Goal: Task Accomplishment & Management: Complete application form

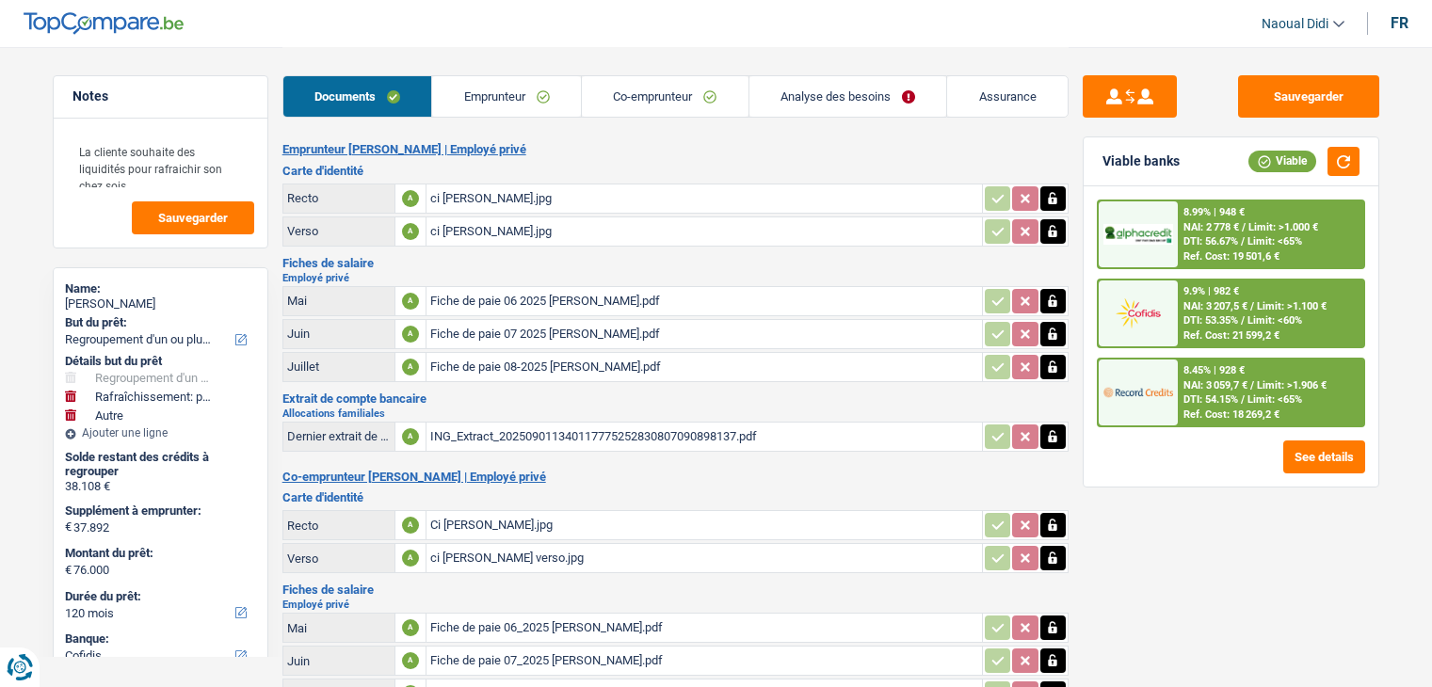
select select "refinancing"
select select "houseOrGarden"
select select "other"
select select "120"
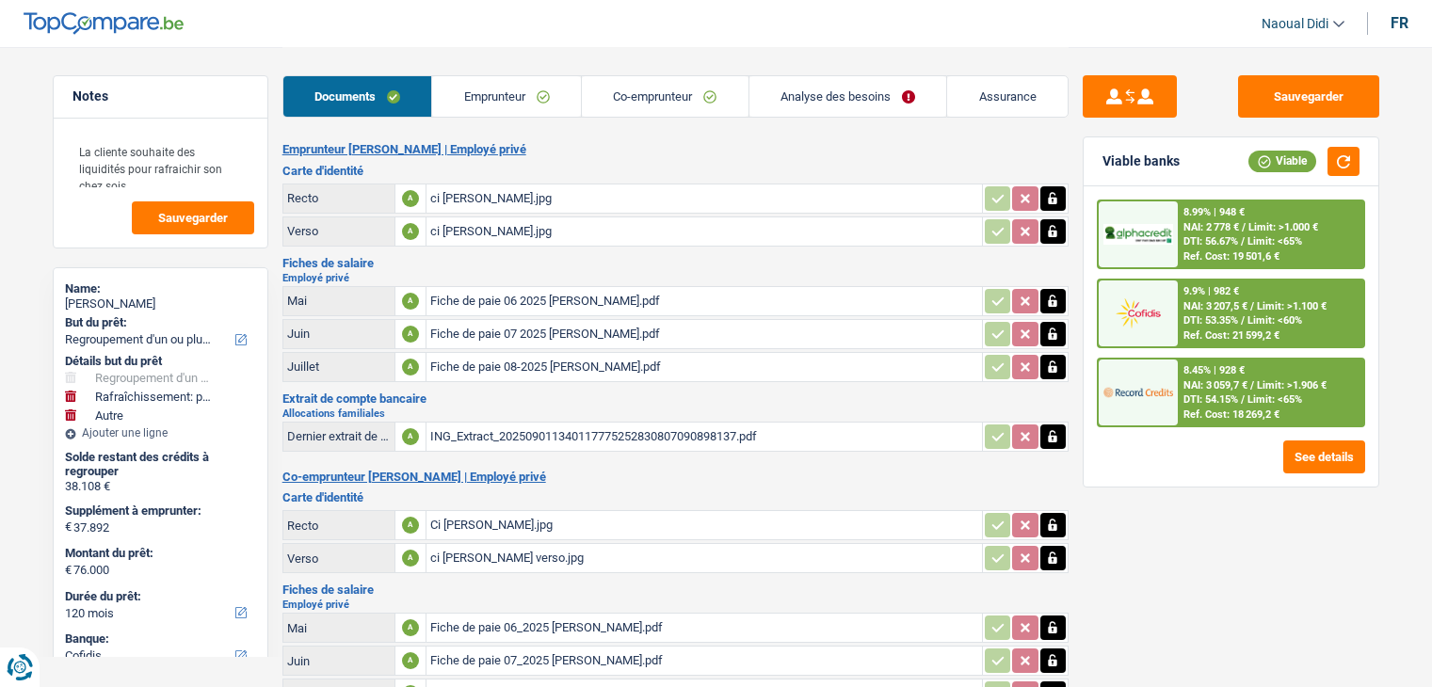
select select "cofidis"
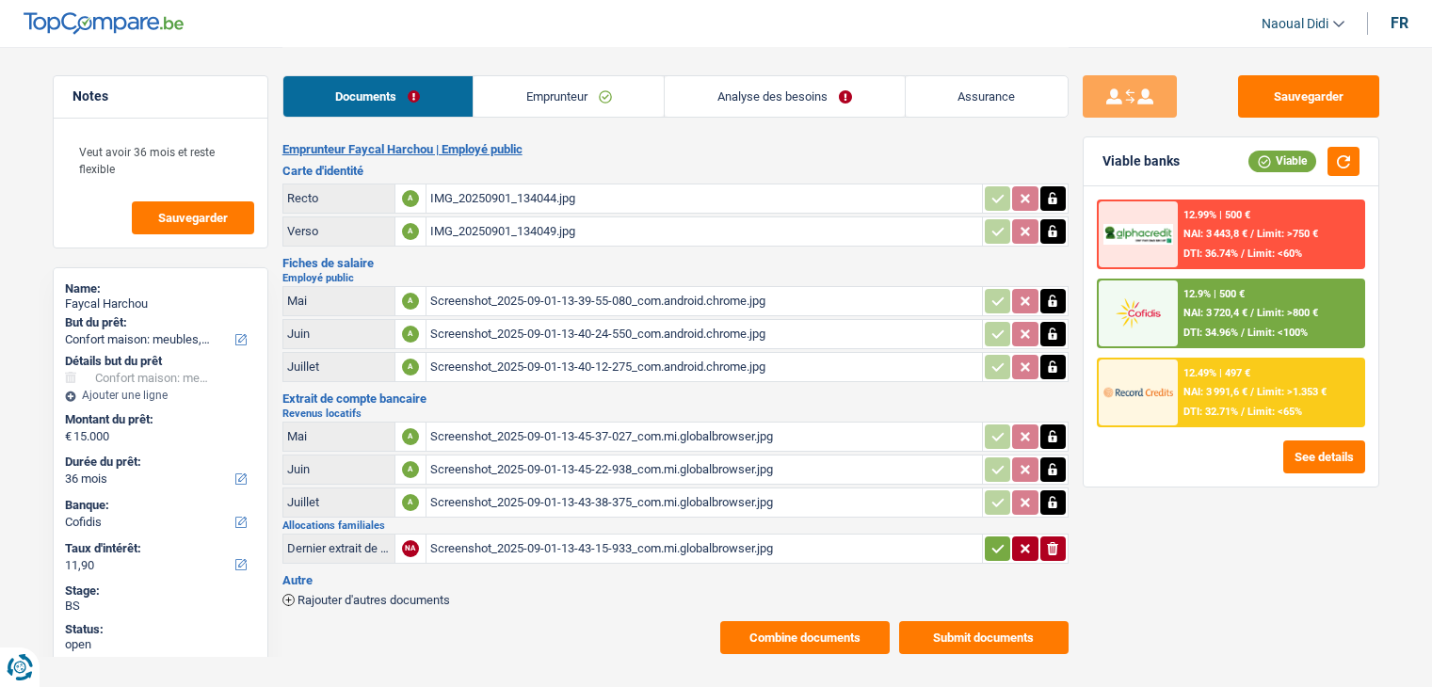
select select "household"
select select "36"
select select "cofidis"
select select "36"
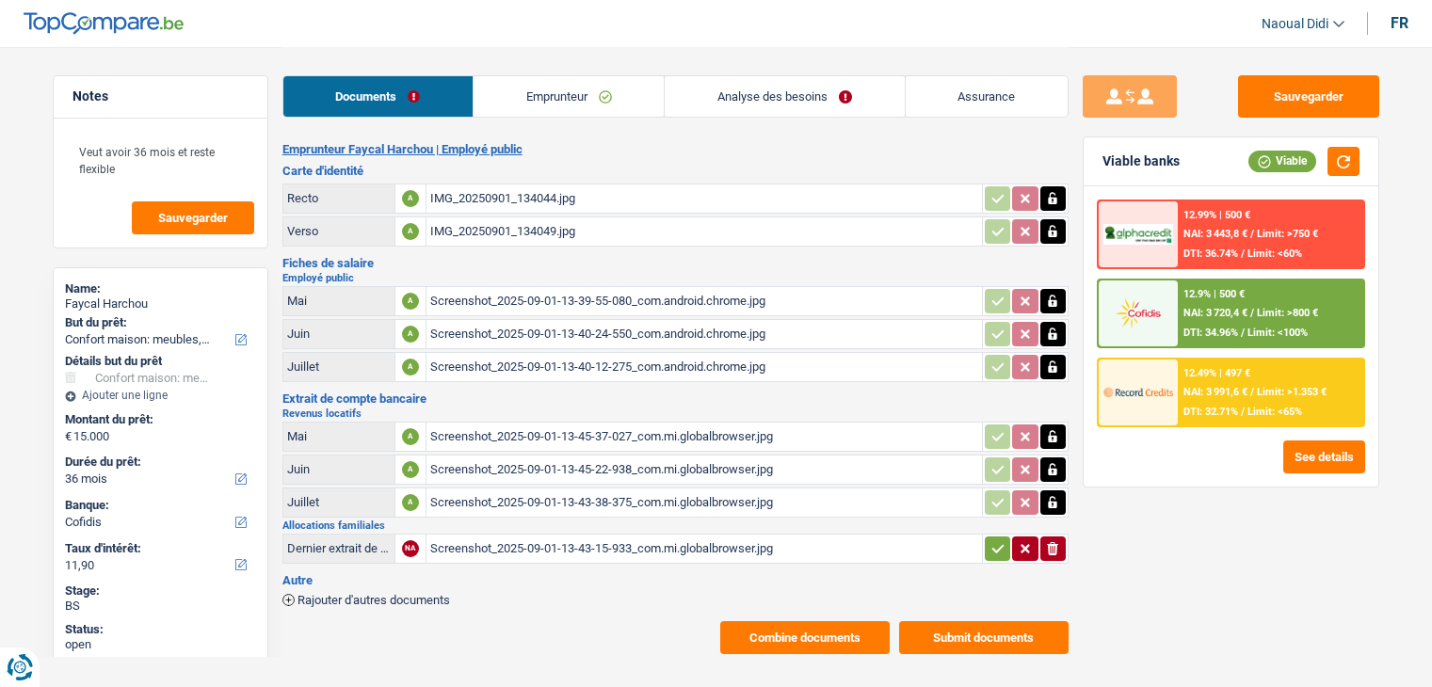
select select "36"
select select "household"
select select "false"
select select "36"
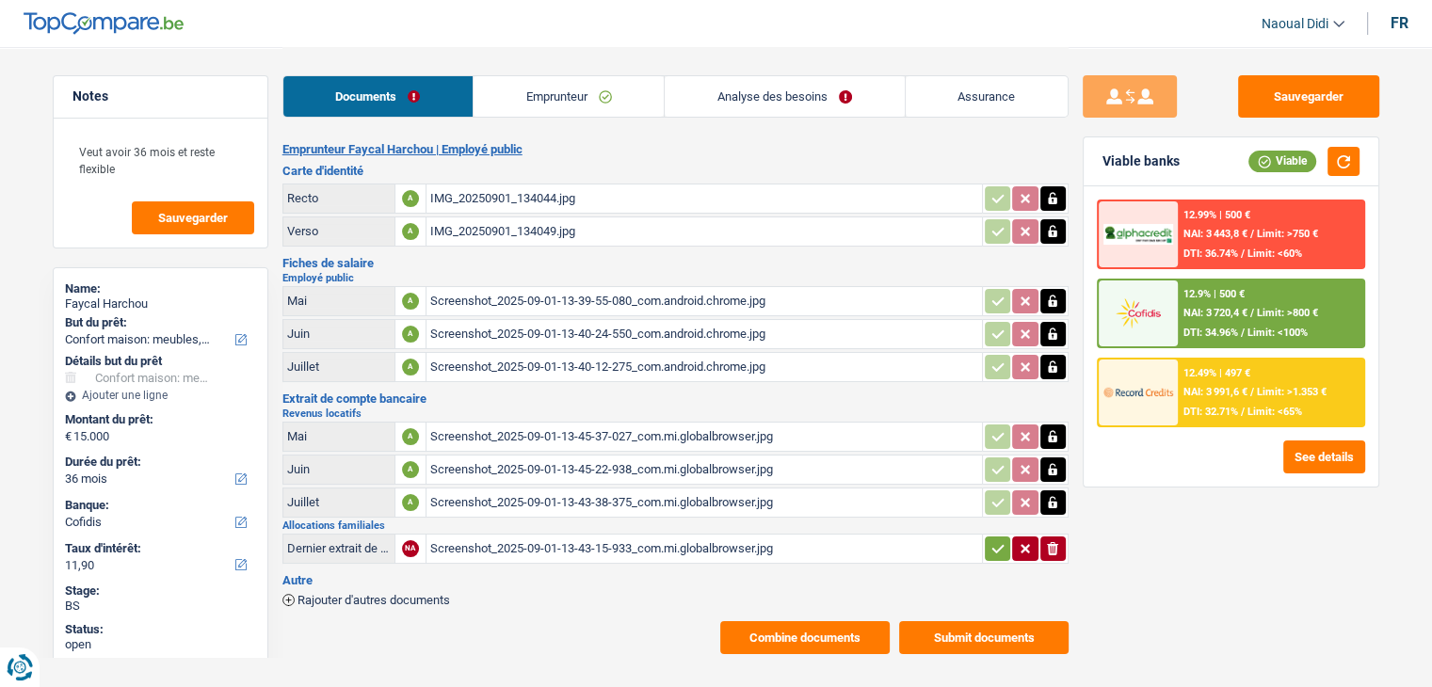
click at [1228, 312] on span "NAI: 3 720,4 €" at bounding box center [1215, 313] width 64 height 12
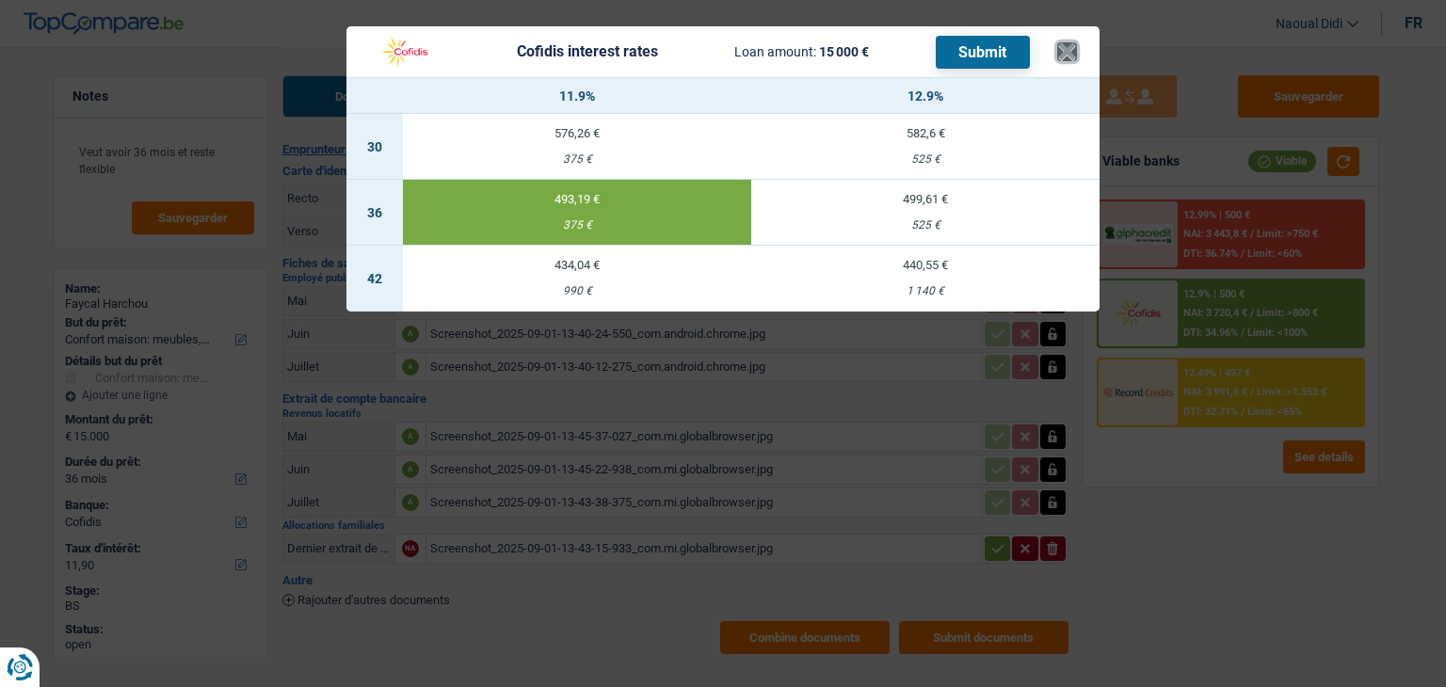
click at [1069, 57] on button "×" at bounding box center [1067, 51] width 20 height 19
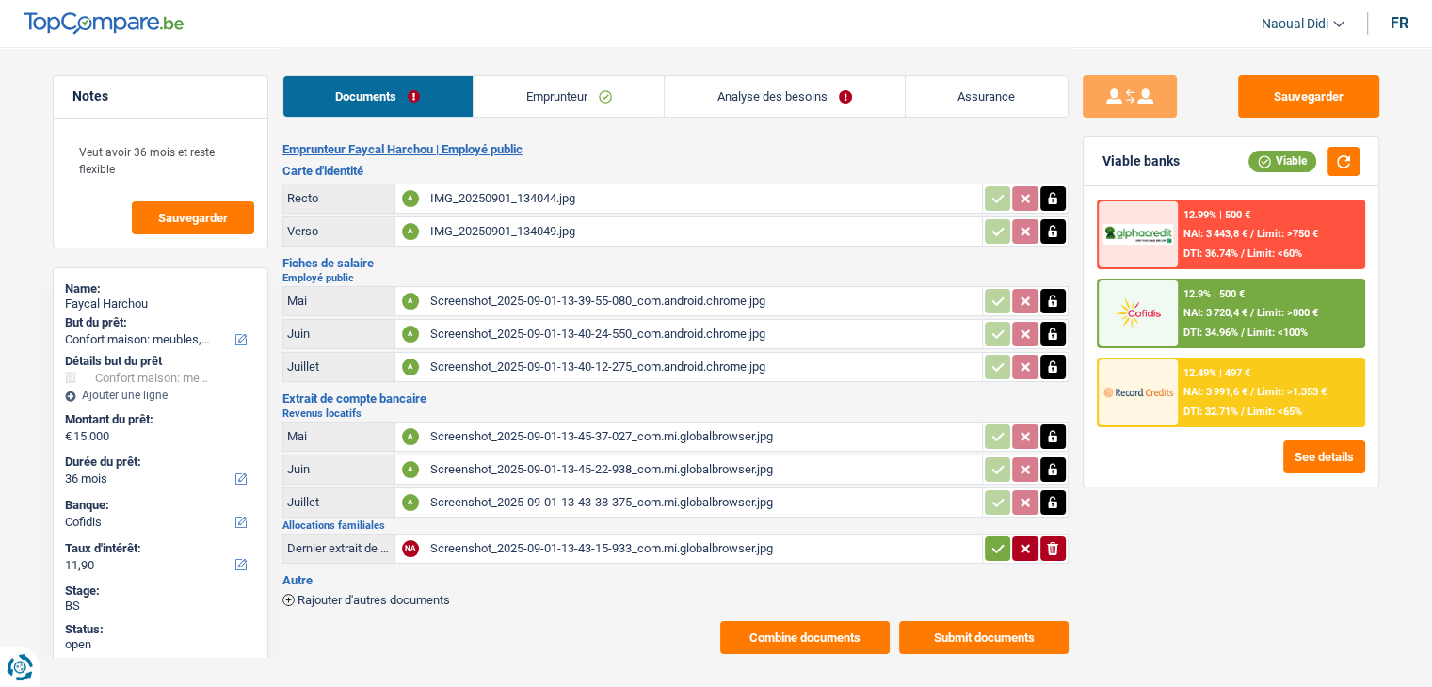
click at [814, 93] on link "Analyse des besoins" at bounding box center [784, 96] width 239 height 40
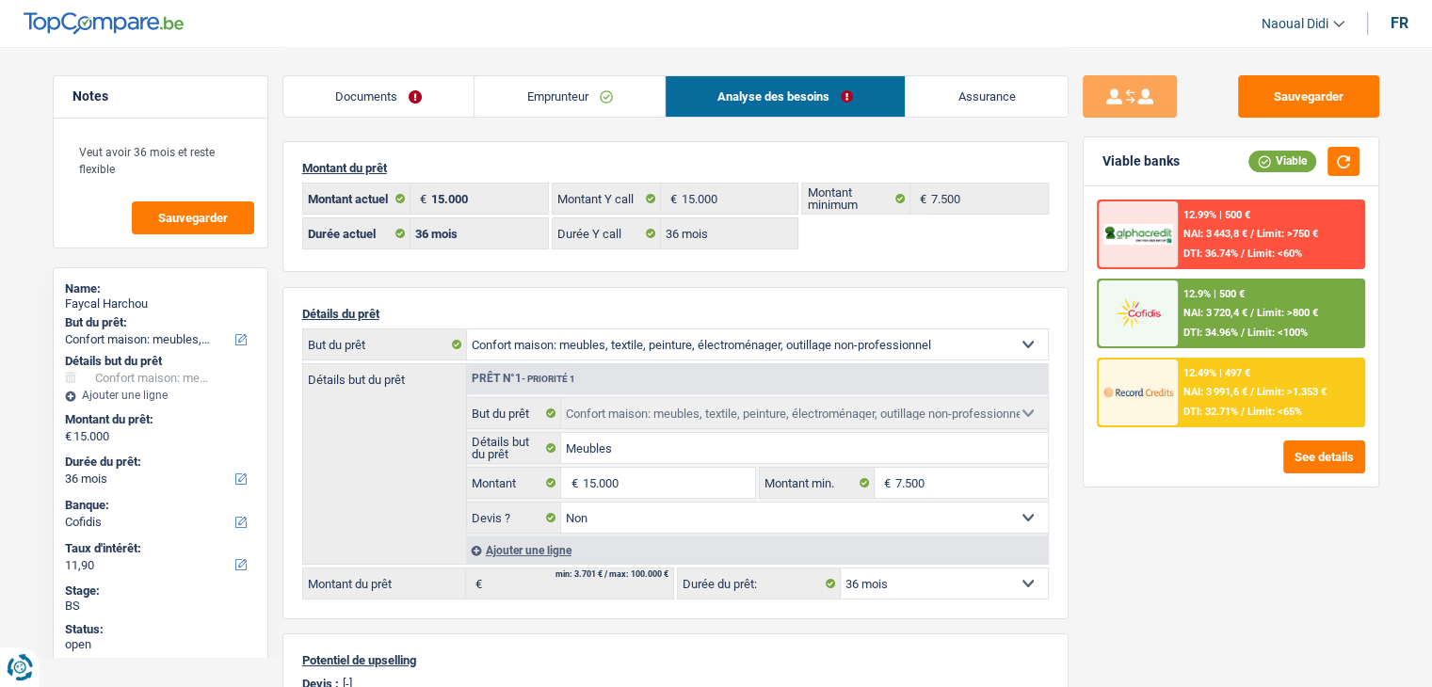
click at [1203, 308] on span "NAI: 3 720,4 €" at bounding box center [1215, 313] width 64 height 12
click at [1205, 313] on span "NAI: 3 720,4 €" at bounding box center [1215, 313] width 64 height 12
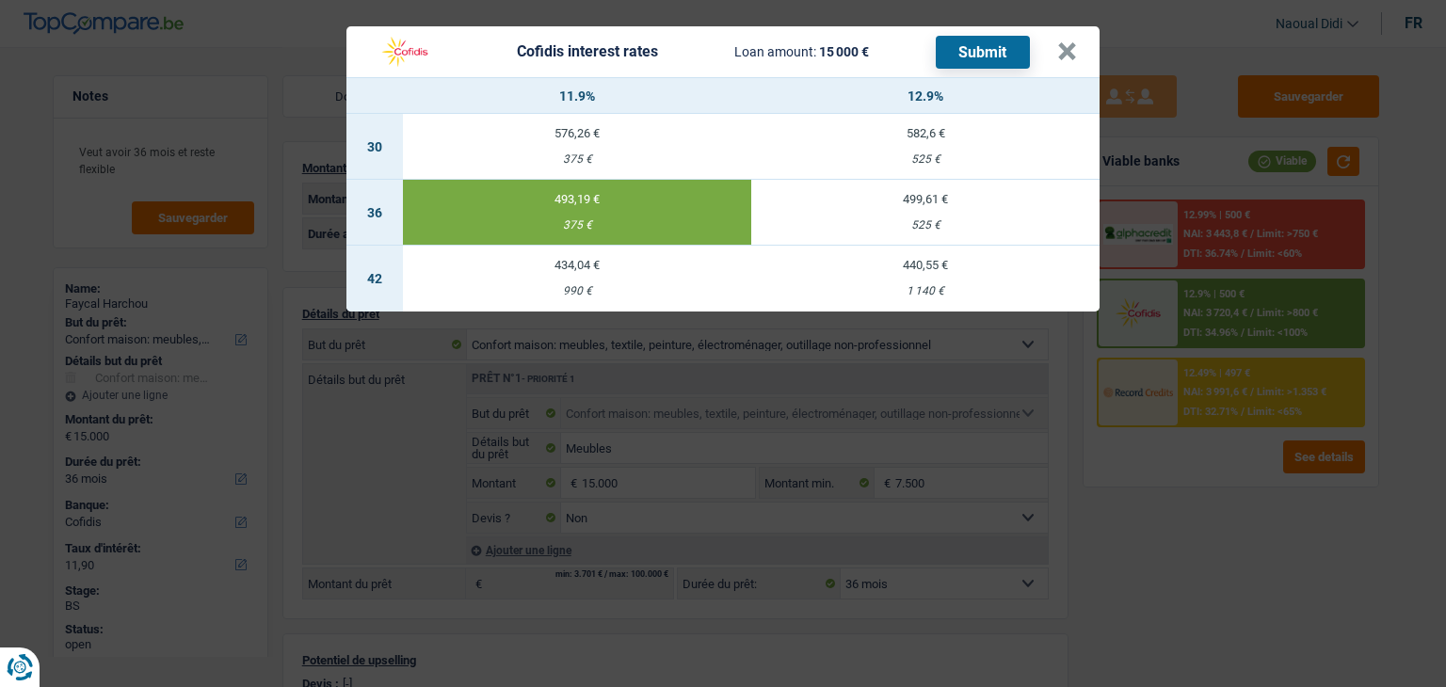
click at [961, 54] on button "Submit" at bounding box center [983, 52] width 94 height 33
click at [707, 55] on div "Cofidis interest rates Loan amount: 15 000 € Submit" at bounding box center [699, 52] width 661 height 36
click at [1069, 55] on button "×" at bounding box center [1067, 51] width 20 height 19
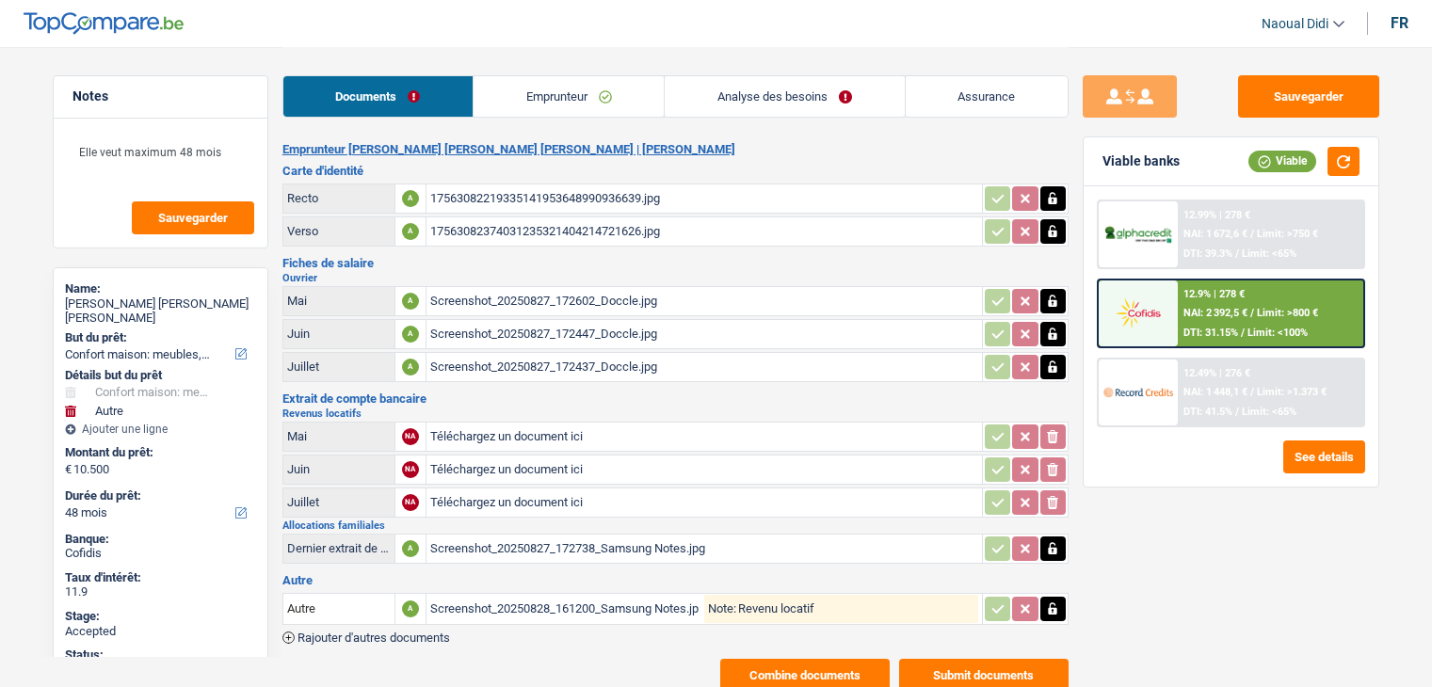
select select "household"
select select "other"
select select "48"
click at [552, 603] on div "Screenshot_20250828_161200_Samsung Notes.jpg" at bounding box center [567, 609] width 274 height 28
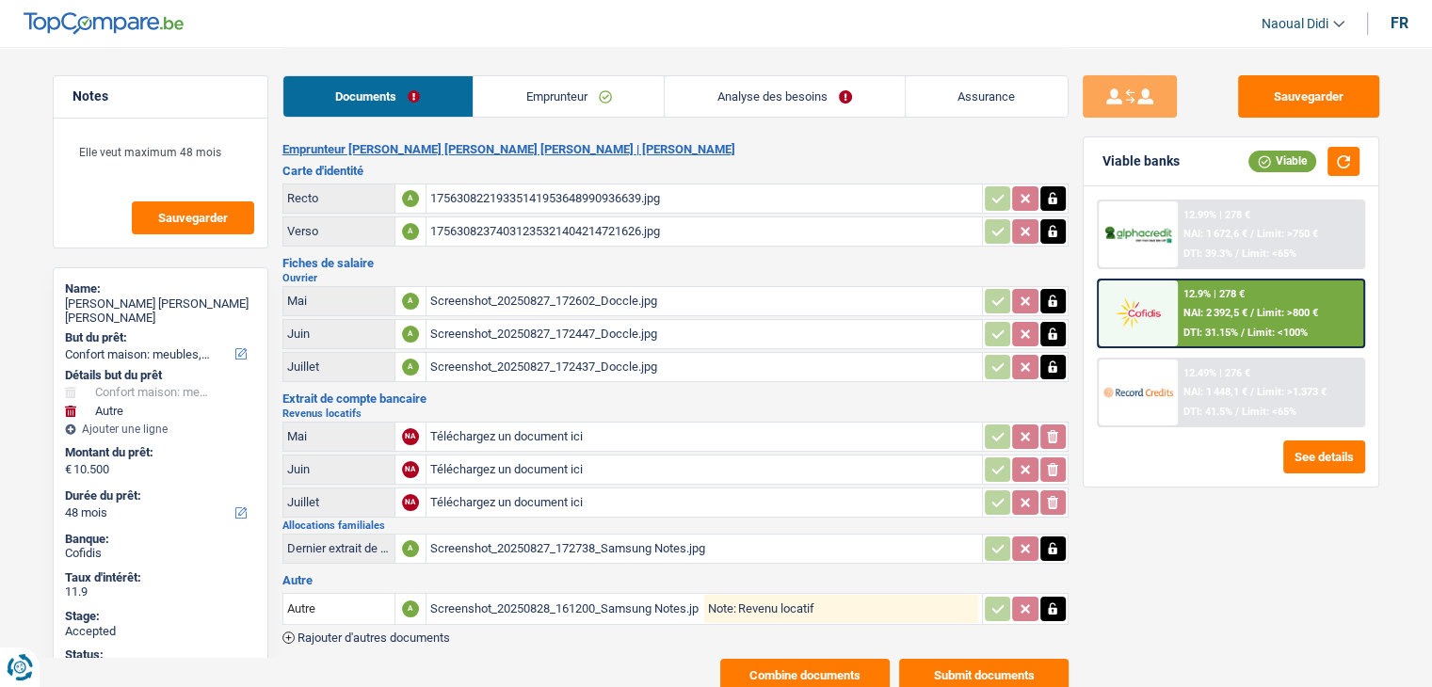
click at [765, 102] on link "Analyse des besoins" at bounding box center [784, 96] width 239 height 40
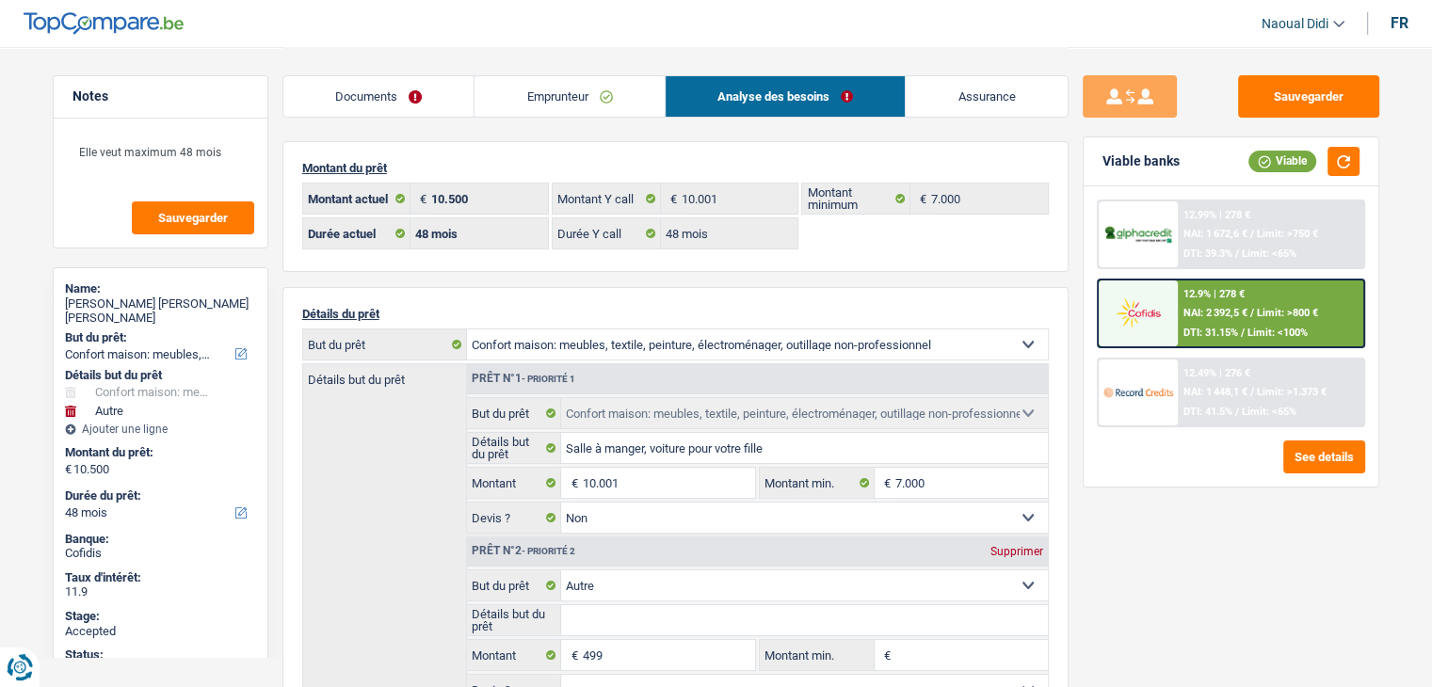
click at [1197, 310] on span "NAI: 2 392,5 €" at bounding box center [1215, 313] width 64 height 12
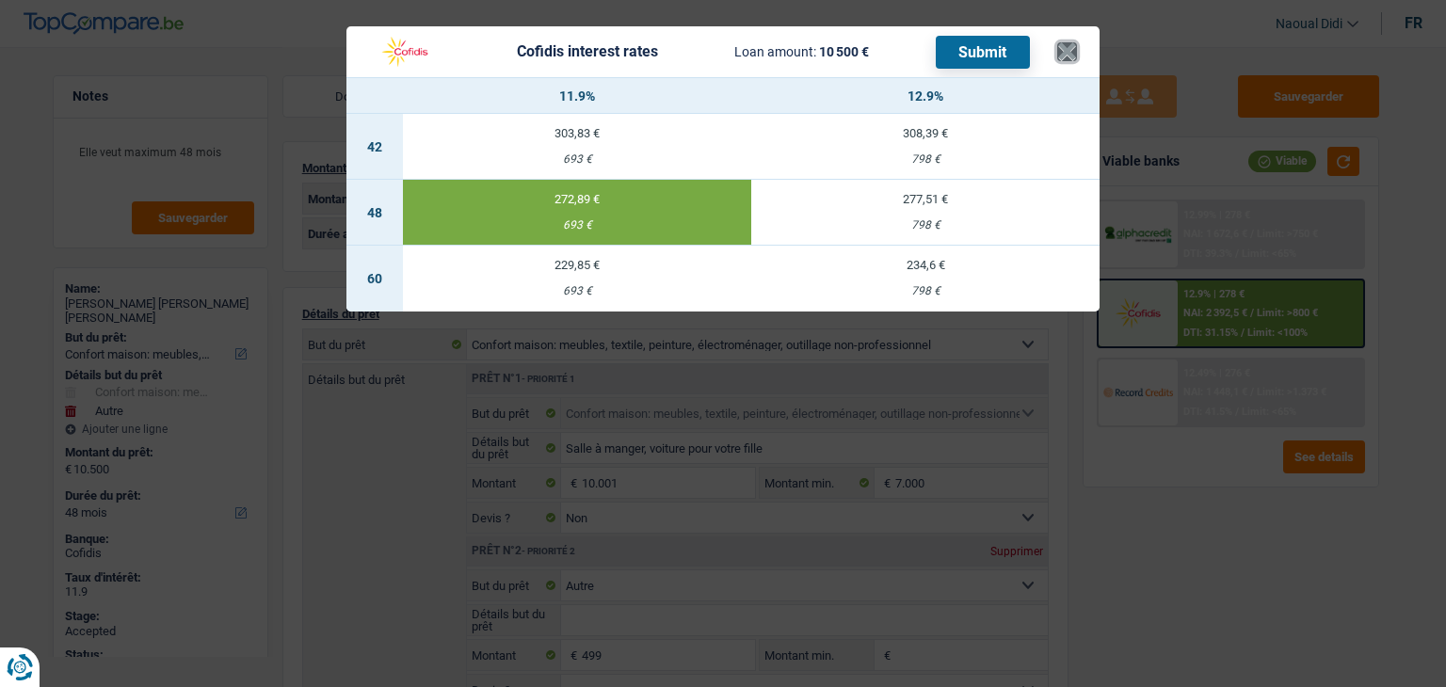
click at [1060, 46] on button "×" at bounding box center [1067, 51] width 20 height 19
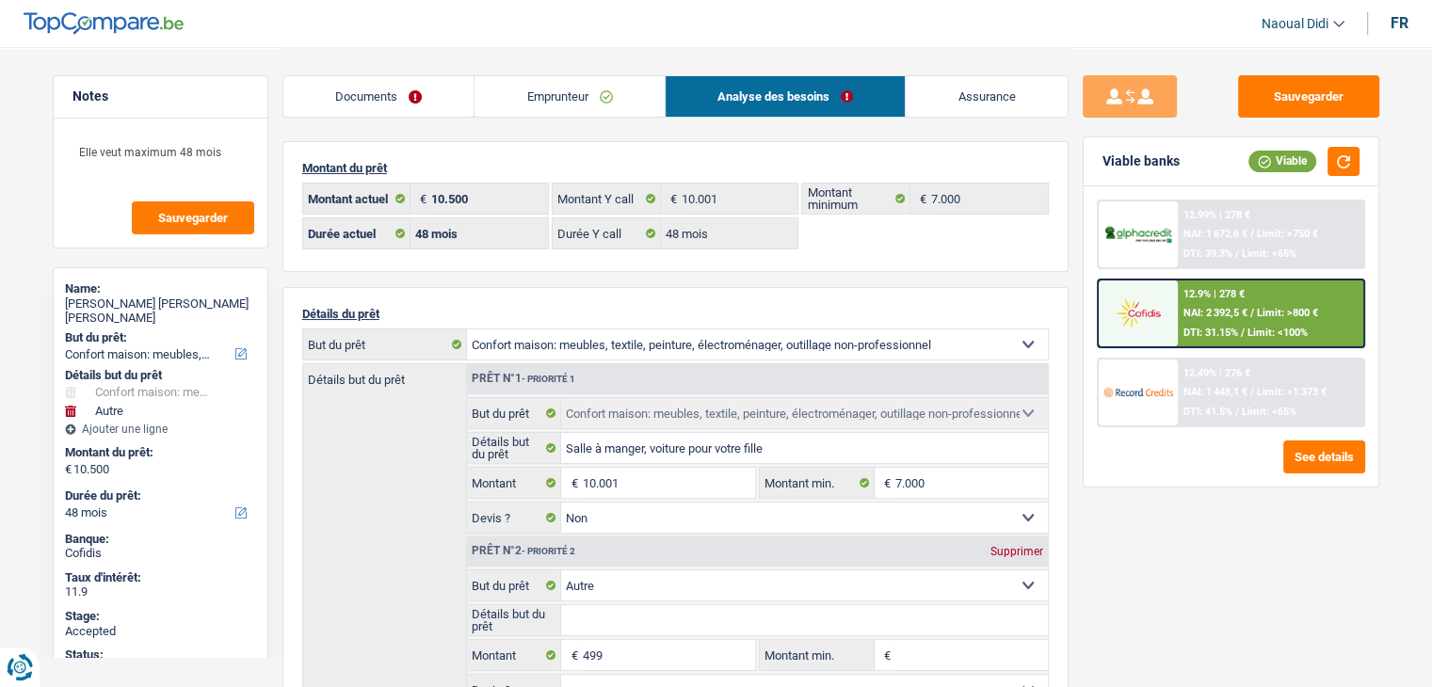
click at [346, 101] on link "Documents" at bounding box center [378, 96] width 191 height 40
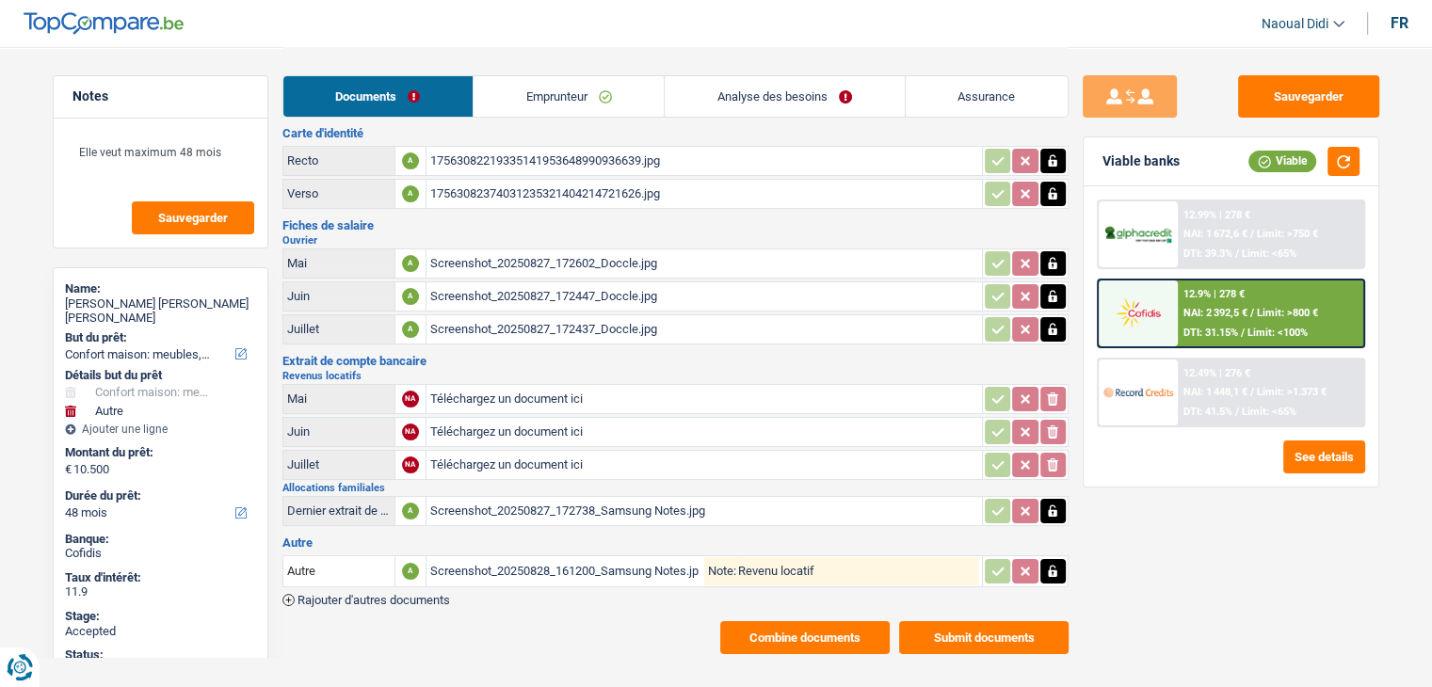
scroll to position [54, 0]
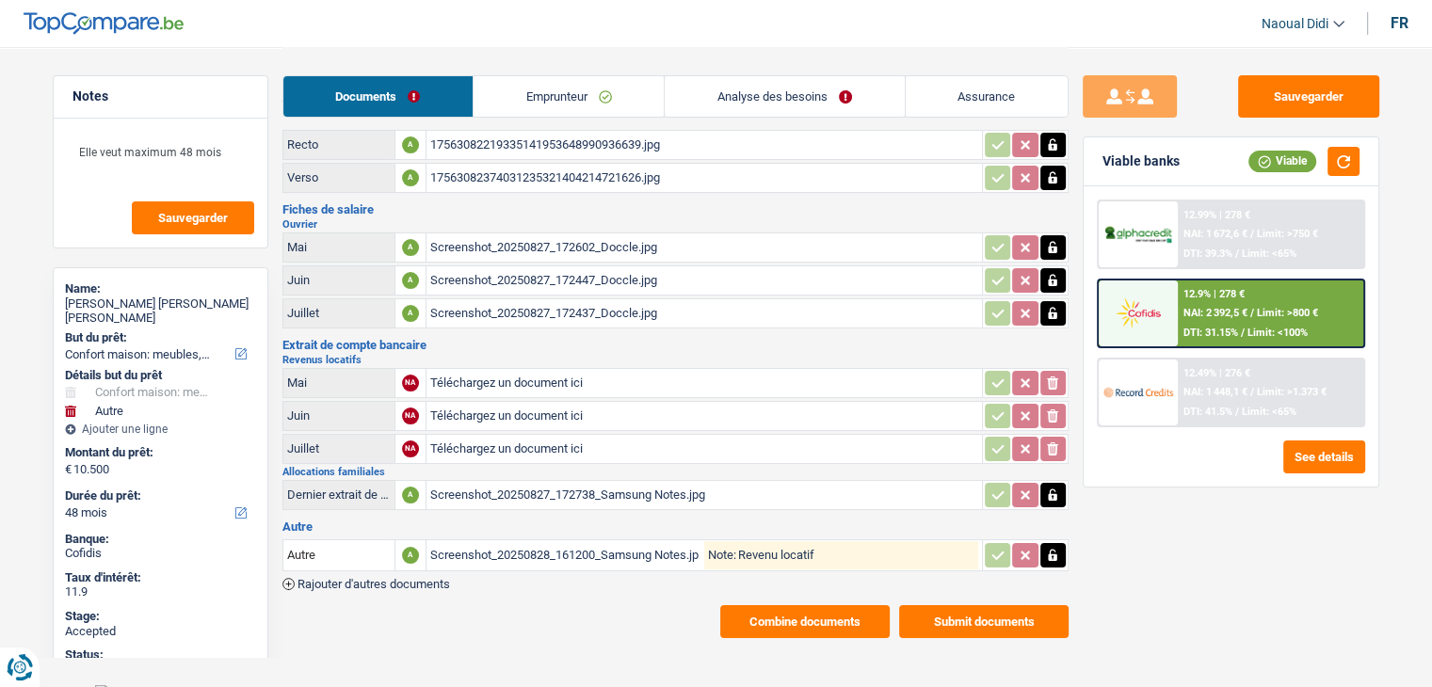
click at [513, 96] on link "Emprunteur" at bounding box center [569, 96] width 190 height 40
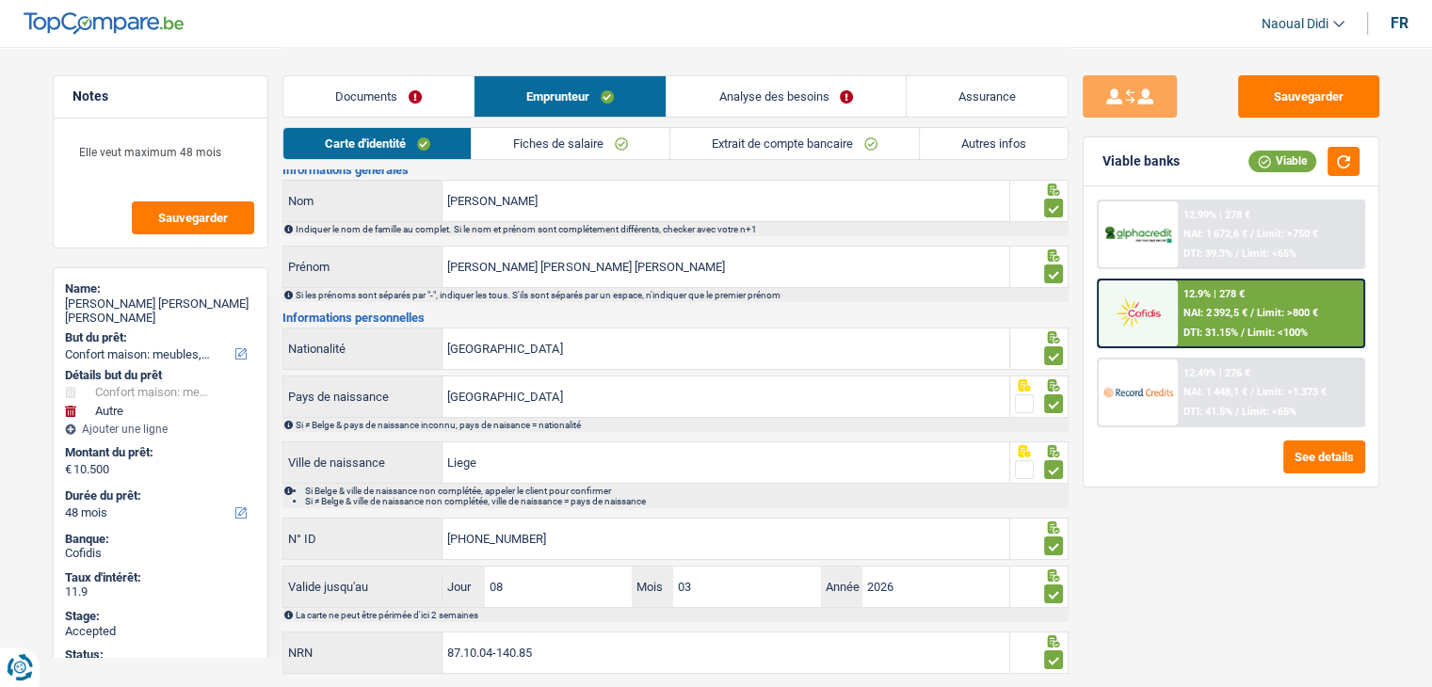
click at [422, 155] on link "Carte d'identité" at bounding box center [377, 143] width 188 height 31
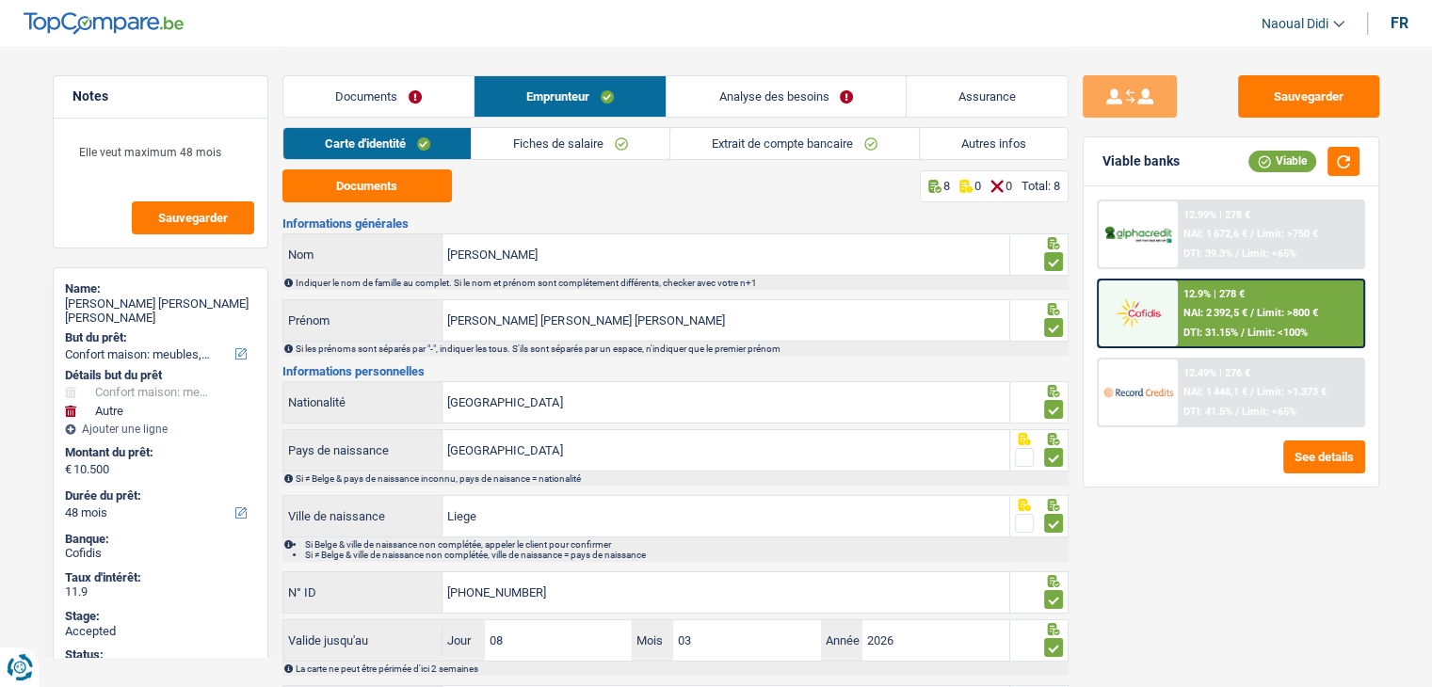
scroll to position [0, 0]
click at [1214, 234] on span "NAI: 1 672,6 €" at bounding box center [1215, 234] width 64 height 12
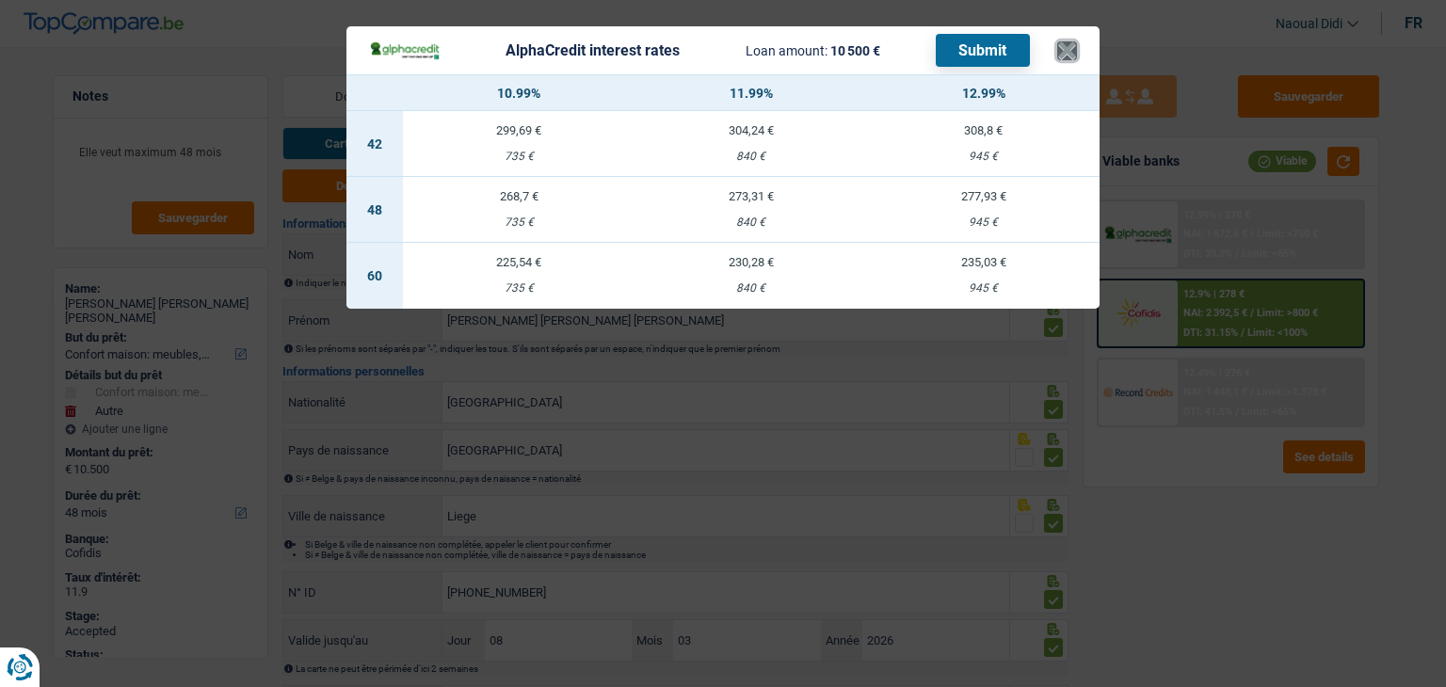
click at [1068, 47] on button "×" at bounding box center [1067, 50] width 20 height 19
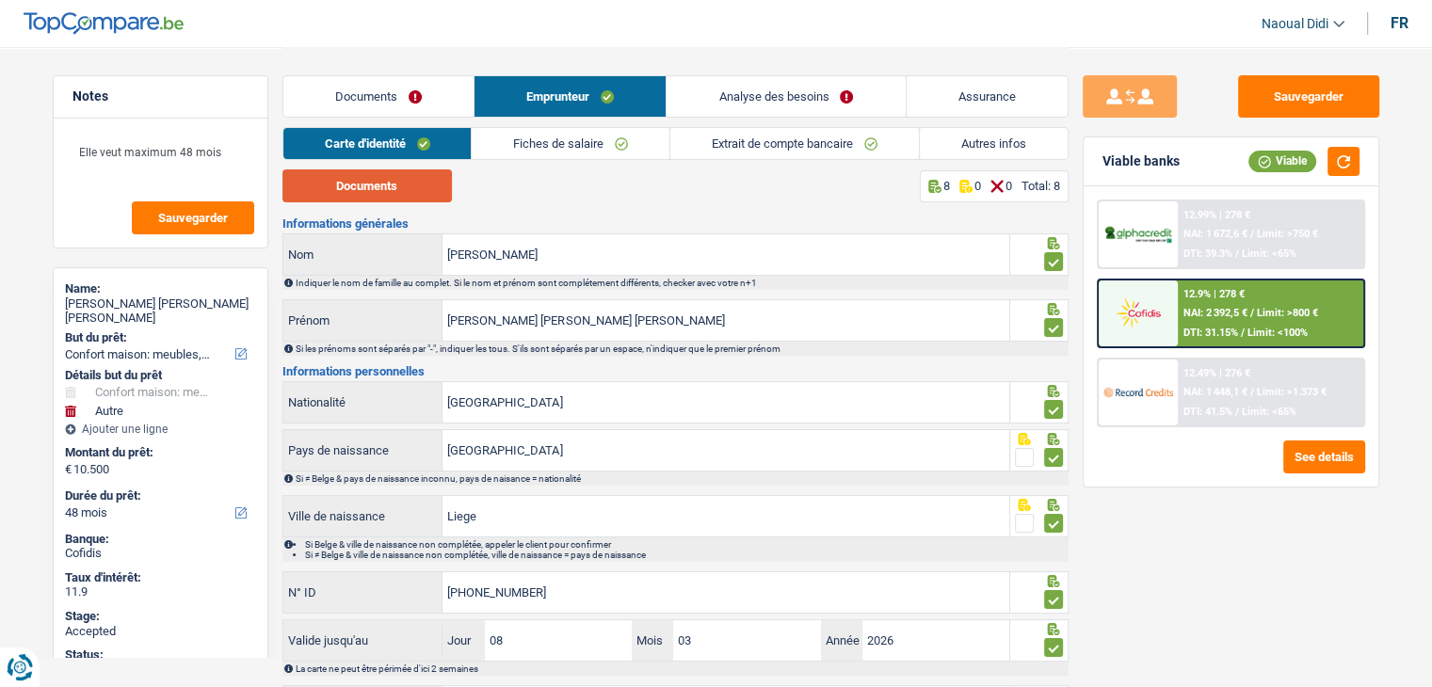
click at [392, 170] on button "Documents" at bounding box center [366, 185] width 169 height 33
click at [755, 95] on link "Analyse des besoins" at bounding box center [786, 96] width 238 height 40
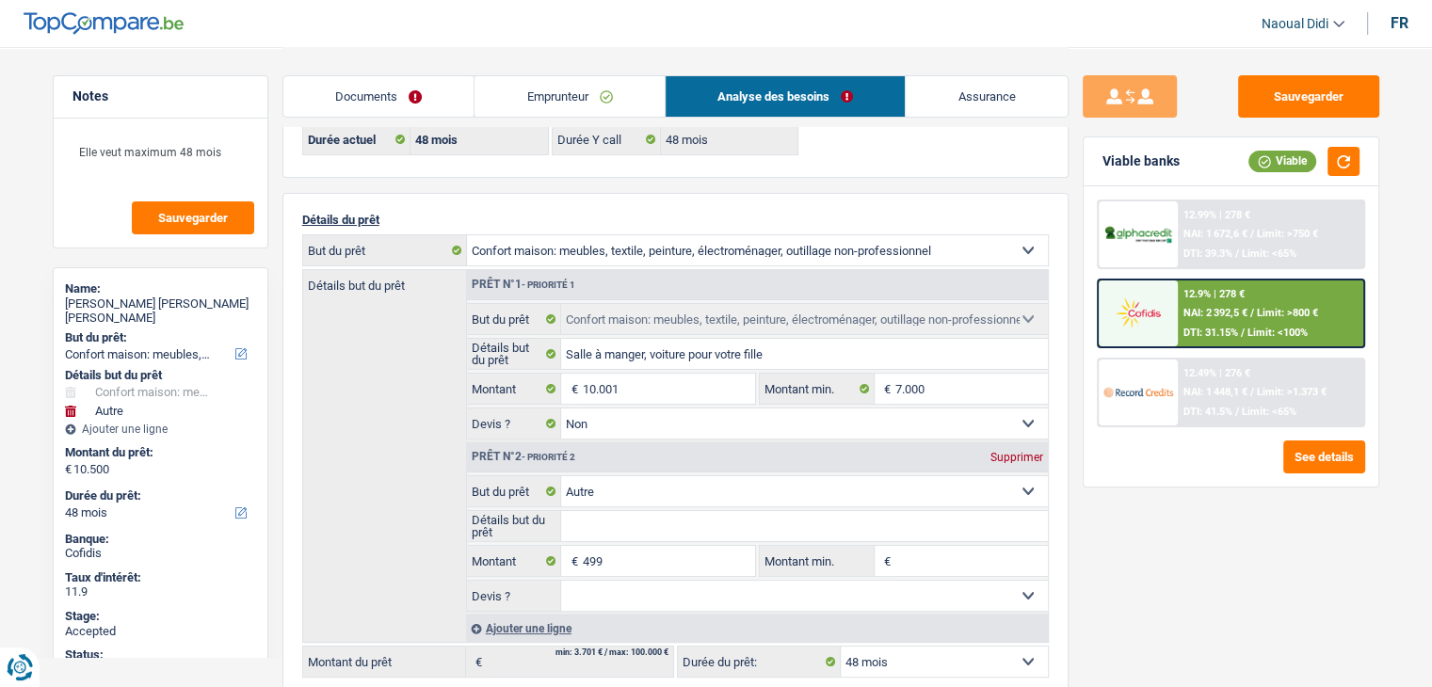
scroll to position [94, 0]
click at [538, 99] on link "Emprunteur" at bounding box center [569, 96] width 190 height 40
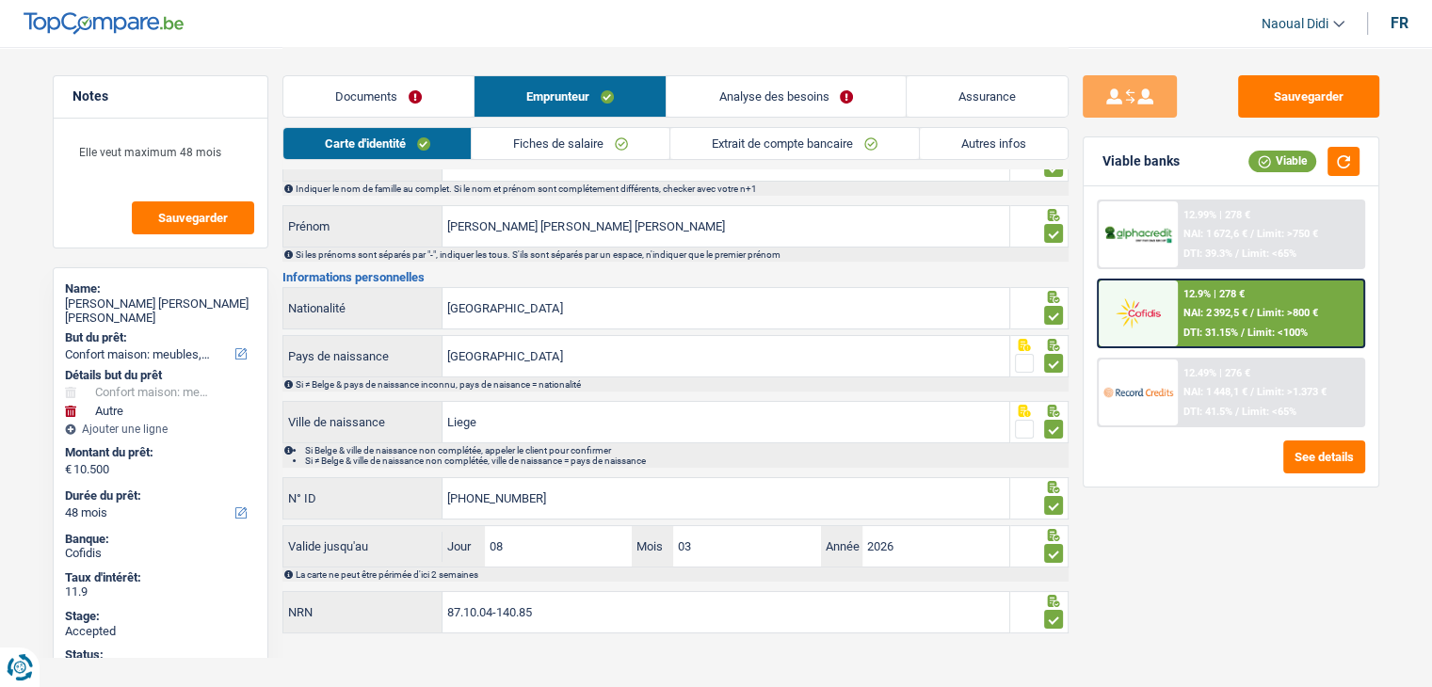
click at [379, 96] on link "Documents" at bounding box center [378, 96] width 190 height 40
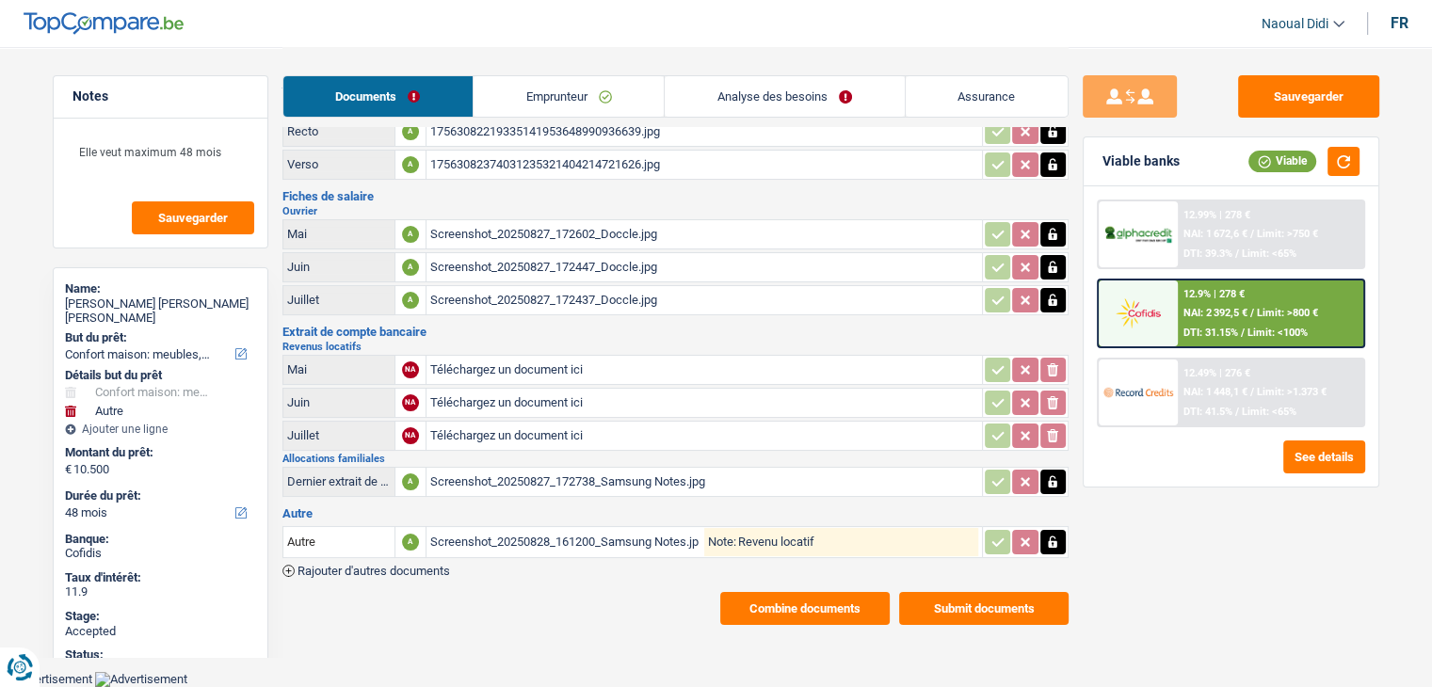
scroll to position [54, 0]
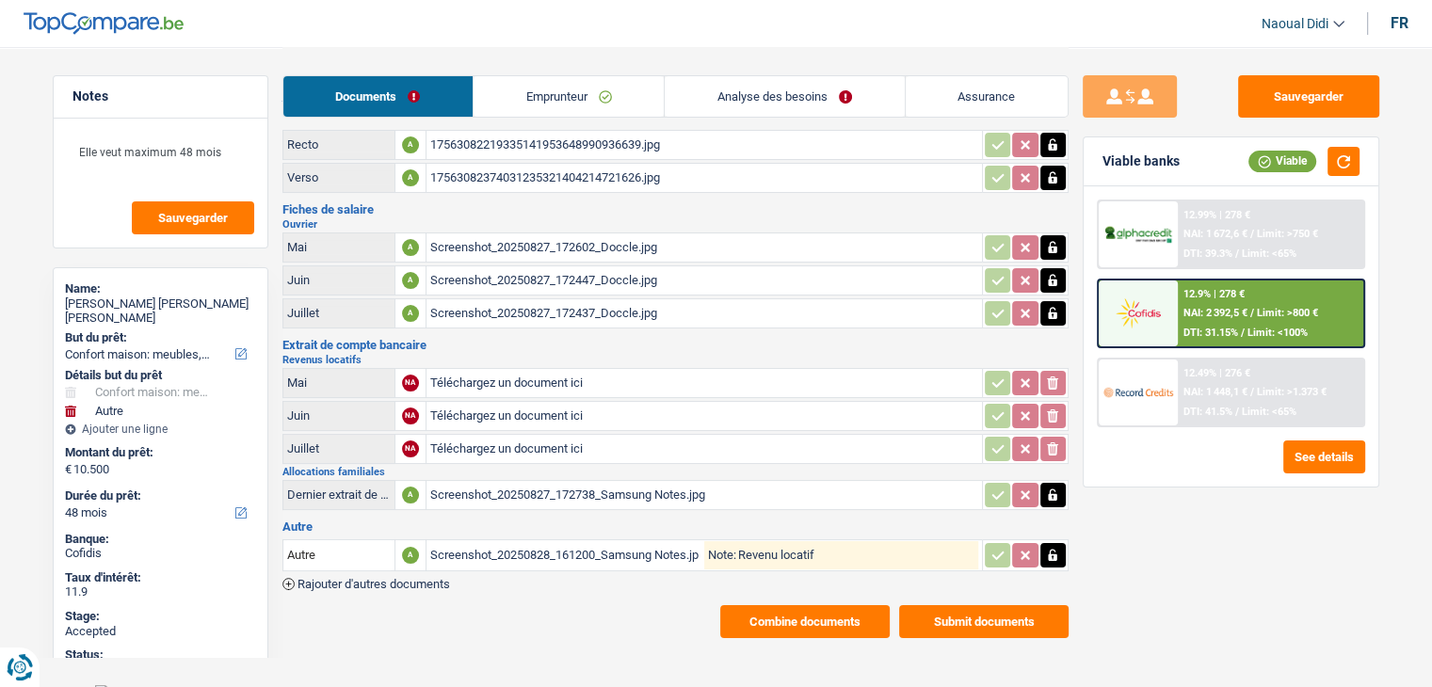
click at [567, 91] on link "Emprunteur" at bounding box center [569, 96] width 190 height 40
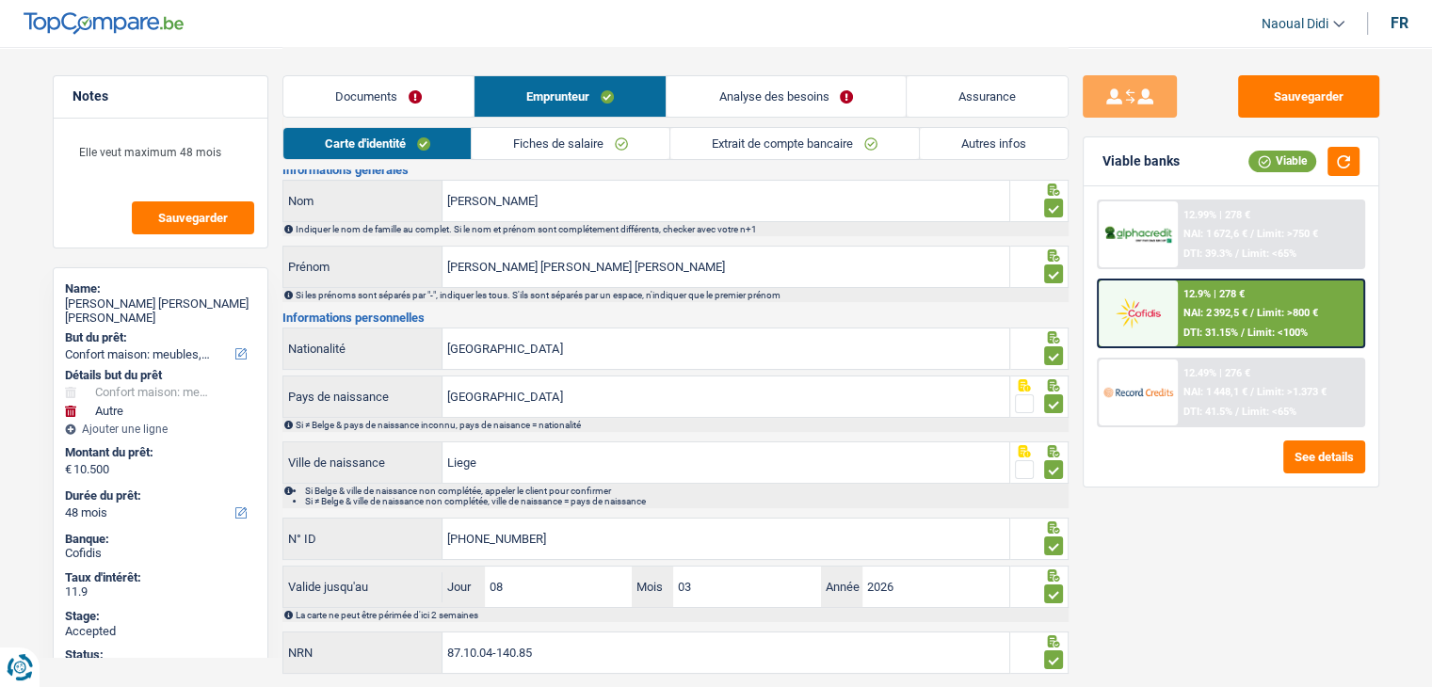
click at [972, 151] on link "Autres infos" at bounding box center [994, 143] width 148 height 31
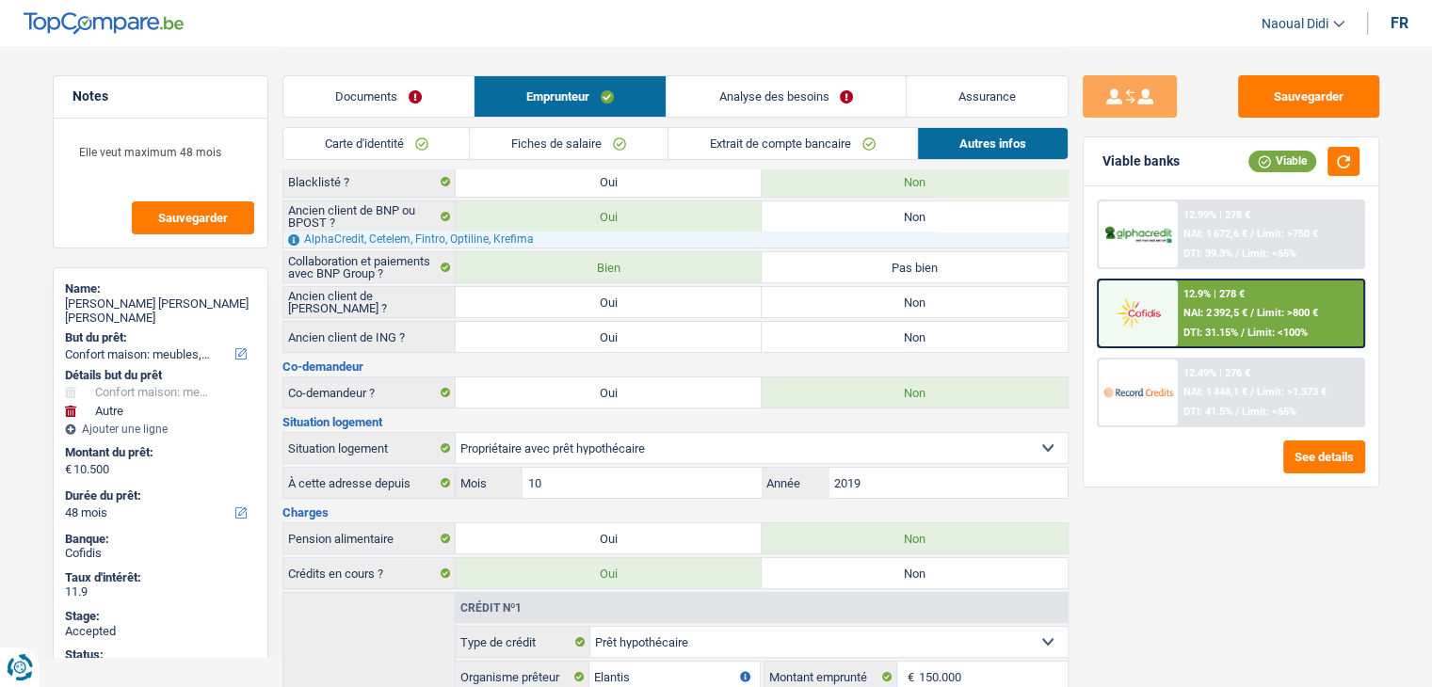
scroll to position [148, 0]
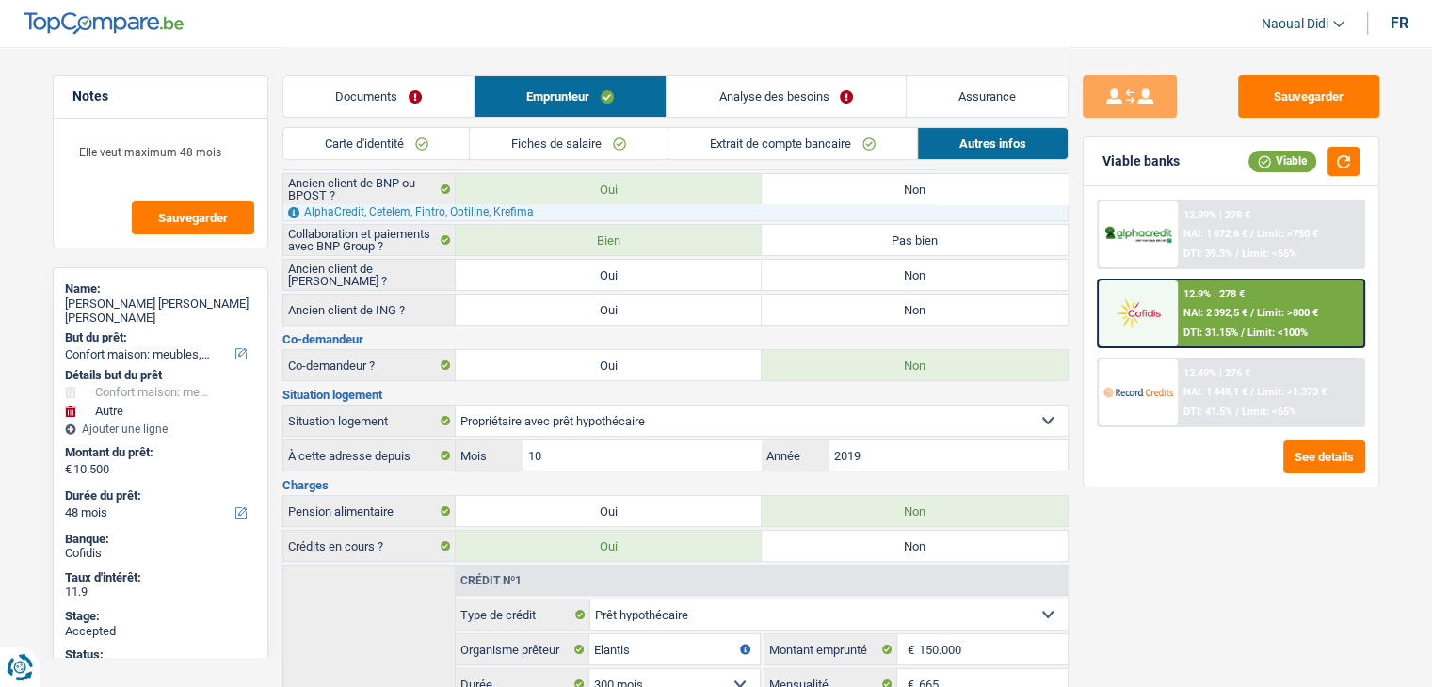
click at [918, 128] on link "Autres infos" at bounding box center [993, 143] width 150 height 31
click at [594, 144] on link "Fiches de salaire" at bounding box center [569, 143] width 198 height 31
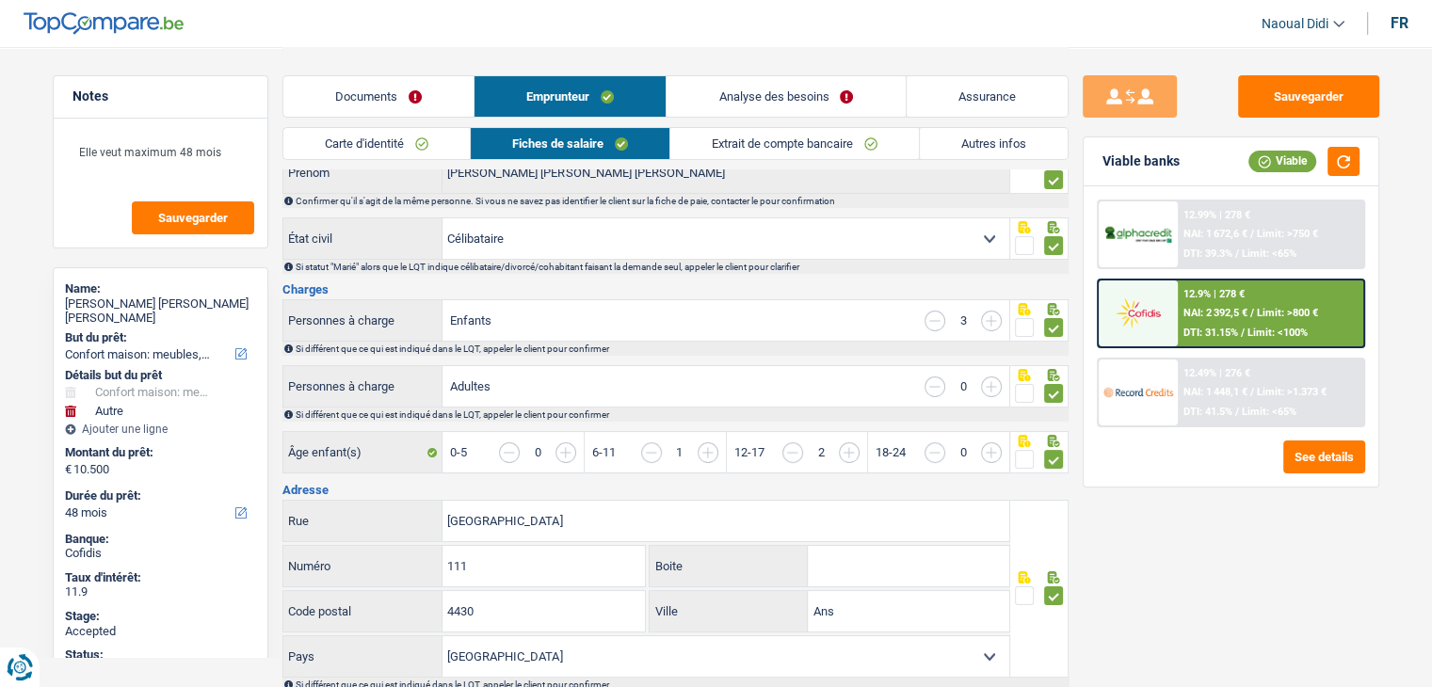
click at [388, 146] on link "Carte d'identité" at bounding box center [376, 143] width 186 height 31
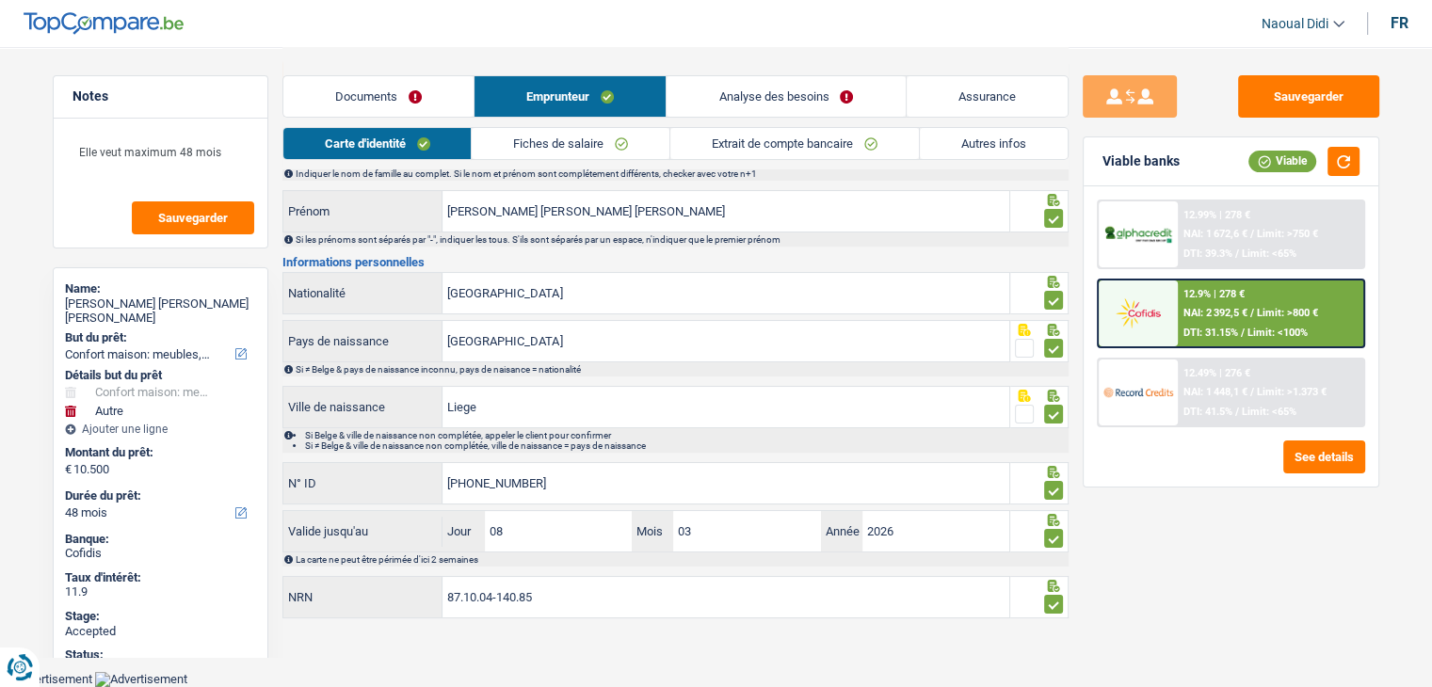
scroll to position [104, 0]
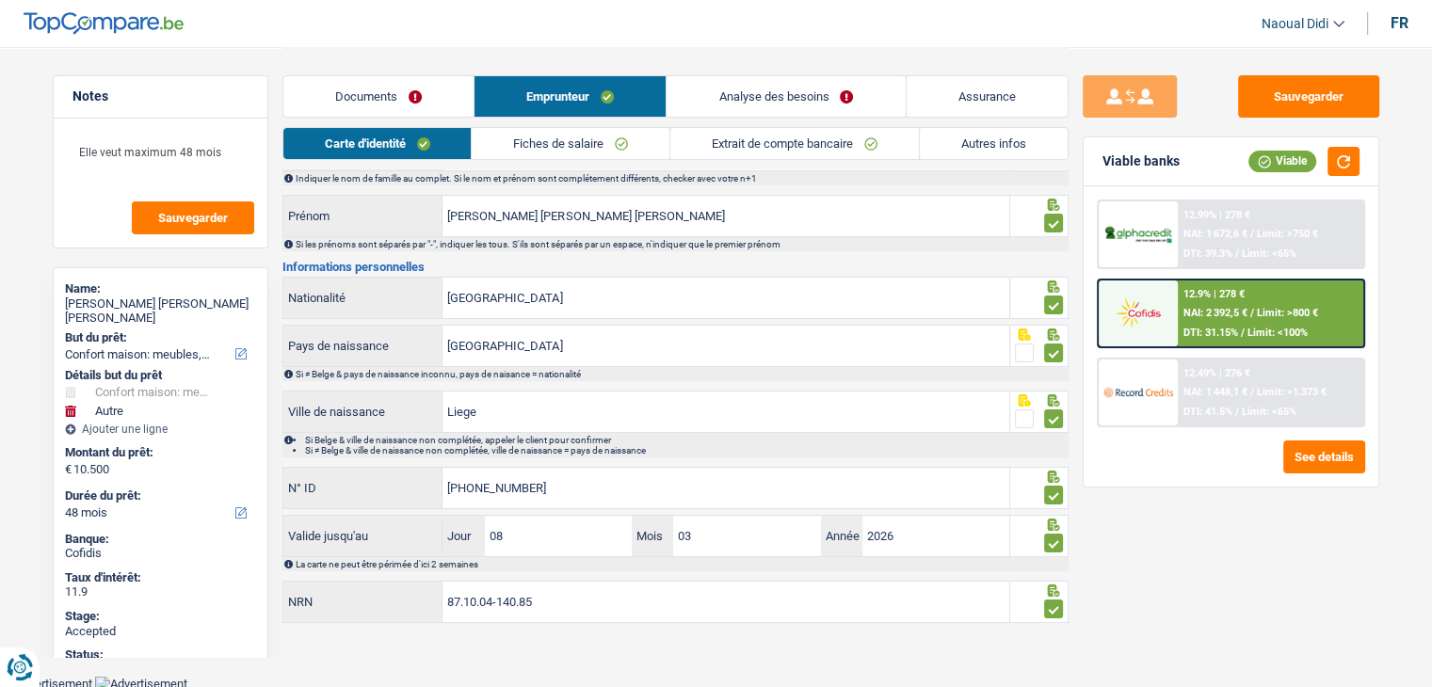
click at [584, 148] on link "Fiches de salaire" at bounding box center [571, 143] width 198 height 31
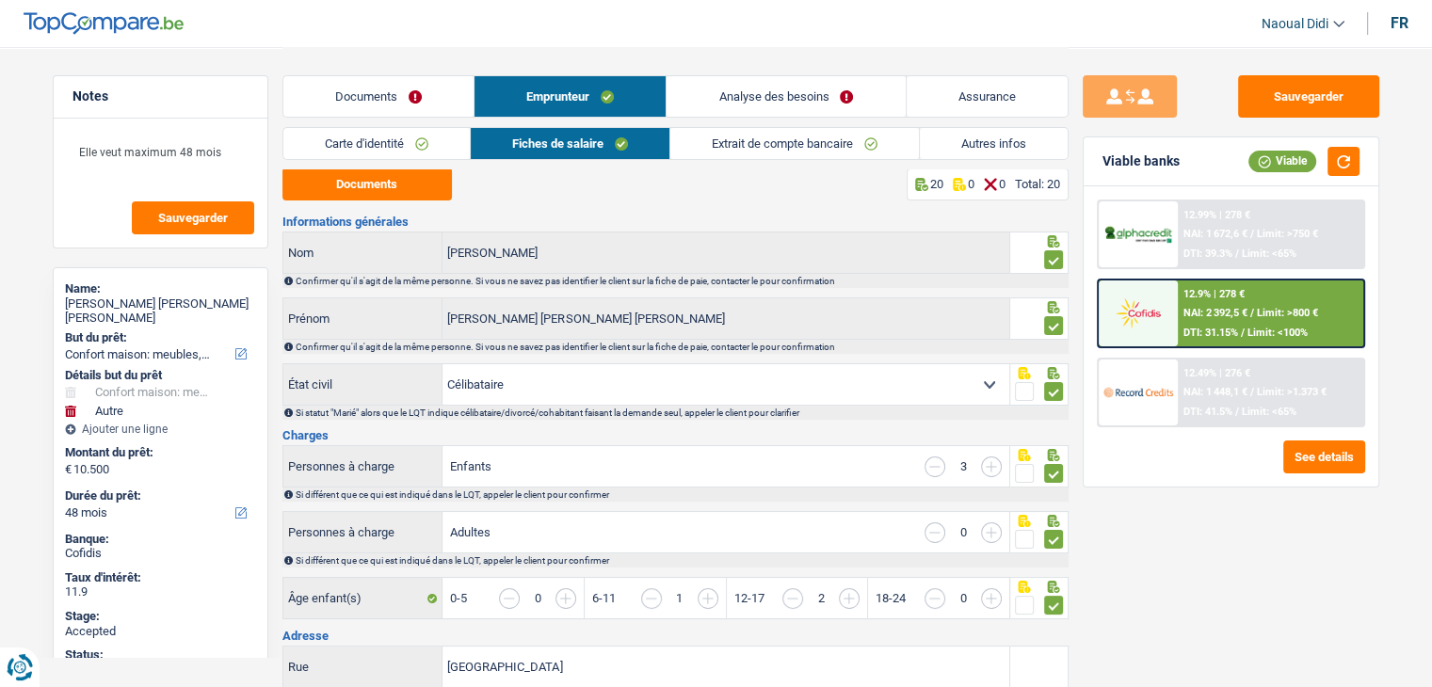
scroll to position [0, 0]
click at [373, 76] on link "Documents" at bounding box center [378, 96] width 190 height 40
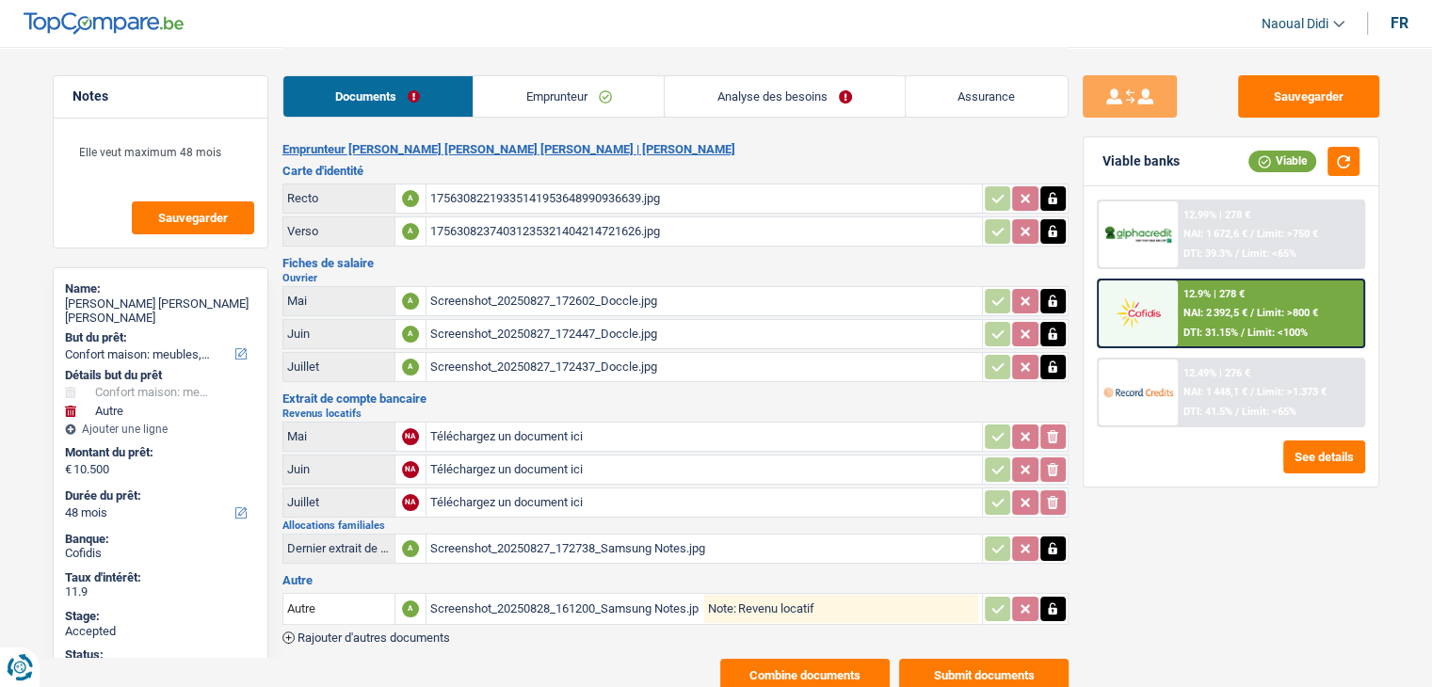
click at [580, 298] on div "Screenshot_20250827_172602_Doccle.jpg" at bounding box center [704, 301] width 548 height 28
click at [538, 106] on link "Emprunteur" at bounding box center [569, 96] width 190 height 40
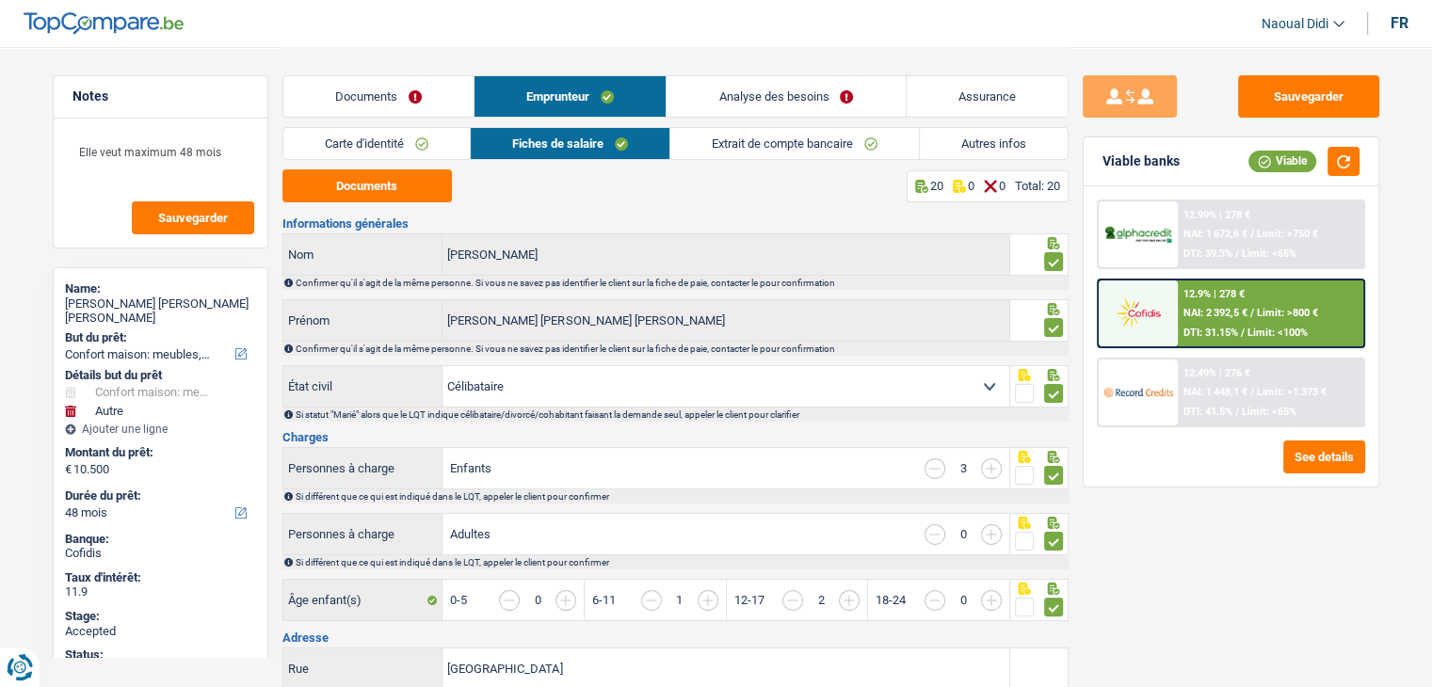
click at [976, 144] on link "Autres infos" at bounding box center [994, 143] width 148 height 31
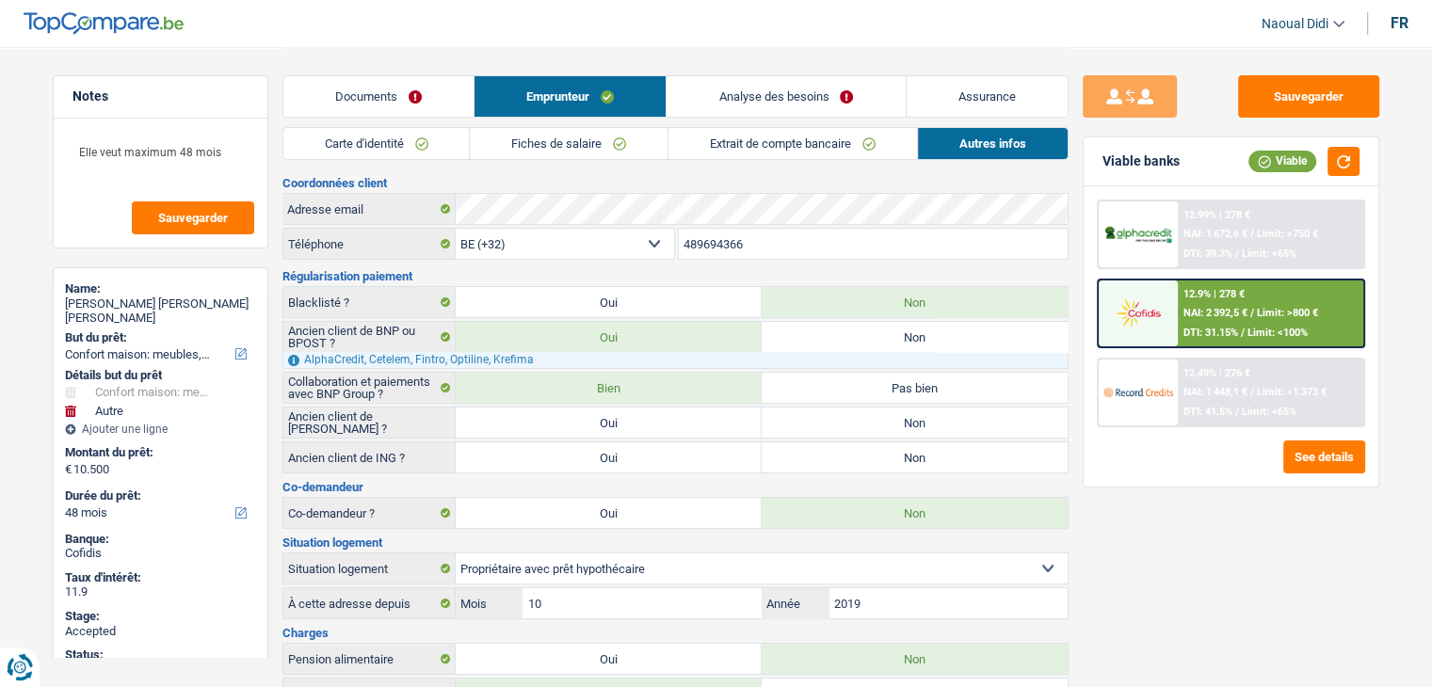
click at [776, 99] on link "Analyse des besoins" at bounding box center [786, 96] width 238 height 40
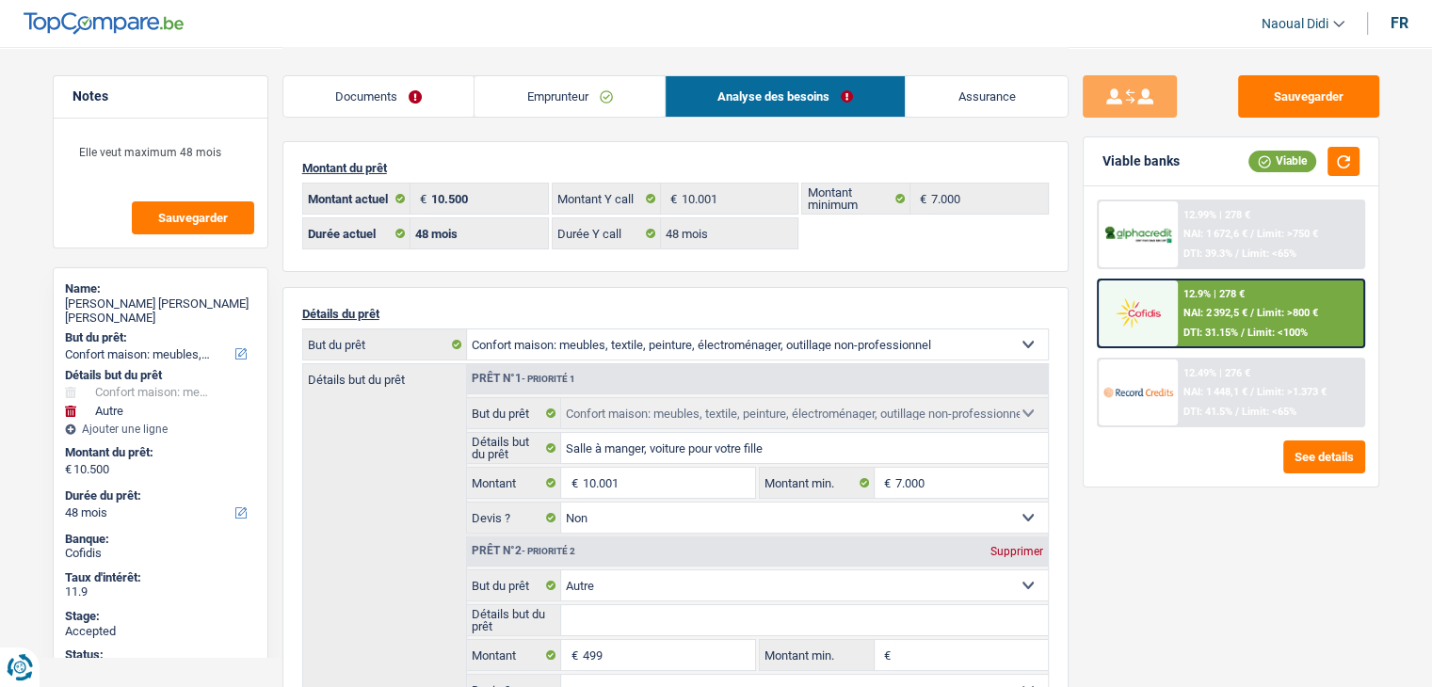
click at [1216, 217] on div "12.99% | 278 €" at bounding box center [1216, 215] width 67 height 12
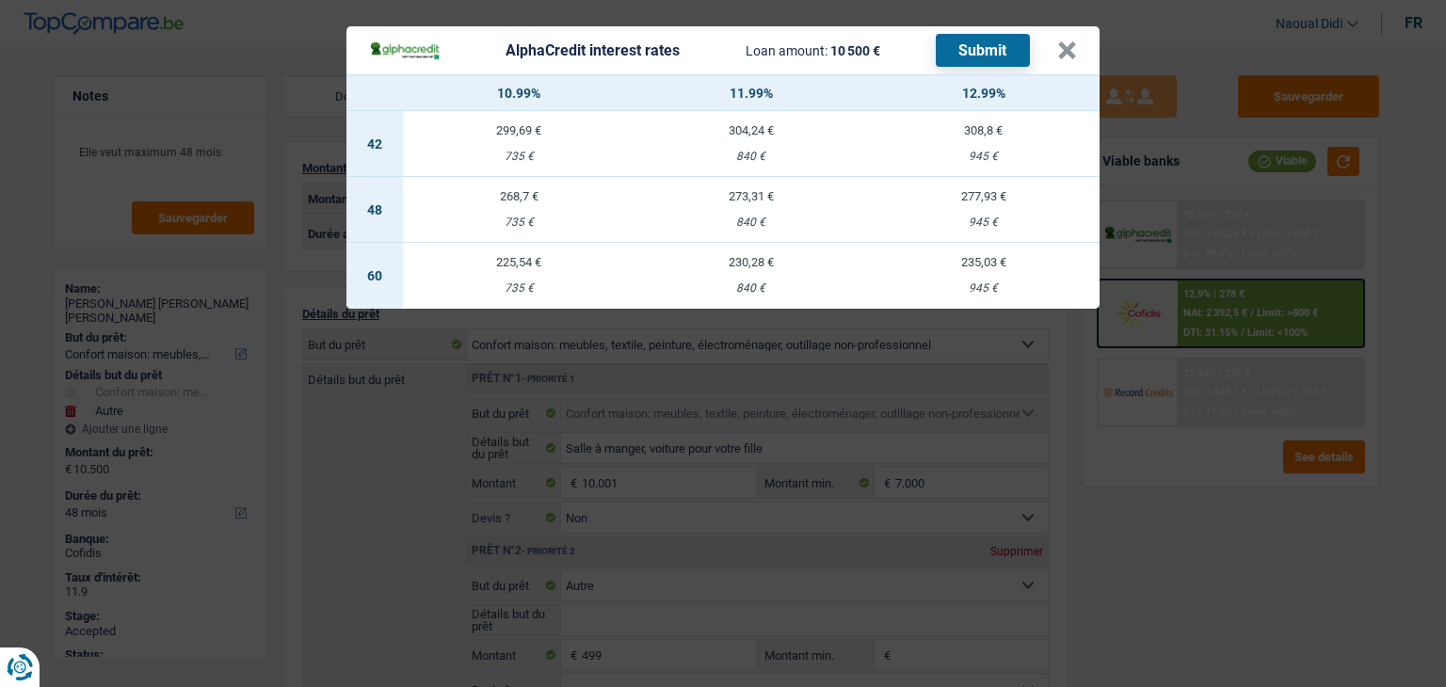
click at [750, 217] on div "840 €" at bounding box center [751, 223] width 233 height 12
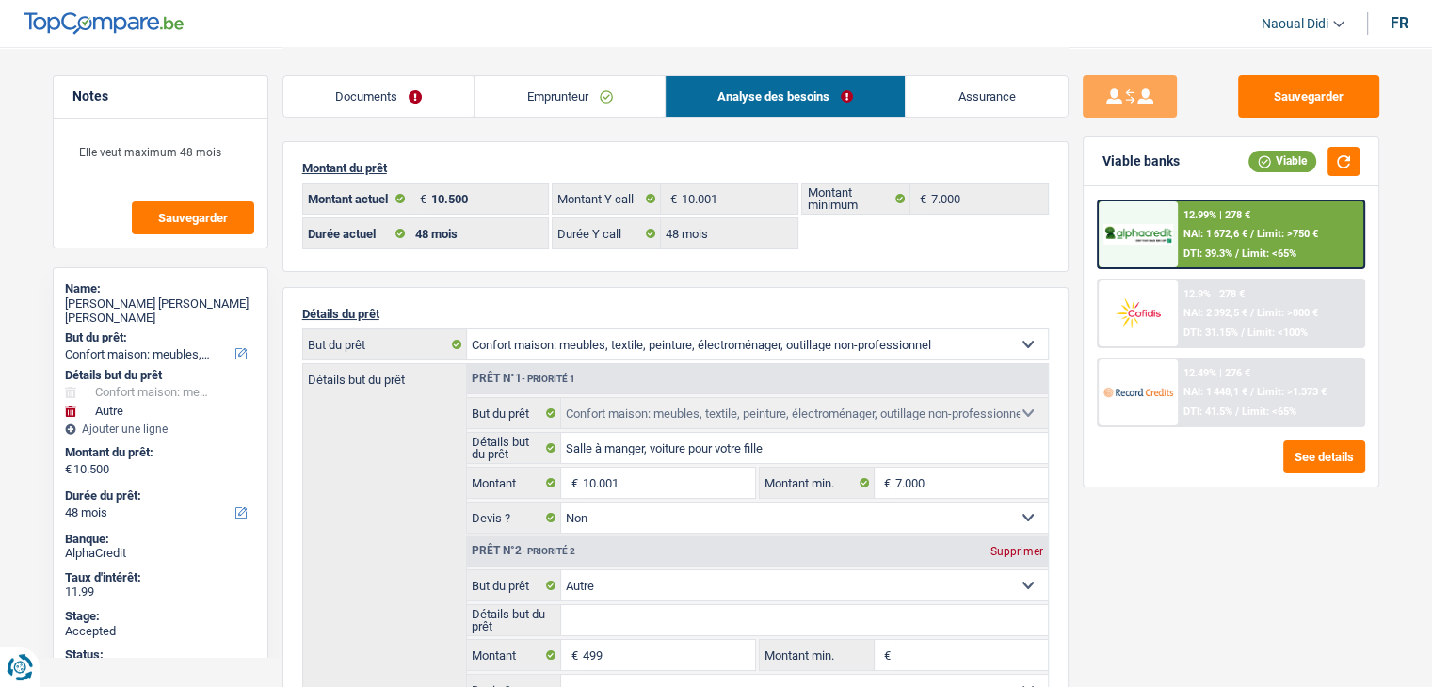
click at [1216, 230] on span "NAI: 1 672,6 €" at bounding box center [1215, 234] width 64 height 12
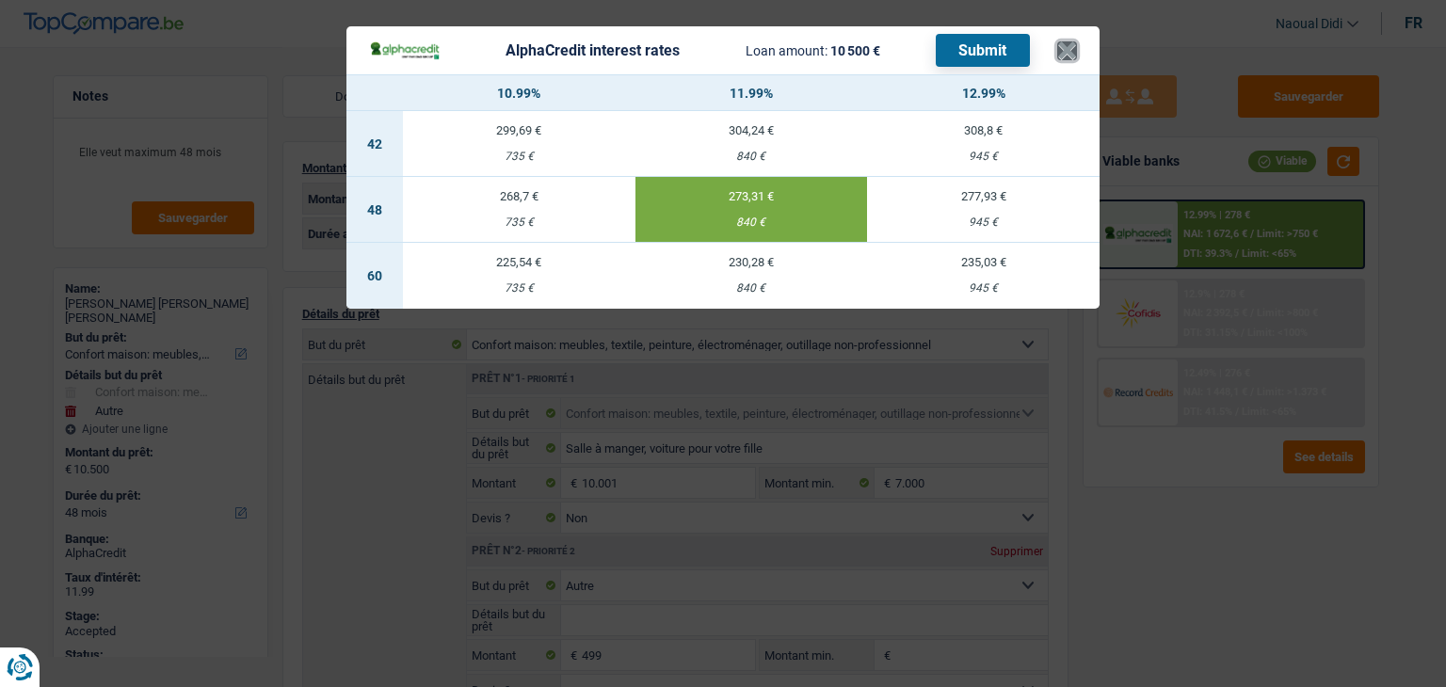
click at [1075, 48] on button "×" at bounding box center [1067, 50] width 20 height 19
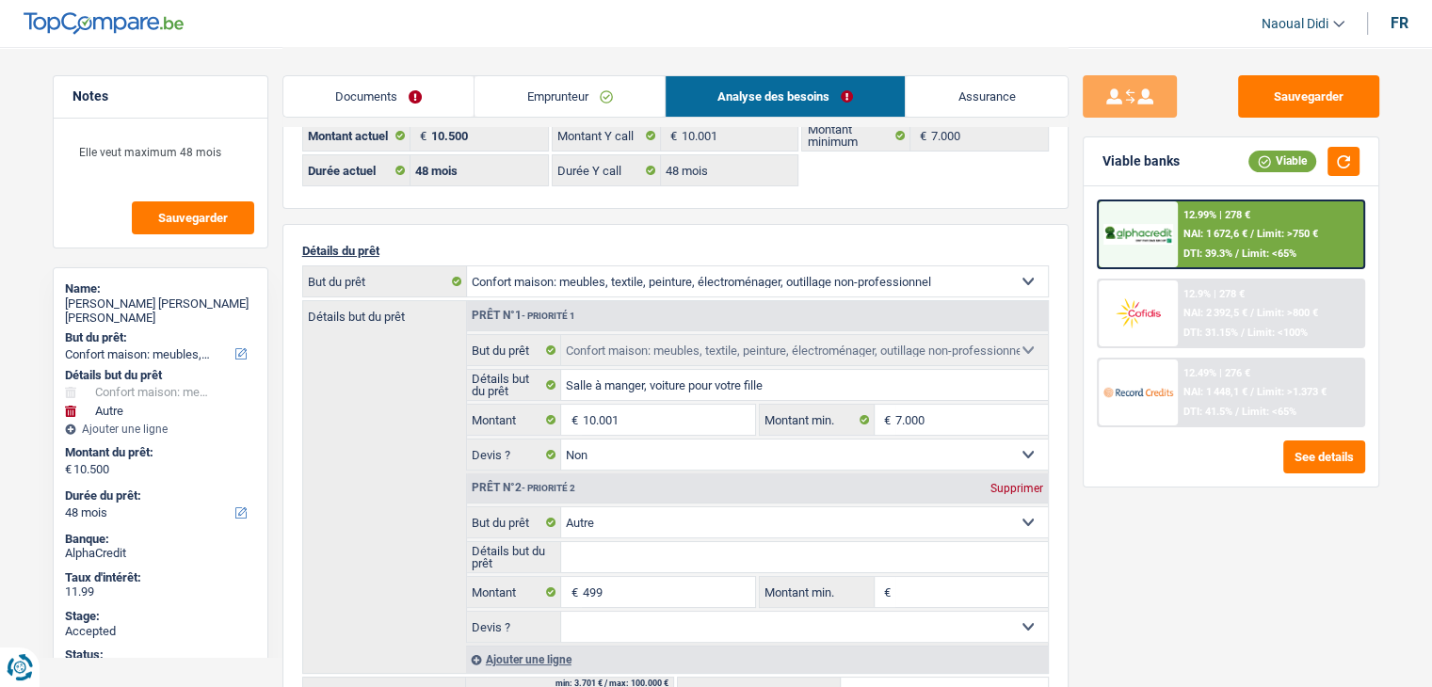
scroll to position [94, 0]
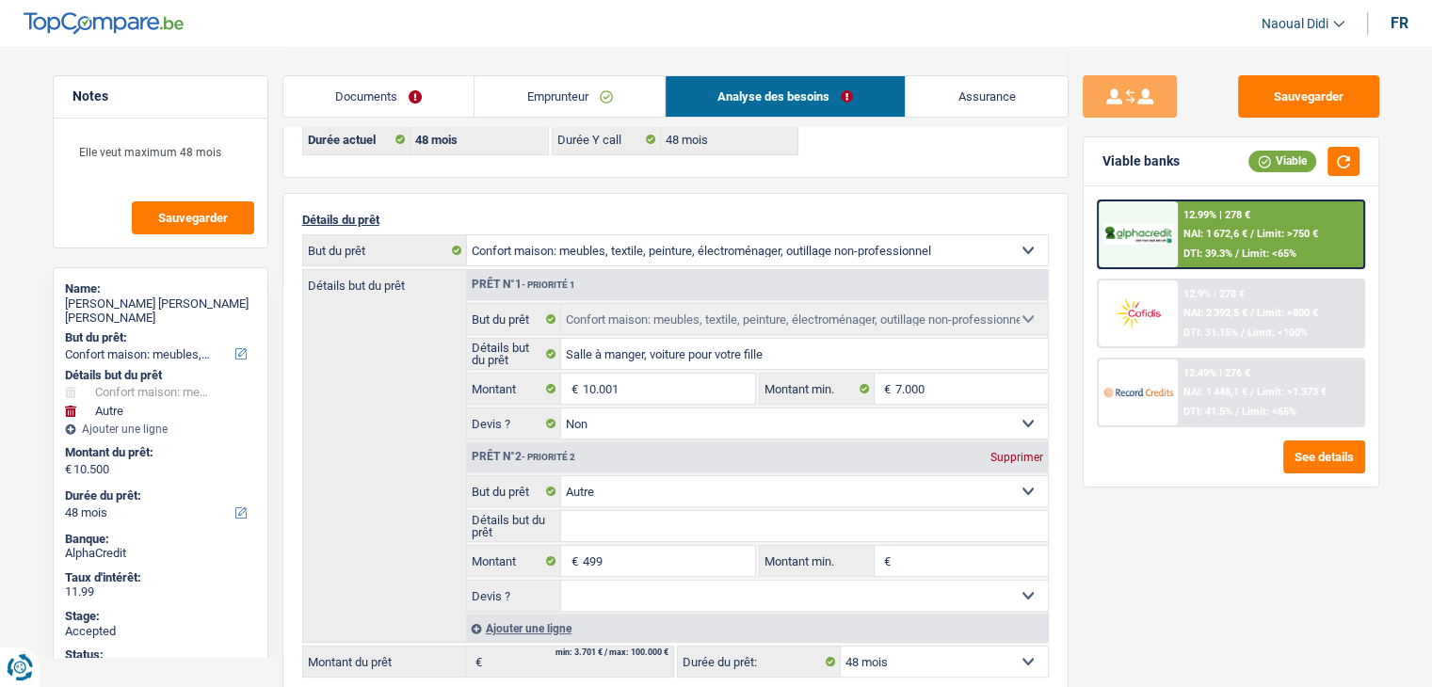
click at [1018, 455] on div "Supprimer" at bounding box center [1017, 457] width 62 height 11
type input "10.001"
select select "60"
type input "10.001"
select select "60"
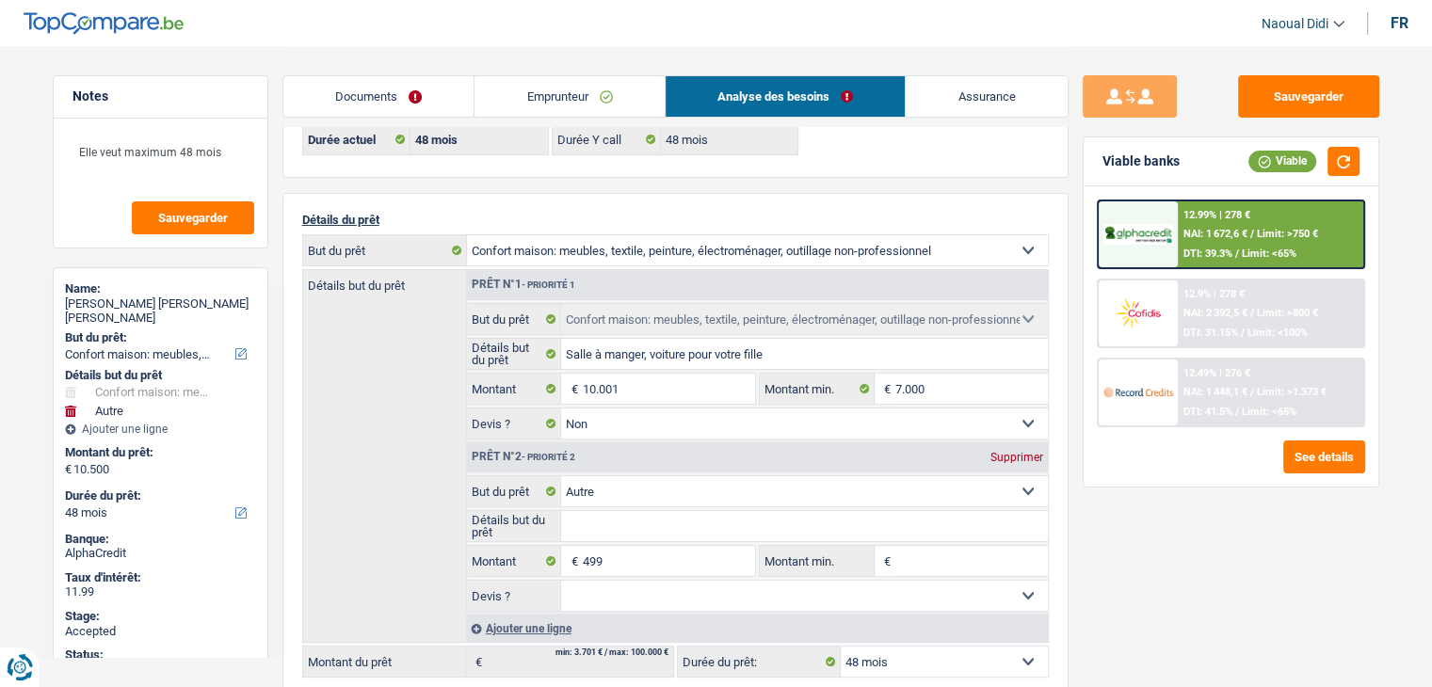
type input "10.001"
select select "60"
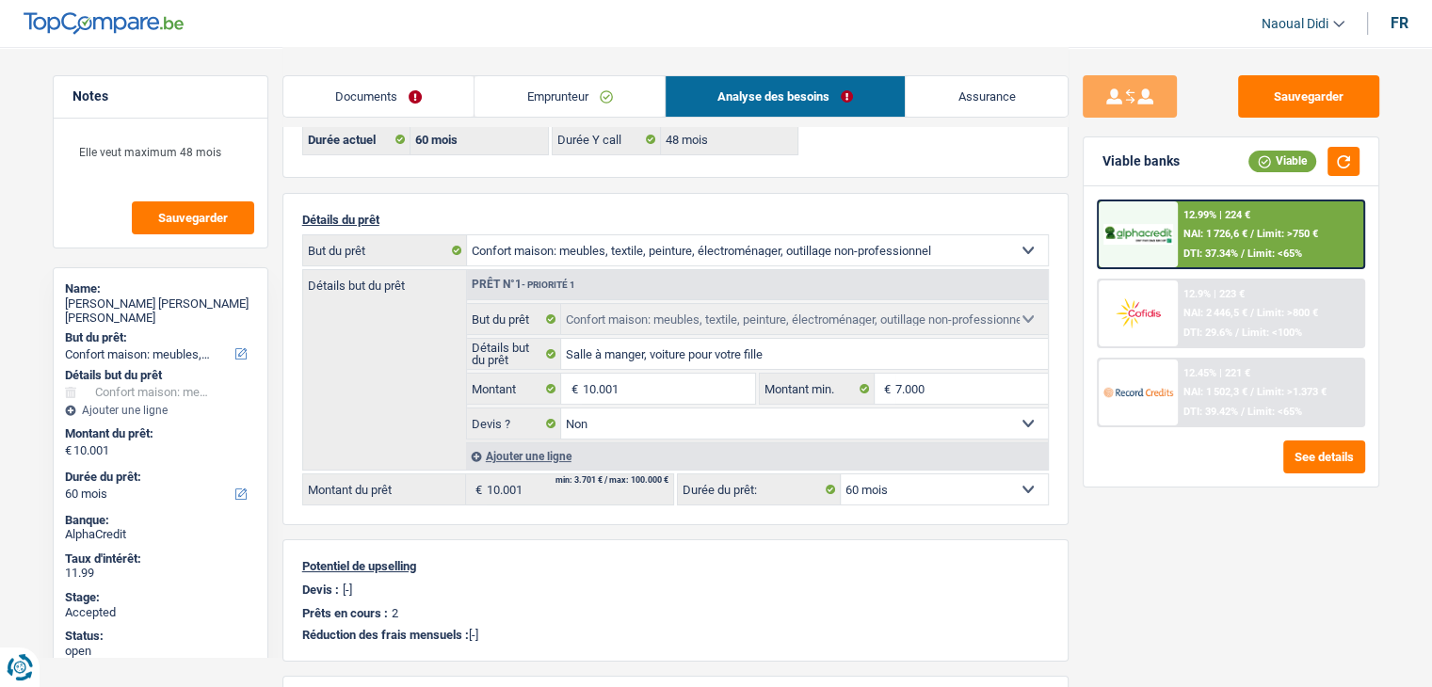
click at [1230, 228] on span "NAI: 1 726,6 €" at bounding box center [1215, 234] width 64 height 12
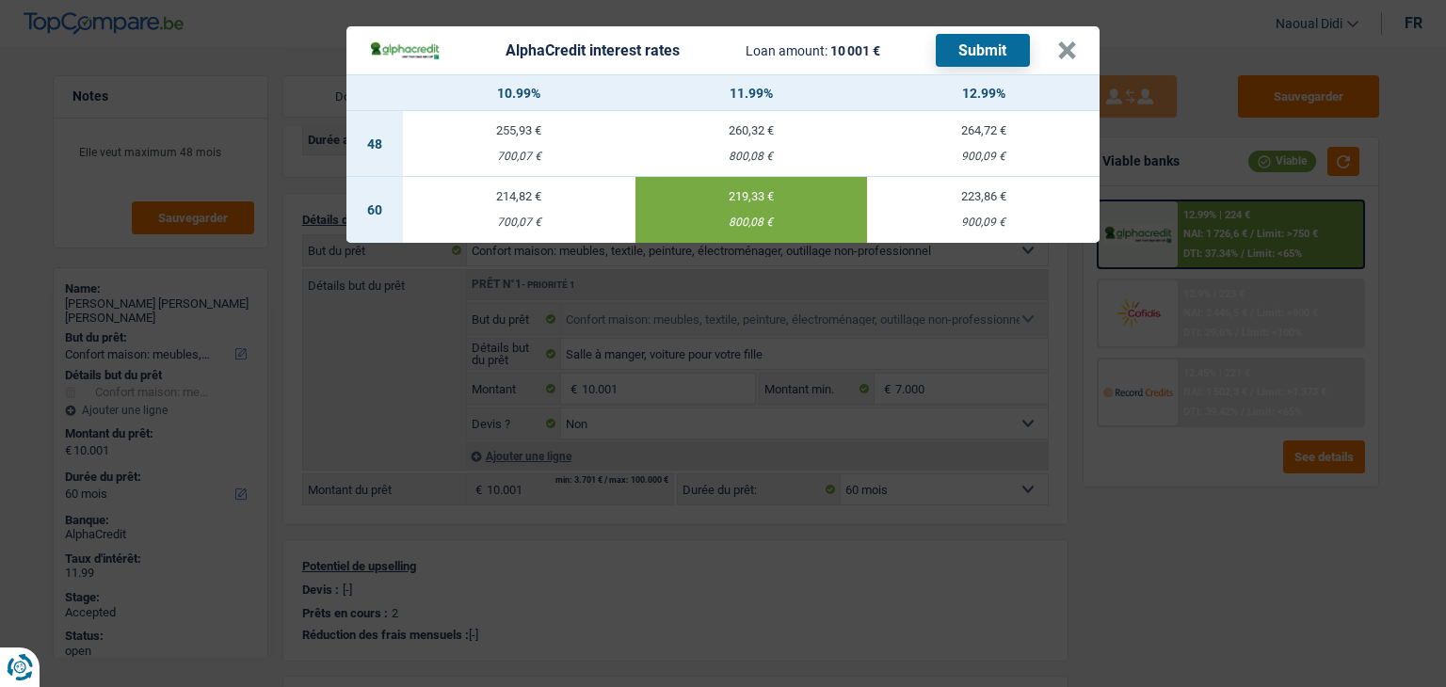
click at [769, 142] on td "260,32 € 800,08 €" at bounding box center [751, 144] width 233 height 66
select select "48"
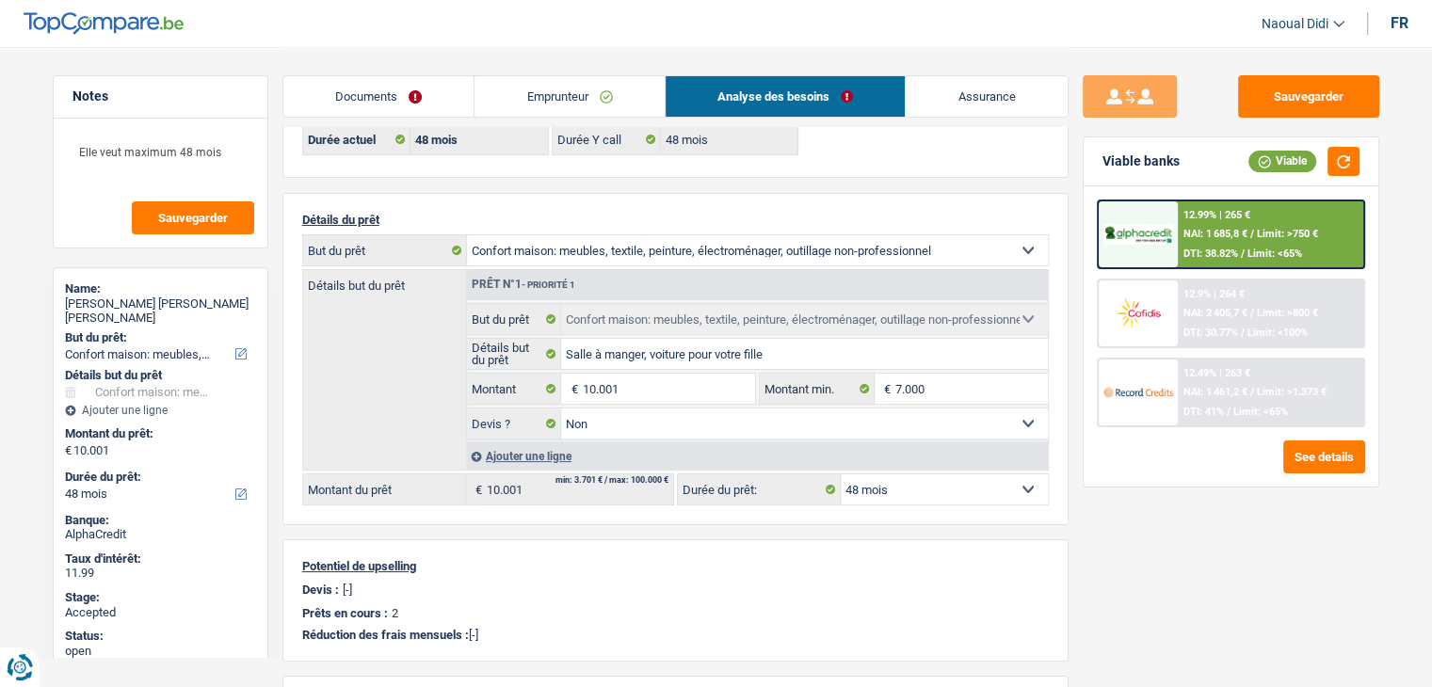
click at [1192, 242] on div "12.99% | 265 € NAI: 1 685,8 € / Limit: >750 € DTI: 38.82% / Limit: <65%" at bounding box center [1270, 234] width 185 height 66
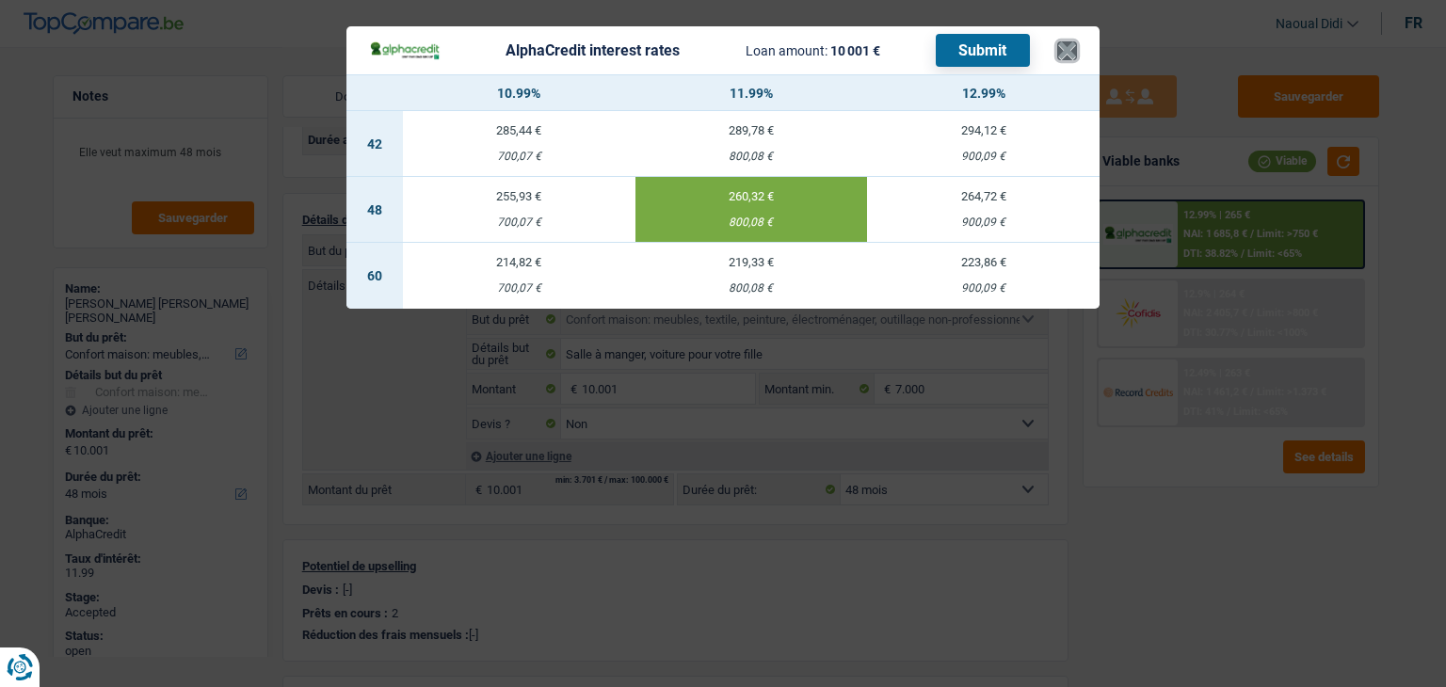
click at [1066, 51] on button "×" at bounding box center [1067, 50] width 20 height 19
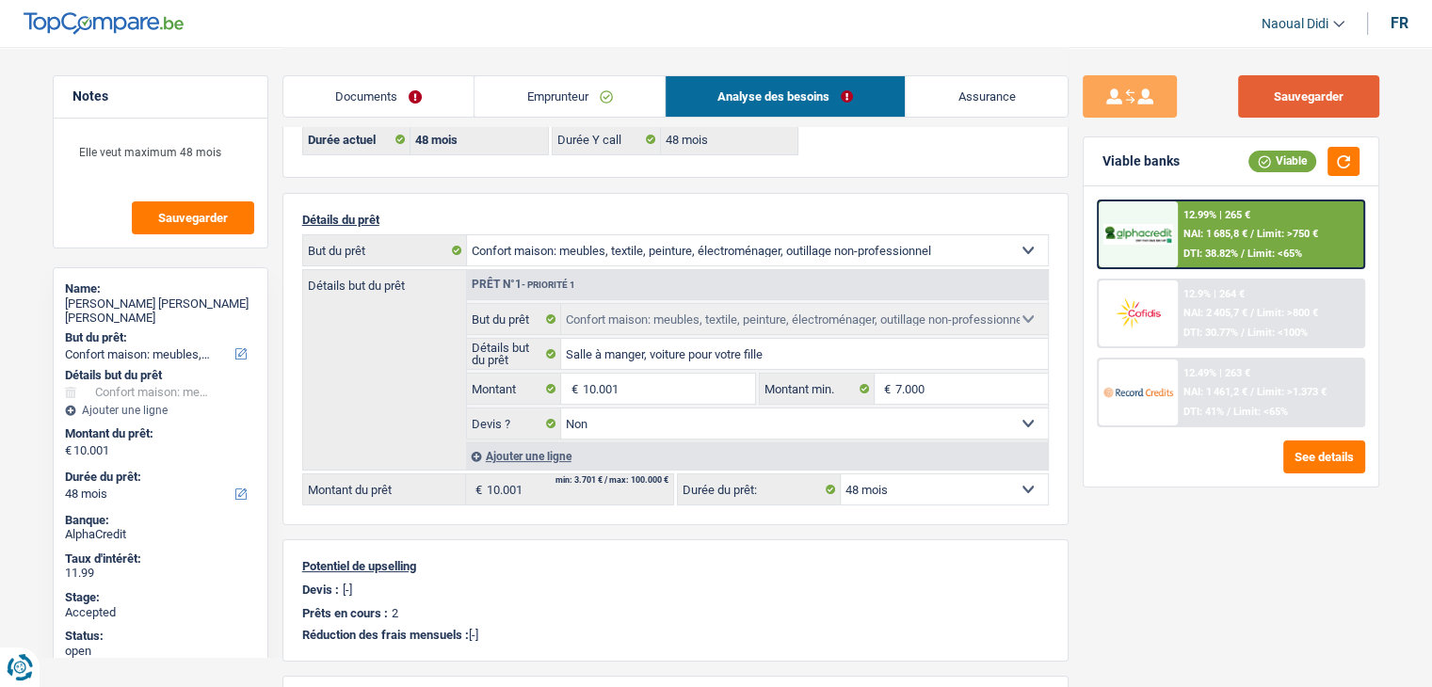
click at [1337, 99] on button "Sauvegarder" at bounding box center [1308, 96] width 141 height 42
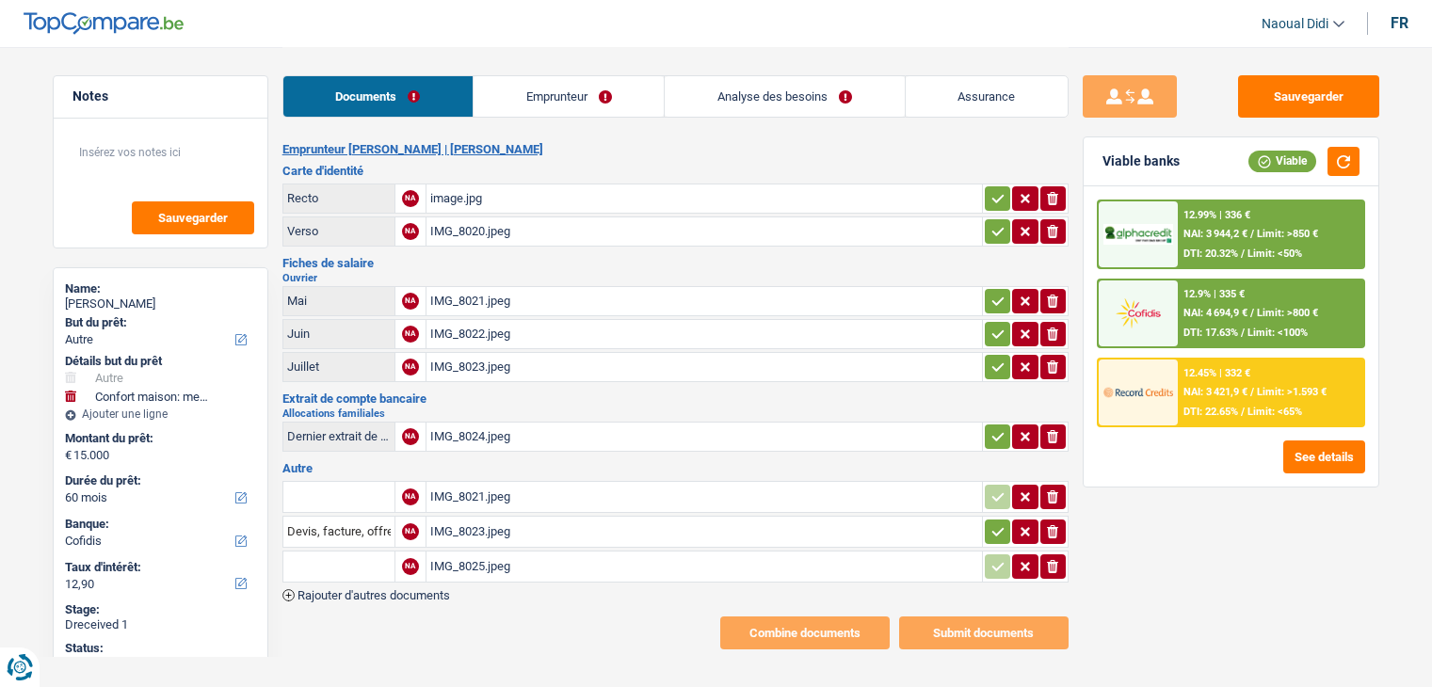
select select "other"
select select "household"
select select "60"
select select "cofidis"
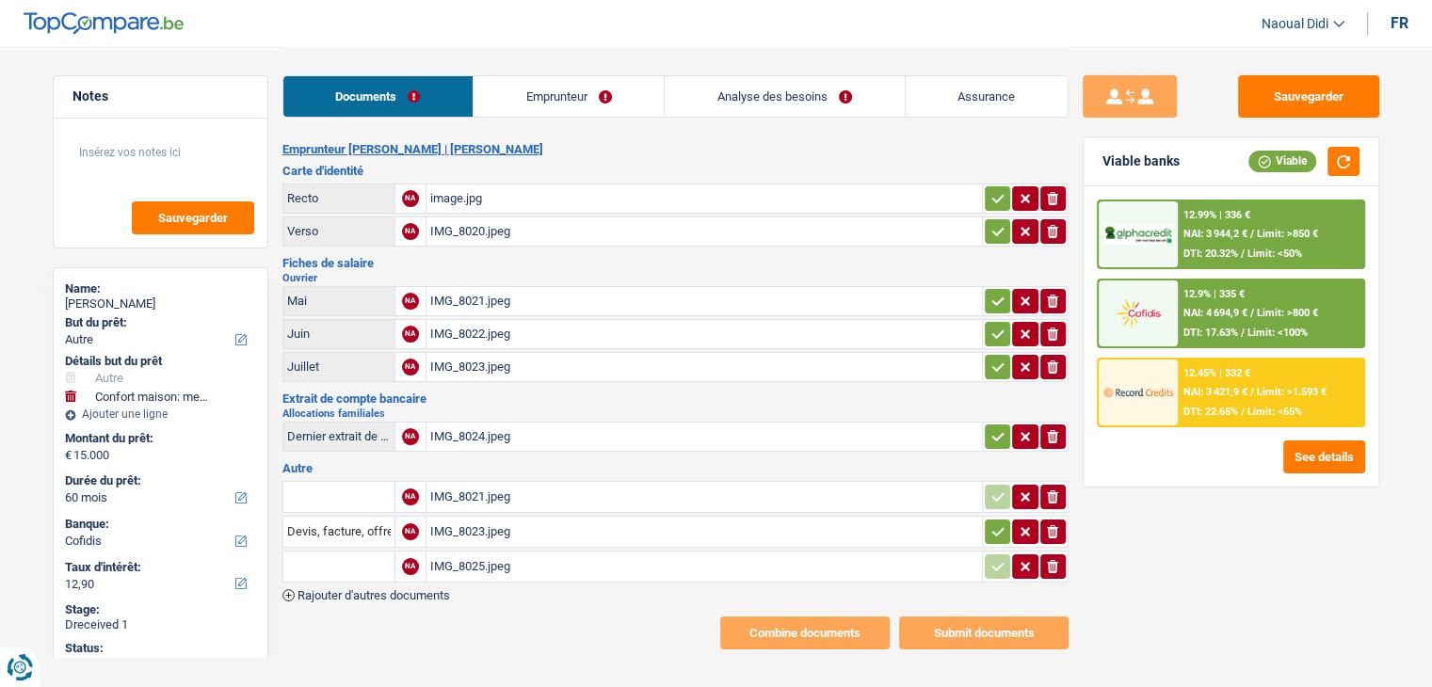
click at [464, 192] on div "image.jpg" at bounding box center [704, 199] width 548 height 28
click at [474, 217] on div "IMG_8020.jpeg" at bounding box center [704, 231] width 548 height 28
click at [467, 298] on div "IMG_8021.jpeg" at bounding box center [704, 301] width 548 height 28
click at [474, 335] on div "IMG_8022.jpeg" at bounding box center [704, 334] width 548 height 28
click at [456, 291] on div "IMG_8021.jpeg" at bounding box center [704, 301] width 548 height 28
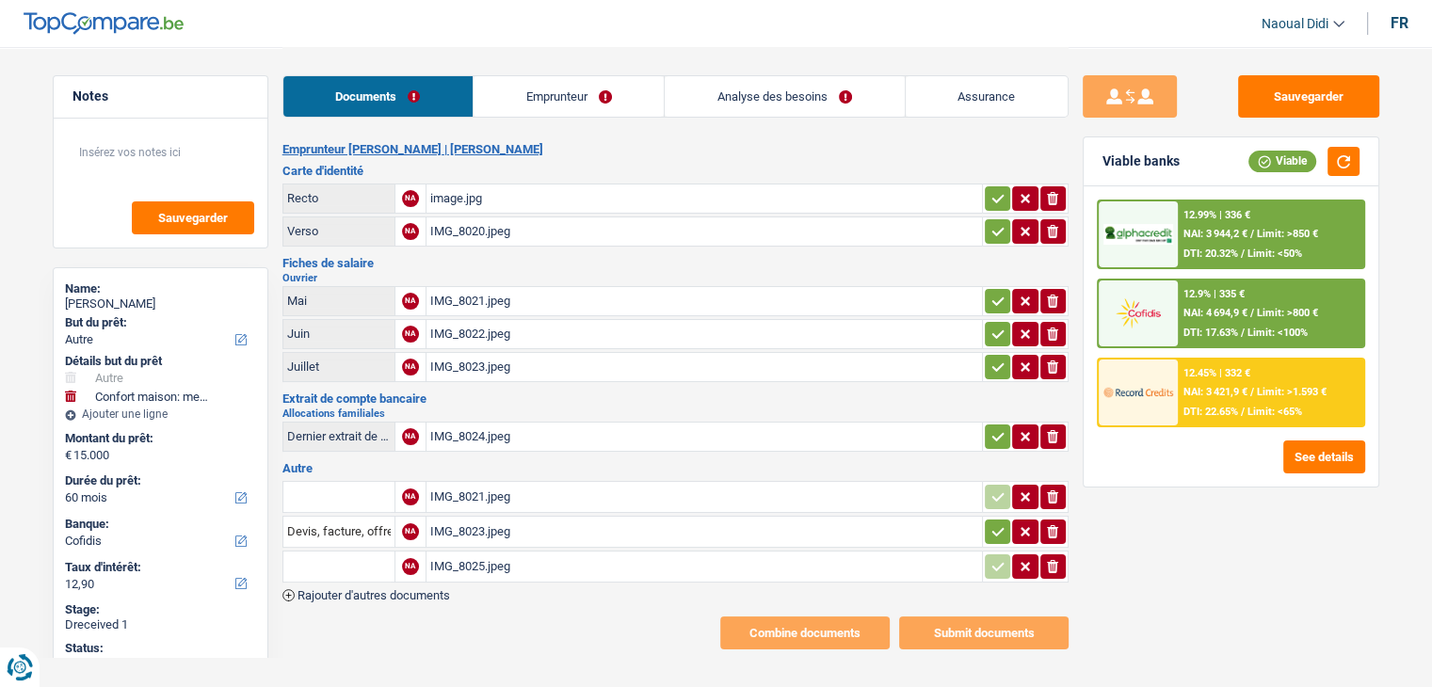
click at [465, 329] on div "IMG_8022.jpeg" at bounding box center [704, 334] width 548 height 28
click at [486, 295] on div "IMG_8021.jpeg" at bounding box center [704, 301] width 548 height 28
click at [441, 355] on div "IMG_8023.jpeg" at bounding box center [704, 367] width 548 height 28
click at [475, 432] on div "IMG_8024.jpeg" at bounding box center [704, 437] width 548 height 28
click at [474, 367] on div "IMG_8023.jpeg" at bounding box center [704, 367] width 548 height 28
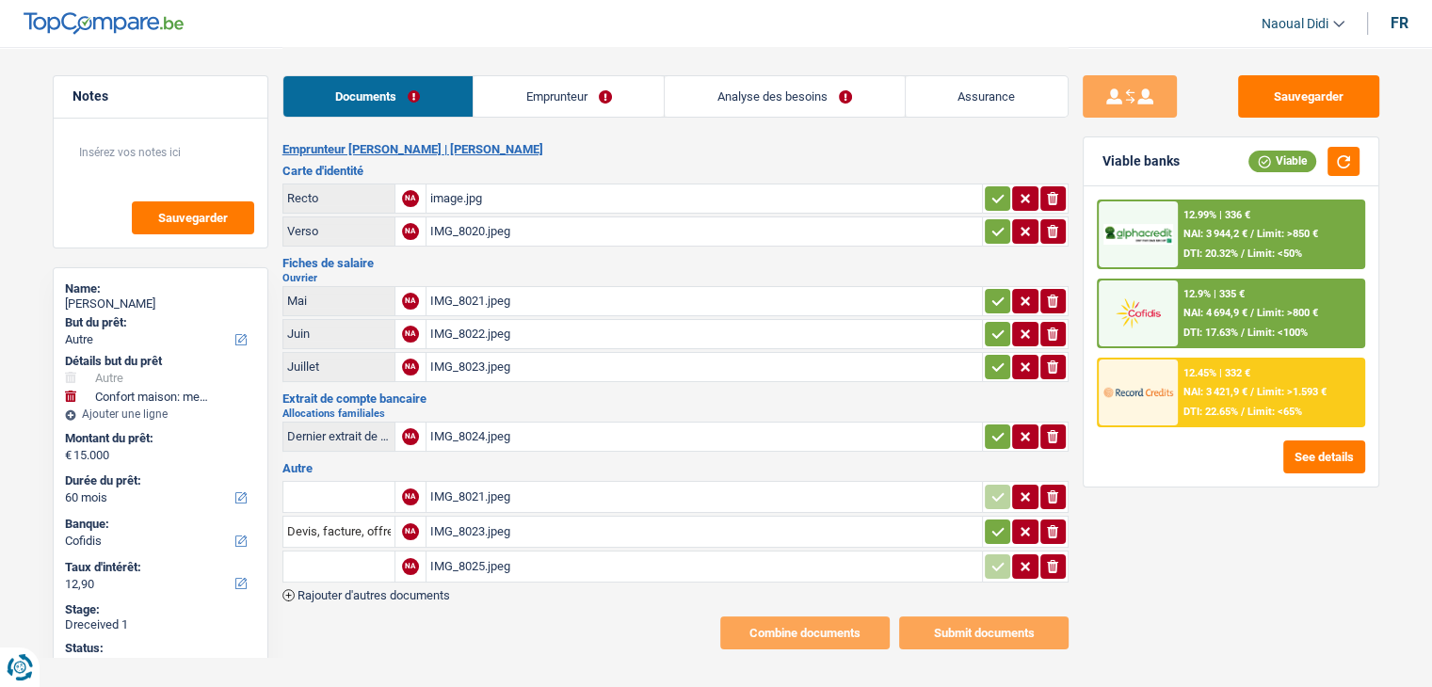
click at [466, 493] on div "IMG_8021.jpeg" at bounding box center [704, 497] width 548 height 28
click at [469, 325] on div "IMG_8022.jpeg" at bounding box center [704, 334] width 548 height 28
click at [487, 354] on div "IMG_8023.jpeg" at bounding box center [704, 367] width 548 height 28
click at [482, 298] on div "IMG_8021.jpeg" at bounding box center [704, 301] width 548 height 28
click at [469, 487] on div "IMG_8021.jpeg" at bounding box center [704, 497] width 548 height 28
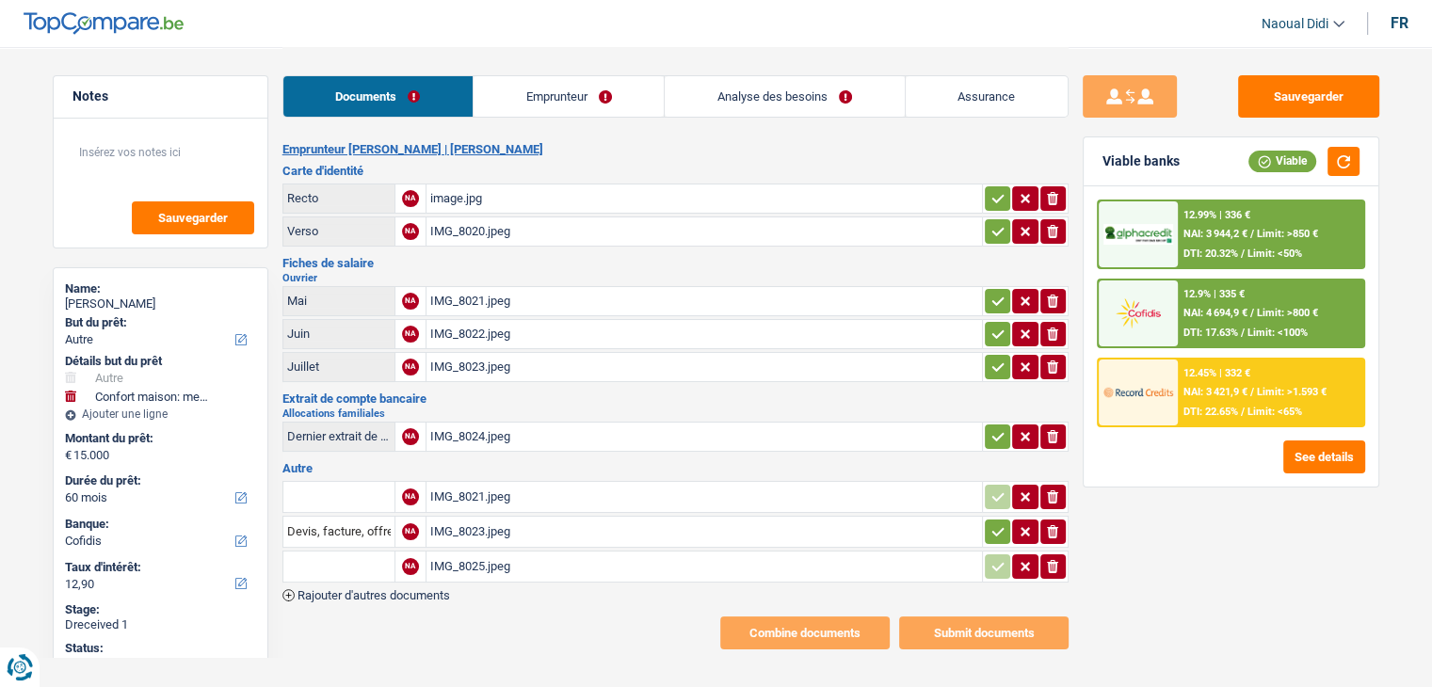
click at [488, 490] on div "IMG_8021.jpeg" at bounding box center [704, 497] width 548 height 28
click at [1047, 493] on icon "ionicons-v5-e" at bounding box center [1052, 497] width 15 height 19
click at [462, 523] on div "IMG_8023.jpeg" at bounding box center [704, 532] width 548 height 28
click at [467, 430] on div "IMG_8024.jpeg" at bounding box center [704, 437] width 548 height 28
click at [441, 329] on div "IMG_8022.jpeg" at bounding box center [704, 334] width 548 height 28
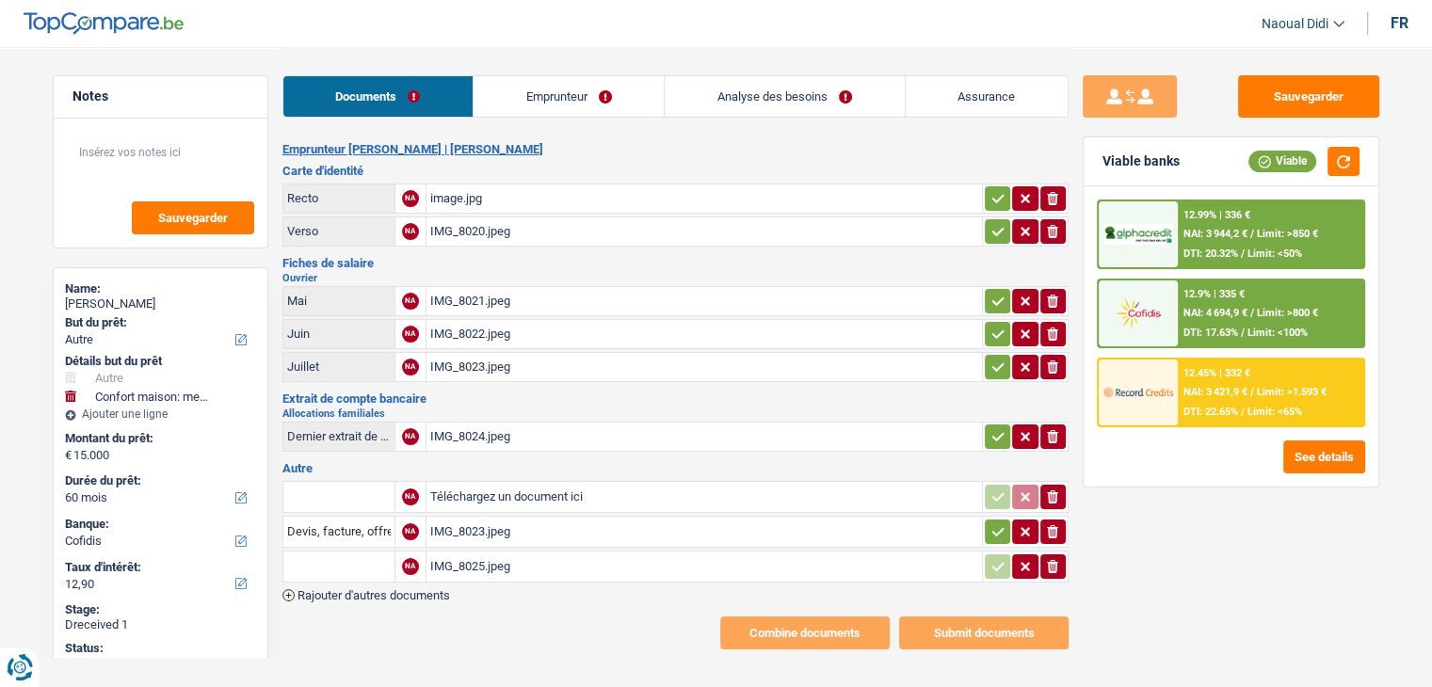
click at [474, 297] on div "IMG_8021.jpeg" at bounding box center [704, 301] width 548 height 28
click at [448, 355] on div "IMG_8023.jpeg" at bounding box center [704, 367] width 548 height 28
click at [1053, 522] on icon "ionicons-v5-e" at bounding box center [1052, 531] width 15 height 19
click at [492, 554] on div "IMG_8025.jpeg" at bounding box center [704, 567] width 548 height 28
click at [478, 487] on input "Téléchargez un document ici" at bounding box center [704, 497] width 548 height 28
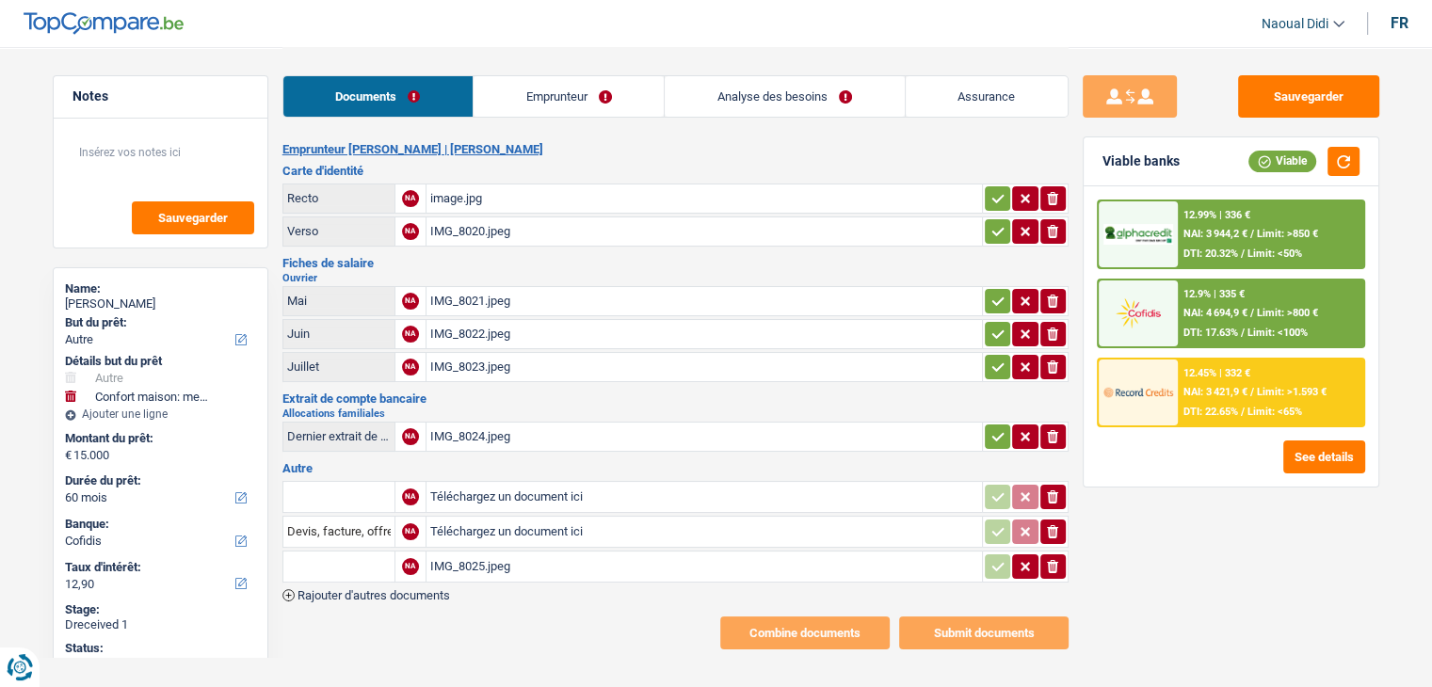
type input "C:\fakepath\FP 05.jpeg"
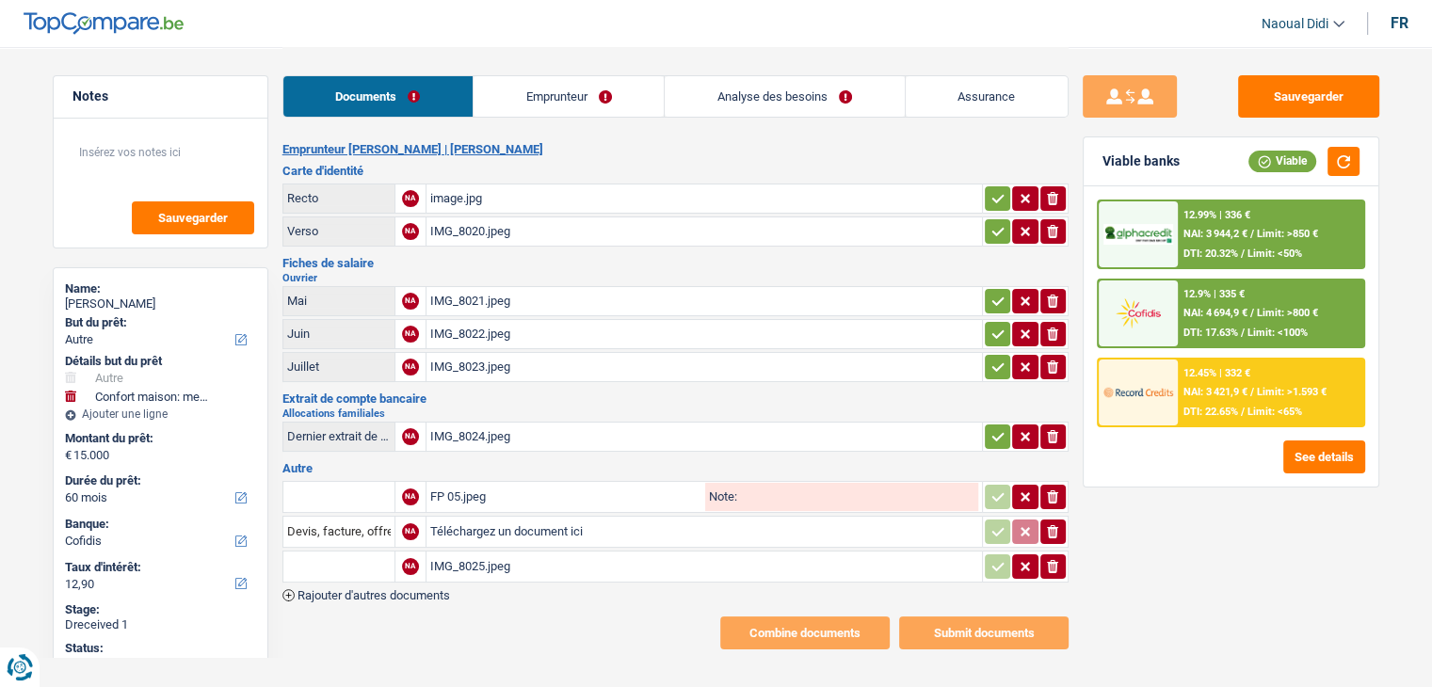
click at [339, 484] on input "text" at bounding box center [339, 497] width 104 height 30
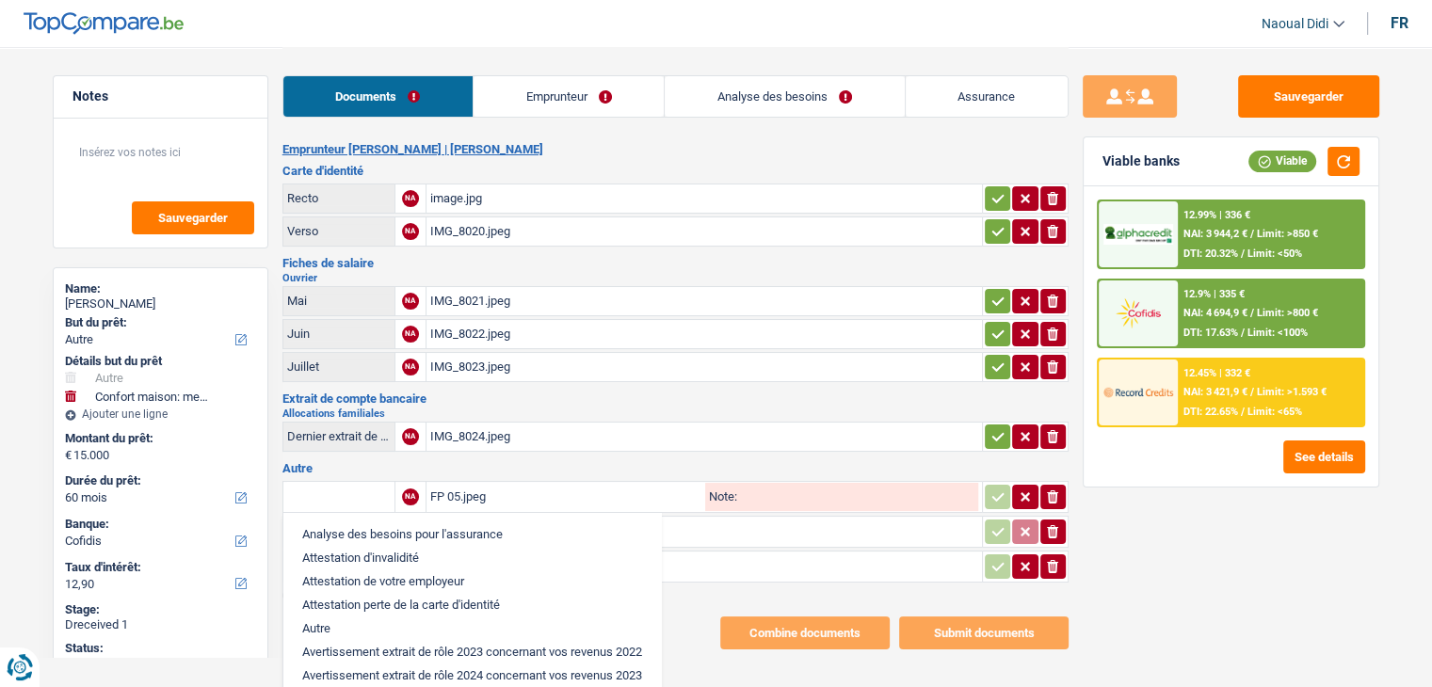
click at [339, 484] on input "text" at bounding box center [339, 497] width 104 height 30
click at [733, 490] on label "Note:" at bounding box center [721, 496] width 32 height 12
click at [737, 483] on input "Note:" at bounding box center [857, 497] width 241 height 28
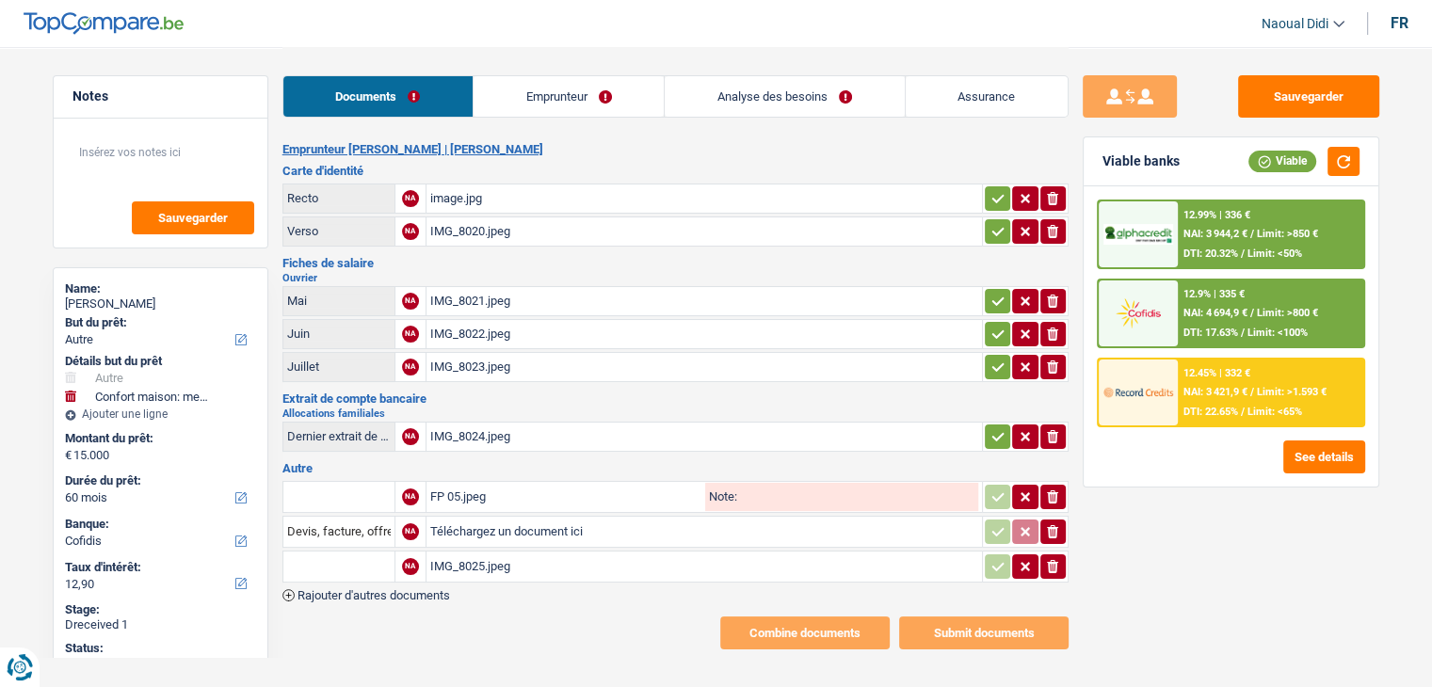
click at [745, 490] on input "Note:" at bounding box center [857, 497] width 241 height 28
type input "FP 05"
click at [1322, 80] on button "Sauvegarder" at bounding box center [1308, 96] width 141 height 42
click at [559, 105] on link "Emprunteur" at bounding box center [569, 96] width 190 height 40
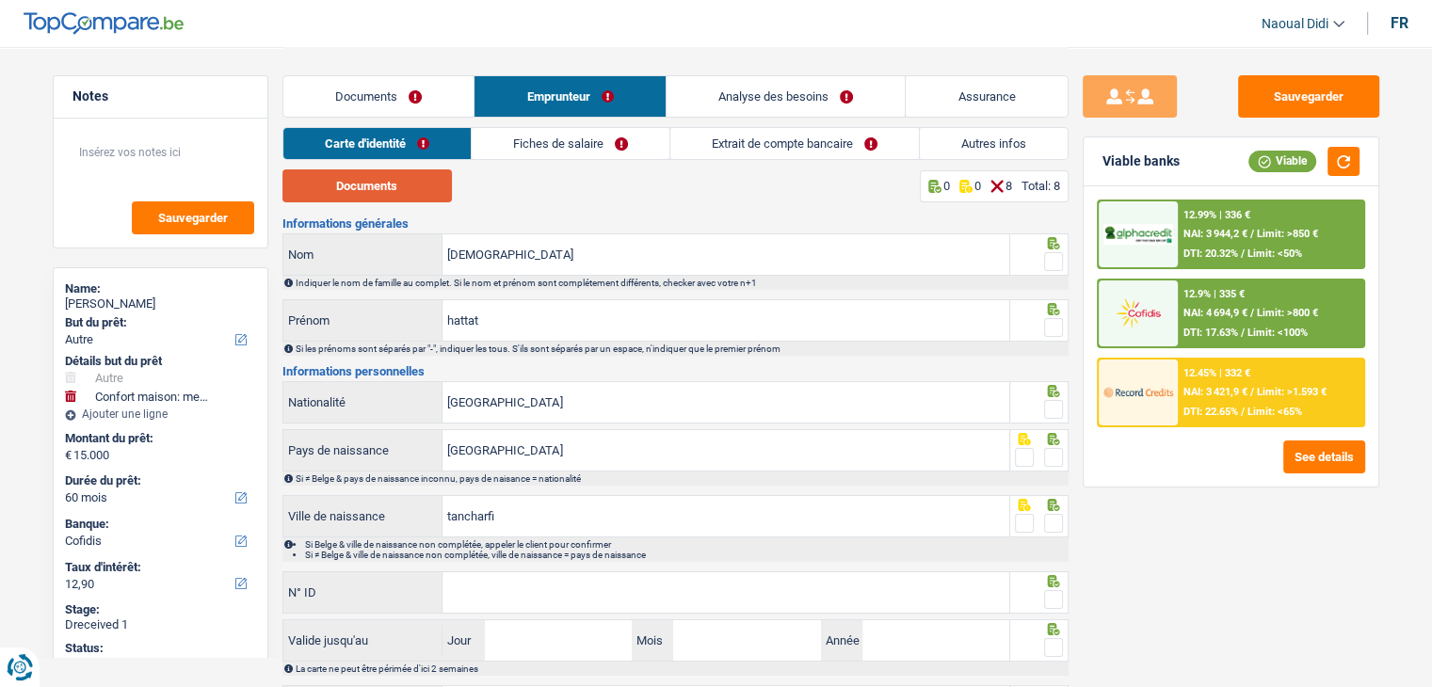
click at [366, 188] on button "Documents" at bounding box center [366, 185] width 169 height 33
drag, startPoint x: 506, startPoint y: 315, endPoint x: 399, endPoint y: 306, distance: 106.8
click at [399, 306] on div "hattat Prénom" at bounding box center [646, 320] width 727 height 40
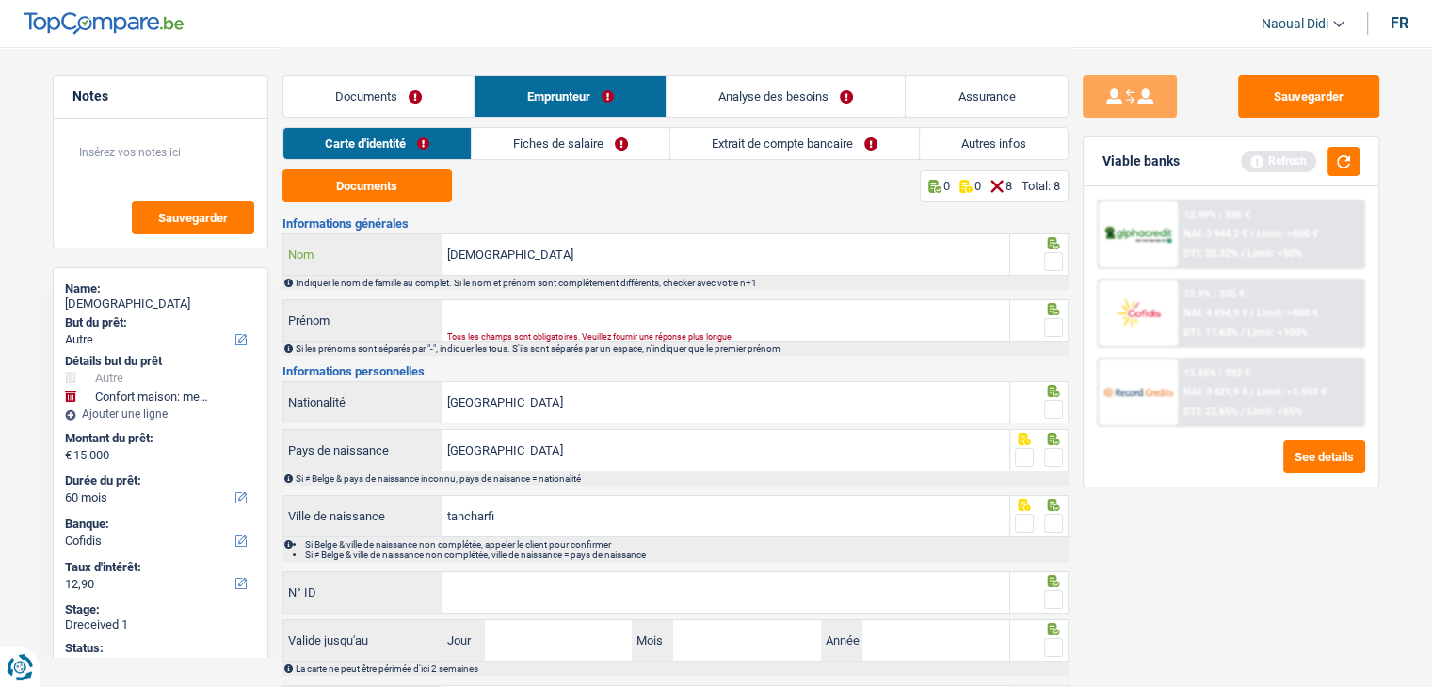
drag, startPoint x: 516, startPoint y: 260, endPoint x: 384, endPoint y: 250, distance: 132.1
click at [384, 250] on div "mohammed Nom" at bounding box center [646, 254] width 727 height 40
paste input "hattat"
type input "hattat"
click at [472, 311] on input "Prénom" at bounding box center [725, 320] width 567 height 40
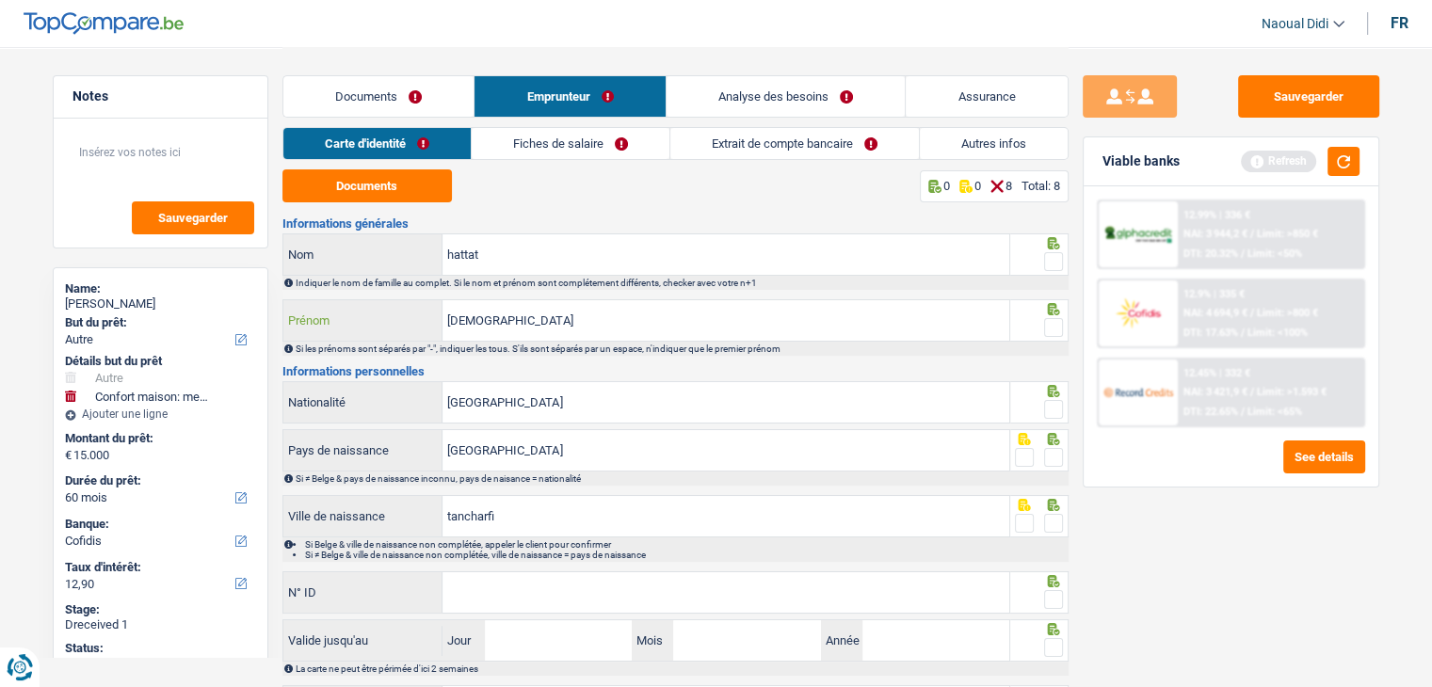
type input "Mohammed"
click at [453, 253] on input "hattat" at bounding box center [725, 254] width 567 height 40
type input "Hattat"
click at [1056, 261] on span at bounding box center [1053, 261] width 19 height 19
click at [0, 0] on input "radio" at bounding box center [0, 0] width 0 height 0
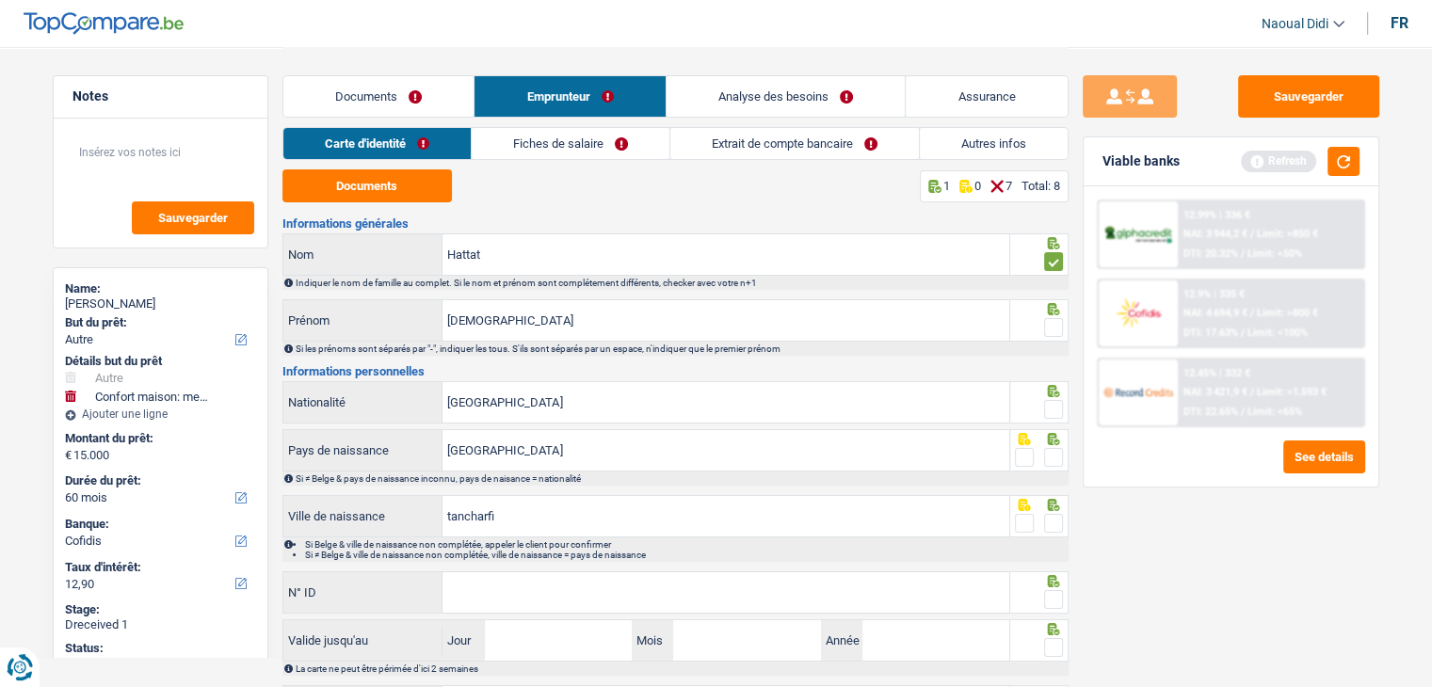
click at [1053, 324] on span at bounding box center [1053, 327] width 19 height 19
click at [0, 0] on input "radio" at bounding box center [0, 0] width 0 height 0
click at [1054, 411] on span at bounding box center [1053, 409] width 19 height 19
click at [0, 0] on input "radio" at bounding box center [0, 0] width 0 height 0
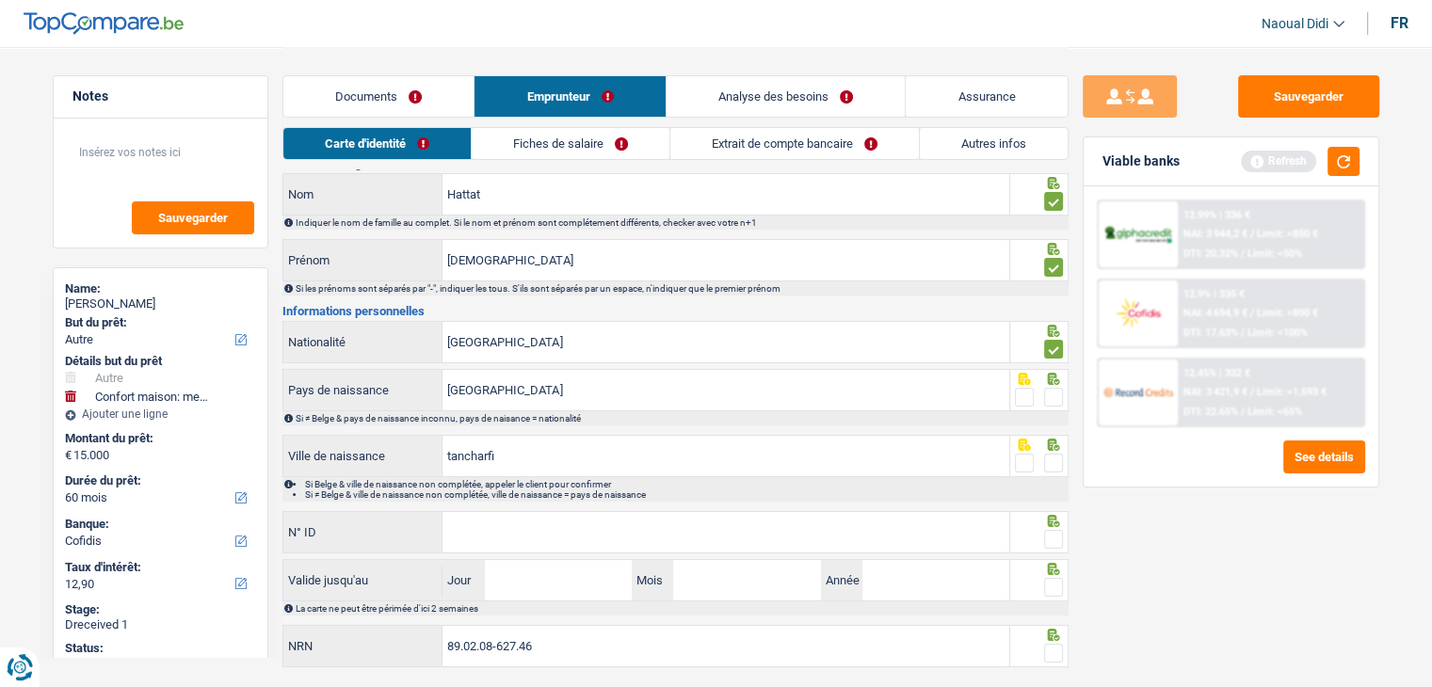
scroll to position [94, 0]
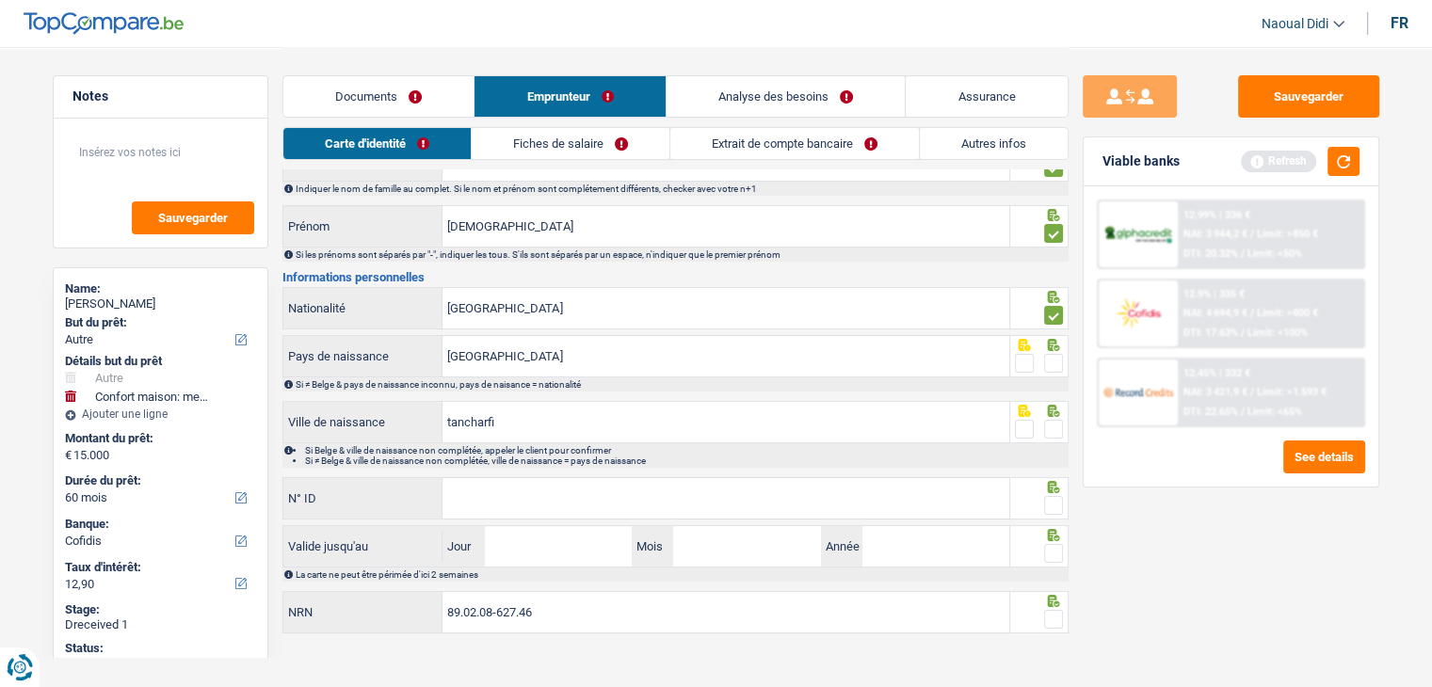
click at [1057, 360] on span at bounding box center [1053, 363] width 19 height 19
click at [0, 0] on input "radio" at bounding box center [0, 0] width 0 height 0
click at [1055, 426] on span at bounding box center [1053, 429] width 19 height 19
click at [0, 0] on input "radio" at bounding box center [0, 0] width 0 height 0
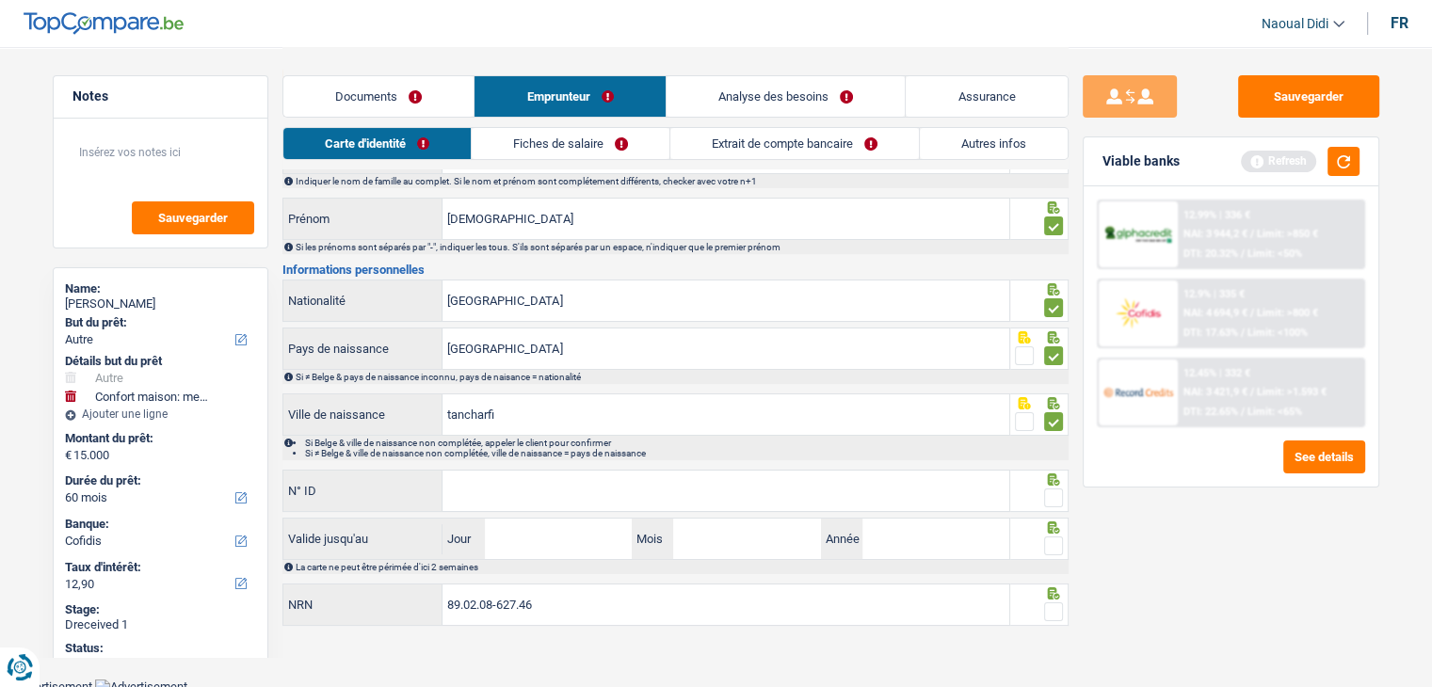
scroll to position [104, 0]
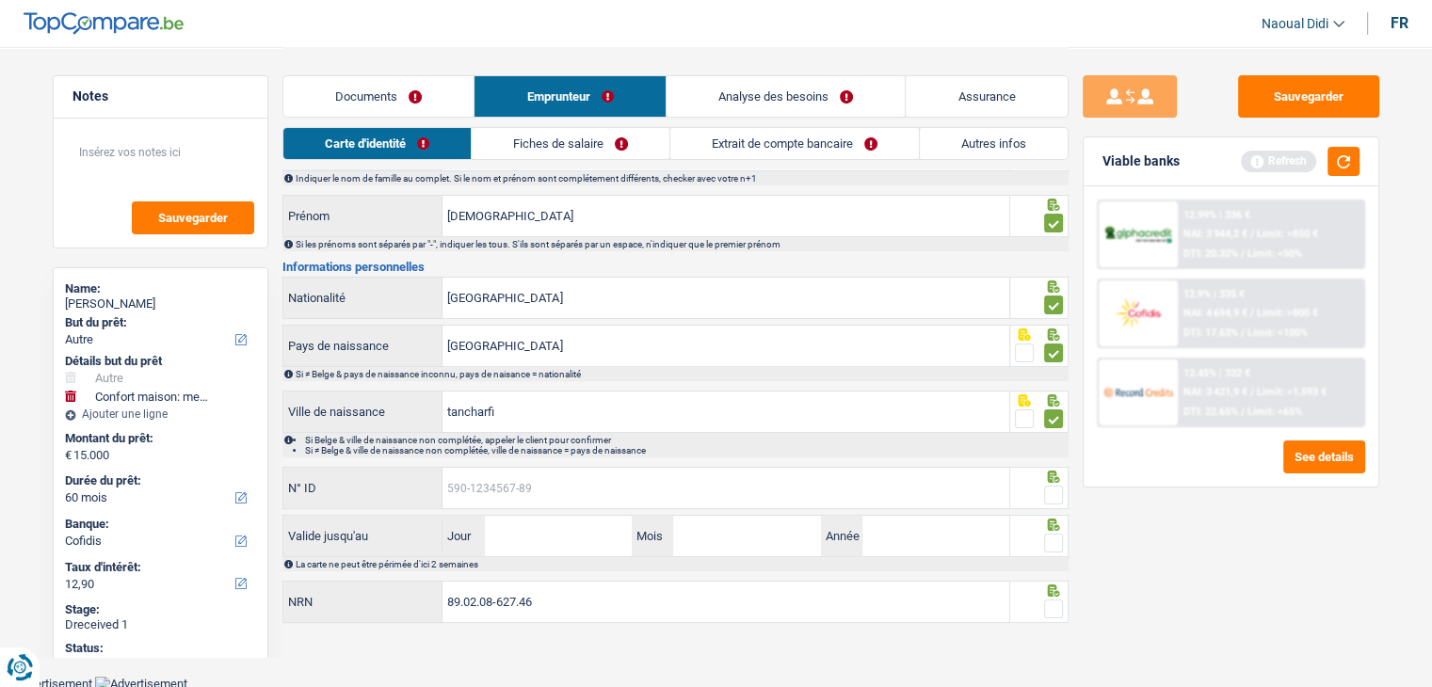
click at [556, 477] on input "N° ID" at bounding box center [725, 488] width 567 height 40
type input "595-2141409-55"
drag, startPoint x: 1058, startPoint y: 490, endPoint x: 1058, endPoint y: 505, distance: 15.1
click at [1058, 490] on span at bounding box center [1053, 495] width 19 height 19
click at [0, 0] on input "radio" at bounding box center [0, 0] width 0 height 0
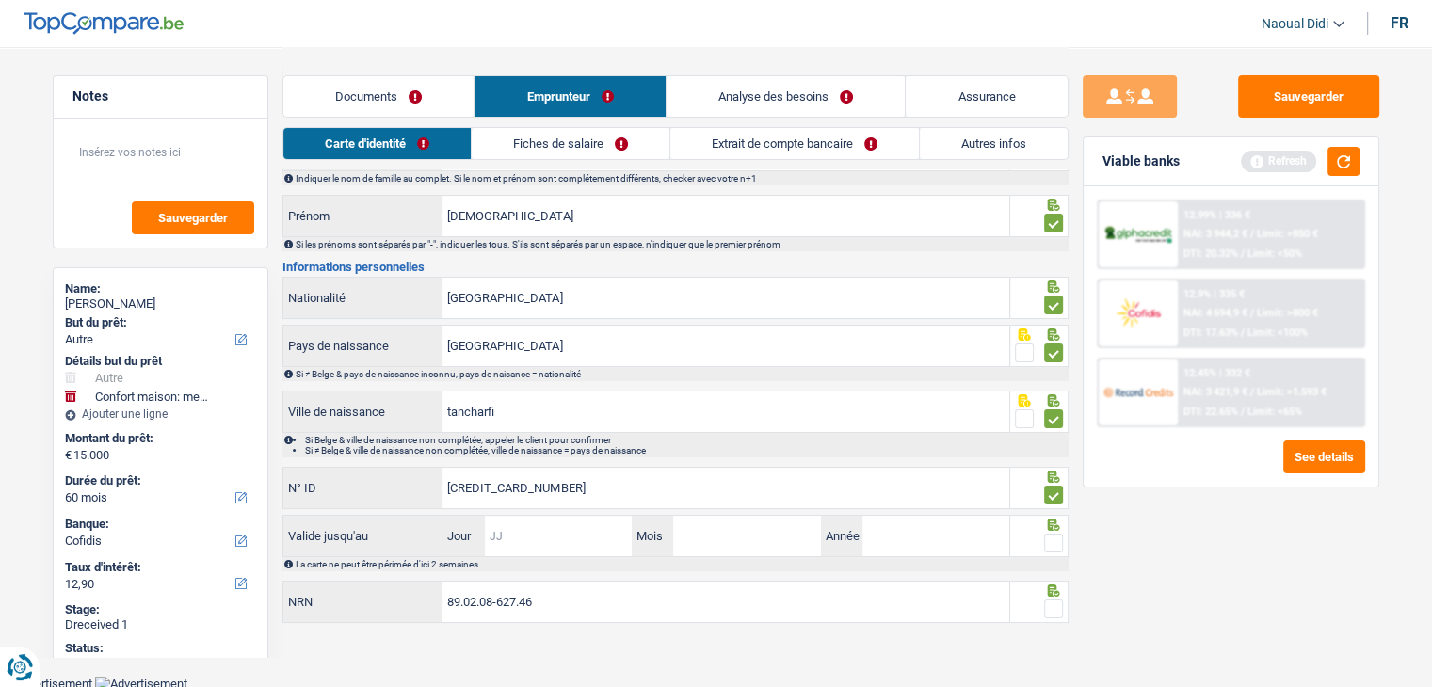
click at [526, 527] on input "Jour" at bounding box center [558, 536] width 147 height 40
type input "21"
type input "03"
type input "2034"
drag, startPoint x: 1057, startPoint y: 533, endPoint x: 1043, endPoint y: 525, distance: 16.0
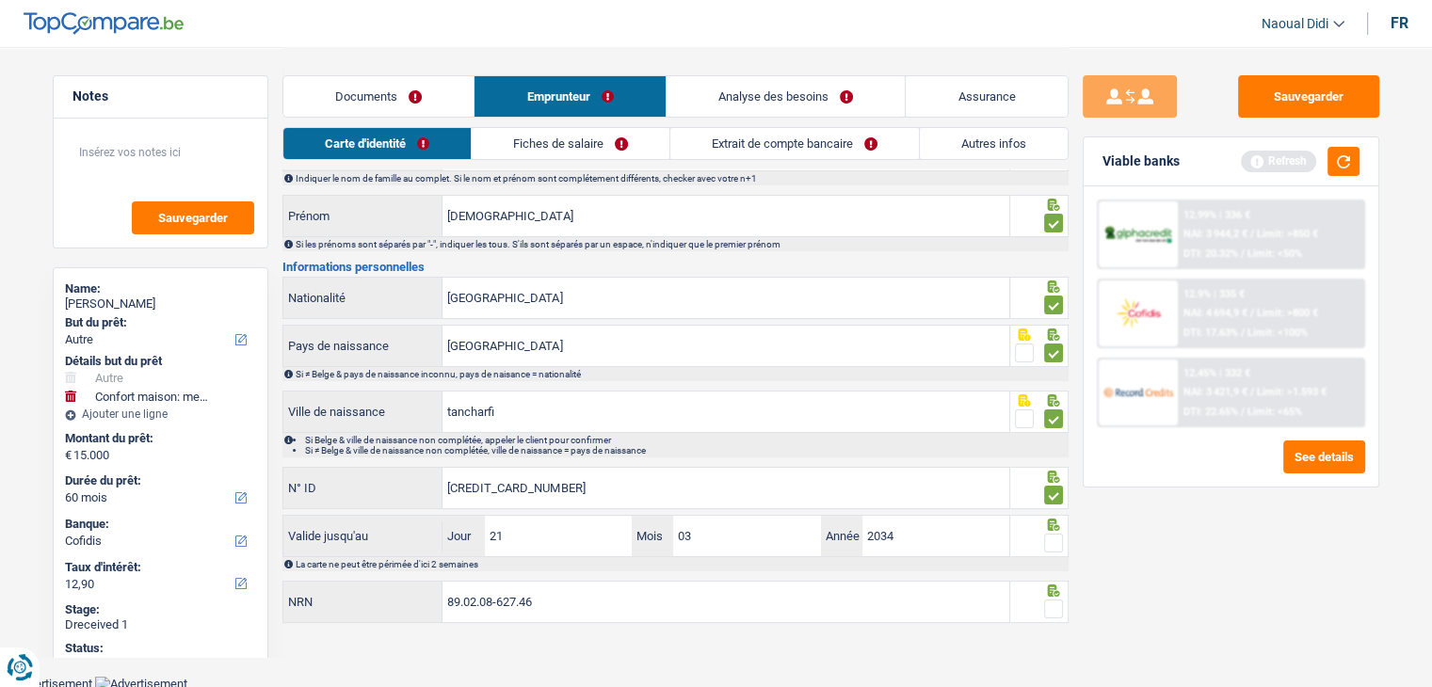
click at [1057, 534] on span at bounding box center [1053, 543] width 19 height 19
click at [0, 0] on input "radio" at bounding box center [0, 0] width 0 height 0
click at [1057, 534] on span at bounding box center [1053, 543] width 19 height 19
click at [0, 0] on input "radio" at bounding box center [0, 0] width 0 height 0
click at [1039, 540] on fieldset at bounding box center [1039, 544] width 48 height 24
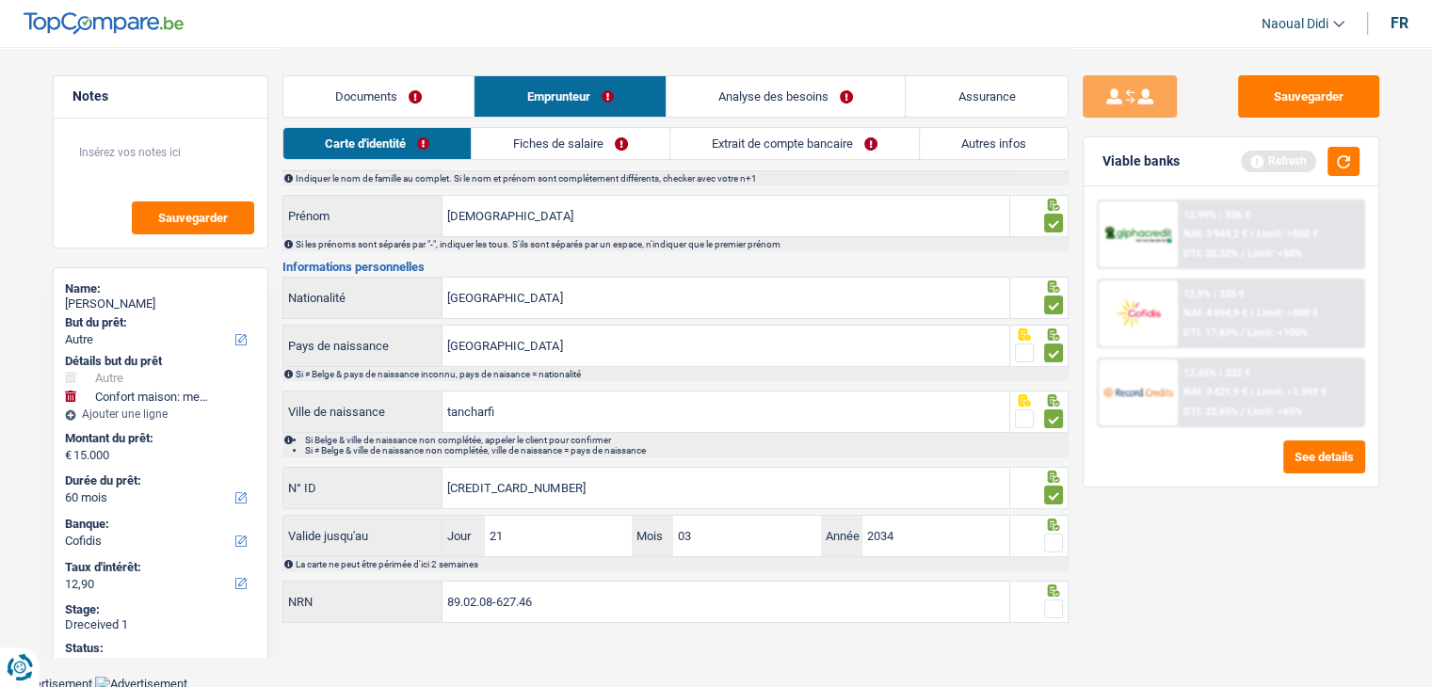
click at [1053, 540] on span at bounding box center [1053, 543] width 19 height 19
click at [0, 0] on input "radio" at bounding box center [0, 0] width 0 height 0
click at [1051, 607] on span at bounding box center [1053, 609] width 19 height 19
click at [0, 0] on input "radio" at bounding box center [0, 0] width 0 height 0
click at [1290, 98] on button "Sauvegarder" at bounding box center [1308, 96] width 141 height 42
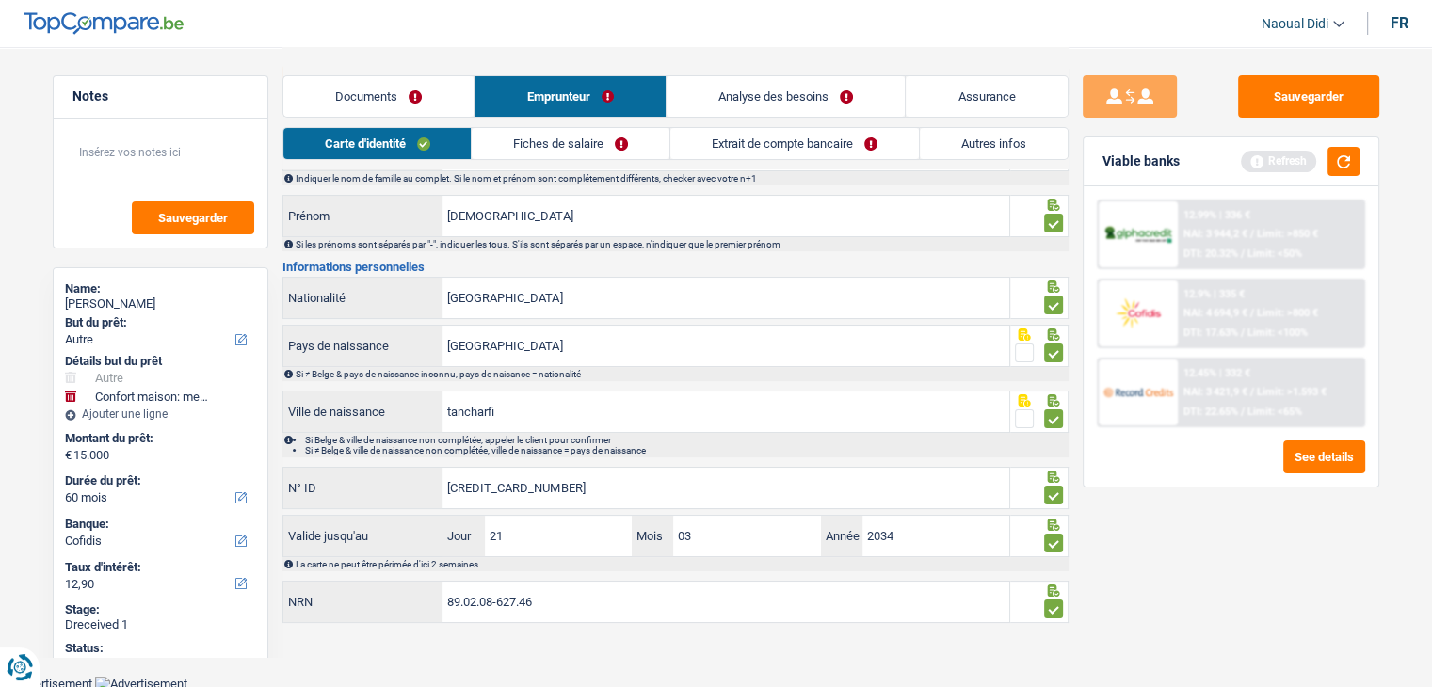
click at [557, 148] on link "Fiches de salaire" at bounding box center [571, 143] width 198 height 31
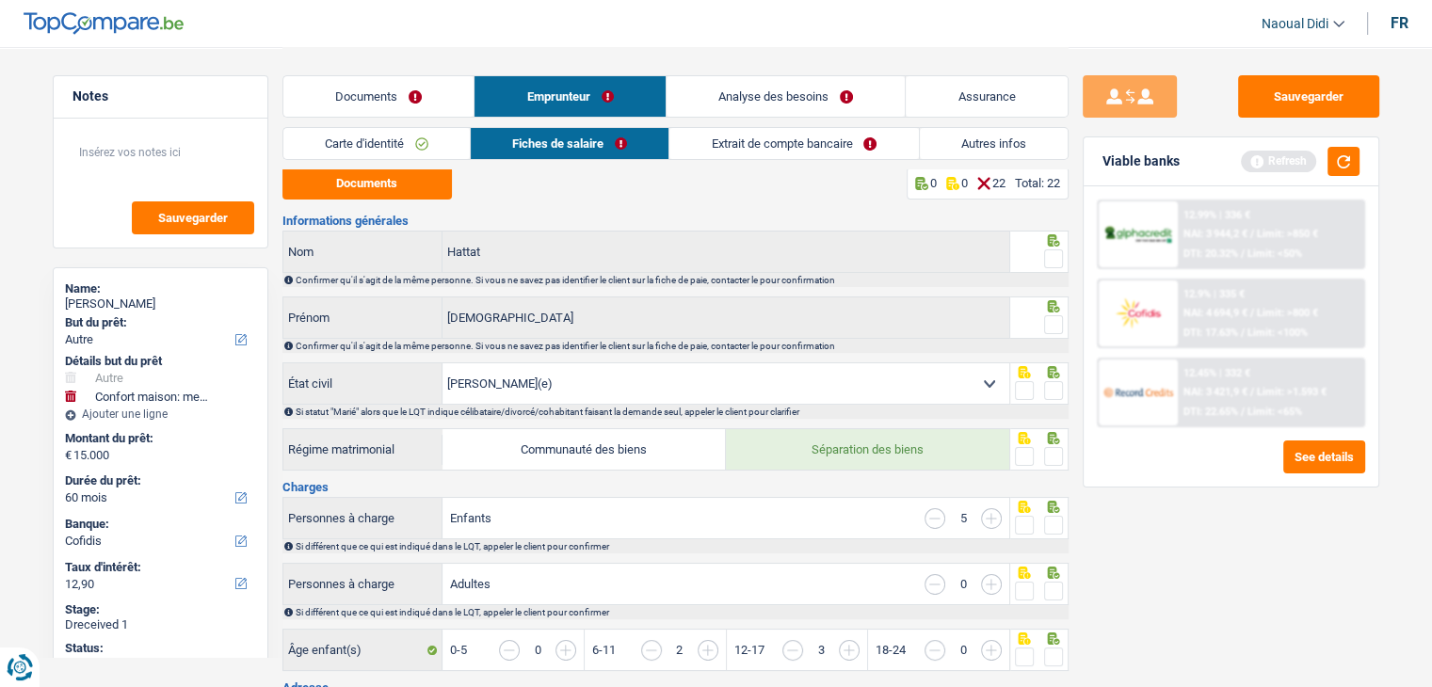
scroll to position [0, 0]
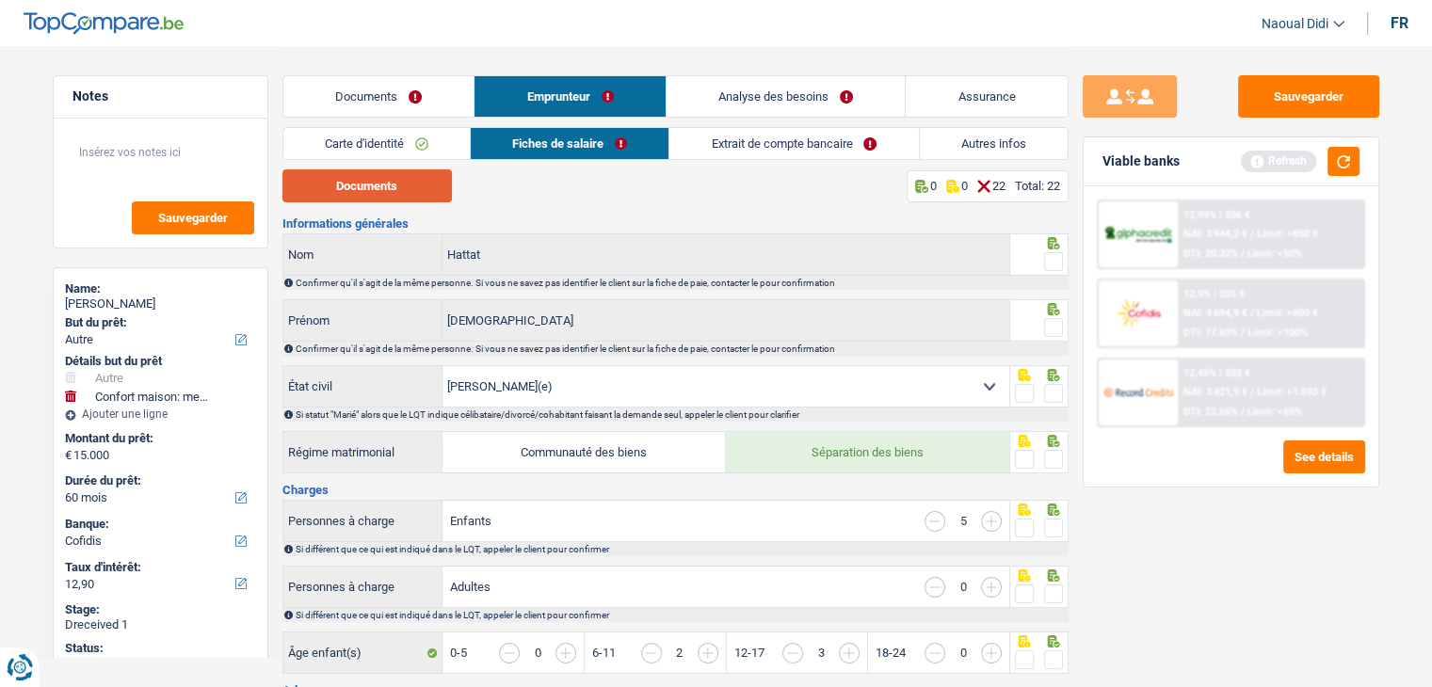
click at [395, 193] on button "Documents" at bounding box center [366, 185] width 169 height 33
click at [964, 149] on link "Autres infos" at bounding box center [994, 143] width 148 height 31
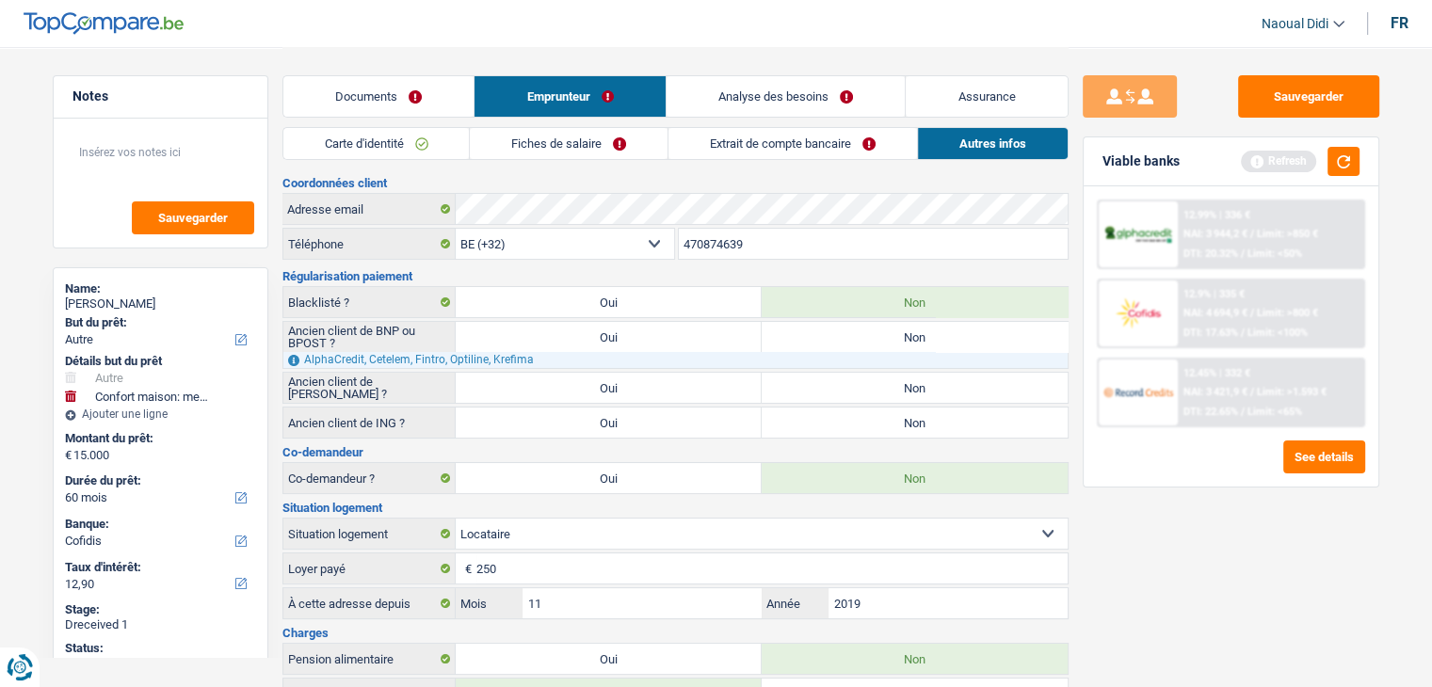
click at [738, 150] on link "Extrait de compte bancaire" at bounding box center [792, 143] width 249 height 31
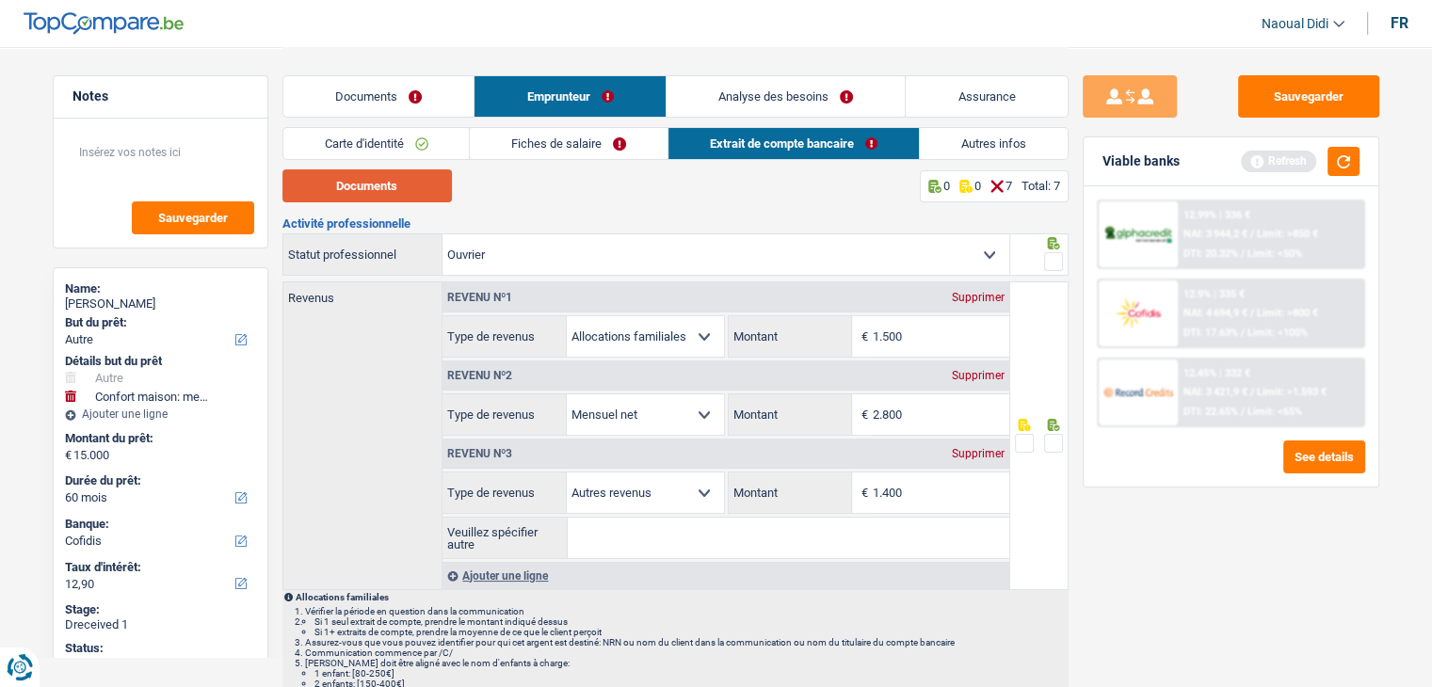
click at [348, 192] on button "Documents" at bounding box center [366, 185] width 169 height 33
click at [968, 147] on link "Autres infos" at bounding box center [994, 143] width 148 height 31
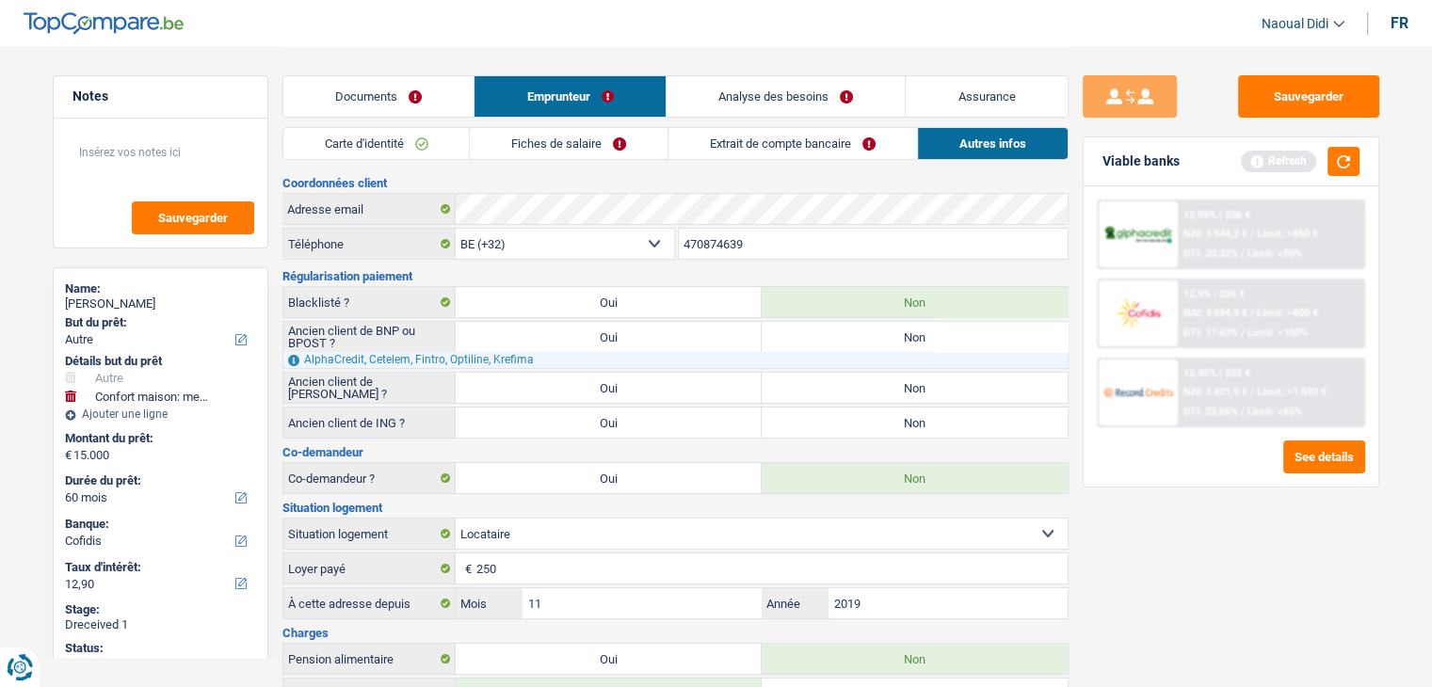
click at [339, 99] on link "Documents" at bounding box center [378, 96] width 191 height 40
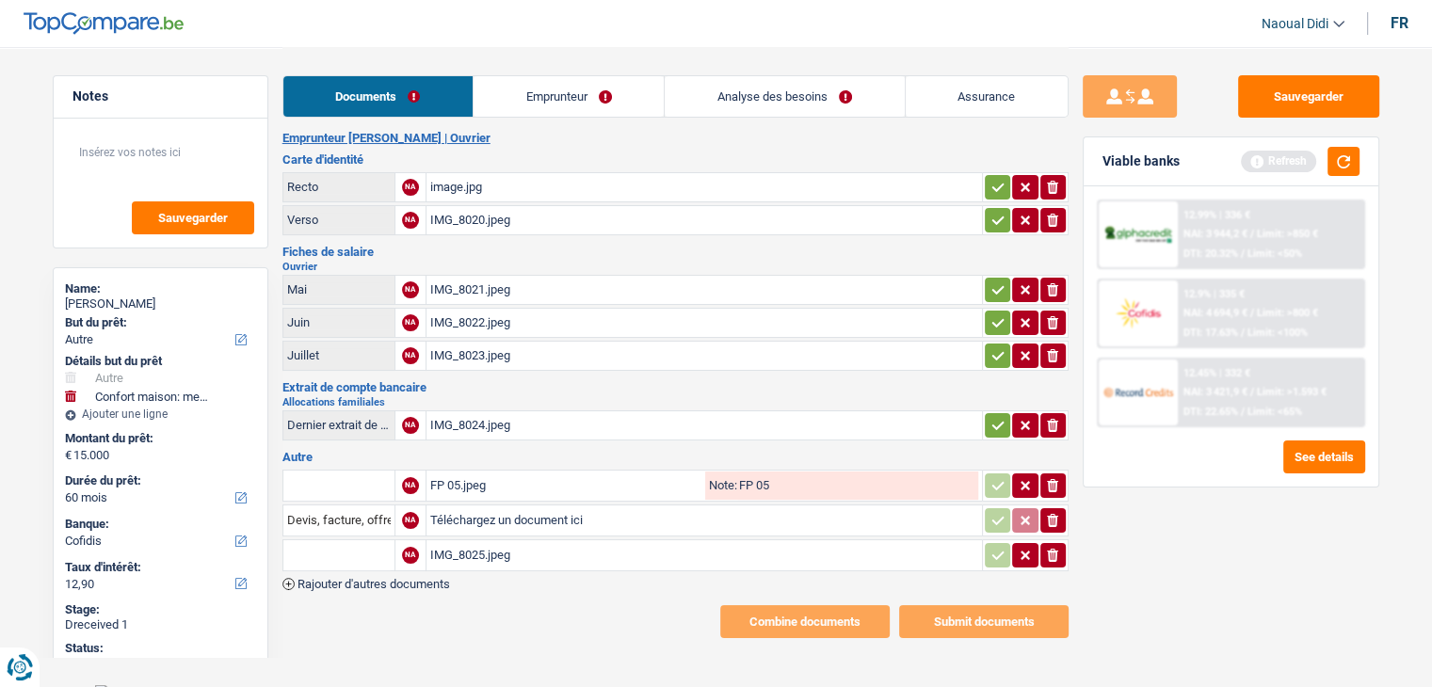
scroll to position [12, 0]
click at [459, 477] on div "FP 05.jpeg" at bounding box center [565, 485] width 271 height 28
click at [581, 100] on link "Emprunteur" at bounding box center [569, 96] width 190 height 40
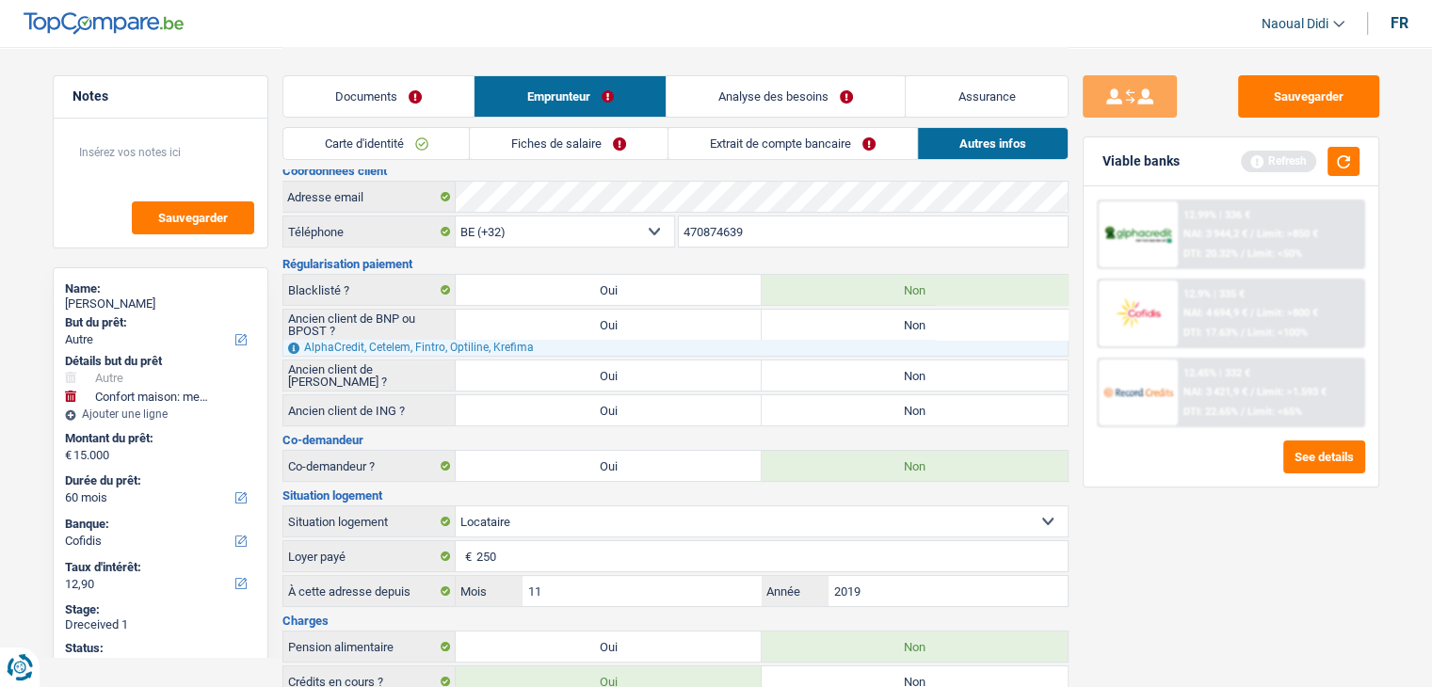
click at [362, 104] on link "Documents" at bounding box center [378, 96] width 191 height 40
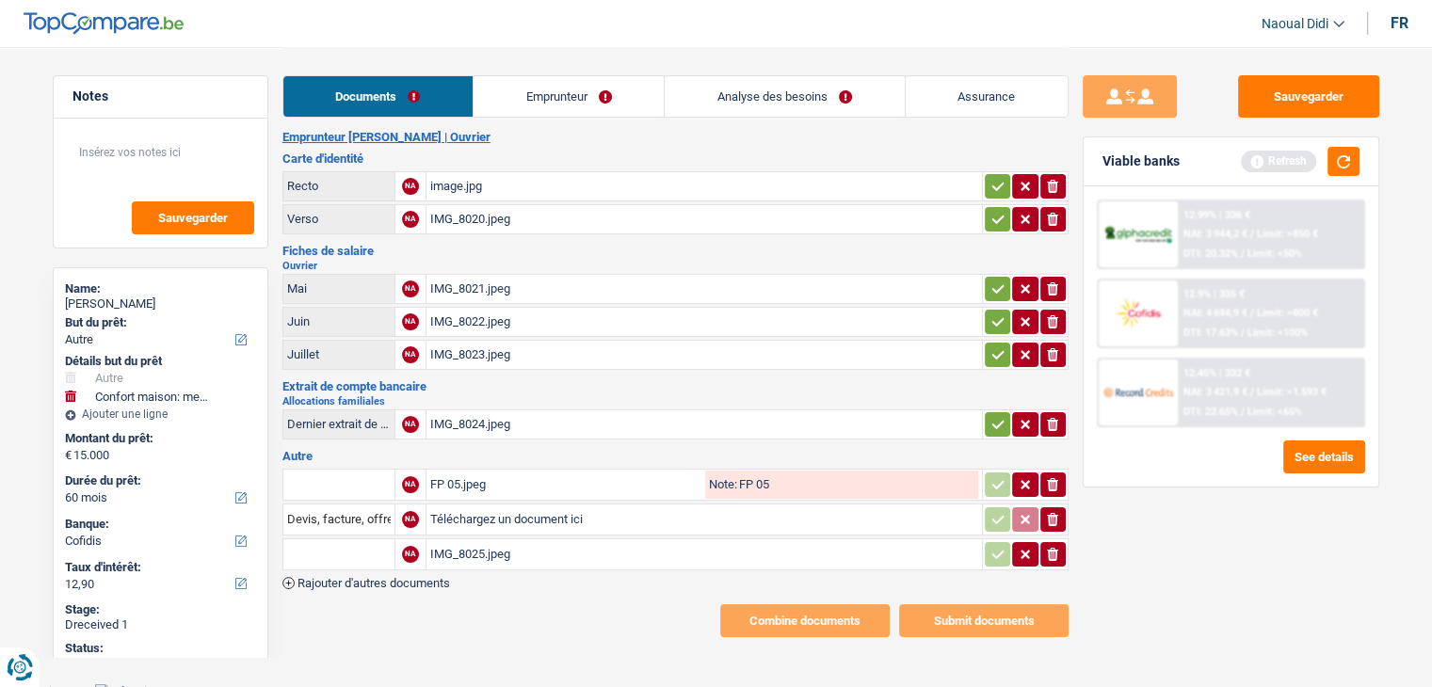
click at [533, 95] on link "Emprunteur" at bounding box center [569, 96] width 190 height 40
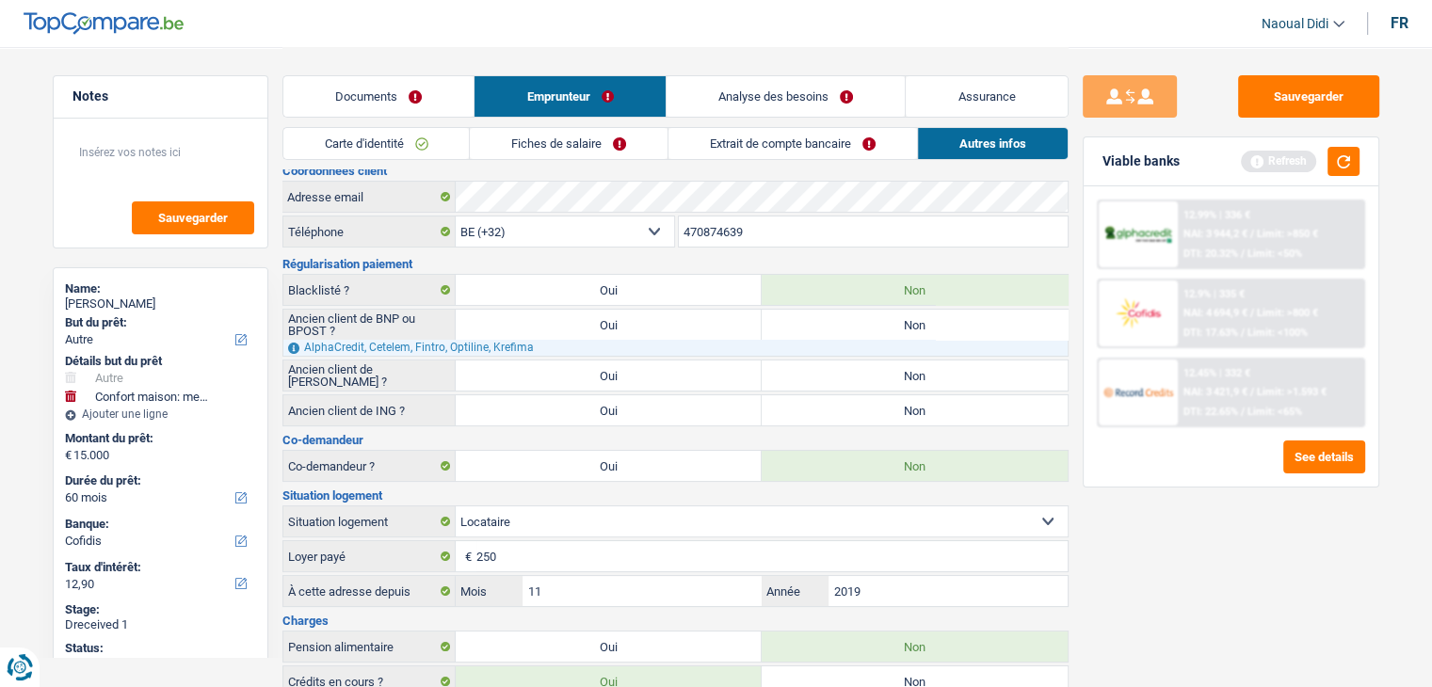
click at [557, 145] on link "Fiches de salaire" at bounding box center [569, 143] width 198 height 31
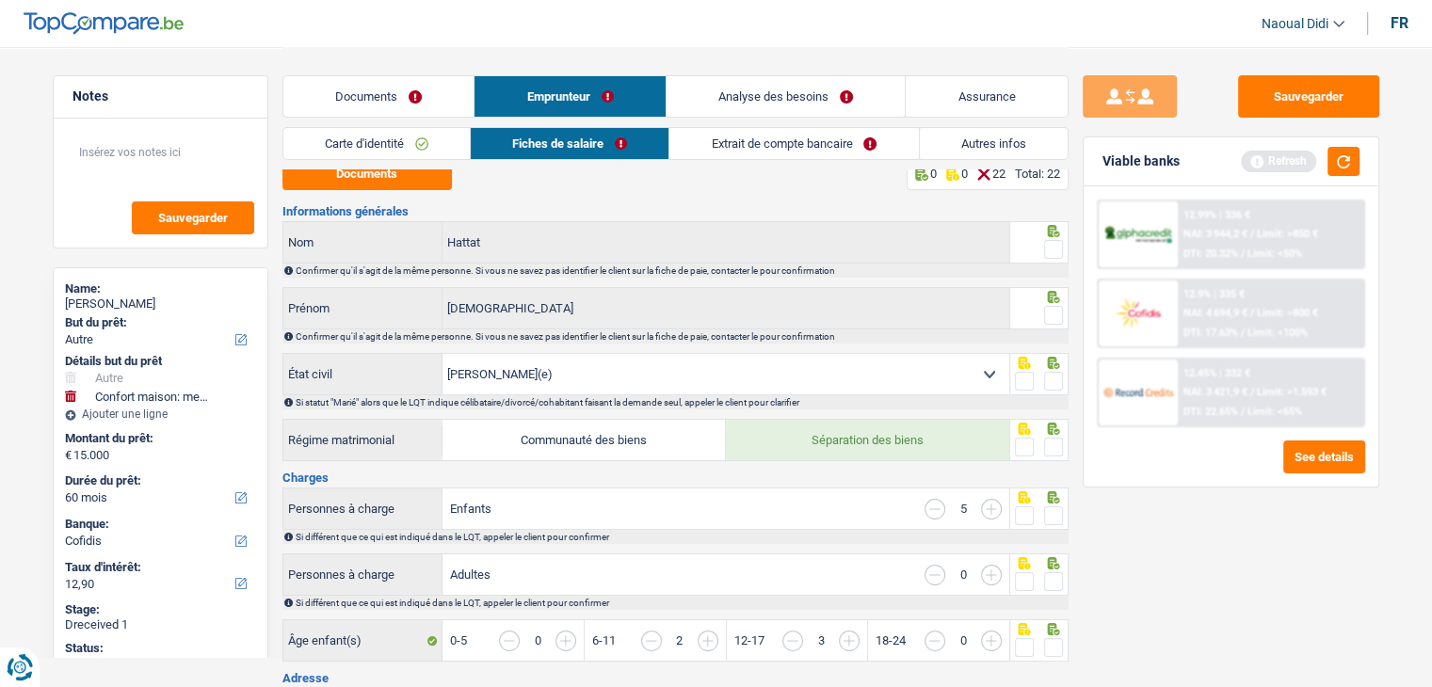
click at [1051, 255] on span at bounding box center [1053, 249] width 19 height 19
click at [0, 0] on input "radio" at bounding box center [0, 0] width 0 height 0
click at [1057, 313] on span at bounding box center [1053, 315] width 19 height 19
click at [0, 0] on input "radio" at bounding box center [0, 0] width 0 height 0
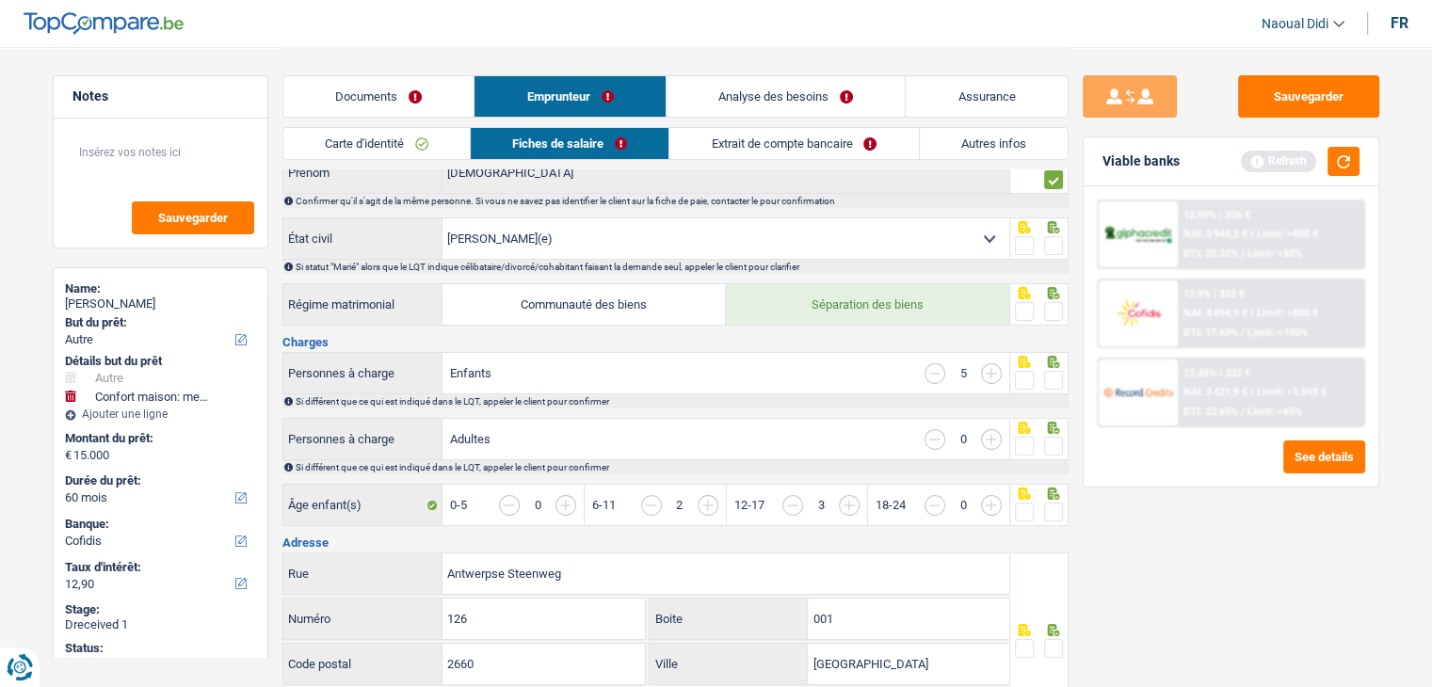
scroll to position [201, 0]
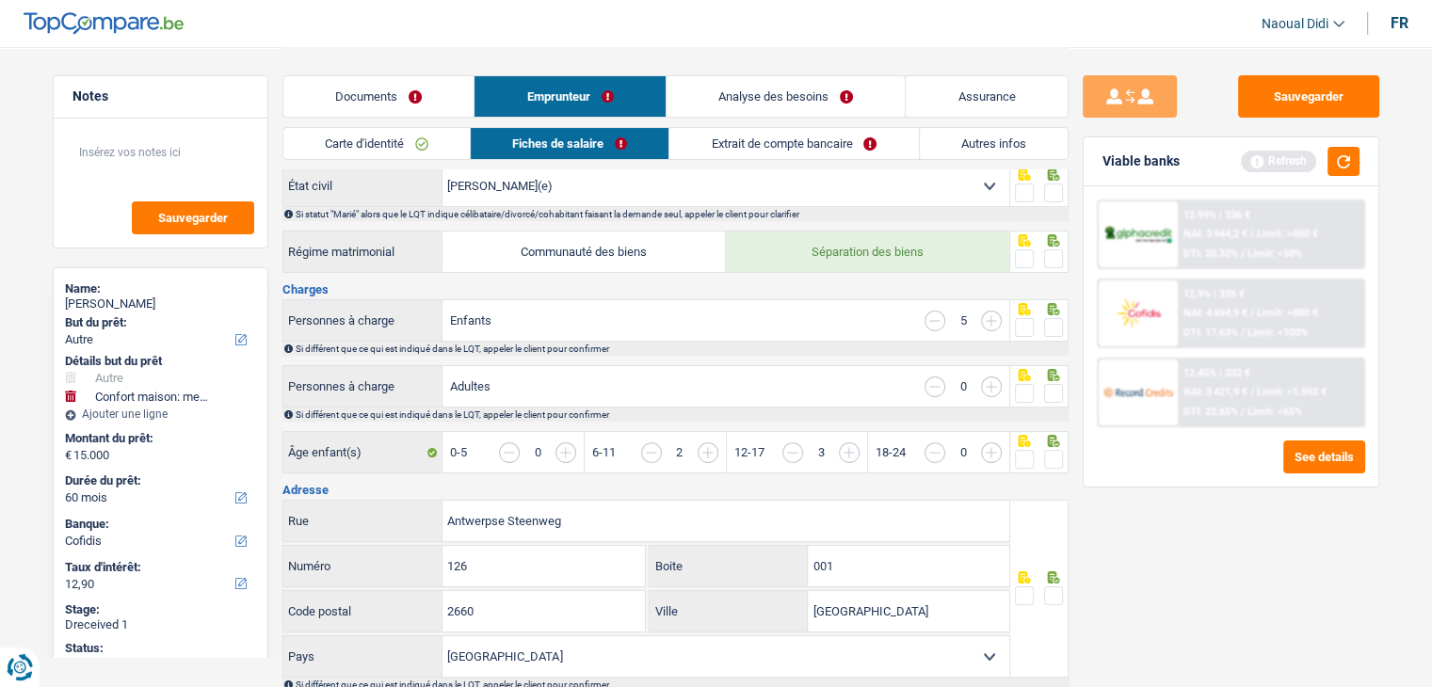
click at [1051, 259] on span at bounding box center [1053, 258] width 19 height 19
click at [0, 0] on input "radio" at bounding box center [0, 0] width 0 height 0
click at [1053, 191] on span at bounding box center [1053, 193] width 19 height 19
click at [0, 0] on input "radio" at bounding box center [0, 0] width 0 height 0
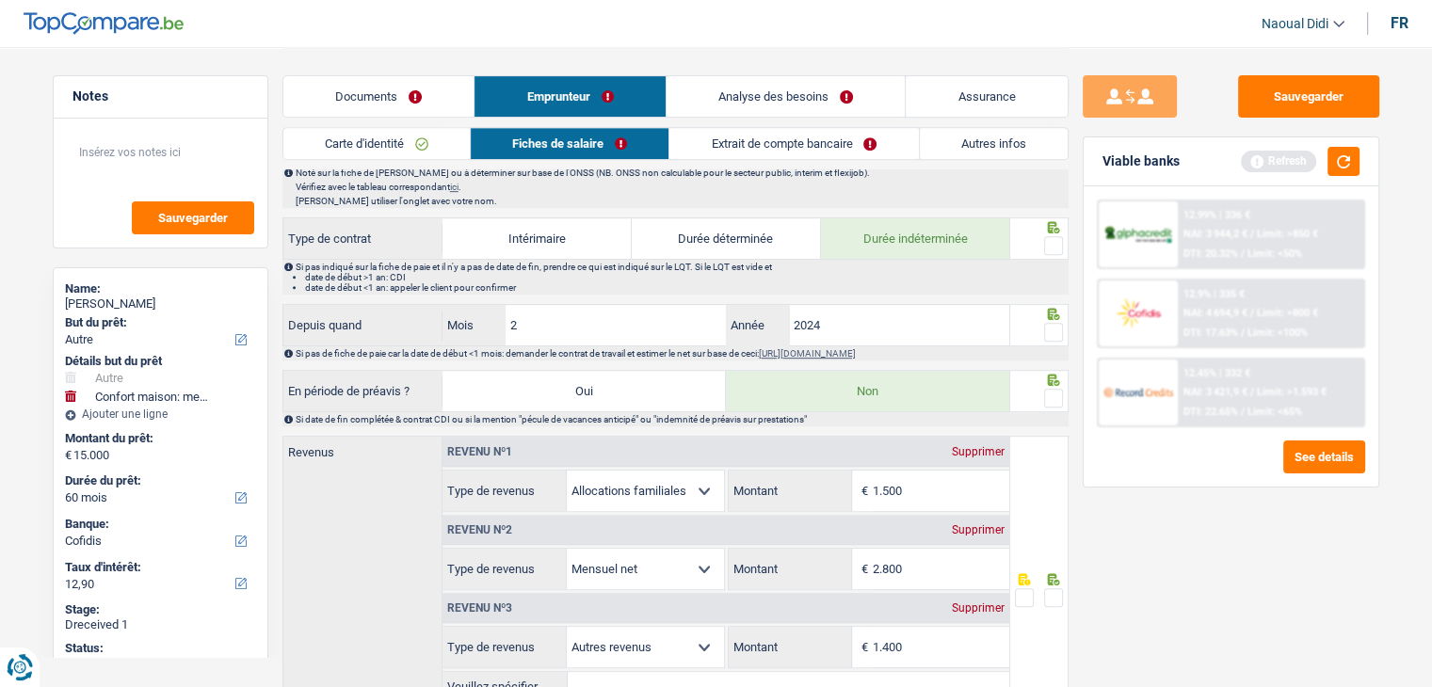
scroll to position [954, 0]
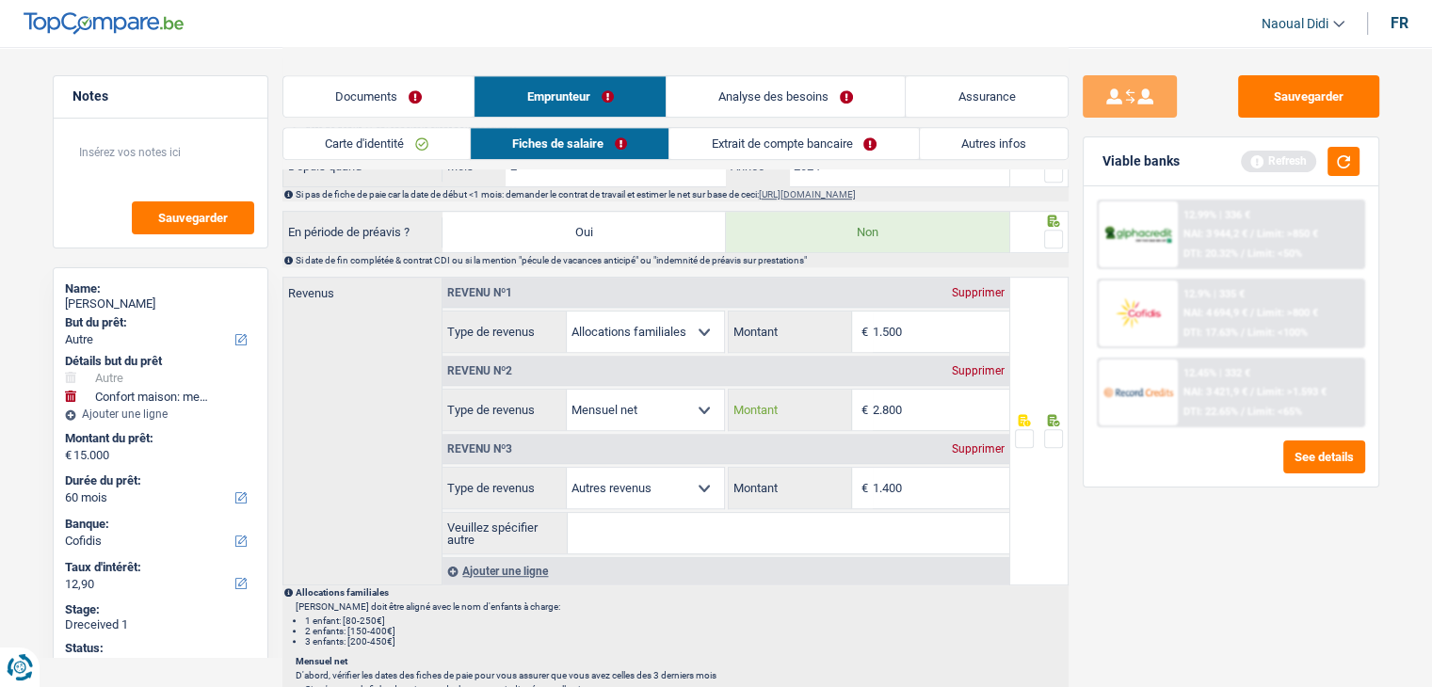
click at [919, 400] on input "2.800" at bounding box center [941, 410] width 137 height 40
type input "2.003"
click at [727, 147] on link "Extrait de compte bancaire" at bounding box center [793, 143] width 249 height 31
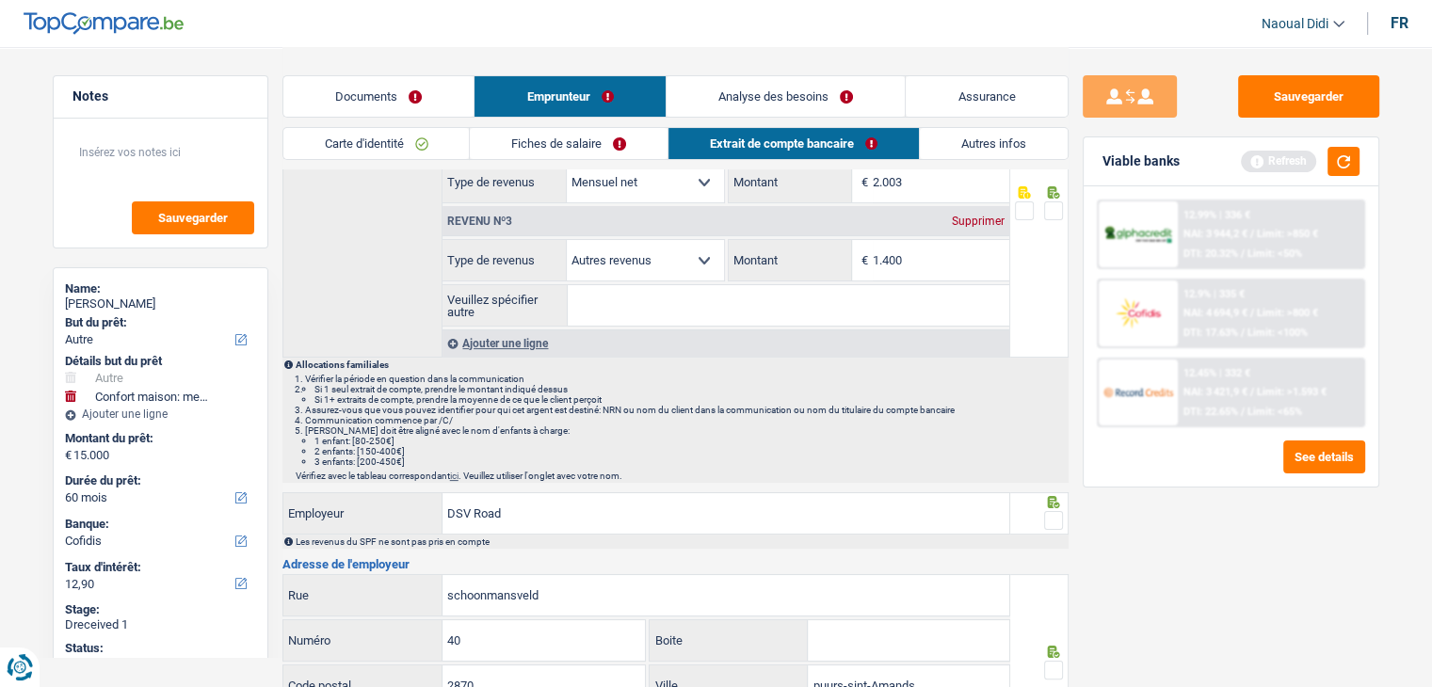
scroll to position [0, 0]
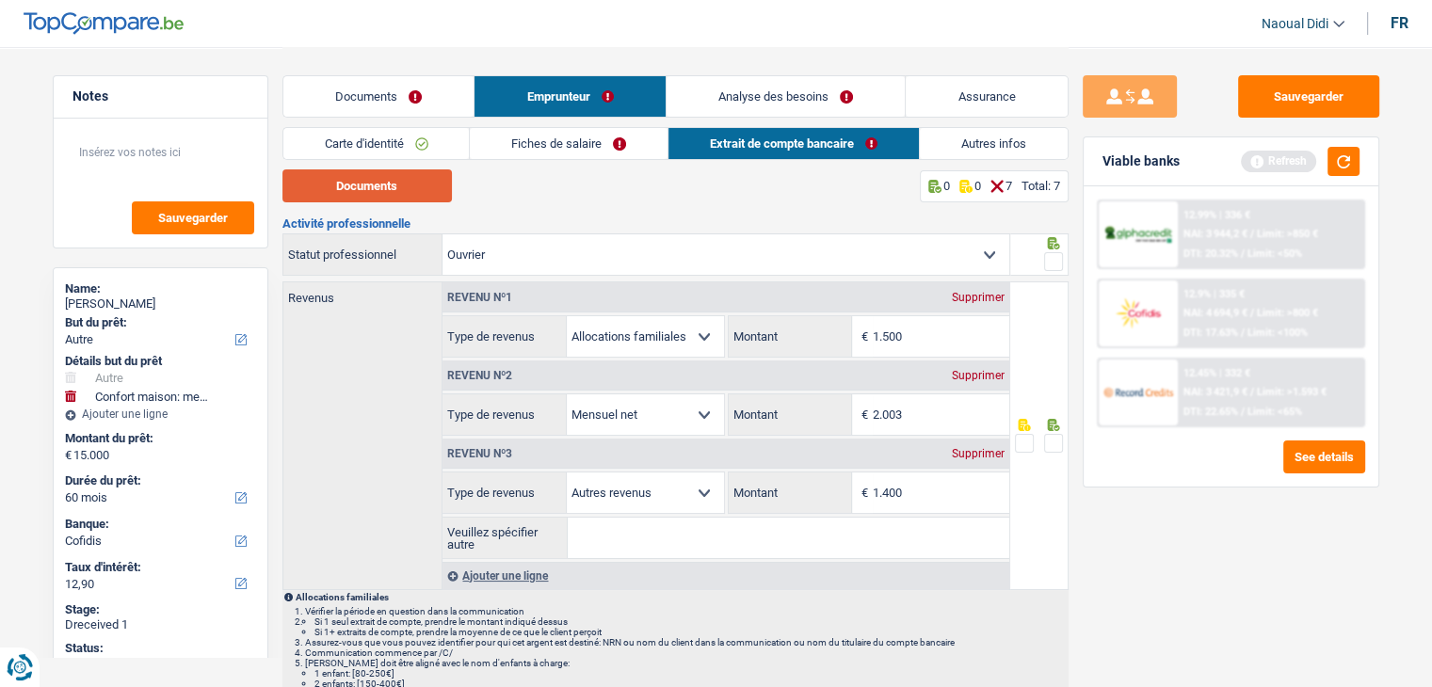
click at [346, 170] on button "Documents" at bounding box center [366, 185] width 169 height 33
click at [1059, 265] on span at bounding box center [1053, 261] width 19 height 19
click at [0, 0] on input "radio" at bounding box center [0, 0] width 0 height 0
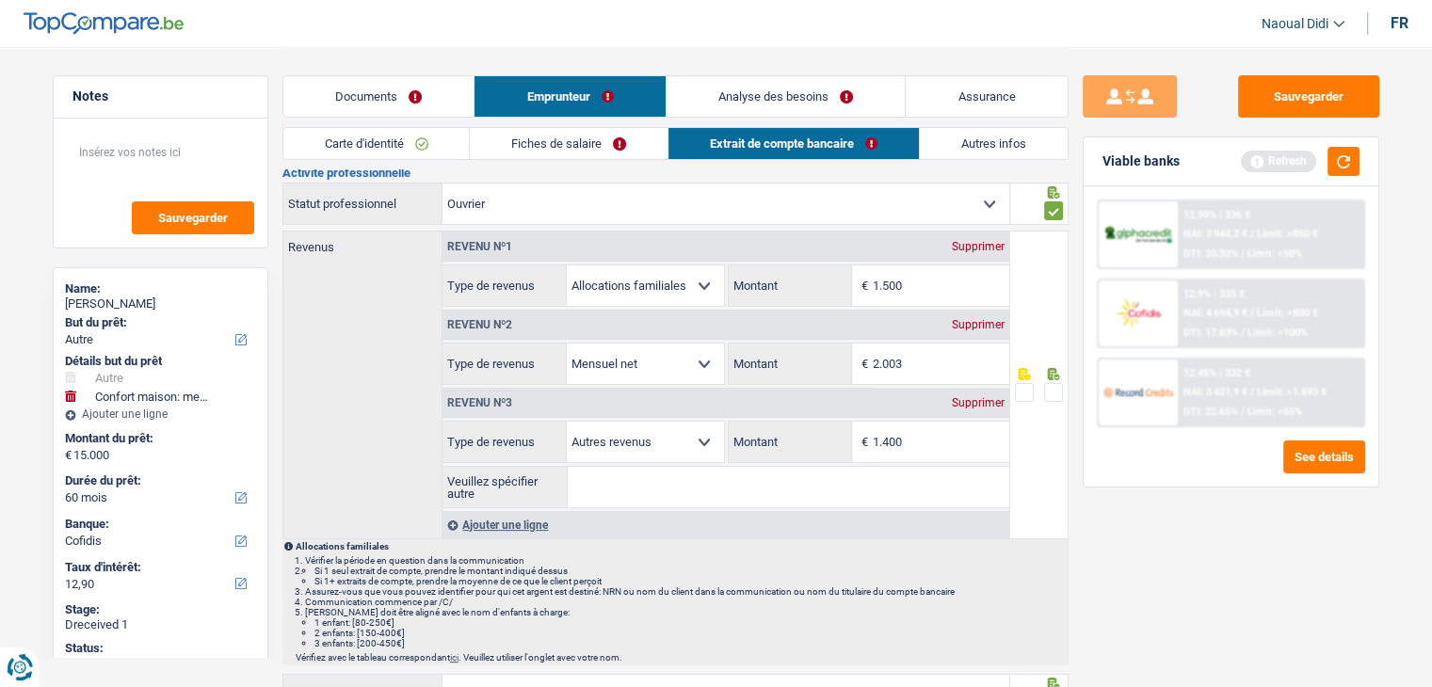
scroll to position [94, 0]
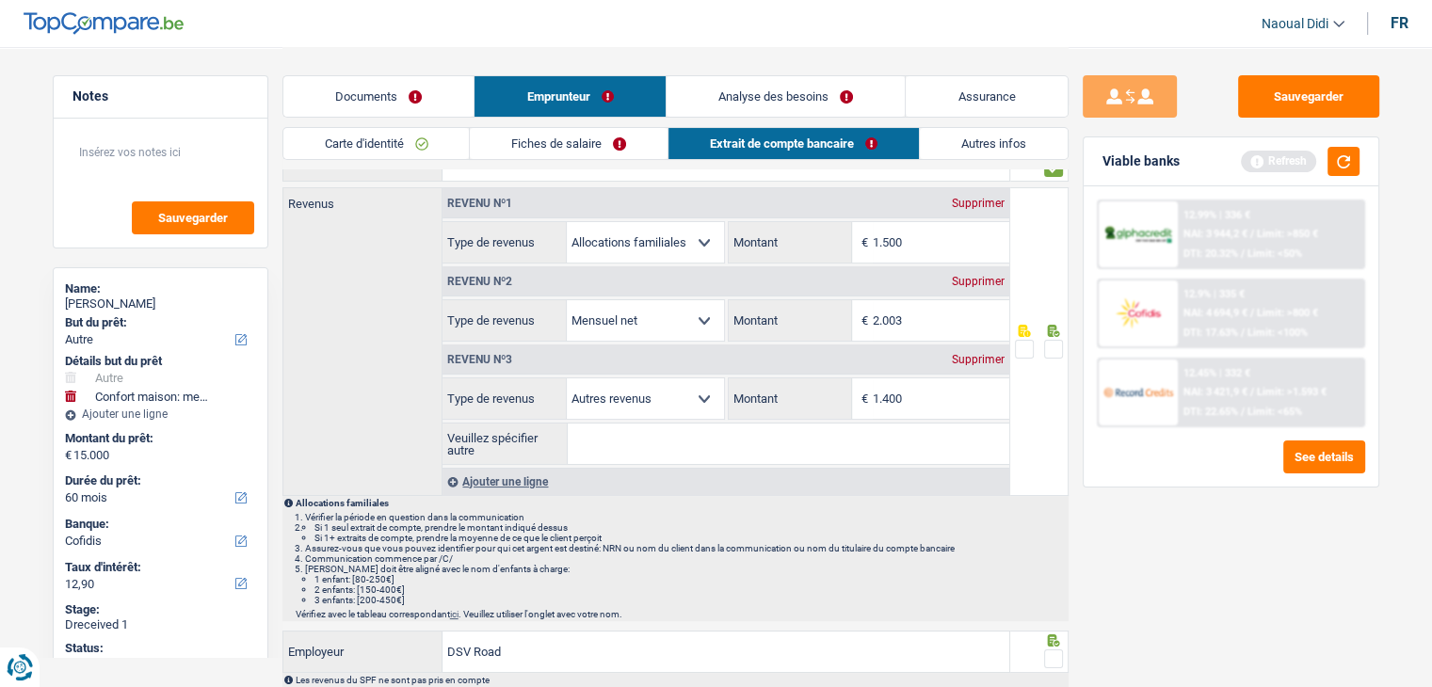
click at [1048, 341] on span at bounding box center [1053, 349] width 19 height 19
click at [0, 0] on input "radio" at bounding box center [0, 0] width 0 height 0
drag, startPoint x: 919, startPoint y: 246, endPoint x: 855, endPoint y: 236, distance: 64.7
click at [855, 236] on div "1.500 € Montant" at bounding box center [869, 242] width 281 height 40
click at [990, 201] on div "Supprimer" at bounding box center [978, 203] width 62 height 11
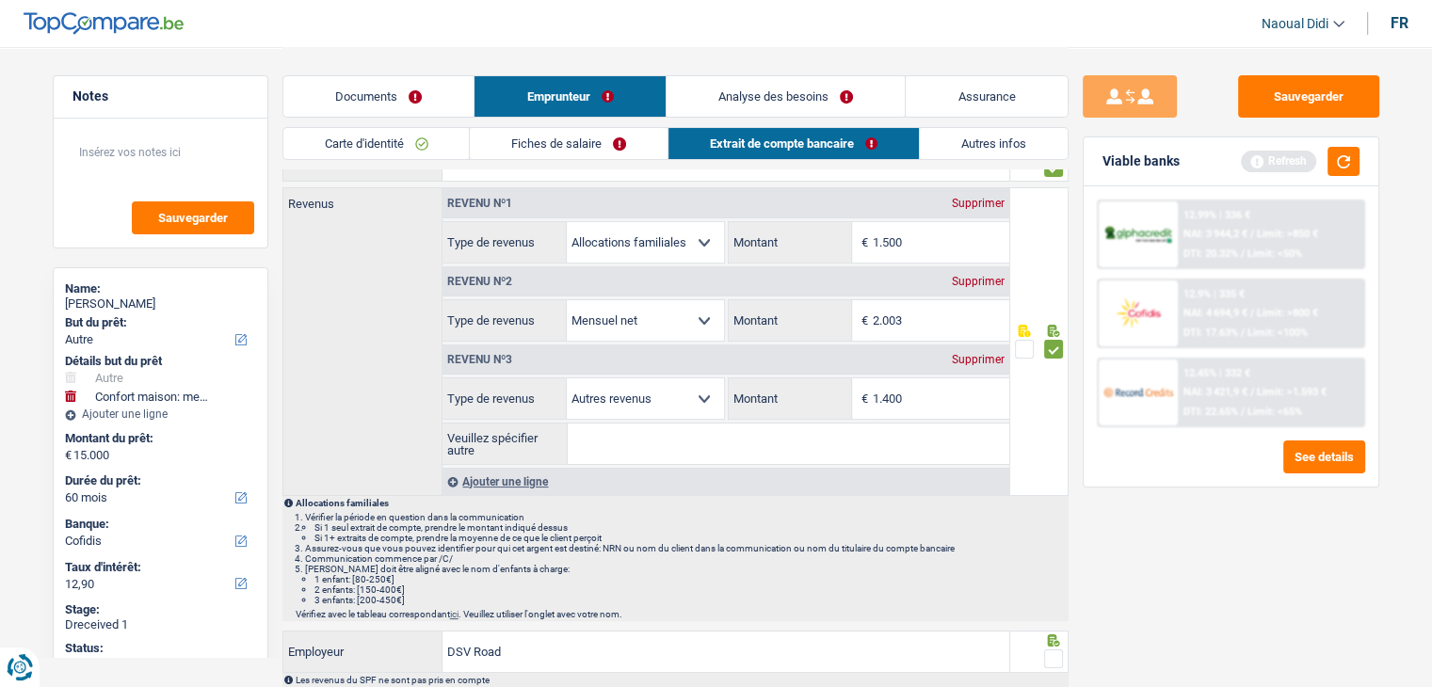
select select "netSalary"
type input "2.003"
select select "other"
type input "1.400"
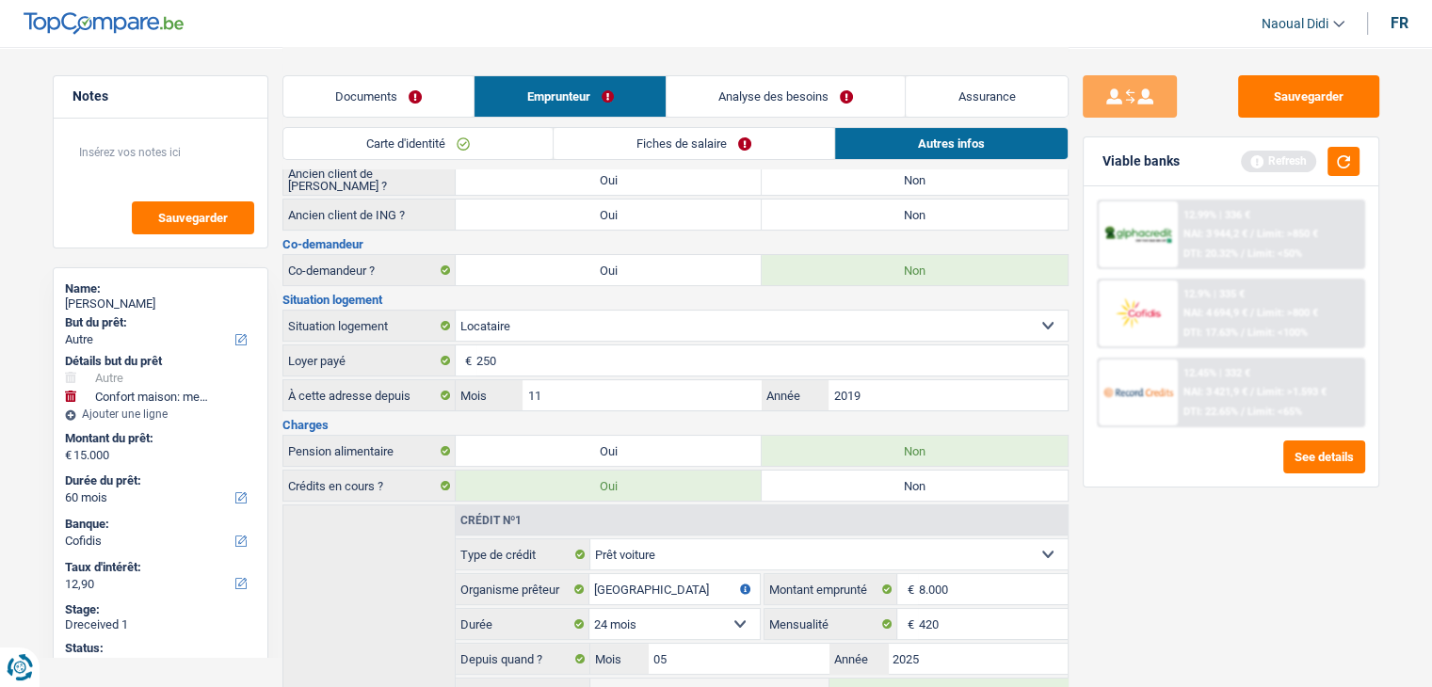
scroll to position [188, 0]
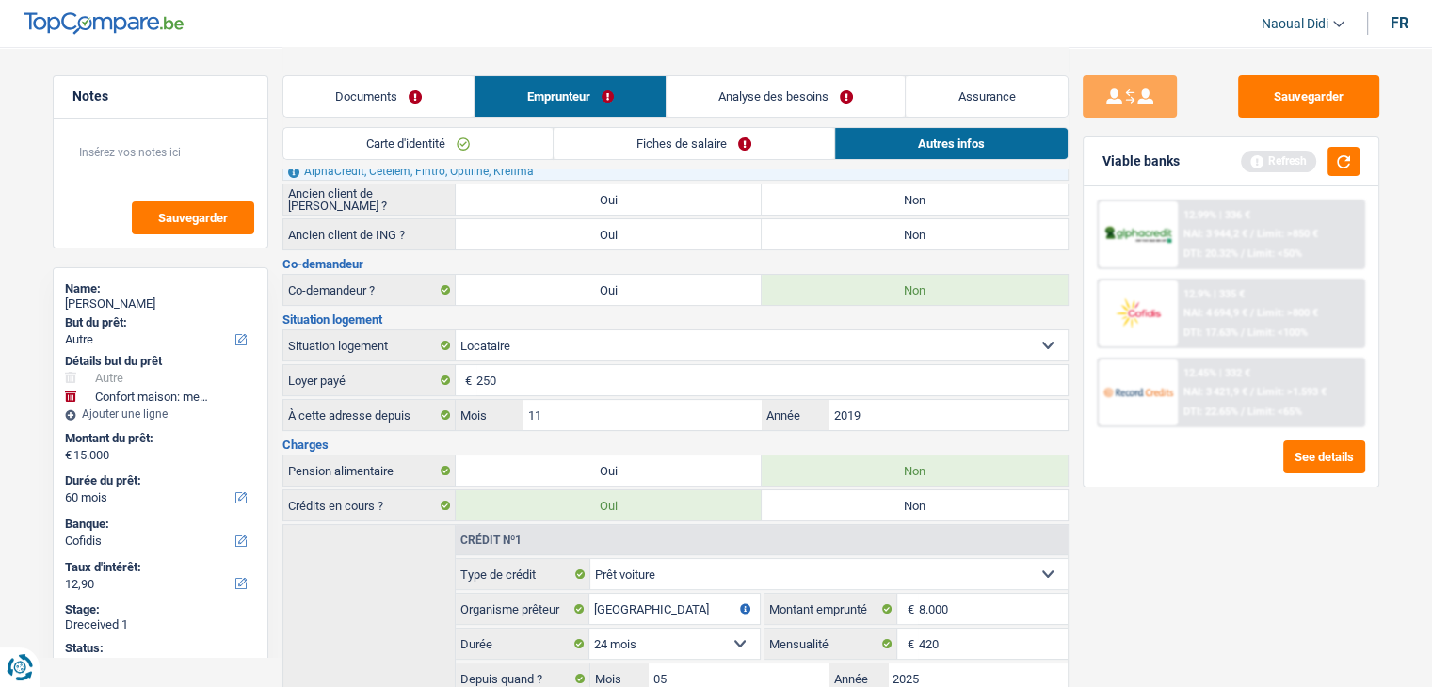
click at [699, 152] on link "Fiches de salaire" at bounding box center [694, 143] width 281 height 31
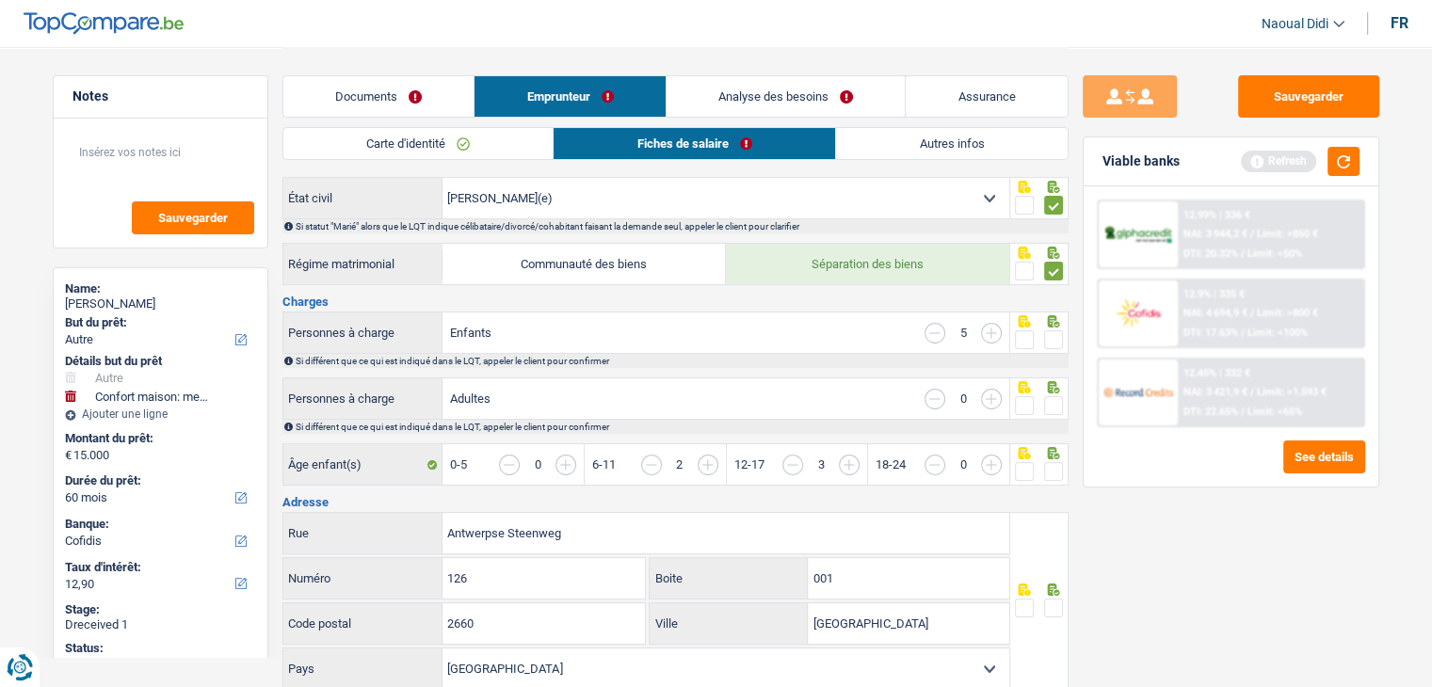
click at [1051, 332] on span at bounding box center [1053, 339] width 19 height 19
click at [0, 0] on input "radio" at bounding box center [0, 0] width 0 height 0
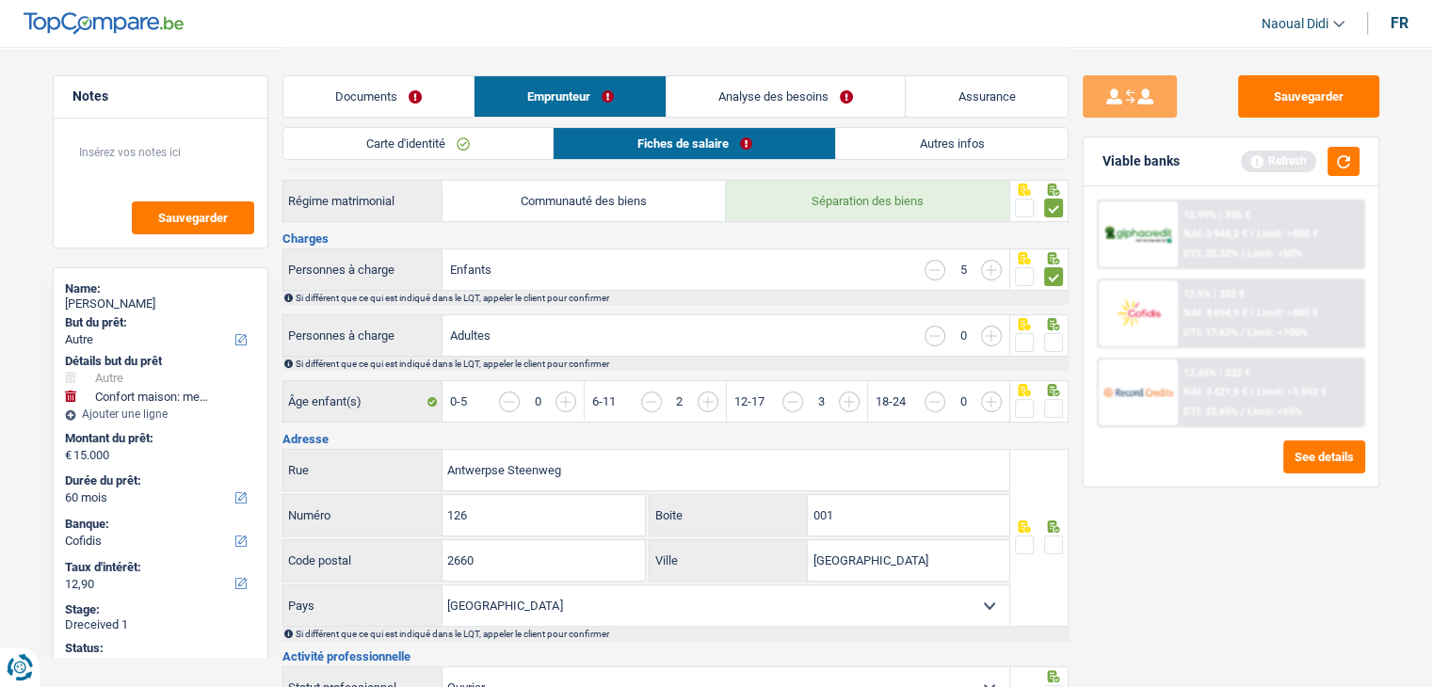
scroll to position [282, 0]
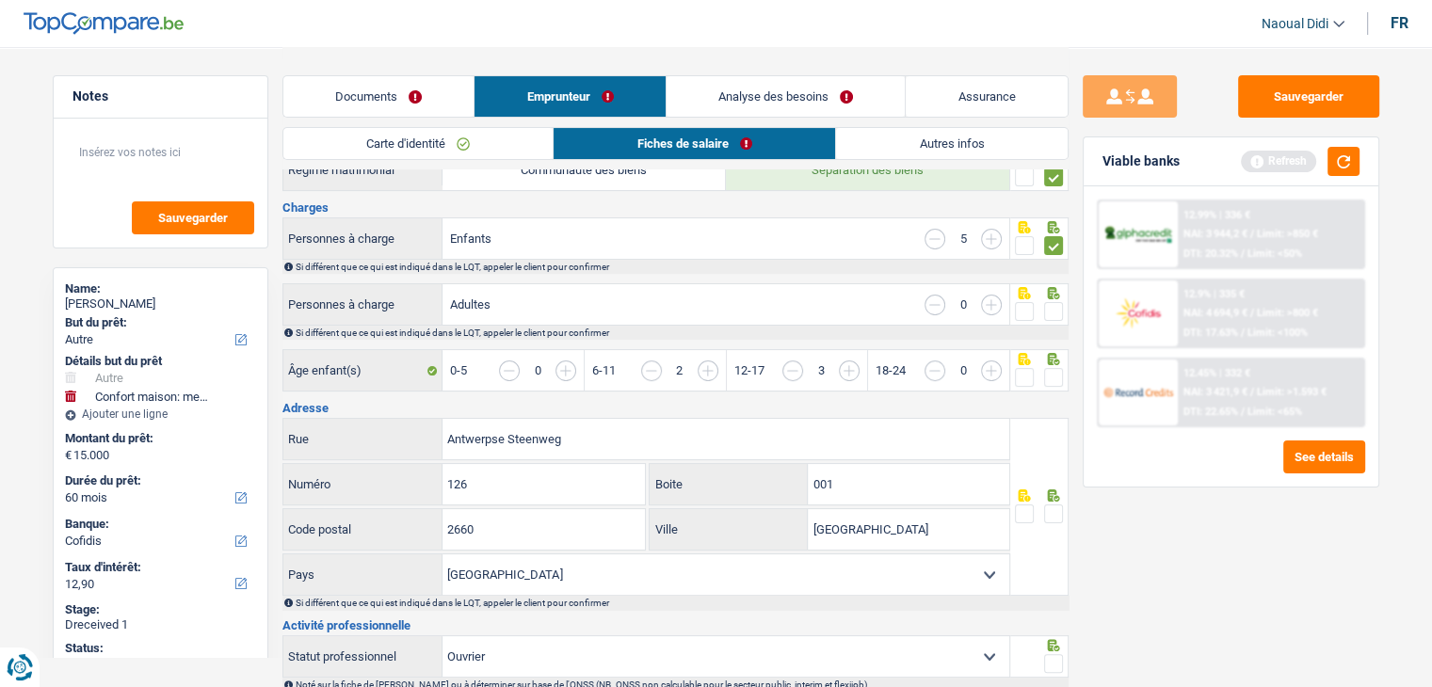
click at [1058, 309] on span at bounding box center [1053, 311] width 19 height 19
click at [0, 0] on input "radio" at bounding box center [0, 0] width 0 height 0
click at [1062, 368] on span at bounding box center [1053, 377] width 19 height 19
click at [0, 0] on input "radio" at bounding box center [0, 0] width 0 height 0
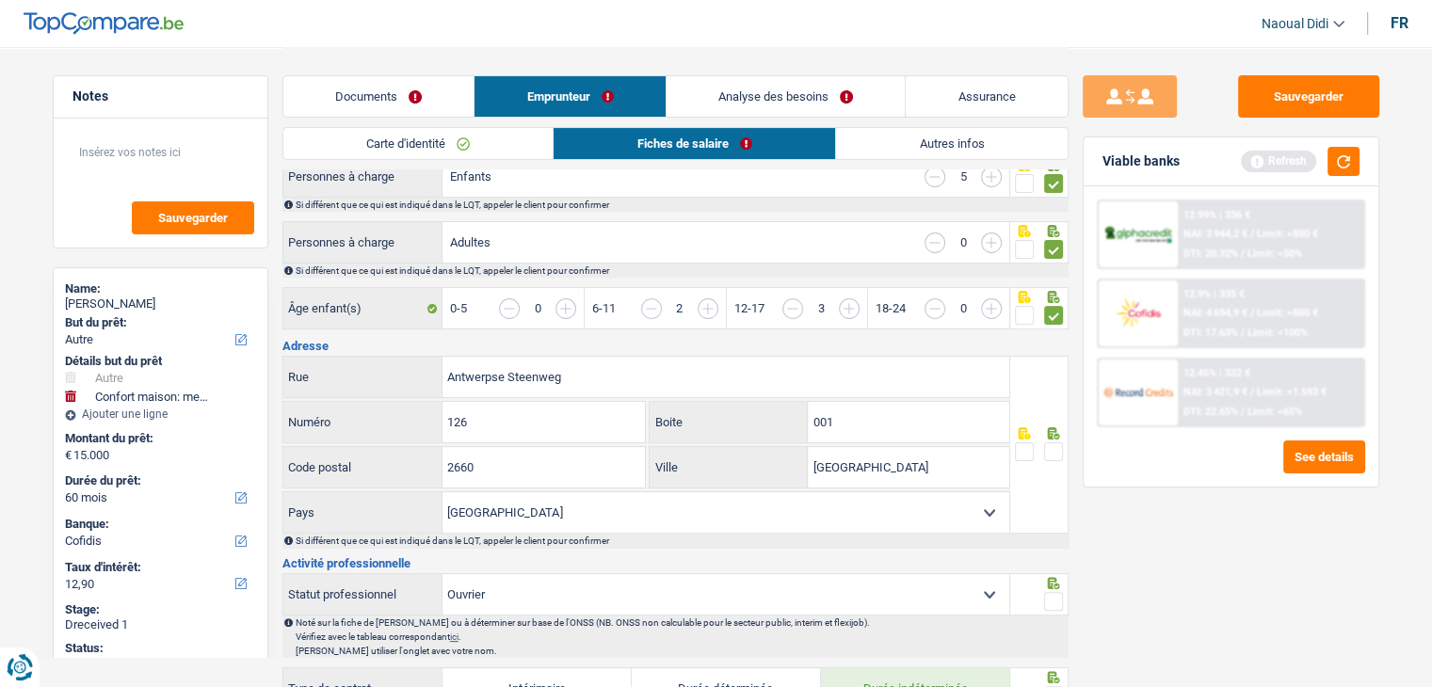
scroll to position [377, 0]
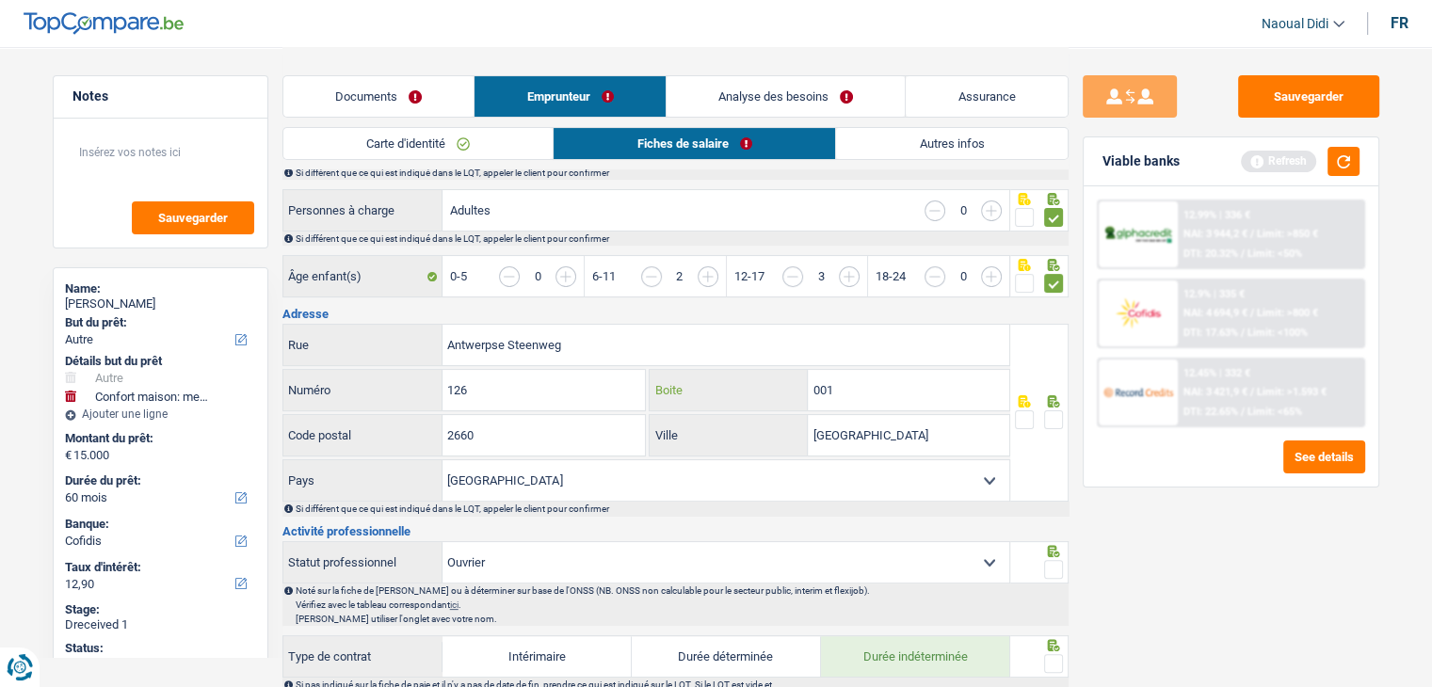
drag, startPoint x: 840, startPoint y: 378, endPoint x: 789, endPoint y: 370, distance: 51.4
click at [789, 370] on div "001 Boite" at bounding box center [830, 390] width 360 height 40
type input "4"
click at [817, 425] on input "Antwerpen" at bounding box center [908, 435] width 201 height 40
drag, startPoint x: 896, startPoint y: 434, endPoint x: 815, endPoint y: 426, distance: 81.3
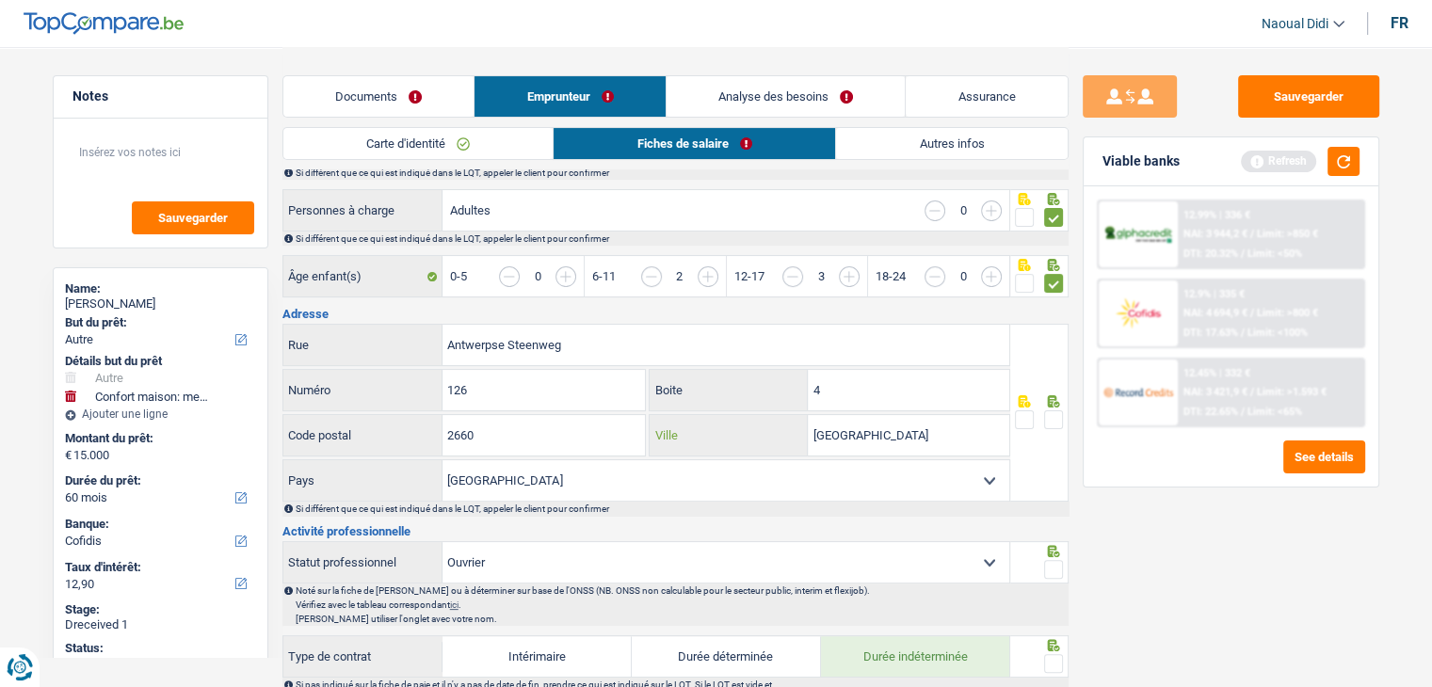
click at [817, 426] on input "Antwerpen" at bounding box center [908, 435] width 201 height 40
click at [813, 425] on input "Antwerpen" at bounding box center [908, 435] width 201 height 40
click at [919, 434] on input "Antwerpen" at bounding box center [908, 435] width 201 height 40
type input "A"
type input "HOBOKEN"
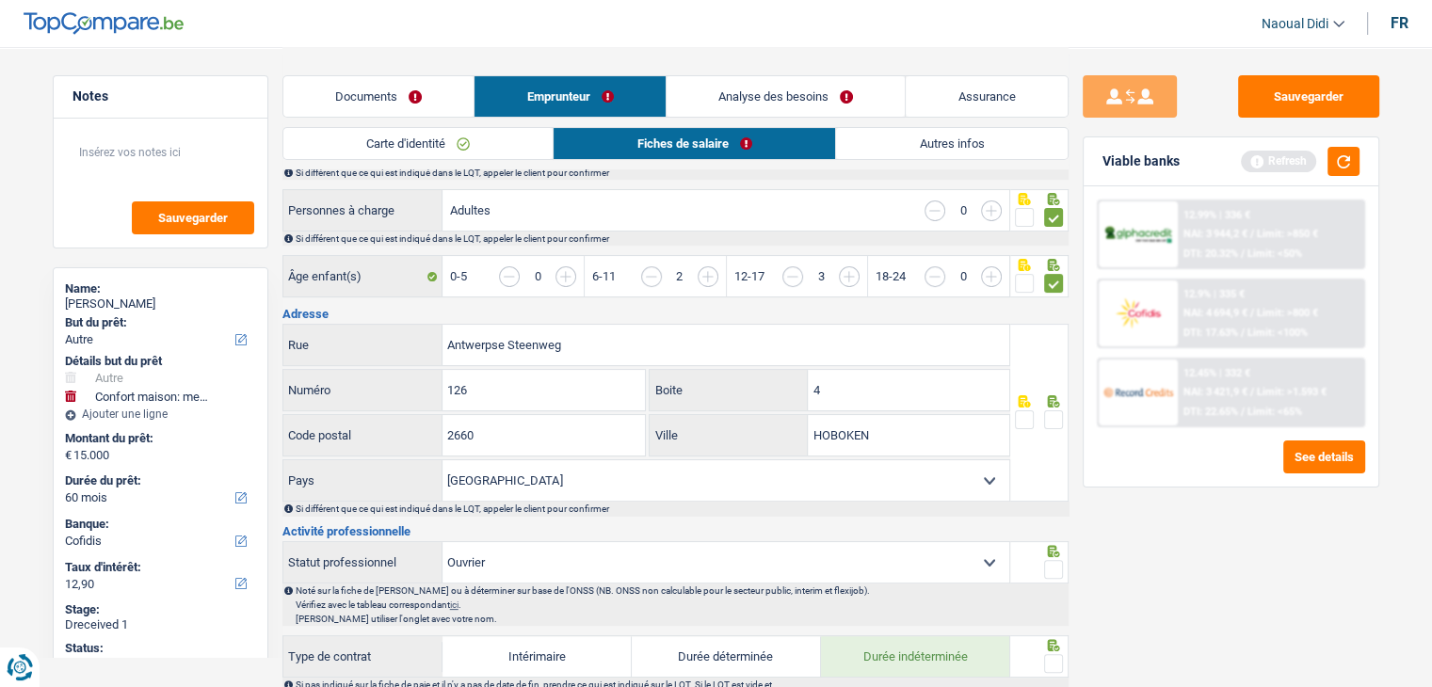
click at [1054, 418] on span at bounding box center [1053, 419] width 19 height 19
click at [0, 0] on input "radio" at bounding box center [0, 0] width 0 height 0
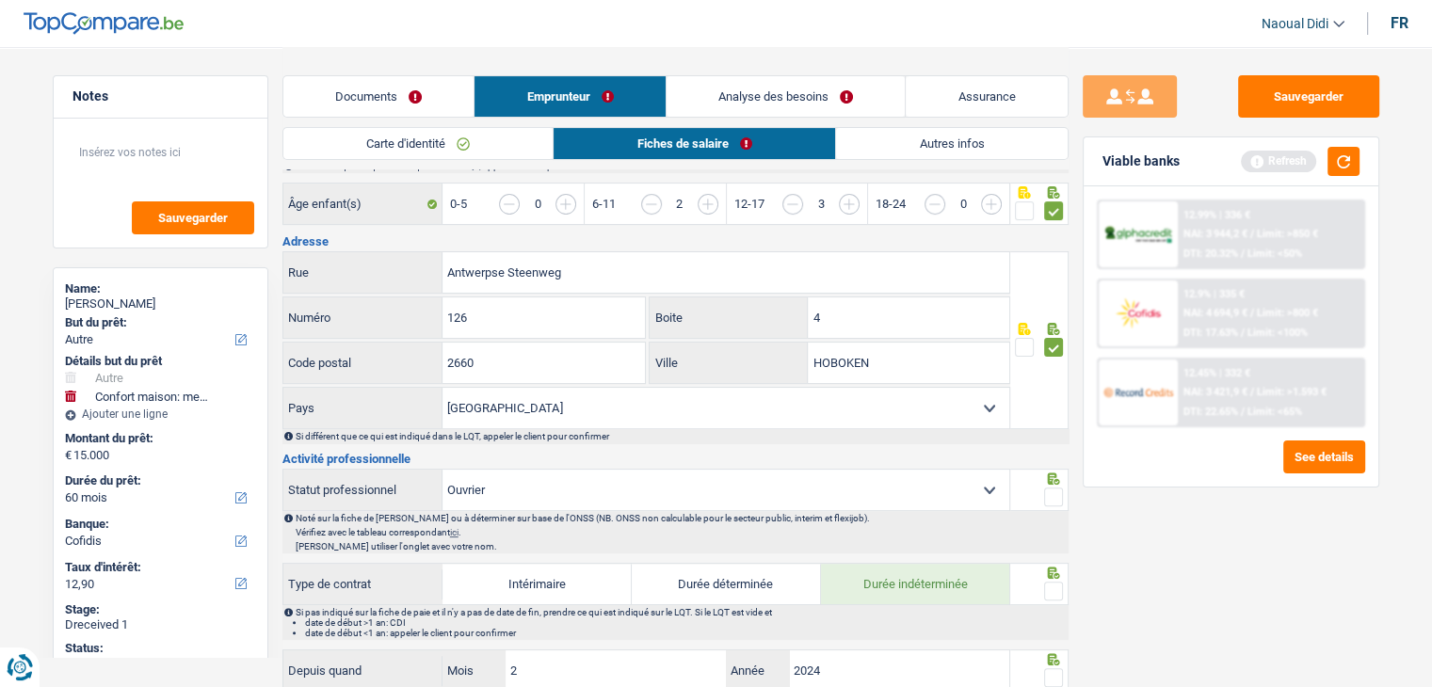
scroll to position [565, 0]
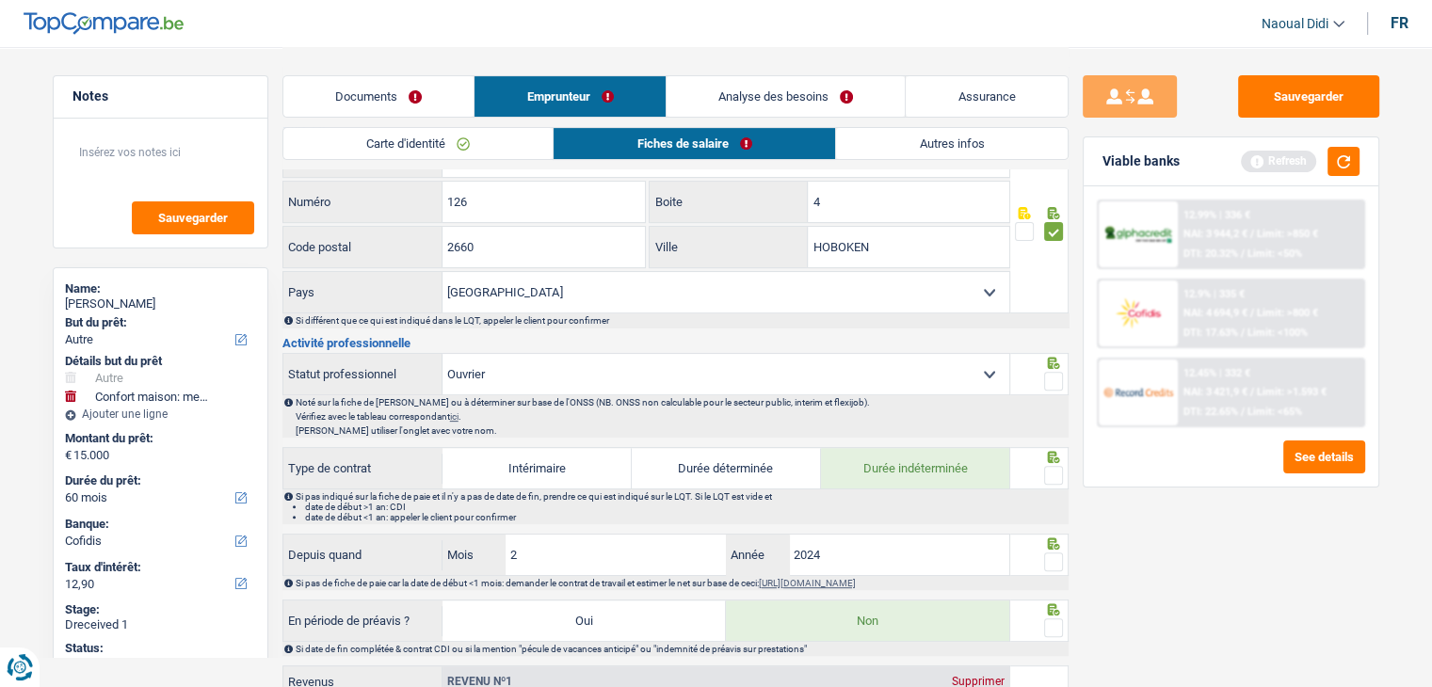
click at [1056, 375] on span at bounding box center [1053, 381] width 19 height 19
click at [0, 0] on input "radio" at bounding box center [0, 0] width 0 height 0
click at [1044, 471] on span at bounding box center [1053, 475] width 19 height 19
click at [0, 0] on input "radio" at bounding box center [0, 0] width 0 height 0
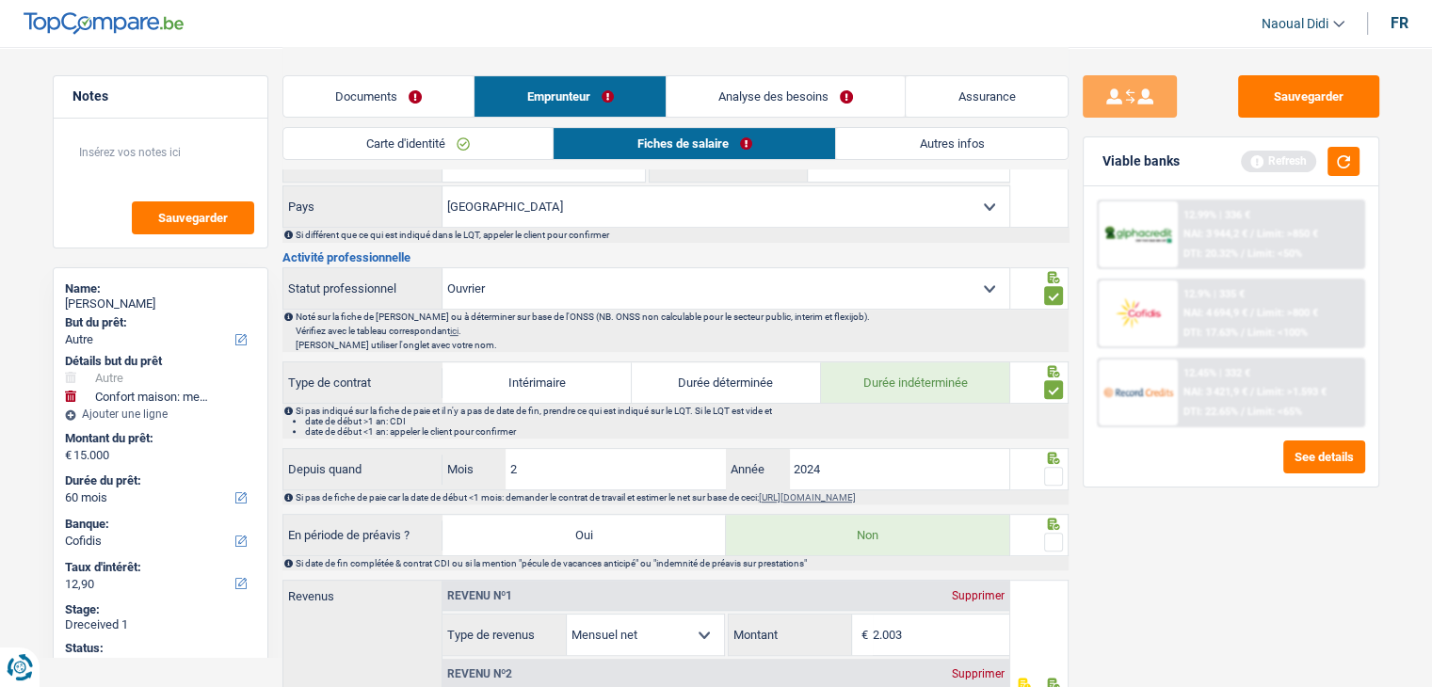
scroll to position [753, 0]
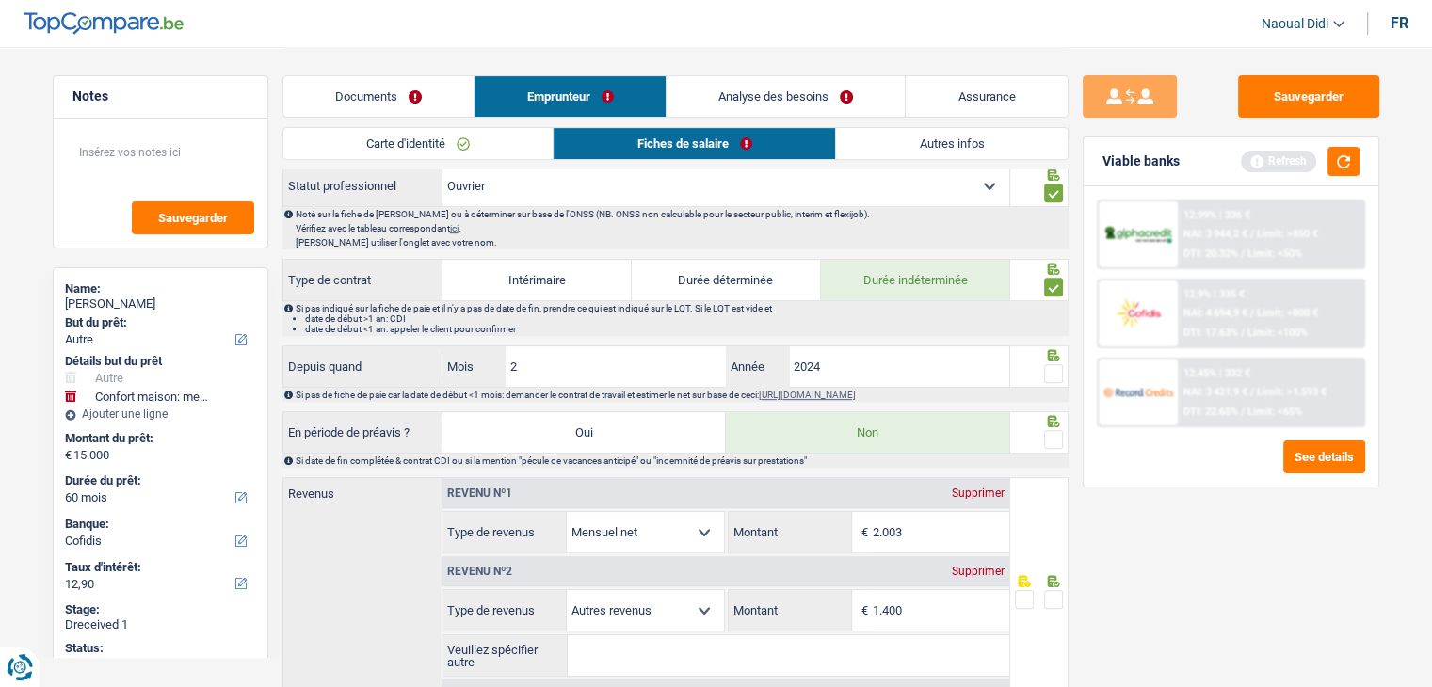
click at [1061, 368] on span at bounding box center [1053, 373] width 19 height 19
click at [0, 0] on input "radio" at bounding box center [0, 0] width 0 height 0
click at [1047, 434] on span at bounding box center [1053, 439] width 19 height 19
click at [0, 0] on input "radio" at bounding box center [0, 0] width 0 height 0
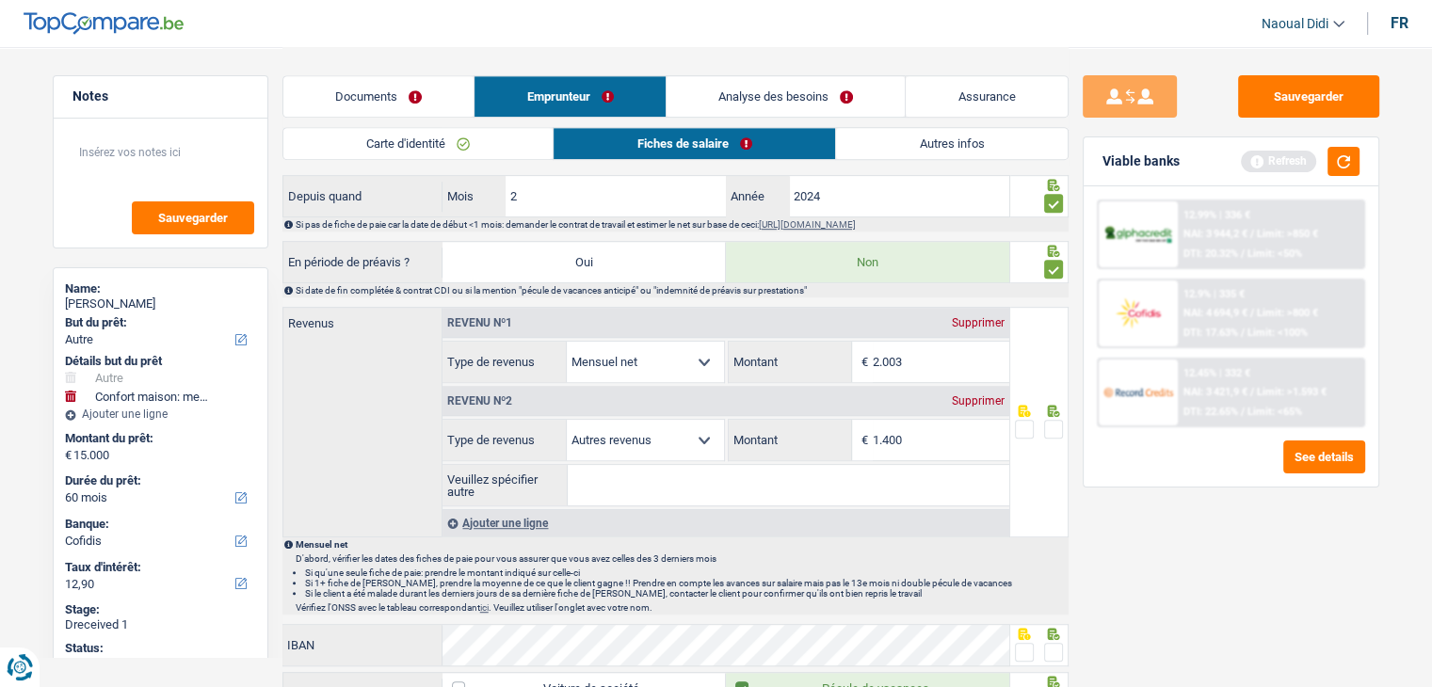
scroll to position [941, 0]
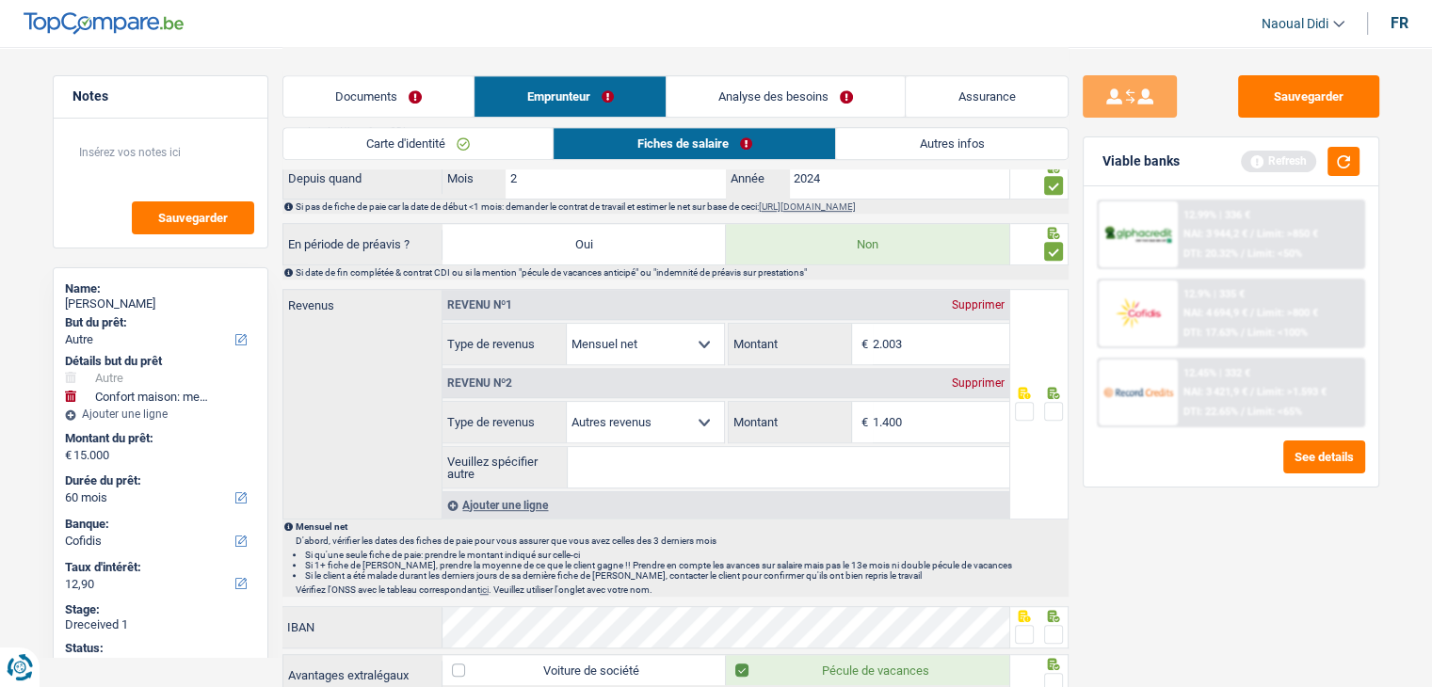
click at [1051, 405] on span at bounding box center [1053, 411] width 19 height 19
click at [0, 0] on input "radio" at bounding box center [0, 0] width 0 height 0
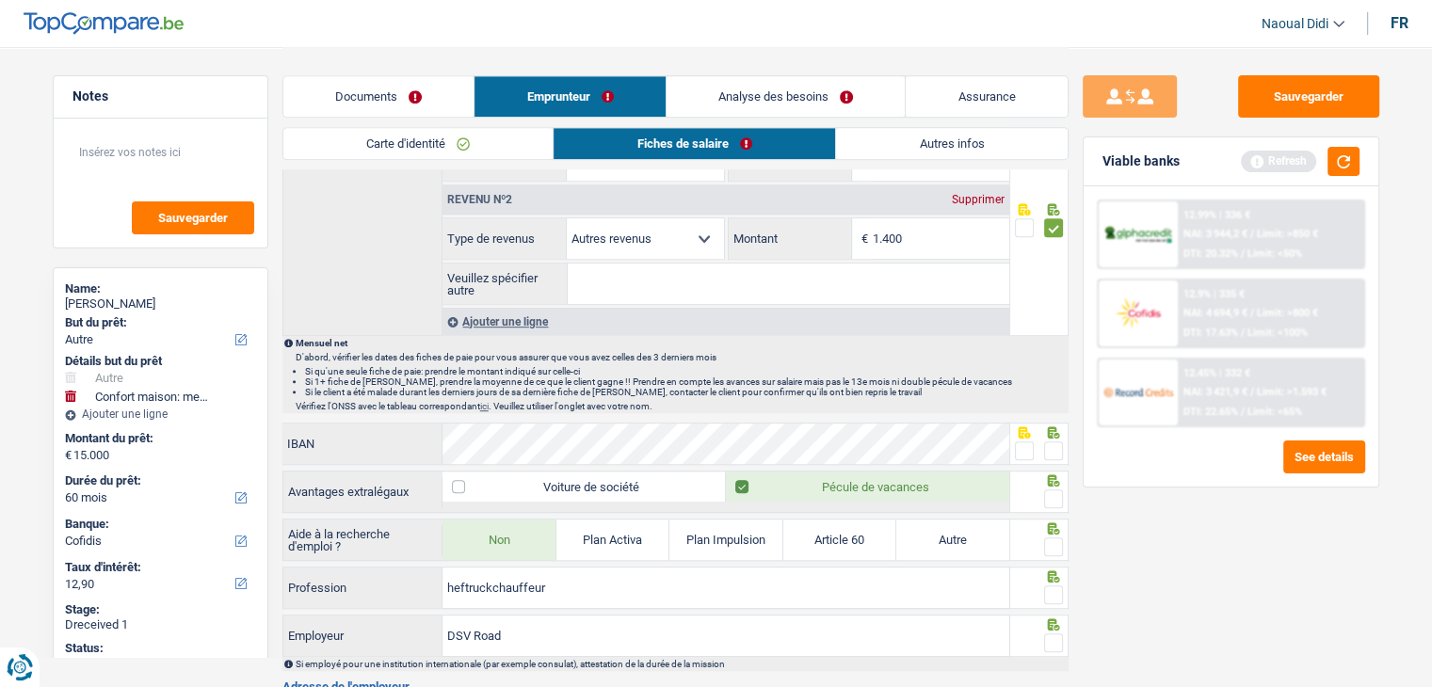
scroll to position [1130, 0]
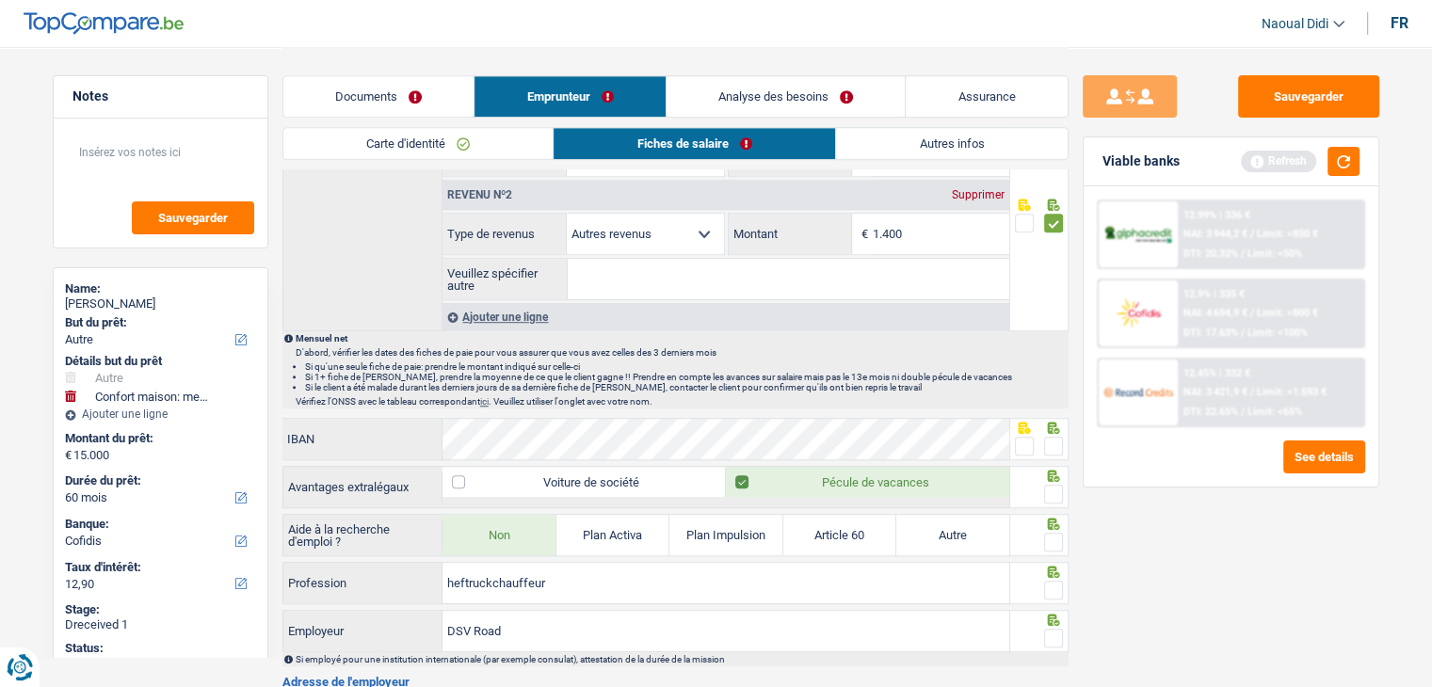
click at [1052, 490] on span at bounding box center [1053, 494] width 19 height 19
click at [0, 0] on input "radio" at bounding box center [0, 0] width 0 height 0
click at [1049, 437] on span at bounding box center [1053, 446] width 19 height 19
click at [0, 0] on input "radio" at bounding box center [0, 0] width 0 height 0
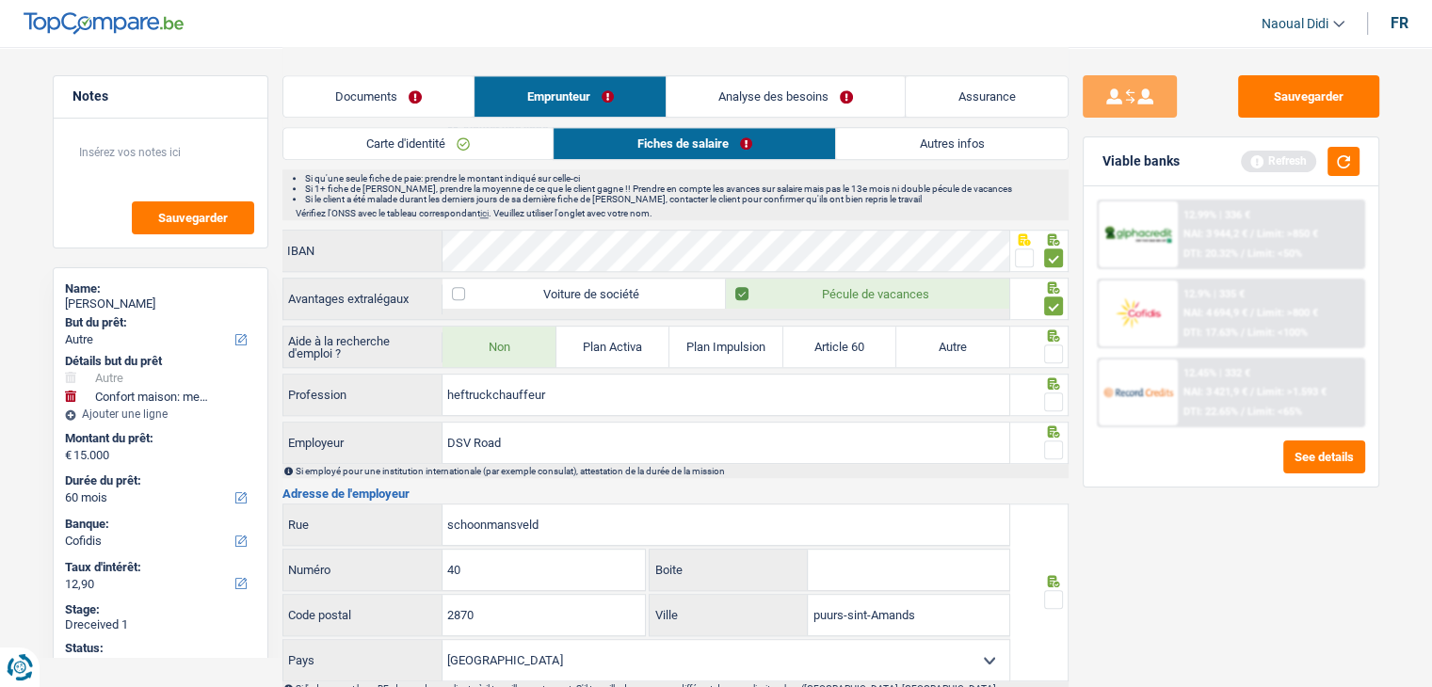
click at [1059, 345] on span at bounding box center [1053, 354] width 19 height 19
click at [0, 0] on input "radio" at bounding box center [0, 0] width 0 height 0
click at [1059, 399] on span at bounding box center [1053, 402] width 19 height 19
click at [0, 0] on input "radio" at bounding box center [0, 0] width 0 height 0
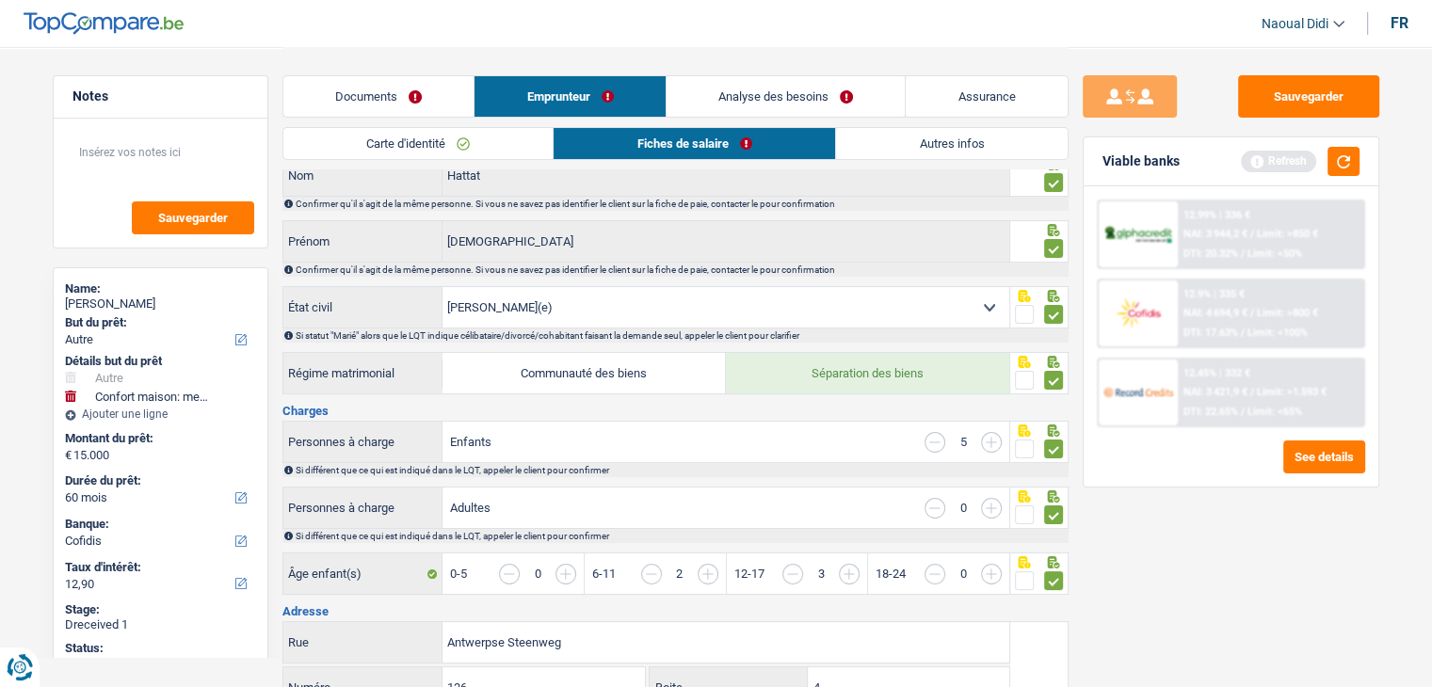
scroll to position [0, 0]
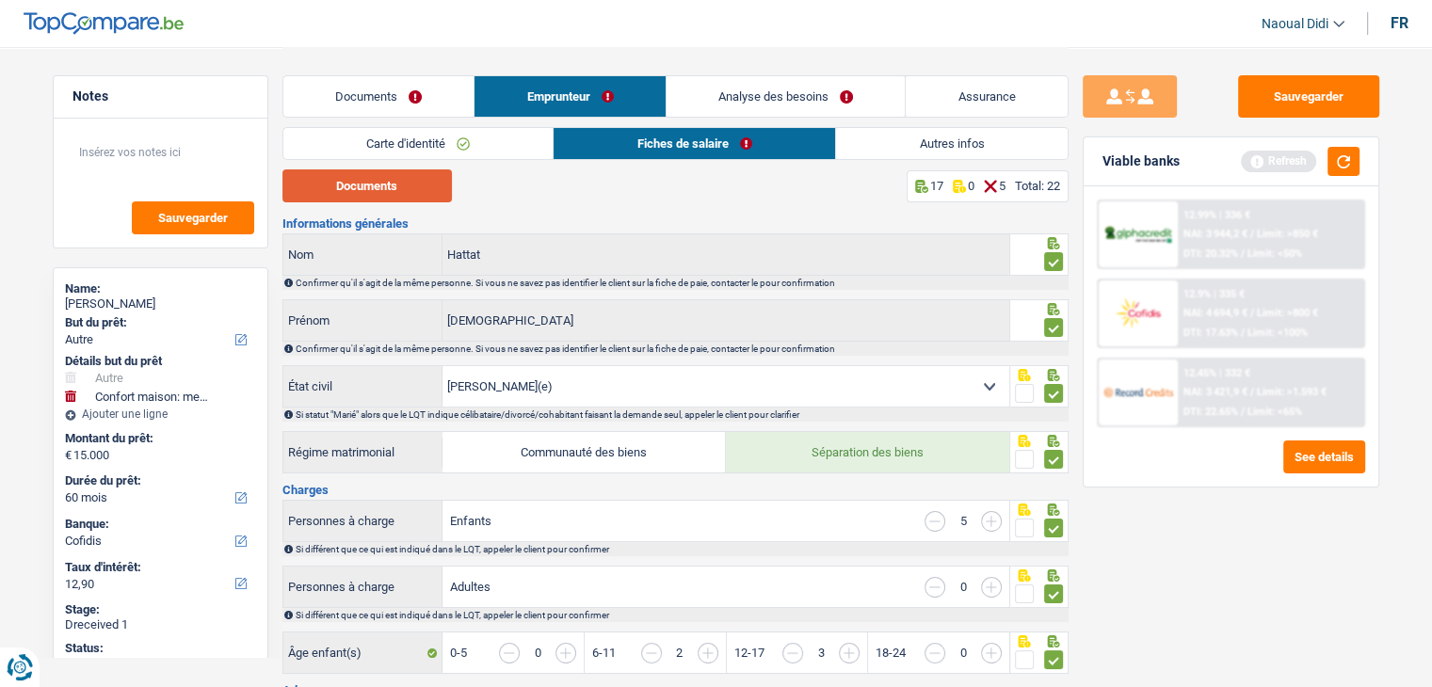
click at [357, 185] on button "Documents" at bounding box center [366, 185] width 169 height 33
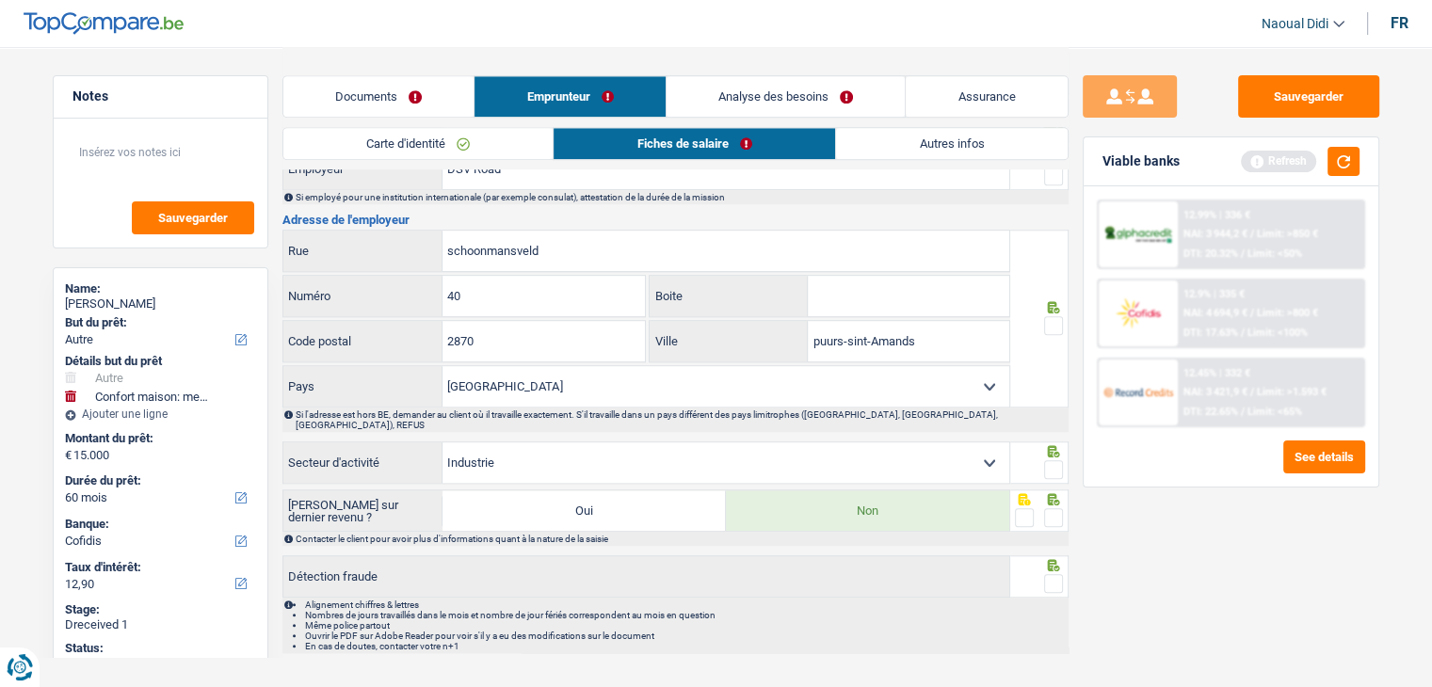
scroll to position [1607, 0]
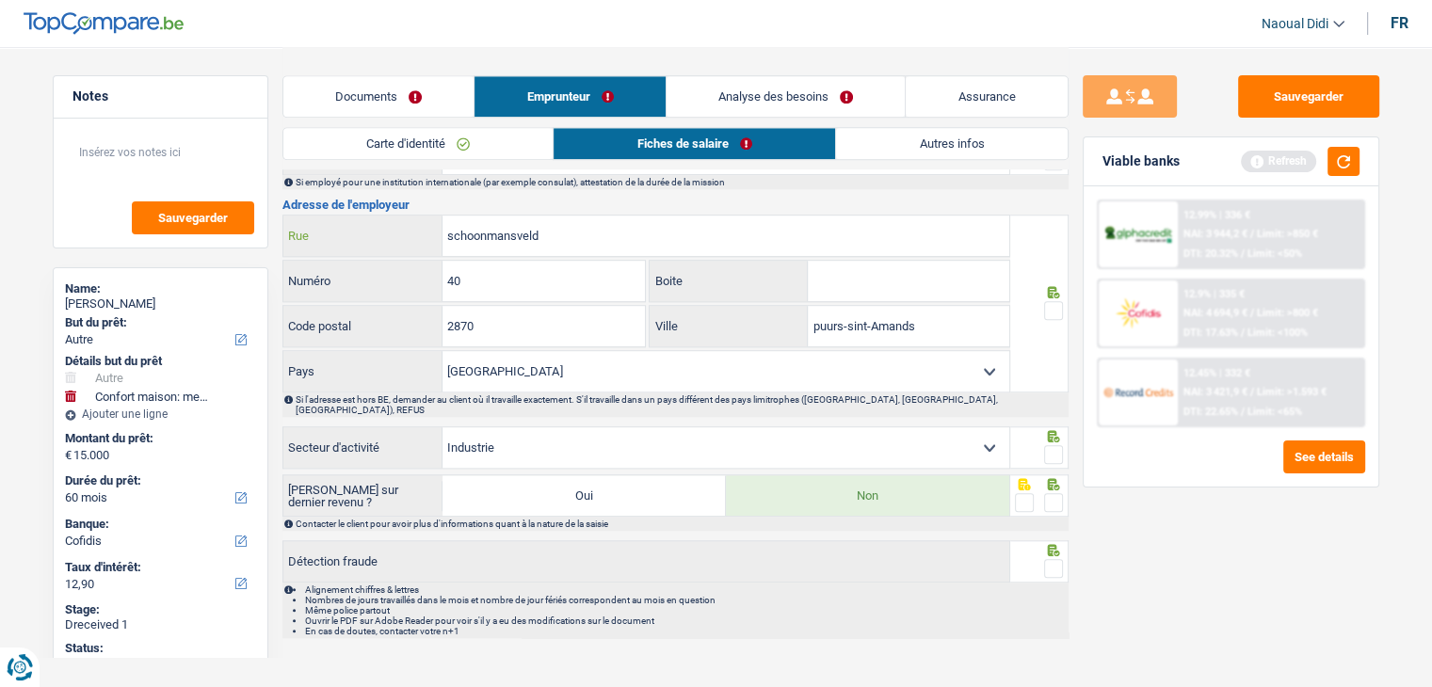
drag, startPoint x: 557, startPoint y: 236, endPoint x: 446, endPoint y: 231, distance: 111.2
click at [446, 231] on input "schoonmansveld" at bounding box center [725, 236] width 567 height 40
paste input "SCHOONMANSVELD 40 2870 Puurs-Sint-Amands"
click at [446, 231] on input "SCHOONMANSVELD 40 2870 Puurs-Sint-Amands" at bounding box center [725, 236] width 567 height 40
drag, startPoint x: 731, startPoint y: 228, endPoint x: 567, endPoint y: 218, distance: 164.1
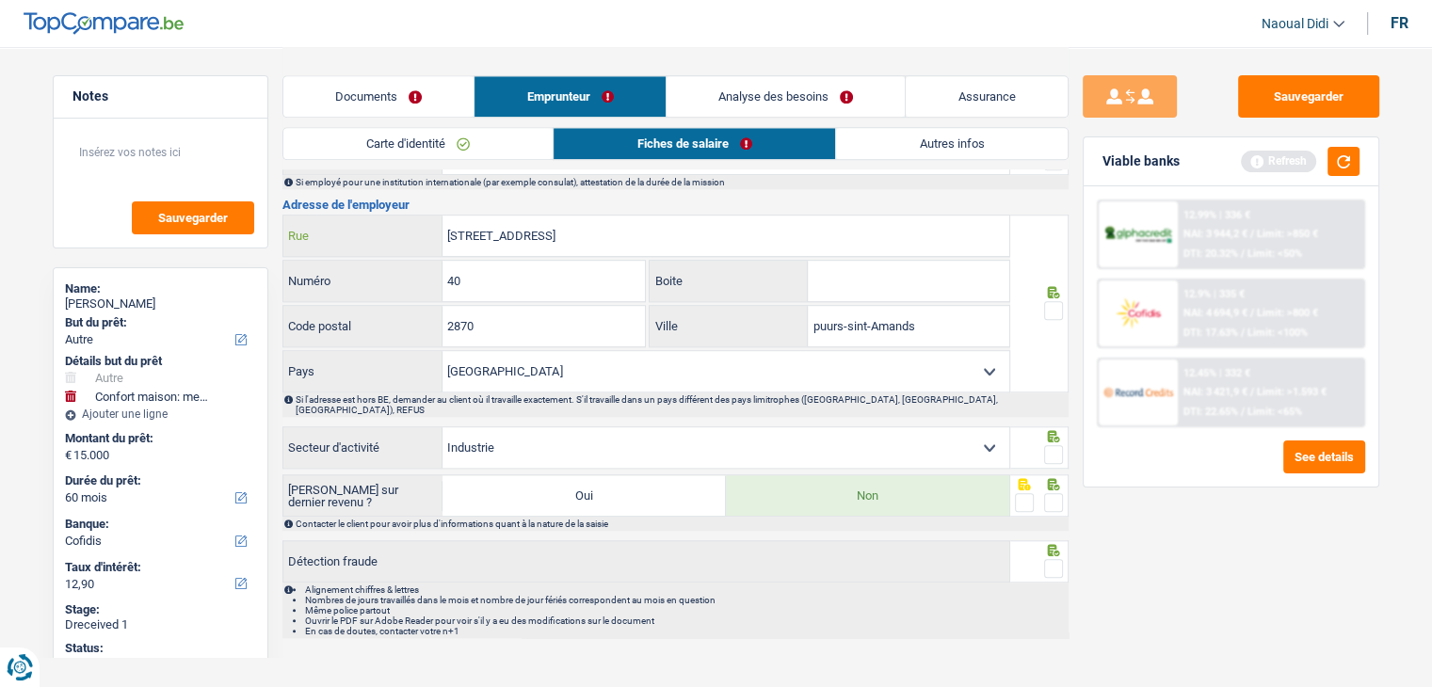
click at [567, 218] on input "SCHOONMANSVELD 40 2870 Puurs-Sint-Amands" at bounding box center [725, 236] width 567 height 40
click at [728, 225] on input "SCHOONMANSVELD 40 2870 Puurs-Sint-Amands" at bounding box center [725, 236] width 567 height 40
drag, startPoint x: 728, startPoint y: 225, endPoint x: 603, endPoint y: 223, distance: 125.2
click at [670, 227] on input "SCHOONMANSVELD 40 2870 Puurs-Sint-Amands" at bounding box center [725, 236] width 567 height 40
click at [614, 224] on input "SCHOONMANSVELD 40 2870 Puurs-Sint-Amands" at bounding box center [725, 236] width 567 height 40
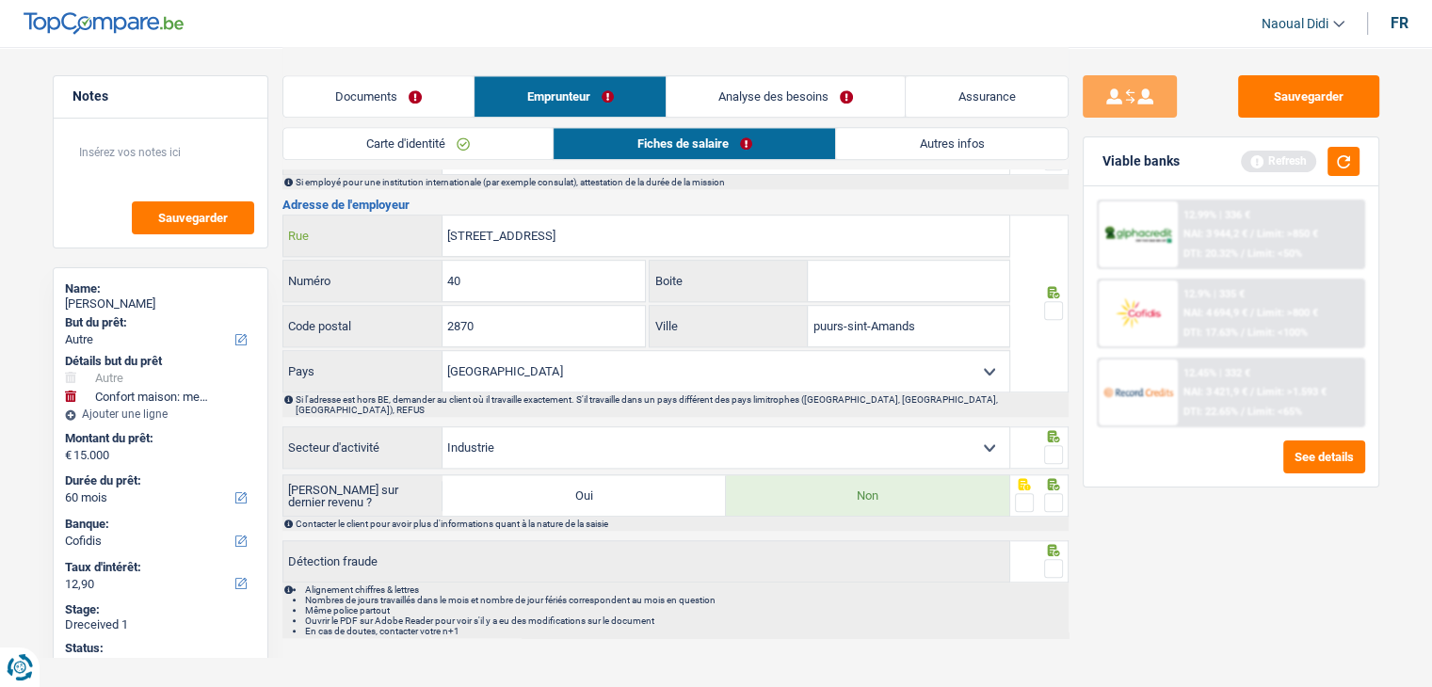
drag, startPoint x: 603, startPoint y: 223, endPoint x: 565, endPoint y: 223, distance: 37.7
click at [565, 223] on input "SCHOONMANSVELD 40 2870 Puurs-Sint-Amands" at bounding box center [725, 236] width 567 height 40
drag, startPoint x: 668, startPoint y: 227, endPoint x: 525, endPoint y: 238, distance: 143.5
click at [561, 237] on input "SCHOONMANSVELD Puurs-Sint-Amands" at bounding box center [725, 236] width 567 height 40
drag, startPoint x: 525, startPoint y: 238, endPoint x: 574, endPoint y: 232, distance: 49.4
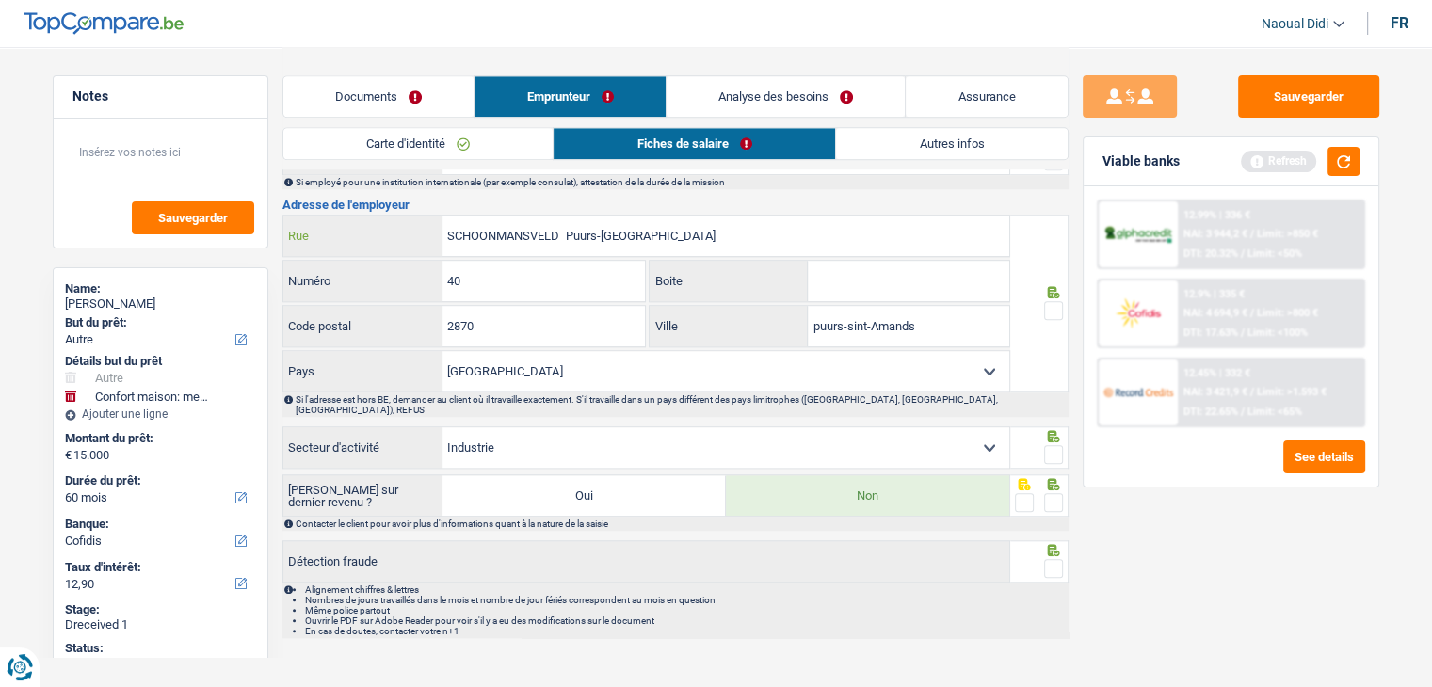
click at [574, 232] on input "SCHOONMANSVELD Puurs-Sint-Amands" at bounding box center [725, 236] width 567 height 40
click at [567, 223] on input "SCHOONMANSVELD Puurs-Sint-Amands" at bounding box center [725, 236] width 567 height 40
drag, startPoint x: 567, startPoint y: 223, endPoint x: 700, endPoint y: 227, distance: 133.7
click at [700, 227] on input "SCHOONMANSVELD Puurs-Sint-Amands" at bounding box center [725, 236] width 567 height 40
type input "SCHOONMANSVELD"
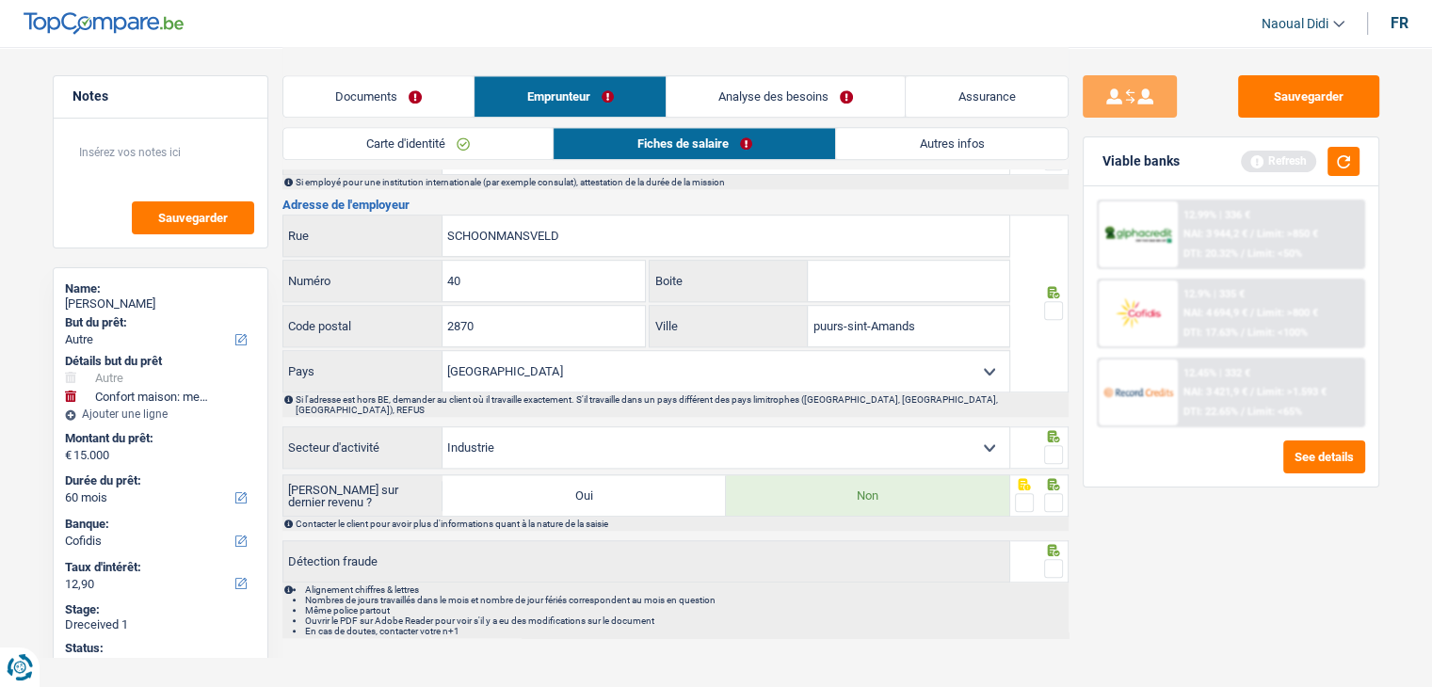
click at [1047, 302] on span at bounding box center [1053, 310] width 19 height 19
click at [0, 0] on input "radio" at bounding box center [0, 0] width 0 height 0
click at [1047, 302] on span at bounding box center [1053, 310] width 19 height 19
click at [0, 0] on input "radio" at bounding box center [0, 0] width 0 height 0
click at [1054, 306] on span at bounding box center [1053, 310] width 19 height 19
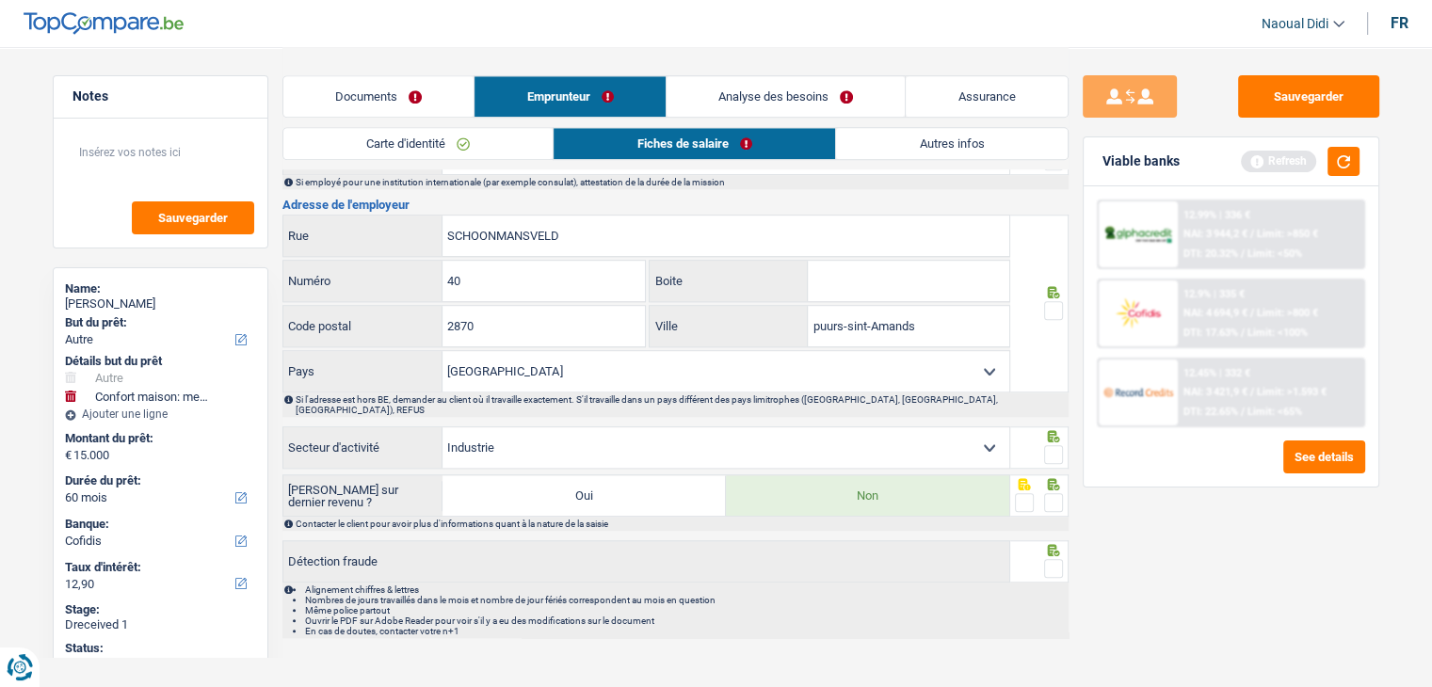
click at [0, 0] on input "radio" at bounding box center [0, 0] width 0 height 0
click at [1054, 306] on span at bounding box center [1053, 310] width 19 height 19
click at [0, 0] on input "radio" at bounding box center [0, 0] width 0 height 0
click at [1044, 445] on span at bounding box center [1053, 454] width 19 height 19
click at [0, 0] on input "radio" at bounding box center [0, 0] width 0 height 0
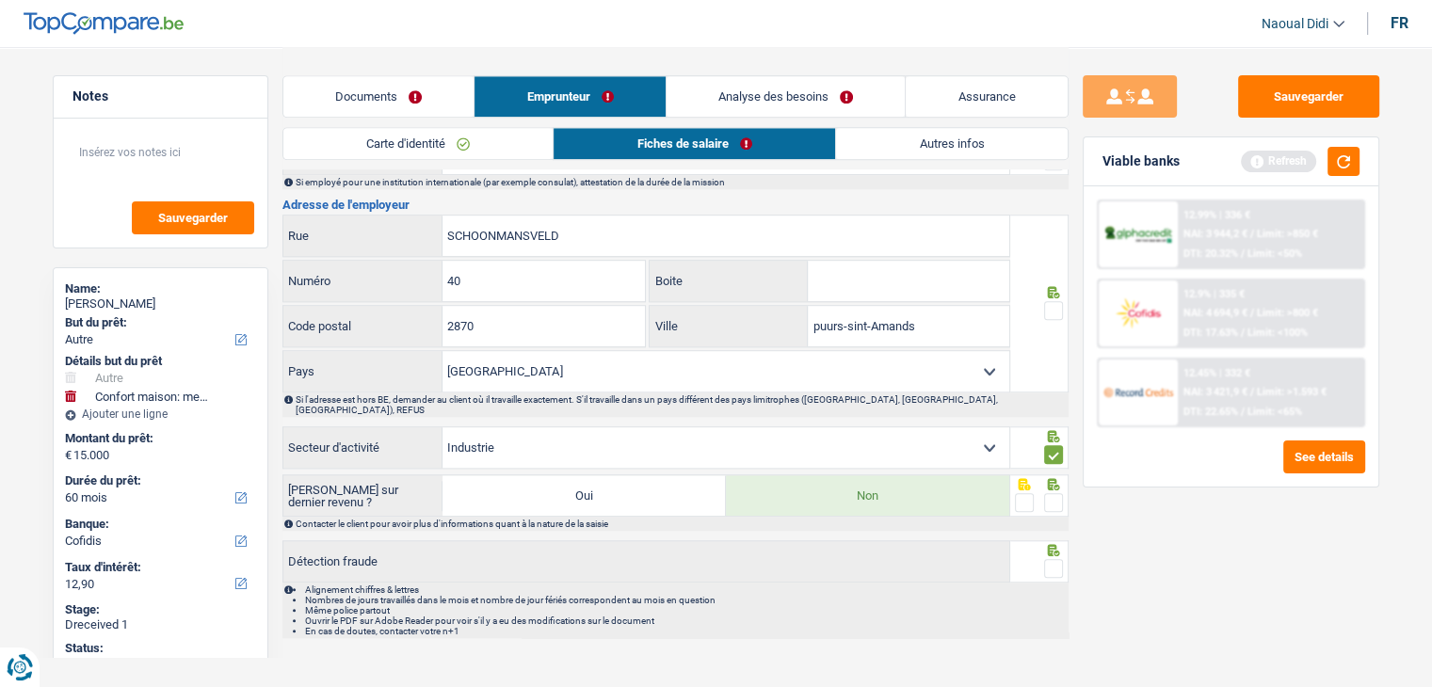
click at [1054, 301] on span at bounding box center [1053, 310] width 19 height 19
click at [0, 0] on input "radio" at bounding box center [0, 0] width 0 height 0
click at [1054, 301] on span at bounding box center [1053, 310] width 19 height 19
click at [0, 0] on input "radio" at bounding box center [0, 0] width 0 height 0
click at [1053, 493] on span at bounding box center [1053, 502] width 19 height 19
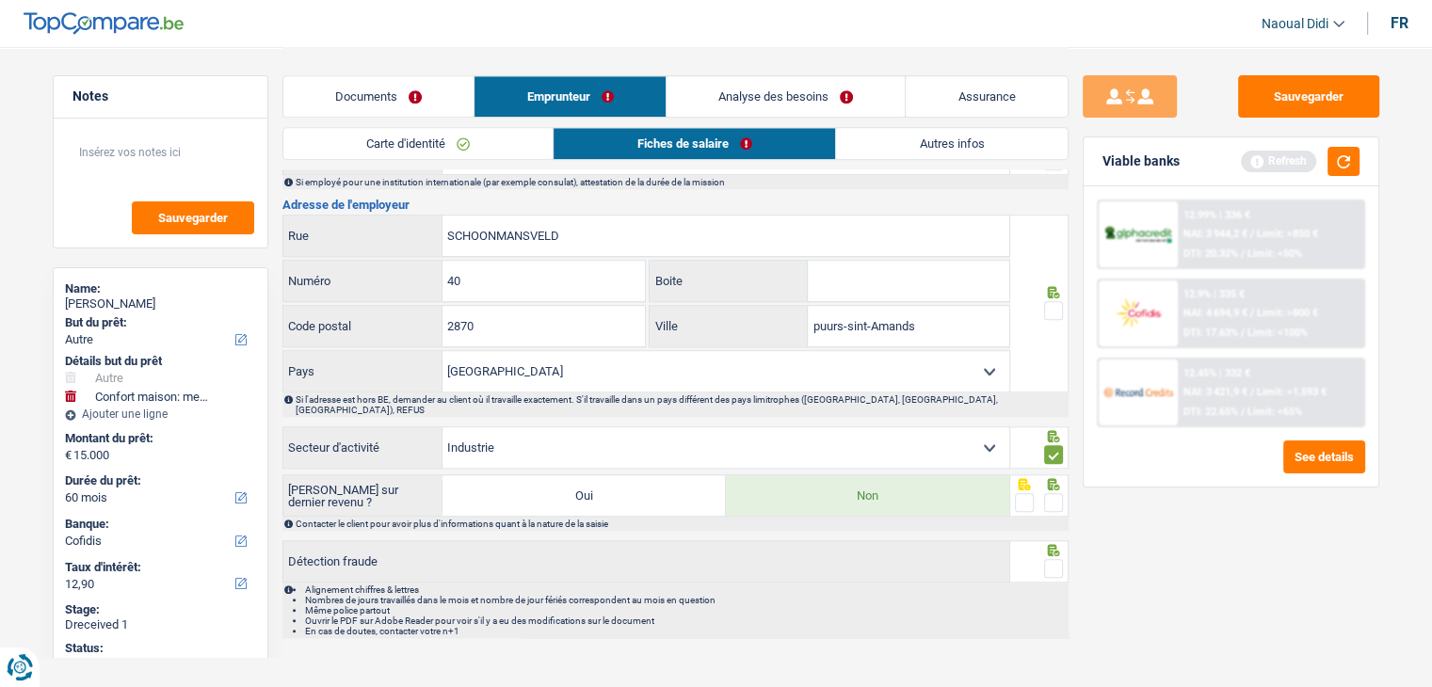
click at [0, 0] on input "radio" at bounding box center [0, 0] width 0 height 0
click at [1052, 559] on span at bounding box center [1053, 568] width 19 height 19
click at [0, 0] on input "radio" at bounding box center [0, 0] width 0 height 0
click at [1271, 99] on button "Sauvegarder" at bounding box center [1308, 96] width 141 height 42
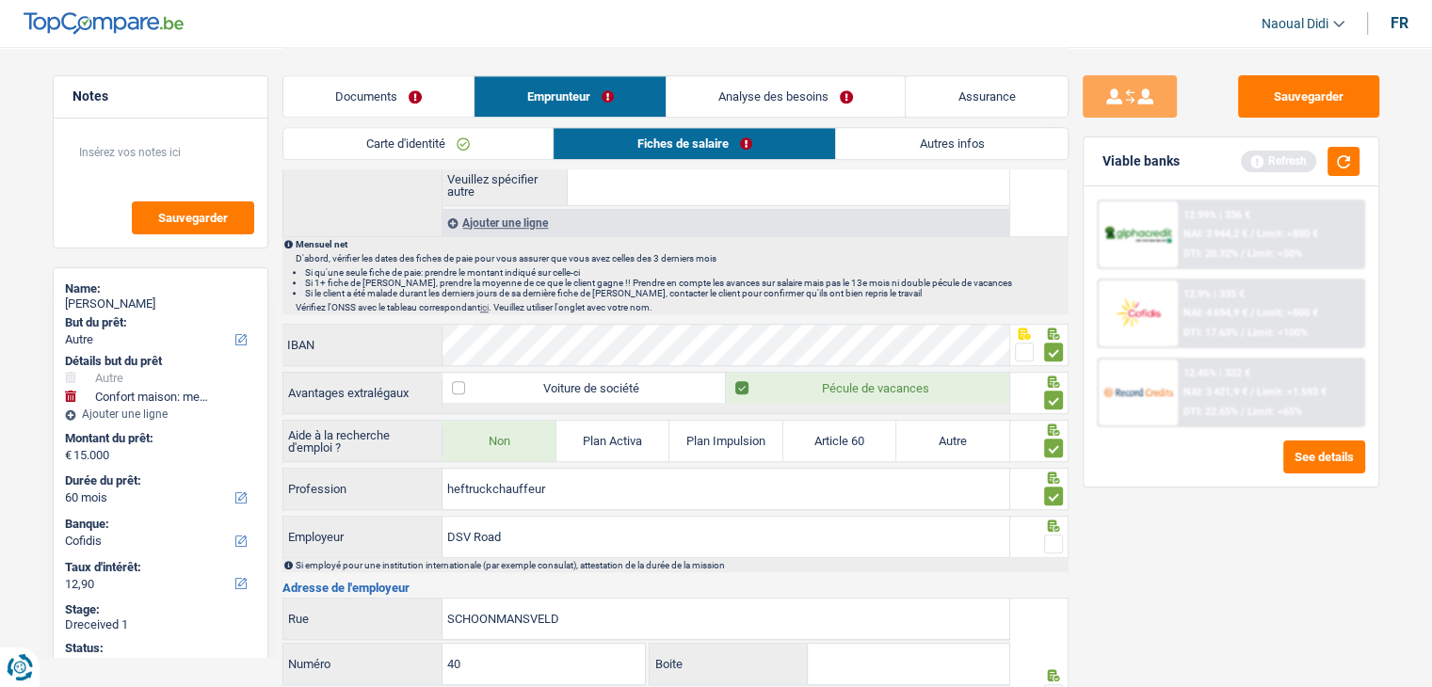
scroll to position [1506, 0]
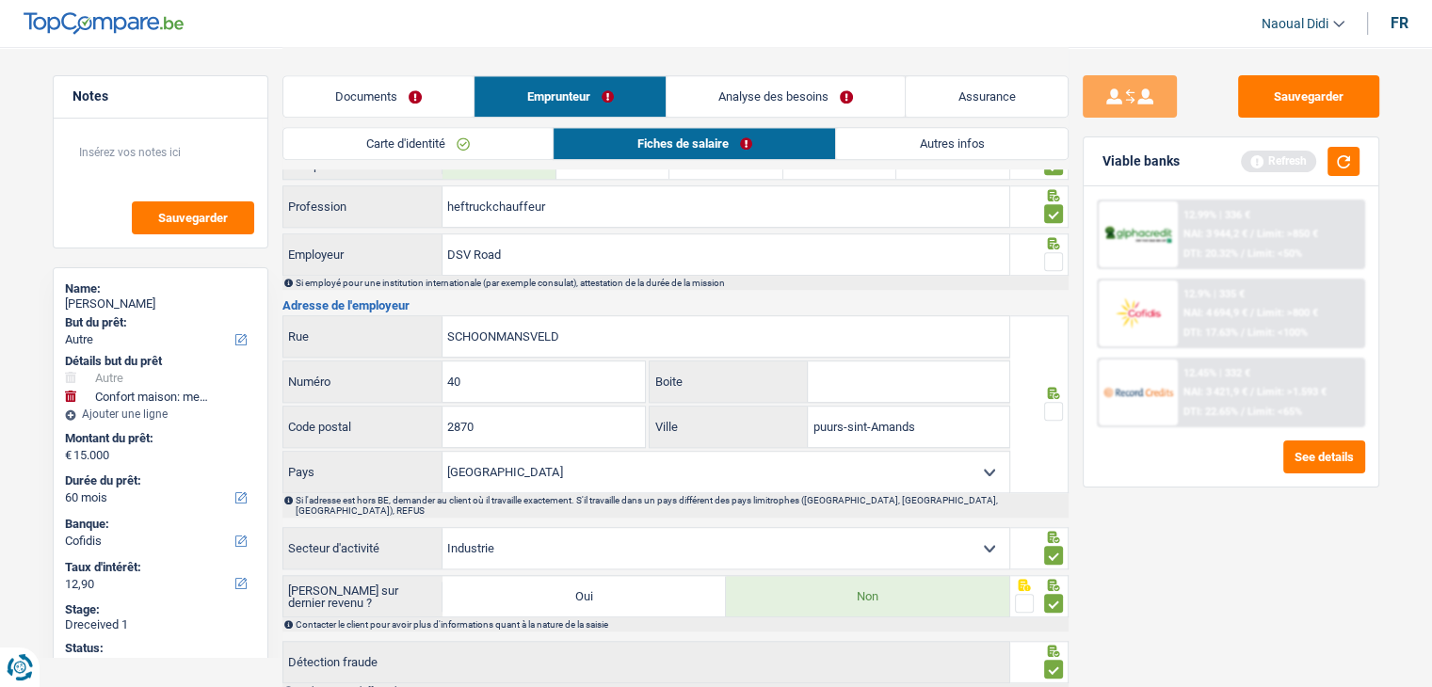
click at [1053, 252] on span at bounding box center [1053, 261] width 19 height 19
click at [0, 0] on input "radio" at bounding box center [0, 0] width 0 height 0
click at [1048, 402] on span at bounding box center [1053, 411] width 19 height 19
click at [0, 0] on input "radio" at bounding box center [0, 0] width 0 height 0
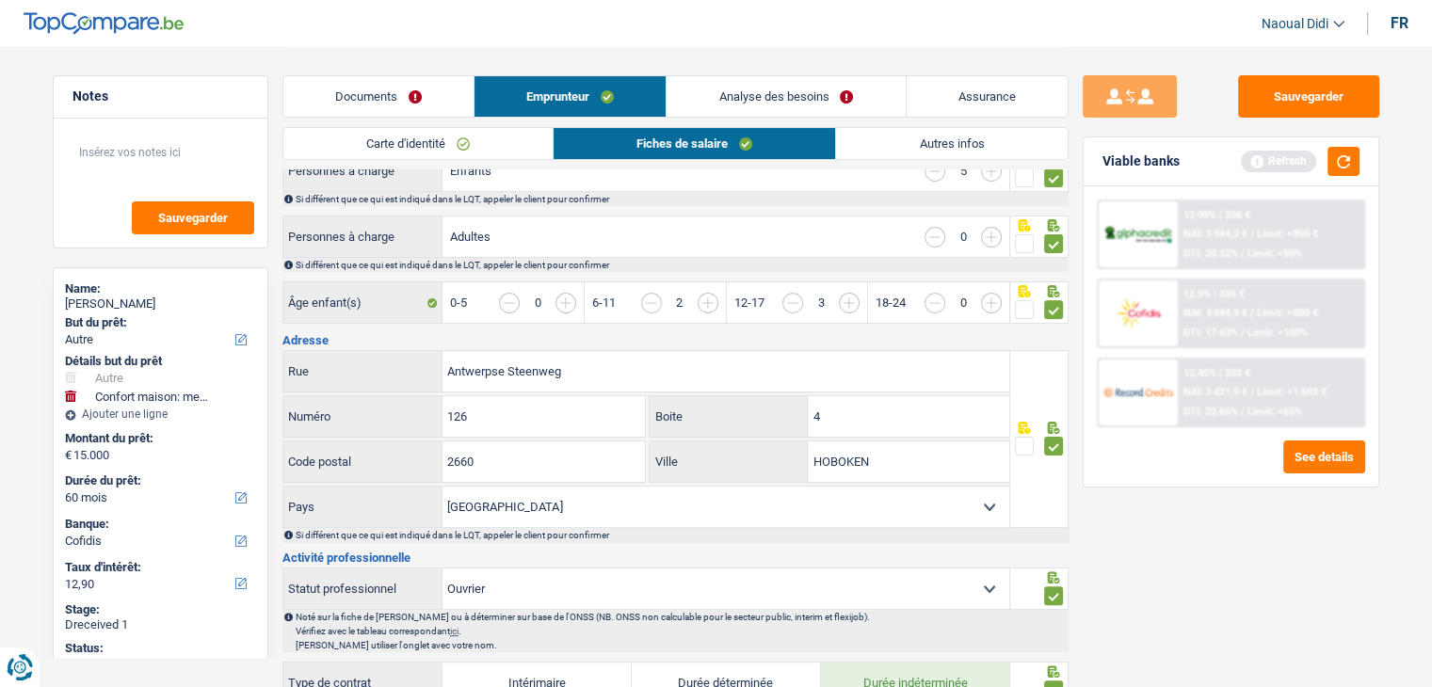
scroll to position [471, 0]
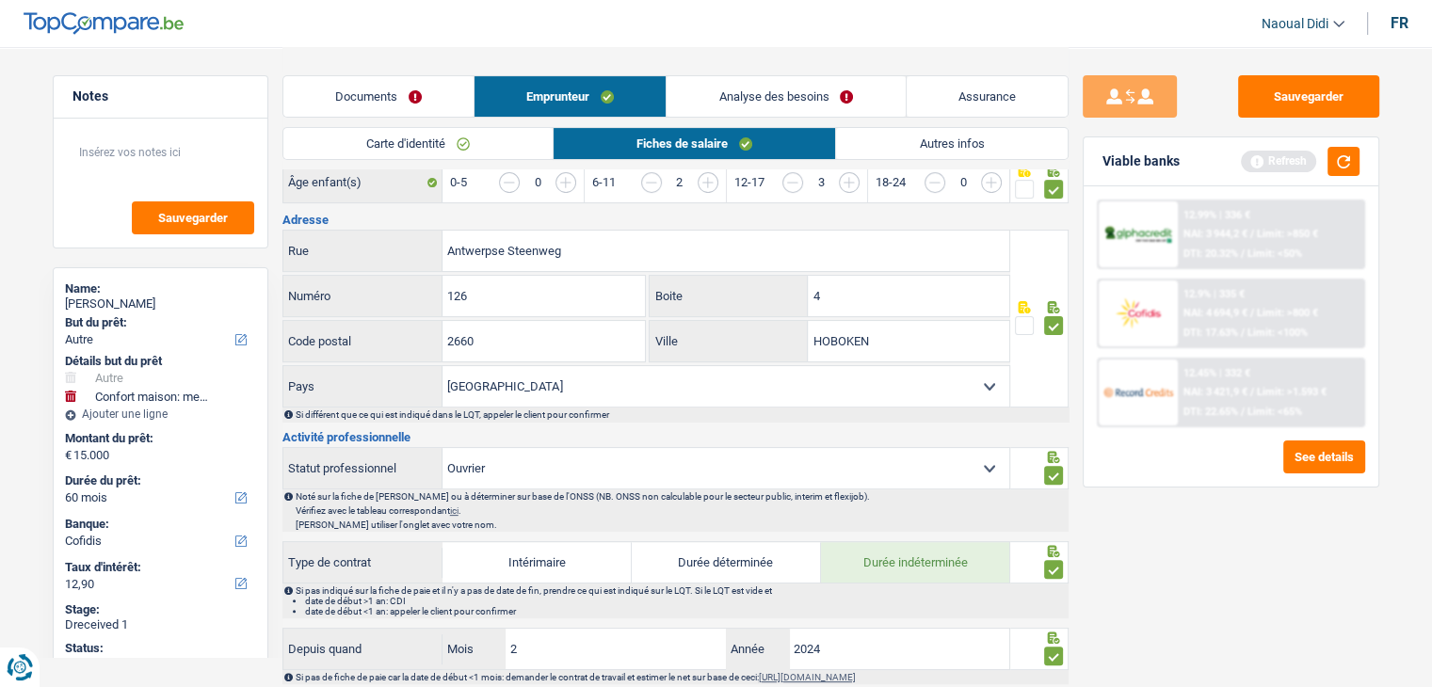
click at [950, 140] on link "Autres infos" at bounding box center [951, 143] width 231 height 31
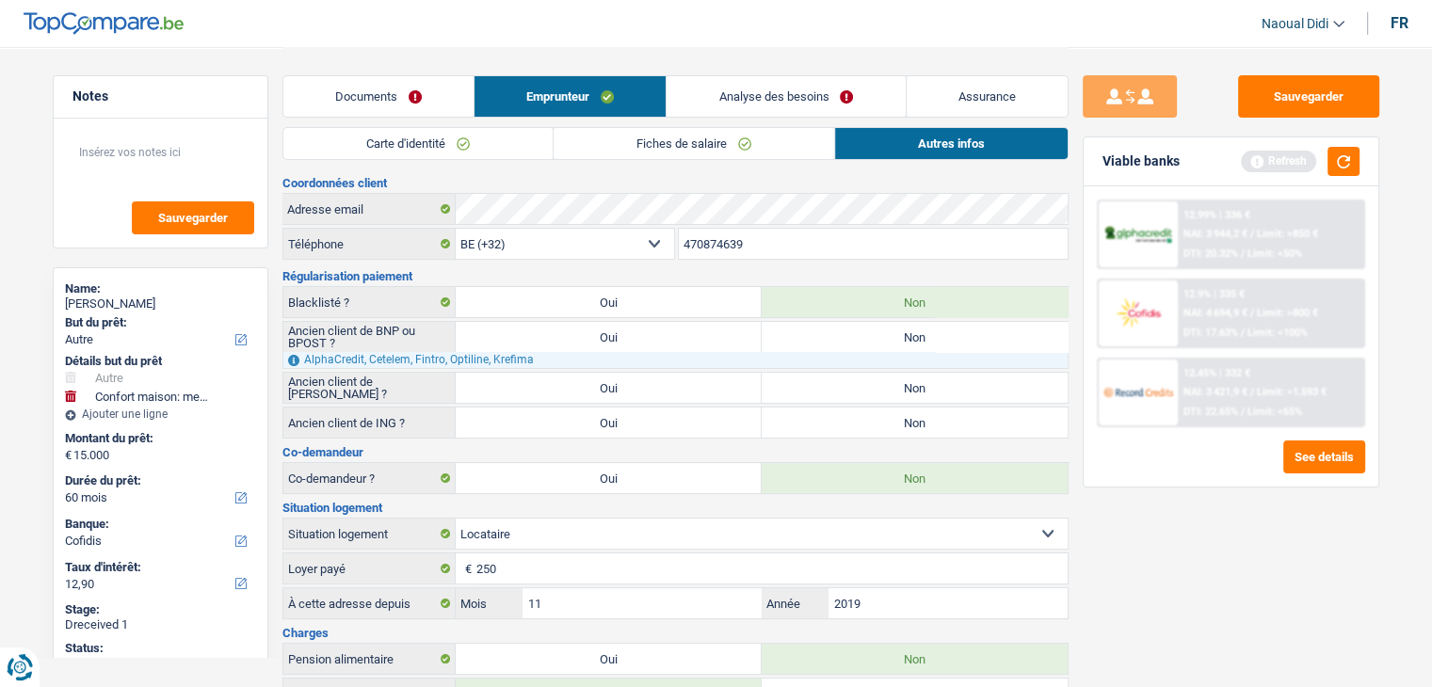
scroll to position [0, 0]
click at [791, 100] on link "Analyse des besoins" at bounding box center [786, 96] width 238 height 40
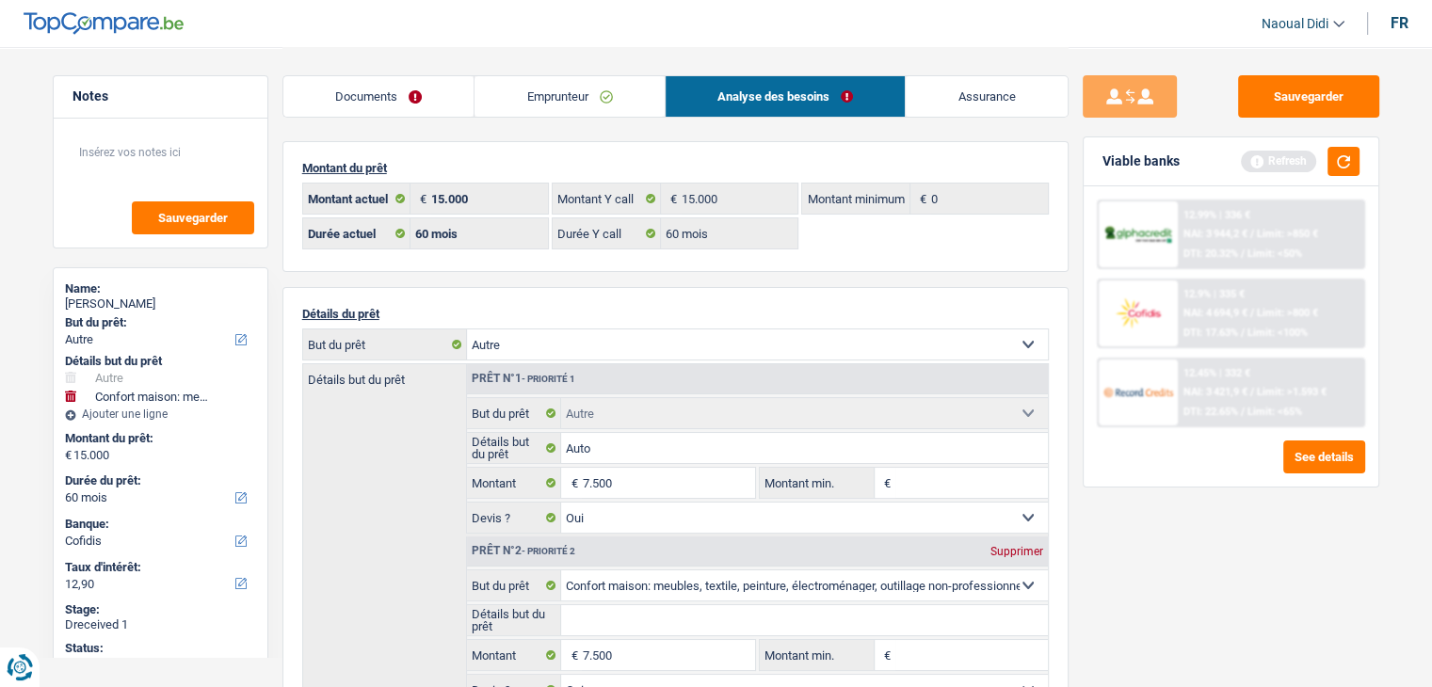
click at [539, 90] on link "Emprunteur" at bounding box center [569, 96] width 190 height 40
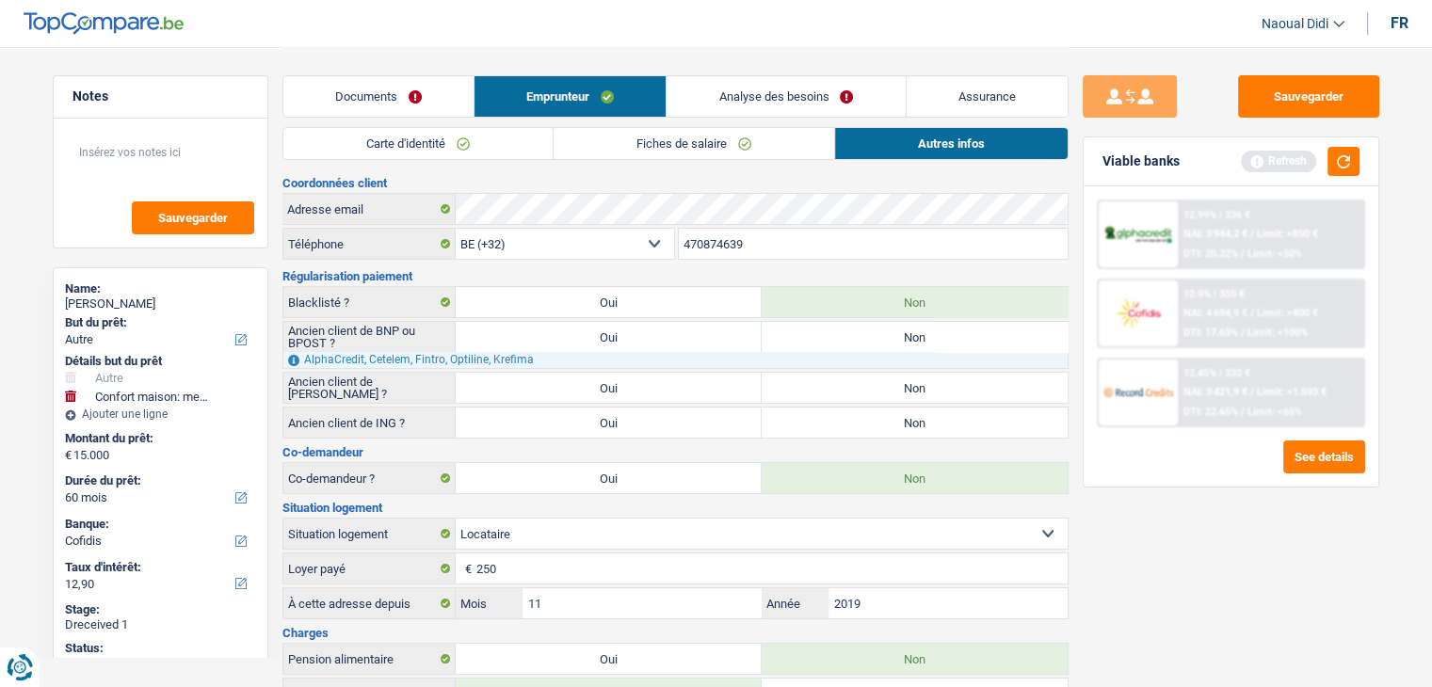
click at [683, 152] on link "Fiches de salaire" at bounding box center [694, 143] width 281 height 31
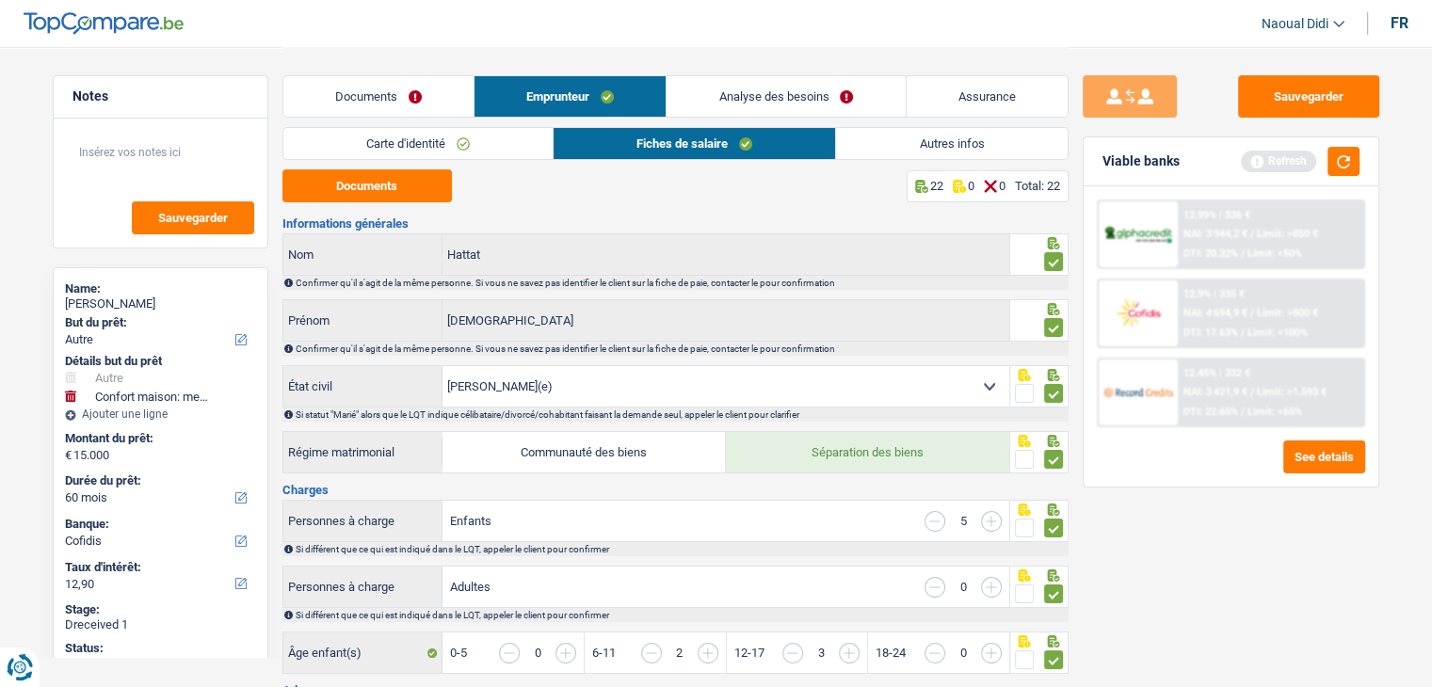
click at [945, 143] on link "Autres infos" at bounding box center [951, 143] width 231 height 31
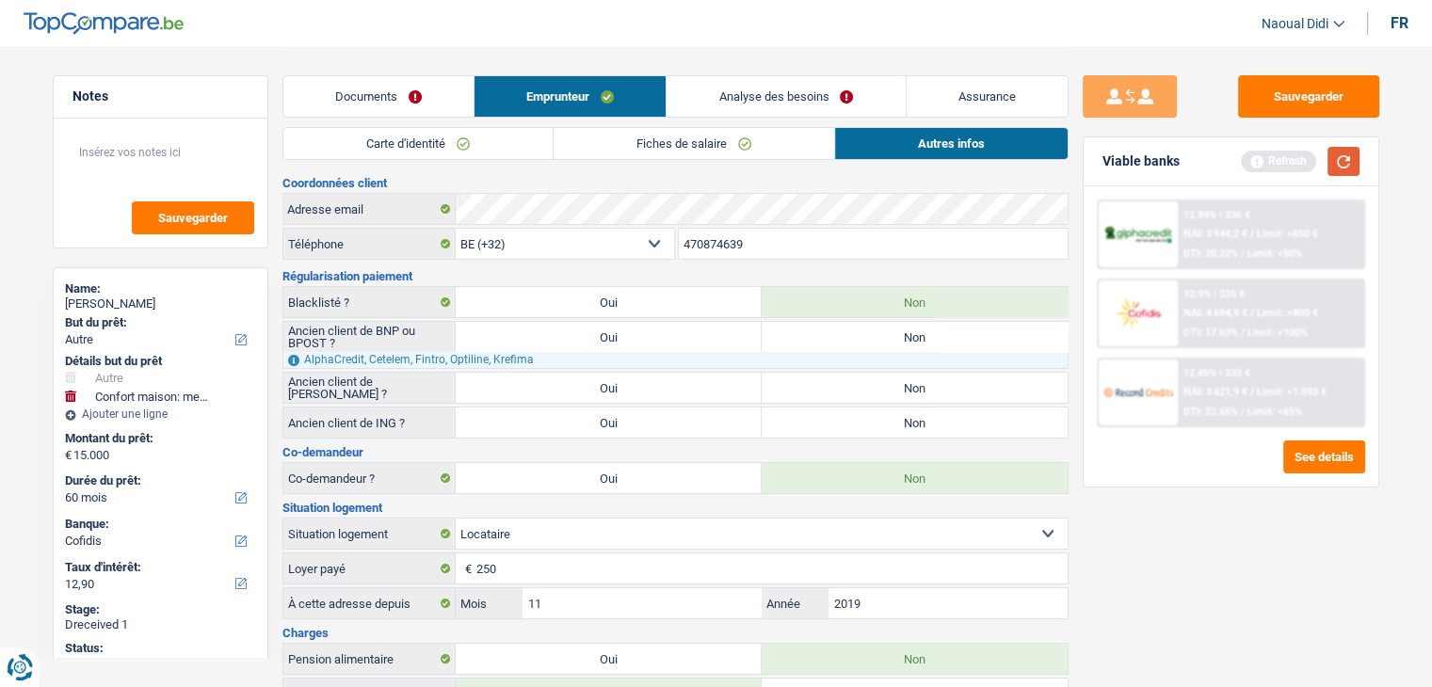
click at [1337, 167] on button "button" at bounding box center [1343, 161] width 32 height 29
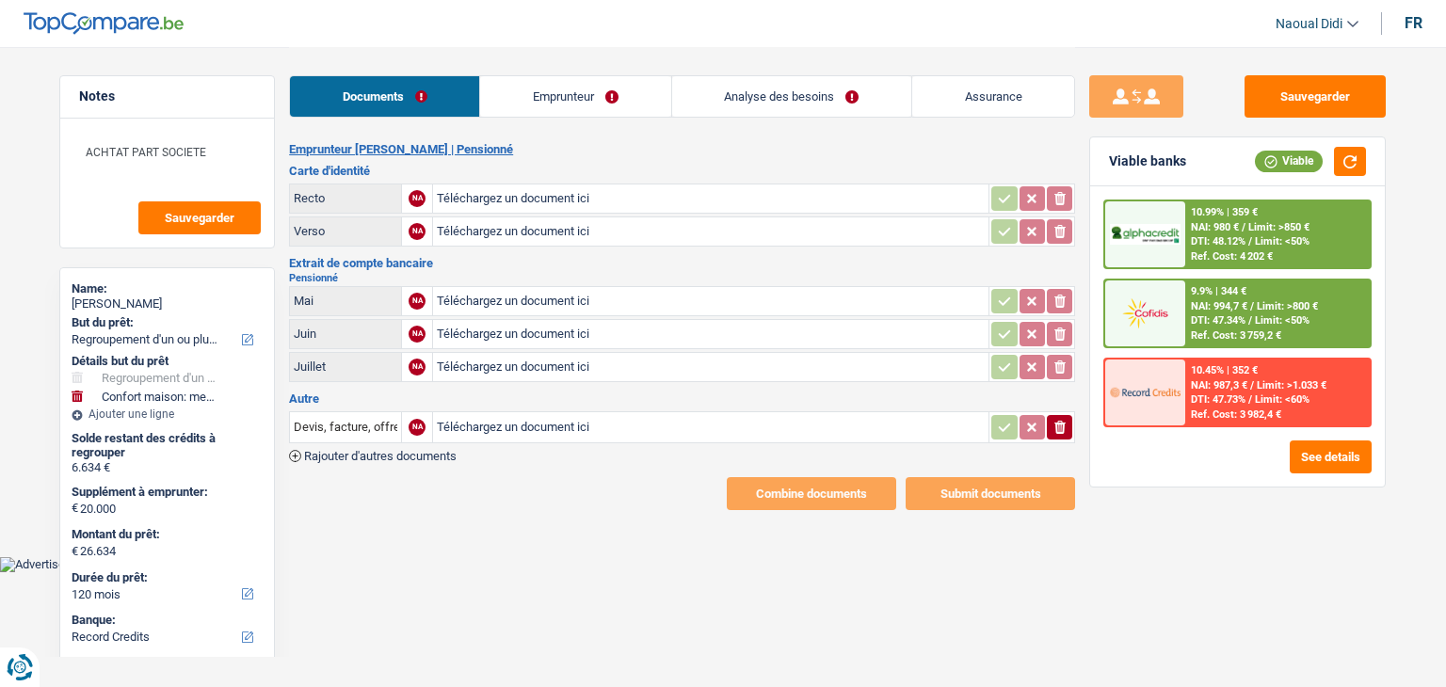
select select "refinancing"
select select "household"
select select "120"
select select "record credits"
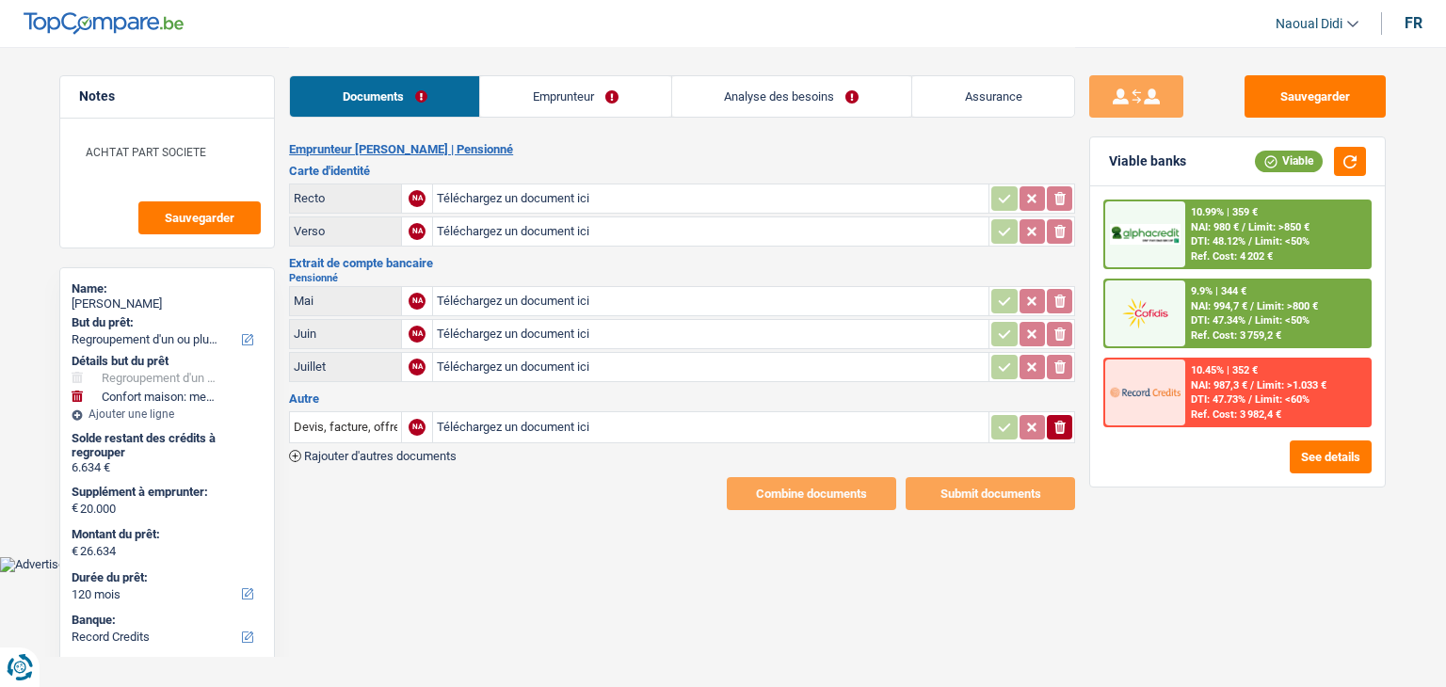
click at [541, 186] on input "Téléchargez un document ici" at bounding box center [711, 199] width 548 height 28
type input "C:\fakepath\1000024197.jpg"
click at [481, 221] on input "Téléchargez un document ici" at bounding box center [711, 231] width 548 height 28
type input "C:\fakepath\1000024198.jpg"
click at [492, 301] on input "Téléchargez un document ici" at bounding box center [711, 301] width 548 height 28
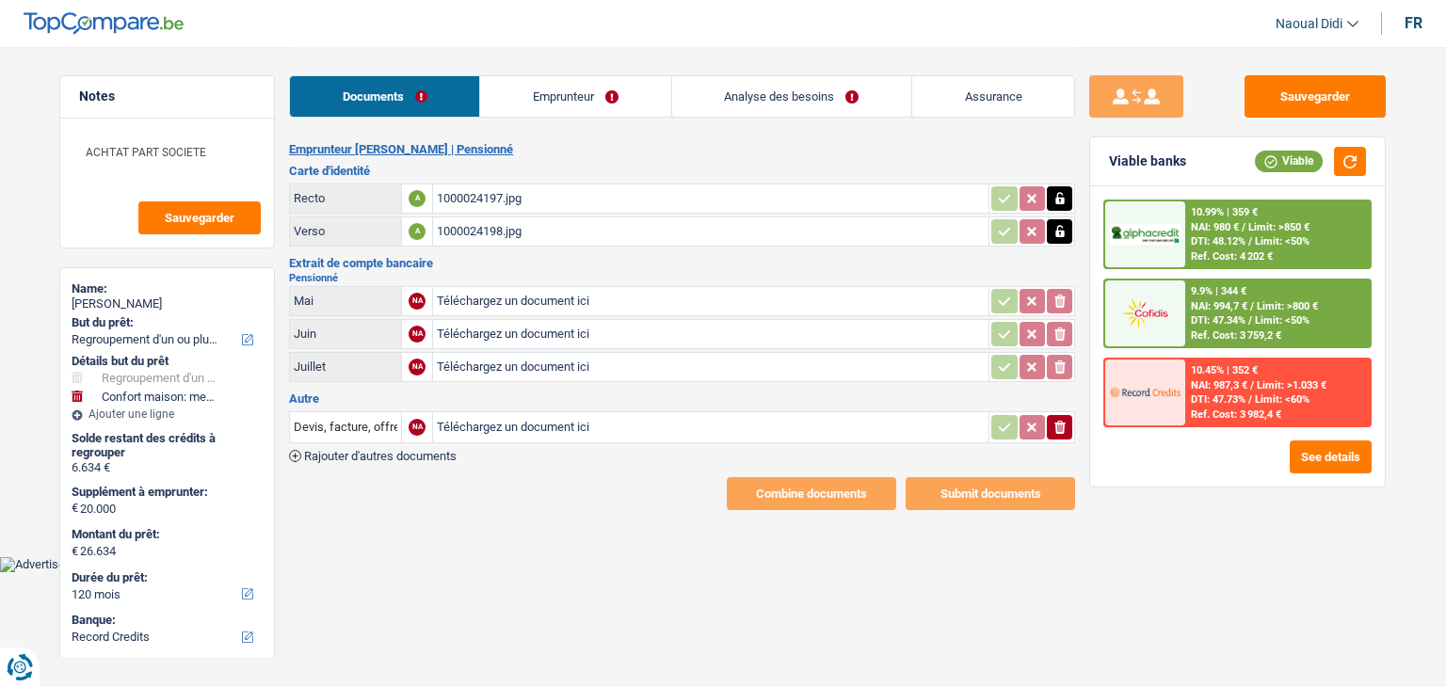
type input "C:\fakepath\1000024210.jpg"
click at [522, 333] on input "Téléchargez un document ici" at bounding box center [711, 334] width 548 height 28
type input "C:\fakepath\1000024212.jpg"
click at [501, 362] on input "Téléchargez un document ici" at bounding box center [711, 367] width 548 height 28
type input "C:\fakepath\1000024211.jpg"
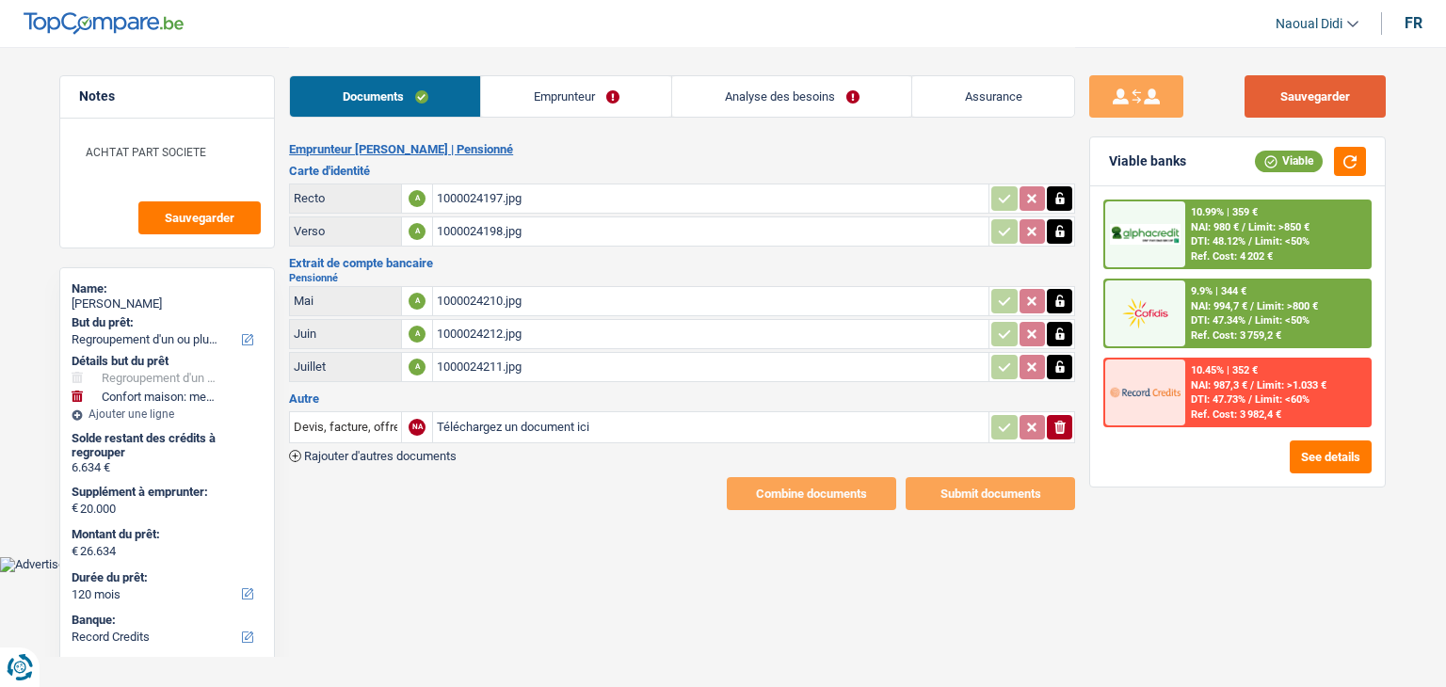
click at [1300, 100] on button "Sauvegarder" at bounding box center [1315, 96] width 141 height 42
drag, startPoint x: 889, startPoint y: 97, endPoint x: 847, endPoint y: 84, distance: 43.5
click at [890, 98] on link "Analyse des besoins" at bounding box center [791, 96] width 239 height 40
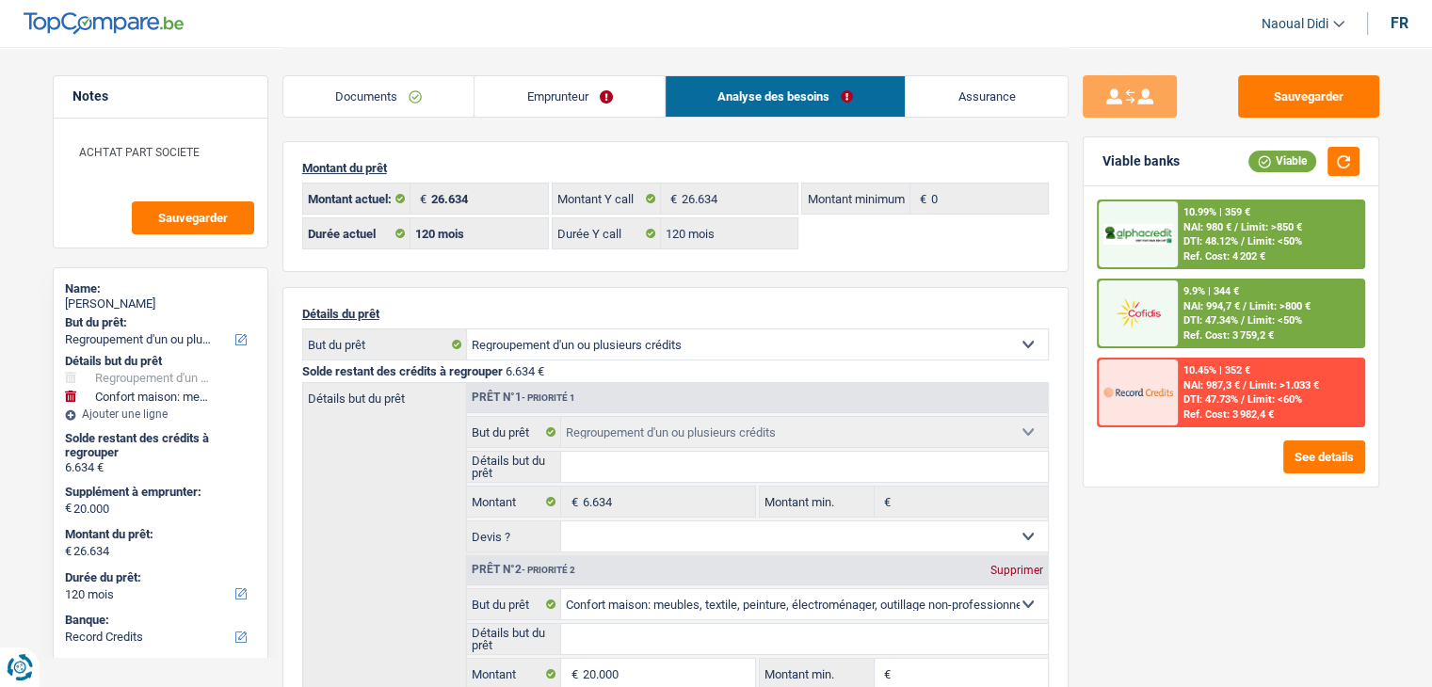
click at [404, 91] on link "Documents" at bounding box center [378, 96] width 191 height 40
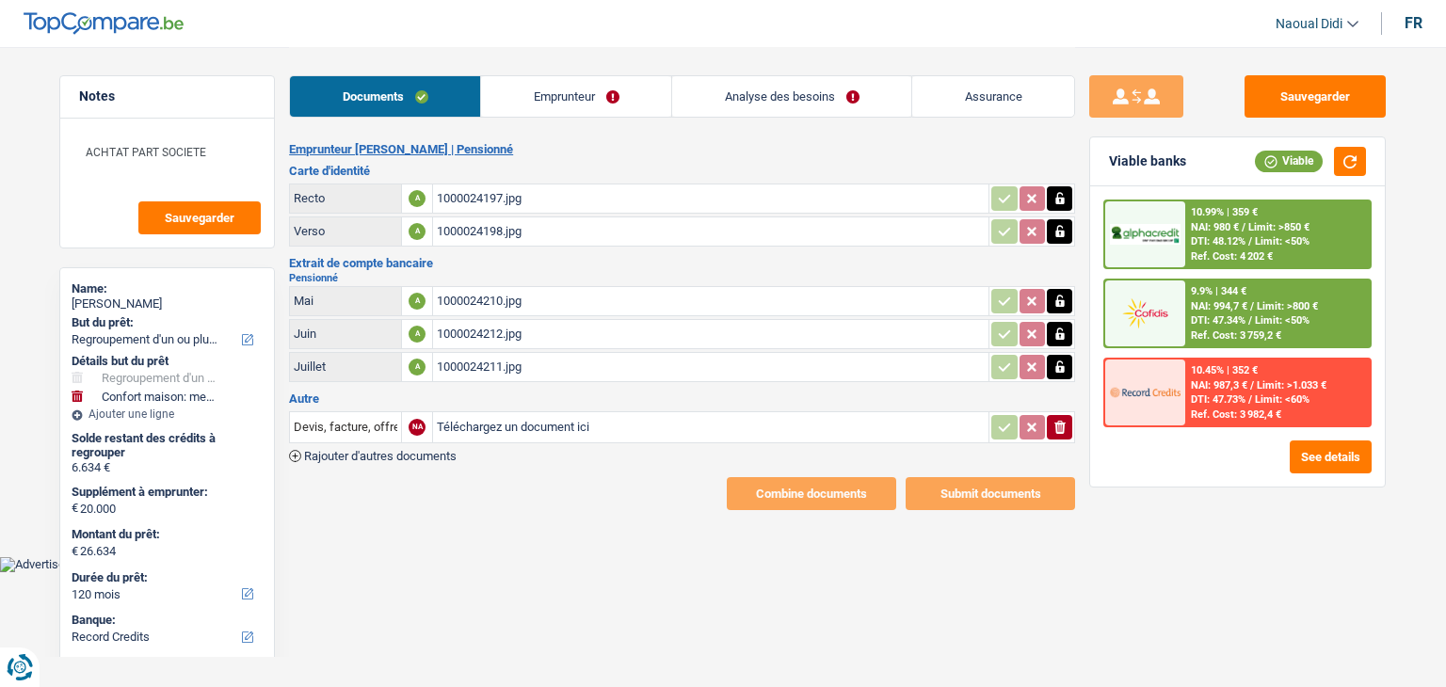
click at [557, 97] on link "Emprunteur" at bounding box center [576, 96] width 190 height 40
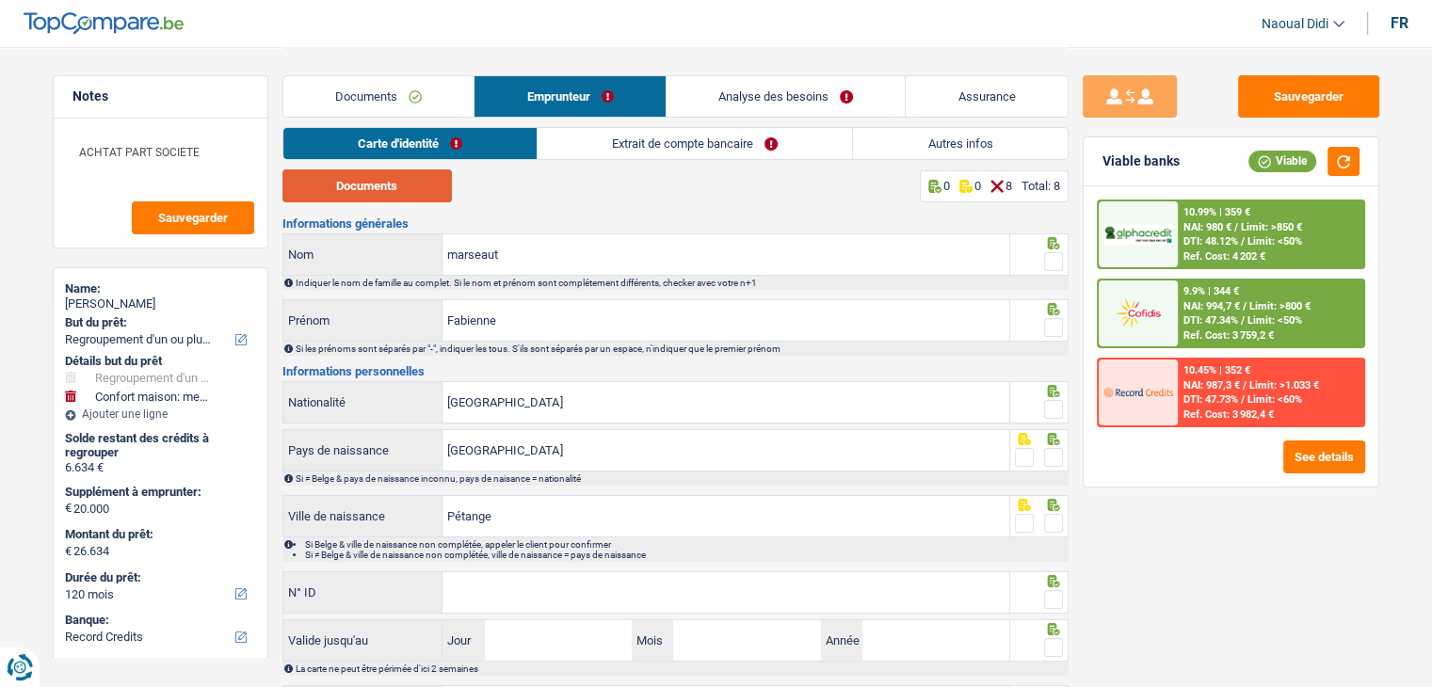
click at [411, 189] on button "Documents" at bounding box center [366, 185] width 169 height 33
click at [1058, 265] on span at bounding box center [1053, 261] width 19 height 19
click at [0, 0] on input "radio" at bounding box center [0, 0] width 0 height 0
click at [1053, 324] on span at bounding box center [1053, 327] width 19 height 19
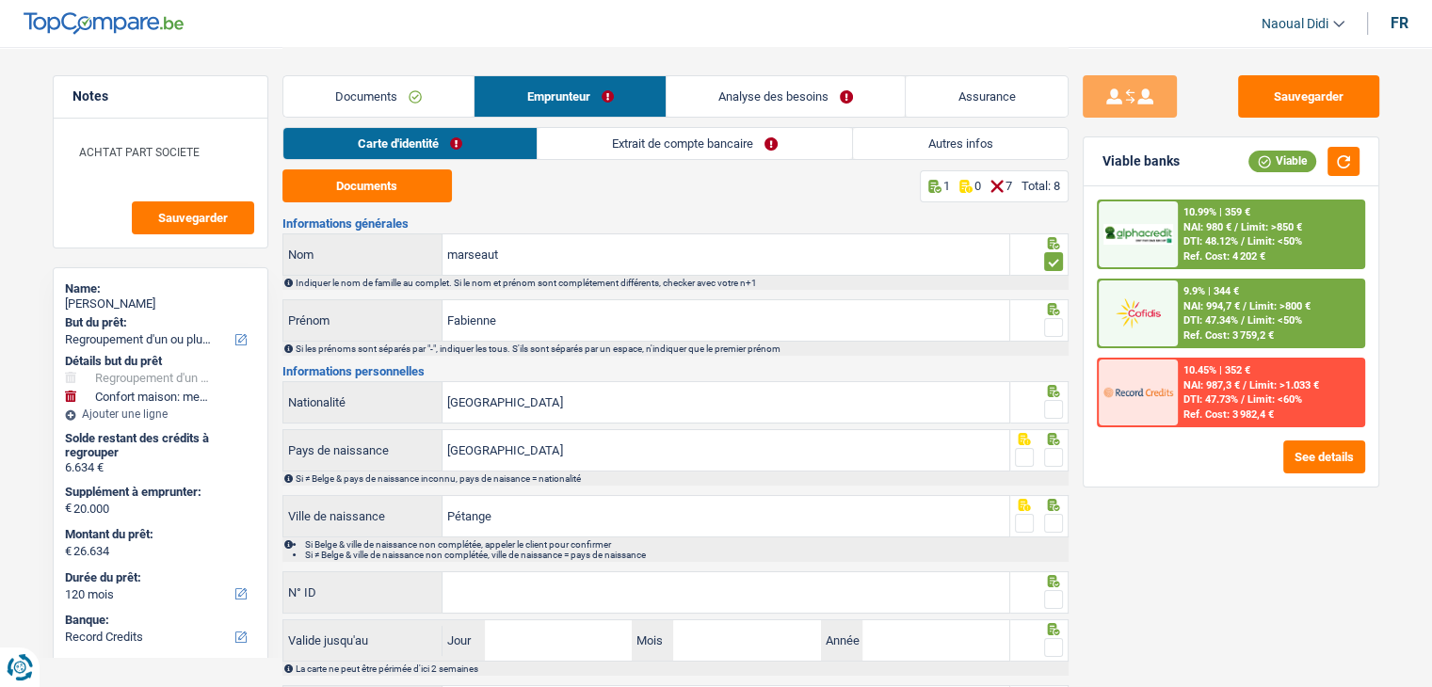
click at [0, 0] on input "radio" at bounding box center [0, 0] width 0 height 0
click at [1051, 411] on span at bounding box center [1053, 409] width 19 height 19
click at [0, 0] on input "radio" at bounding box center [0, 0] width 0 height 0
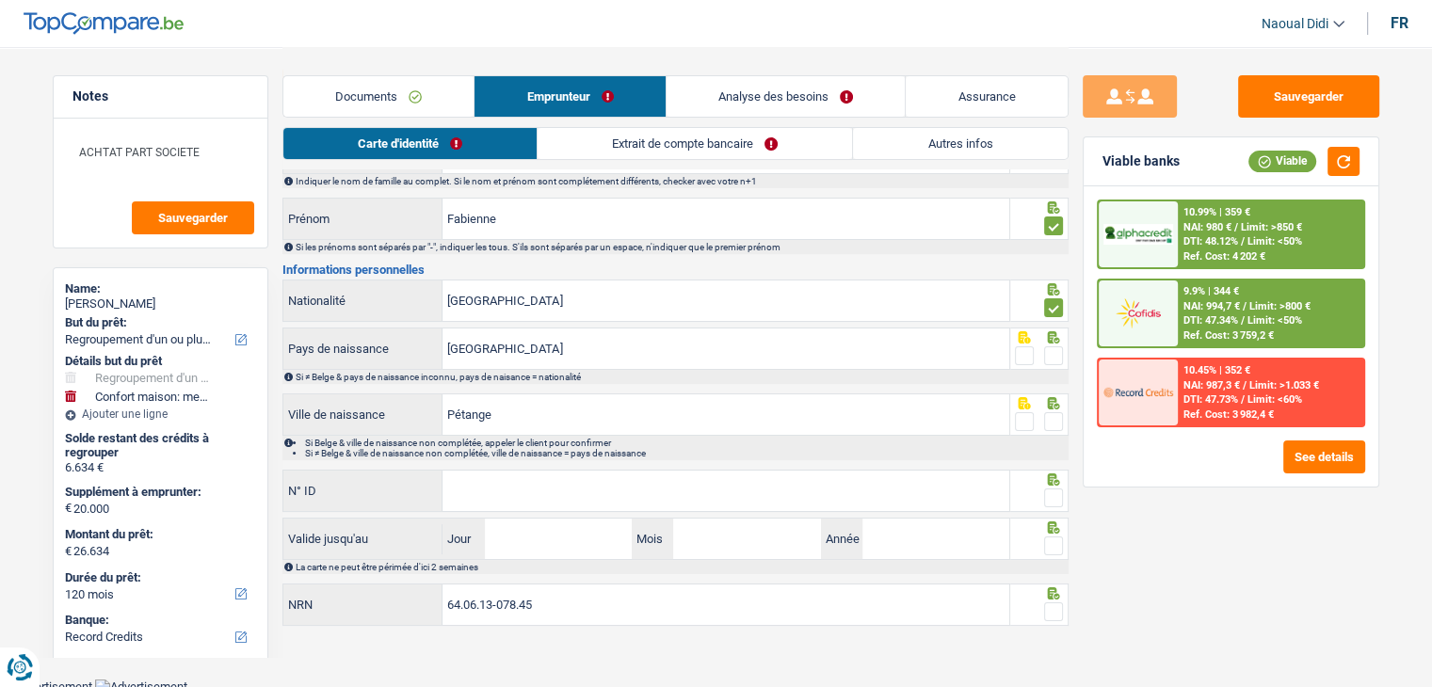
scroll to position [104, 0]
click at [1054, 345] on span at bounding box center [1053, 353] width 19 height 19
click at [0, 0] on input "radio" at bounding box center [0, 0] width 0 height 0
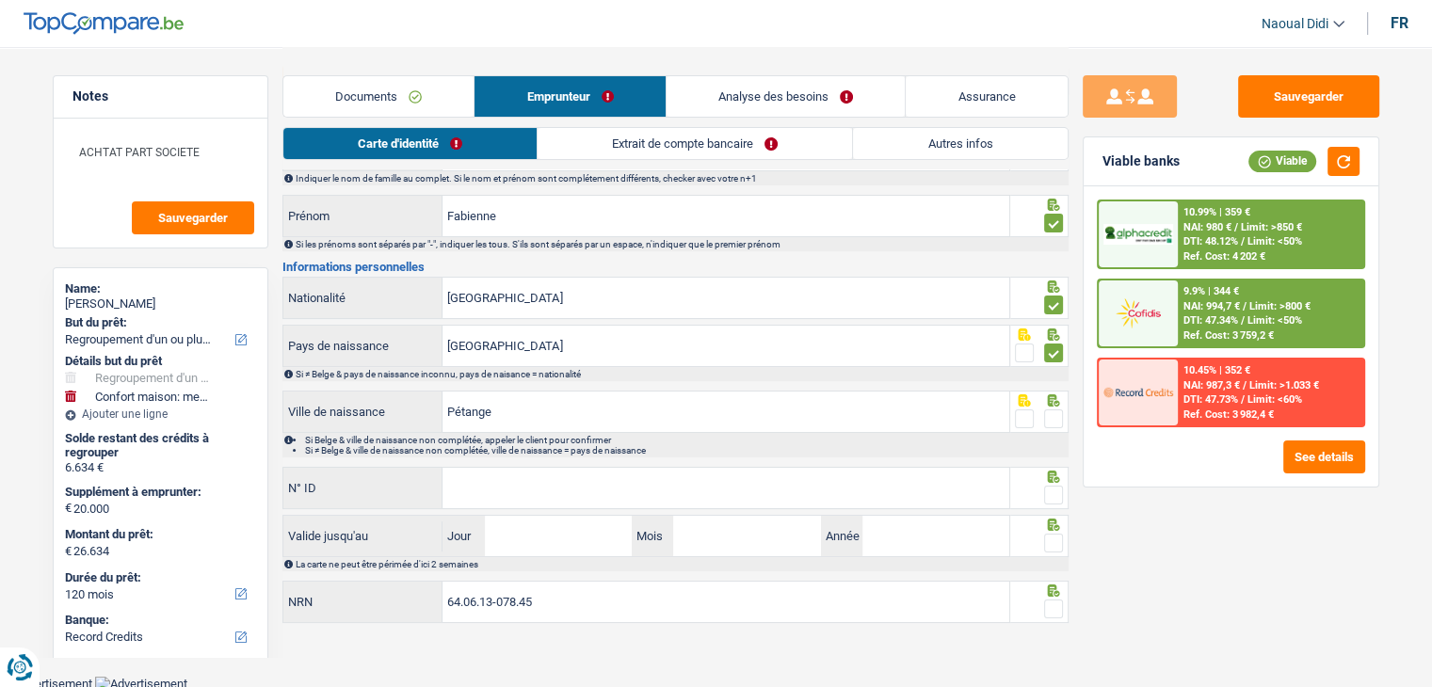
click at [1054, 345] on span at bounding box center [1053, 353] width 19 height 19
click at [0, 0] on input "radio" at bounding box center [0, 0] width 0 height 0
click at [1045, 422] on span at bounding box center [1053, 419] width 19 height 19
click at [0, 0] on input "radio" at bounding box center [0, 0] width 0 height 0
click at [501, 485] on input "N° ID" at bounding box center [725, 488] width 567 height 40
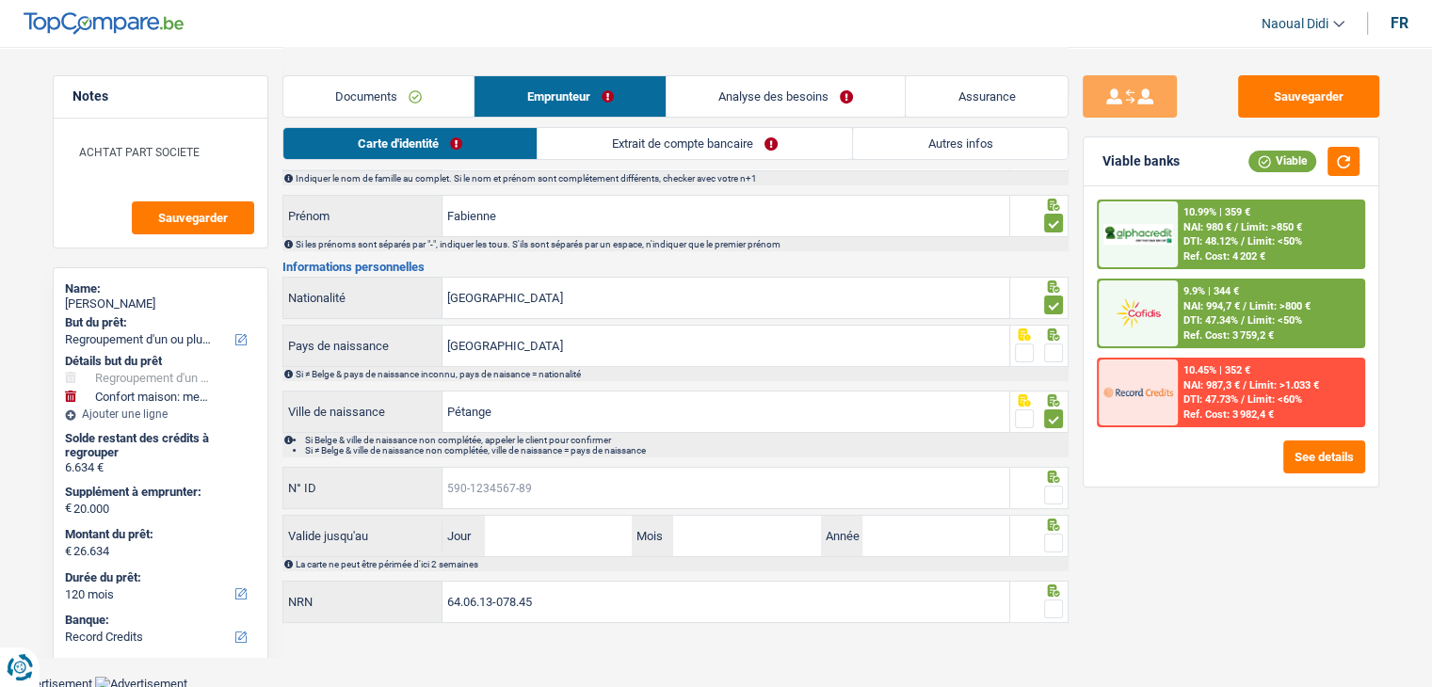
click at [501, 485] on input "N° ID" at bounding box center [725, 488] width 567 height 40
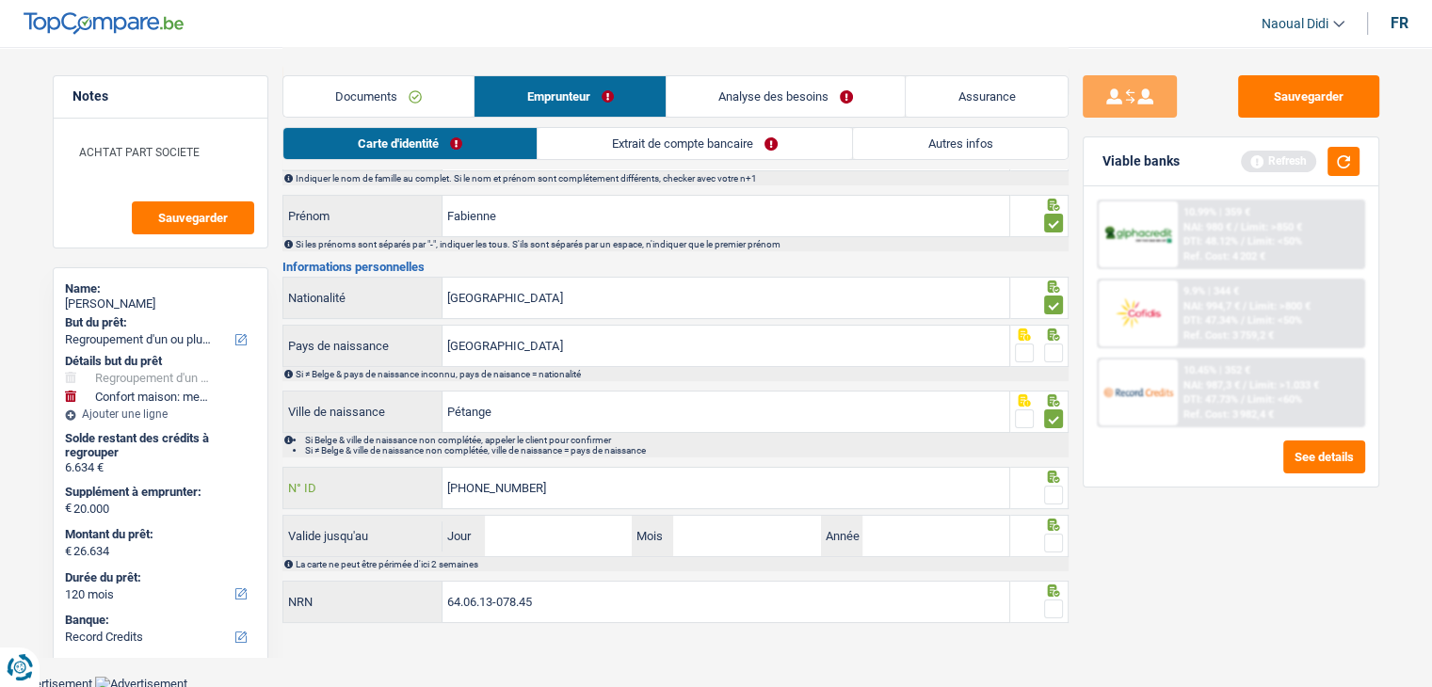
type input "595-1727739-90"
click at [526, 543] on input "Jour" at bounding box center [558, 536] width 147 height 40
click at [538, 538] on input "Jour" at bounding box center [558, 536] width 147 height 40
type input "07"
type input "09"
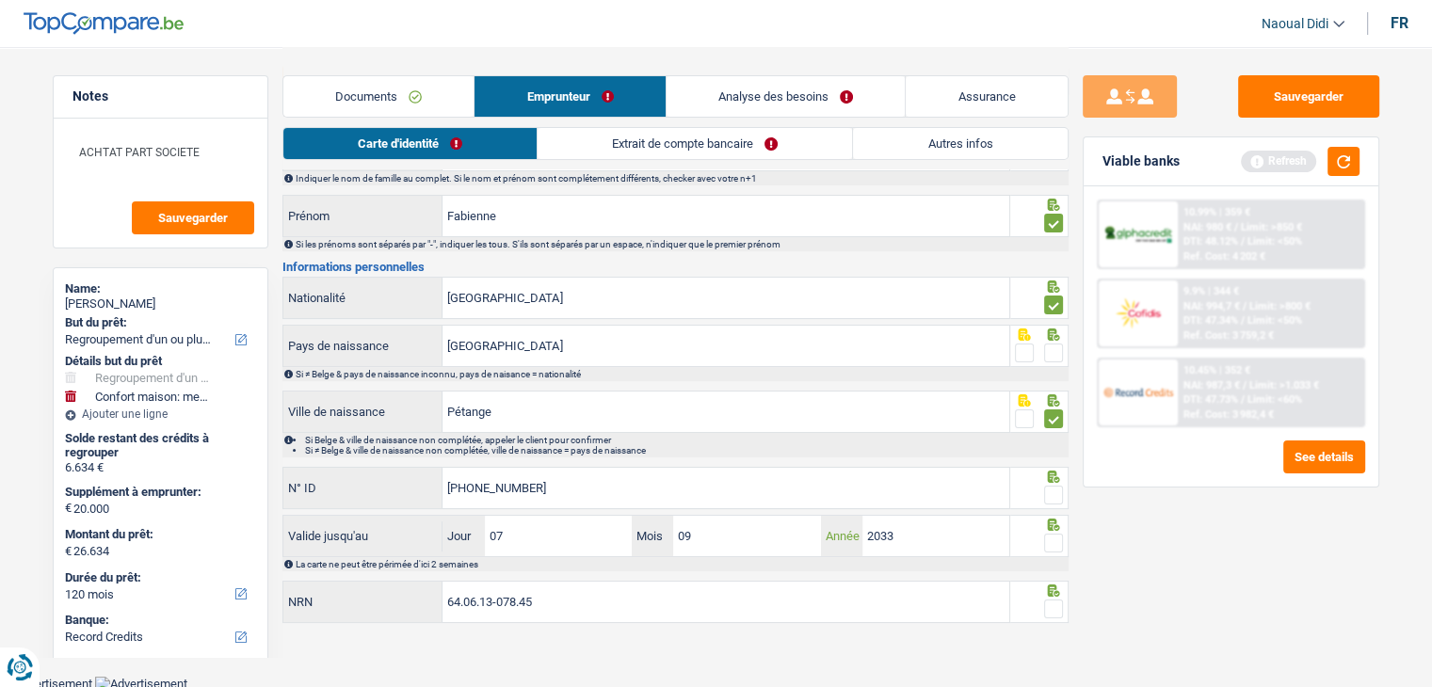
type input "2033"
click at [1052, 544] on span at bounding box center [1053, 543] width 19 height 19
click at [0, 0] on input "radio" at bounding box center [0, 0] width 0 height 0
click at [1051, 490] on span at bounding box center [1053, 495] width 19 height 19
click at [0, 0] on input "radio" at bounding box center [0, 0] width 0 height 0
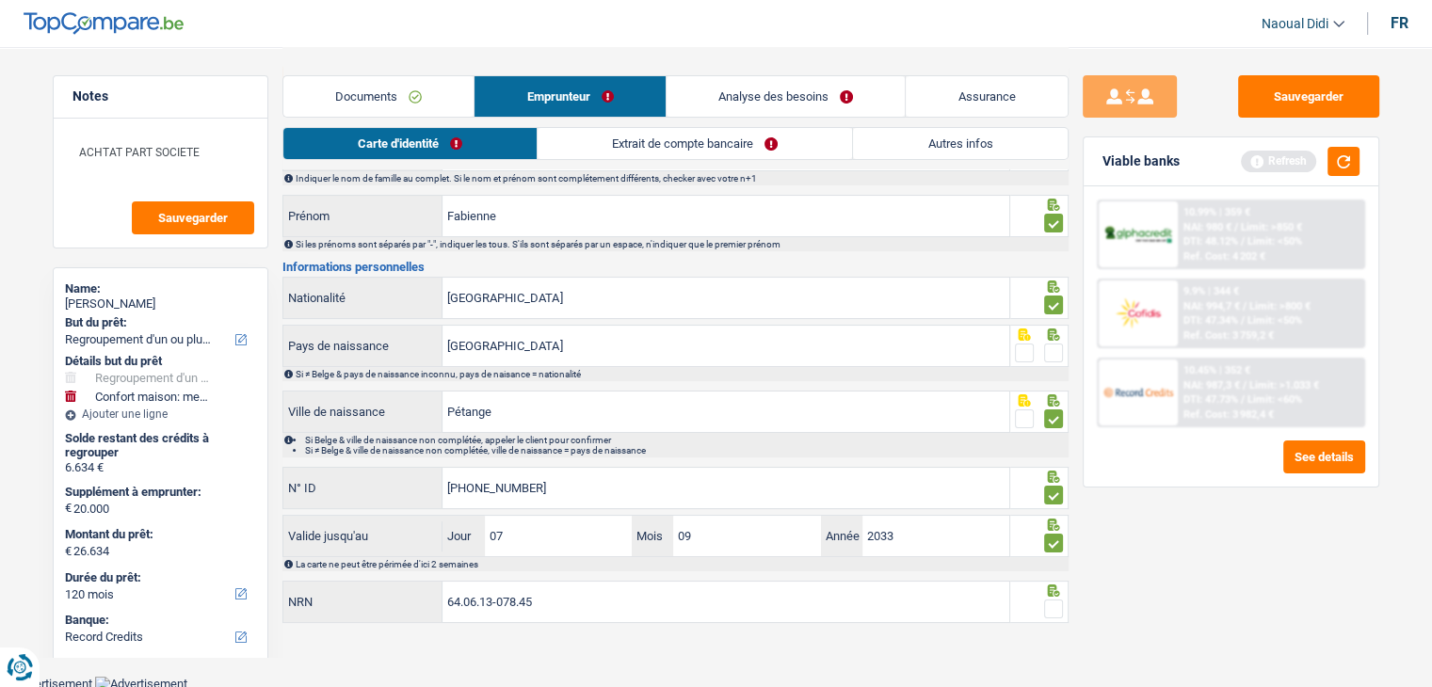
click at [687, 144] on link "Extrait de compte bancaire" at bounding box center [695, 143] width 314 height 31
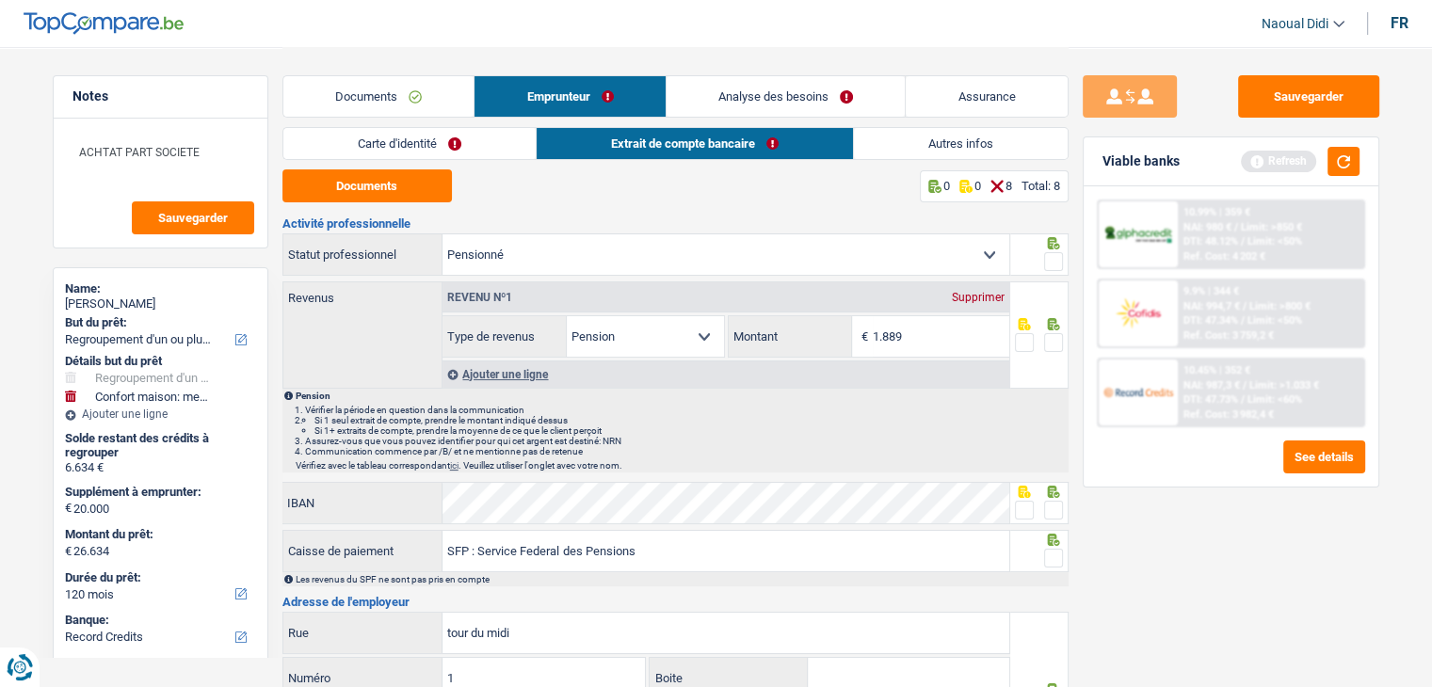
scroll to position [0, 0]
click at [362, 185] on button "Documents" at bounding box center [366, 185] width 169 height 33
drag, startPoint x: 1055, startPoint y: 260, endPoint x: 1053, endPoint y: 276, distance: 16.1
click at [1055, 260] on span at bounding box center [1053, 261] width 19 height 19
click at [0, 0] on input "radio" at bounding box center [0, 0] width 0 height 0
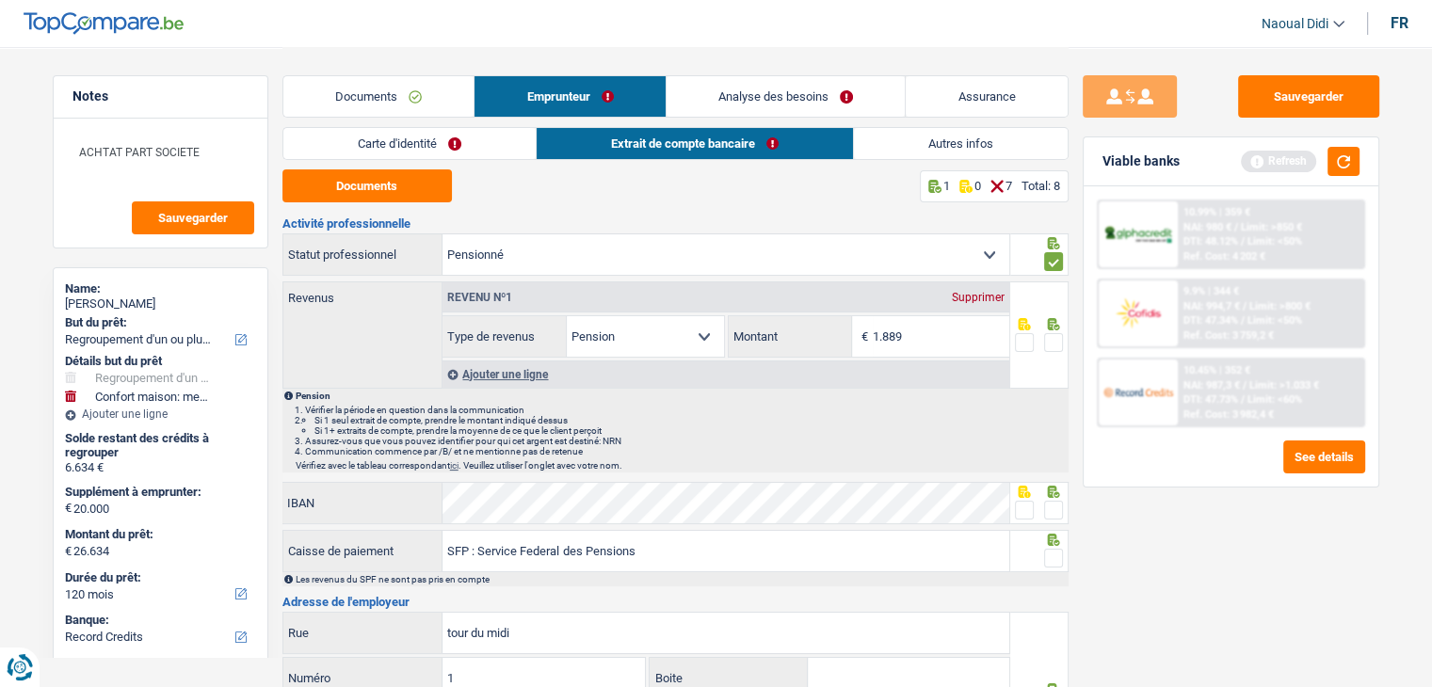
click at [1050, 344] on span at bounding box center [1053, 342] width 19 height 19
click at [0, 0] on input "radio" at bounding box center [0, 0] width 0 height 0
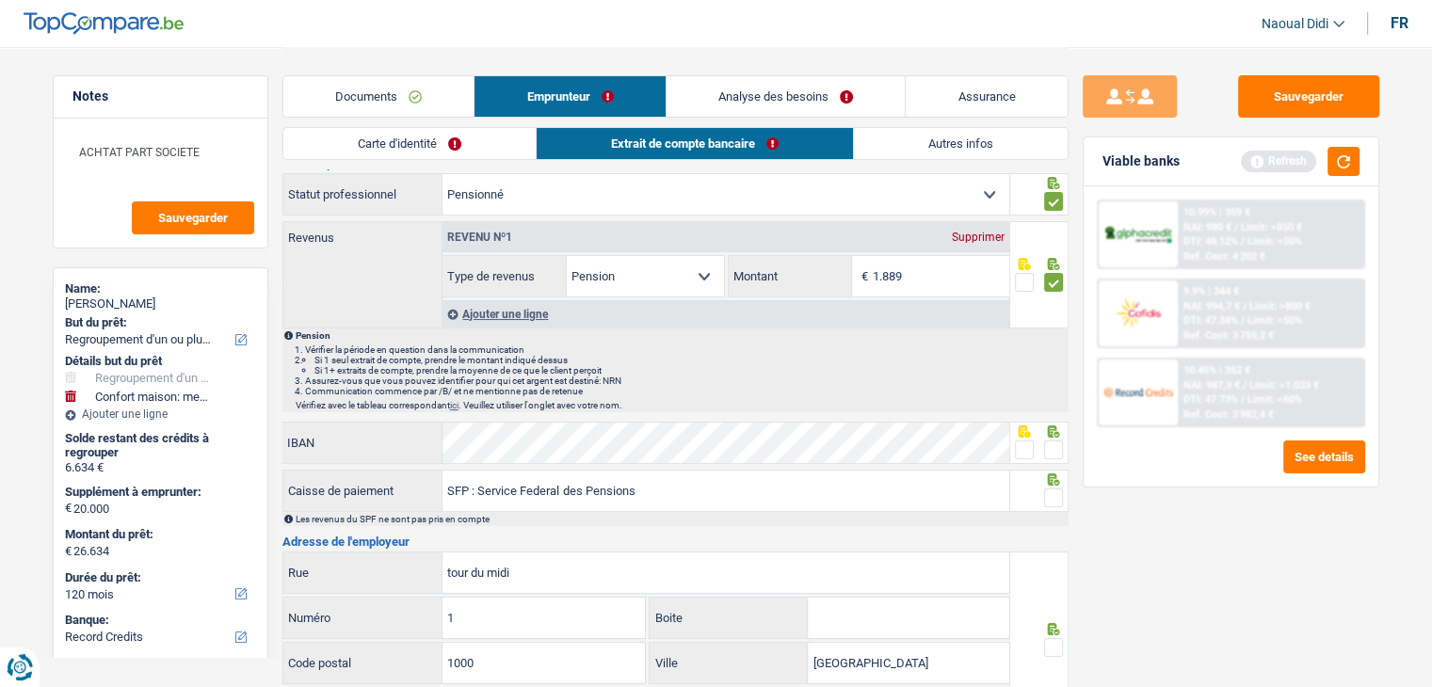
scroll to position [94, 0]
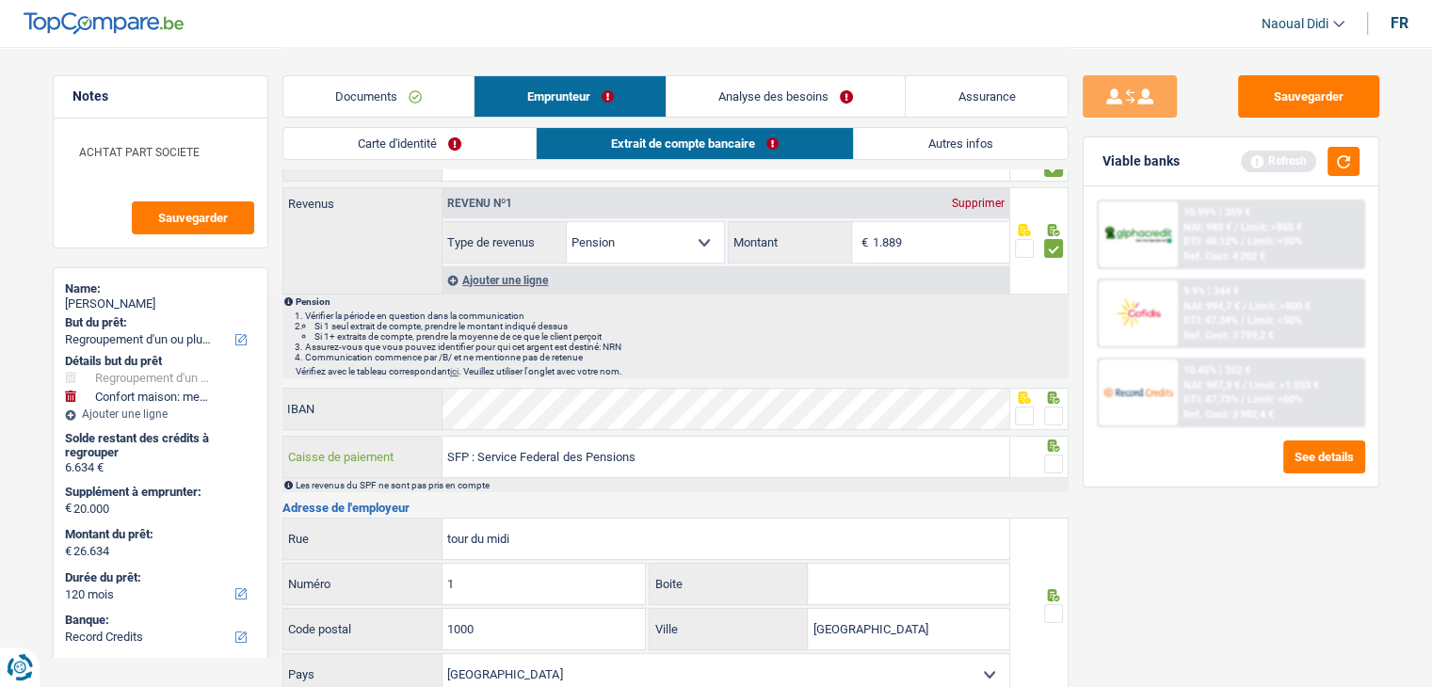
click at [676, 455] on input "SFP : Service Federal des Pensions" at bounding box center [725, 457] width 567 height 40
click at [1048, 416] on span at bounding box center [1053, 416] width 19 height 19
click at [0, 0] on input "radio" at bounding box center [0, 0] width 0 height 0
click at [1054, 455] on span at bounding box center [1053, 464] width 19 height 19
click at [0, 0] on input "radio" at bounding box center [0, 0] width 0 height 0
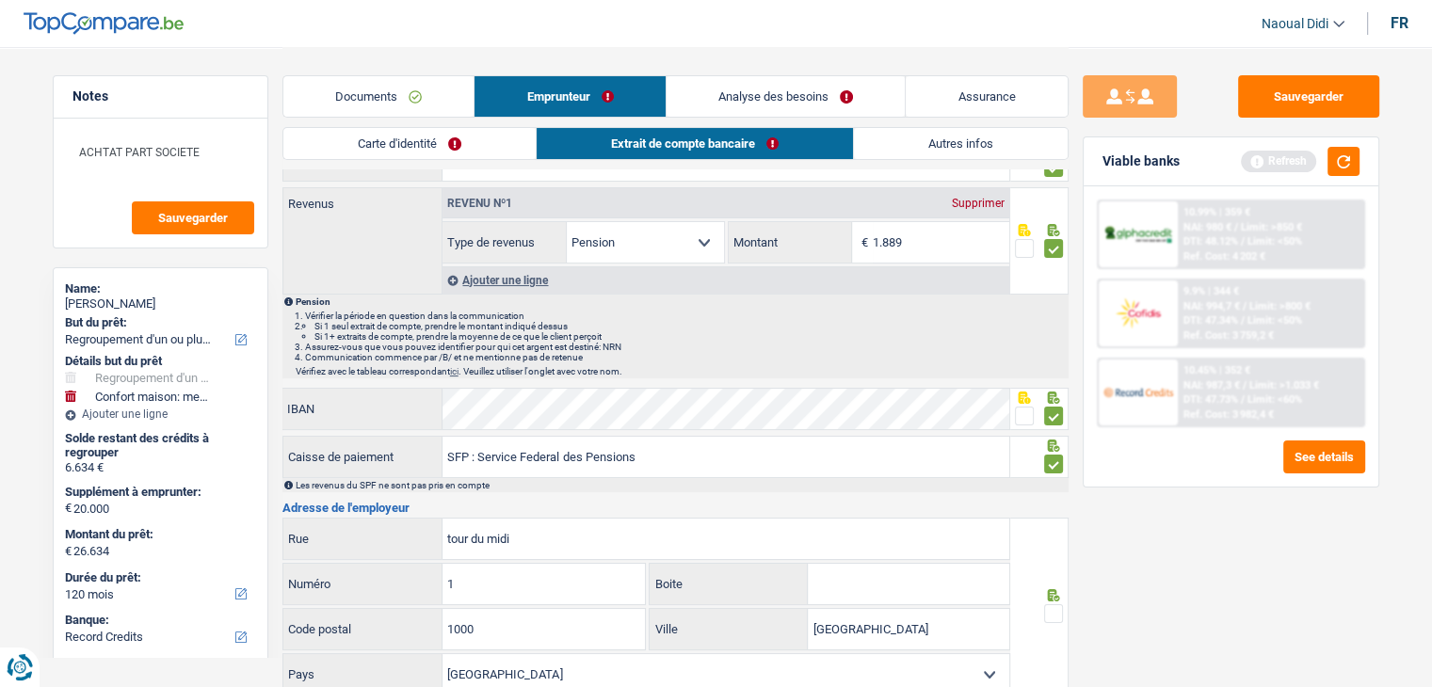
click at [1054, 455] on span at bounding box center [1053, 464] width 19 height 19
click at [0, 0] on input "radio" at bounding box center [0, 0] width 0 height 0
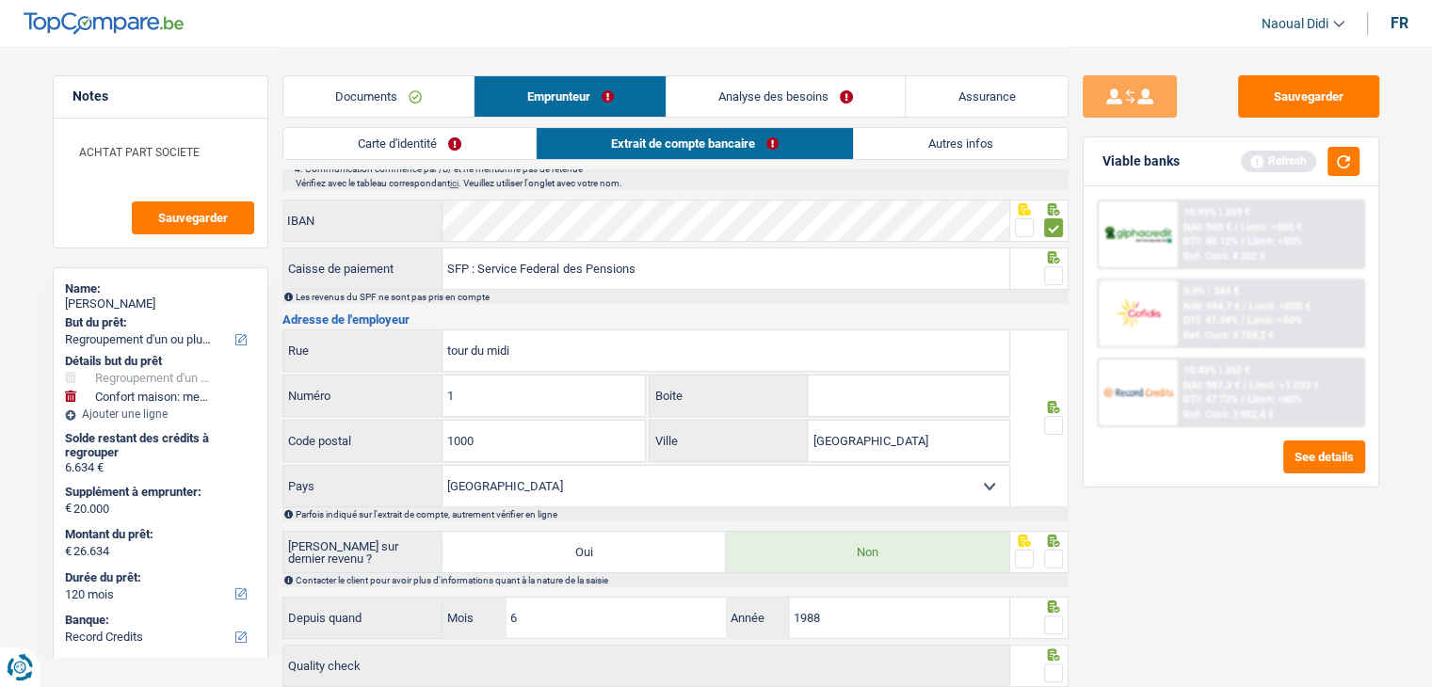
click at [1049, 274] on span at bounding box center [1053, 275] width 19 height 19
click at [0, 0] on input "radio" at bounding box center [0, 0] width 0 height 0
click at [1054, 430] on span at bounding box center [1053, 425] width 19 height 19
click at [0, 0] on input "radio" at bounding box center [0, 0] width 0 height 0
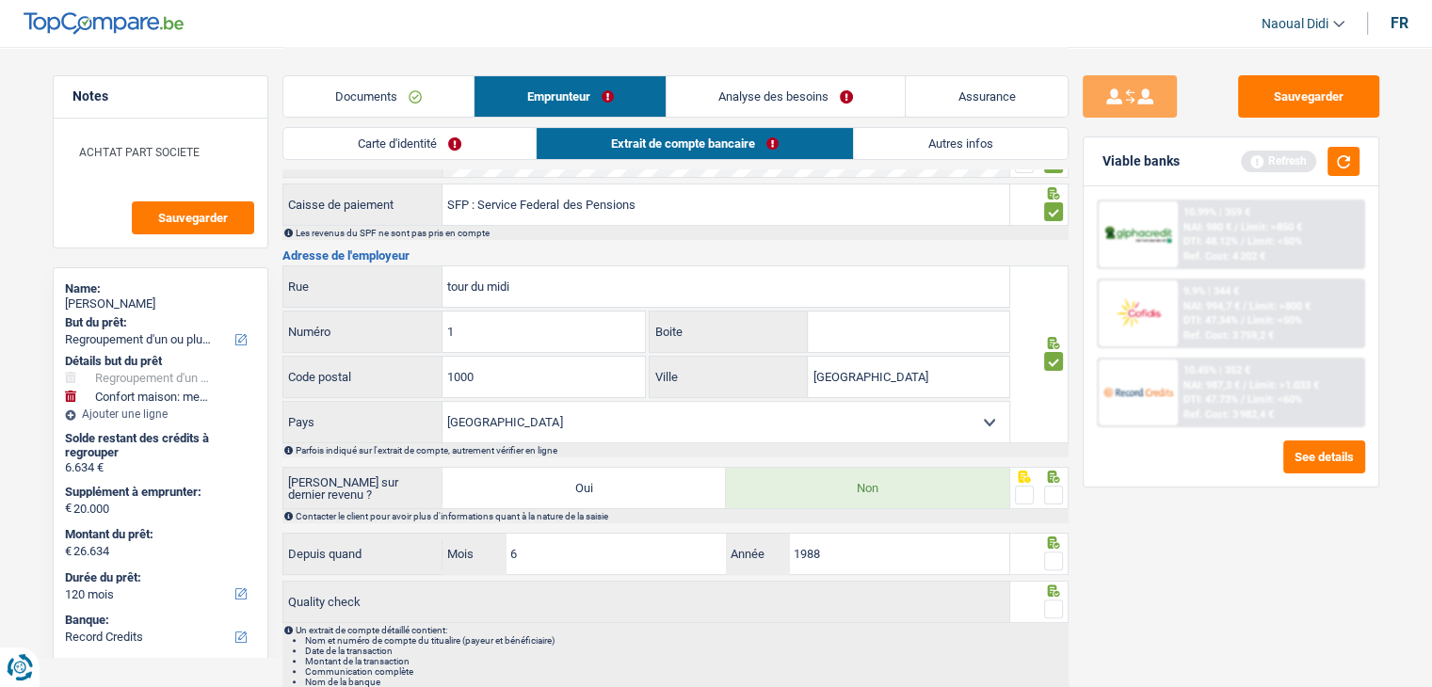
scroll to position [414, 0]
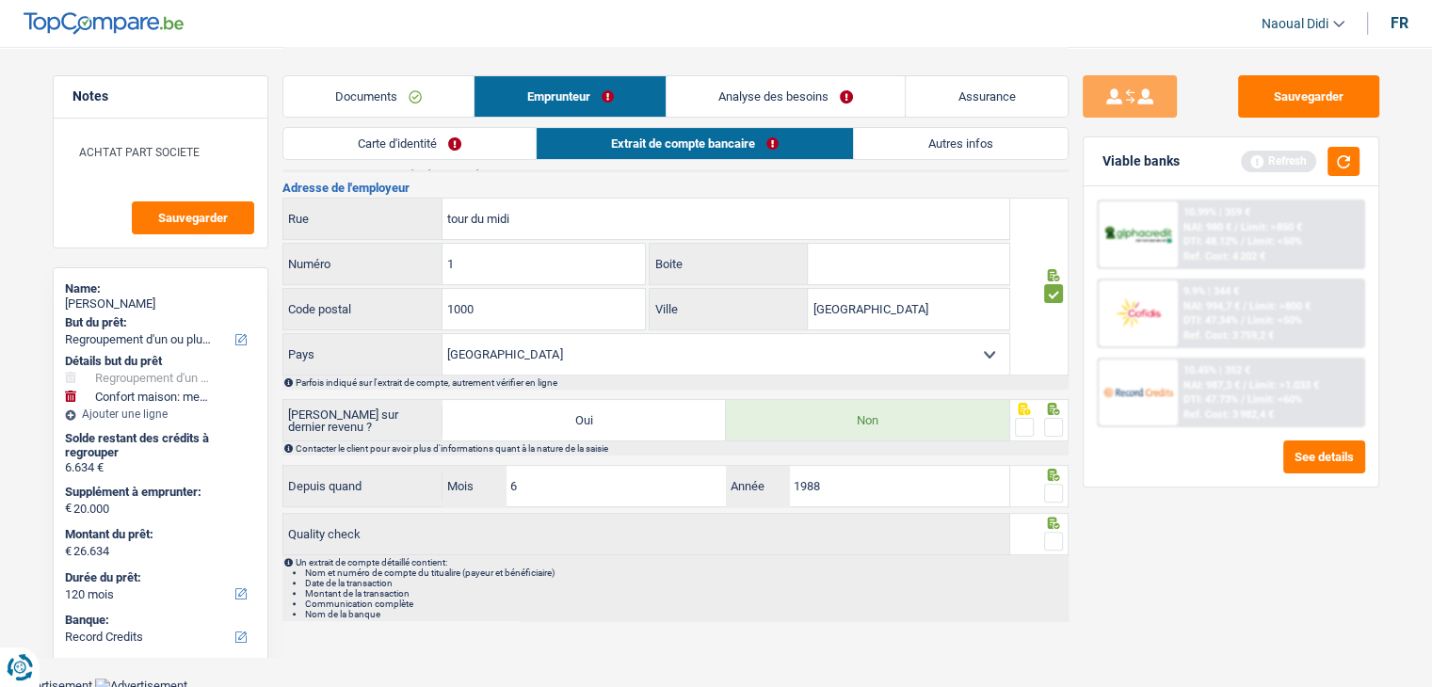
click at [1054, 428] on span at bounding box center [1053, 427] width 19 height 19
click at [0, 0] on input "radio" at bounding box center [0, 0] width 0 height 0
click at [1053, 487] on span at bounding box center [1053, 493] width 19 height 19
click at [0, 0] on input "radio" at bounding box center [0, 0] width 0 height 0
click at [1054, 532] on span at bounding box center [1053, 541] width 19 height 19
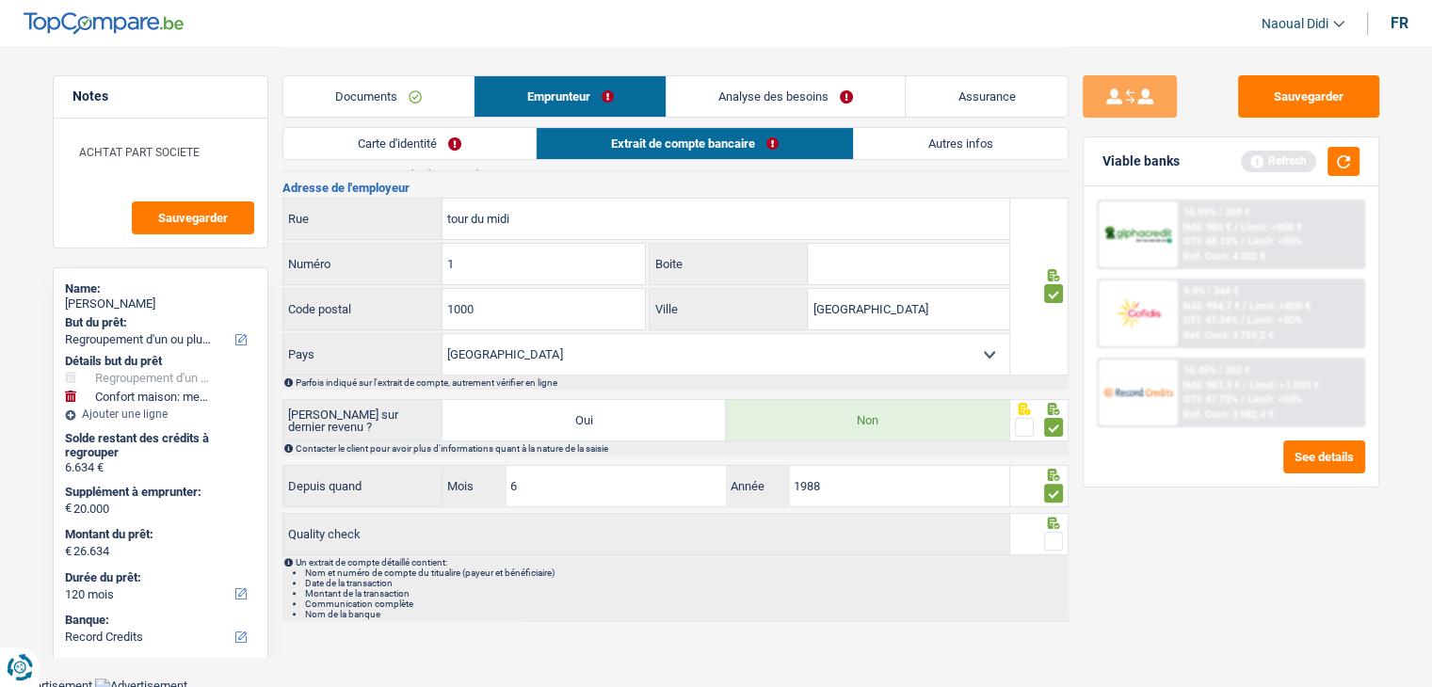
click at [0, 0] on input "radio" at bounding box center [0, 0] width 0 height 0
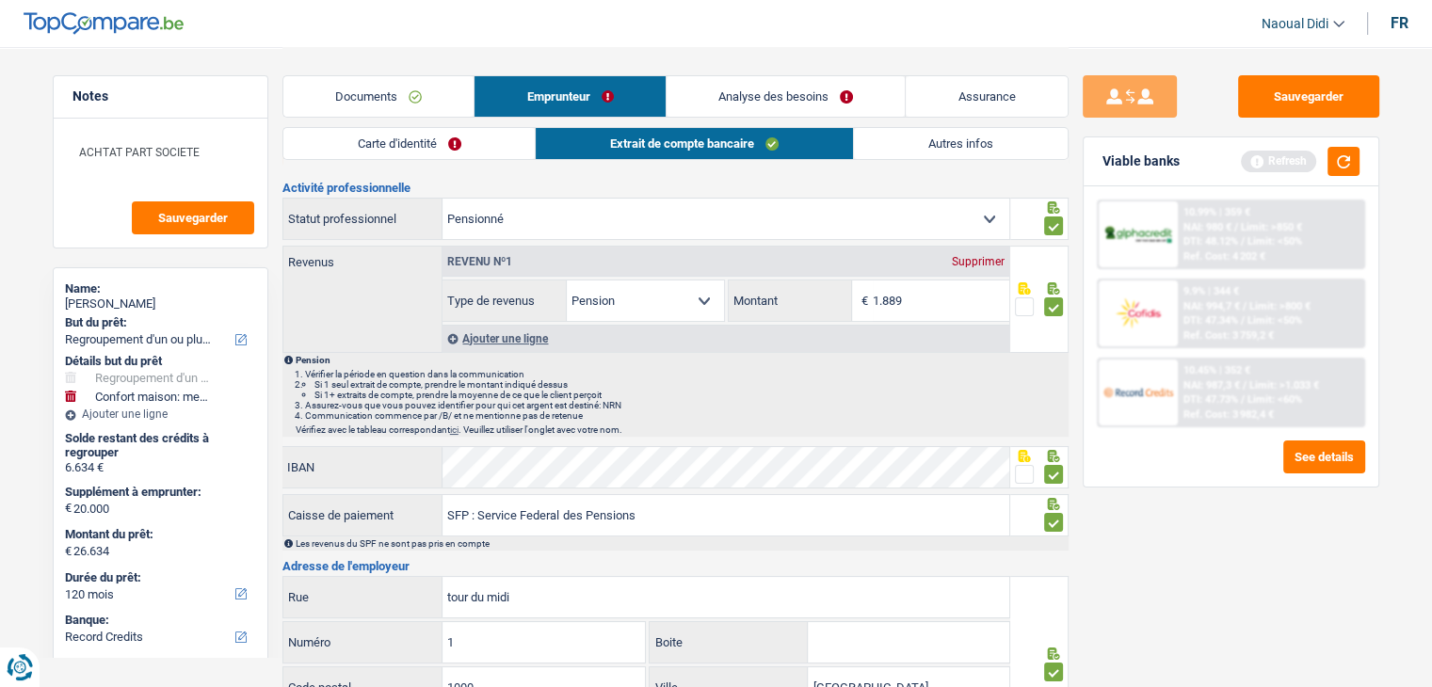
scroll to position [0, 0]
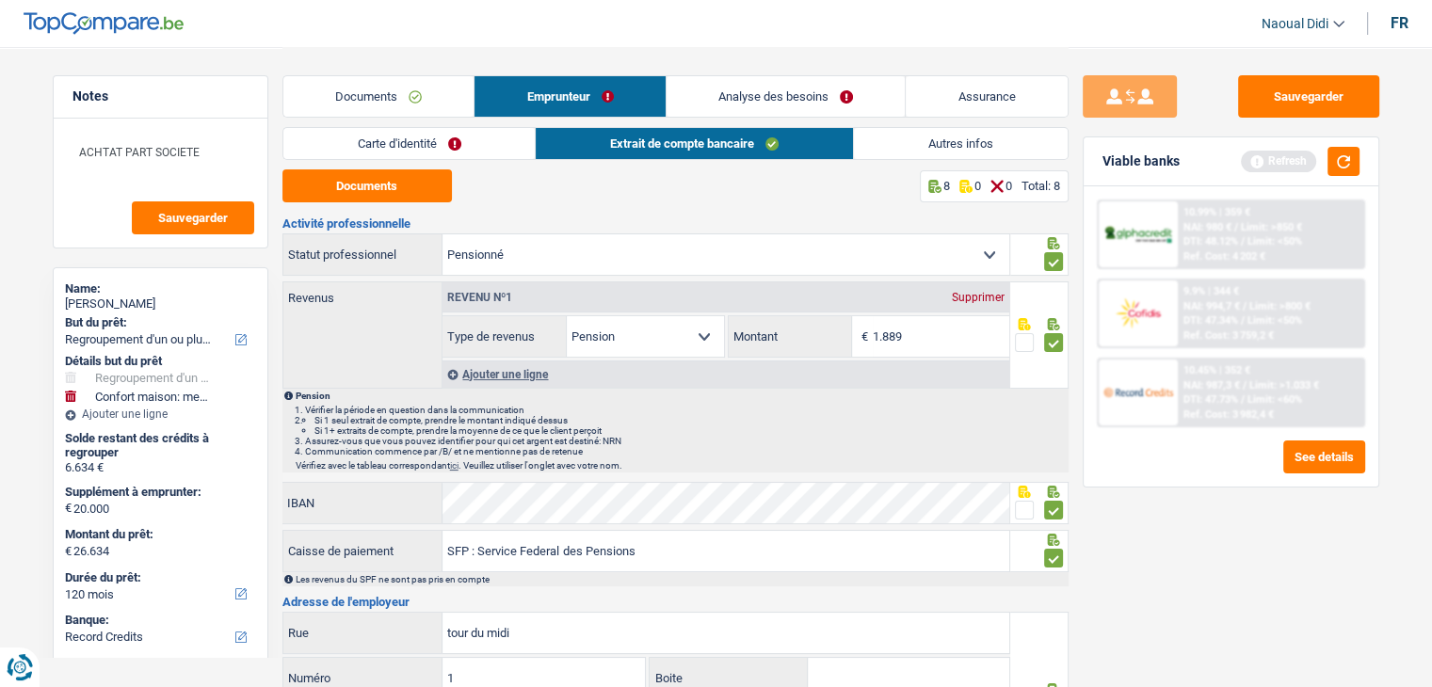
click at [947, 162] on div "Carte d'identité Extrait de compte bancaire Autres infos" at bounding box center [675, 148] width 786 height 42
click at [948, 150] on link "Autres infos" at bounding box center [961, 143] width 214 height 31
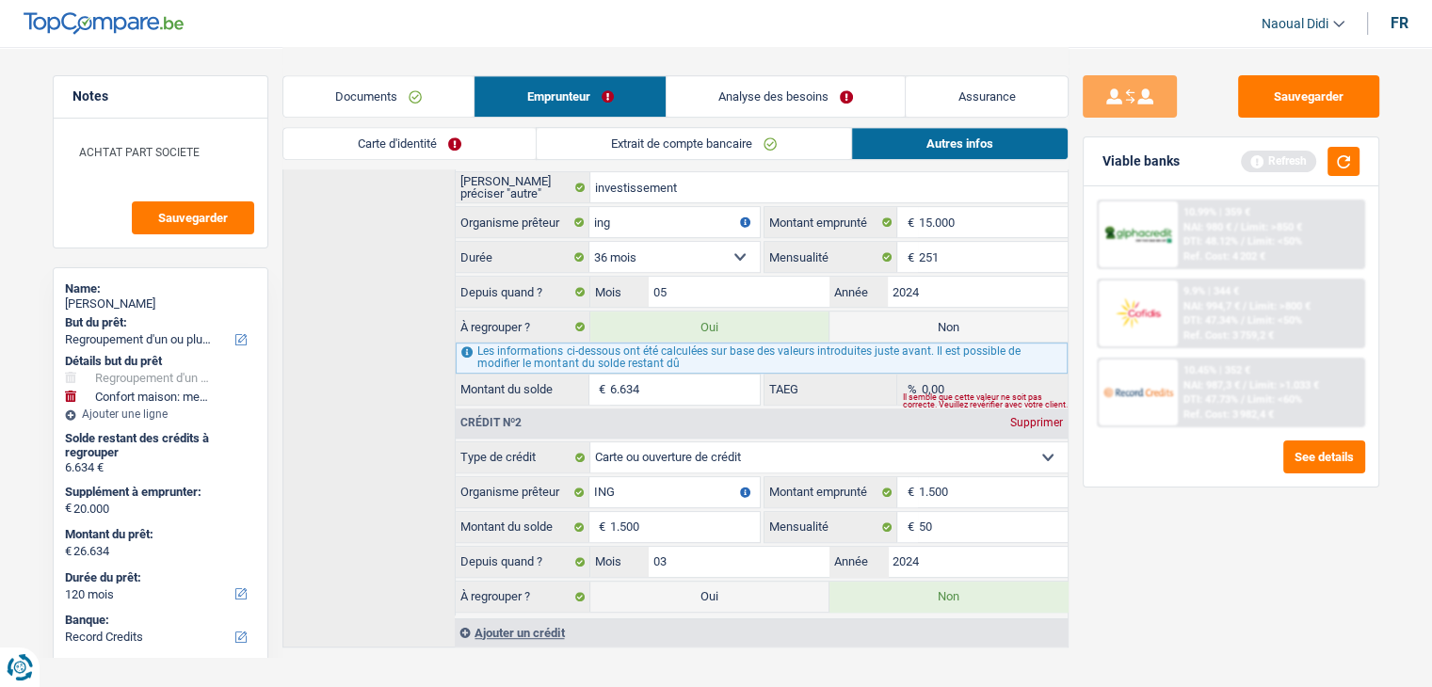
scroll to position [921, 0]
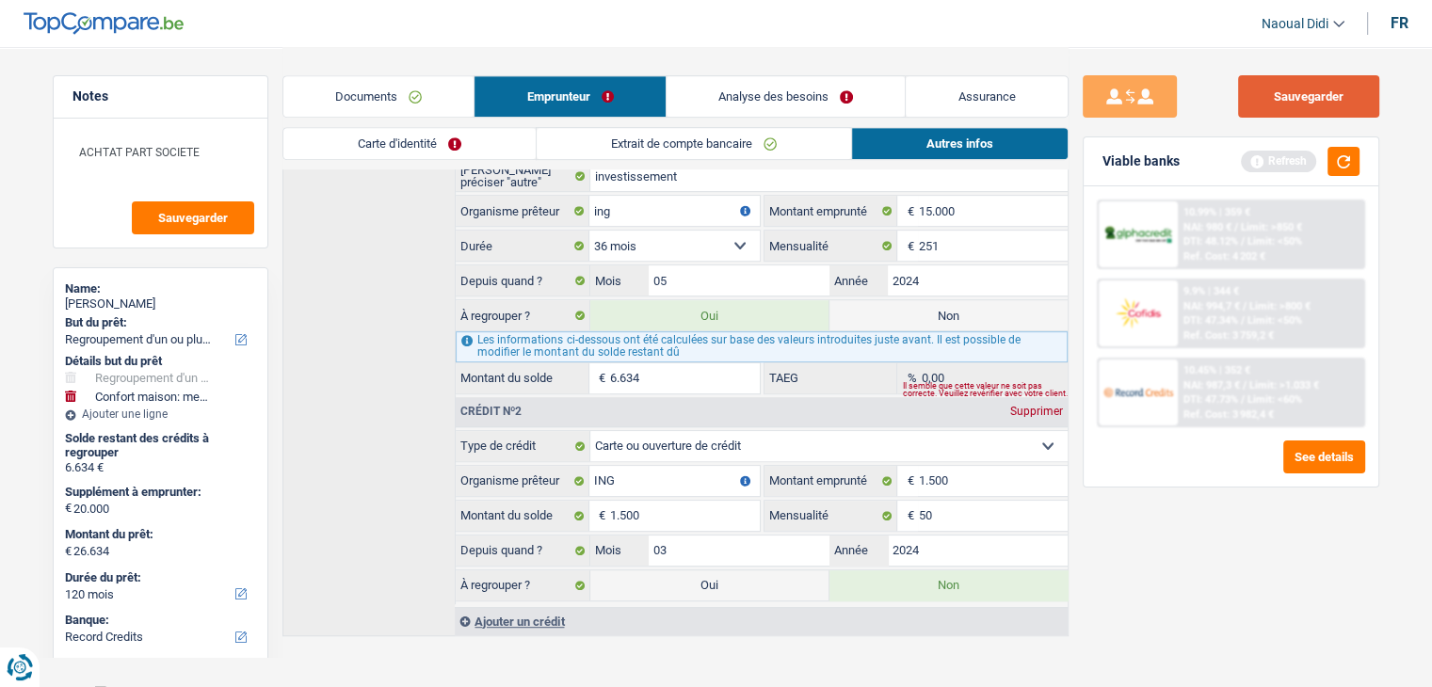
click at [1314, 98] on button "Sauvegarder" at bounding box center [1308, 96] width 141 height 42
click at [1339, 155] on button "button" at bounding box center [1343, 161] width 32 height 29
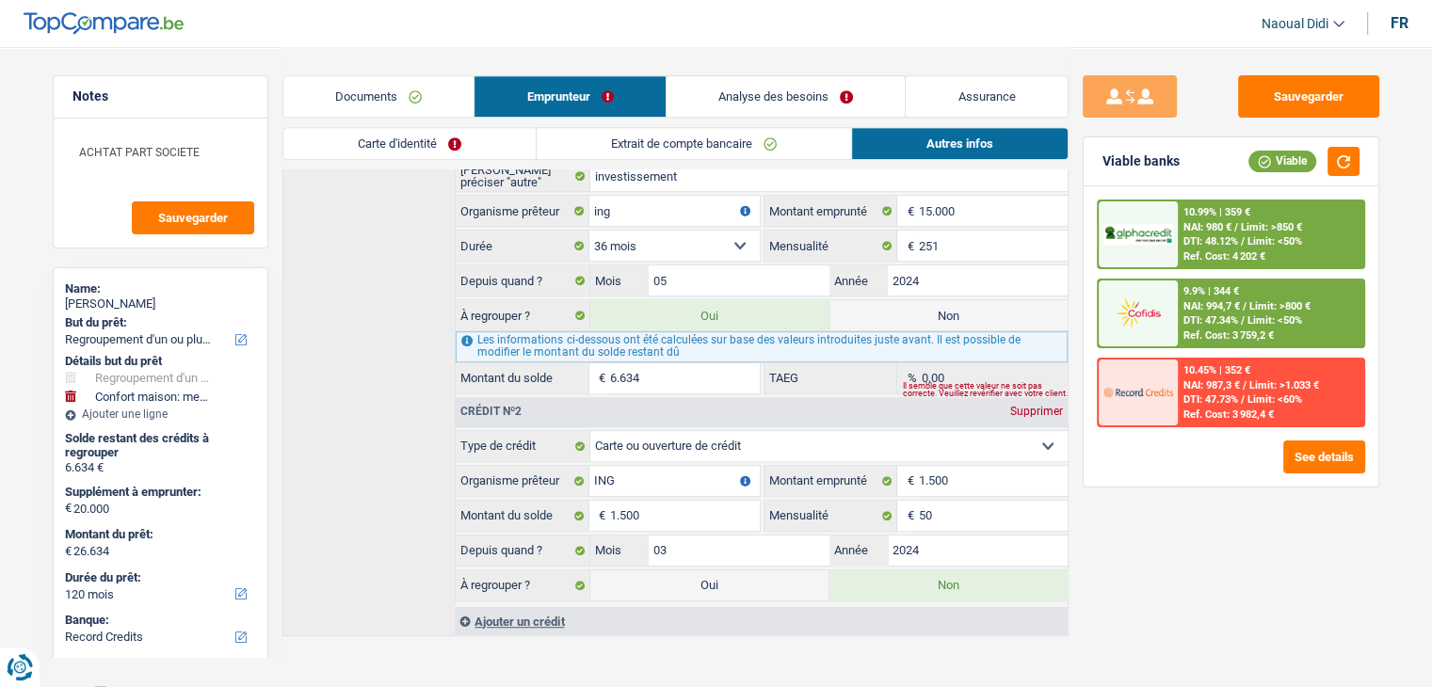
click at [781, 95] on link "Analyse des besoins" at bounding box center [786, 96] width 239 height 40
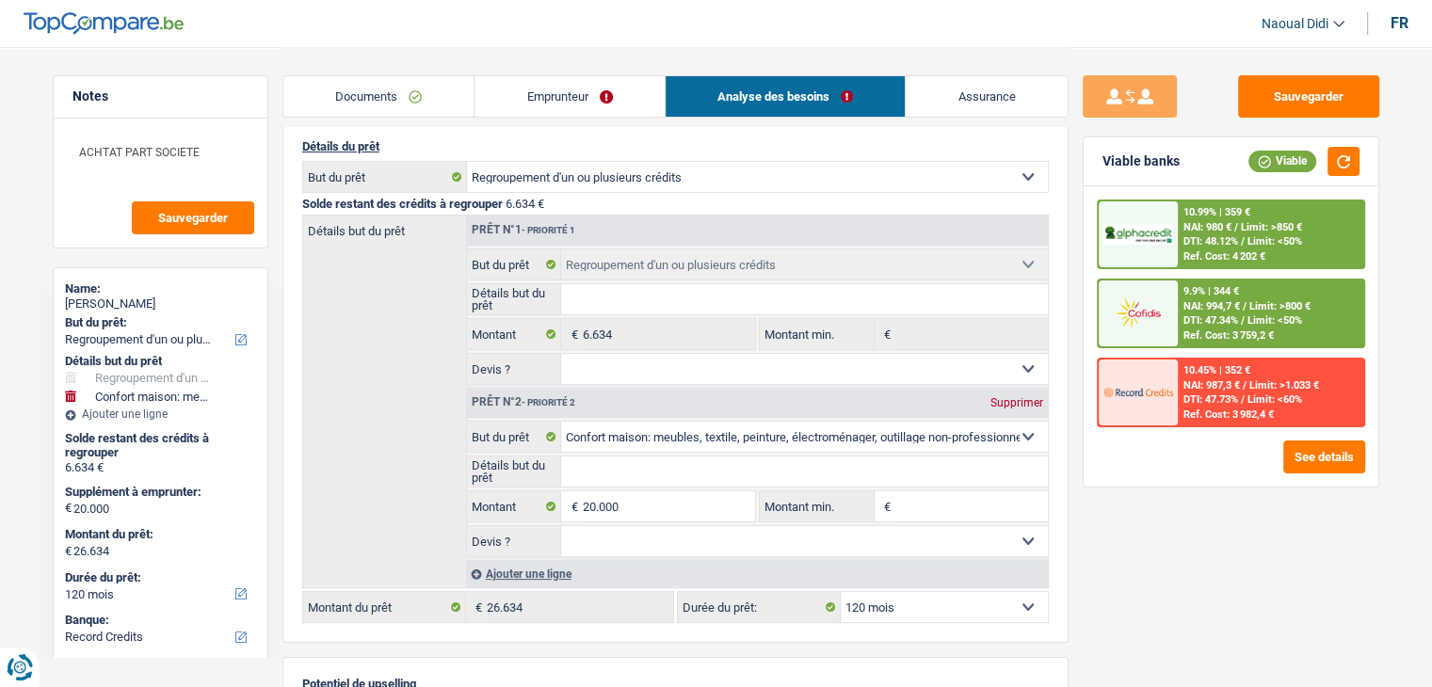
scroll to position [188, 0]
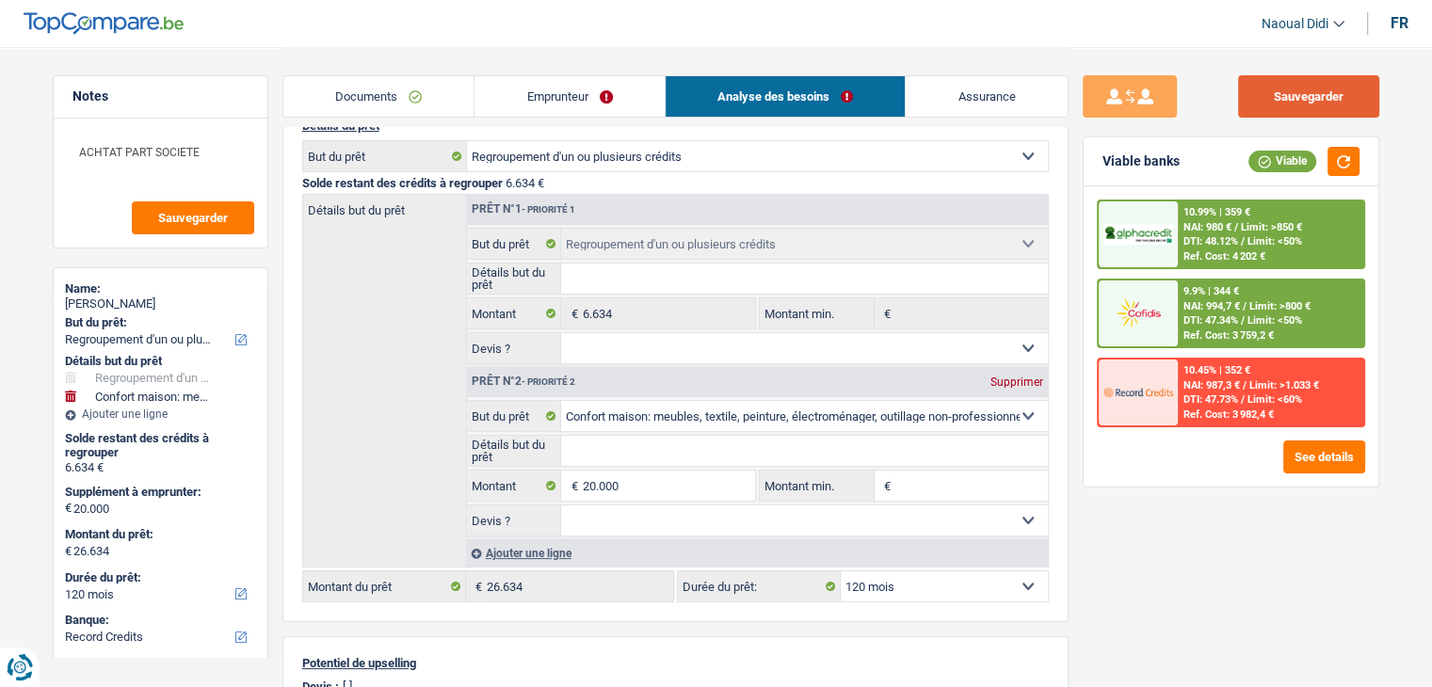
click at [1275, 93] on button "Sauvegarder" at bounding box center [1308, 96] width 141 height 42
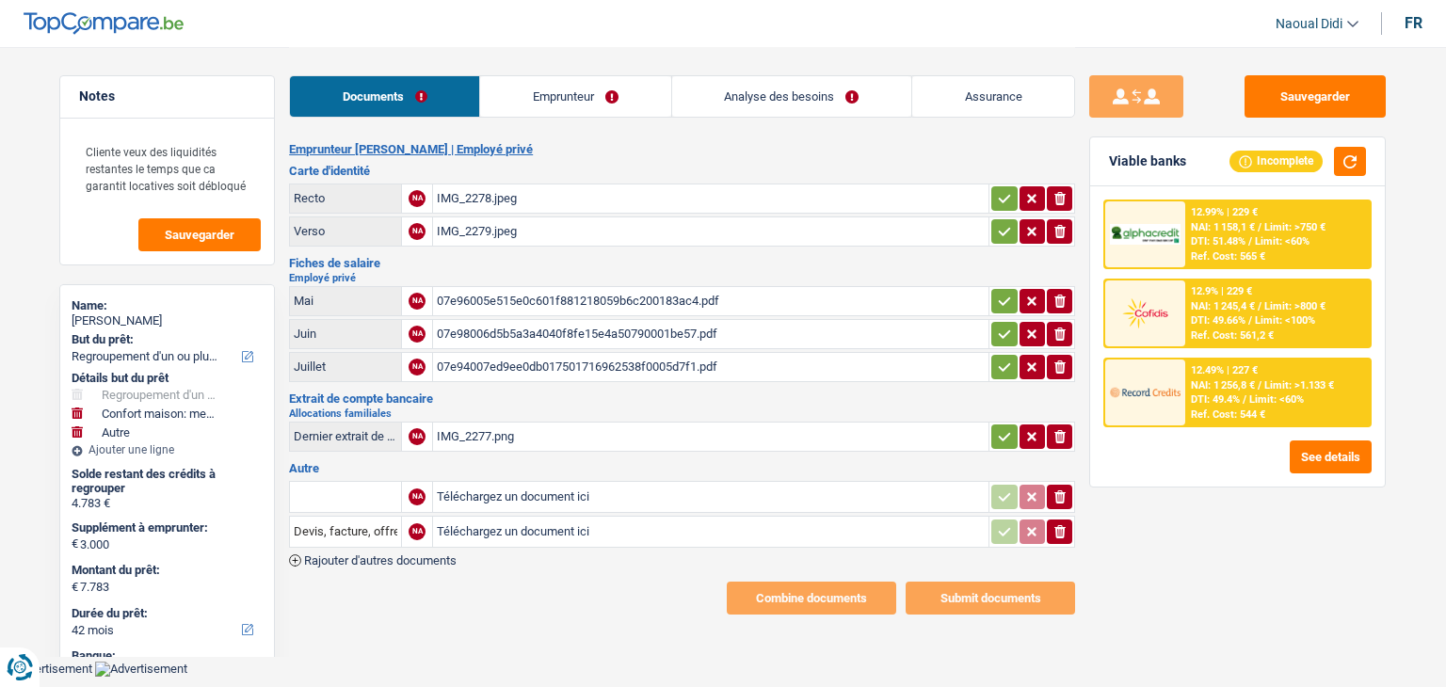
select select "refinancing"
select select "household"
select select "other"
select select "42"
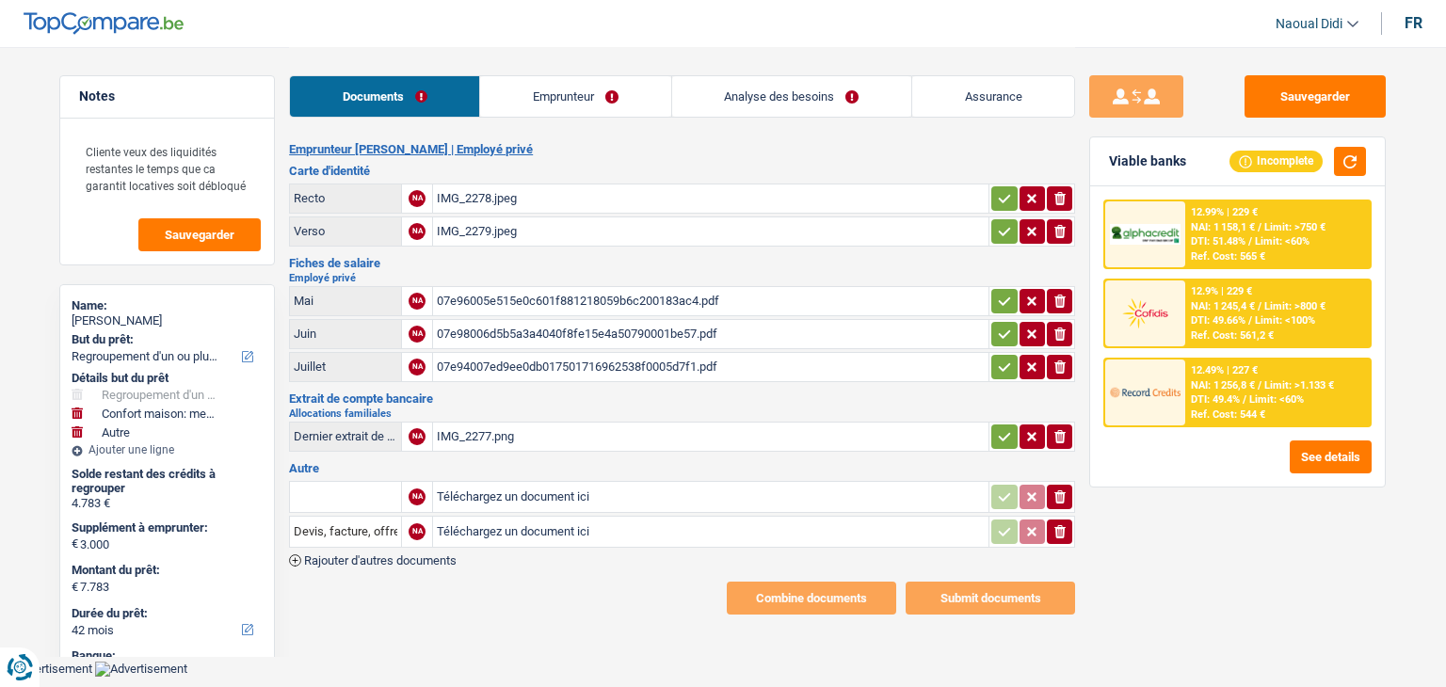
select select "cofidis"
click at [448, 199] on div "IMG_2278.jpeg" at bounding box center [711, 199] width 548 height 28
click at [485, 231] on div "IMG_2279.jpeg" at bounding box center [711, 231] width 548 height 28
click at [528, 300] on div "07e96005e515e0c601f881218059b6c200183ac4.pdf" at bounding box center [711, 301] width 548 height 28
click at [584, 325] on div "07e98006d5b5a3a4040f8fe15e4a50790001be57.pdf" at bounding box center [711, 334] width 548 height 28
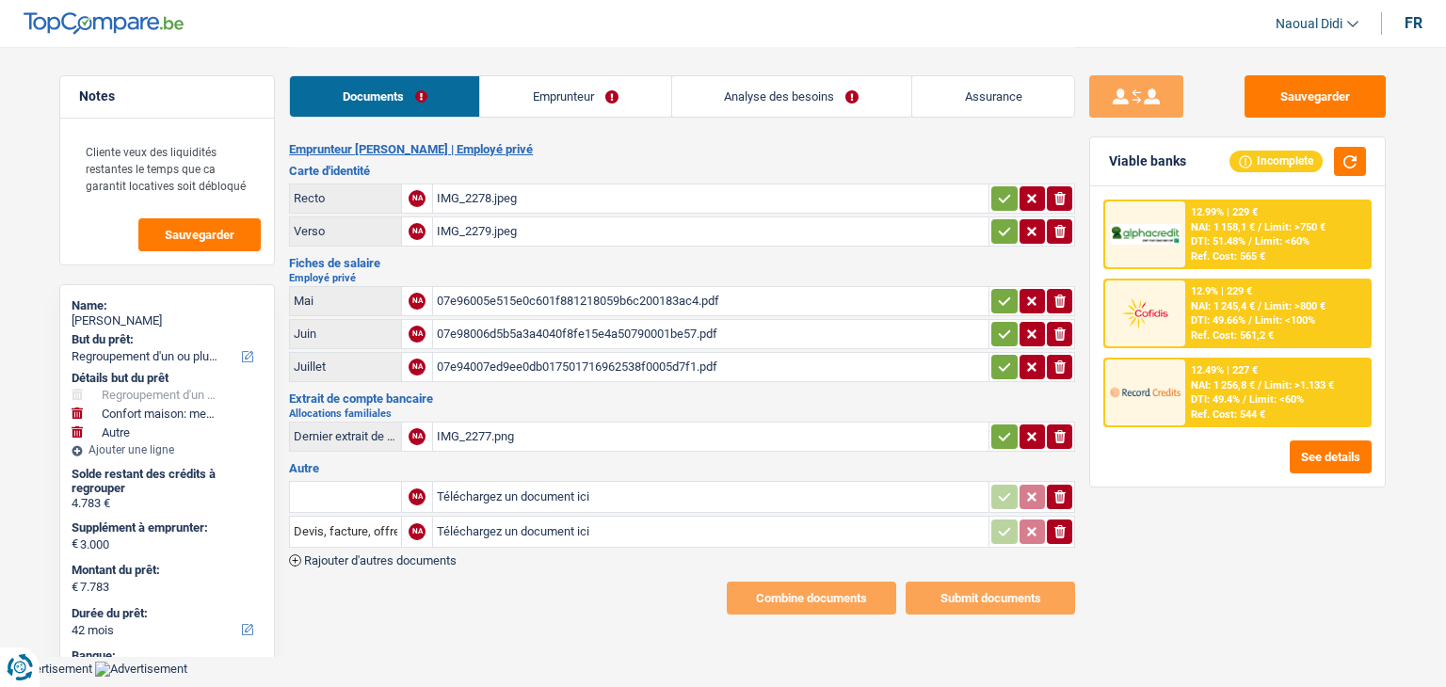
click at [529, 363] on div "07e94007ed9ee0db017501716962538f0005d7f1.pdf" at bounding box center [711, 367] width 548 height 28
click at [452, 435] on div "IMG_2277.png" at bounding box center [711, 437] width 548 height 28
click at [541, 102] on link "Emprunteur" at bounding box center [575, 96] width 190 height 40
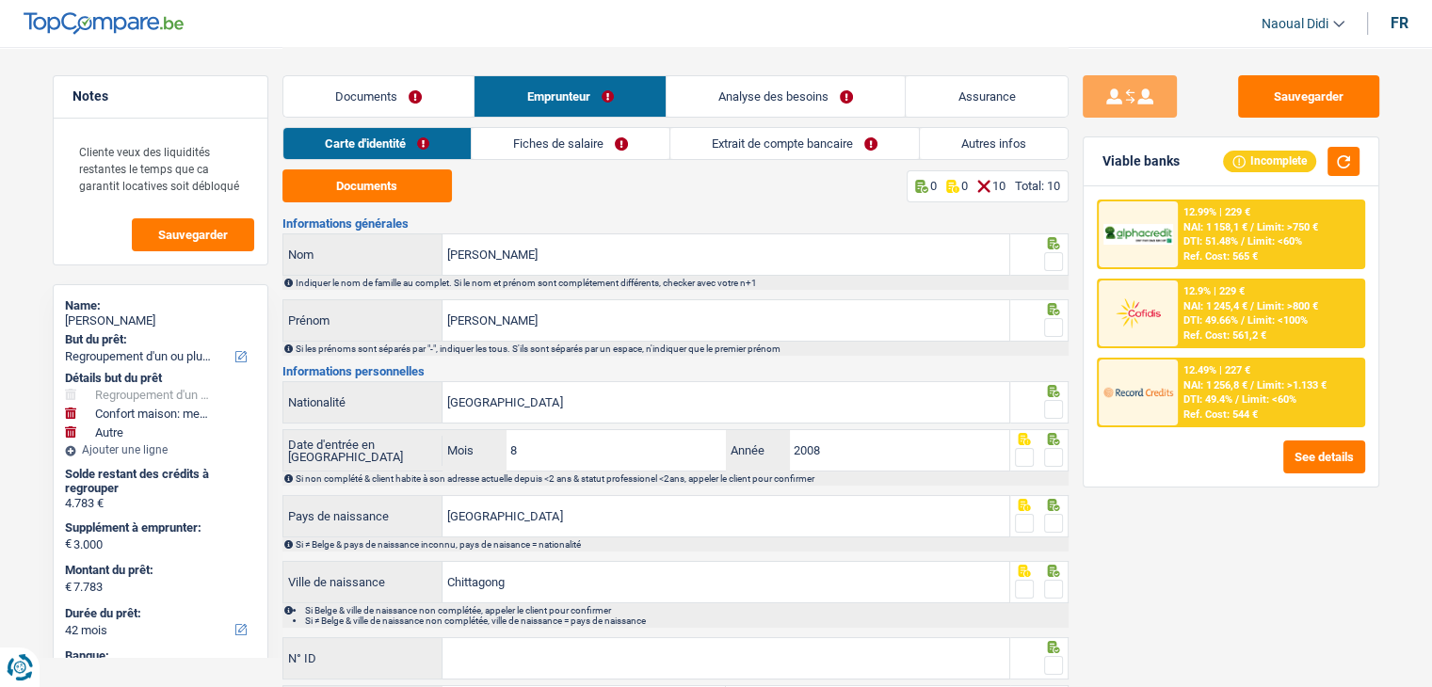
click at [755, 106] on link "Analyse des besoins" at bounding box center [786, 96] width 239 height 40
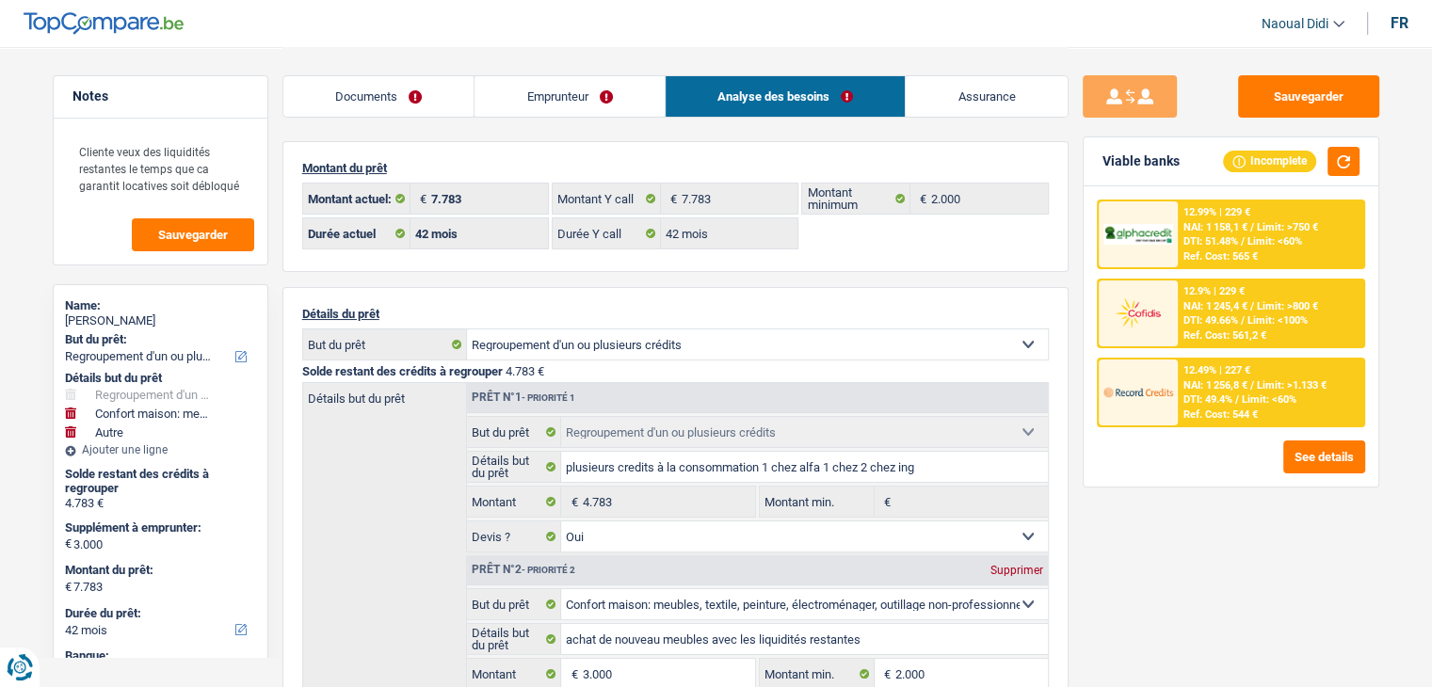
click at [587, 99] on link "Emprunteur" at bounding box center [569, 96] width 190 height 40
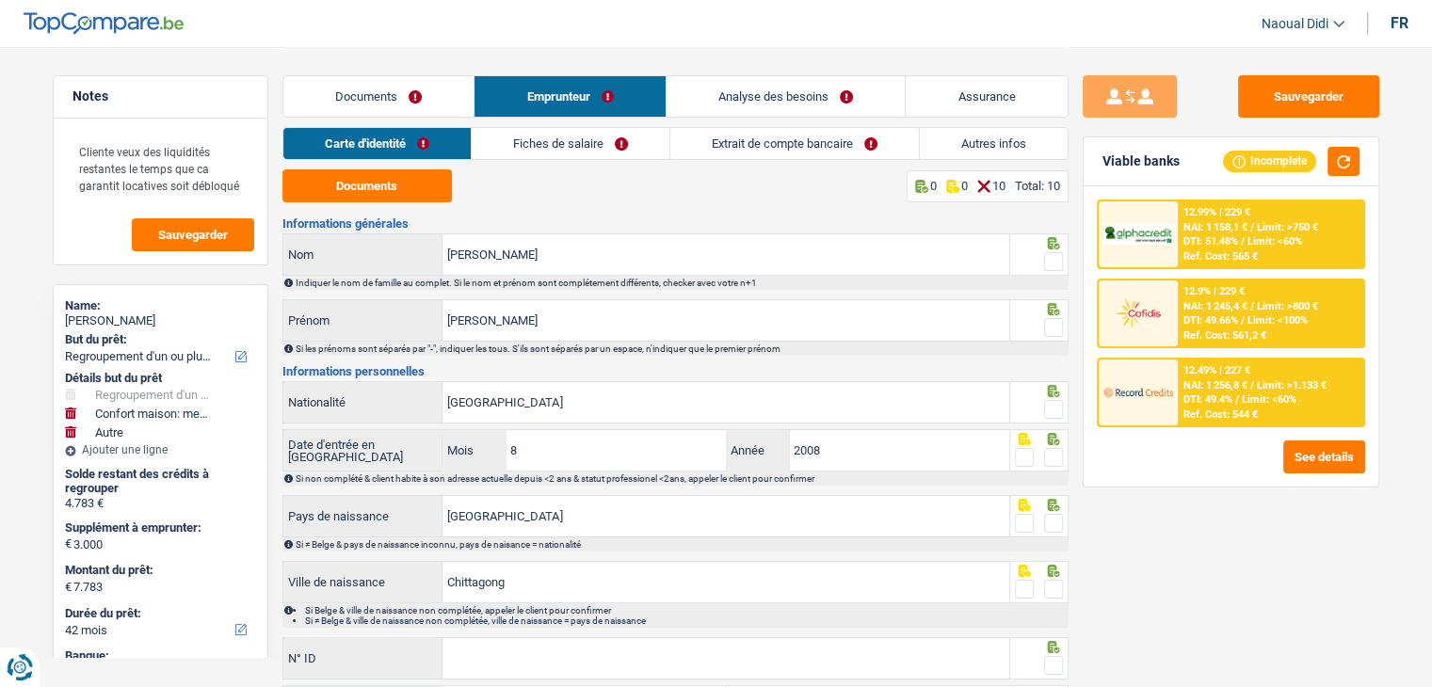
click at [369, 99] on link "Documents" at bounding box center [378, 96] width 191 height 40
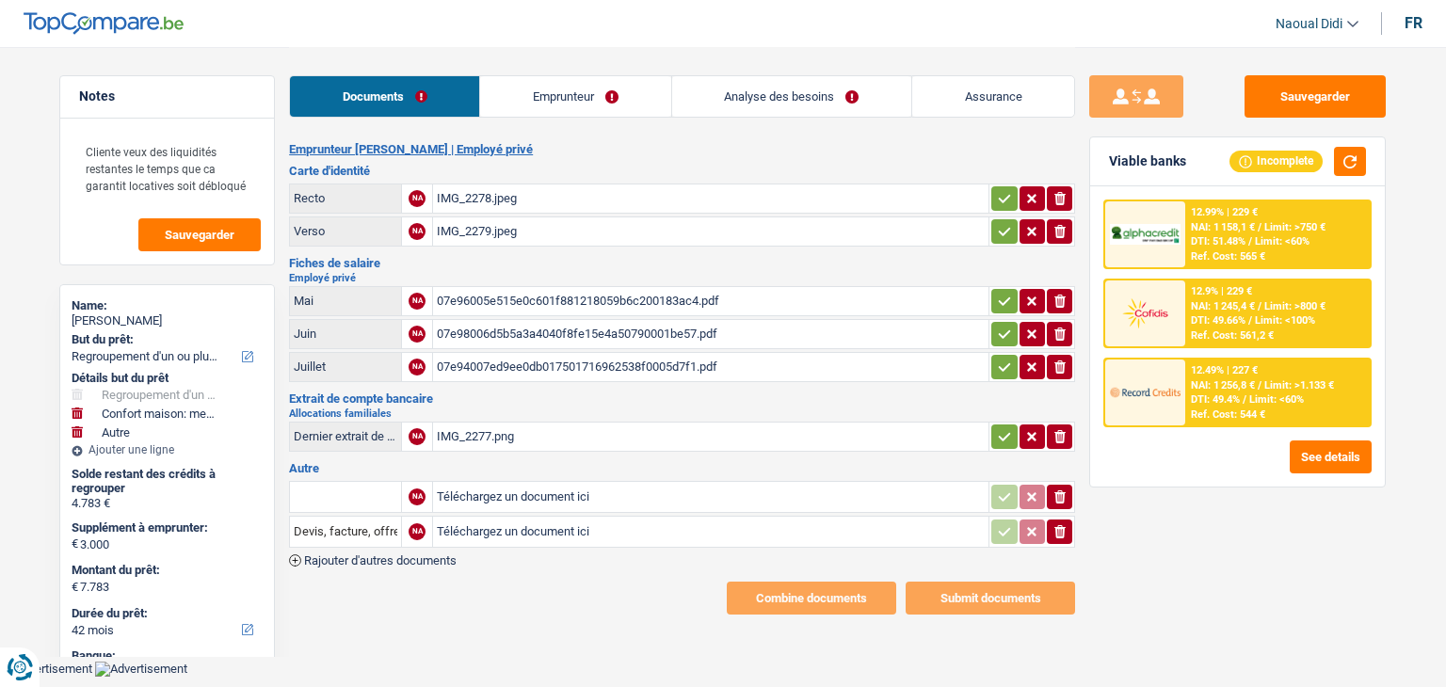
click at [576, 95] on link "Emprunteur" at bounding box center [575, 96] width 190 height 40
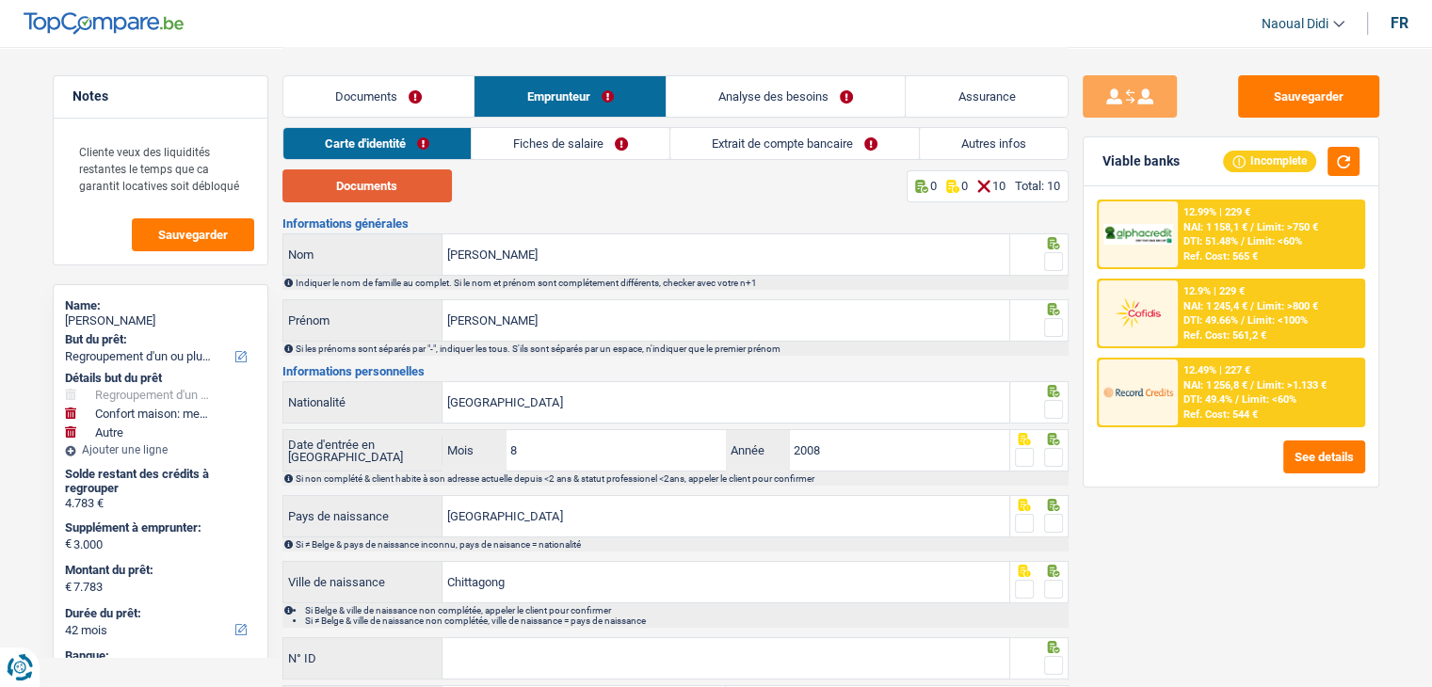
click at [393, 185] on button "Documents" at bounding box center [366, 185] width 169 height 33
click at [1059, 265] on span at bounding box center [1053, 261] width 19 height 19
click at [0, 0] on input "radio" at bounding box center [0, 0] width 0 height 0
click at [1058, 329] on span at bounding box center [1053, 327] width 19 height 19
click at [0, 0] on input "radio" at bounding box center [0, 0] width 0 height 0
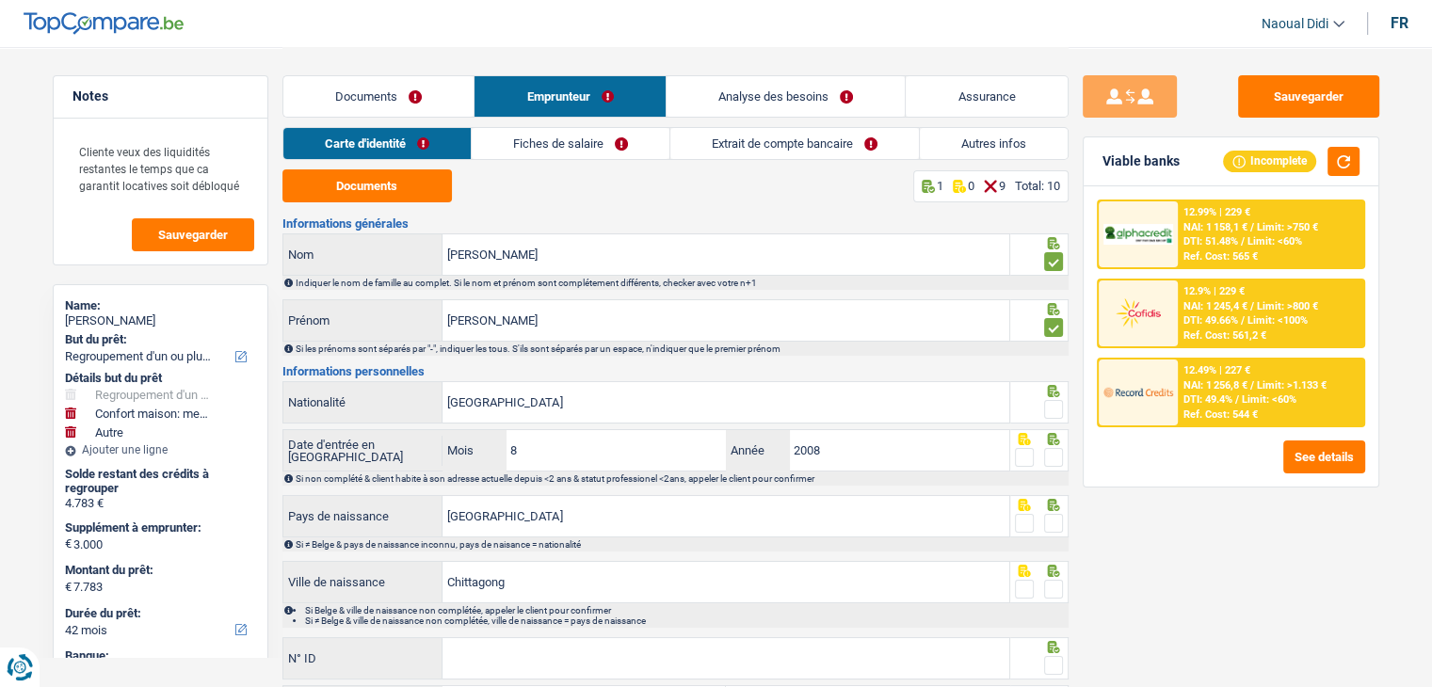
drag, startPoint x: 1058, startPoint y: 329, endPoint x: 822, endPoint y: 153, distance: 294.7
click at [1058, 329] on span at bounding box center [1053, 327] width 19 height 19
click at [0, 0] on input "radio" at bounding box center [0, 0] width 0 height 0
click at [1049, 411] on span at bounding box center [1053, 409] width 19 height 19
click at [0, 0] on input "radio" at bounding box center [0, 0] width 0 height 0
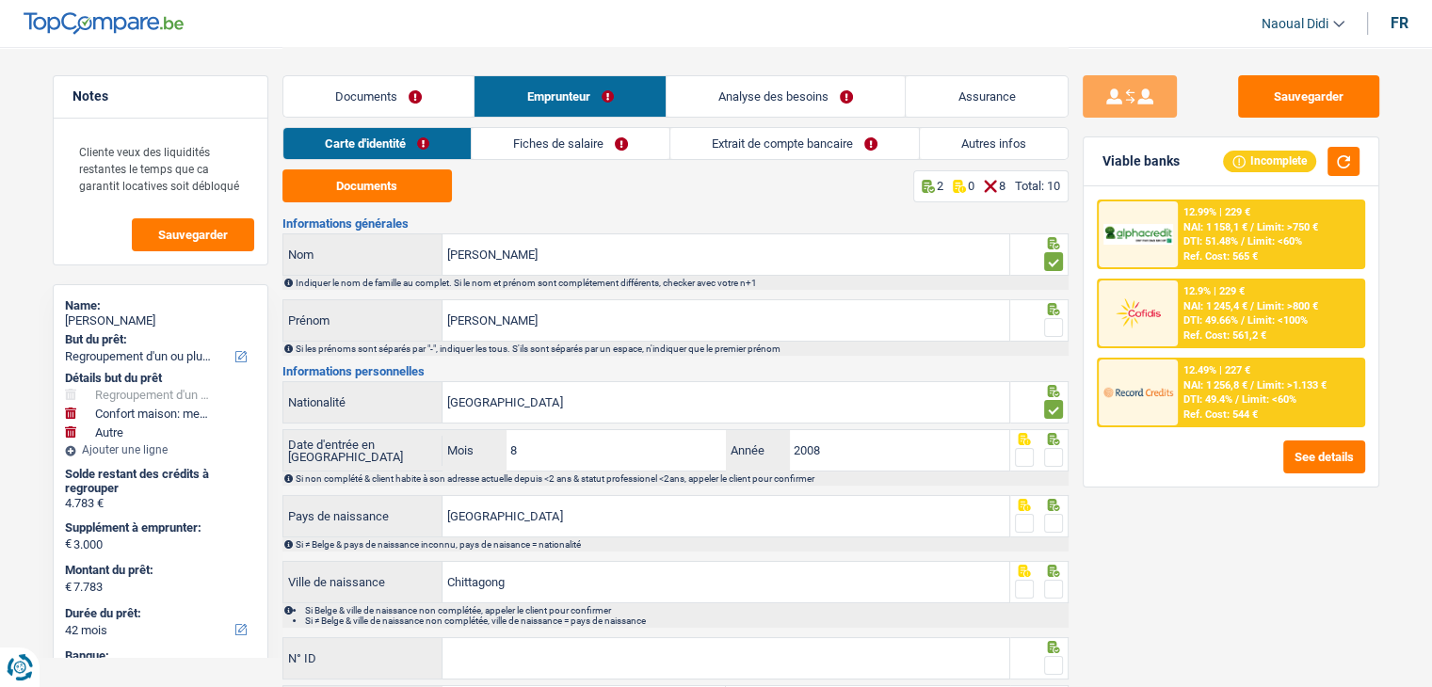
click at [1059, 325] on span at bounding box center [1053, 327] width 19 height 19
click at [0, 0] on input "radio" at bounding box center [0, 0] width 0 height 0
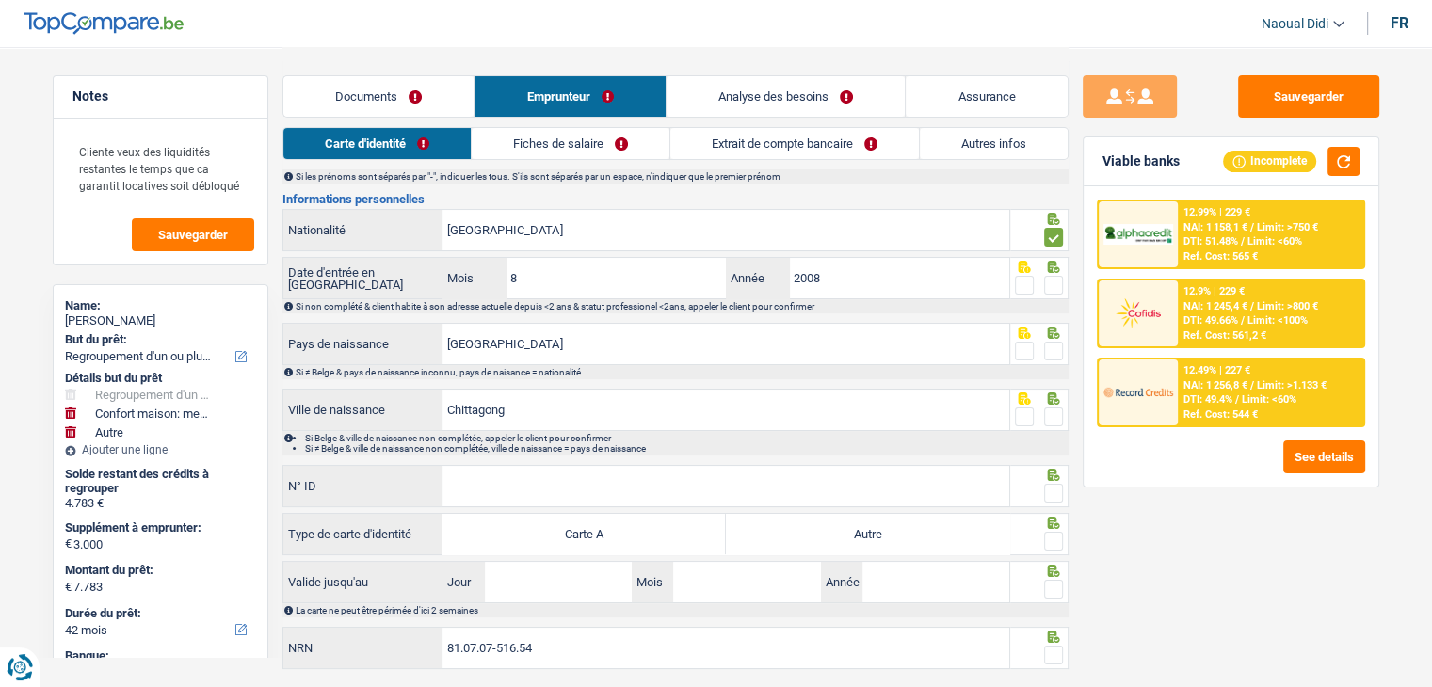
scroll to position [188, 0]
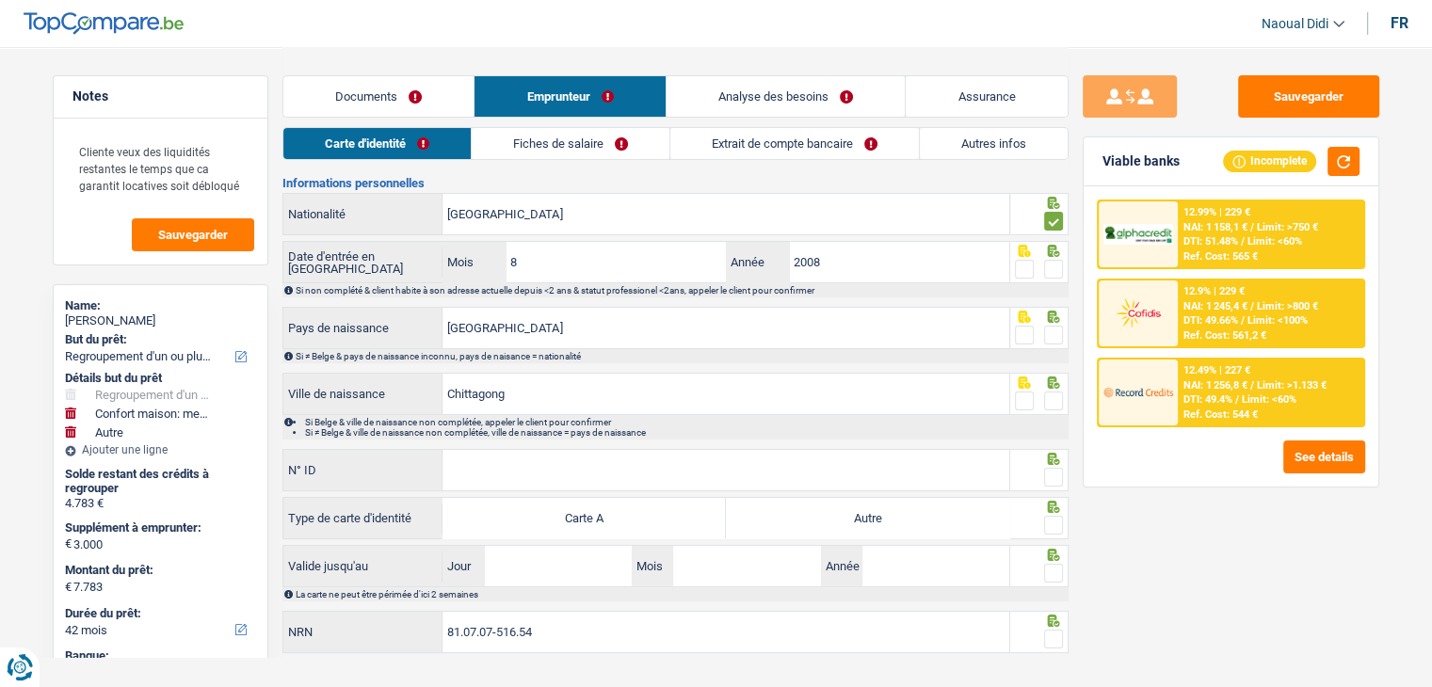
click at [1054, 267] on span at bounding box center [1053, 269] width 19 height 19
click at [0, 0] on input "radio" at bounding box center [0, 0] width 0 height 0
click at [1057, 340] on span at bounding box center [1053, 335] width 19 height 19
click at [0, 0] on input "radio" at bounding box center [0, 0] width 0 height 0
click at [1057, 340] on span at bounding box center [1053, 335] width 19 height 19
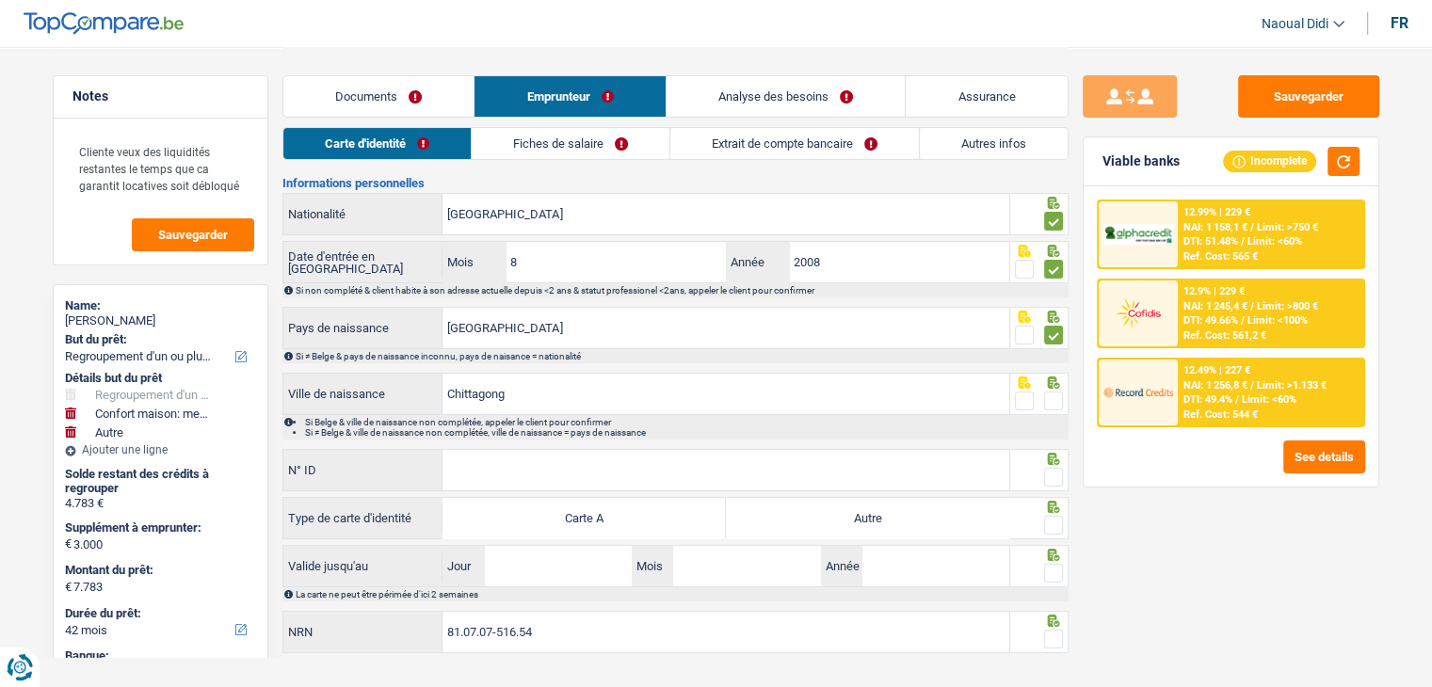
click at [0, 0] on input "radio" at bounding box center [0, 0] width 0 height 0
click at [1055, 401] on span at bounding box center [1053, 401] width 19 height 19
click at [0, 0] on input "radio" at bounding box center [0, 0] width 0 height 0
click at [1055, 401] on span at bounding box center [1053, 401] width 19 height 19
click at [0, 0] on input "radio" at bounding box center [0, 0] width 0 height 0
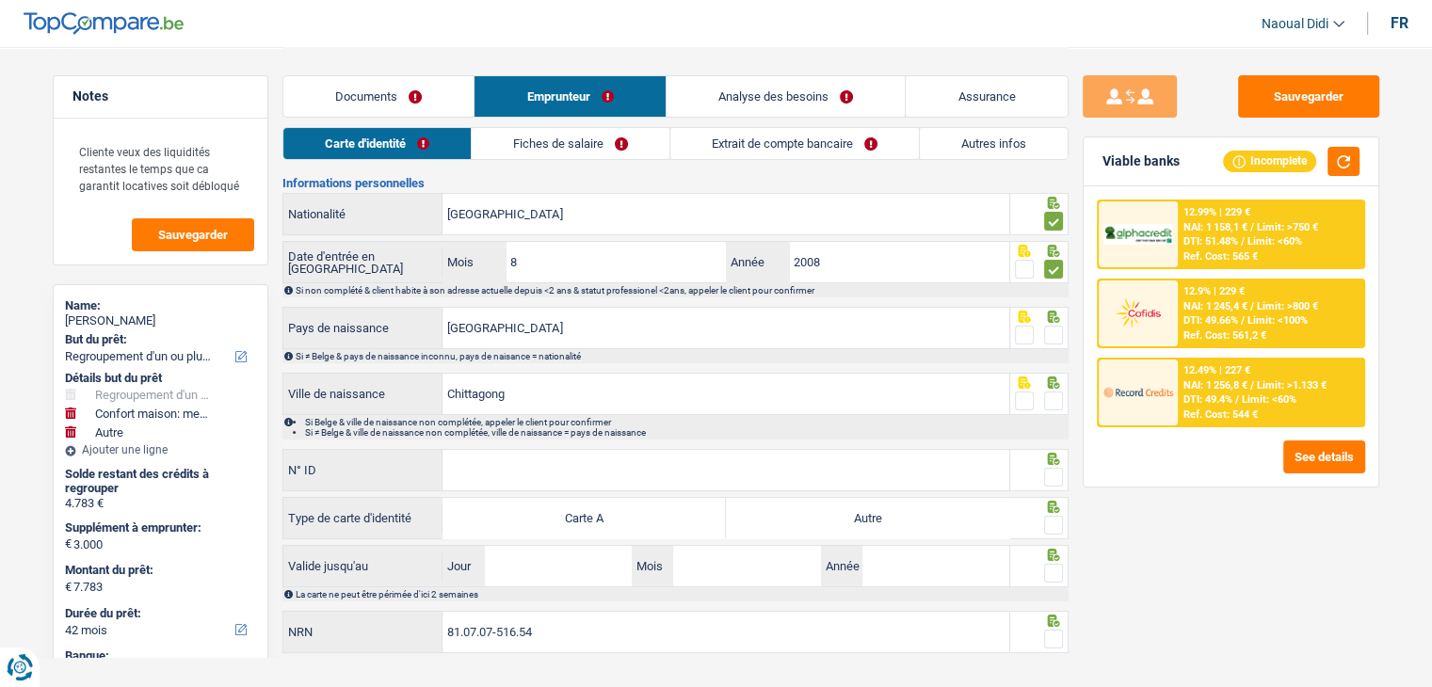
click at [1050, 339] on span at bounding box center [1053, 335] width 19 height 19
click at [0, 0] on input "radio" at bounding box center [0, 0] width 0 height 0
click at [1055, 390] on div at bounding box center [1053, 402] width 19 height 24
click at [1055, 394] on span at bounding box center [1053, 401] width 19 height 19
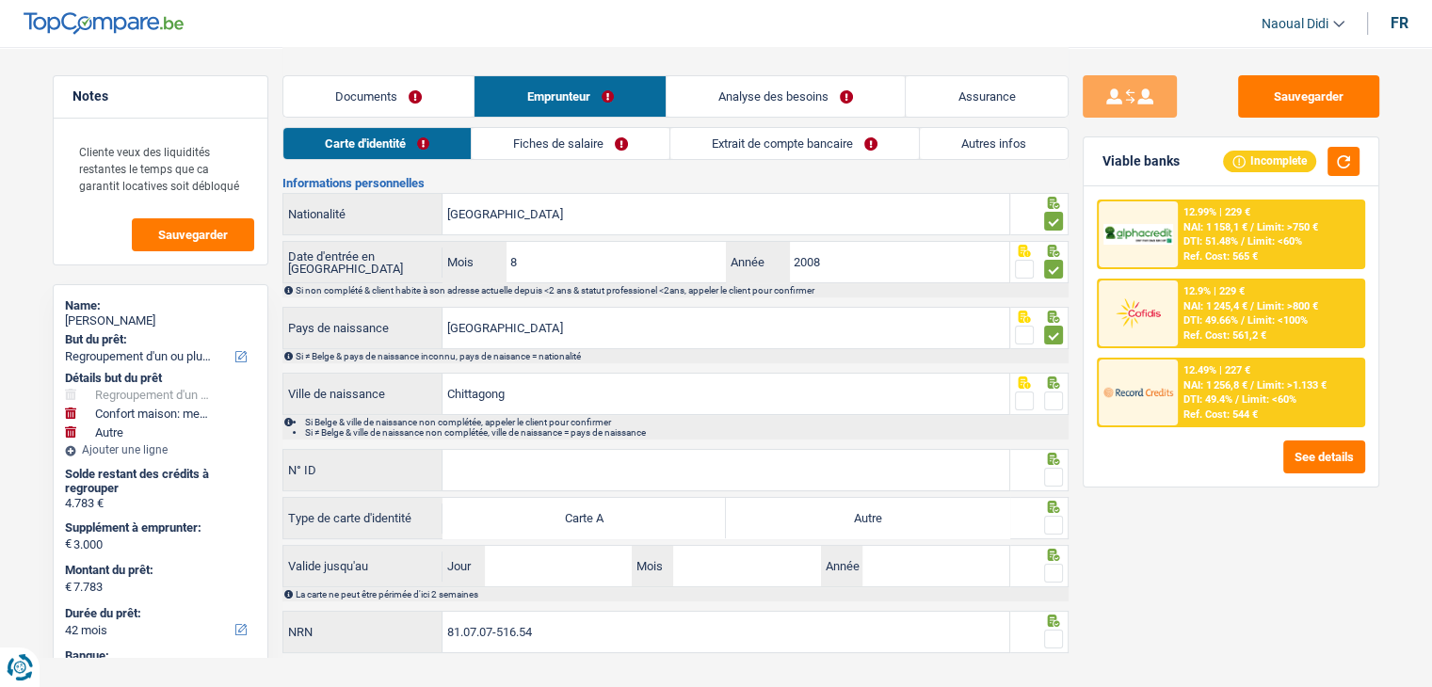
click at [0, 0] on input "radio" at bounding box center [0, 0] width 0 height 0
click at [630, 475] on input "N° ID" at bounding box center [725, 470] width 567 height 40
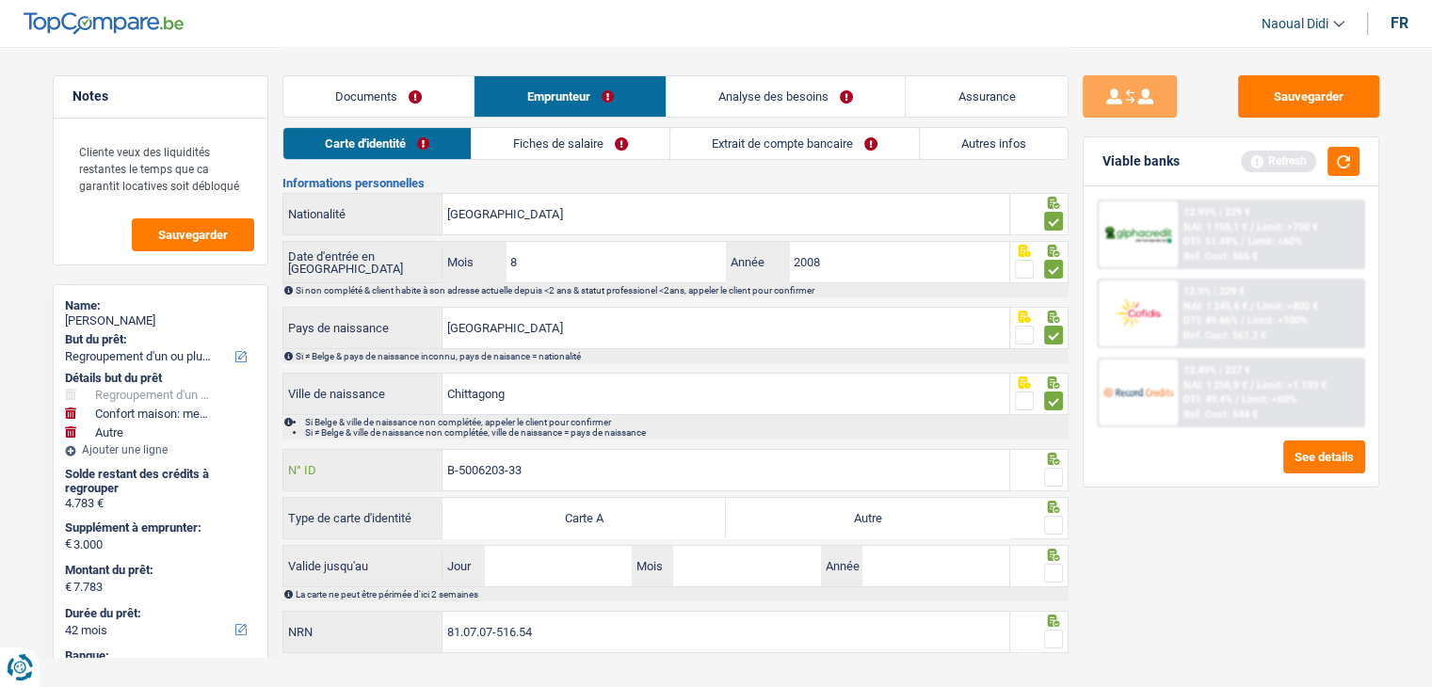
type input "B-5006203-33"
click at [1049, 479] on span at bounding box center [1053, 477] width 19 height 19
click at [0, 0] on input "radio" at bounding box center [0, 0] width 0 height 0
click at [1049, 479] on span at bounding box center [1053, 477] width 19 height 19
click at [0, 0] on input "radio" at bounding box center [0, 0] width 0 height 0
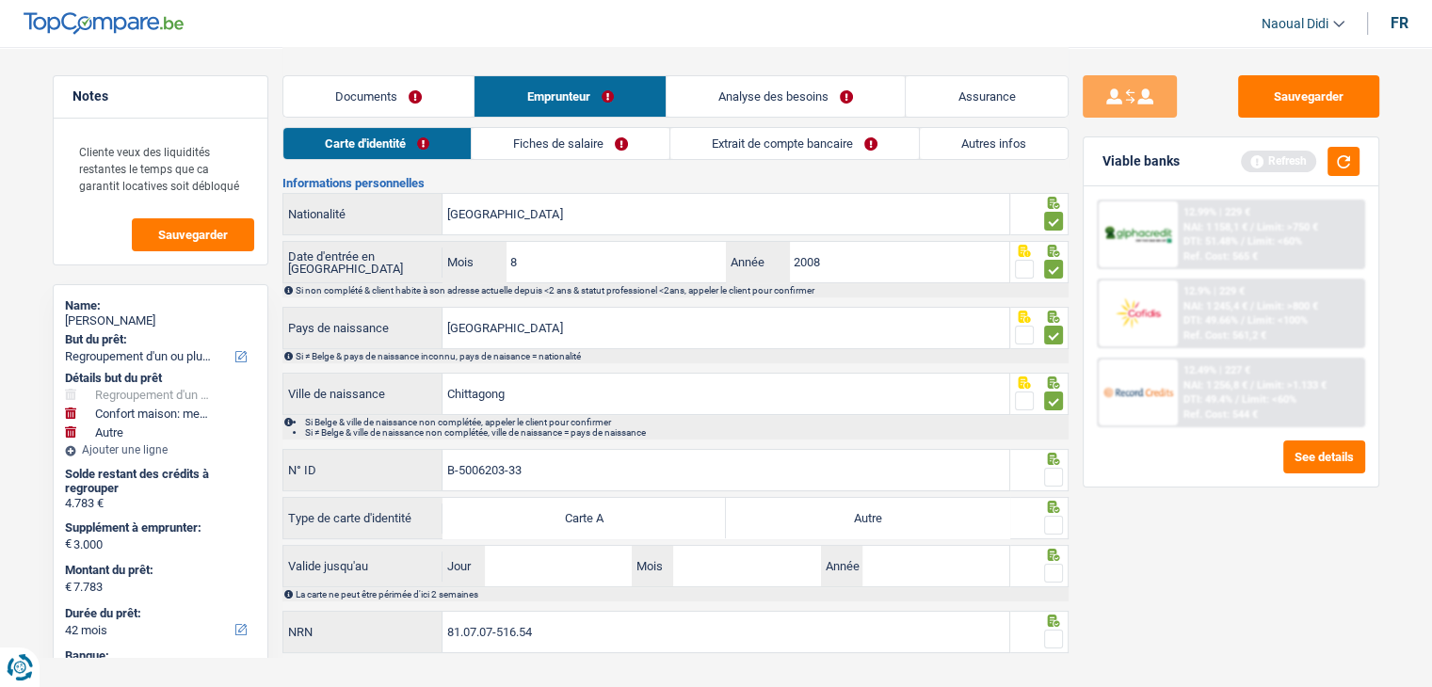
click at [972, 518] on label "Autre" at bounding box center [867, 518] width 283 height 40
click at [972, 518] on input "Autre" at bounding box center [867, 518] width 283 height 40
radio input "true"
click at [1048, 521] on span at bounding box center [1053, 525] width 19 height 19
click at [0, 0] on input "radio" at bounding box center [0, 0] width 0 height 0
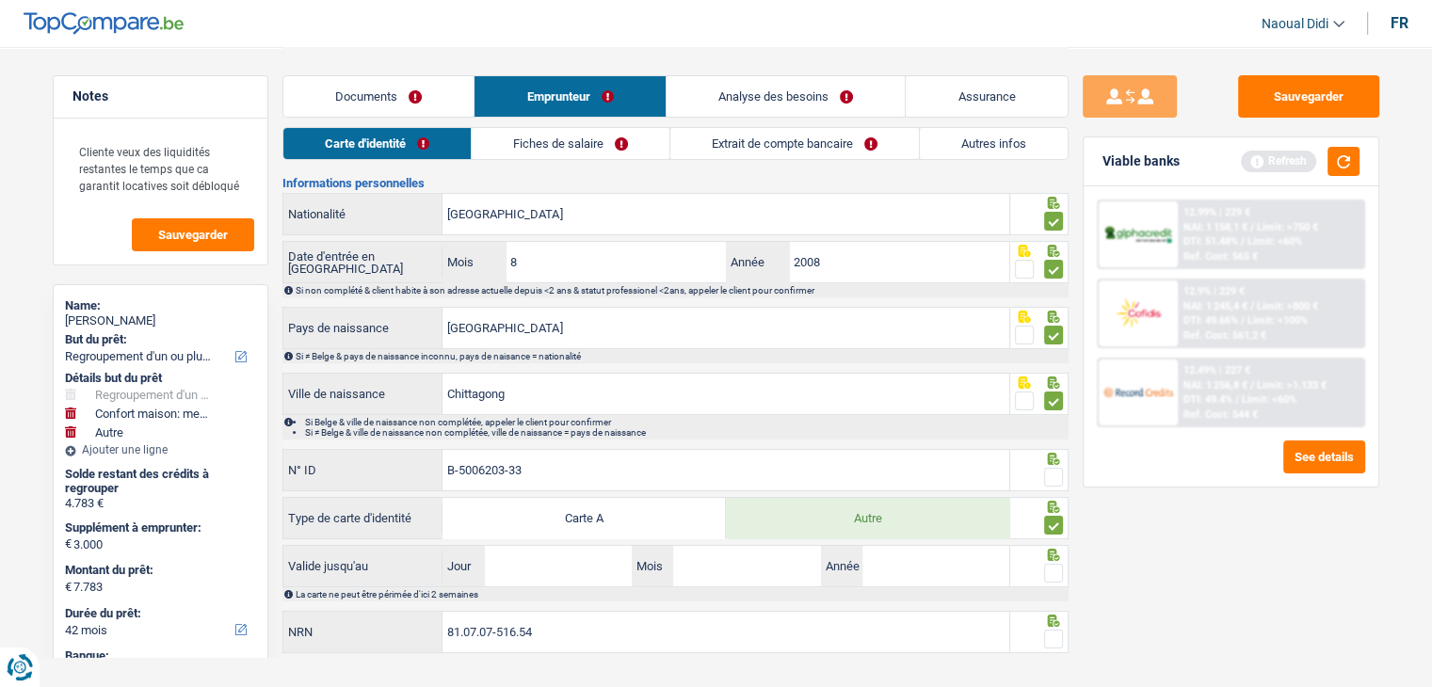
click at [1048, 521] on span at bounding box center [1053, 525] width 19 height 19
click at [0, 0] on input "radio" at bounding box center [0, 0] width 0 height 0
click at [1051, 471] on span at bounding box center [1053, 477] width 19 height 19
click at [0, 0] on input "radio" at bounding box center [0, 0] width 0 height 0
click at [1052, 522] on span at bounding box center [1053, 525] width 19 height 19
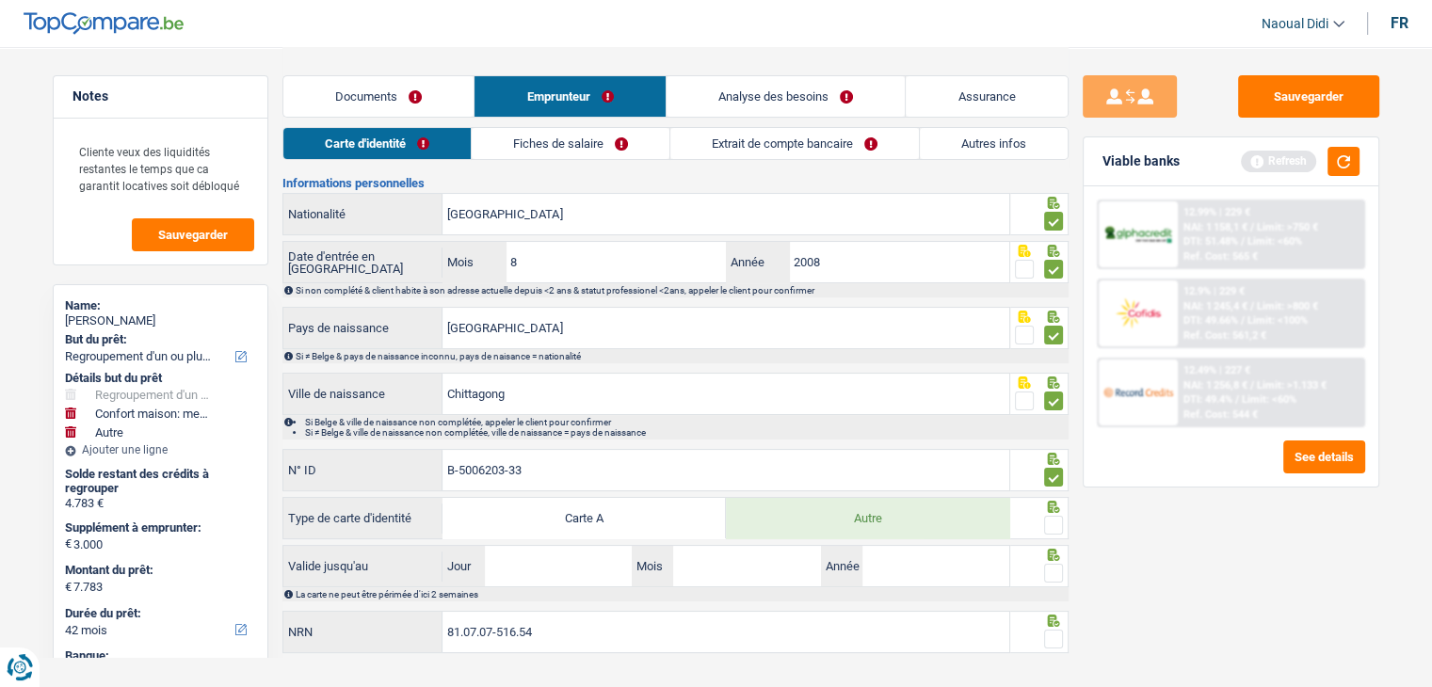
click at [0, 0] on input "radio" at bounding box center [0, 0] width 0 height 0
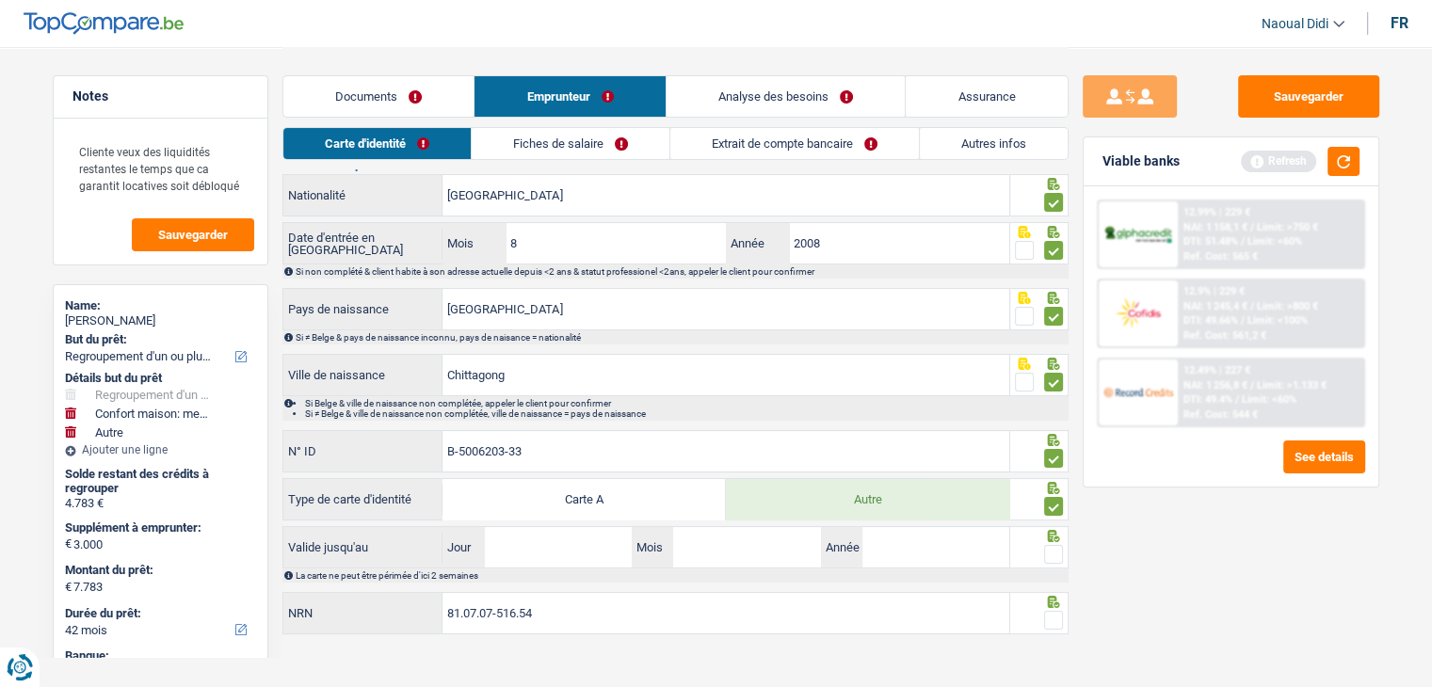
scroll to position [218, 0]
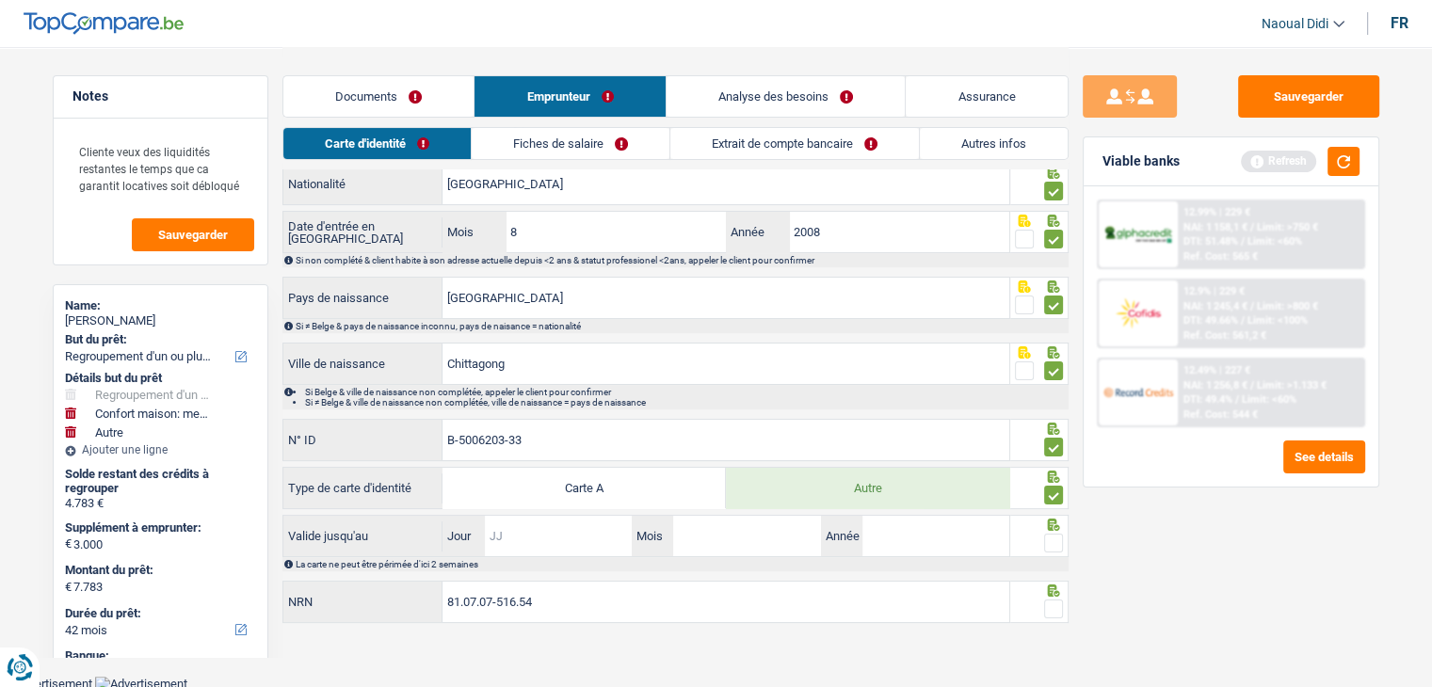
drag, startPoint x: 558, startPoint y: 536, endPoint x: 560, endPoint y: 464, distance: 71.6
click at [559, 535] on input "Jour" at bounding box center [558, 536] width 147 height 40
type input "26"
type input "06"
type input "2027"
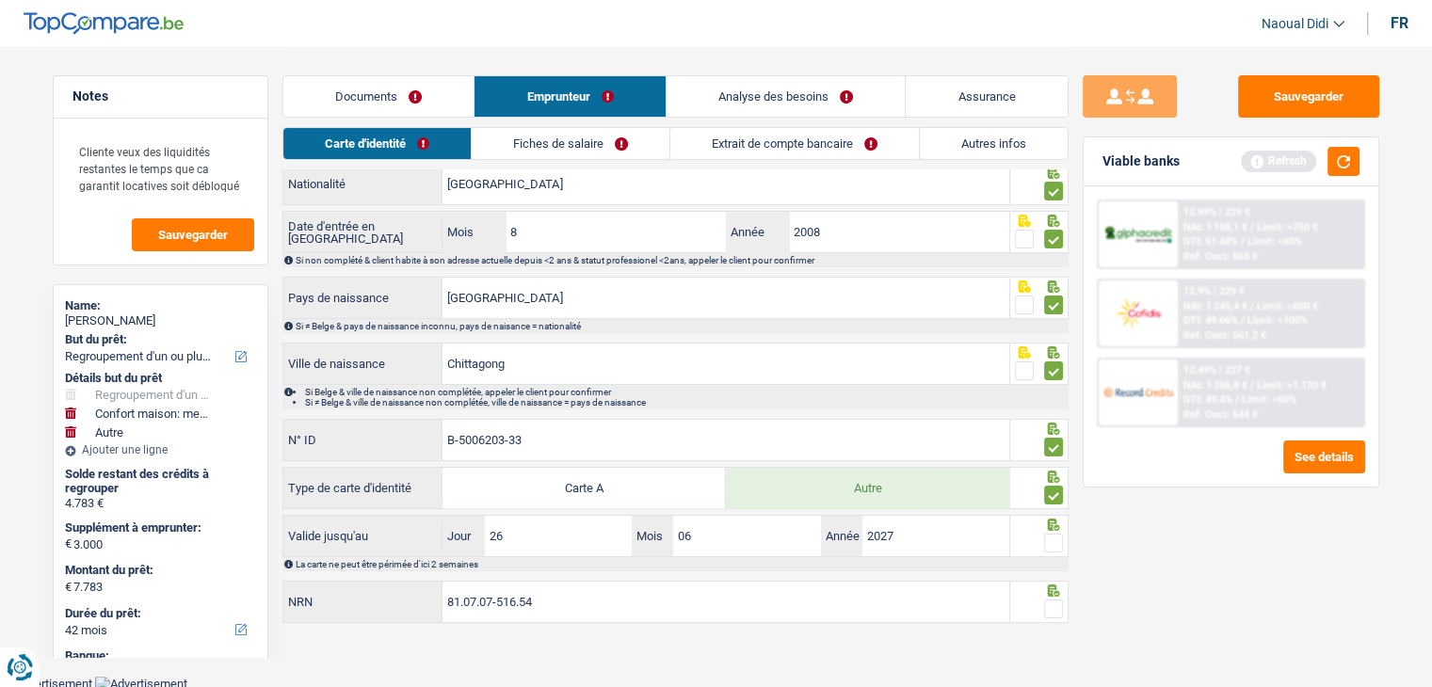
click at [1053, 539] on span at bounding box center [1053, 543] width 19 height 19
click at [0, 0] on input "radio" at bounding box center [0, 0] width 0 height 0
click at [1053, 539] on span at bounding box center [1053, 543] width 19 height 19
click at [0, 0] on input "radio" at bounding box center [0, 0] width 0 height 0
click at [1047, 544] on span at bounding box center [1053, 543] width 19 height 19
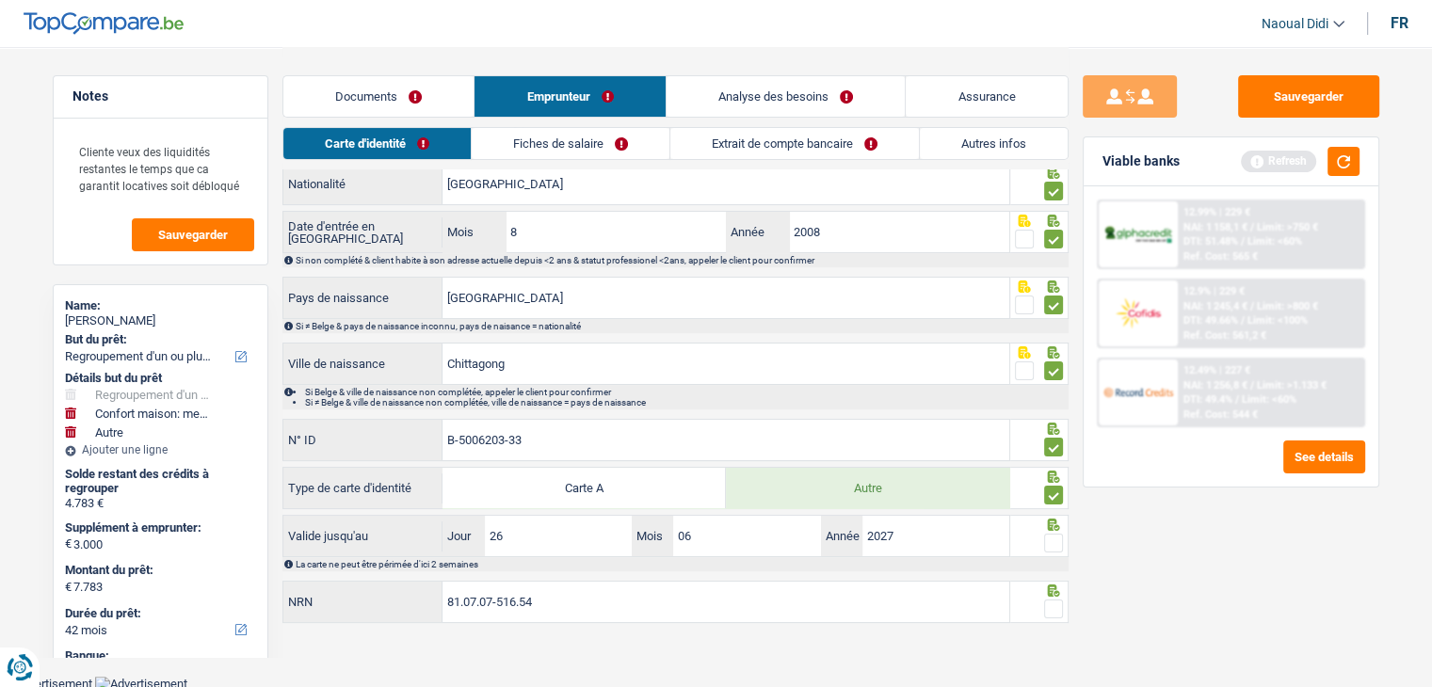
click at [0, 0] on input "radio" at bounding box center [0, 0] width 0 height 0
click at [1047, 544] on span at bounding box center [1053, 543] width 19 height 19
click at [0, 0] on input "radio" at bounding box center [0, 0] width 0 height 0
click at [1055, 608] on span at bounding box center [1053, 609] width 19 height 19
click at [0, 0] on input "radio" at bounding box center [0, 0] width 0 height 0
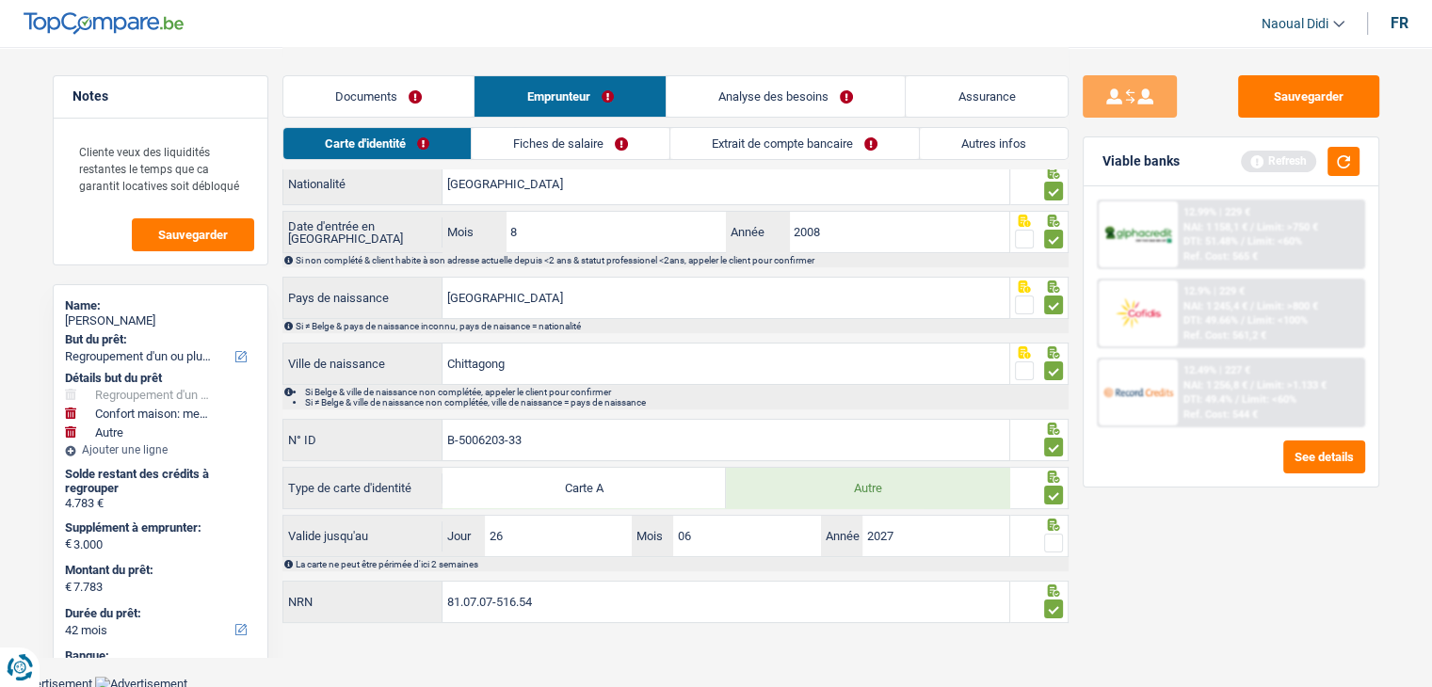
click at [1058, 549] on label at bounding box center [1053, 543] width 19 height 19
click at [0, 0] on input "radio" at bounding box center [0, 0] width 0 height 0
click at [1058, 549] on label at bounding box center [1053, 543] width 19 height 19
click at [0, 0] on input "radio" at bounding box center [0, 0] width 0 height 0
click at [1055, 537] on span at bounding box center [1053, 543] width 19 height 19
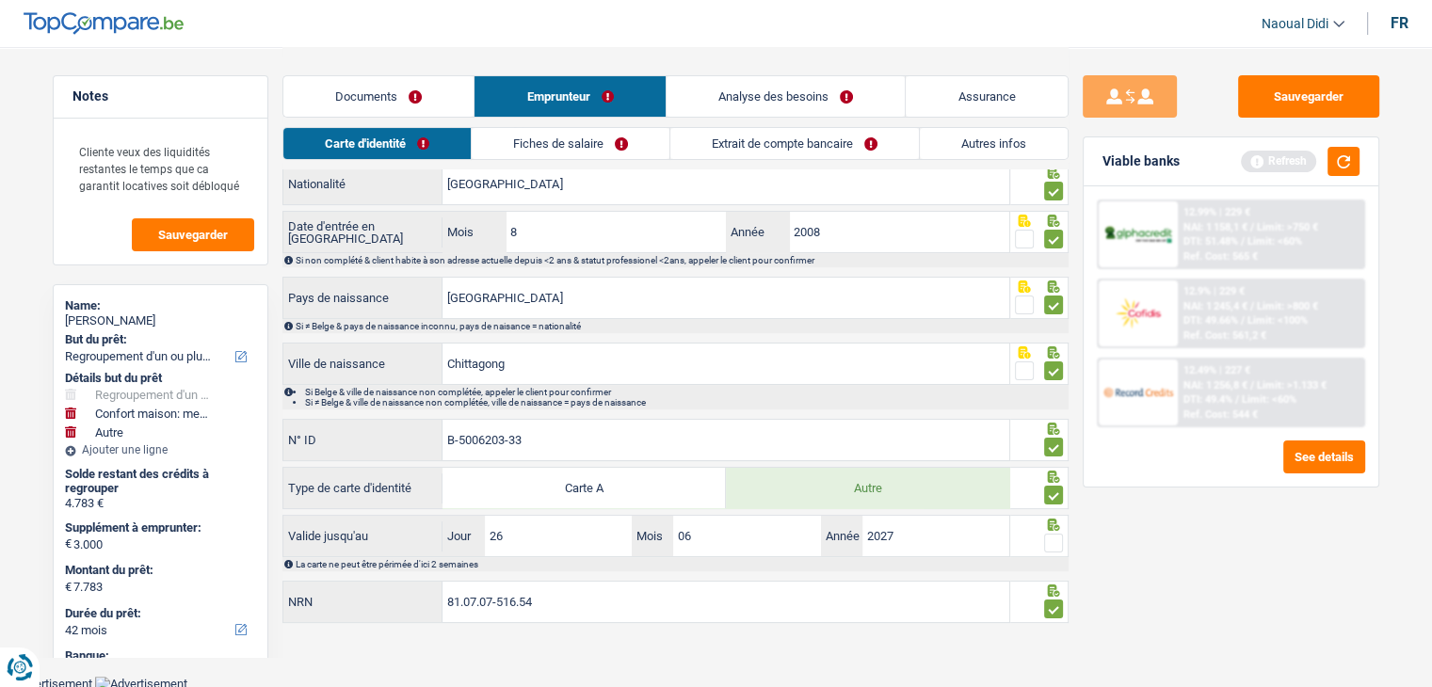
click at [0, 0] on input "radio" at bounding box center [0, 0] width 0 height 0
click at [1274, 106] on button "Sauvegarder" at bounding box center [1308, 96] width 141 height 42
drag, startPoint x: 884, startPoint y: 97, endPoint x: 791, endPoint y: 95, distance: 93.2
click at [884, 97] on link "Analyse des besoins" at bounding box center [786, 96] width 239 height 40
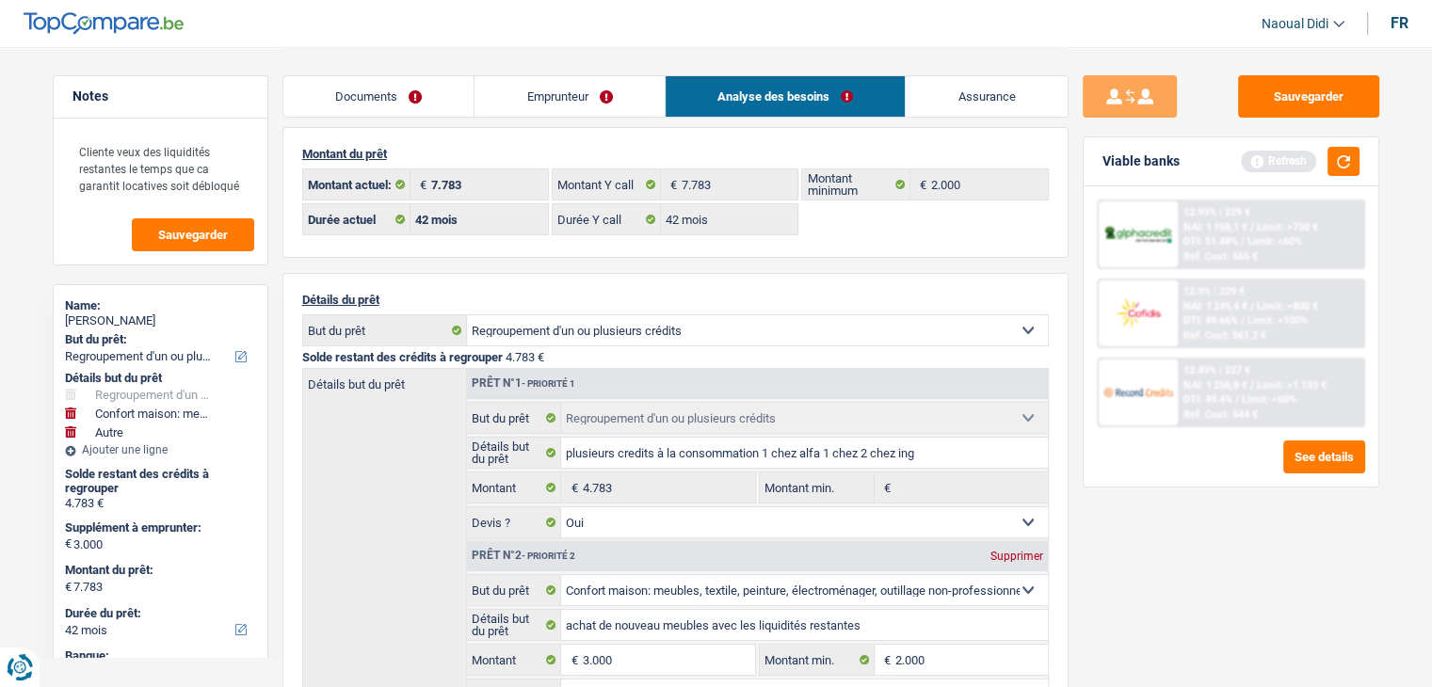
scroll to position [0, 0]
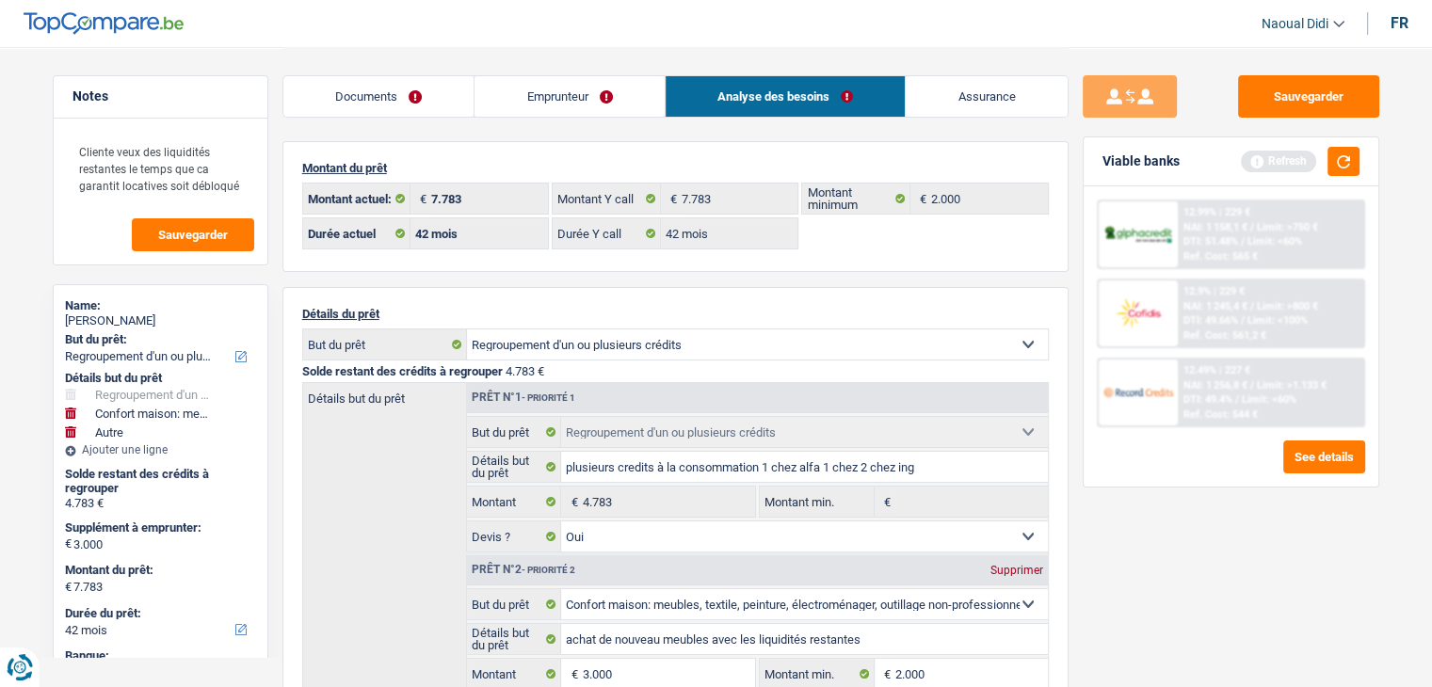
click at [575, 103] on link "Emprunteur" at bounding box center [569, 96] width 190 height 40
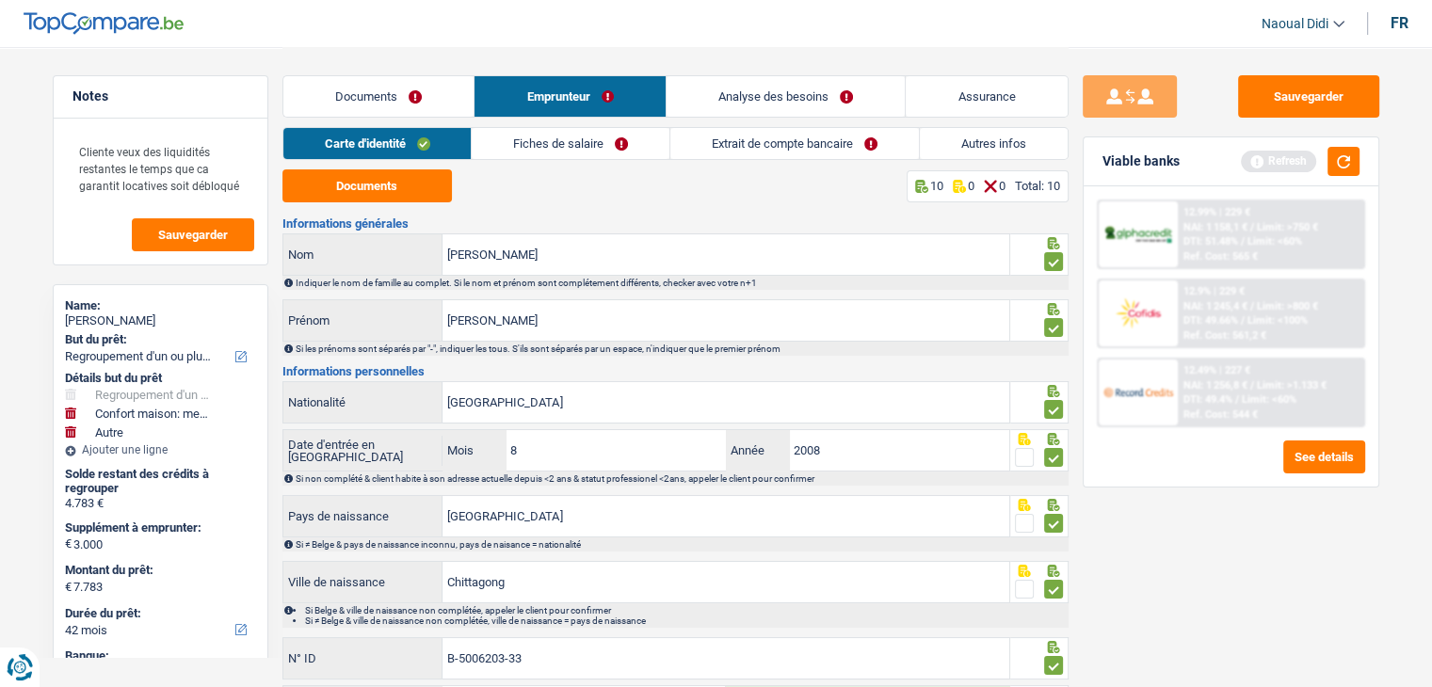
click at [569, 135] on link "Fiches de salaire" at bounding box center [571, 143] width 198 height 31
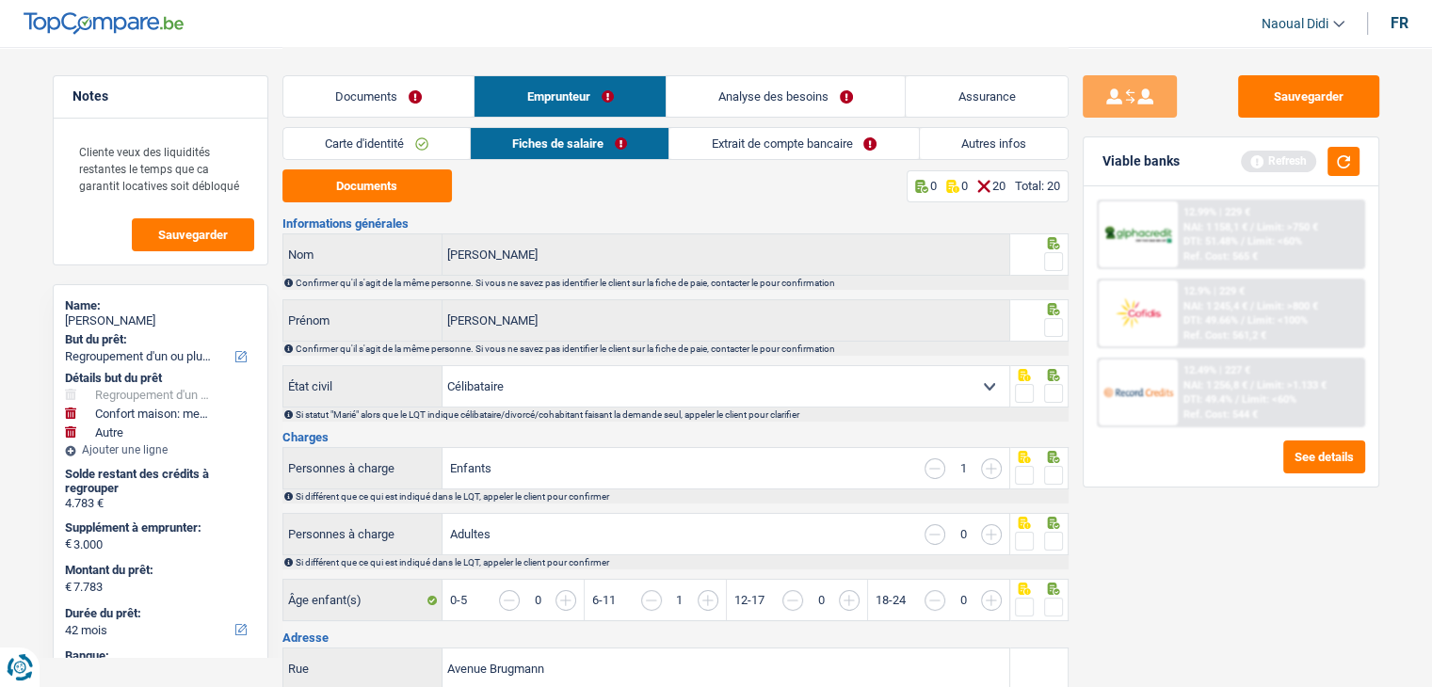
click at [375, 184] on button "Documents" at bounding box center [366, 185] width 169 height 33
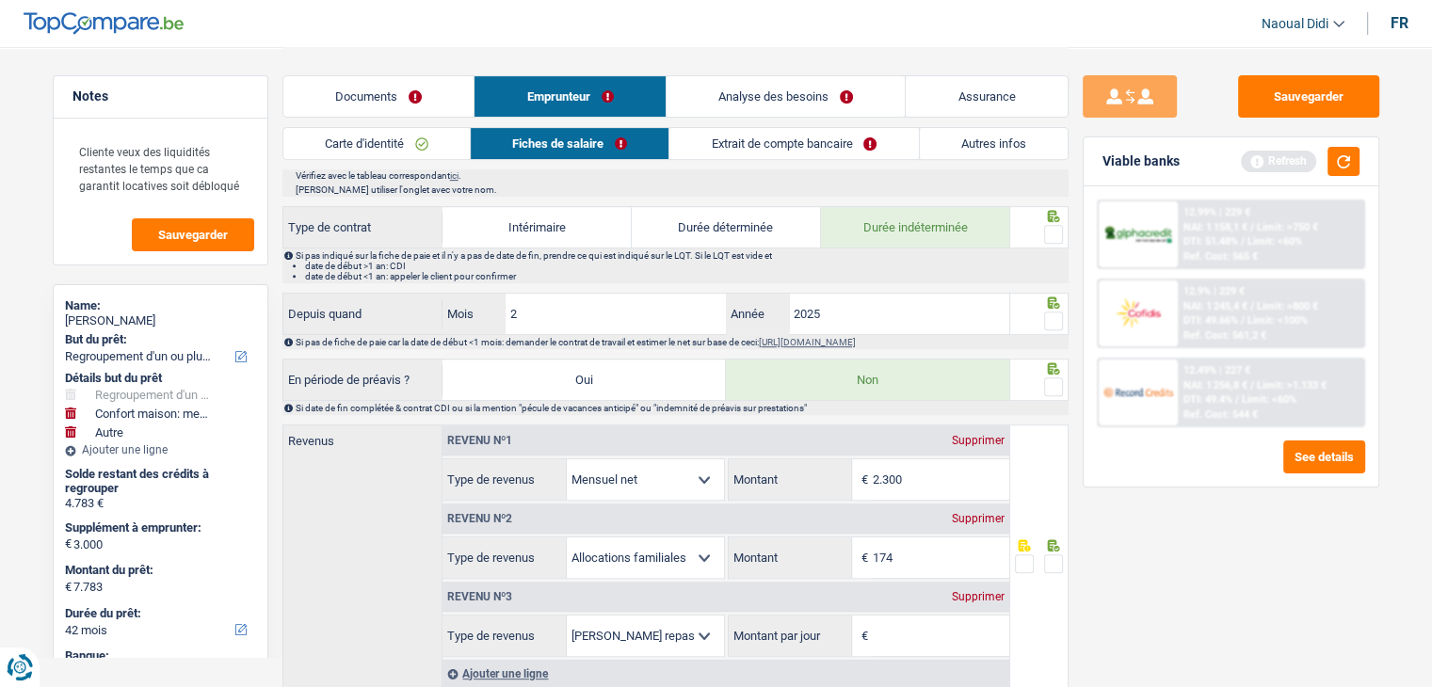
scroll to position [941, 0]
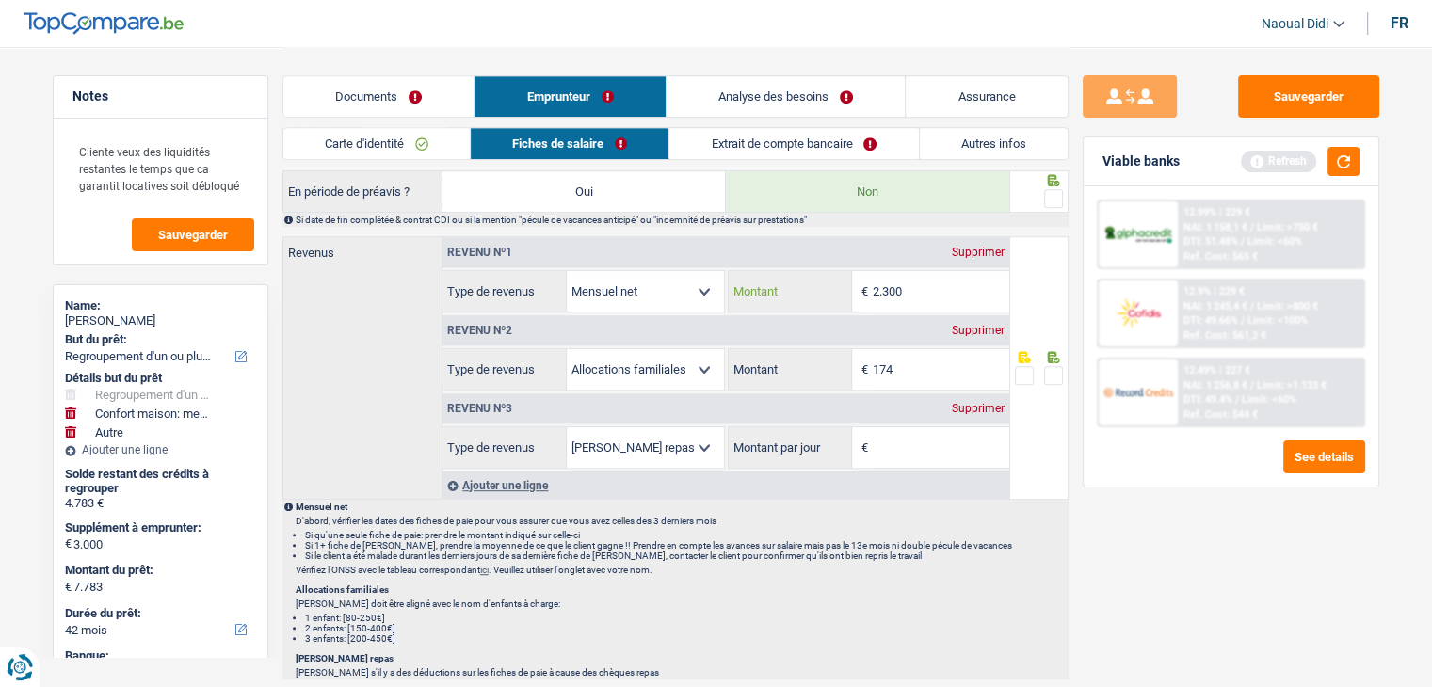
click at [917, 282] on input "2.300" at bounding box center [941, 291] width 137 height 40
type input "2.262"
click at [1058, 369] on span at bounding box center [1053, 375] width 19 height 19
click at [0, 0] on input "radio" at bounding box center [0, 0] width 0 height 0
click at [975, 403] on div "Supprimer" at bounding box center [978, 408] width 62 height 11
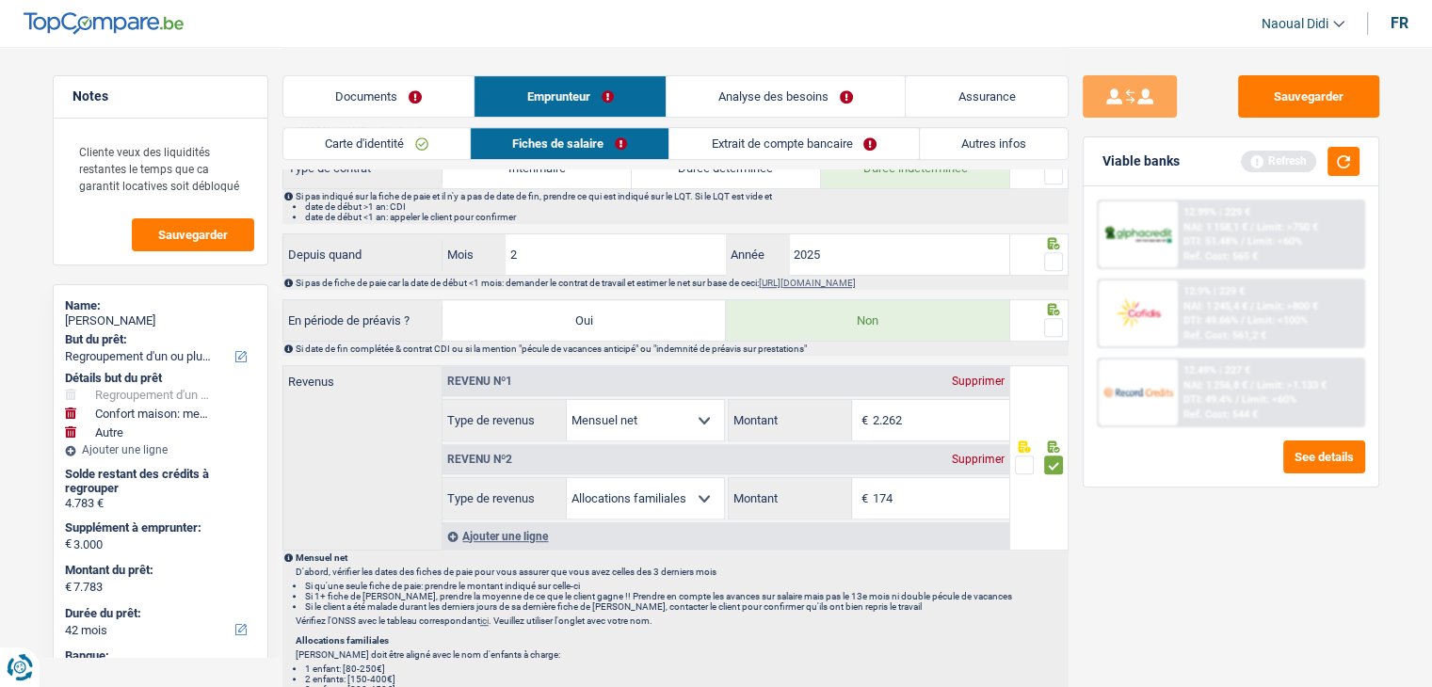
scroll to position [753, 0]
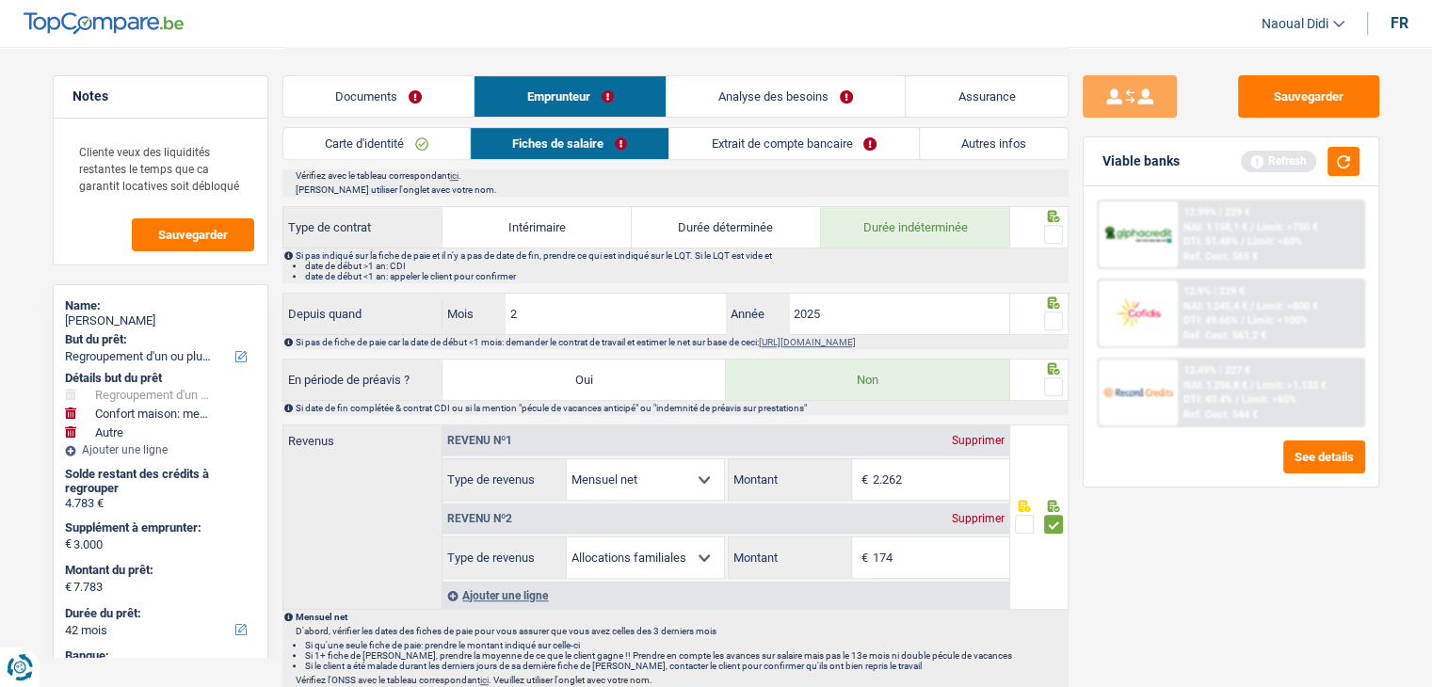
click at [1053, 379] on span at bounding box center [1053, 387] width 19 height 19
click at [0, 0] on input "radio" at bounding box center [0, 0] width 0 height 0
click at [1053, 379] on span at bounding box center [1053, 387] width 19 height 19
click at [0, 0] on input "radio" at bounding box center [0, 0] width 0 height 0
click at [1054, 378] on span at bounding box center [1053, 387] width 19 height 19
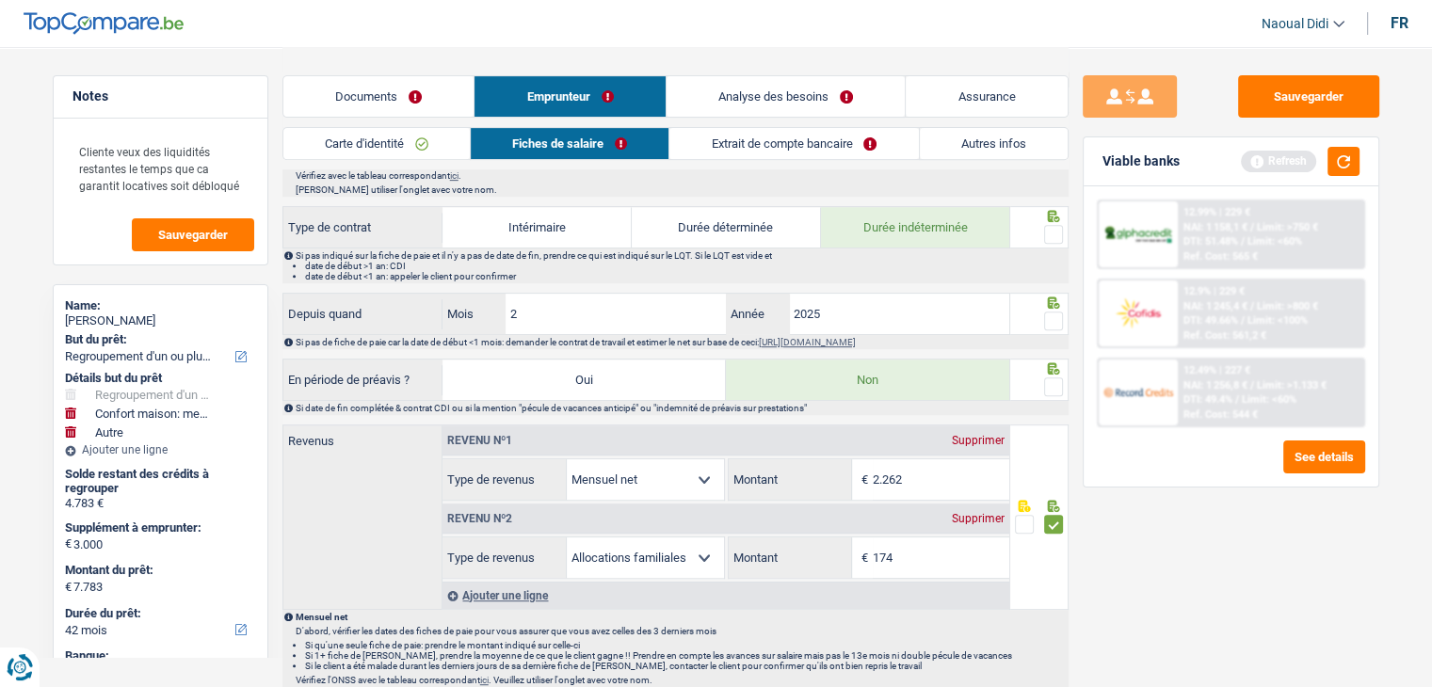
click at [0, 0] on input "radio" at bounding box center [0, 0] width 0 height 0
click at [1054, 378] on span at bounding box center [1053, 387] width 19 height 19
click at [0, 0] on input "radio" at bounding box center [0, 0] width 0 height 0
click at [1057, 381] on span at bounding box center [1053, 387] width 19 height 19
click at [0, 0] on input "radio" at bounding box center [0, 0] width 0 height 0
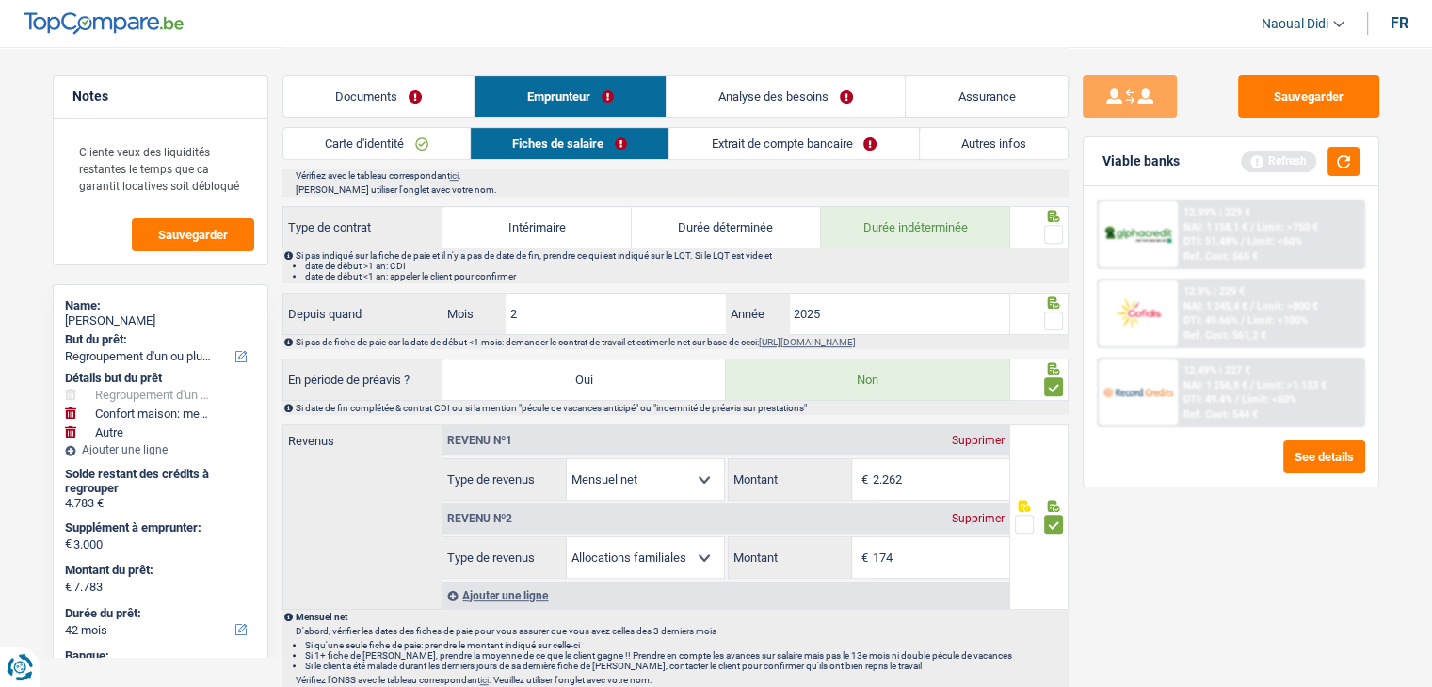
click at [1056, 381] on span at bounding box center [1053, 387] width 19 height 19
click at [0, 0] on input "radio" at bounding box center [0, 0] width 0 height 0
click at [1045, 382] on span at bounding box center [1053, 387] width 19 height 19
click at [0, 0] on input "radio" at bounding box center [0, 0] width 0 height 0
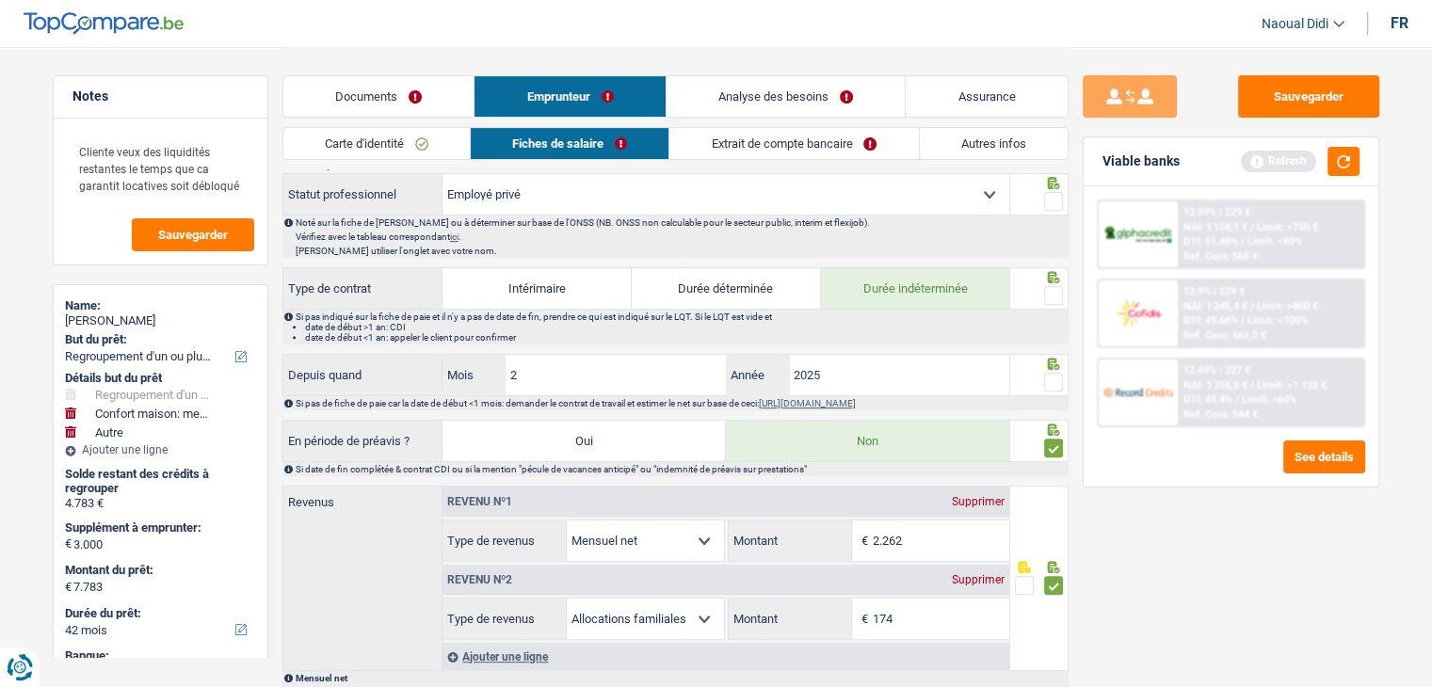
scroll to position [659, 0]
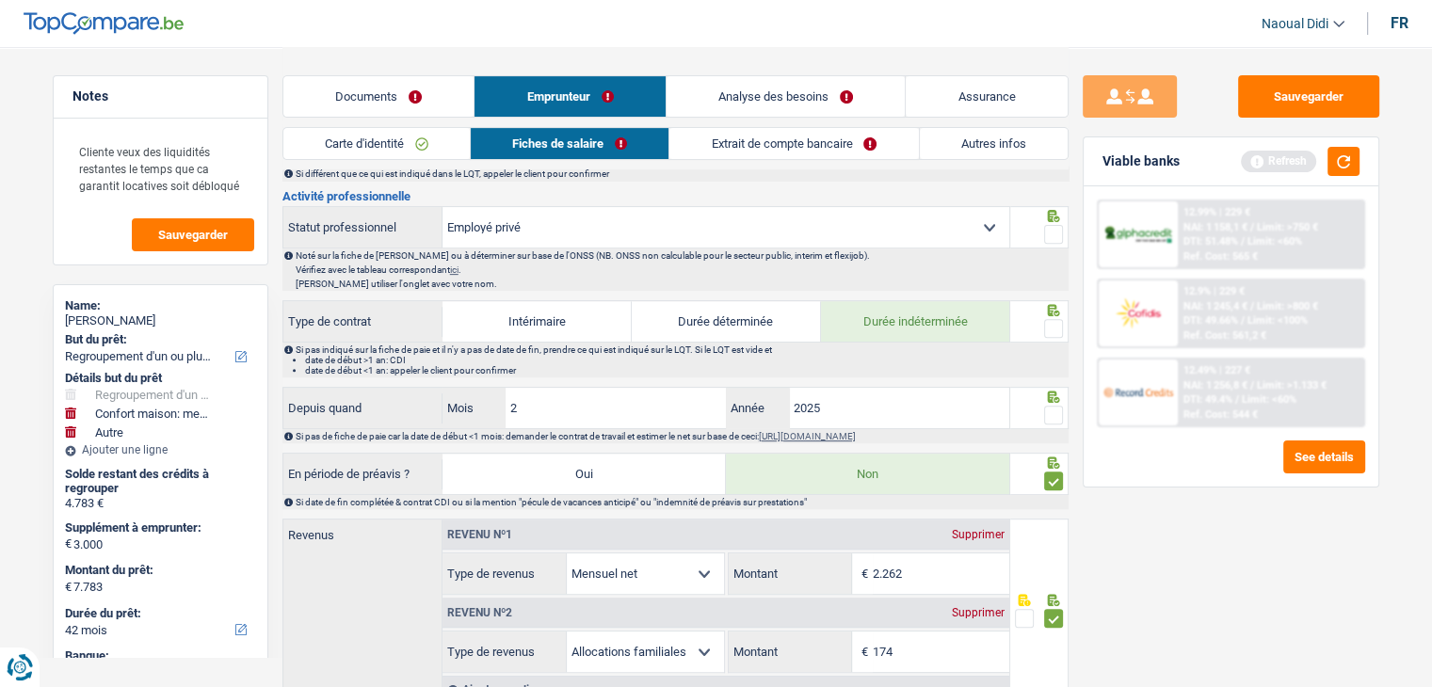
click at [1052, 410] on span at bounding box center [1053, 415] width 19 height 19
click at [0, 0] on input "radio" at bounding box center [0, 0] width 0 height 0
click at [1051, 319] on span at bounding box center [1053, 328] width 19 height 19
click at [0, 0] on input "radio" at bounding box center [0, 0] width 0 height 0
click at [1051, 319] on span at bounding box center [1053, 328] width 19 height 19
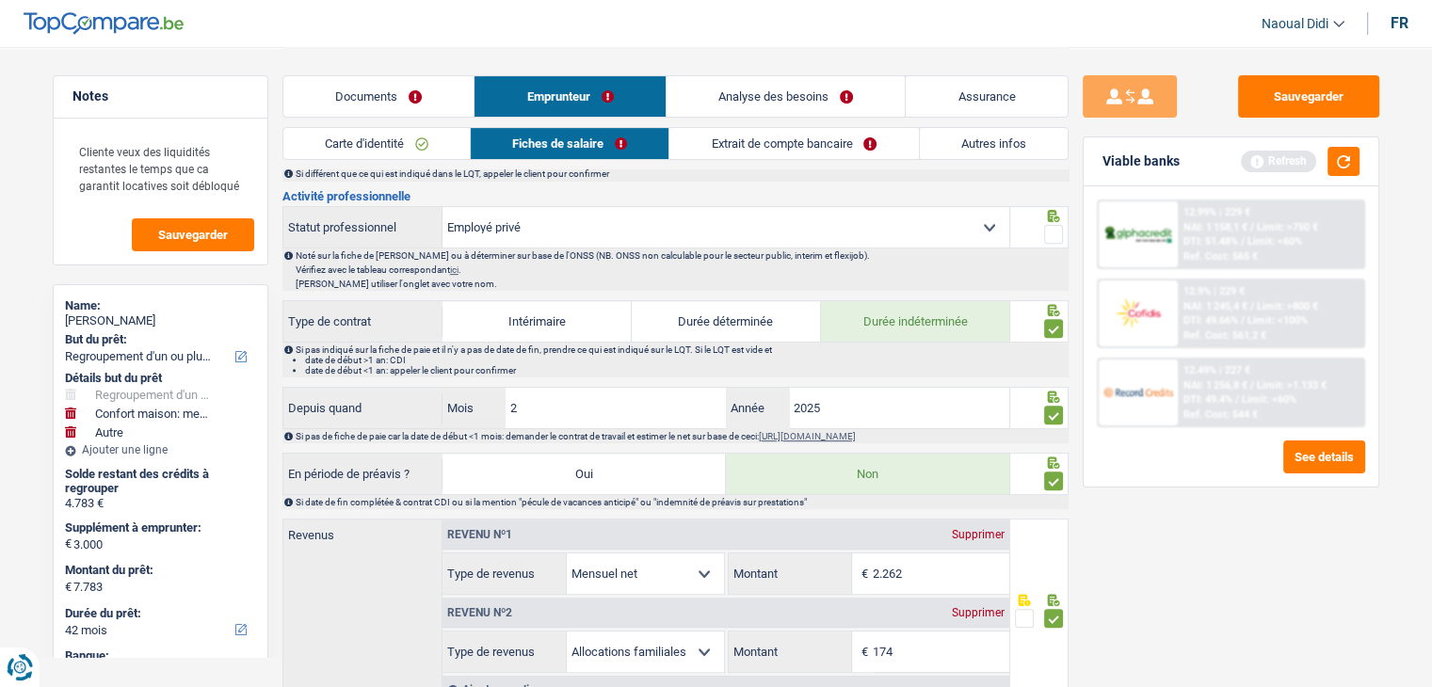
click at [0, 0] on input "radio" at bounding box center [0, 0] width 0 height 0
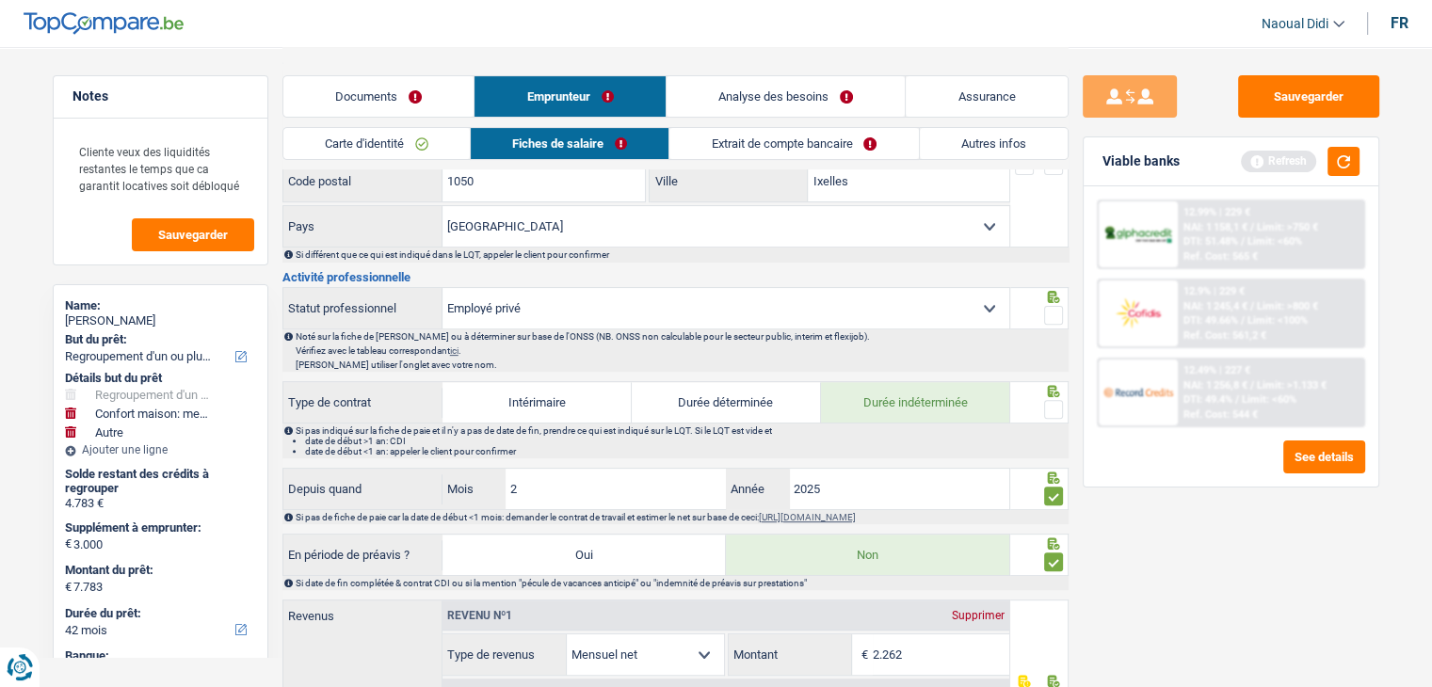
scroll to position [471, 0]
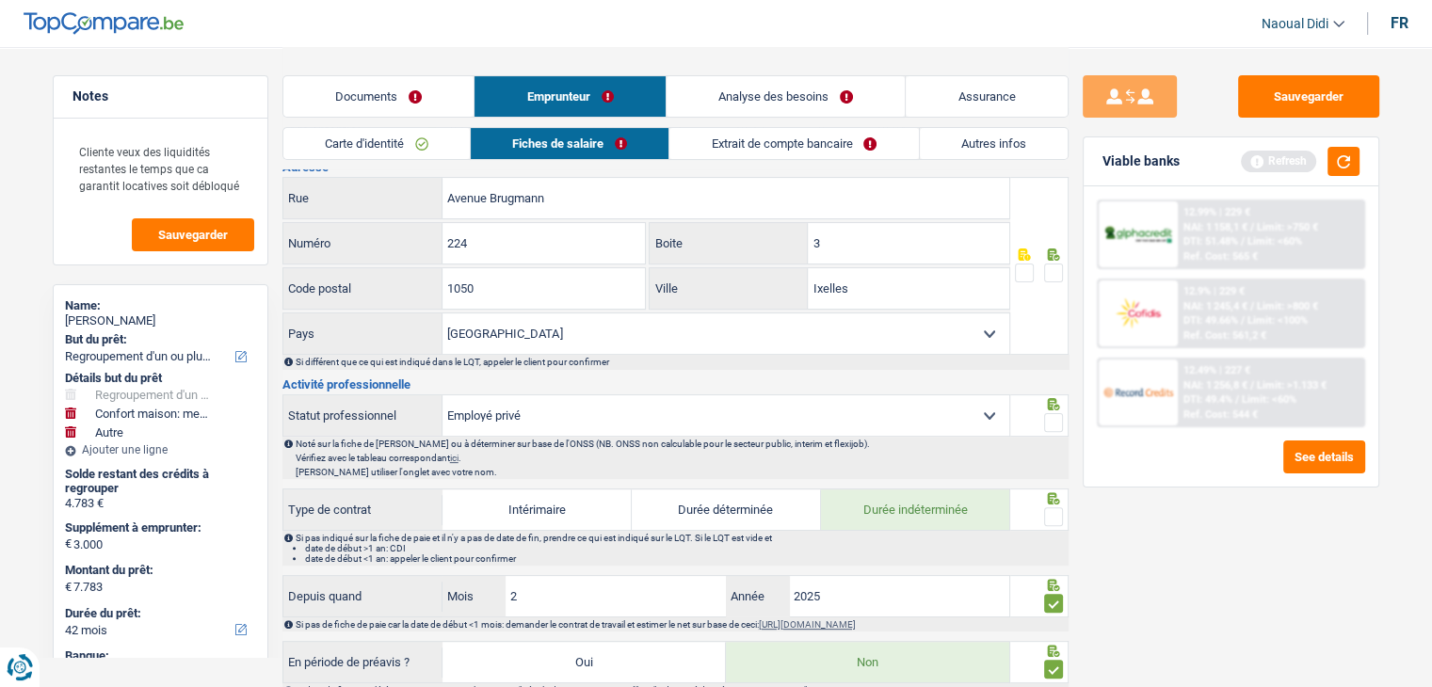
click at [1051, 517] on span at bounding box center [1053, 516] width 19 height 19
click at [0, 0] on input "radio" at bounding box center [0, 0] width 0 height 0
click at [1052, 425] on span at bounding box center [1053, 422] width 19 height 19
click at [0, 0] on input "radio" at bounding box center [0, 0] width 0 height 0
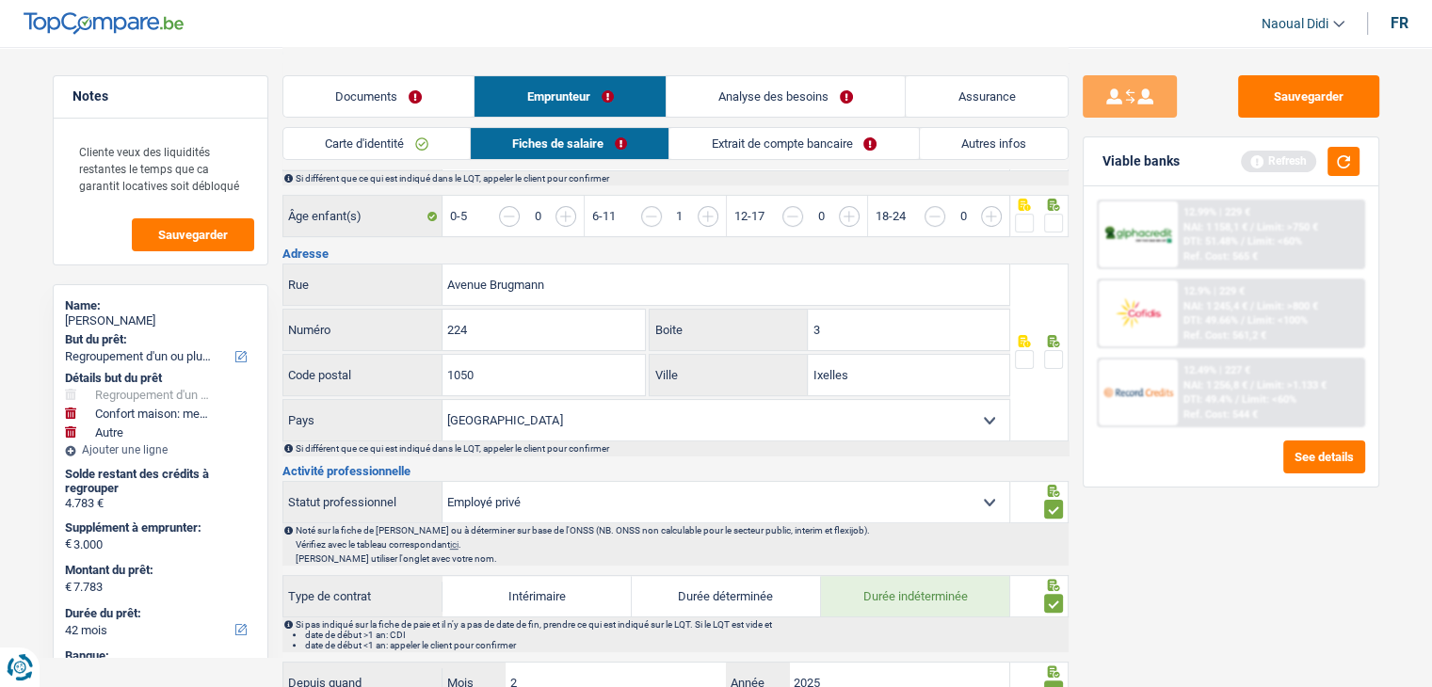
scroll to position [282, 0]
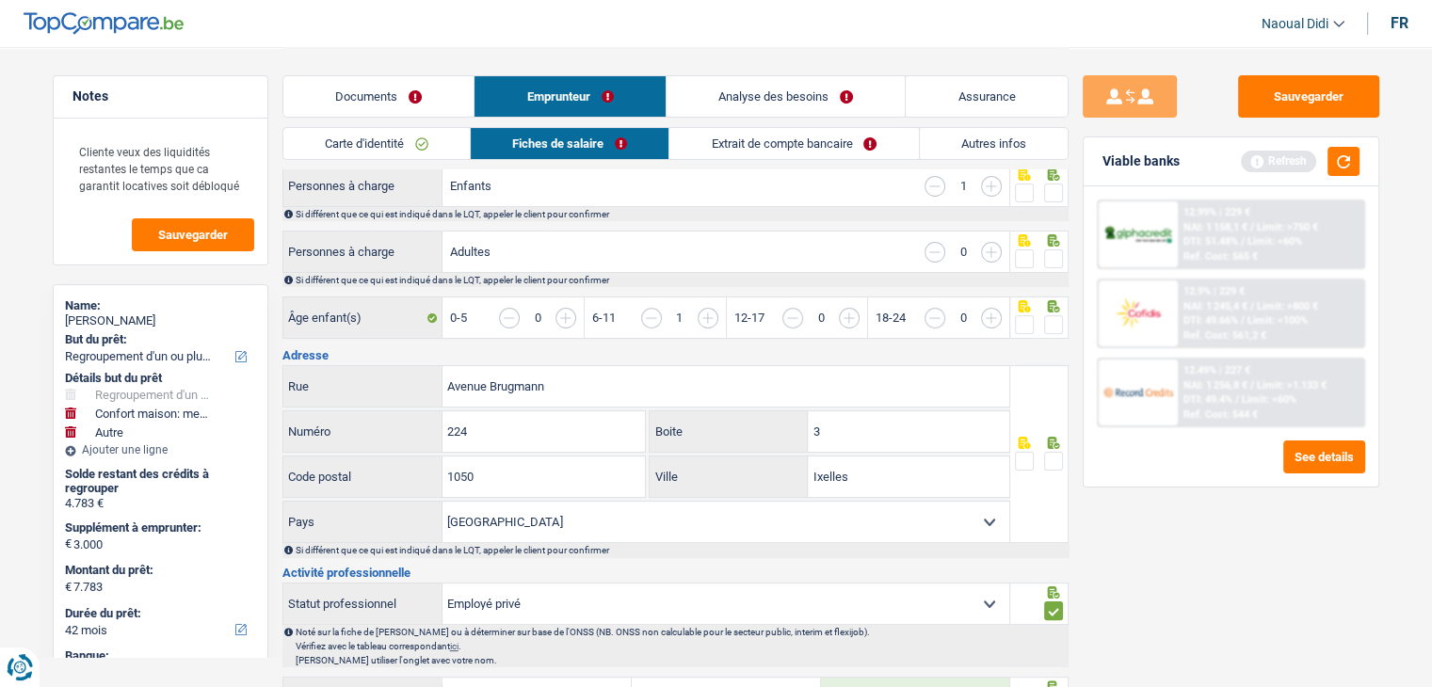
click at [1054, 457] on span at bounding box center [1053, 461] width 19 height 19
click at [0, 0] on input "radio" at bounding box center [0, 0] width 0 height 0
click at [868, 411] on input "3" at bounding box center [908, 431] width 201 height 40
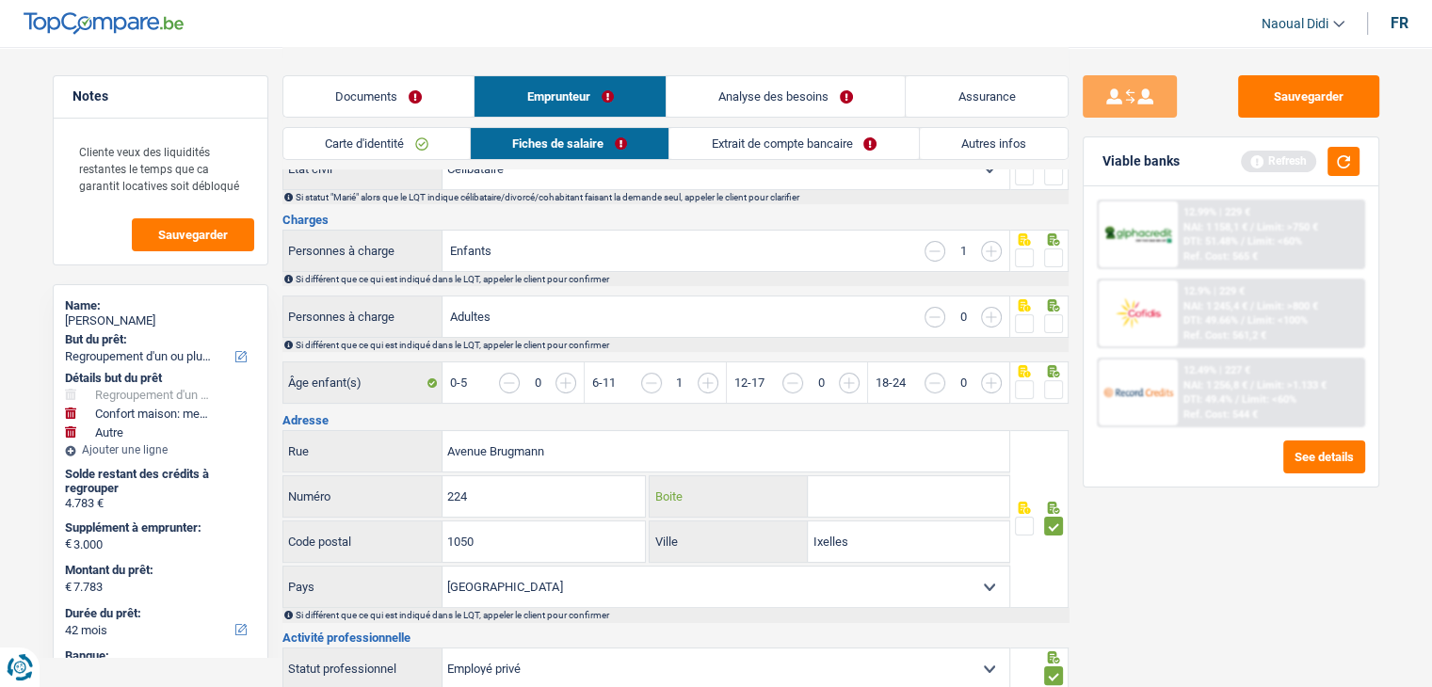
scroll to position [188, 0]
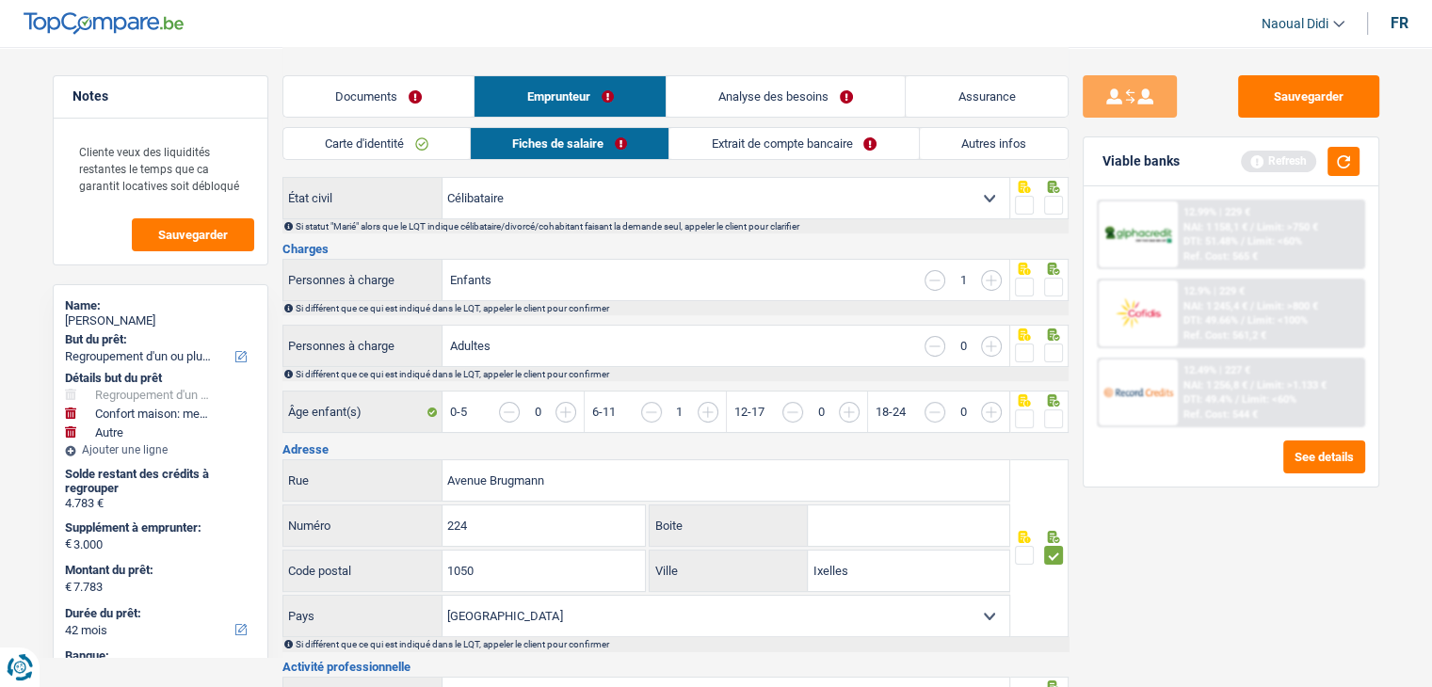
click at [1054, 415] on span at bounding box center [1053, 419] width 19 height 19
click at [0, 0] on input "radio" at bounding box center [0, 0] width 0 height 0
click at [1050, 344] on span at bounding box center [1053, 353] width 19 height 19
click at [0, 0] on input "radio" at bounding box center [0, 0] width 0 height 0
click at [1046, 284] on span at bounding box center [1053, 287] width 19 height 19
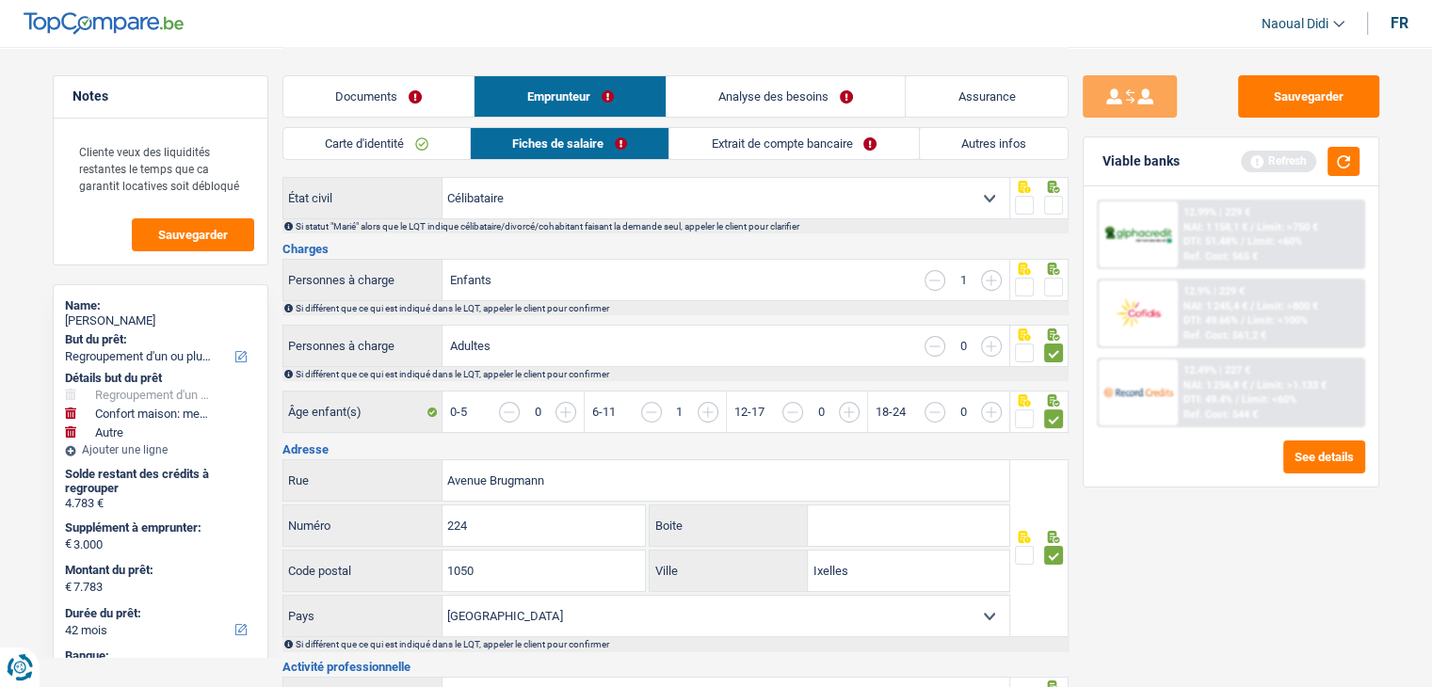
click at [0, 0] on input "radio" at bounding box center [0, 0] width 0 height 0
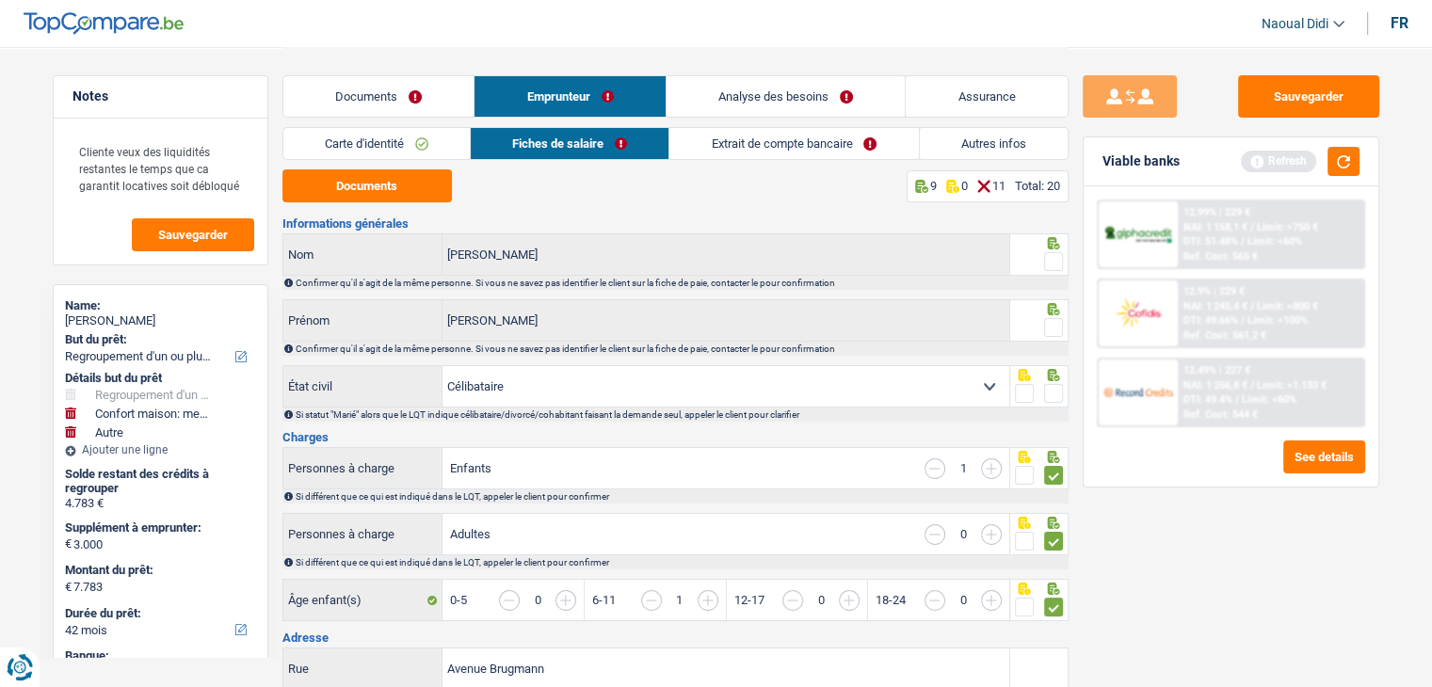
click at [1052, 402] on div at bounding box center [1053, 394] width 19 height 24
click at [1052, 393] on span at bounding box center [1053, 393] width 19 height 19
click at [0, 0] on input "radio" at bounding box center [0, 0] width 0 height 0
click at [1054, 329] on span at bounding box center [1053, 327] width 19 height 19
click at [0, 0] on input "radio" at bounding box center [0, 0] width 0 height 0
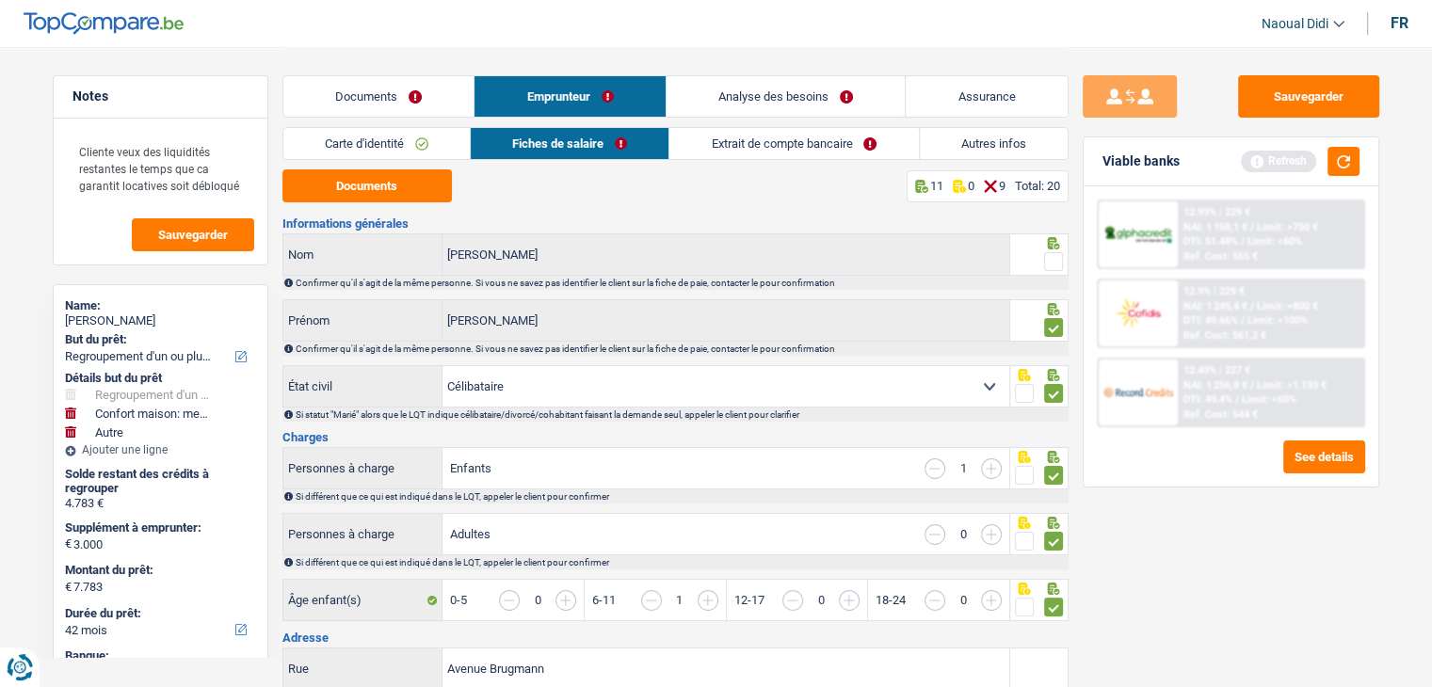
click at [1056, 259] on span at bounding box center [1053, 261] width 19 height 19
click at [0, 0] on input "radio" at bounding box center [0, 0] width 0 height 0
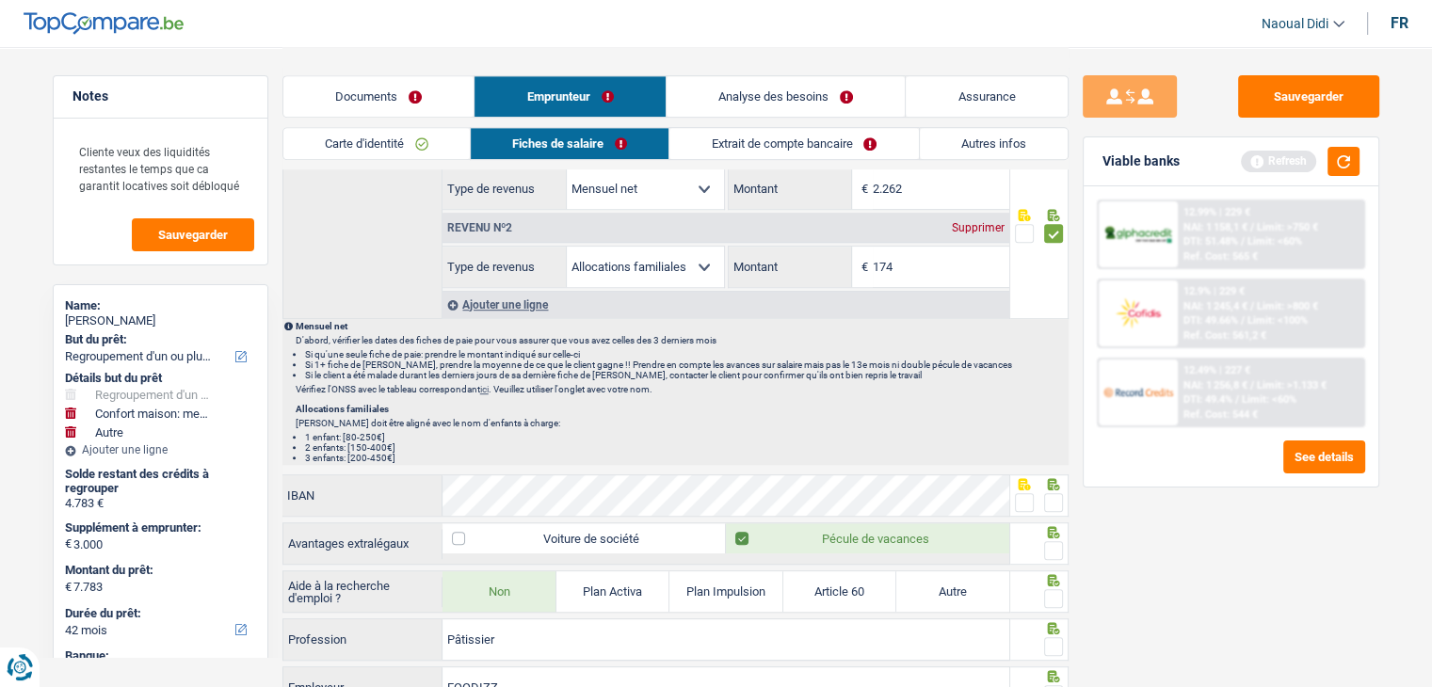
scroll to position [1224, 0]
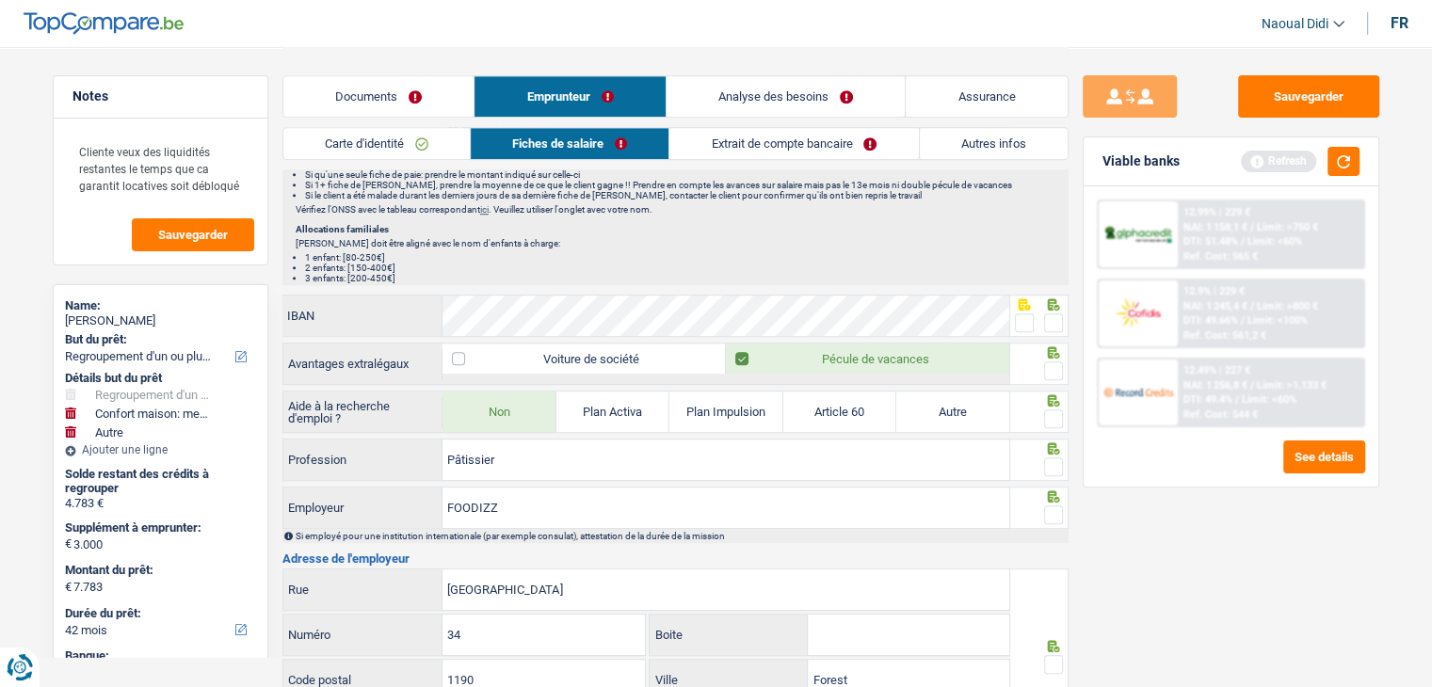
click at [1053, 327] on div at bounding box center [1053, 324] width 19 height 24
click at [1053, 319] on span at bounding box center [1053, 322] width 19 height 19
click at [0, 0] on input "radio" at bounding box center [0, 0] width 0 height 0
click at [1053, 319] on span at bounding box center [1053, 322] width 19 height 19
click at [0, 0] on input "radio" at bounding box center [0, 0] width 0 height 0
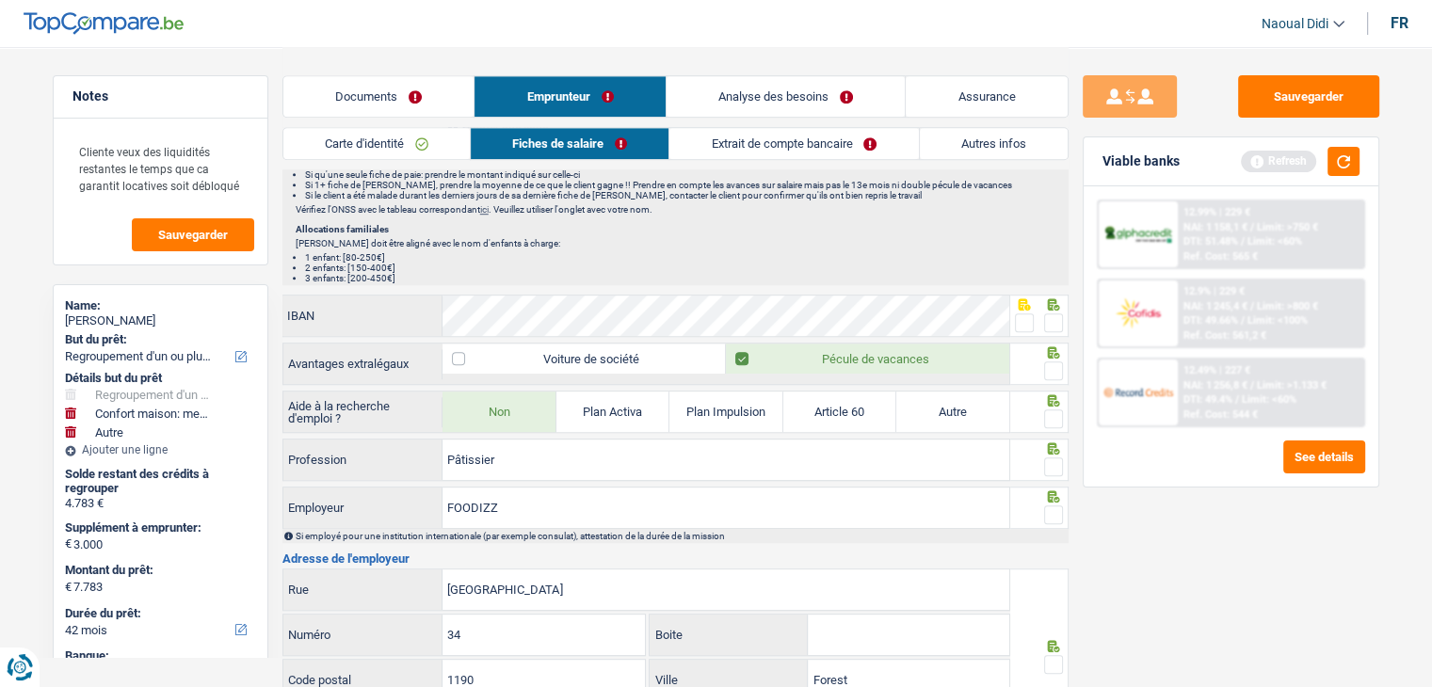
click at [1055, 375] on div at bounding box center [1053, 372] width 19 height 24
click at [1053, 366] on span at bounding box center [1053, 371] width 19 height 19
click at [0, 0] on input "radio" at bounding box center [0, 0] width 0 height 0
click at [1056, 316] on span at bounding box center [1053, 322] width 19 height 19
click at [0, 0] on input "radio" at bounding box center [0, 0] width 0 height 0
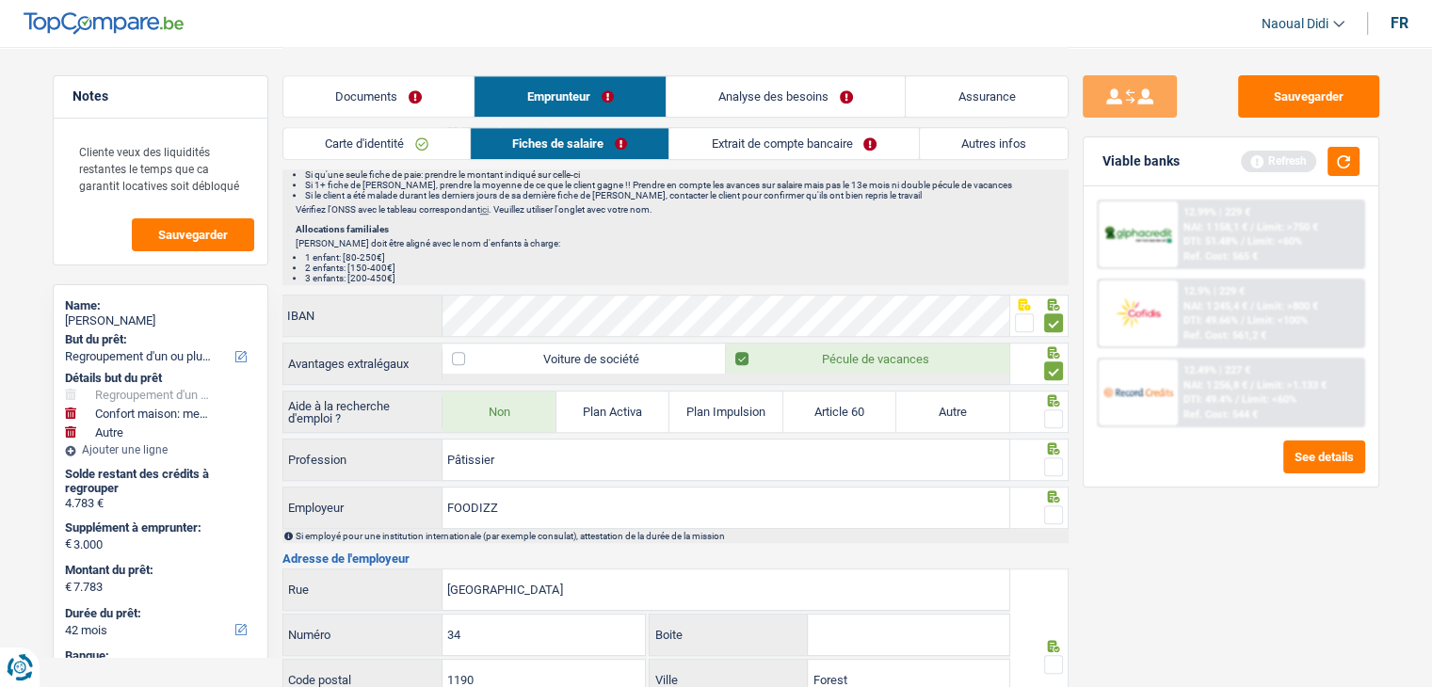
click at [1053, 410] on span at bounding box center [1053, 419] width 19 height 19
click at [0, 0] on input "radio" at bounding box center [0, 0] width 0 height 0
click at [1053, 464] on span at bounding box center [1053, 467] width 19 height 19
click at [0, 0] on input "radio" at bounding box center [0, 0] width 0 height 0
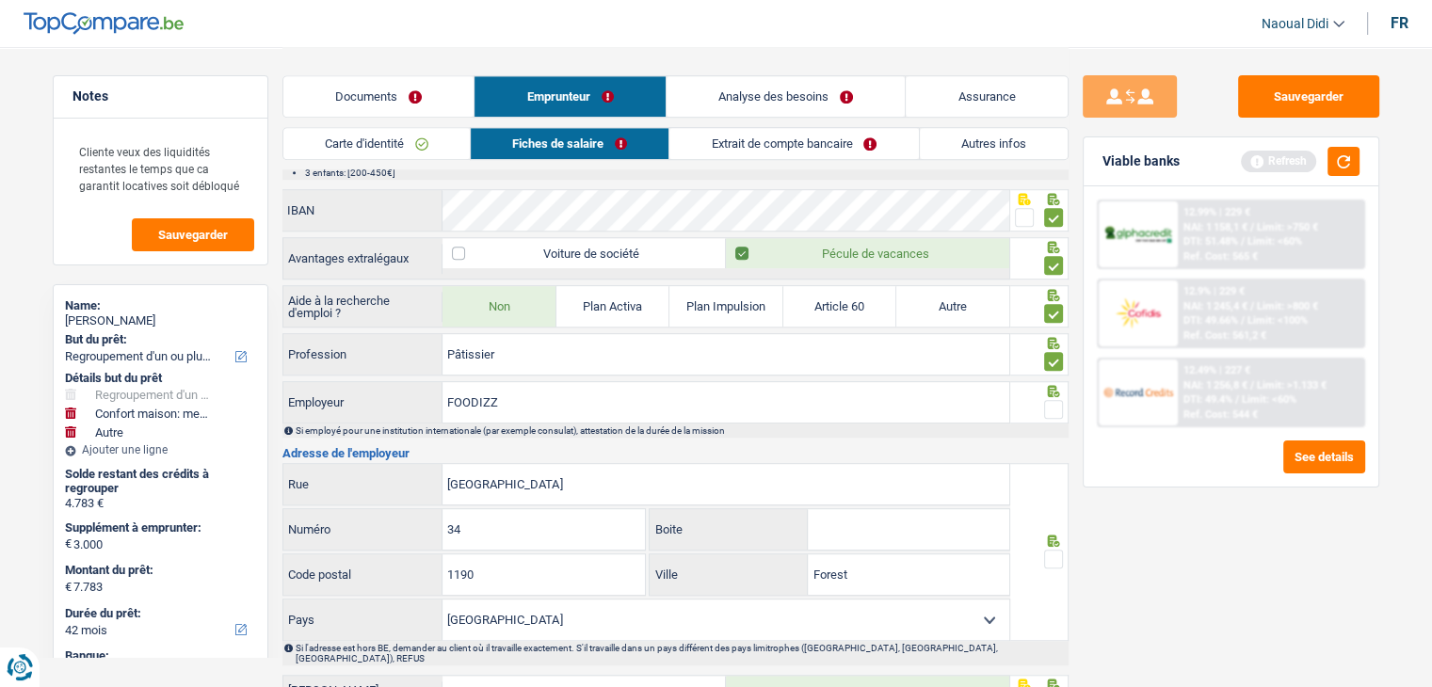
scroll to position [1412, 0]
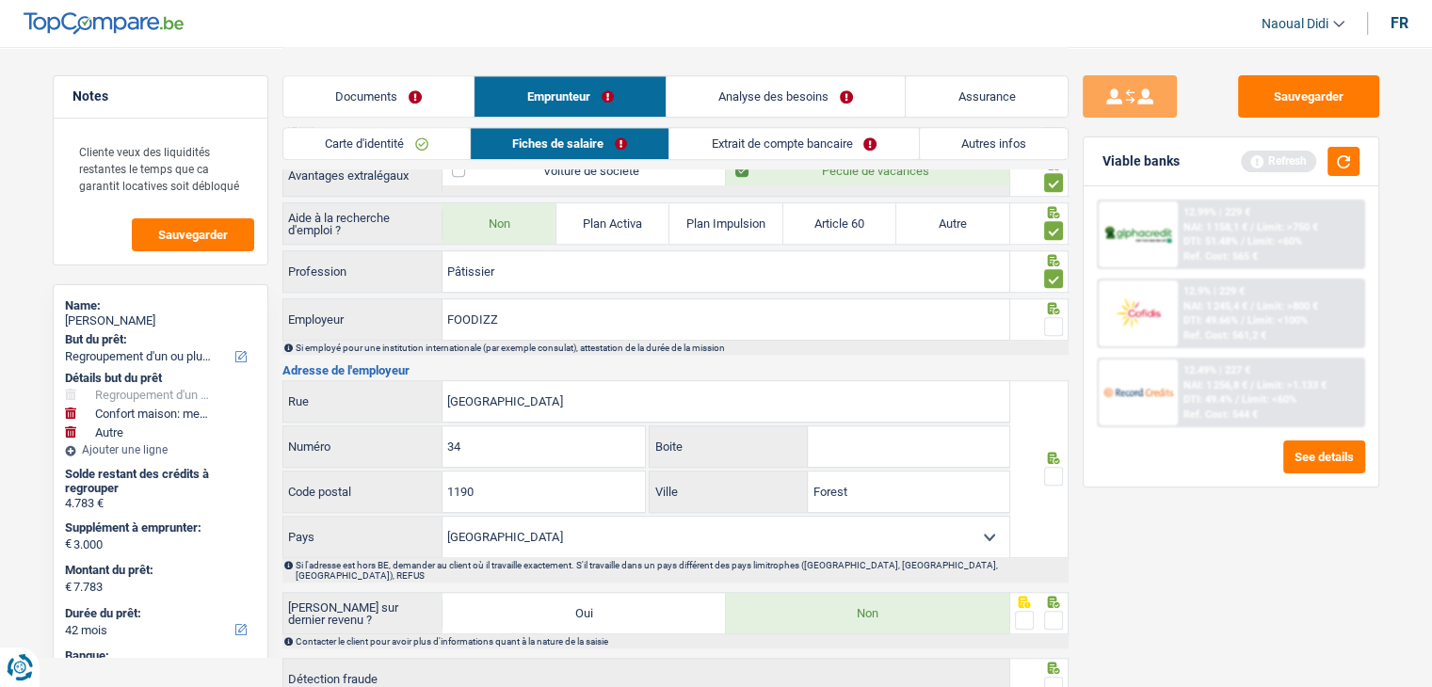
click at [1053, 321] on span at bounding box center [1053, 326] width 19 height 19
click at [0, 0] on input "radio" at bounding box center [0, 0] width 0 height 0
click at [1058, 471] on span at bounding box center [1053, 476] width 19 height 19
click at [0, 0] on input "radio" at bounding box center [0, 0] width 0 height 0
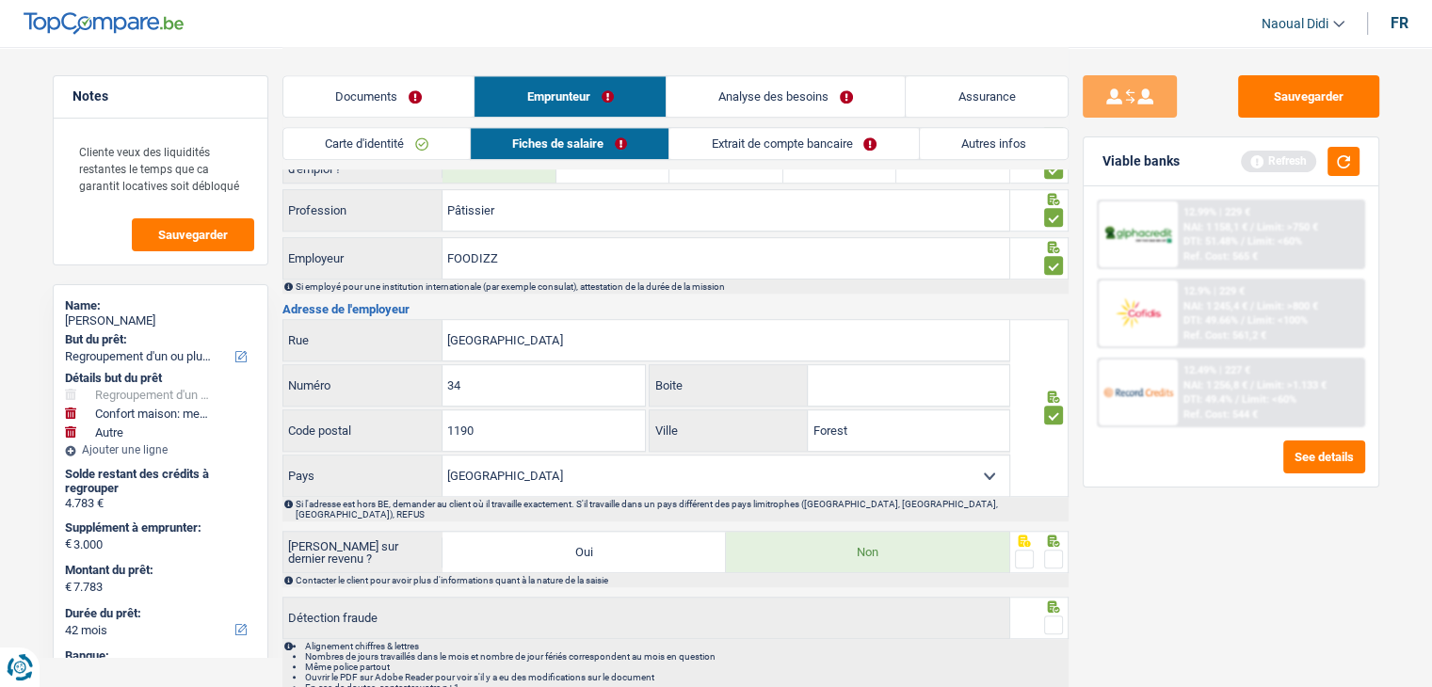
scroll to position [1506, 0]
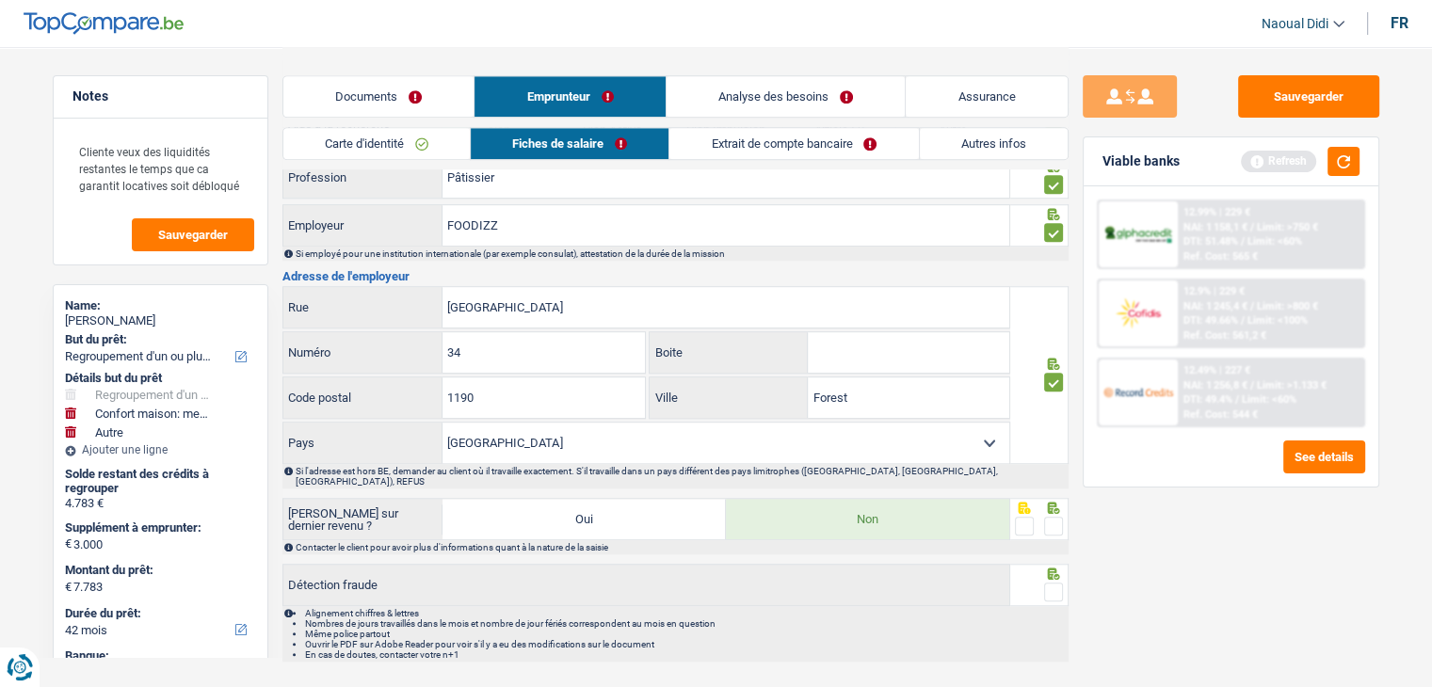
click at [1057, 517] on div at bounding box center [1053, 527] width 19 height 24
click at [1057, 583] on span at bounding box center [1053, 592] width 19 height 19
click at [0, 0] on input "radio" at bounding box center [0, 0] width 0 height 0
click at [1051, 517] on span at bounding box center [1053, 526] width 19 height 19
click at [0, 0] on input "radio" at bounding box center [0, 0] width 0 height 0
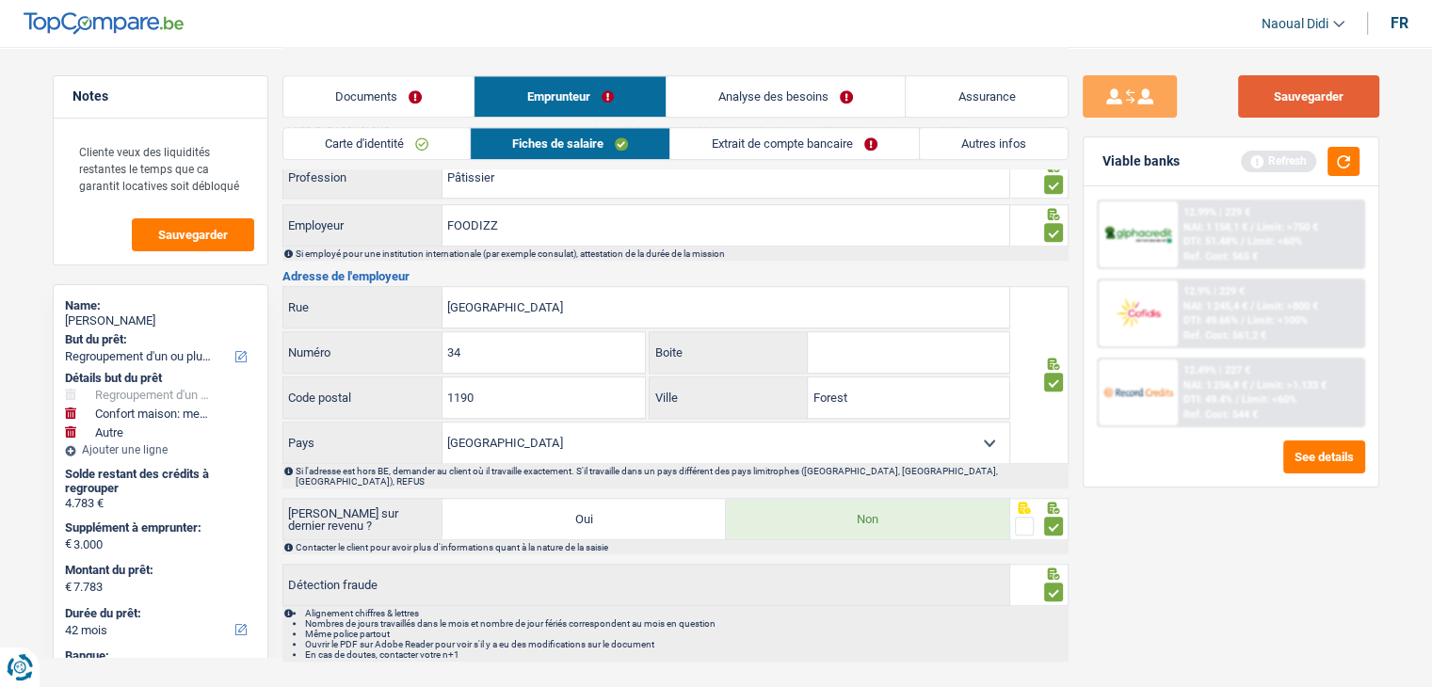
click at [1286, 108] on button "Sauvegarder" at bounding box center [1308, 96] width 141 height 42
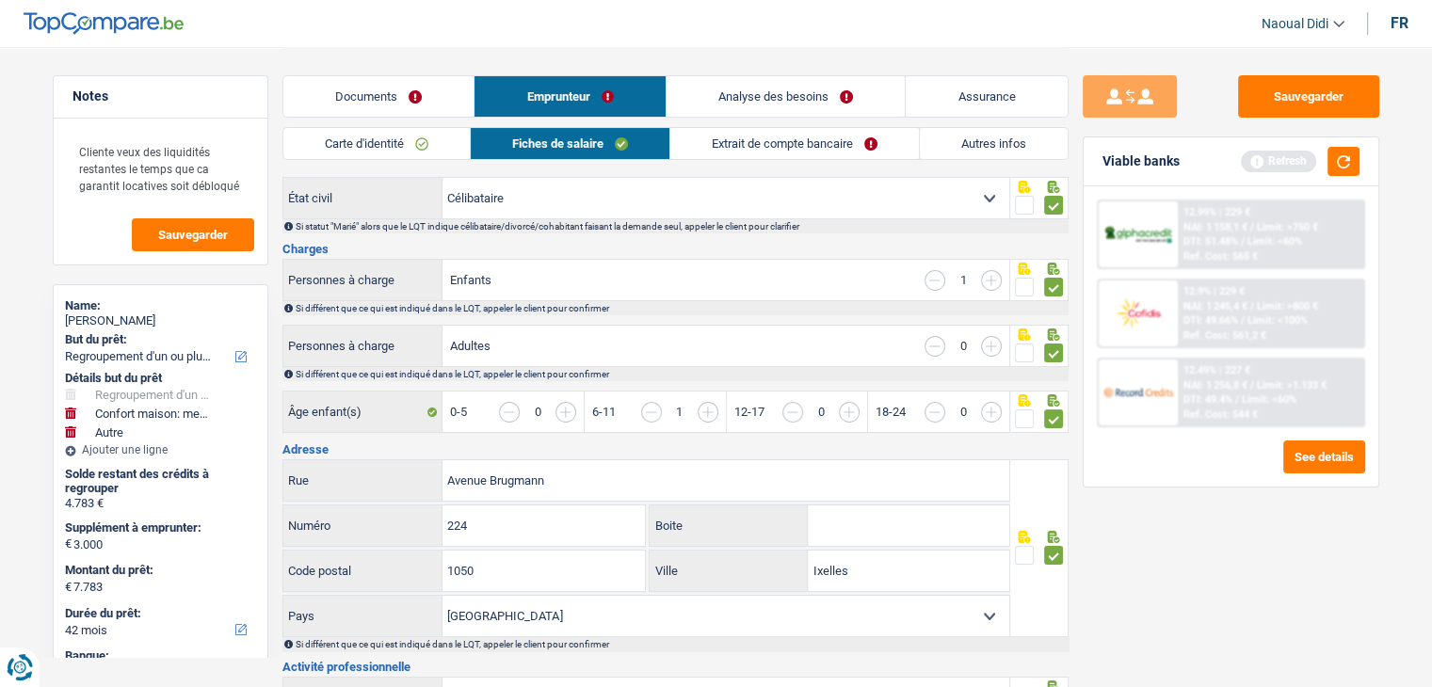
scroll to position [0, 0]
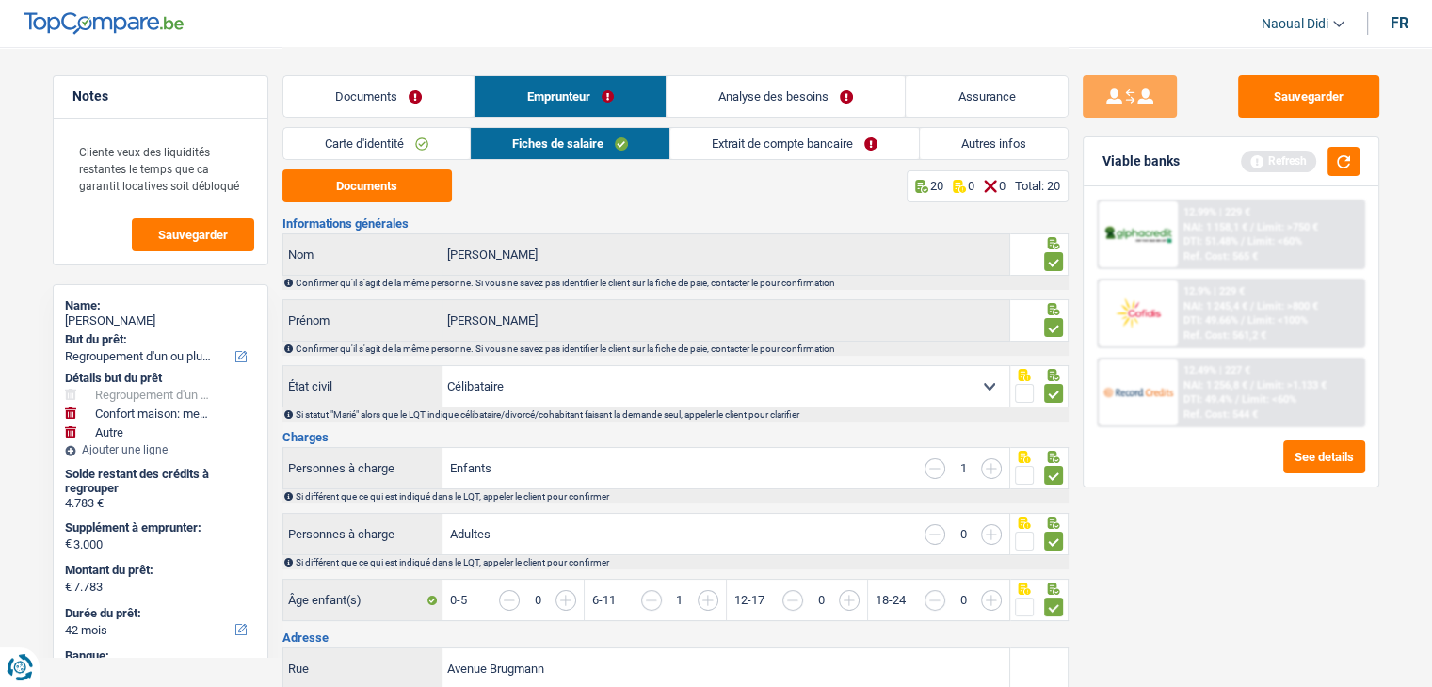
click at [788, 140] on link "Extrait de compte bancaire" at bounding box center [794, 143] width 249 height 31
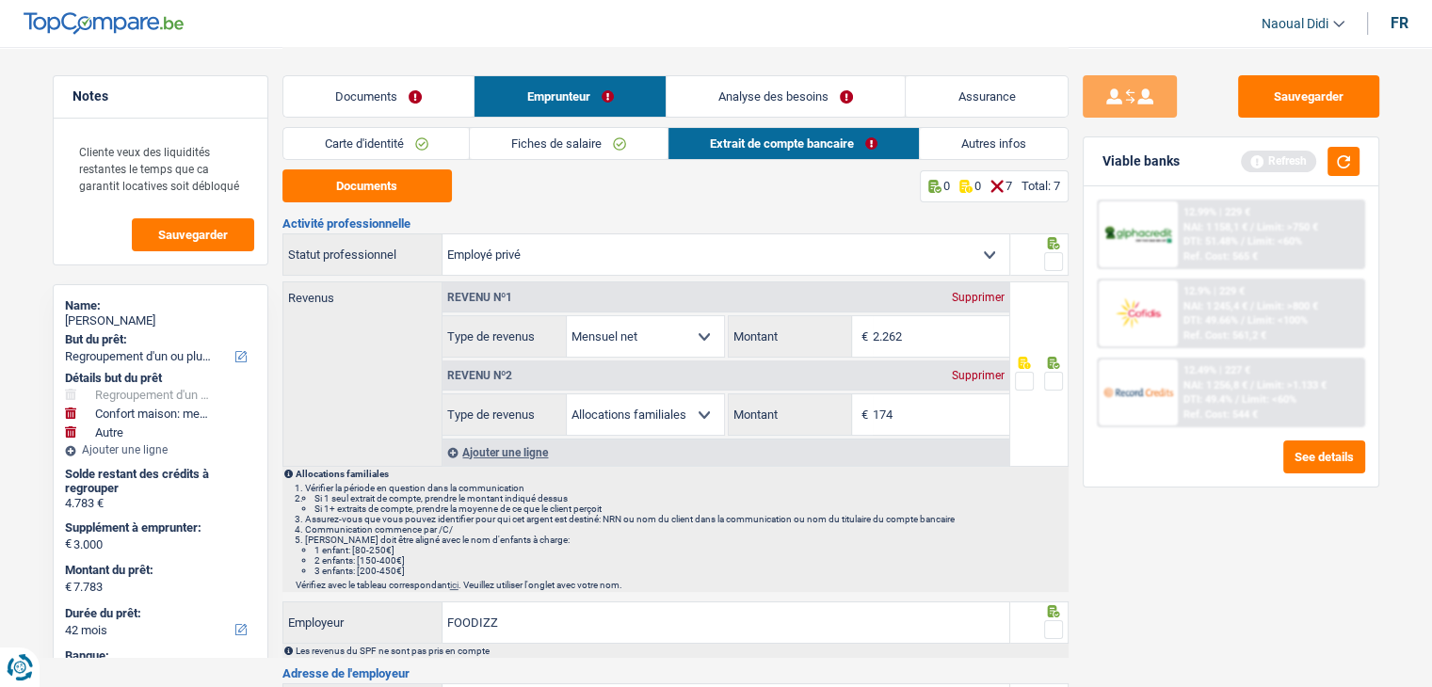
click at [1048, 260] on span at bounding box center [1053, 261] width 19 height 19
click at [0, 0] on input "radio" at bounding box center [0, 0] width 0 height 0
click at [1054, 380] on span at bounding box center [1053, 381] width 19 height 19
click at [0, 0] on input "radio" at bounding box center [0, 0] width 0 height 0
click at [1054, 380] on span at bounding box center [1053, 381] width 19 height 19
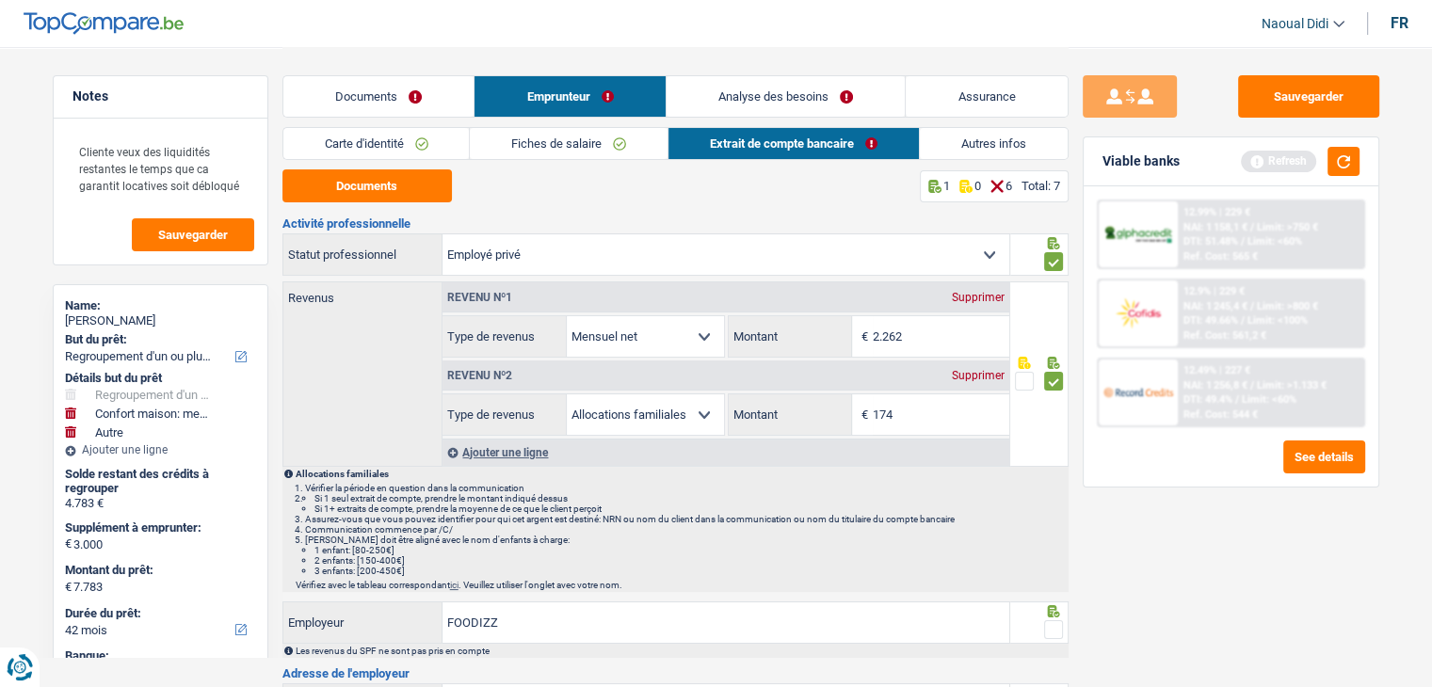
click at [0, 0] on input "radio" at bounding box center [0, 0] width 0 height 0
click at [1049, 386] on span at bounding box center [1053, 381] width 19 height 19
click at [0, 0] on input "radio" at bounding box center [0, 0] width 0 height 0
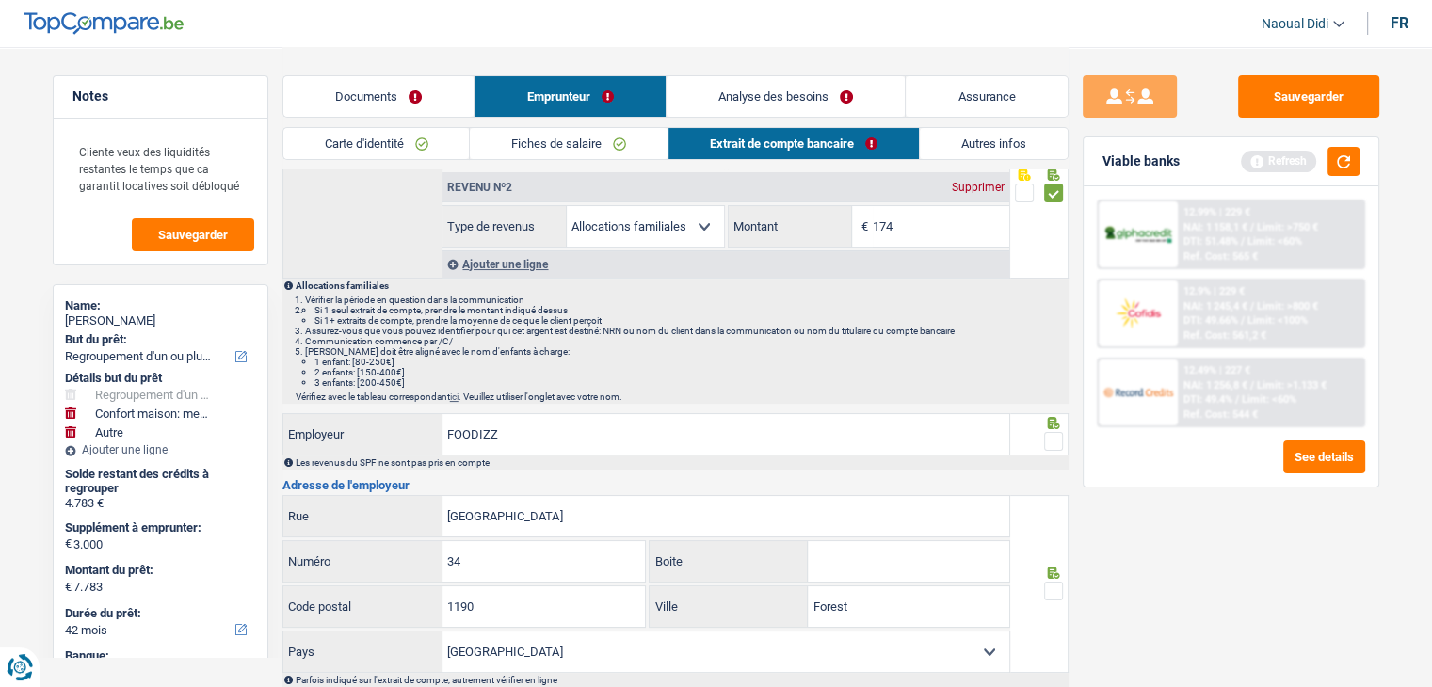
click at [1053, 441] on span at bounding box center [1053, 441] width 19 height 19
click at [0, 0] on input "radio" at bounding box center [0, 0] width 0 height 0
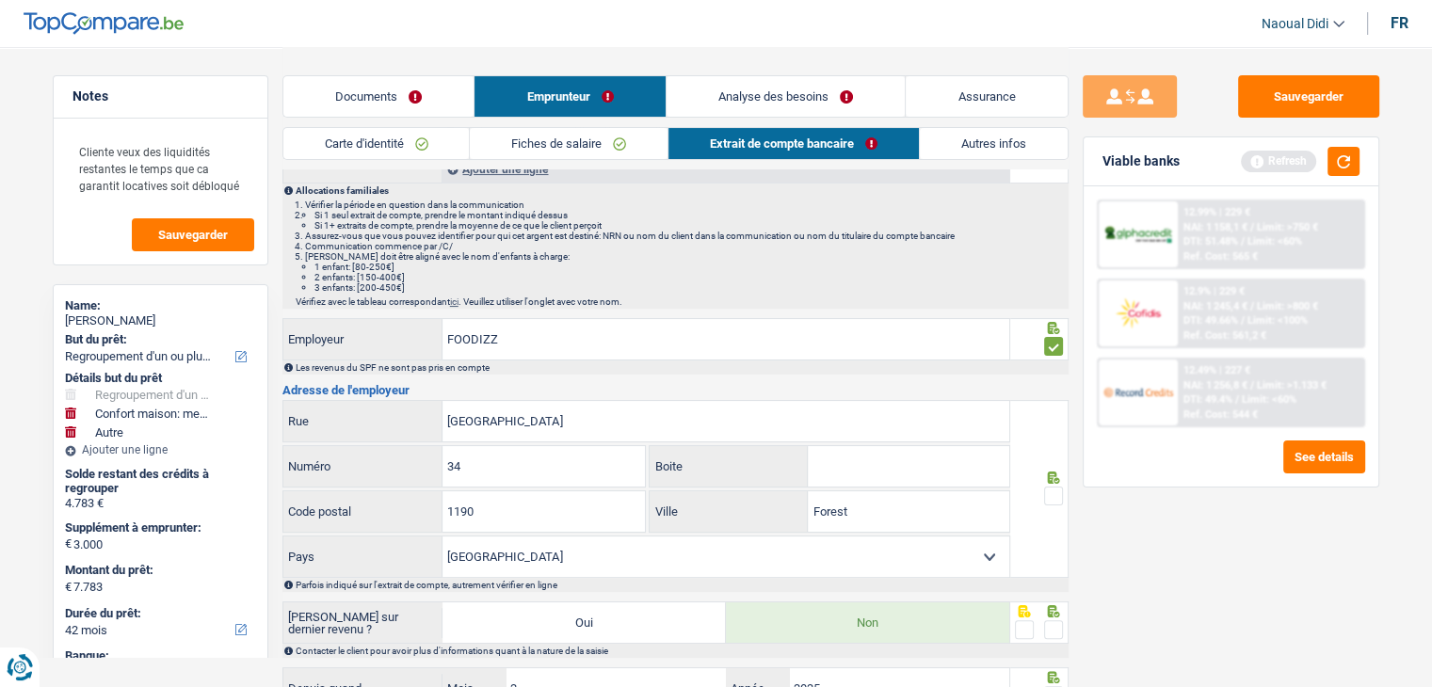
scroll to position [377, 0]
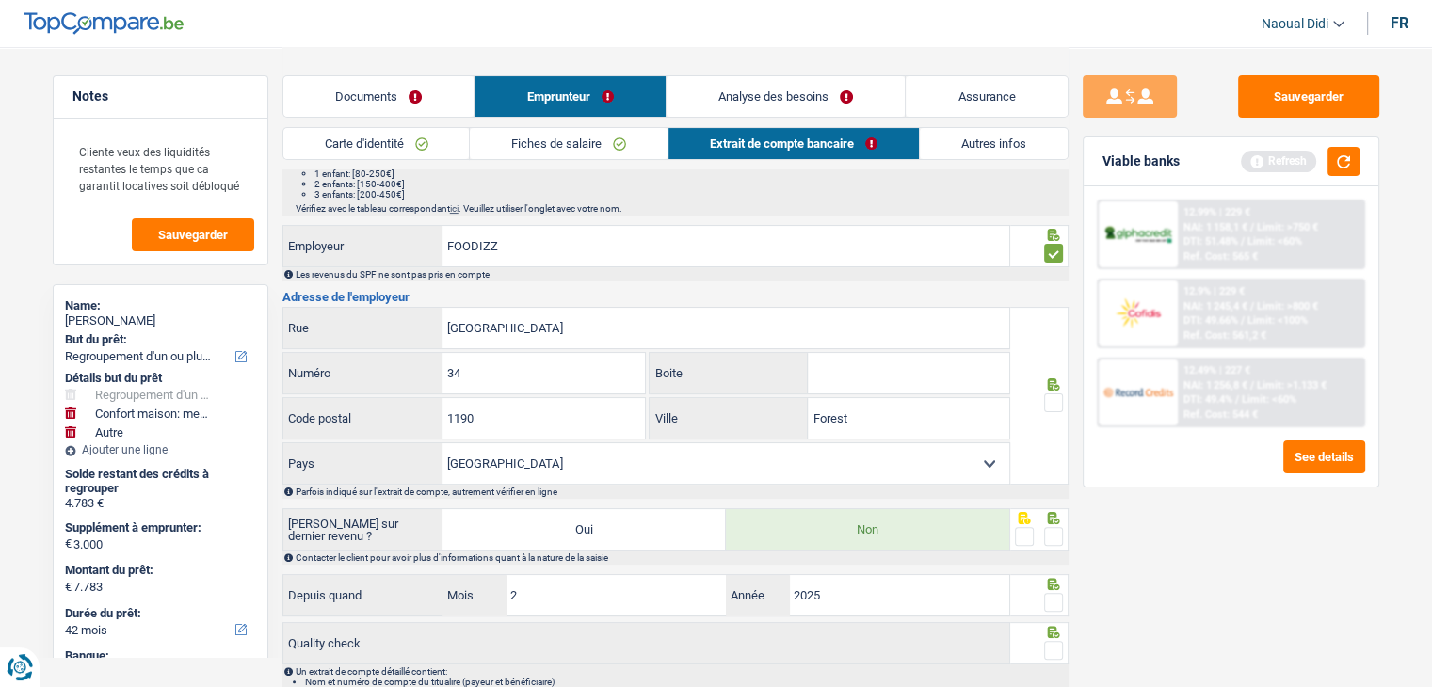
click at [1053, 410] on div at bounding box center [1053, 404] width 19 height 24
click at [1048, 394] on span at bounding box center [1053, 403] width 19 height 19
click at [0, 0] on input "radio" at bounding box center [0, 0] width 0 height 0
click at [1044, 536] on span at bounding box center [1053, 536] width 19 height 19
click at [0, 0] on input "radio" at bounding box center [0, 0] width 0 height 0
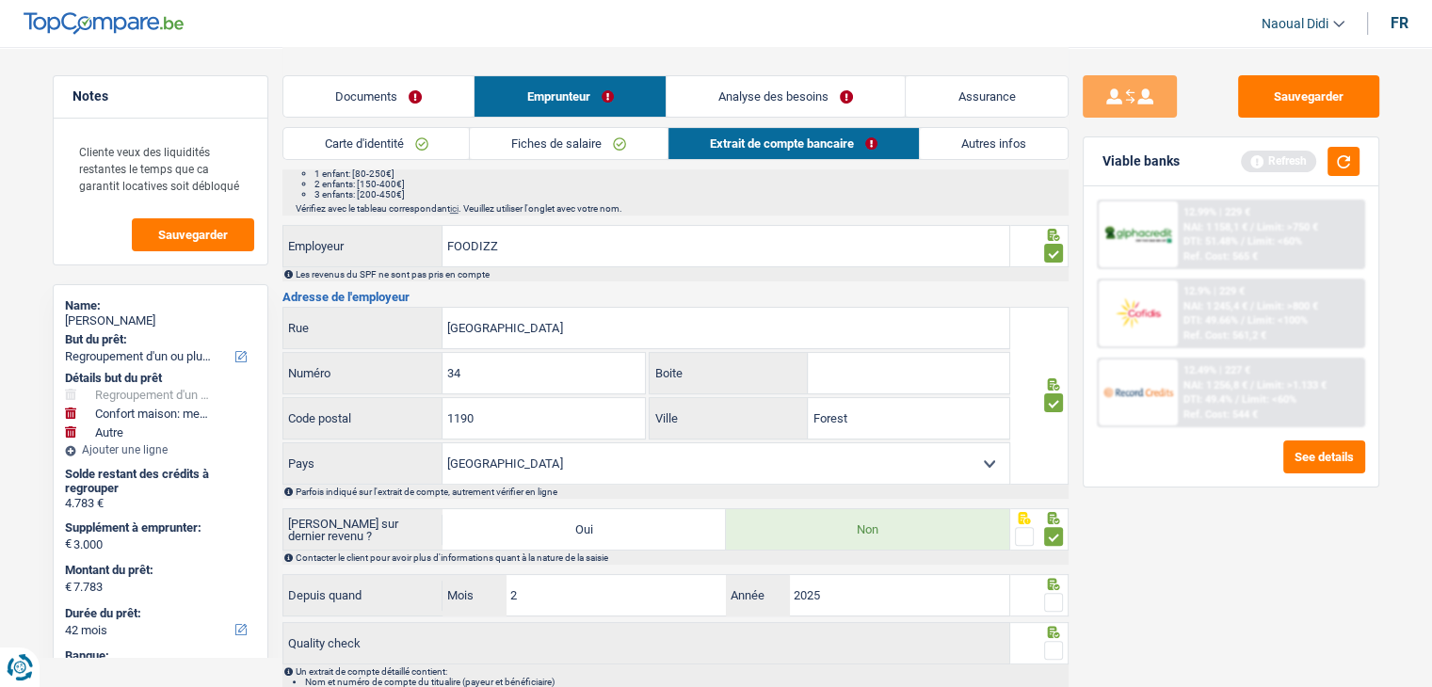
scroll to position [486, 0]
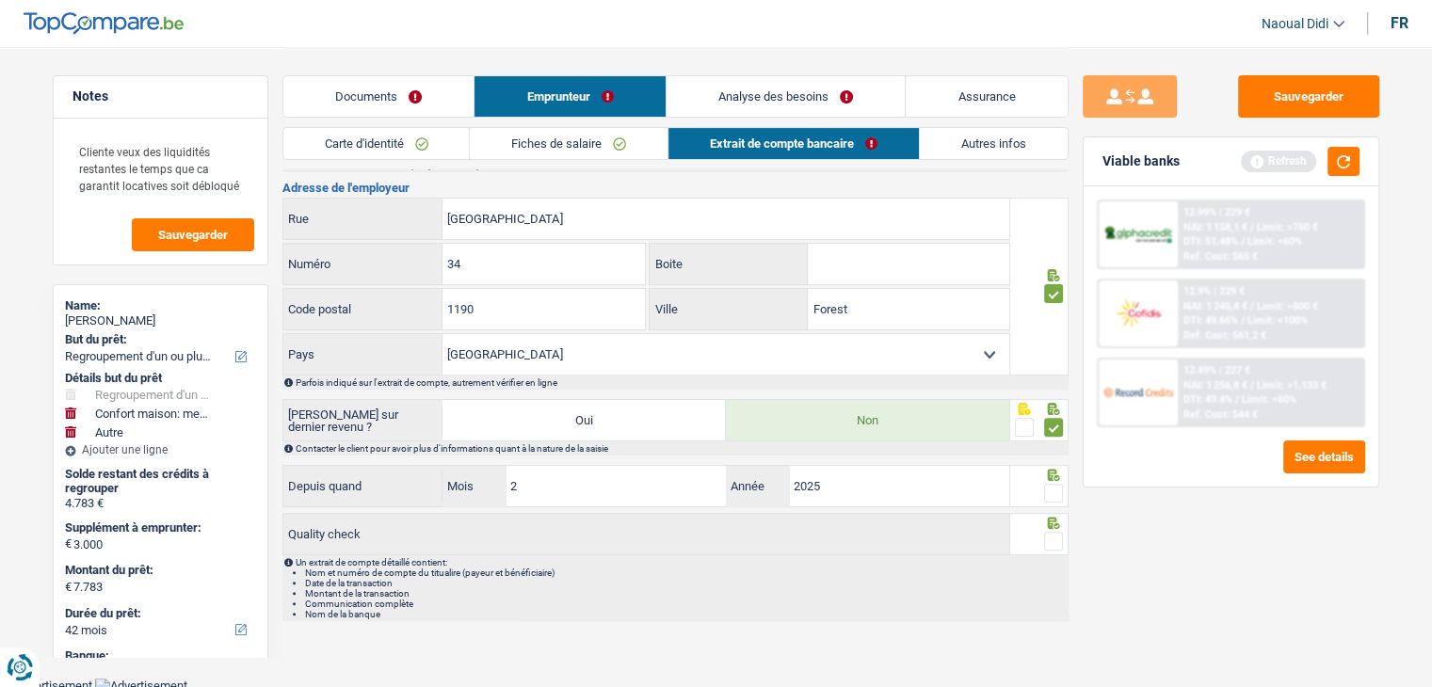
click at [1055, 487] on span at bounding box center [1053, 493] width 19 height 19
click at [0, 0] on input "radio" at bounding box center [0, 0] width 0 height 0
click at [1048, 532] on span at bounding box center [1053, 541] width 19 height 19
click at [0, 0] on input "radio" at bounding box center [0, 0] width 0 height 0
click at [1282, 86] on button "Sauvegarder" at bounding box center [1308, 96] width 141 height 42
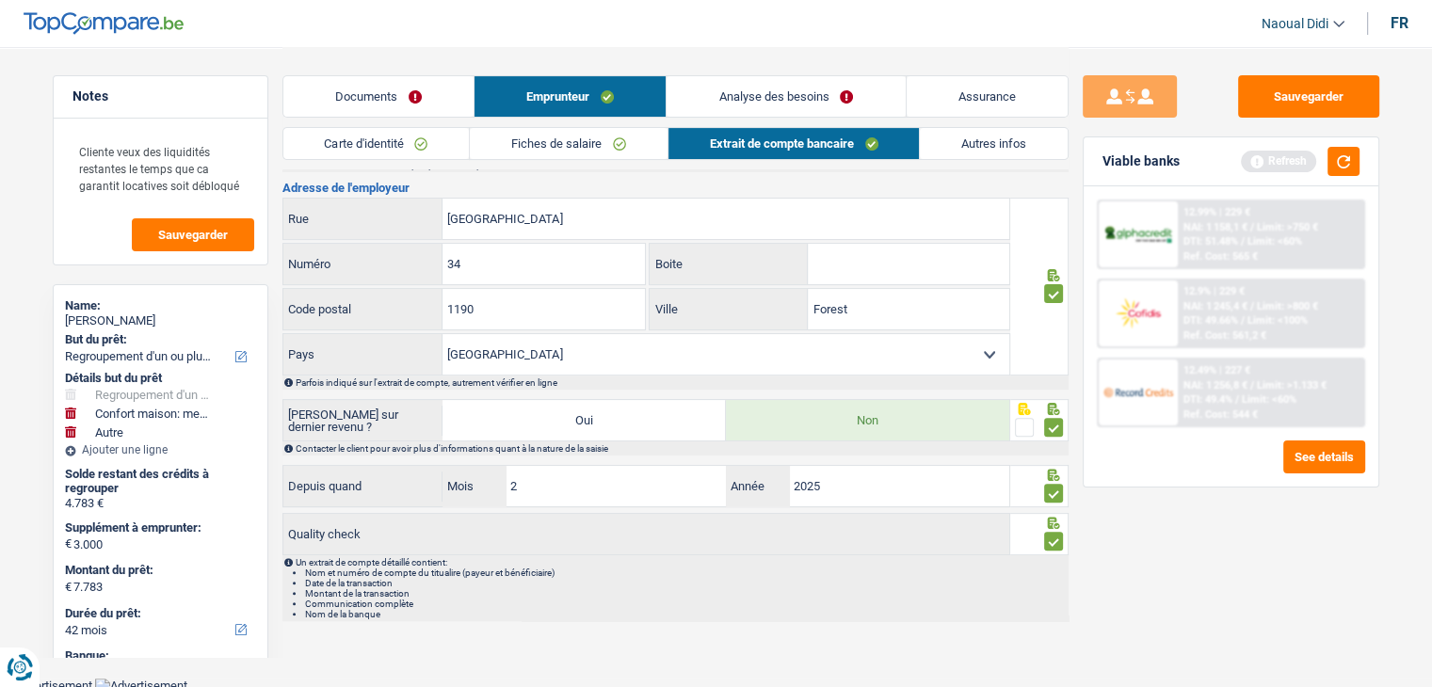
click at [384, 97] on link "Documents" at bounding box center [378, 96] width 190 height 40
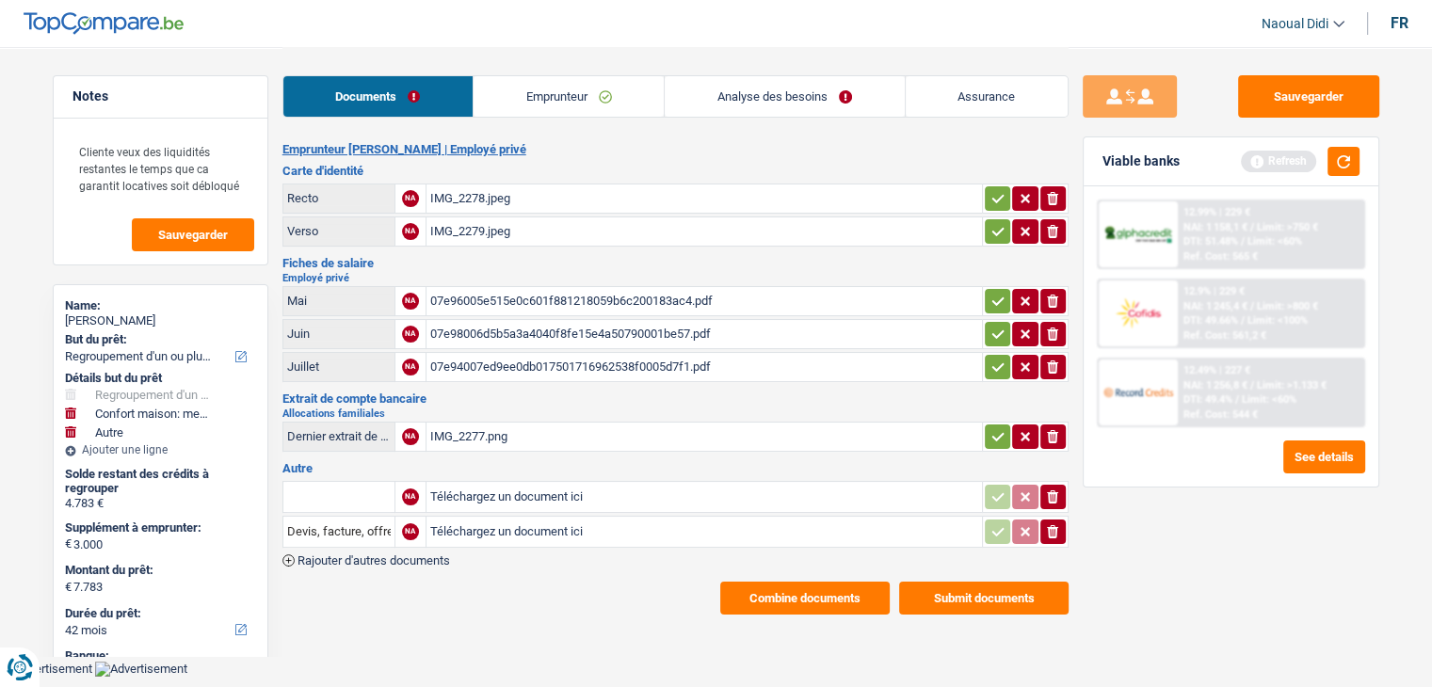
scroll to position [0, 0]
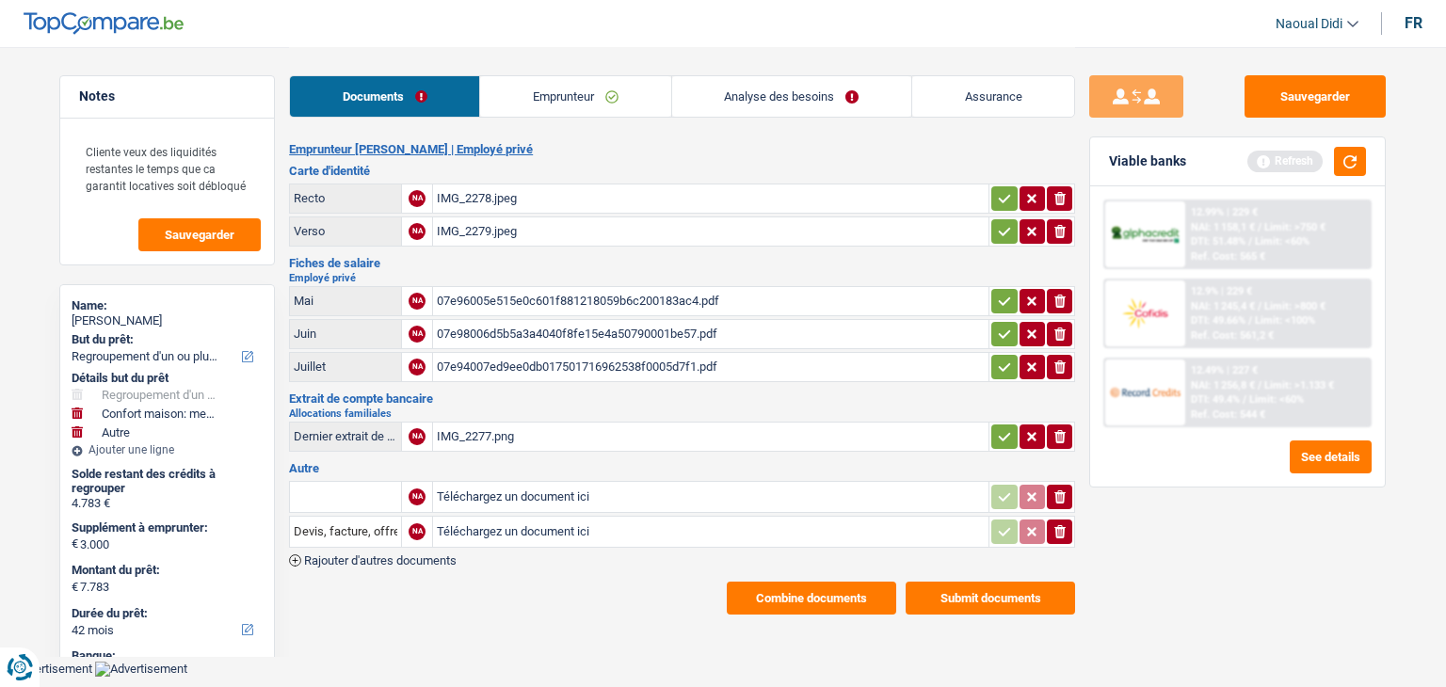
click at [484, 430] on div "IMG_2277.png" at bounding box center [711, 437] width 548 height 28
click at [1002, 189] on icon "button" at bounding box center [1004, 198] width 15 height 19
click at [1004, 238] on button "button" at bounding box center [1003, 231] width 25 height 24
click at [1001, 302] on icon "button" at bounding box center [1004, 301] width 15 height 19
click at [1002, 332] on icon "button" at bounding box center [1005, 333] width 12 height 8
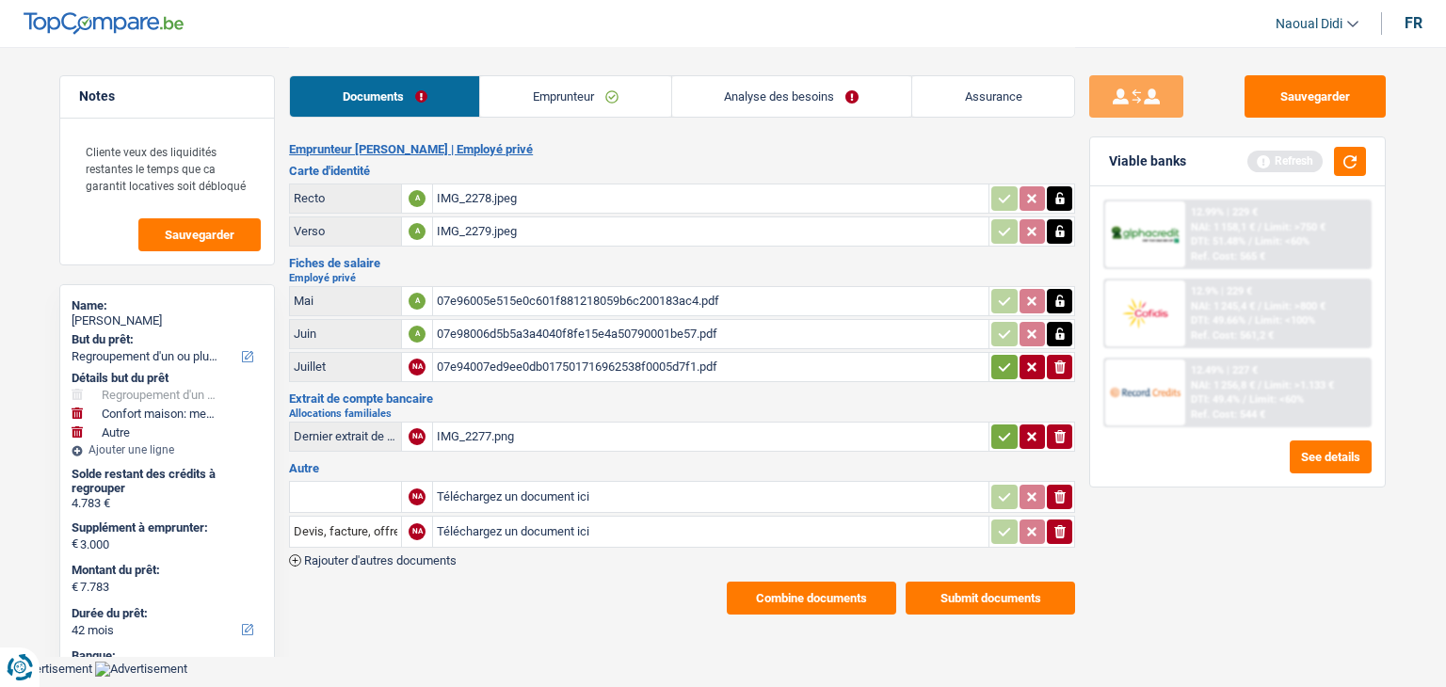
click at [1004, 370] on icon "button" at bounding box center [1004, 367] width 15 height 19
click at [1003, 427] on icon "button" at bounding box center [1004, 436] width 15 height 19
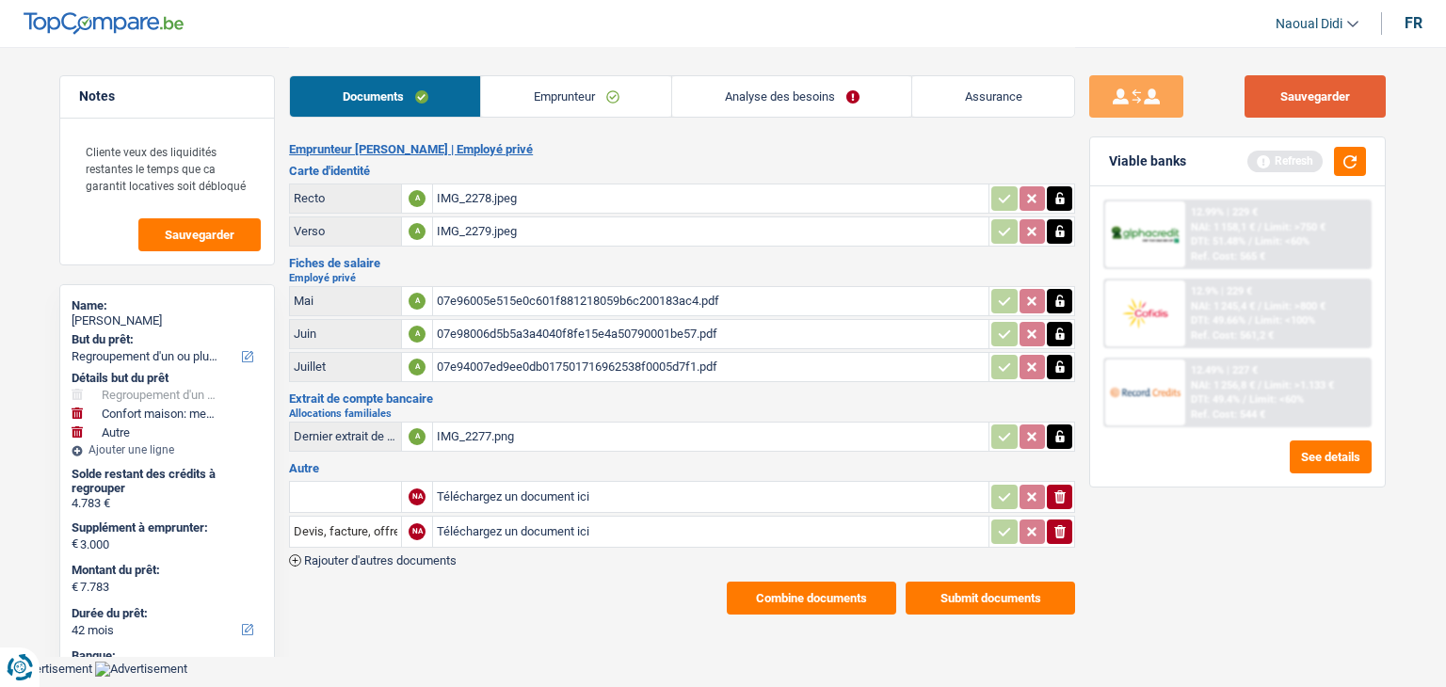
click at [1297, 96] on button "Sauvegarder" at bounding box center [1315, 96] width 141 height 42
click at [606, 95] on link "Emprunteur" at bounding box center [576, 96] width 190 height 40
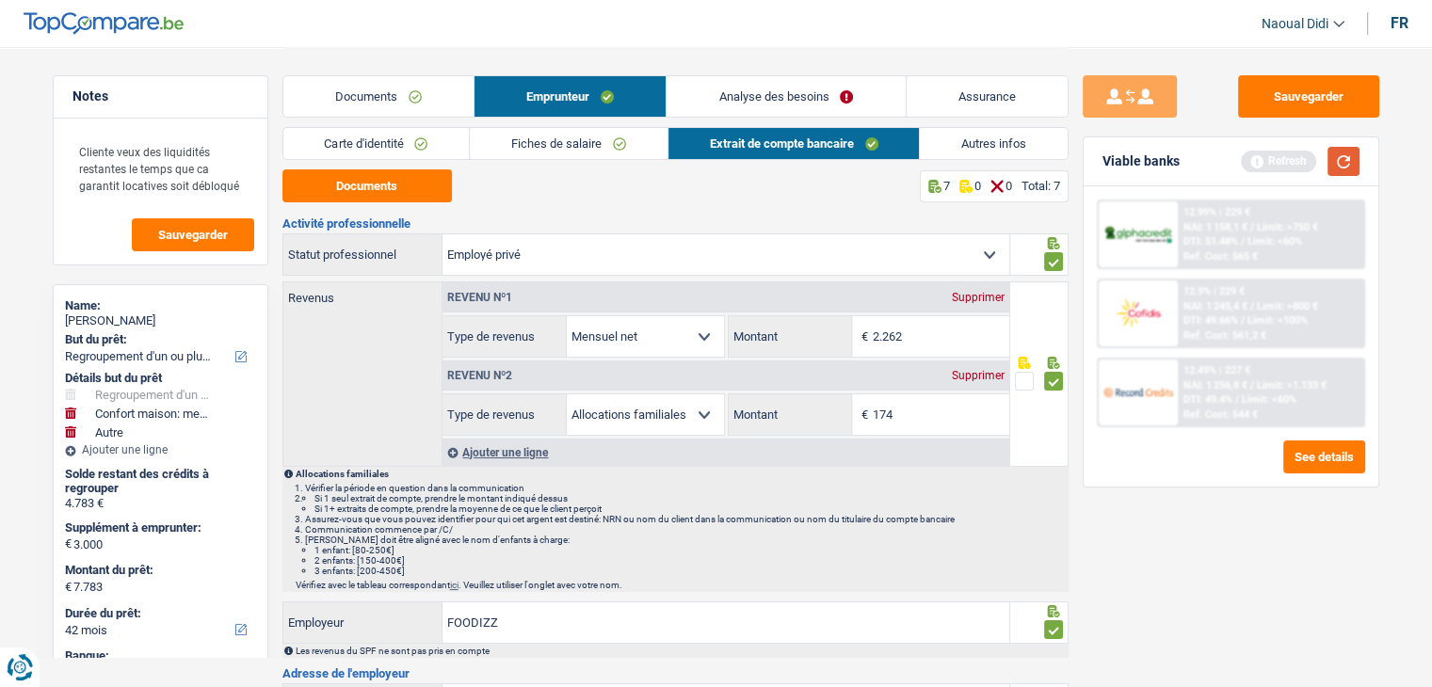
click at [1345, 163] on button "button" at bounding box center [1343, 161] width 32 height 29
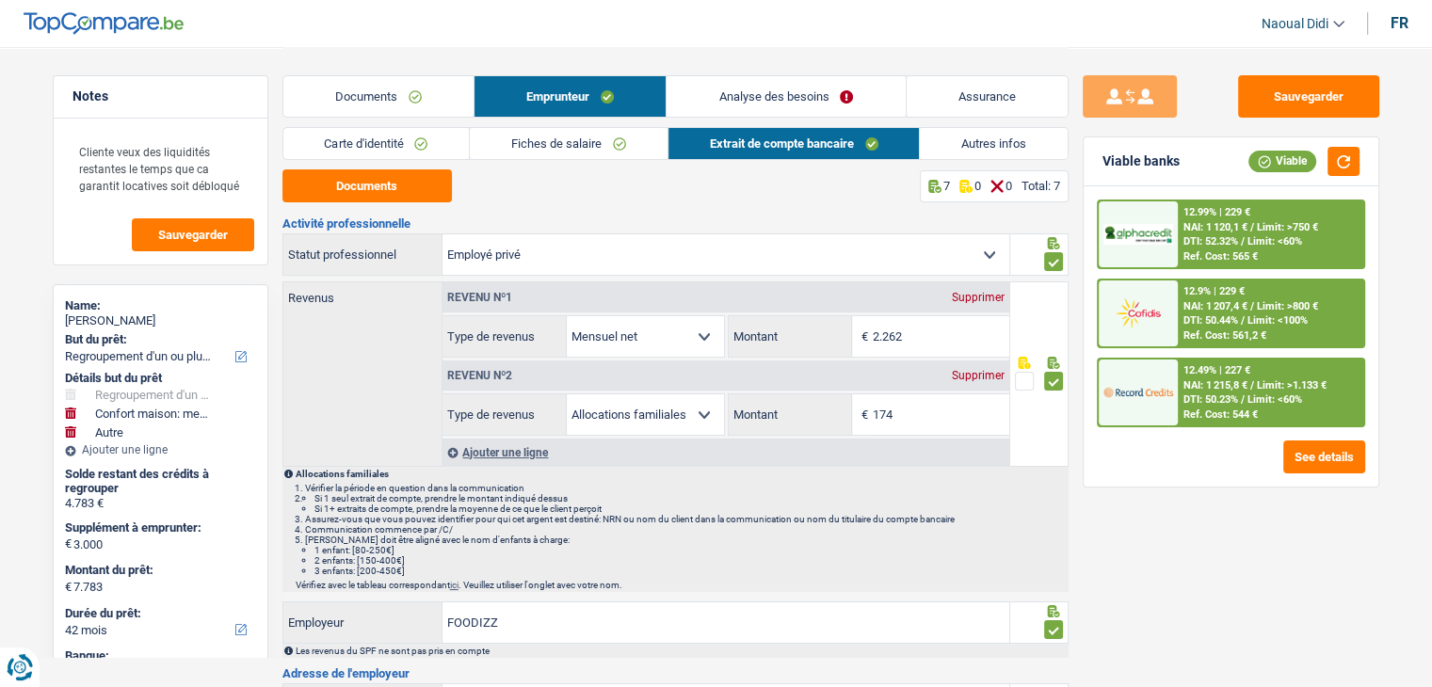
click at [971, 141] on link "Autres infos" at bounding box center [994, 143] width 148 height 31
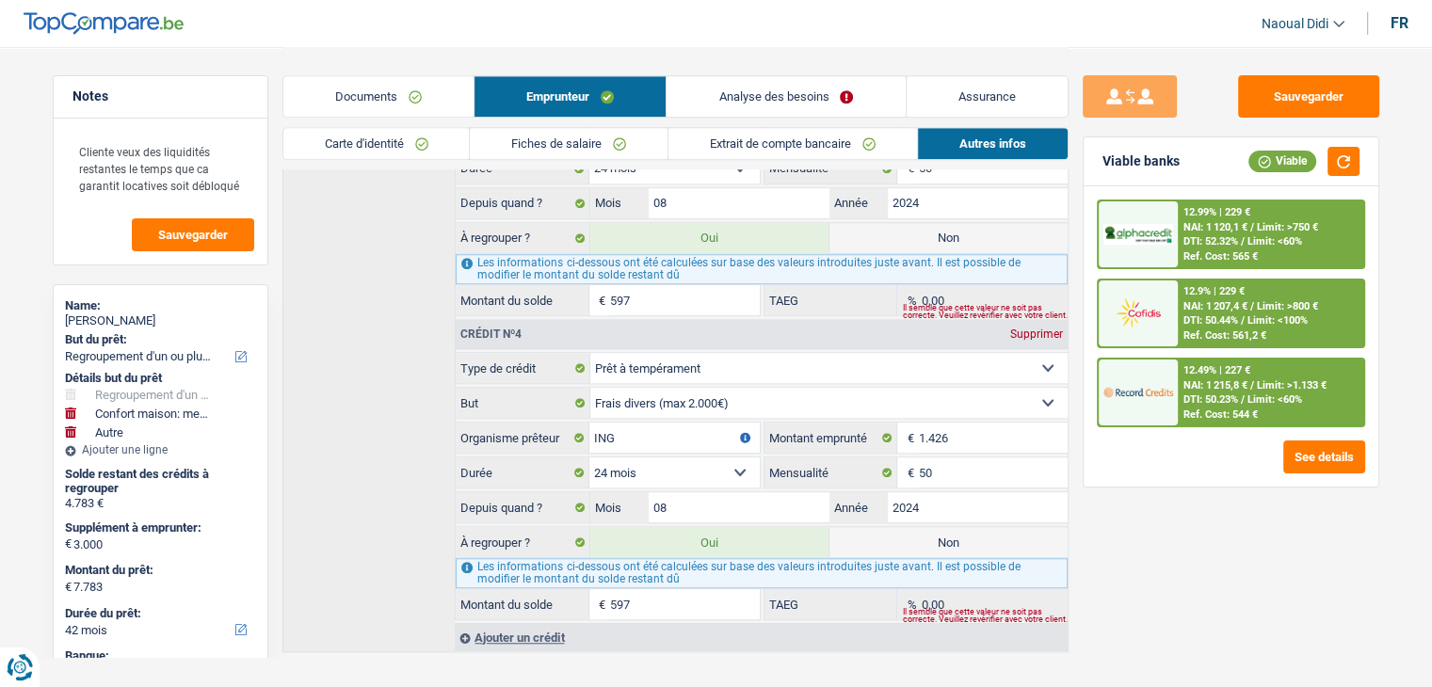
scroll to position [1330, 0]
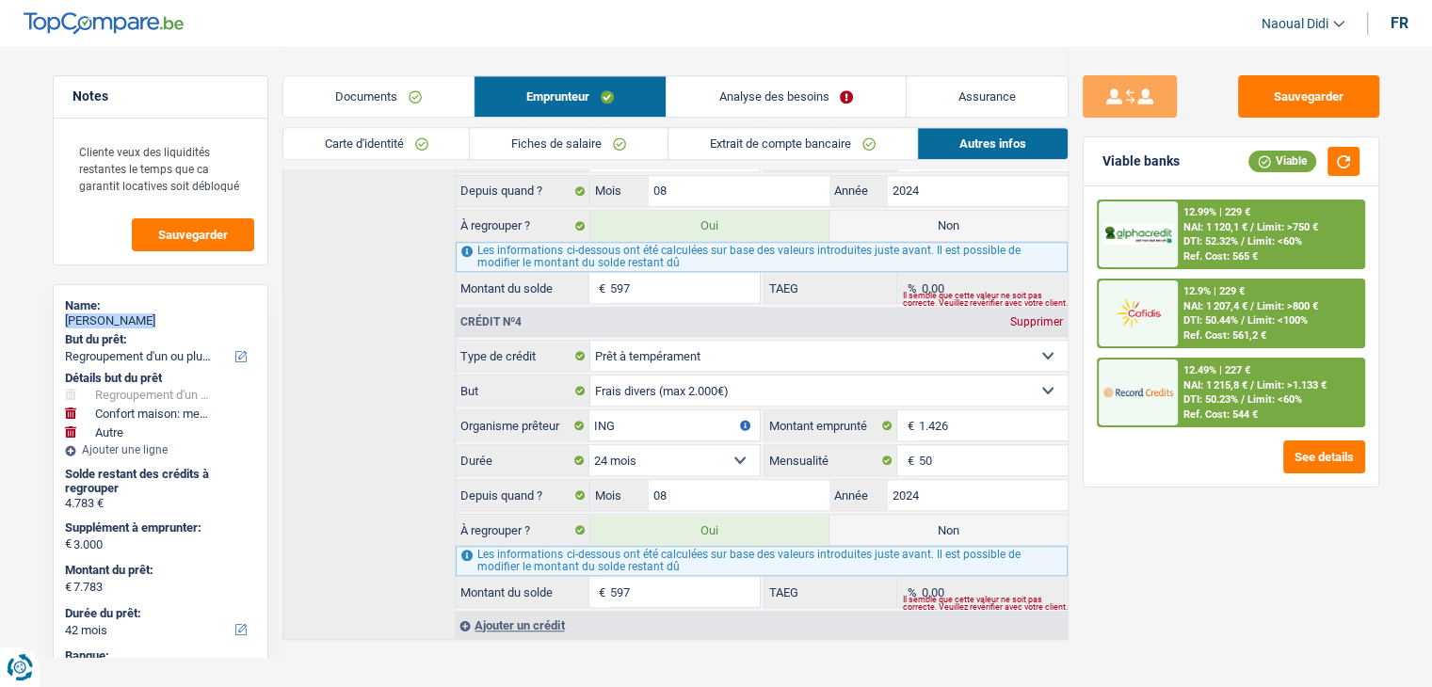
drag, startPoint x: 169, startPoint y: 317, endPoint x: 61, endPoint y: 321, distance: 108.3
click at [61, 321] on div "Name: Monika Rahman But du prêt: Confort maison: meubles, textile, peinture, él…" at bounding box center [161, 569] width 216 height 571
copy div "Monika Rahman"
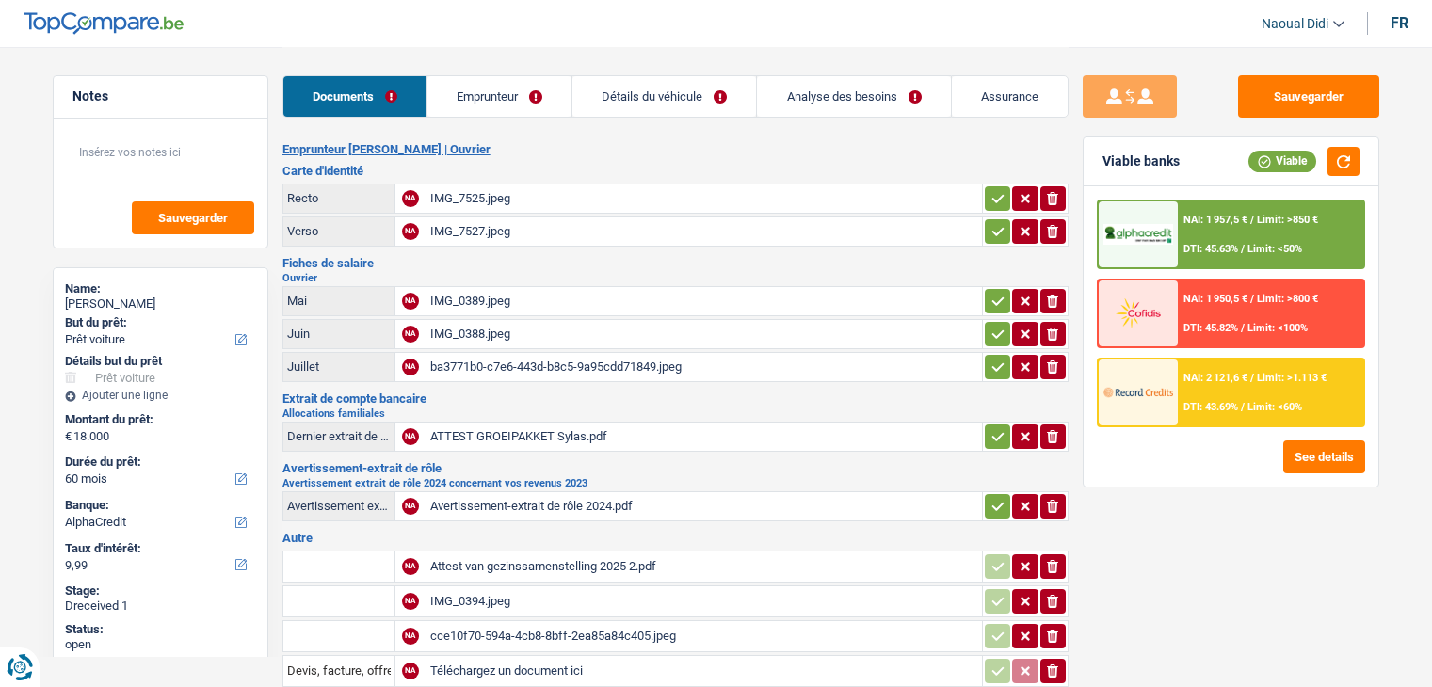
select select "car"
select select "60"
select select "alphacredit"
click at [523, 428] on div "ATTEST GROEIPAKKET Sylas.pdf" at bounding box center [704, 437] width 548 height 28
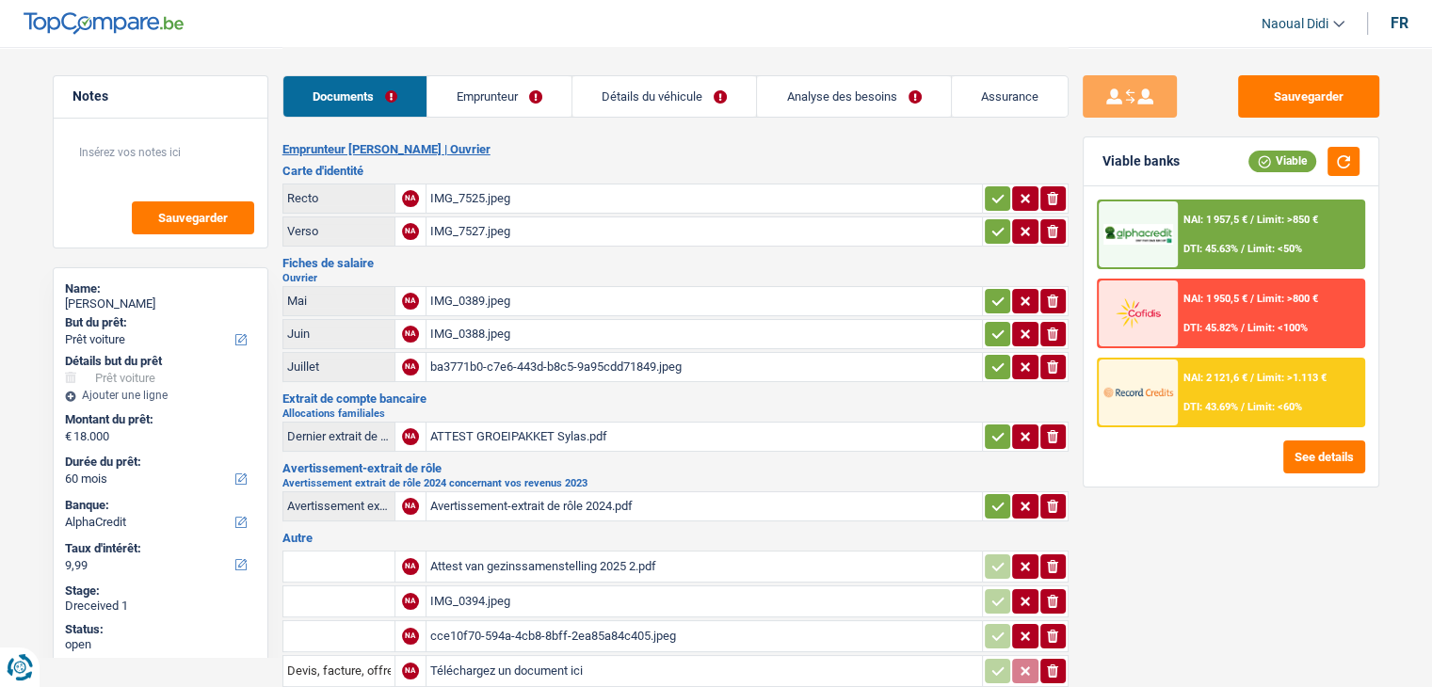
click at [654, 96] on link "Détails du véhicule" at bounding box center [664, 96] width 184 height 40
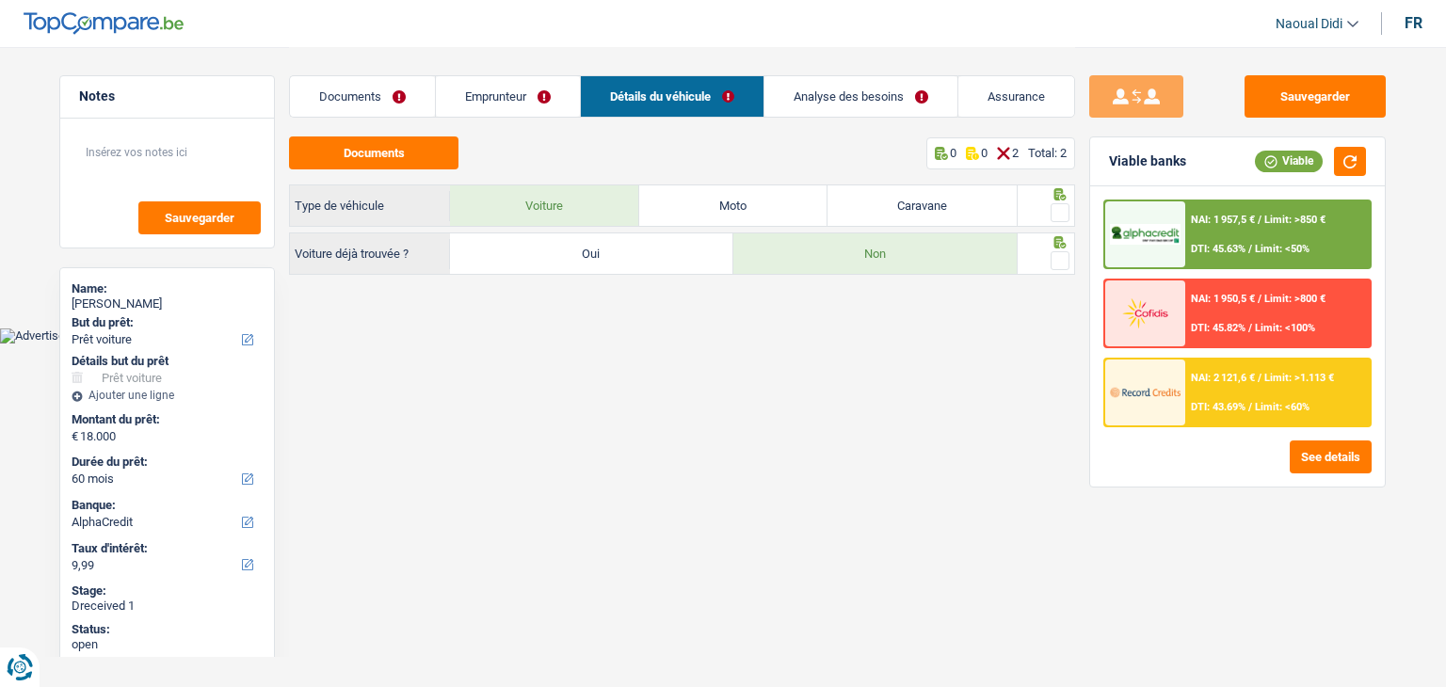
click at [515, 95] on link "Emprunteur" at bounding box center [508, 96] width 144 height 40
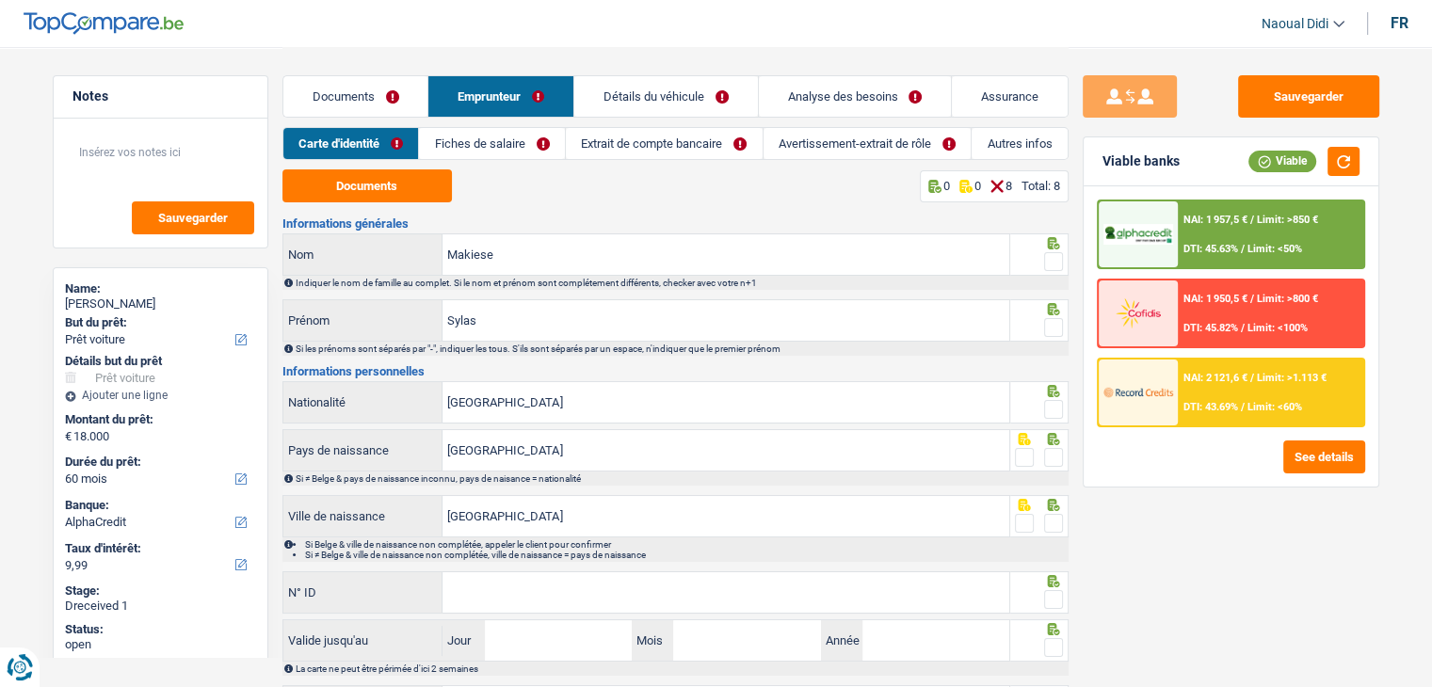
click at [466, 139] on link "Fiches de salaire" at bounding box center [492, 143] width 146 height 31
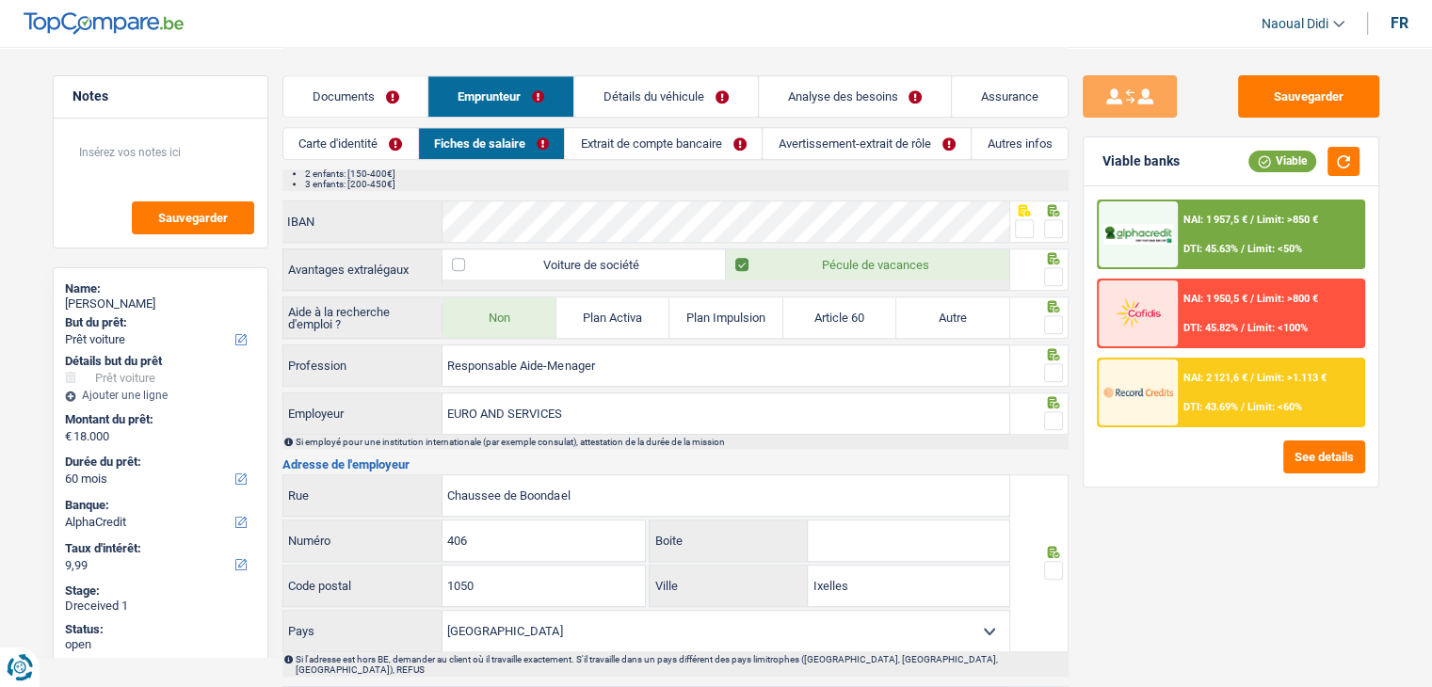
scroll to position [1412, 0]
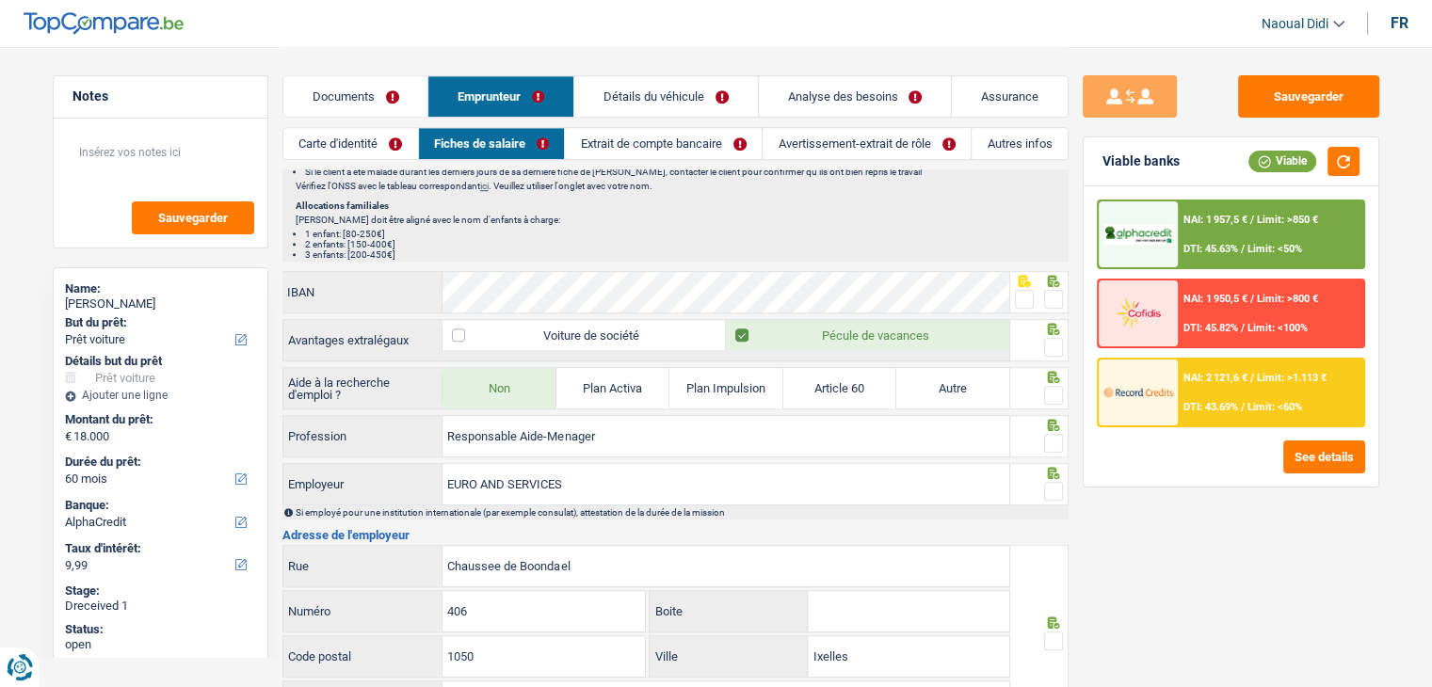
click at [711, 145] on link "Extrait de compte bancaire" at bounding box center [663, 143] width 197 height 31
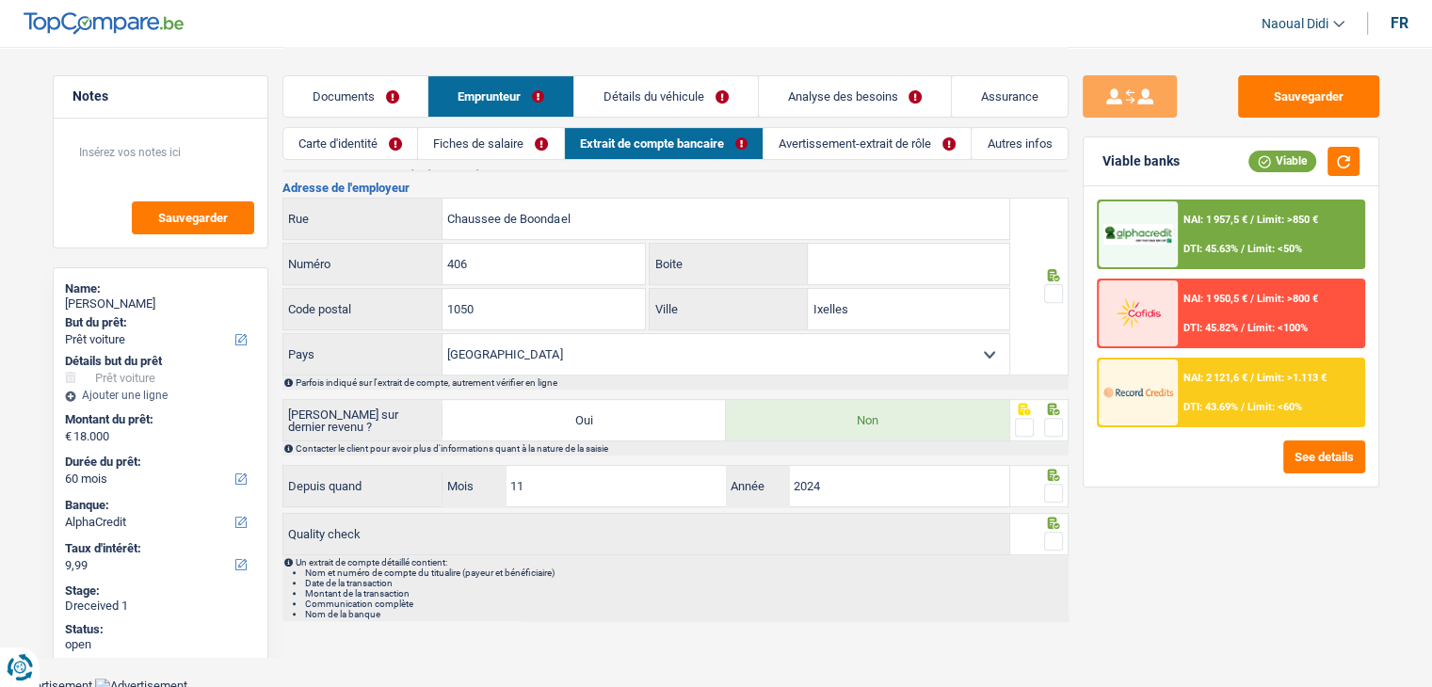
click at [889, 144] on link "Avertissement-extrait de rôle" at bounding box center [866, 143] width 207 height 31
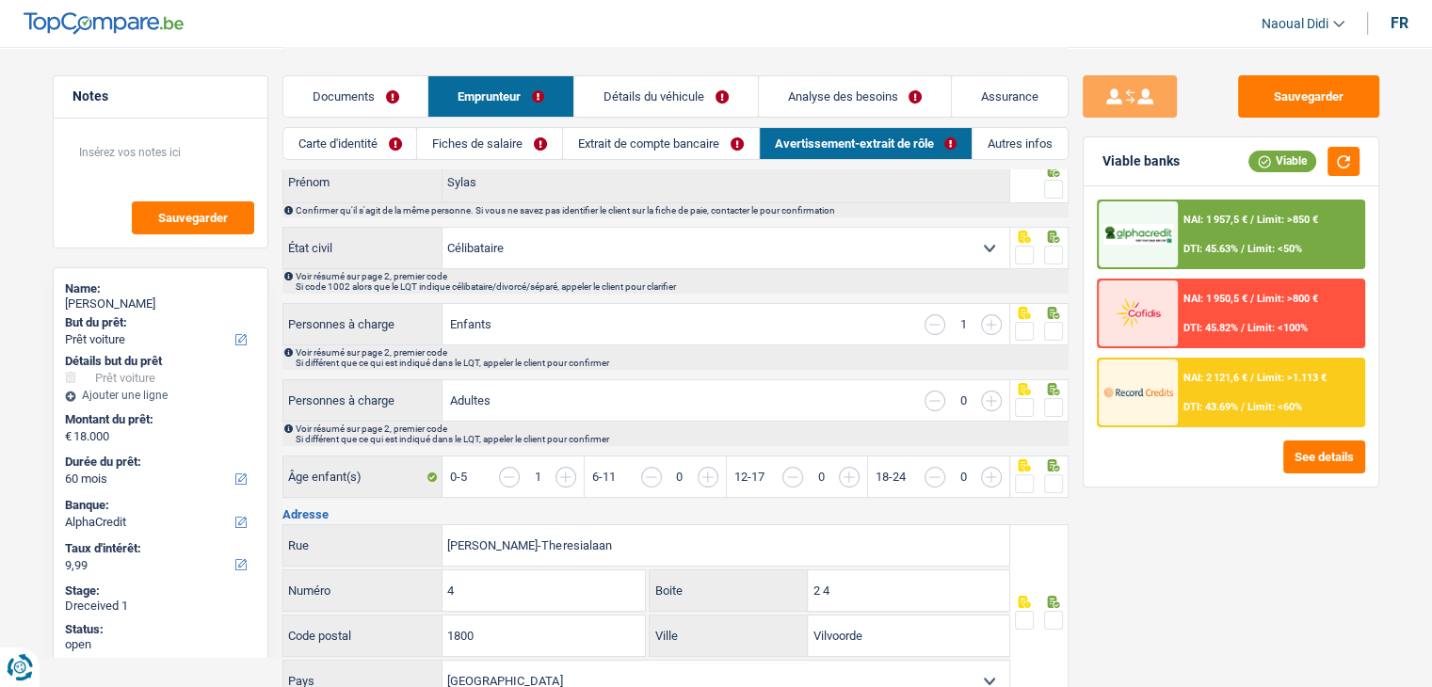
scroll to position [0, 0]
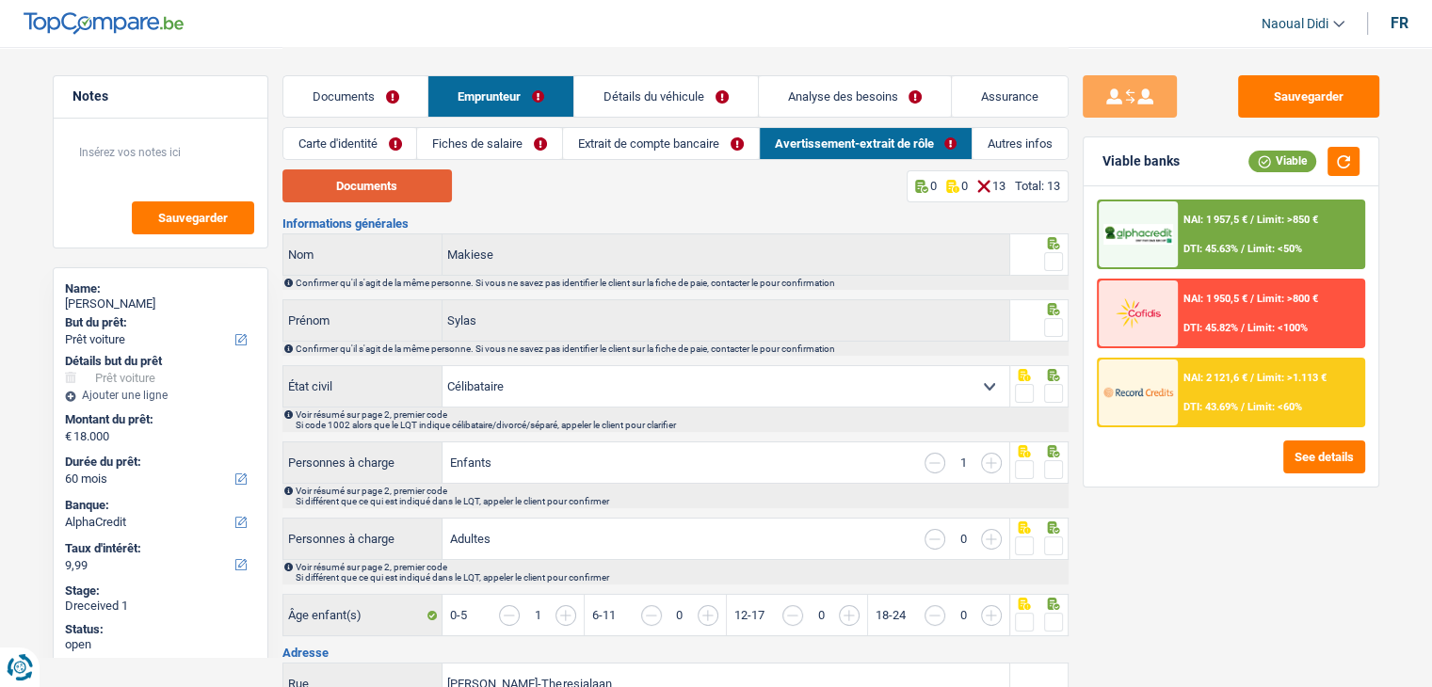
click at [382, 185] on button "Documents" at bounding box center [366, 185] width 169 height 33
click at [360, 141] on link "Carte d'identité" at bounding box center [350, 143] width 134 height 31
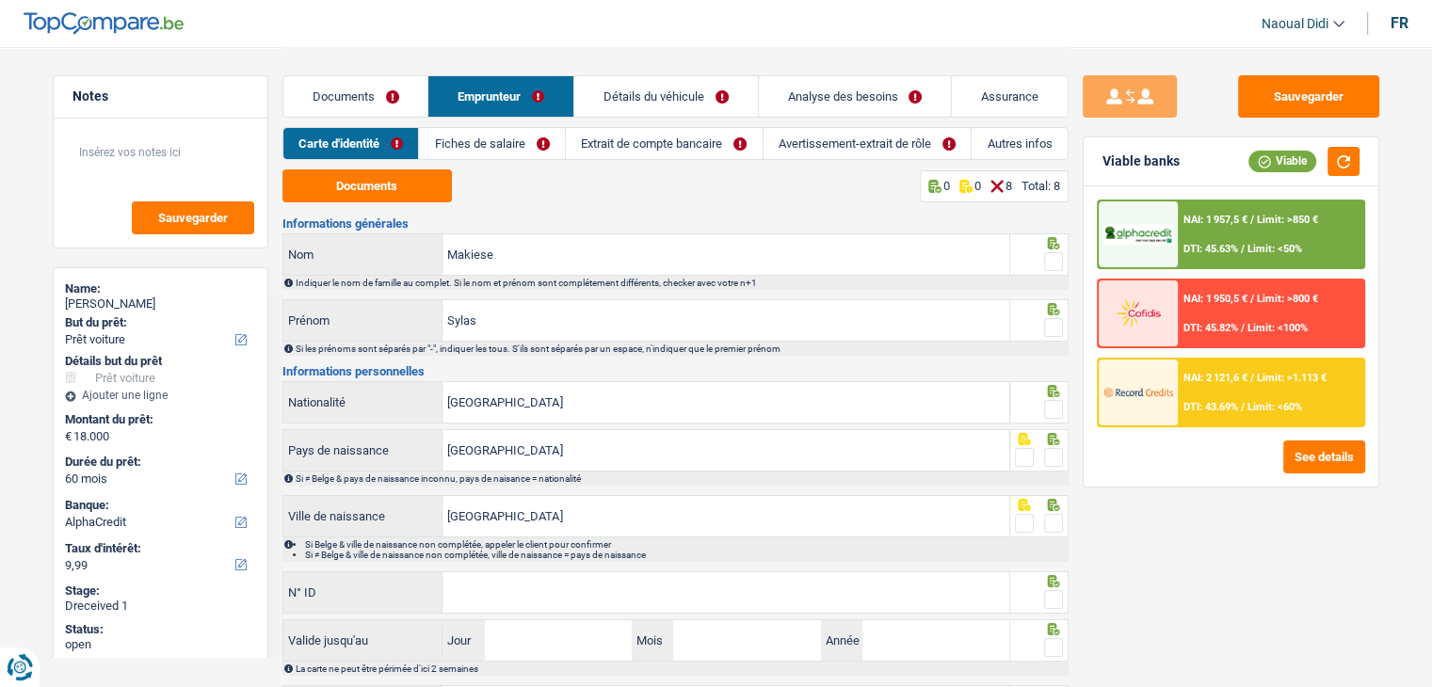
click at [362, 77] on link "Documents" at bounding box center [355, 96] width 145 height 40
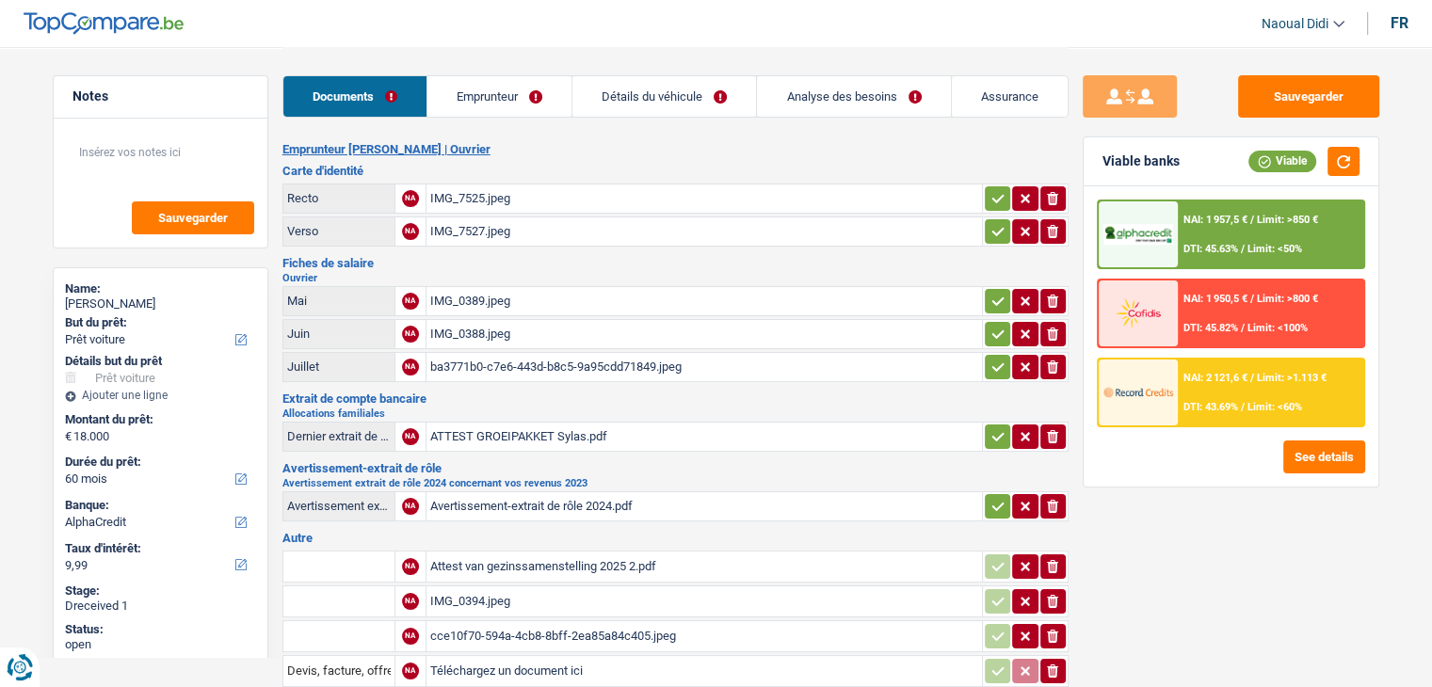
click at [991, 197] on icon "button" at bounding box center [997, 198] width 12 height 8
click at [1002, 241] on button "button" at bounding box center [997, 231] width 25 height 24
click at [488, 299] on div "IMG_0389.jpeg" at bounding box center [704, 301] width 548 height 28
click at [462, 320] on div "IMG_0388.jpeg" at bounding box center [704, 334] width 548 height 28
click at [451, 353] on div "ba3771b0-c7e6-443d-b8c5-9a95cdd71849.jpeg" at bounding box center [704, 367] width 548 height 28
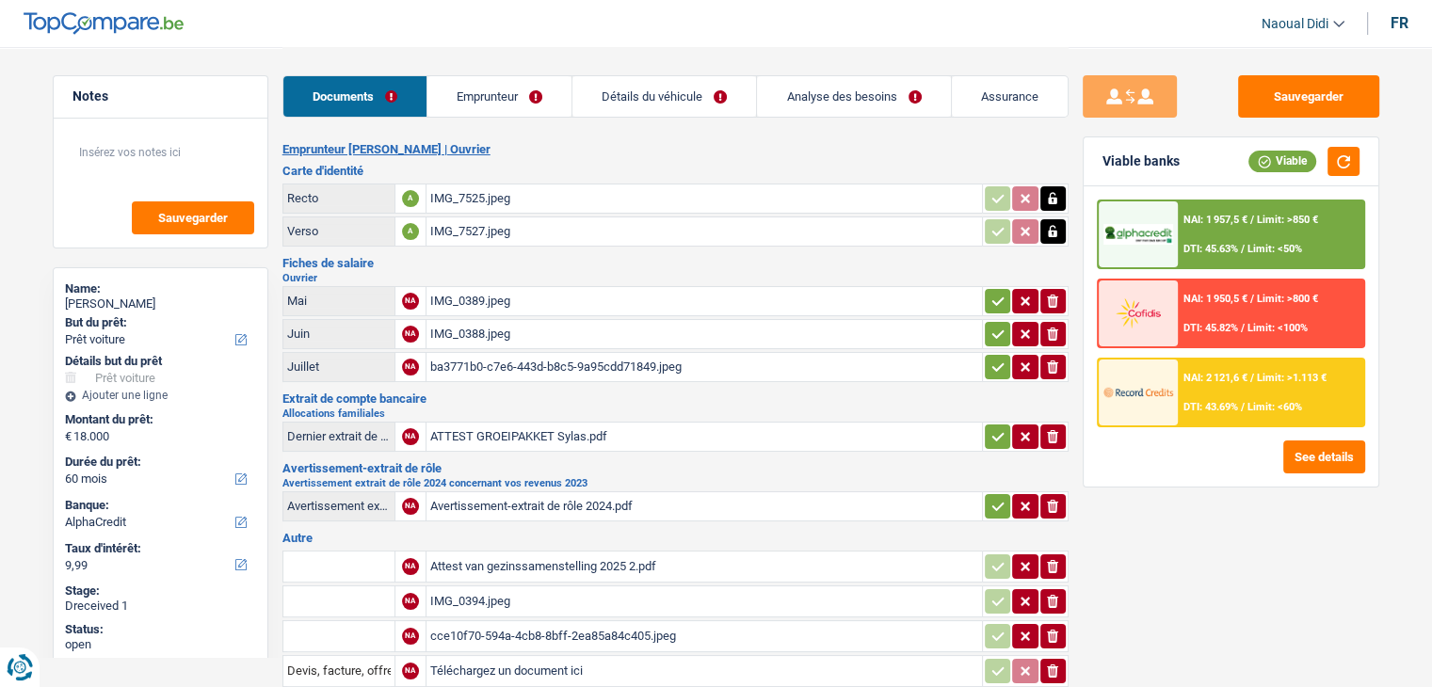
click at [501, 436] on div "ATTEST GROEIPAKKET Sylas.pdf" at bounding box center [704, 437] width 548 height 28
click at [487, 498] on div "Avertissement-extrait de rôle 2024.pdf" at bounding box center [704, 506] width 548 height 28
click at [519, 554] on div "Attest van gezinssamenstelling 2025 2.pdf" at bounding box center [704, 567] width 548 height 28
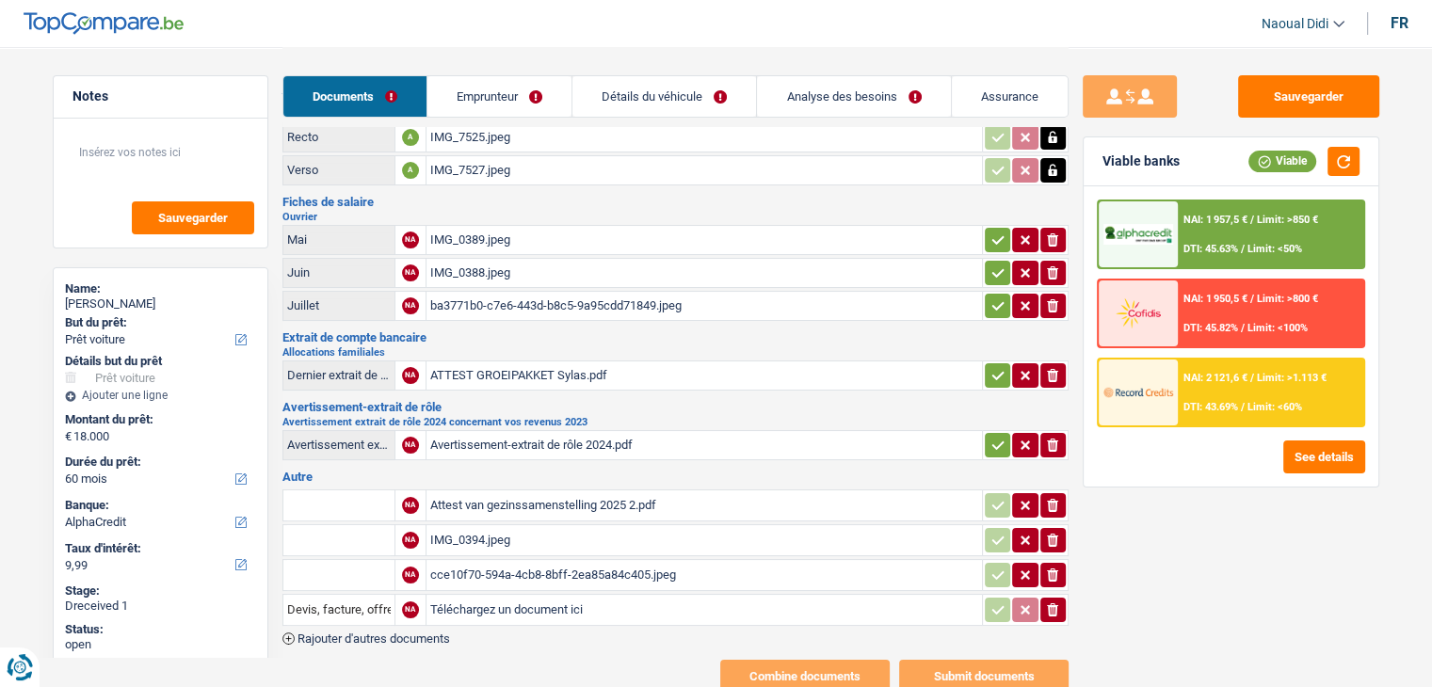
scroll to position [94, 0]
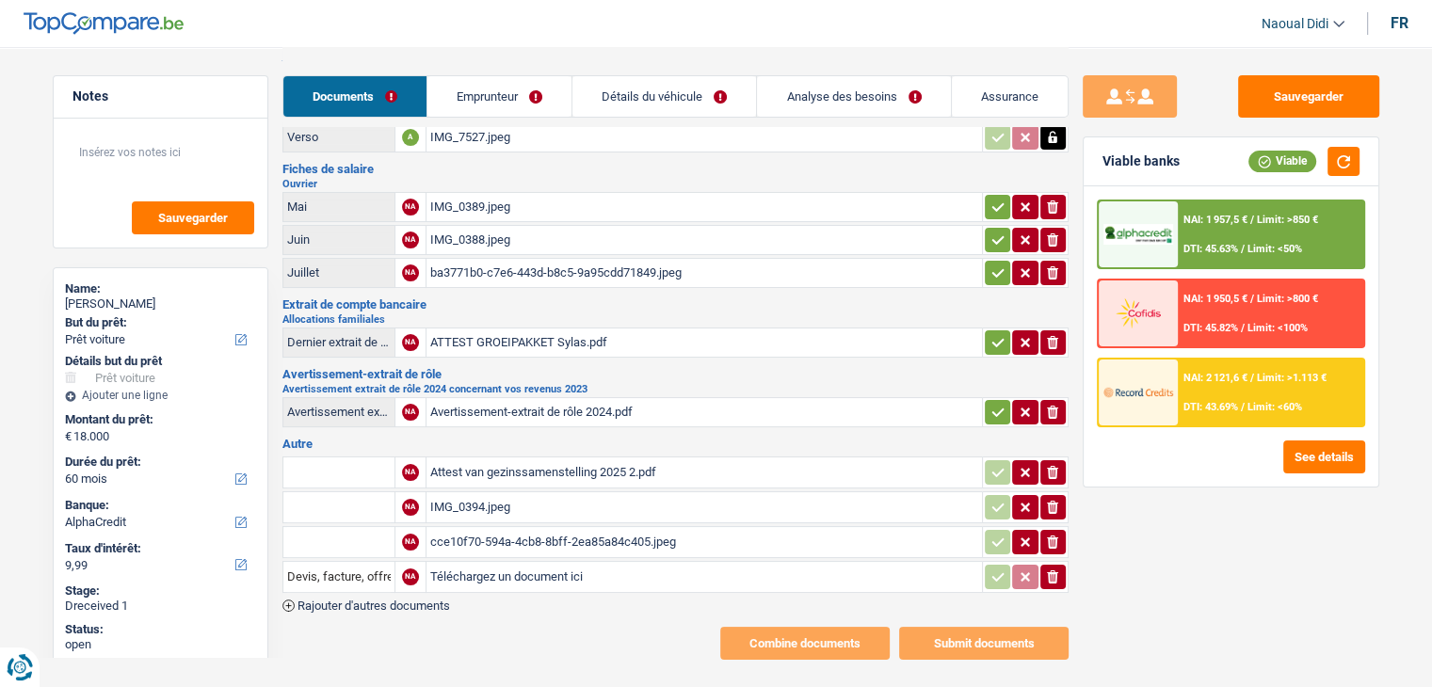
click at [499, 493] on div "IMG_0394.jpeg" at bounding box center [704, 507] width 548 height 28
click at [508, 528] on div "cce10f70-594a-4cb8-8bff-2ea85a84c405.jpeg" at bounding box center [704, 542] width 548 height 28
click at [514, 532] on div "cce10f70-594a-4cb8-8bff-2ea85a84c405.jpeg" at bounding box center [704, 542] width 548 height 28
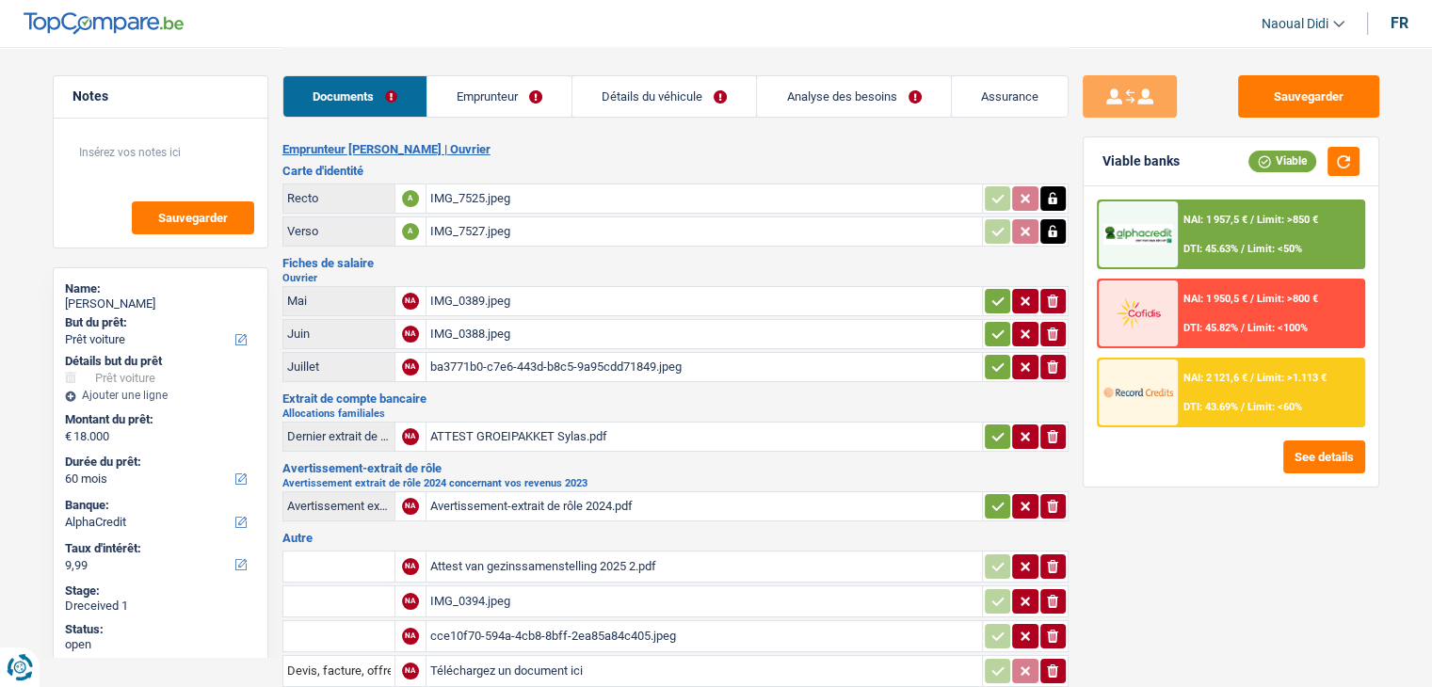
click at [512, 71] on div "Documents Emprunteur Détails du véhicule Analyse des besoins Assurance" at bounding box center [675, 87] width 786 height 80
click at [506, 104] on link "Emprunteur" at bounding box center [499, 96] width 144 height 40
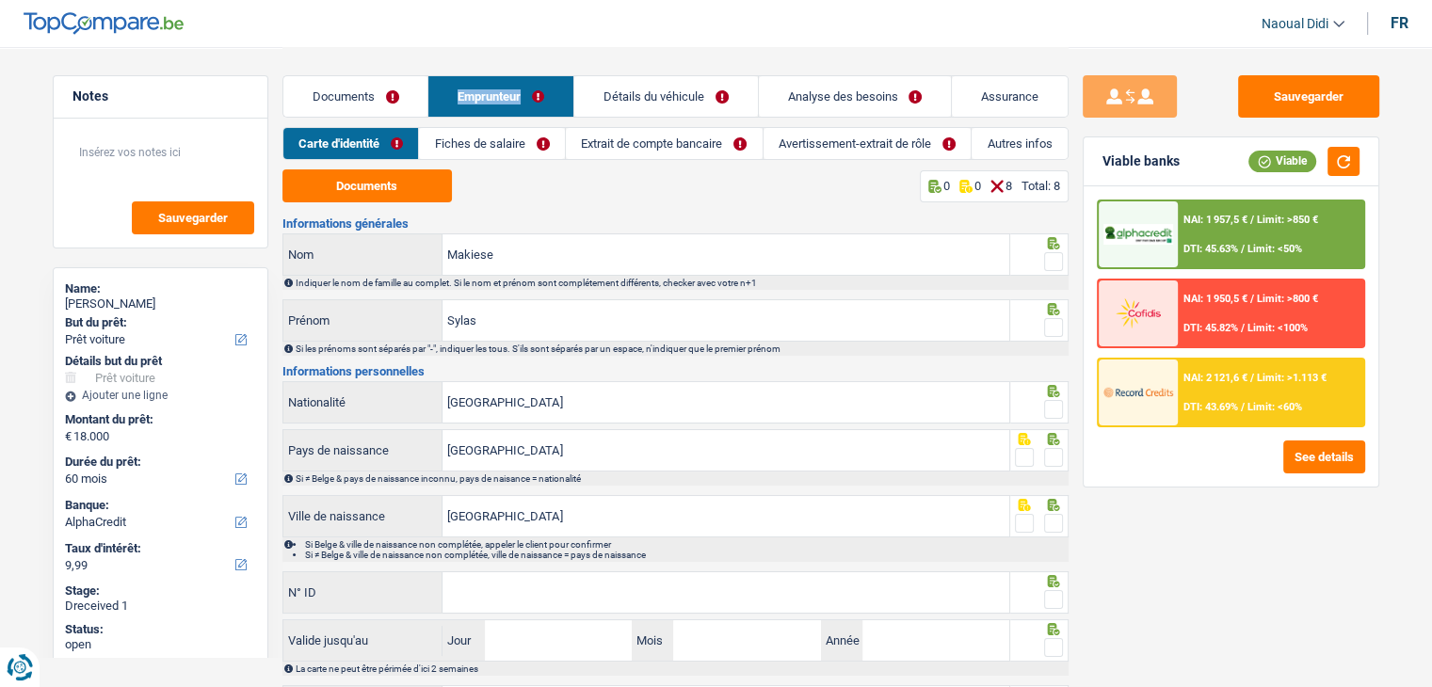
click at [1003, 140] on link "Autres infos" at bounding box center [1020, 143] width 96 height 31
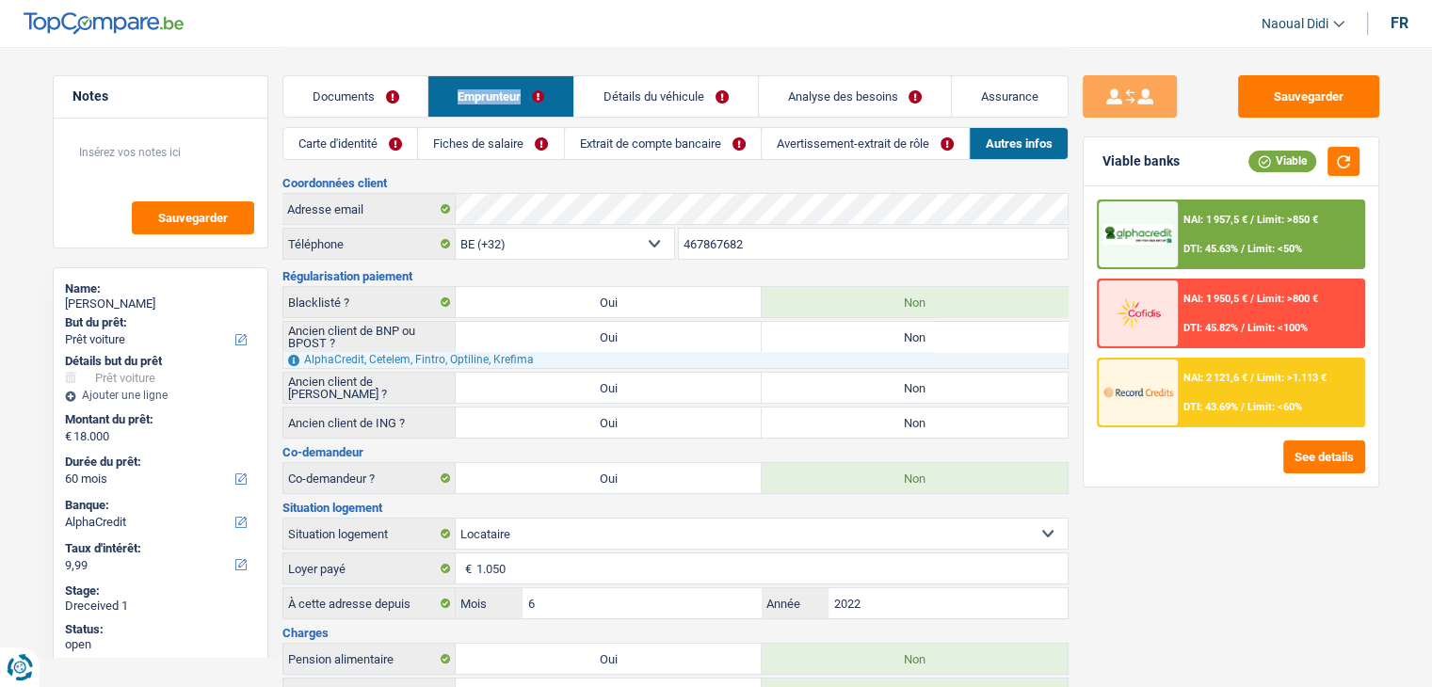
click at [668, 146] on link "Extrait de compte bancaire" at bounding box center [663, 143] width 196 height 31
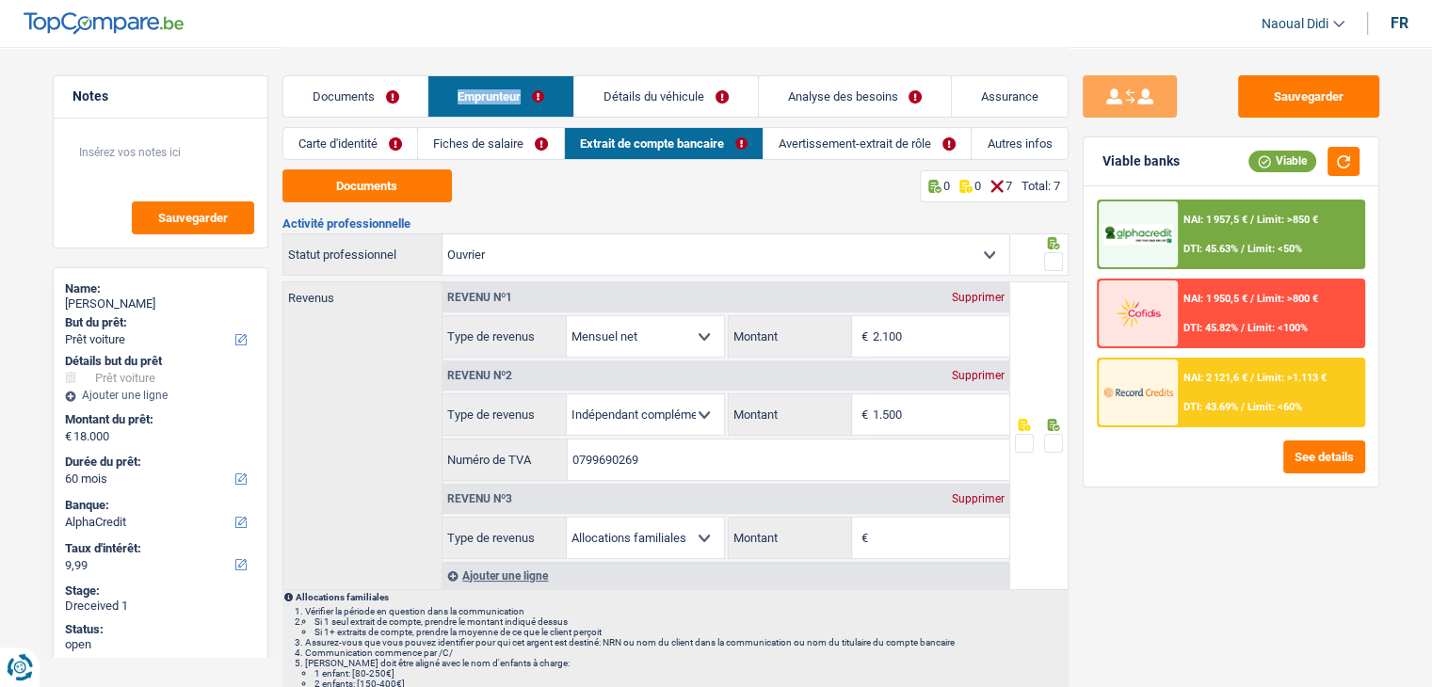
click at [444, 133] on link "Fiches de salaire" at bounding box center [490, 143] width 145 height 31
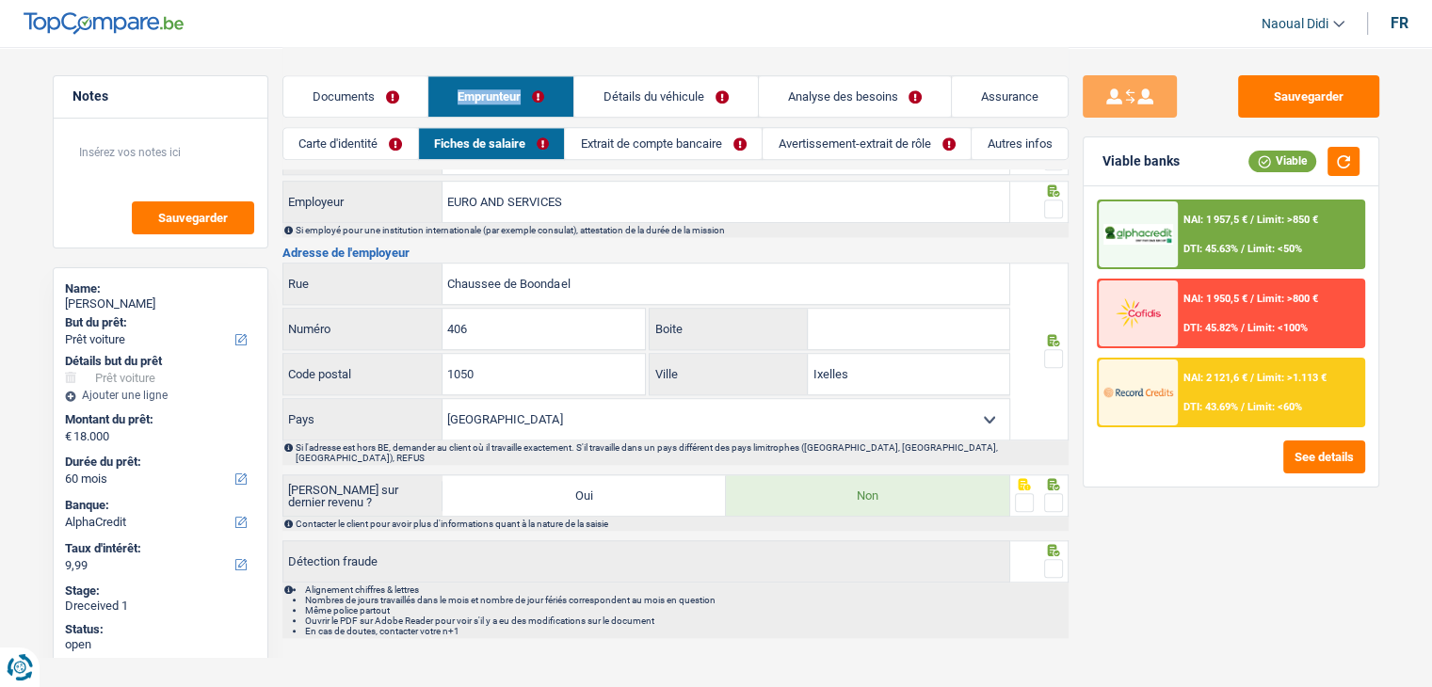
scroll to position [1653, 0]
click at [834, 95] on link "Analyse des besoins" at bounding box center [855, 96] width 193 height 40
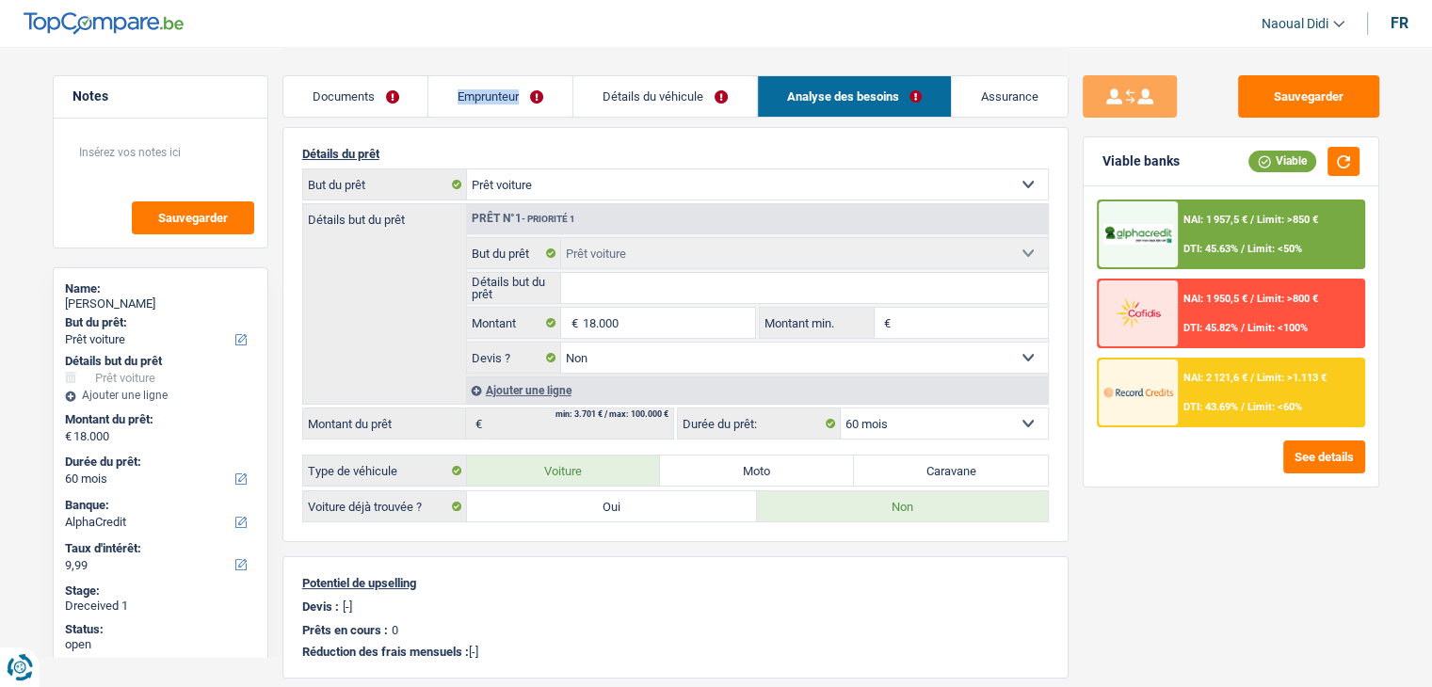
scroll to position [0, 0]
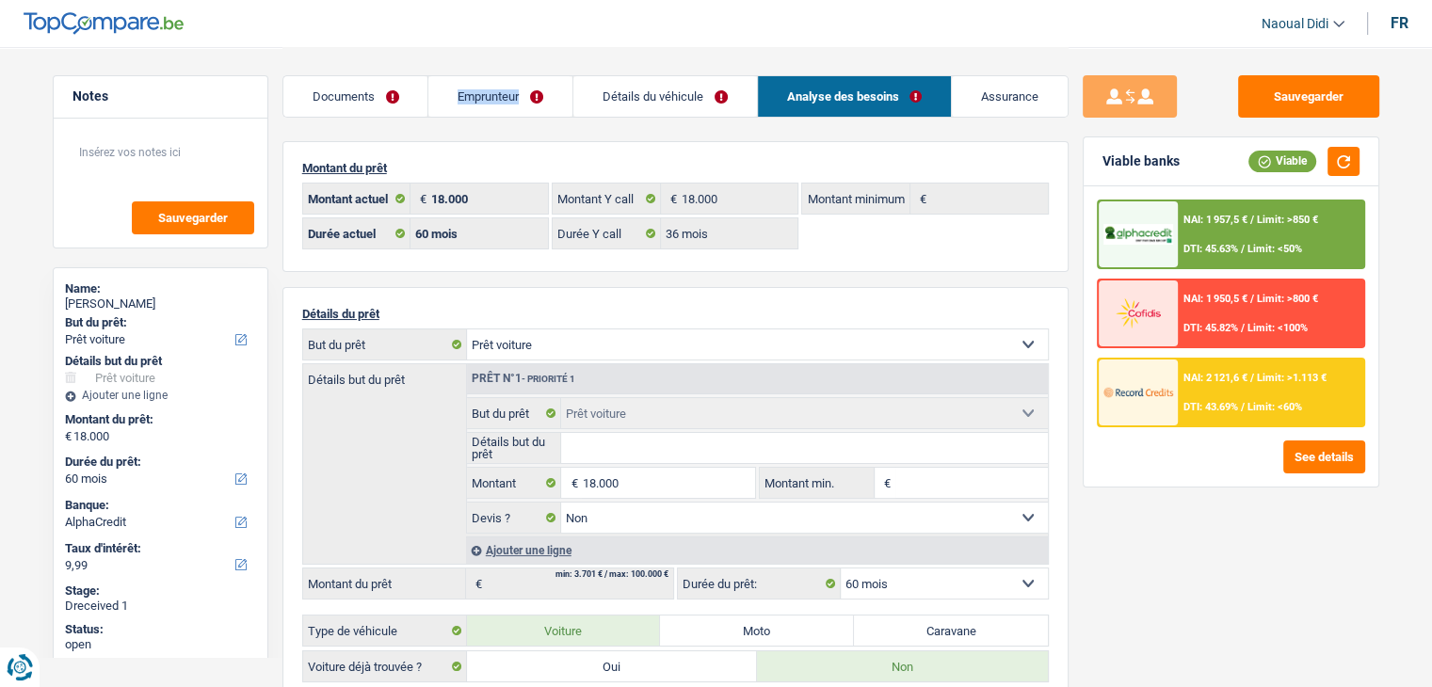
click at [346, 90] on link "Documents" at bounding box center [355, 96] width 145 height 40
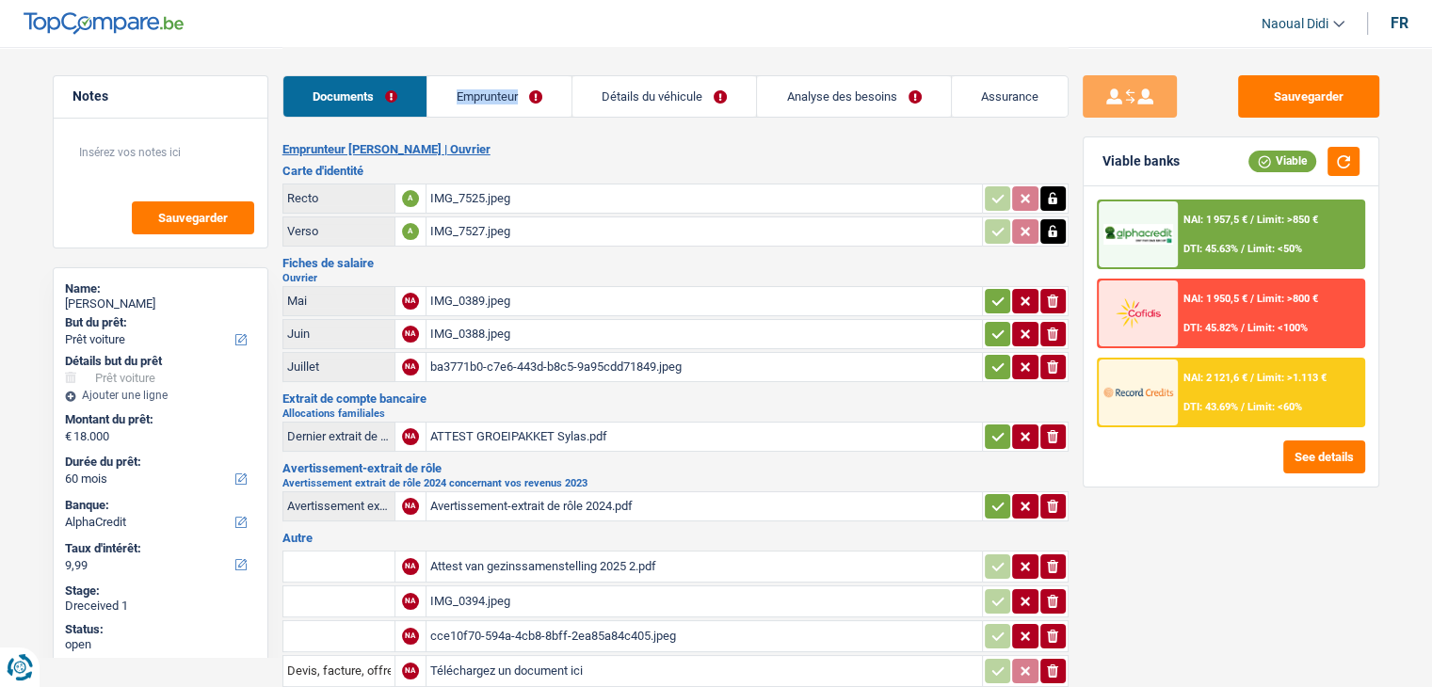
click at [985, 296] on button "button" at bounding box center [997, 301] width 25 height 24
click at [1004, 329] on button "button" at bounding box center [997, 334] width 25 height 24
click at [992, 358] on icon "button" at bounding box center [997, 367] width 15 height 19
click at [990, 445] on table "Dernier extrait de compte pour vos allocations familiales NA ATTEST GROEIPAKKET…" at bounding box center [675, 437] width 786 height 36
click at [994, 427] on icon "button" at bounding box center [997, 436] width 15 height 19
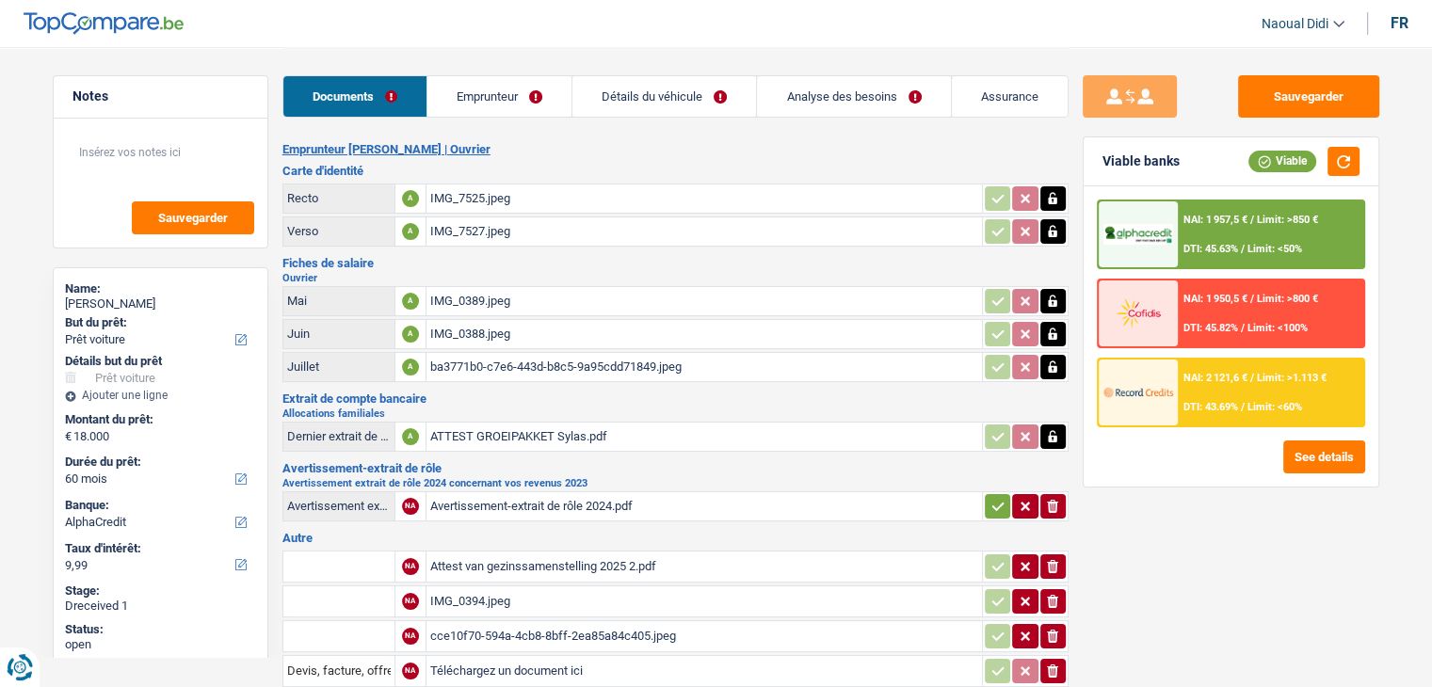
click at [987, 506] on button "button" at bounding box center [997, 506] width 25 height 24
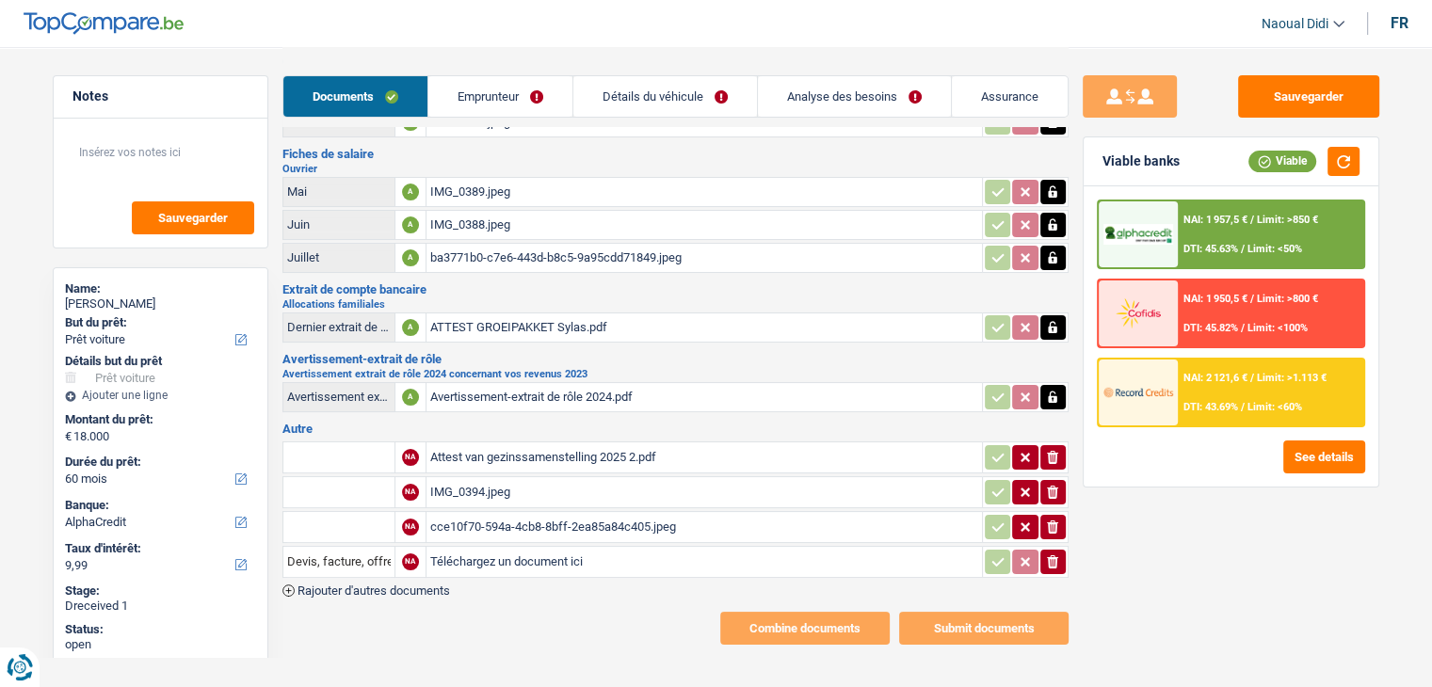
scroll to position [115, 0]
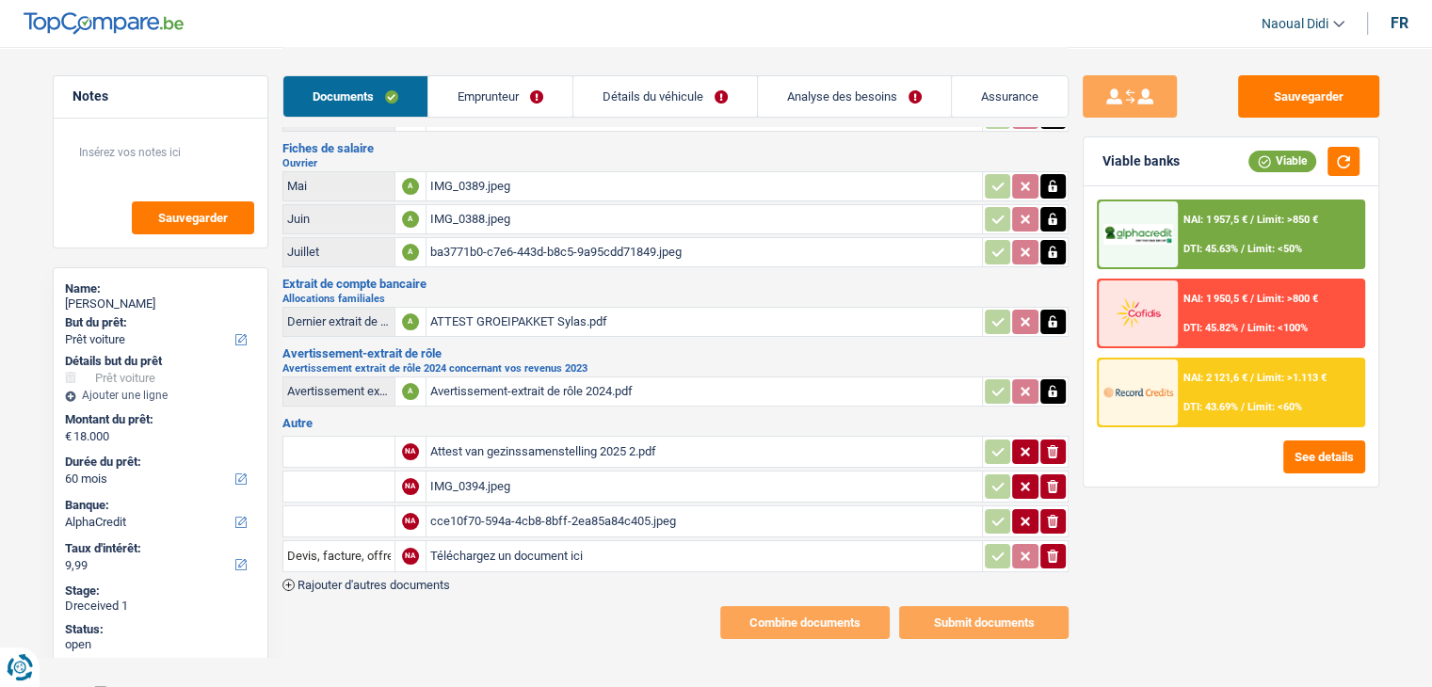
click at [502, 446] on div "Attest van gezinssamenstelling 2025 2.pdf" at bounding box center [704, 452] width 548 height 28
click at [481, 103] on link "Emprunteur" at bounding box center [500, 96] width 144 height 40
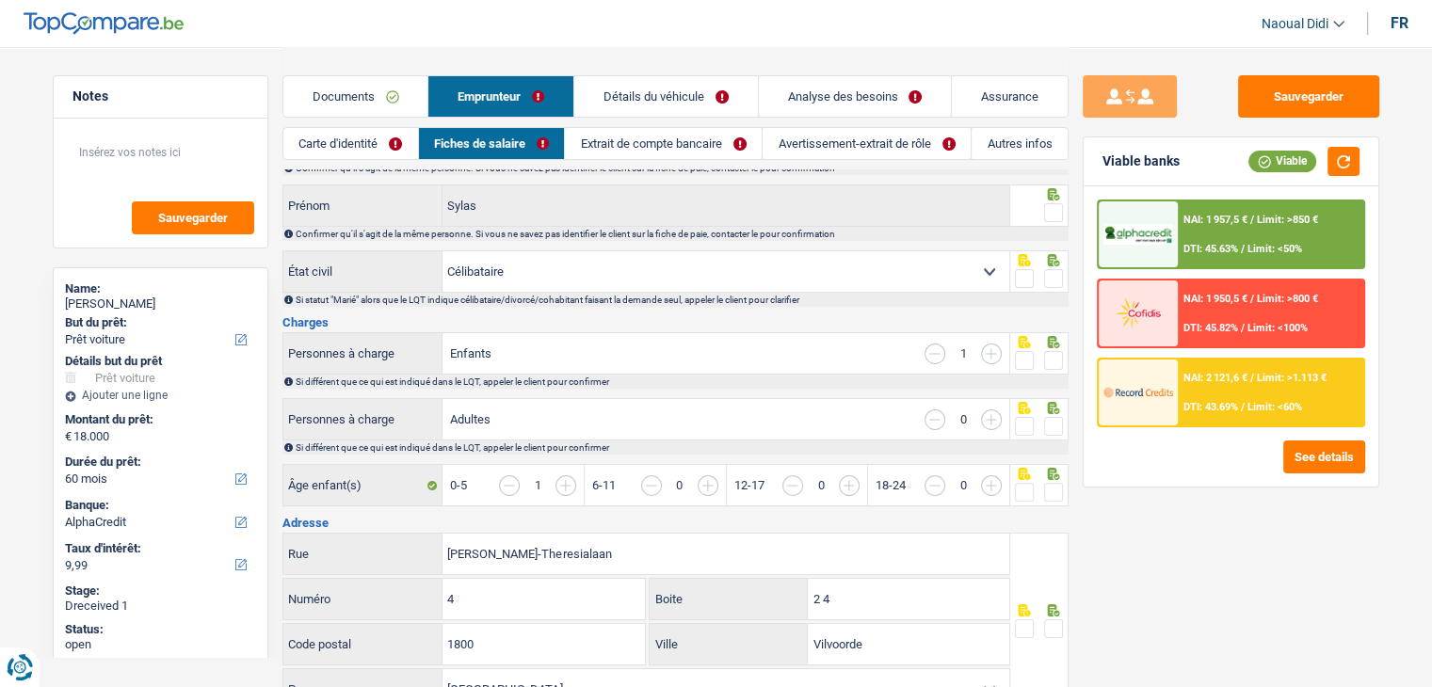
click at [348, 150] on link "Carte d'identité" at bounding box center [350, 143] width 135 height 31
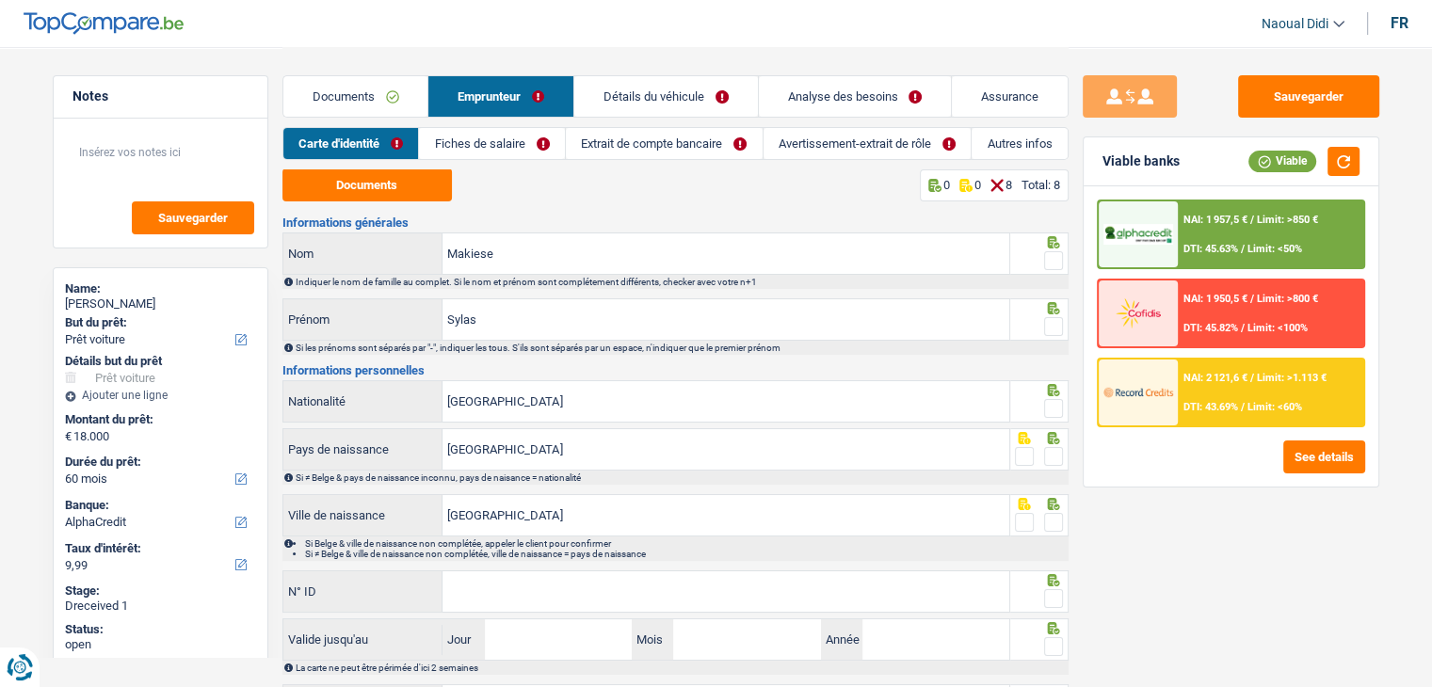
scroll to position [0, 0]
click at [371, 188] on button "Documents" at bounding box center [366, 185] width 169 height 33
drag, startPoint x: 508, startPoint y: 252, endPoint x: 424, endPoint y: 239, distance: 85.7
click at [424, 239] on div "Makiese Nom" at bounding box center [646, 254] width 727 height 40
click at [424, 239] on label "Nom" at bounding box center [363, 254] width 160 height 40
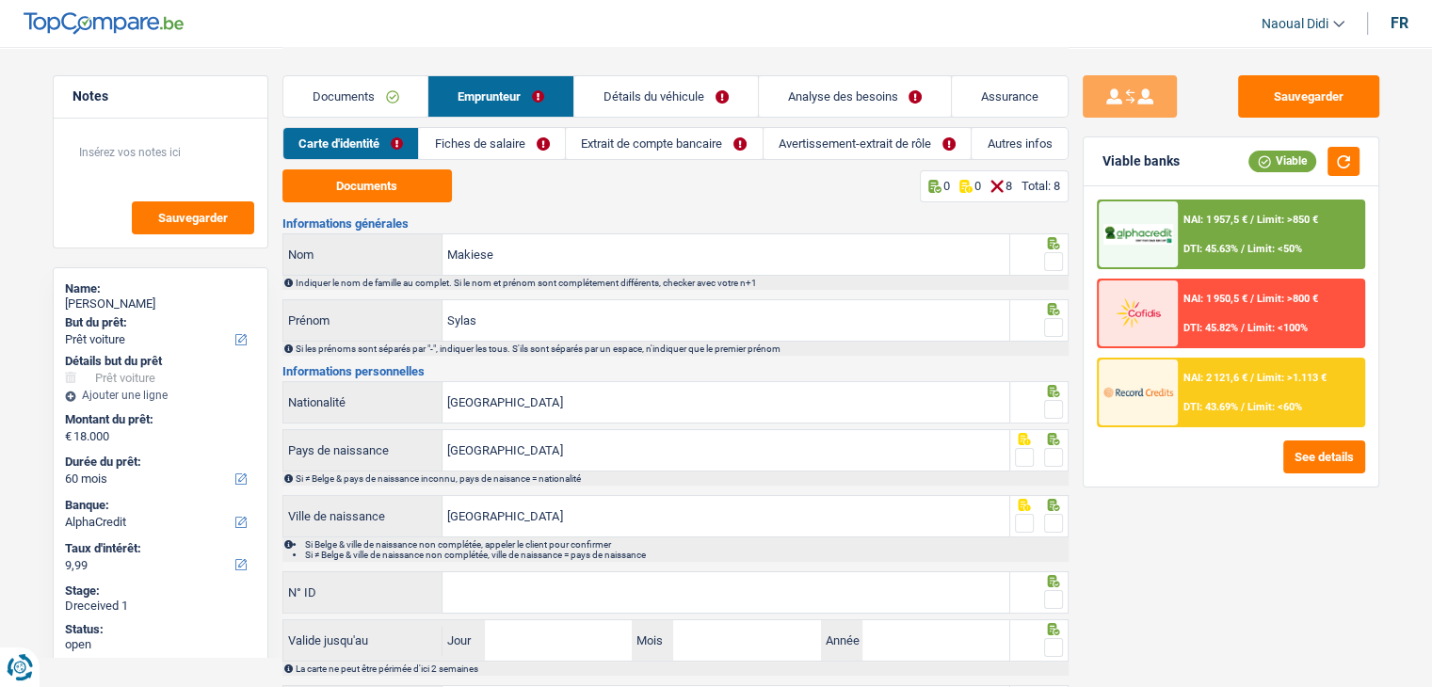
click at [442, 239] on input "Makiese" at bounding box center [725, 254] width 567 height 40
paste input "Mavingama"
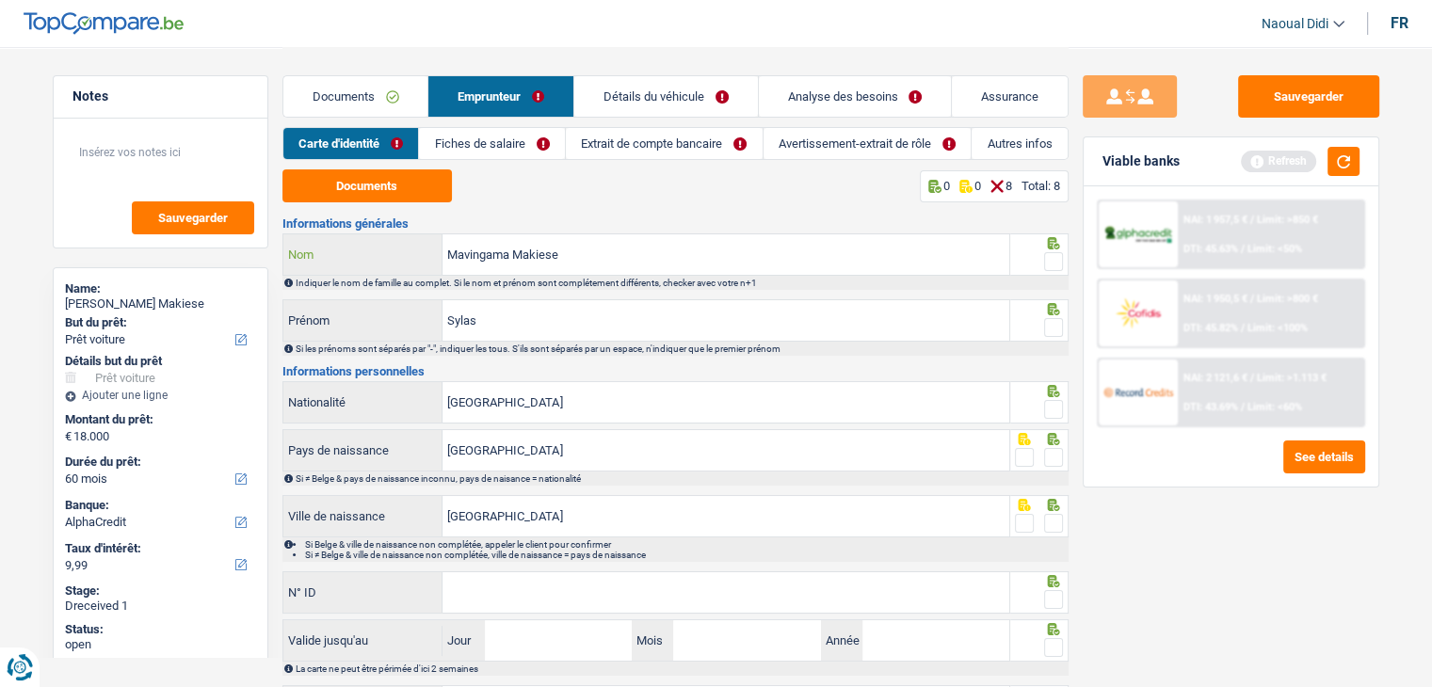
type input "Mavingama Makiese"
click at [1051, 265] on span at bounding box center [1053, 261] width 19 height 19
click at [0, 0] on input "radio" at bounding box center [0, 0] width 0 height 0
click at [1058, 325] on span at bounding box center [1053, 327] width 19 height 19
click at [0, 0] on input "radio" at bounding box center [0, 0] width 0 height 0
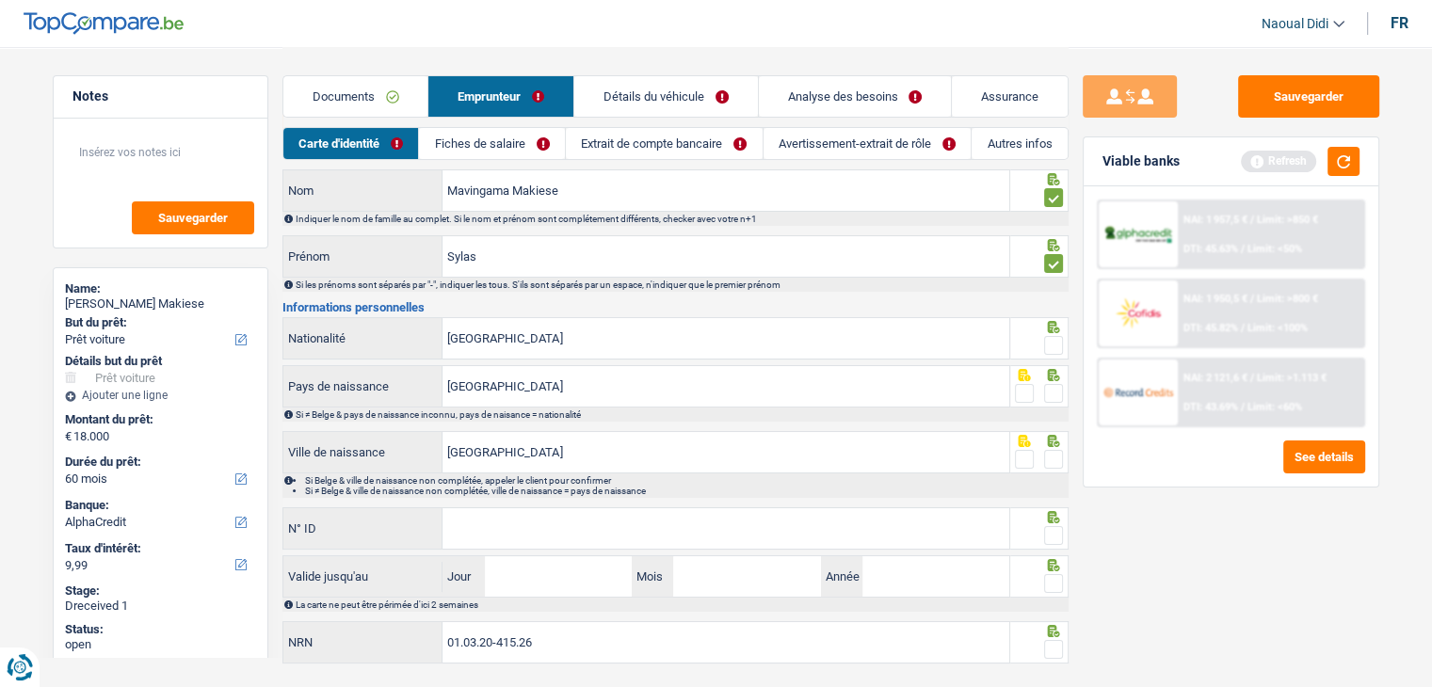
scroll to position [94, 0]
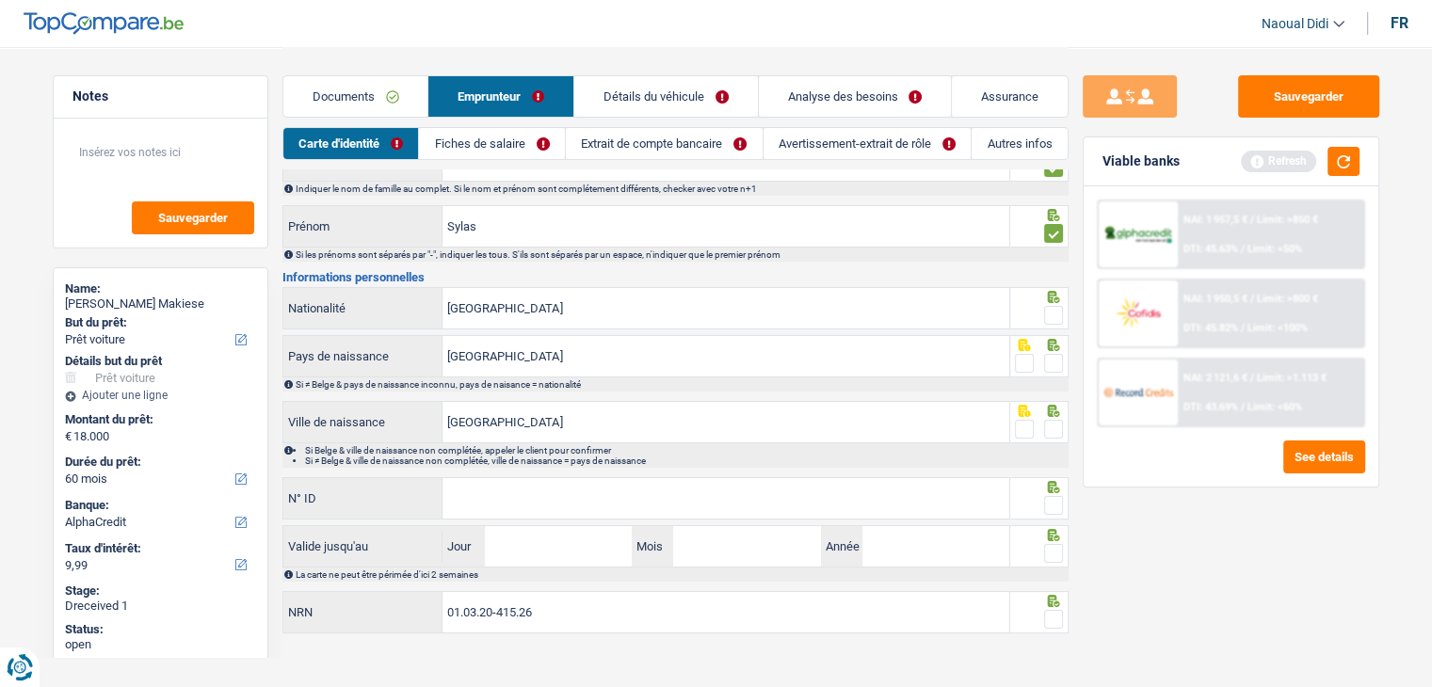
click at [1056, 315] on span at bounding box center [1053, 315] width 19 height 19
click at [0, 0] on input "radio" at bounding box center [0, 0] width 0 height 0
click at [1060, 359] on span at bounding box center [1053, 363] width 19 height 19
click at [0, 0] on input "radio" at bounding box center [0, 0] width 0 height 0
click at [1050, 430] on span at bounding box center [1053, 429] width 19 height 19
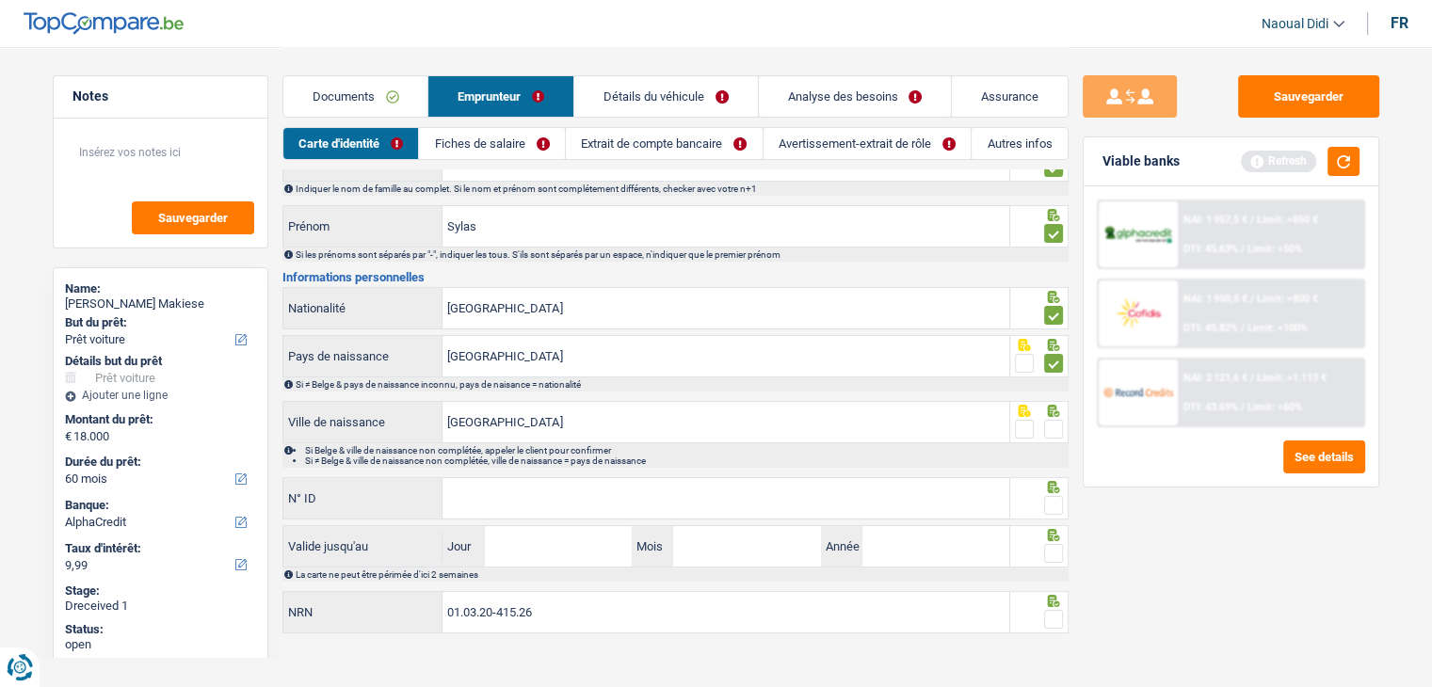
click at [0, 0] on input "radio" at bounding box center [0, 0] width 0 height 0
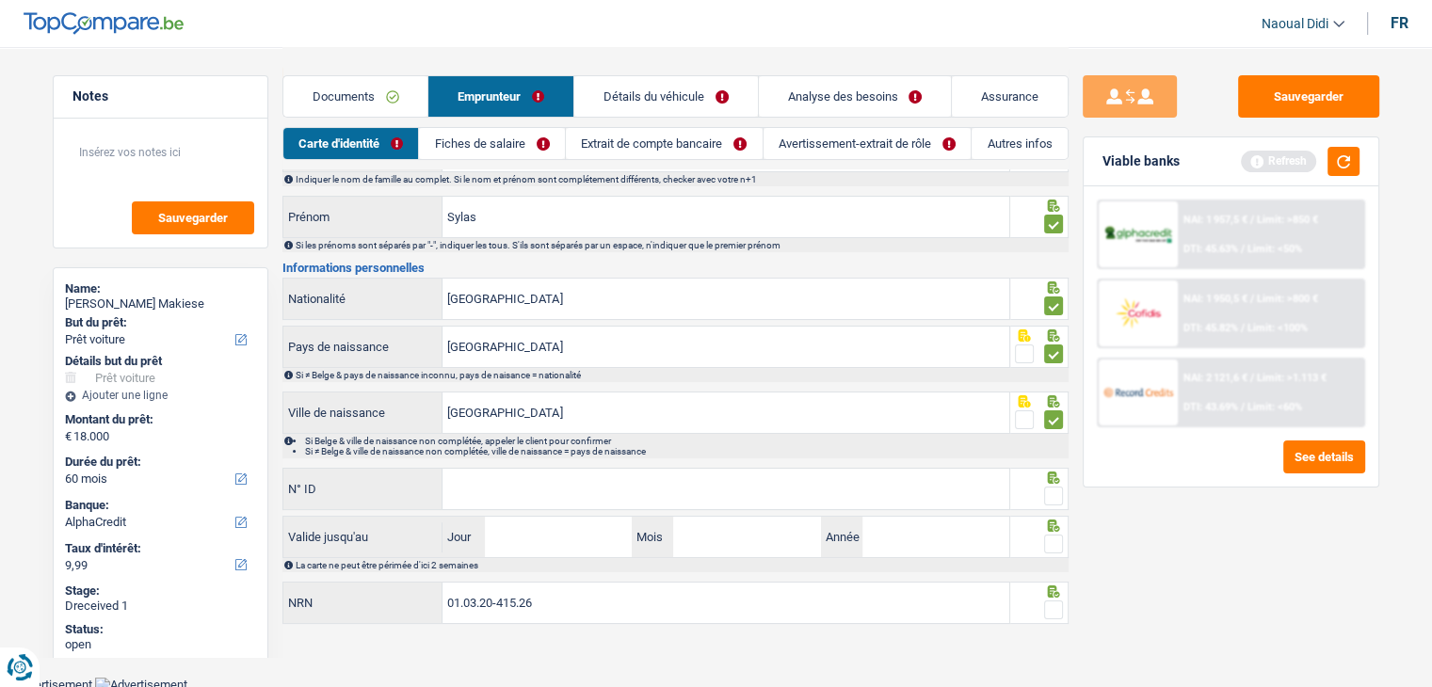
scroll to position [104, 0]
click at [556, 490] on input "N° ID" at bounding box center [725, 488] width 567 height 40
click at [520, 489] on input "N° ID" at bounding box center [725, 488] width 567 height 40
paste input "[PHONE_NUMBER]"
type input "[PHONE_NUMBER]"
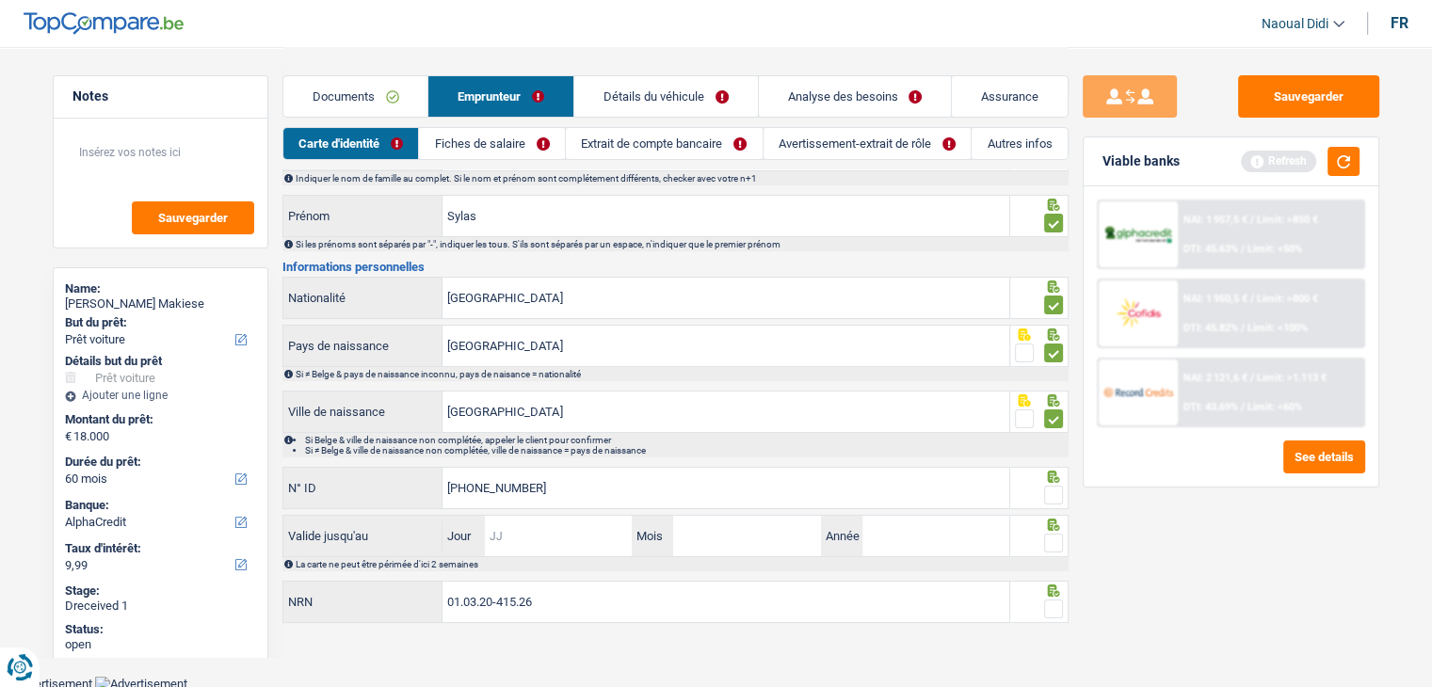
click at [572, 524] on input "Jour" at bounding box center [558, 536] width 147 height 40
paste input "17"
type input "17"
type input "06"
type input "2034"
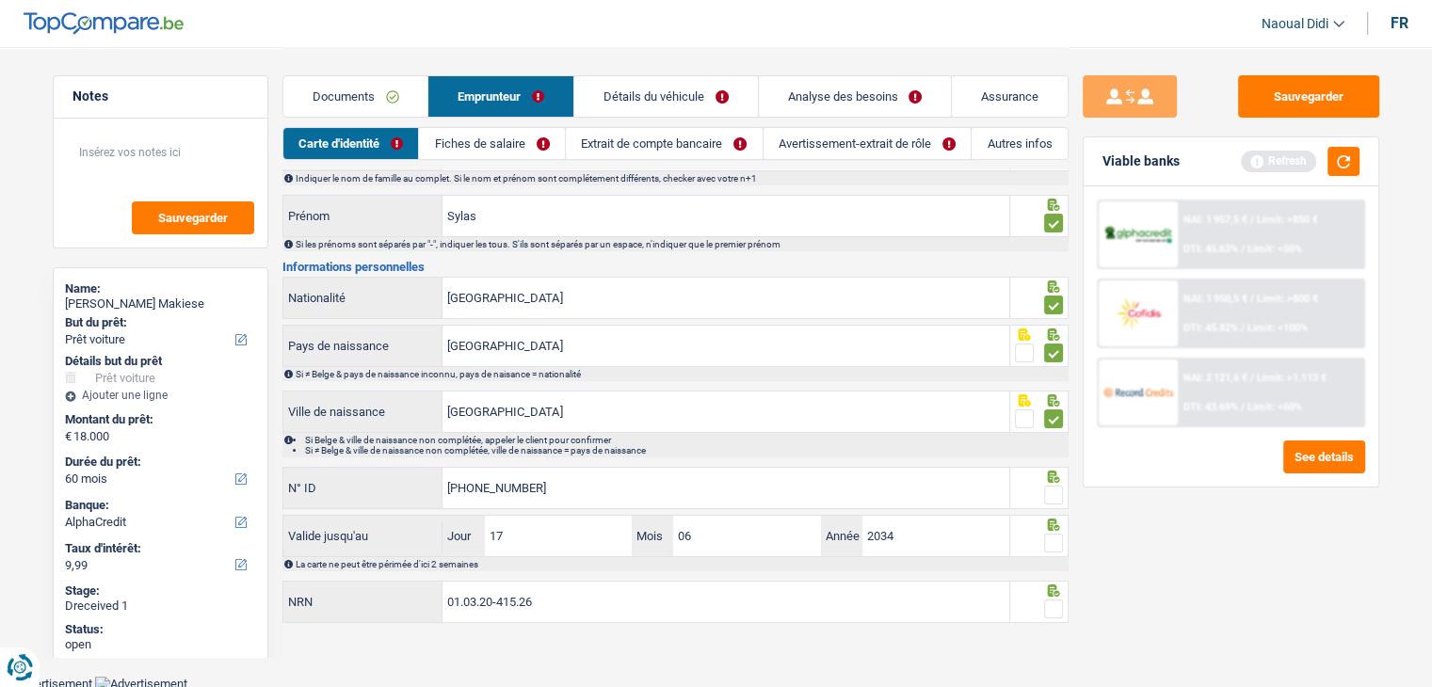
drag, startPoint x: 1058, startPoint y: 490, endPoint x: 1043, endPoint y: 539, distance: 51.2
click at [1058, 490] on span at bounding box center [1053, 495] width 19 height 19
click at [0, 0] on input "radio" at bounding box center [0, 0] width 0 height 0
click at [1053, 543] on span at bounding box center [1053, 543] width 19 height 19
click at [0, 0] on input "radio" at bounding box center [0, 0] width 0 height 0
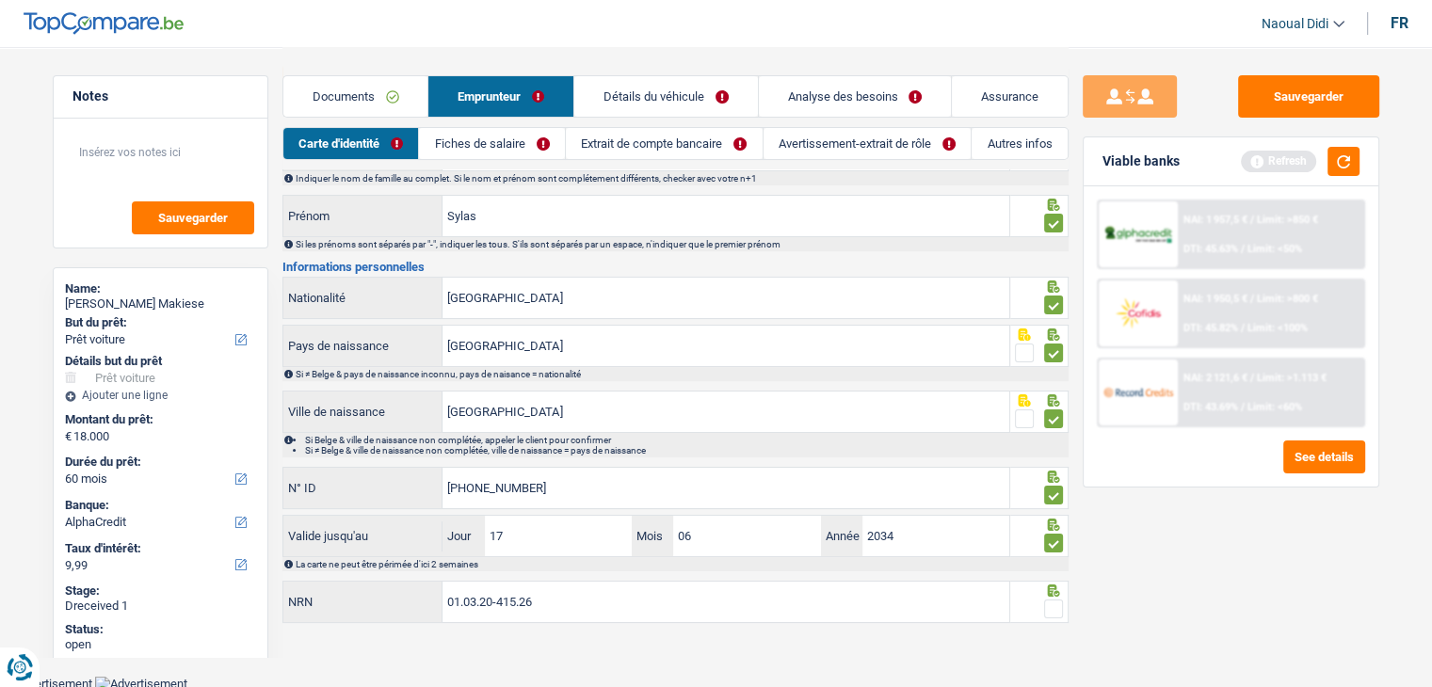
click at [1046, 608] on span at bounding box center [1053, 609] width 19 height 19
click at [0, 0] on input "radio" at bounding box center [0, 0] width 0 height 0
click at [1046, 608] on span at bounding box center [1053, 609] width 19 height 19
click at [0, 0] on input "radio" at bounding box center [0, 0] width 0 height 0
click at [1058, 607] on span at bounding box center [1053, 609] width 19 height 19
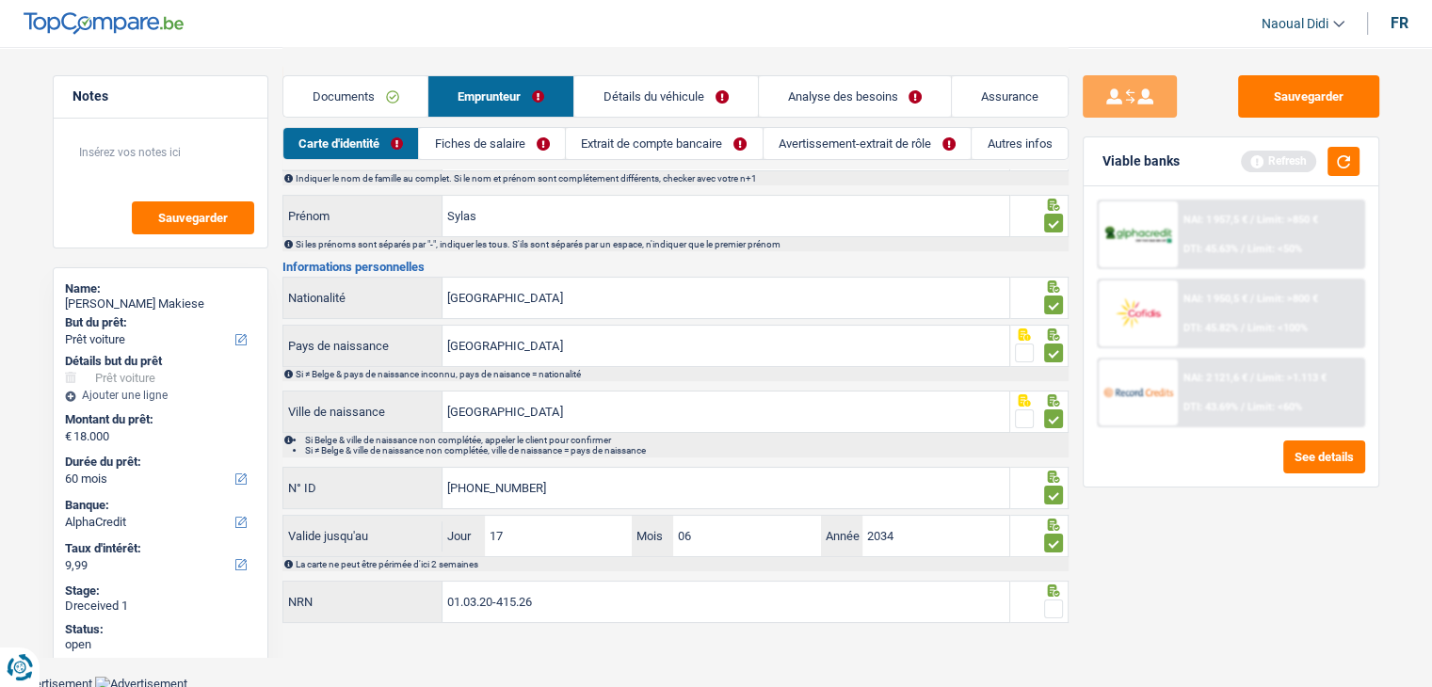
click at [0, 0] on input "radio" at bounding box center [0, 0] width 0 height 0
click at [532, 153] on link "Fiches de salaire" at bounding box center [492, 143] width 145 height 31
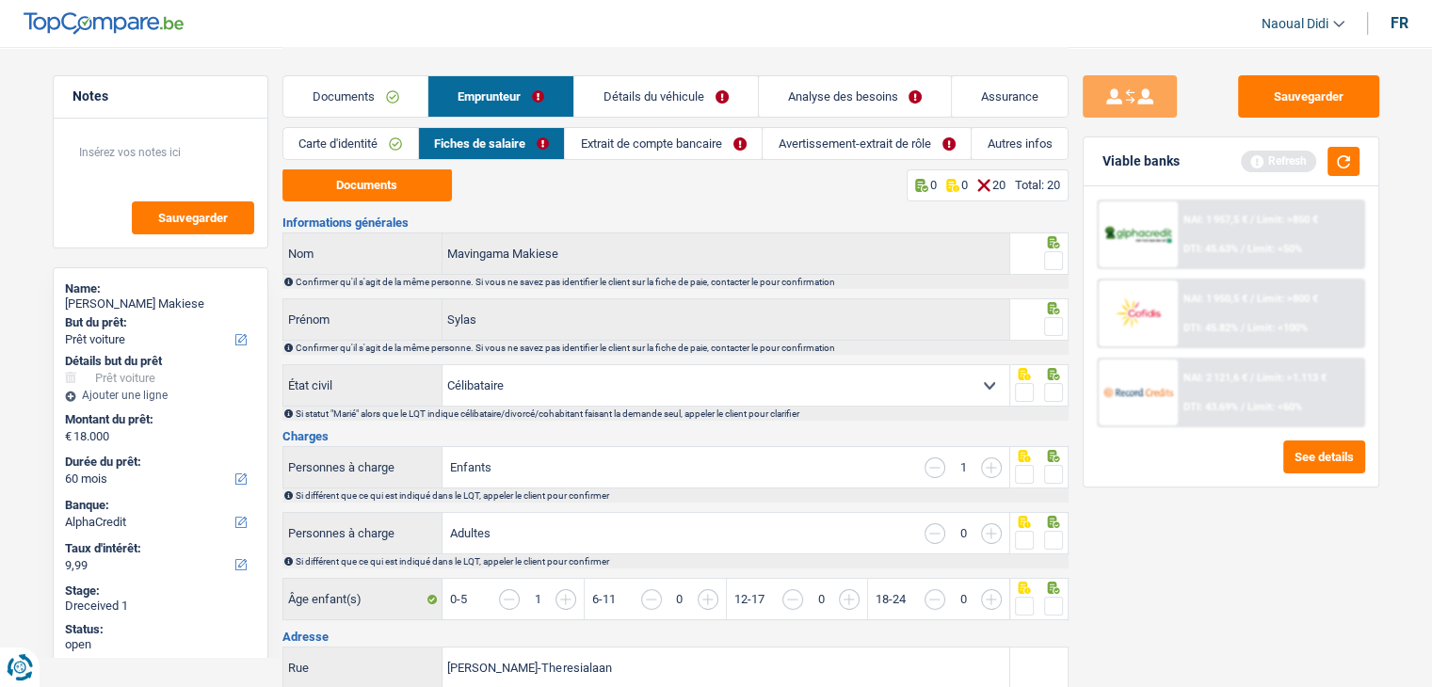
scroll to position [0, 0]
click at [376, 182] on button "Documents" at bounding box center [366, 185] width 169 height 33
click at [1051, 264] on span at bounding box center [1053, 261] width 19 height 19
click at [0, 0] on input "radio" at bounding box center [0, 0] width 0 height 0
drag, startPoint x: 1053, startPoint y: 331, endPoint x: 1058, endPoint y: 348, distance: 17.6
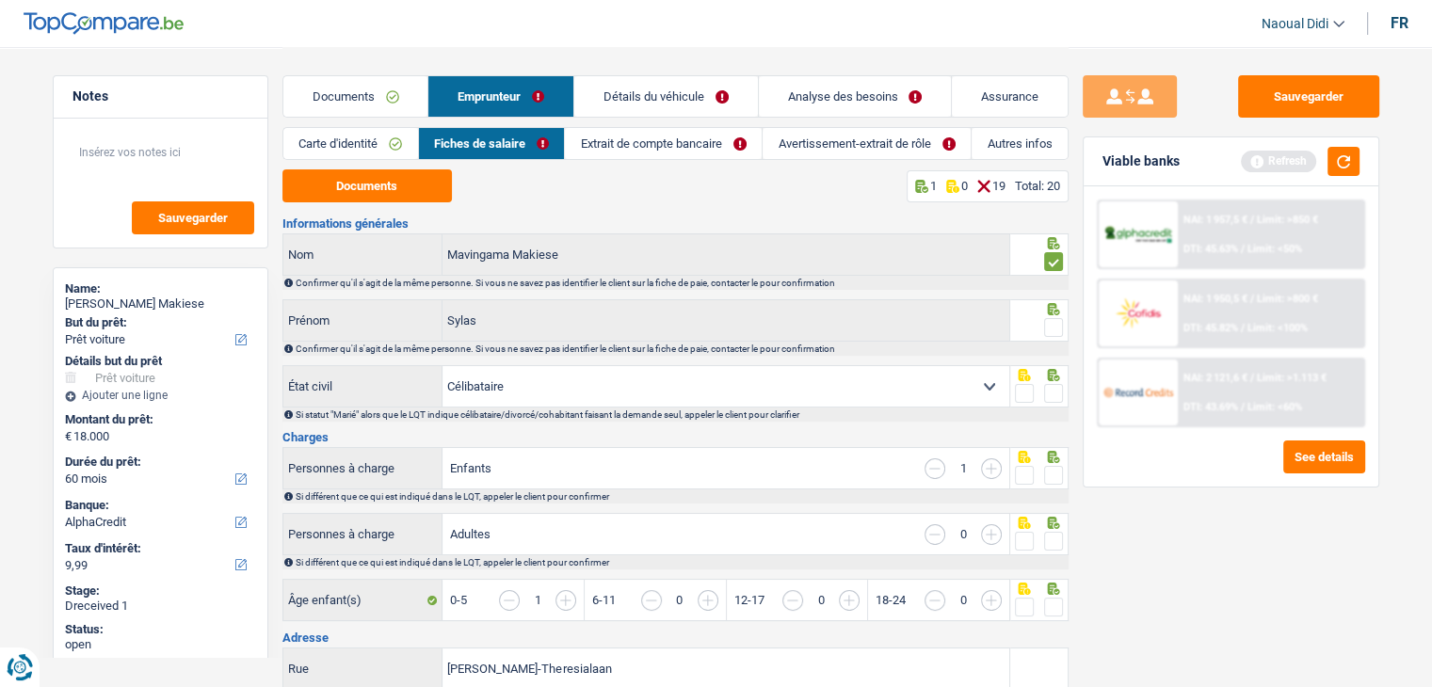
click at [1054, 331] on span at bounding box center [1053, 327] width 19 height 19
click at [0, 0] on input "radio" at bounding box center [0, 0] width 0 height 0
click at [1051, 393] on span at bounding box center [1053, 393] width 19 height 19
click at [0, 0] on input "radio" at bounding box center [0, 0] width 0 height 0
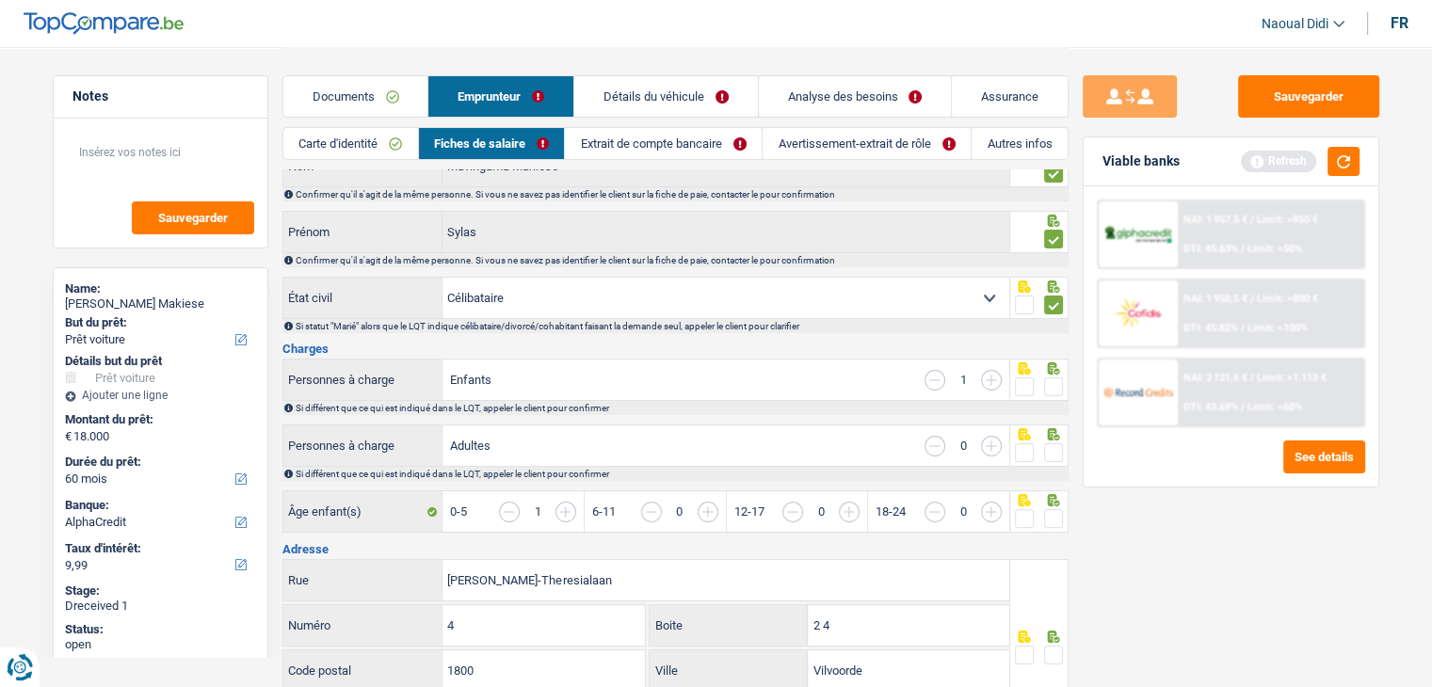
scroll to position [188, 0]
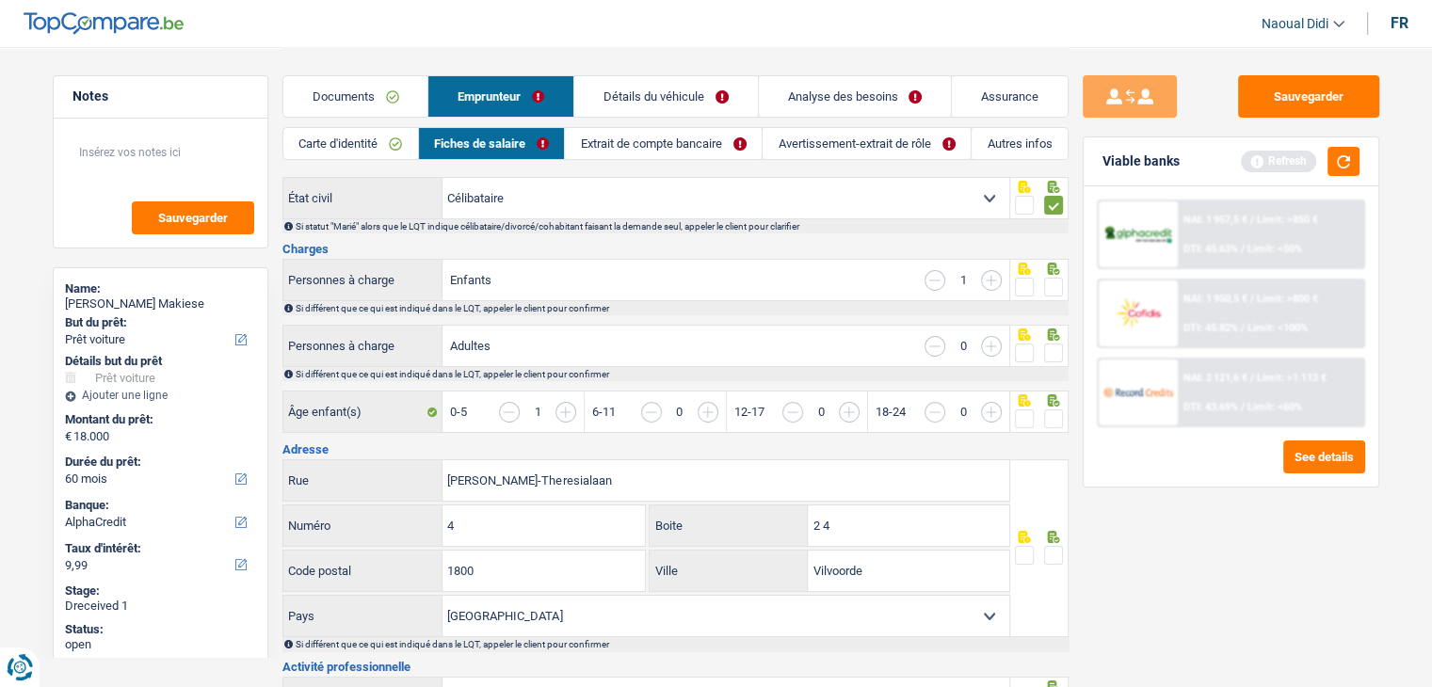
click at [1052, 281] on span at bounding box center [1053, 287] width 19 height 19
click at [0, 0] on input "radio" at bounding box center [0, 0] width 0 height 0
click at [1063, 349] on div at bounding box center [1039, 346] width 58 height 42
click at [1045, 355] on span at bounding box center [1053, 353] width 19 height 19
click at [0, 0] on input "radio" at bounding box center [0, 0] width 0 height 0
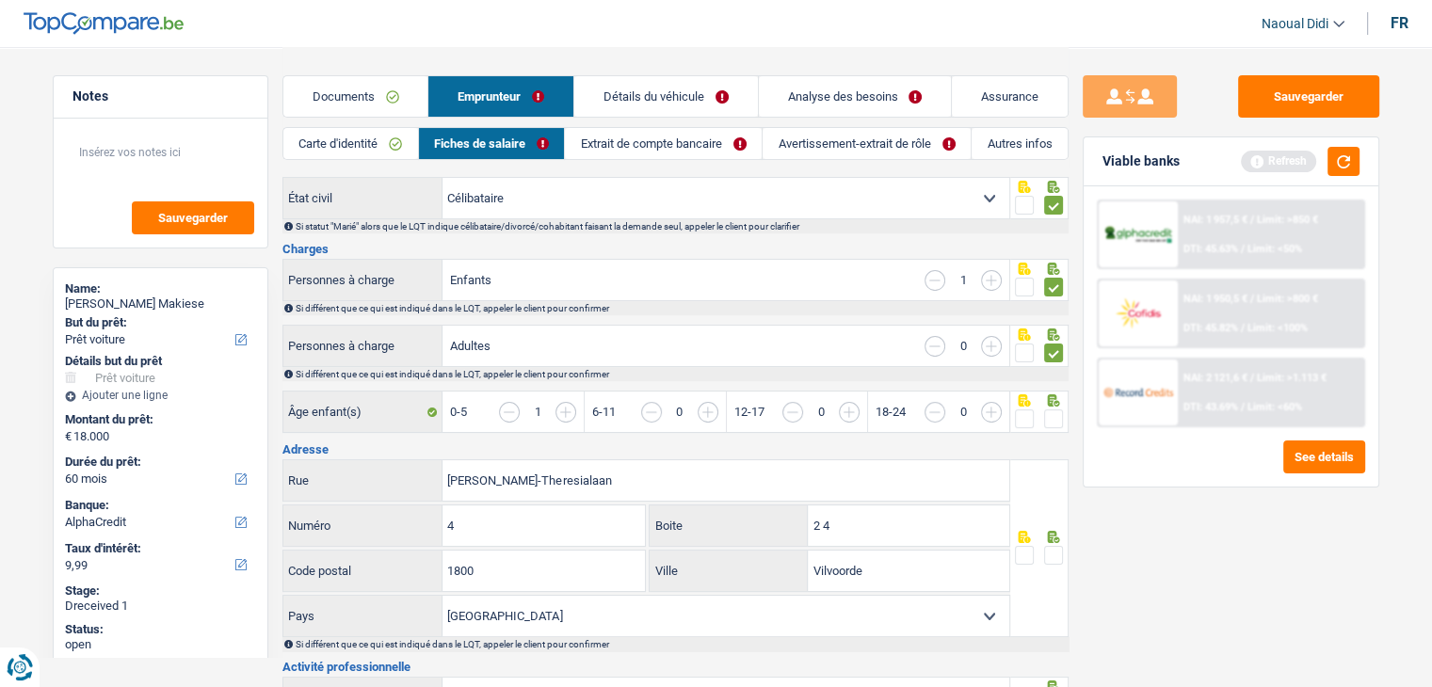
click at [1054, 420] on span at bounding box center [1053, 419] width 19 height 19
click at [0, 0] on input "radio" at bounding box center [0, 0] width 0 height 0
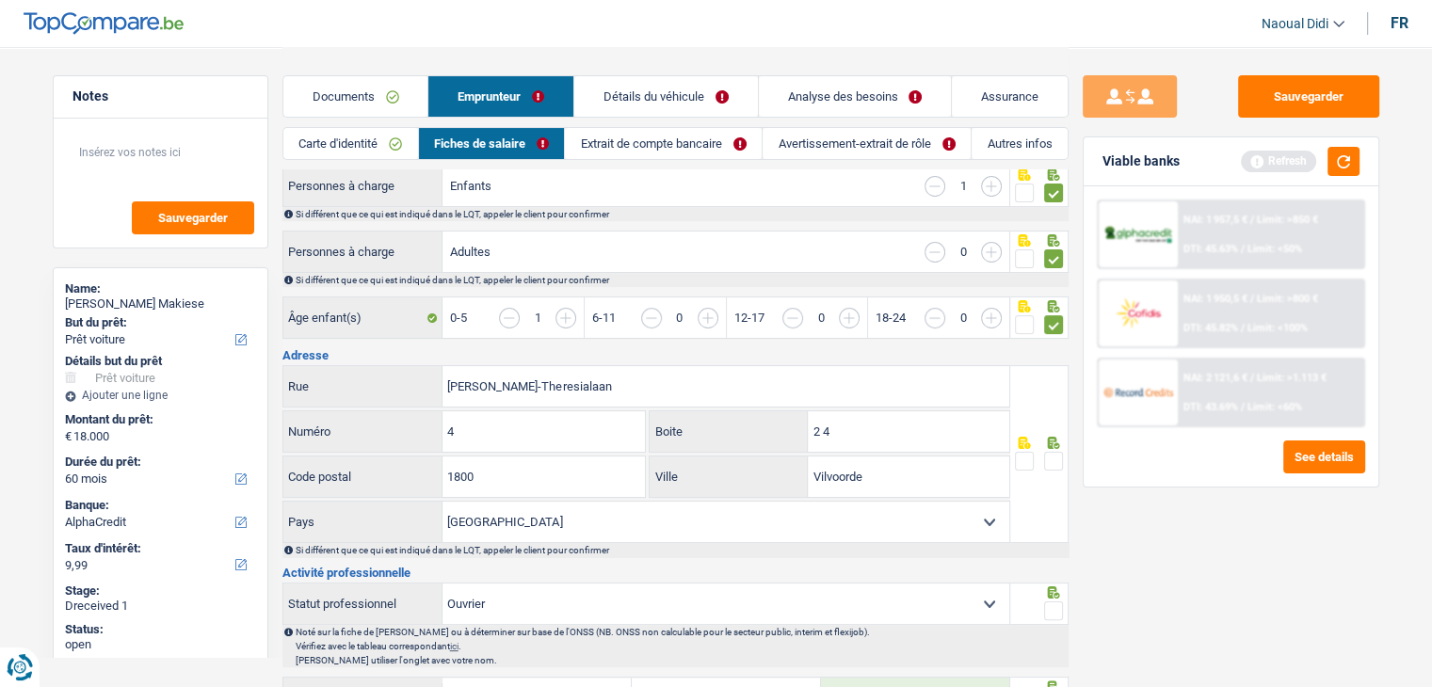
click at [1058, 459] on span at bounding box center [1053, 461] width 19 height 19
click at [0, 0] on input "radio" at bounding box center [0, 0] width 0 height 0
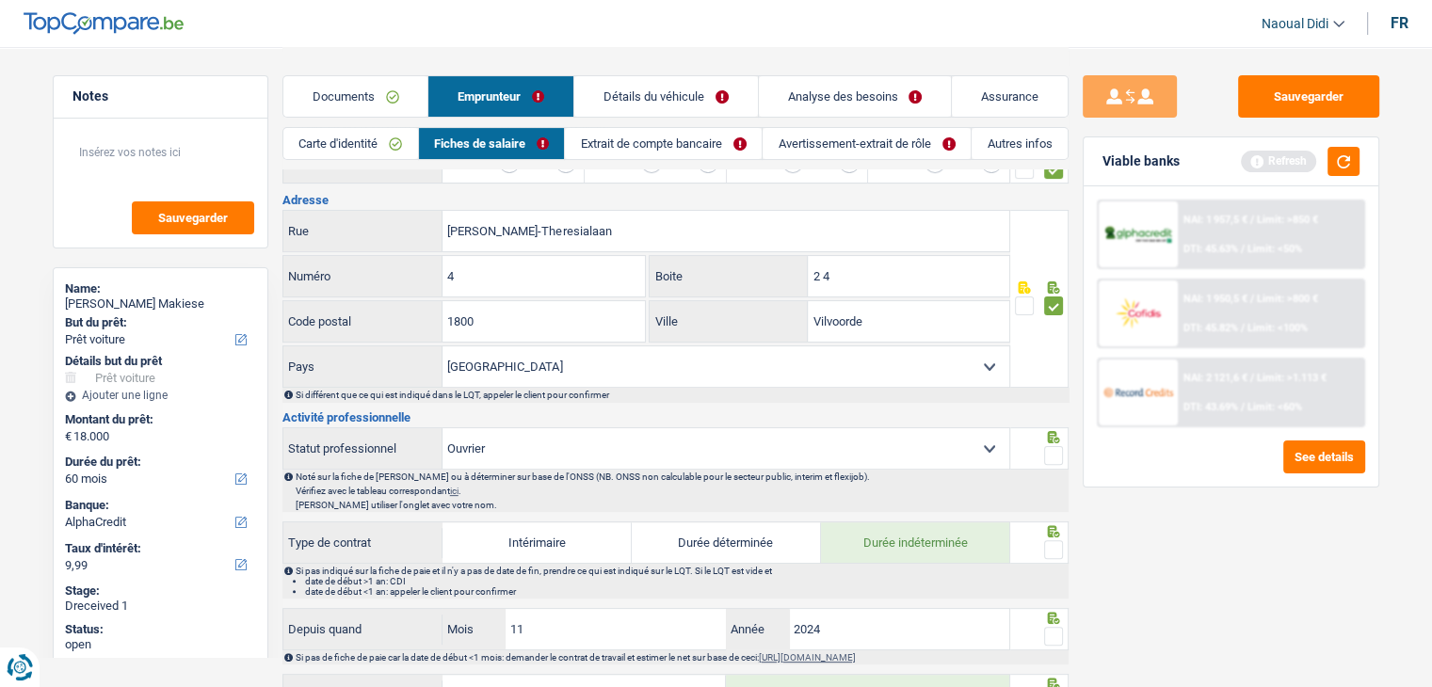
scroll to position [471, 0]
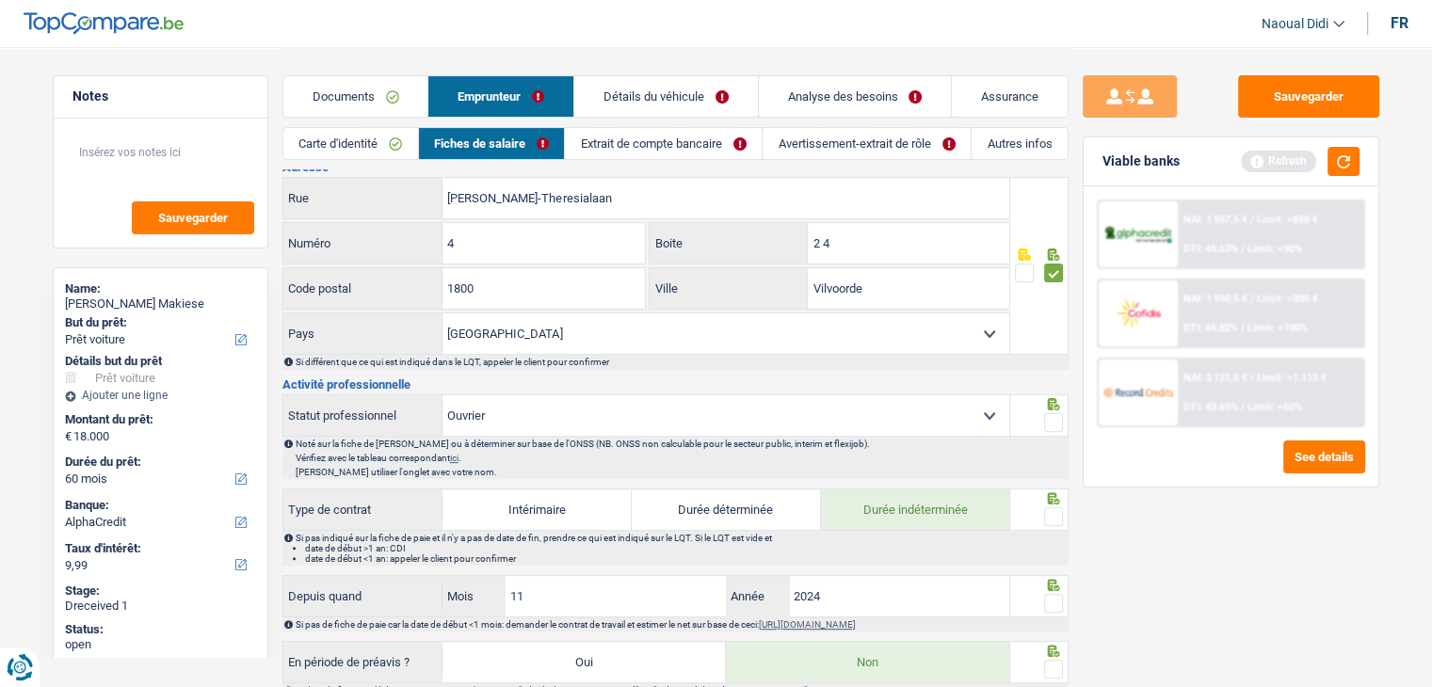
click at [1055, 418] on span at bounding box center [1053, 422] width 19 height 19
click at [0, 0] on input "radio" at bounding box center [0, 0] width 0 height 0
click at [1056, 507] on span at bounding box center [1053, 516] width 19 height 19
click at [0, 0] on input "radio" at bounding box center [0, 0] width 0 height 0
click at [1056, 507] on span at bounding box center [1053, 516] width 19 height 19
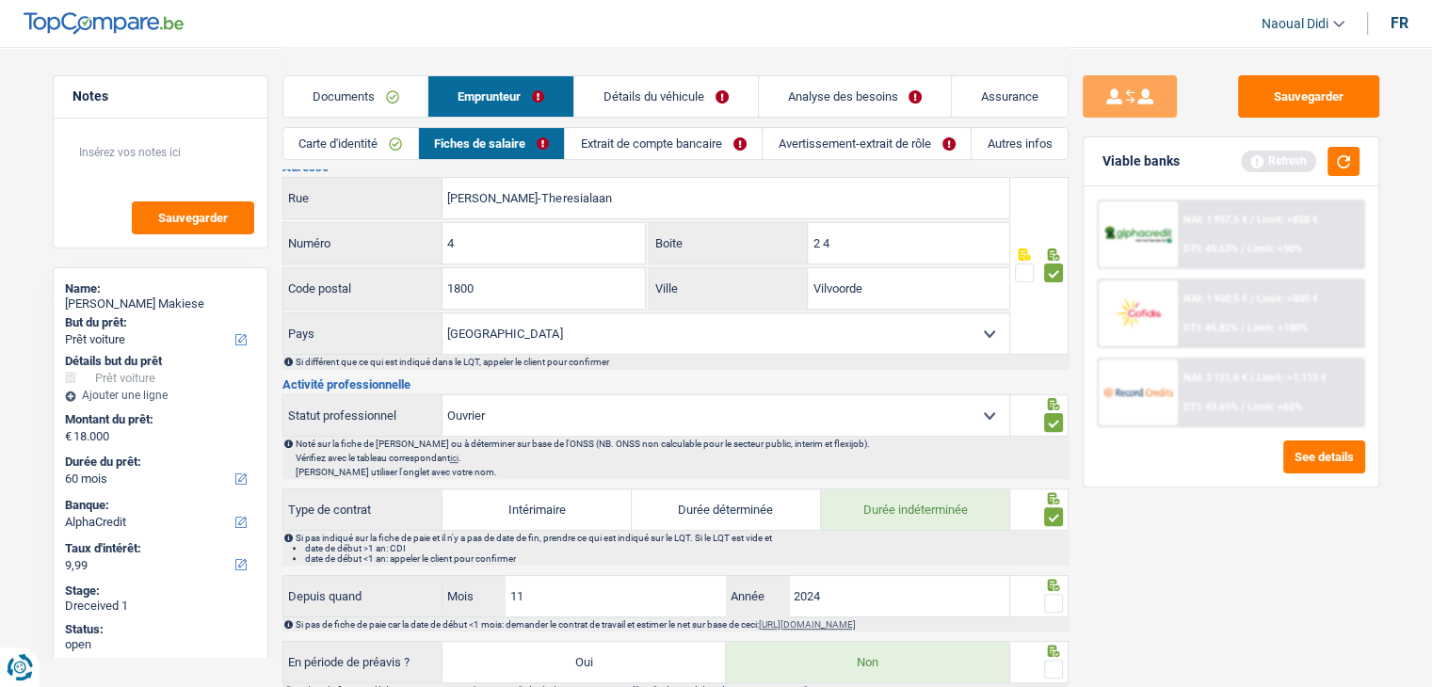
click at [0, 0] on input "radio" at bounding box center [0, 0] width 0 height 0
click at [1057, 596] on span at bounding box center [1053, 603] width 19 height 19
click at [0, 0] on input "radio" at bounding box center [0, 0] width 0 height 0
click at [1057, 596] on span at bounding box center [1053, 603] width 19 height 19
click at [0, 0] on input "radio" at bounding box center [0, 0] width 0 height 0
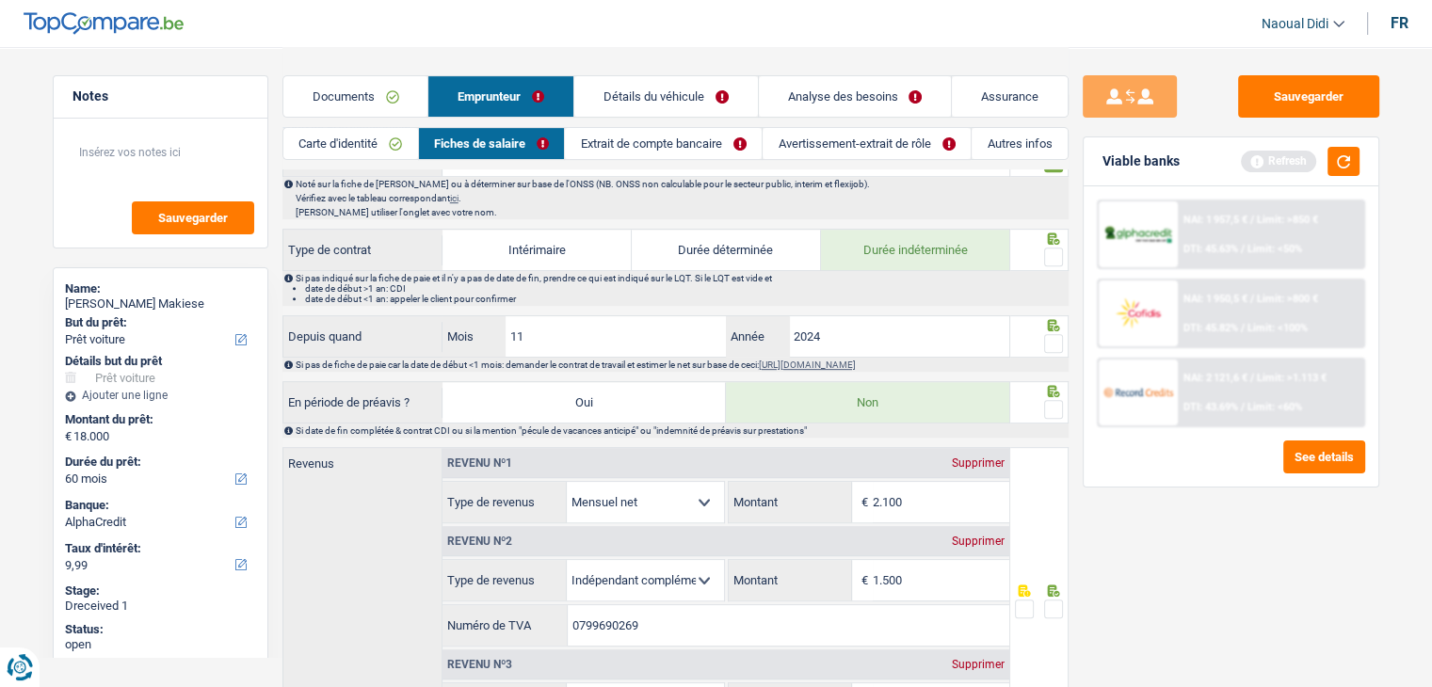
scroll to position [753, 0]
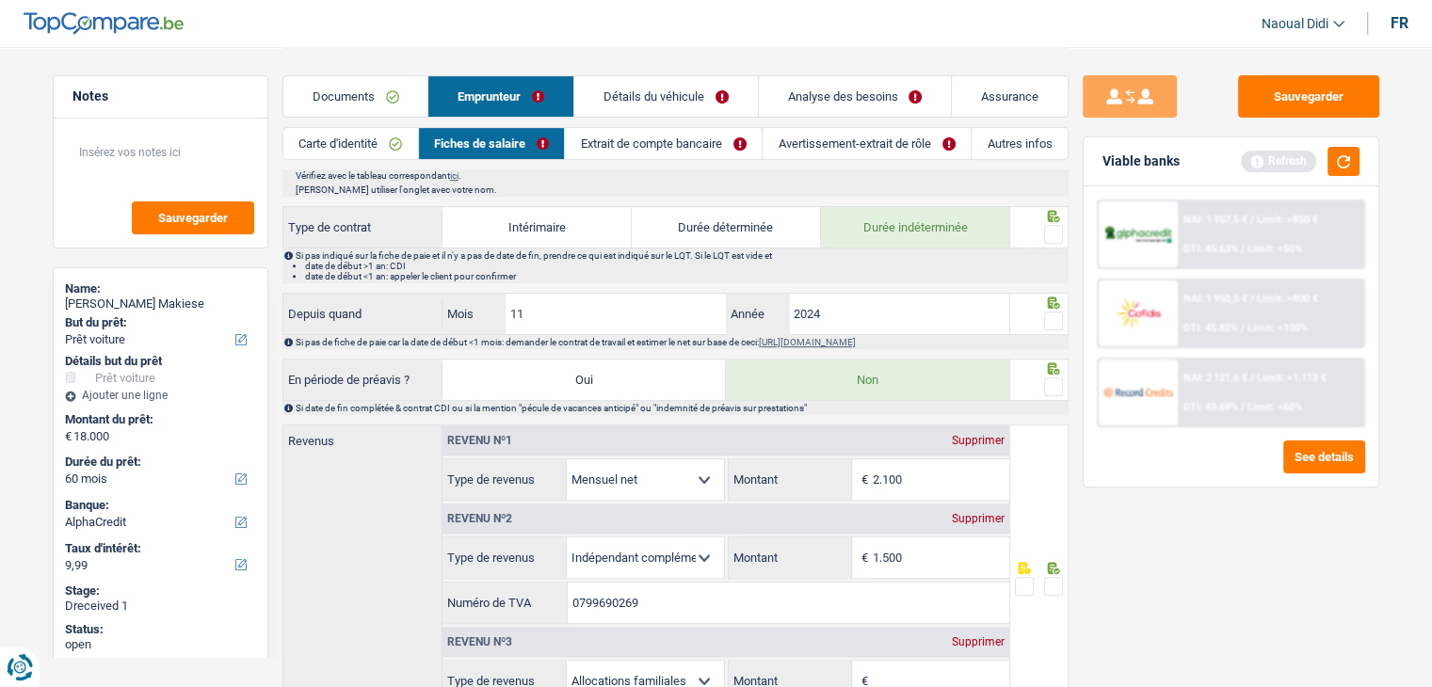
click at [1051, 225] on span at bounding box center [1053, 234] width 19 height 19
click at [0, 0] on input "radio" at bounding box center [0, 0] width 0 height 0
click at [1053, 313] on span at bounding box center [1053, 321] width 19 height 19
click at [0, 0] on input "radio" at bounding box center [0, 0] width 0 height 0
click at [1053, 378] on span at bounding box center [1053, 387] width 19 height 19
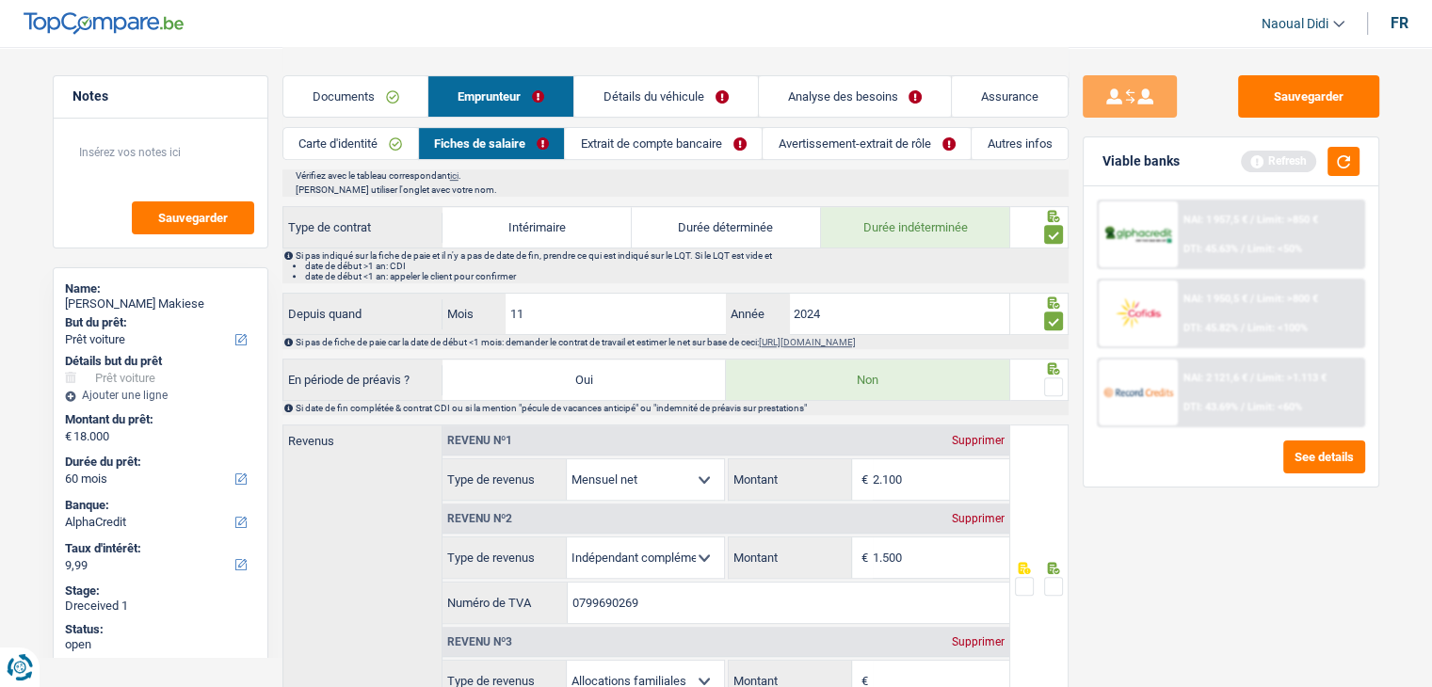
click at [0, 0] on input "radio" at bounding box center [0, 0] width 0 height 0
click at [1053, 378] on span at bounding box center [1053, 387] width 19 height 19
click at [0, 0] on input "radio" at bounding box center [0, 0] width 0 height 0
click at [1051, 385] on span at bounding box center [1053, 387] width 19 height 19
click at [0, 0] on input "radio" at bounding box center [0, 0] width 0 height 0
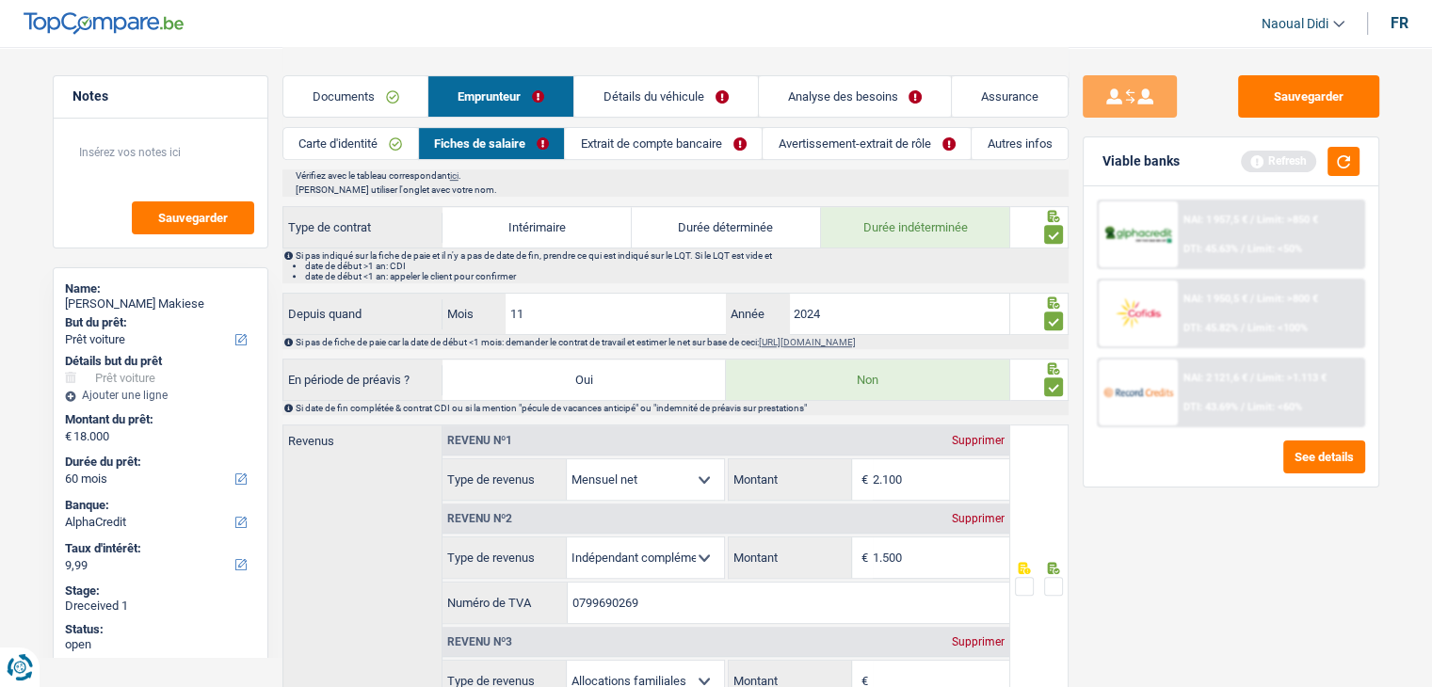
click at [1051, 385] on span at bounding box center [1053, 387] width 19 height 19
click at [0, 0] on input "radio" at bounding box center [0, 0] width 0 height 0
click at [1055, 383] on span at bounding box center [1053, 387] width 19 height 19
click at [0, 0] on input "radio" at bounding box center [0, 0] width 0 height 0
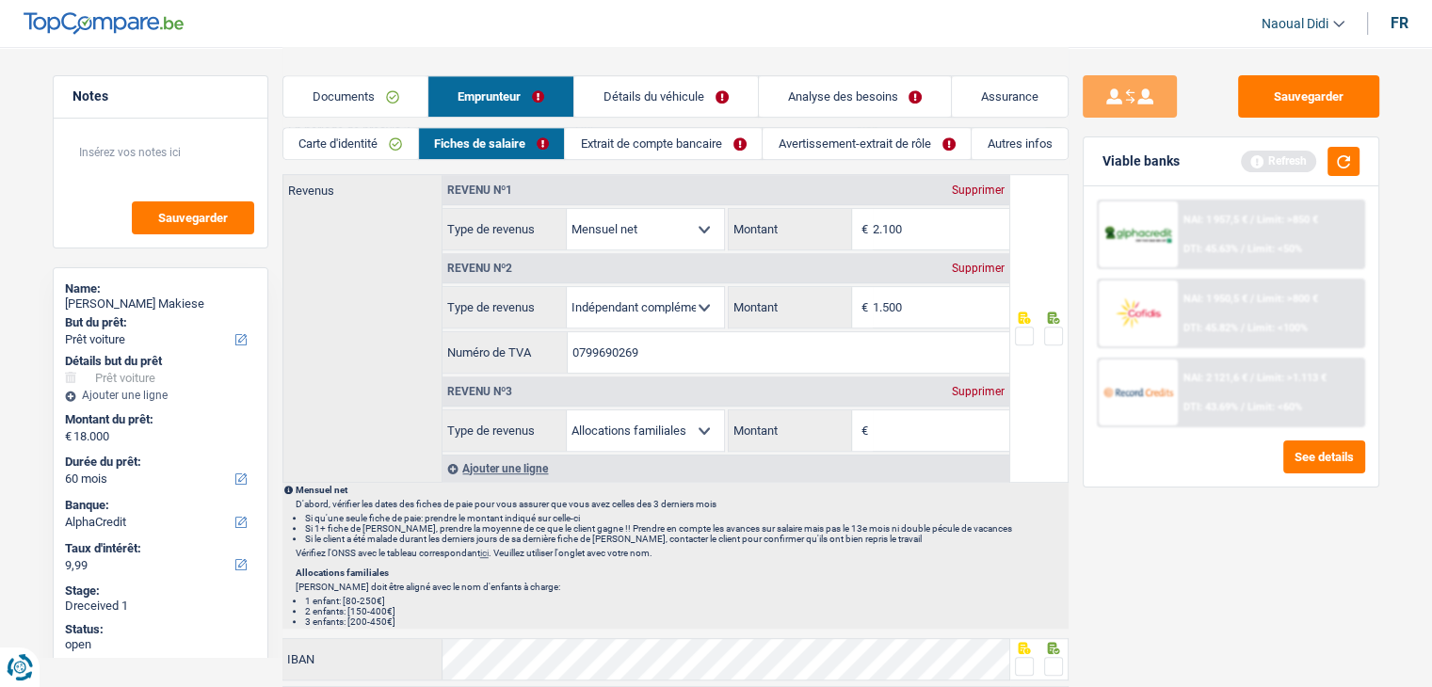
scroll to position [1036, 0]
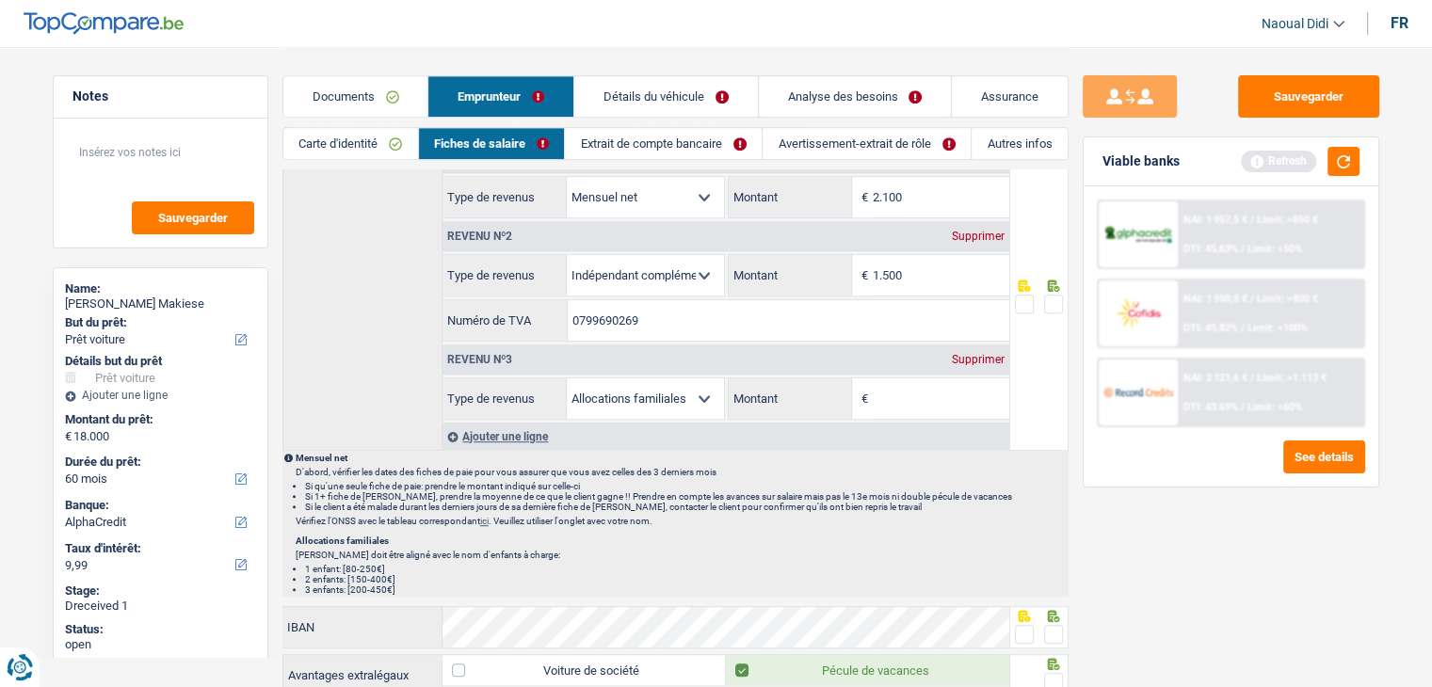
click at [486, 431] on div "Ajouter une ligne" at bounding box center [725, 436] width 567 height 27
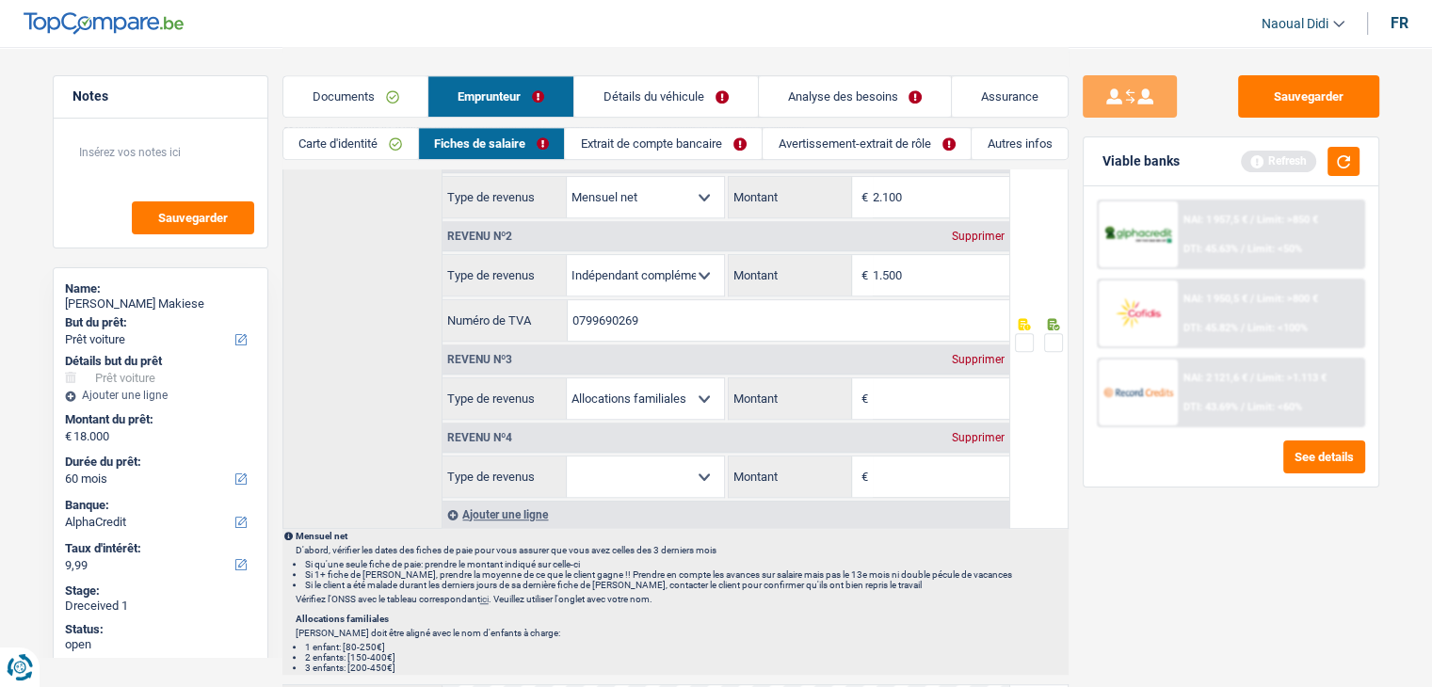
click at [647, 468] on select "Allocation d'handicap Allocations chômage Allocations familiales Chèques repas …" at bounding box center [645, 477] width 157 height 40
select select "mealVouchers"
click at [567, 457] on select "Allocation d'handicap Allocations chômage Allocations familiales Chèques repas …" at bounding box center [645, 477] width 157 height 40
click at [930, 459] on input "Montant par jour" at bounding box center [941, 477] width 137 height 40
type input "4,0"
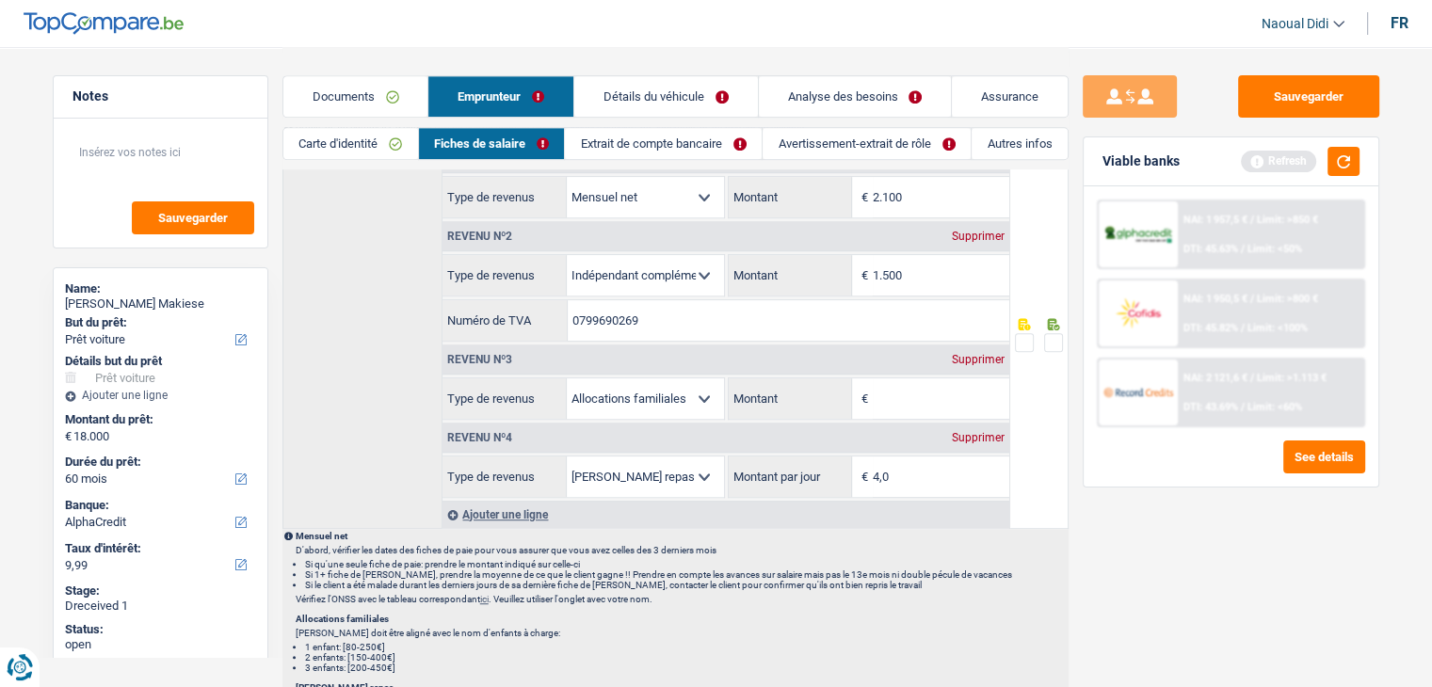
click at [1053, 333] on span at bounding box center [1053, 342] width 19 height 19
click at [0, 0] on input "radio" at bounding box center [0, 0] width 0 height 0
drag, startPoint x: 908, startPoint y: 186, endPoint x: 821, endPoint y: 178, distance: 87.0
click at [821, 178] on div "2.100 € Montant" at bounding box center [869, 197] width 281 height 40
type input "1.928"
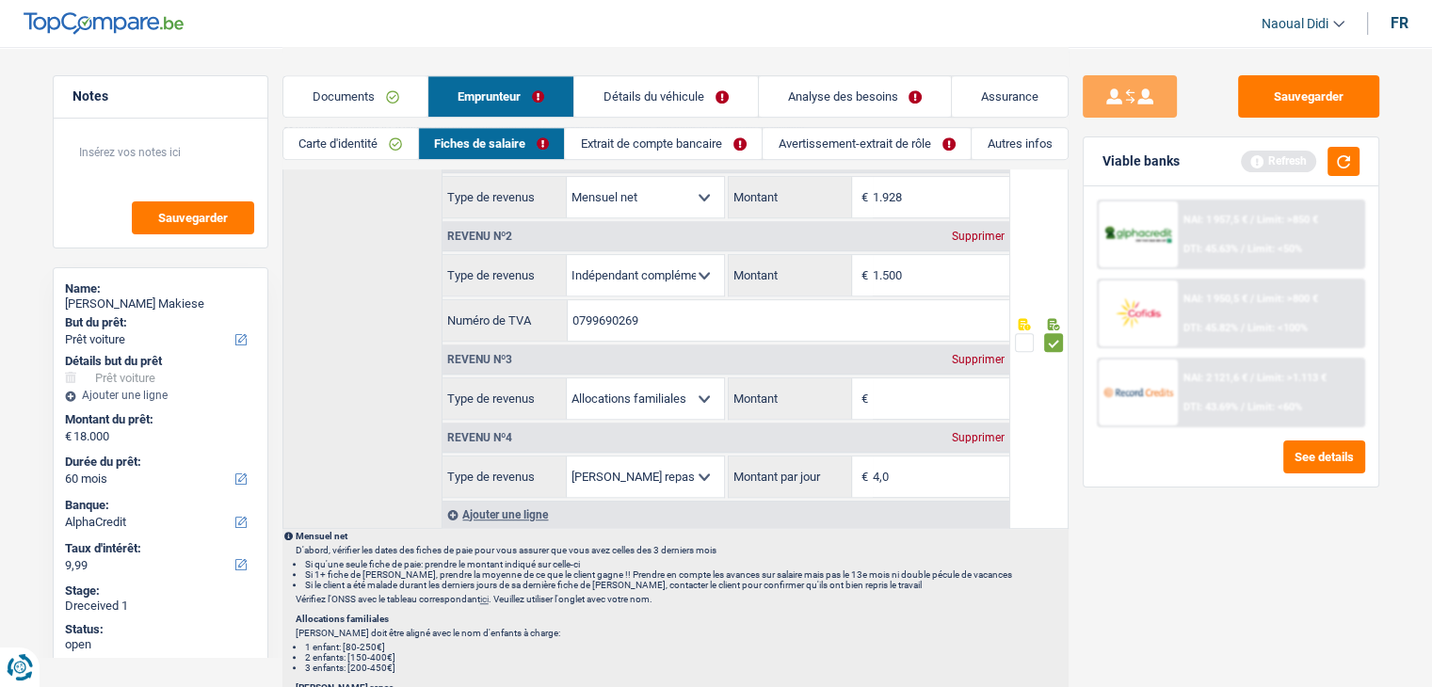
click at [964, 354] on div "Supprimer" at bounding box center [978, 359] width 62 height 11
select select "mealVouchers"
type input "4,0"
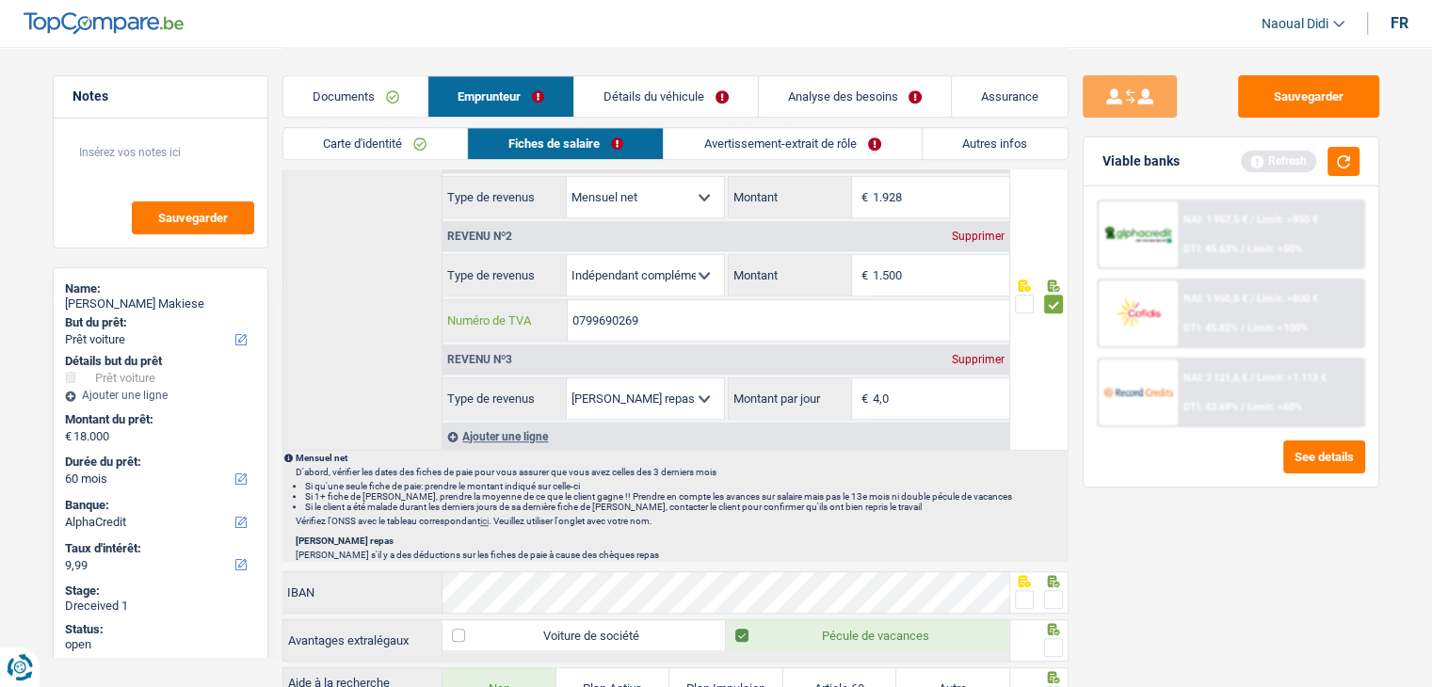
drag, startPoint x: 648, startPoint y: 313, endPoint x: 554, endPoint y: 313, distance: 94.1
click at [554, 313] on div "0799690269 Numéro de TVA" at bounding box center [725, 320] width 567 height 40
click at [941, 267] on input "1.500" at bounding box center [941, 275] width 137 height 40
type input "1"
type input "183"
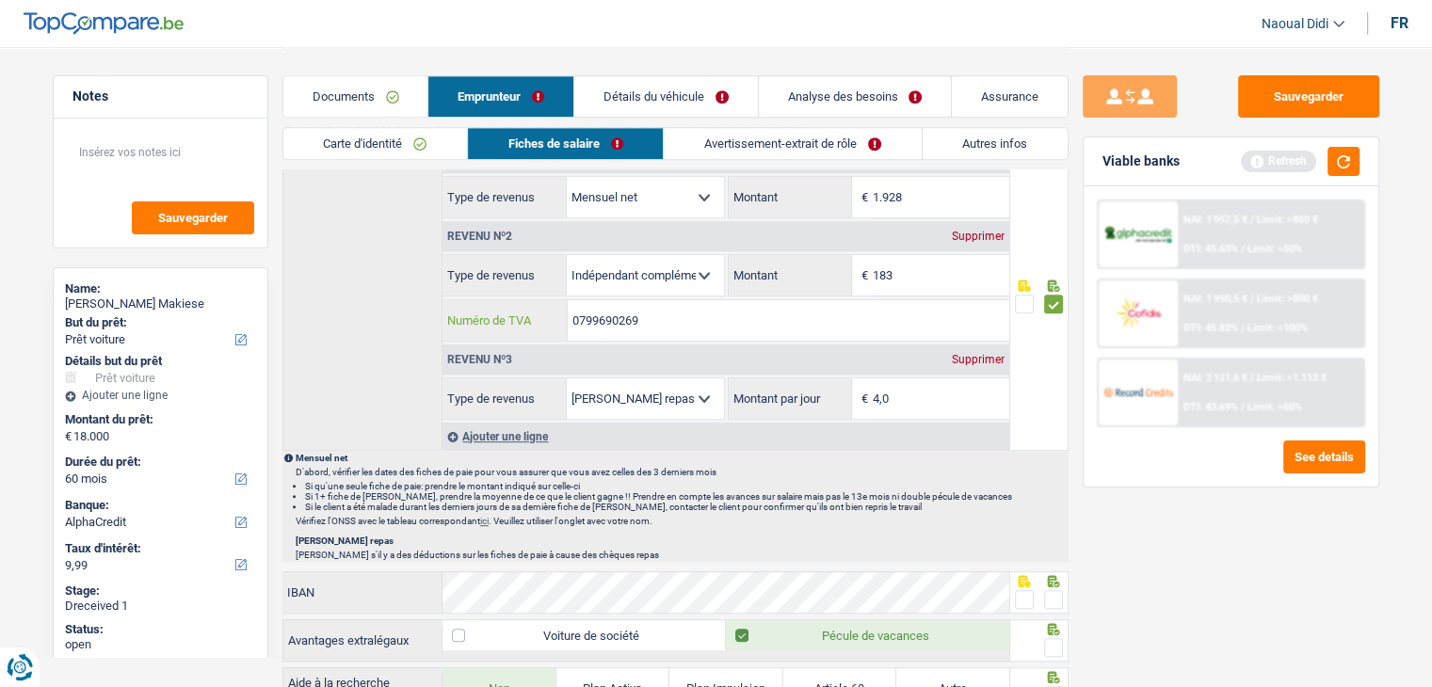
click at [667, 313] on input "0799690269" at bounding box center [789, 320] width 442 height 40
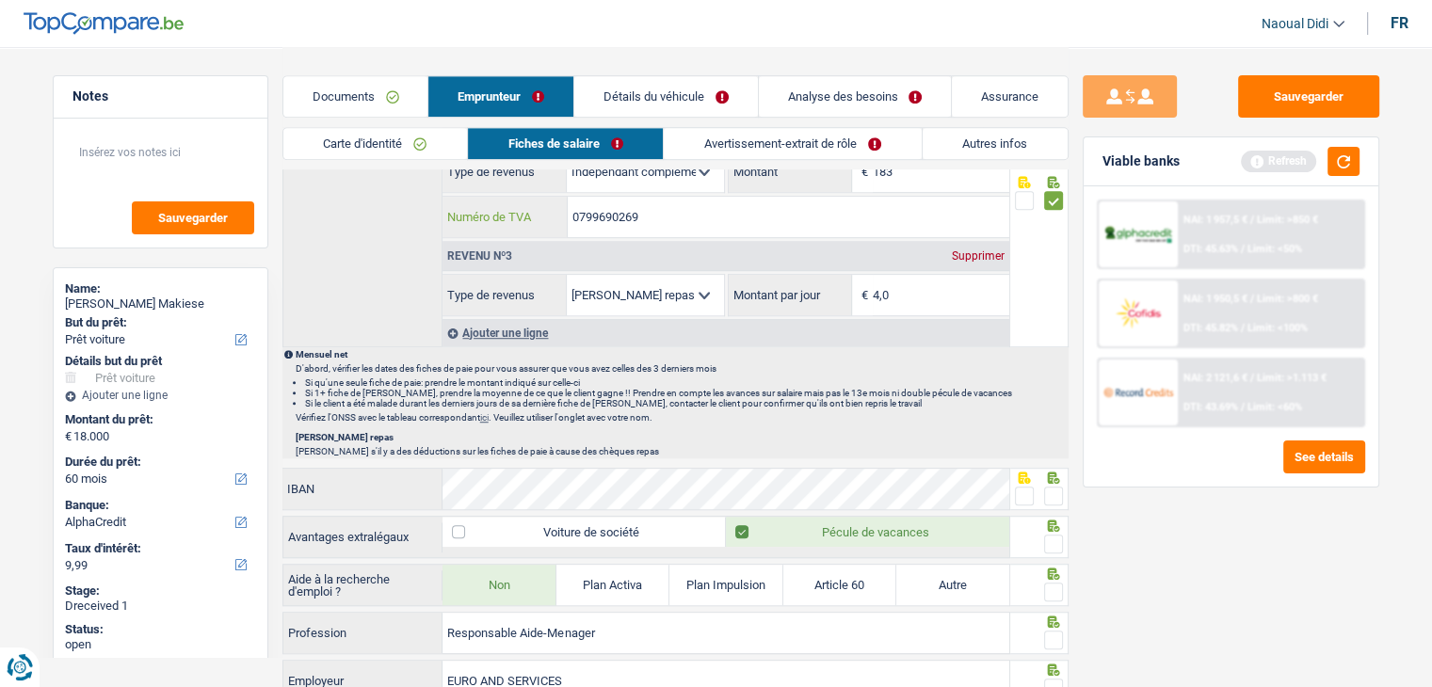
scroll to position [1224, 0]
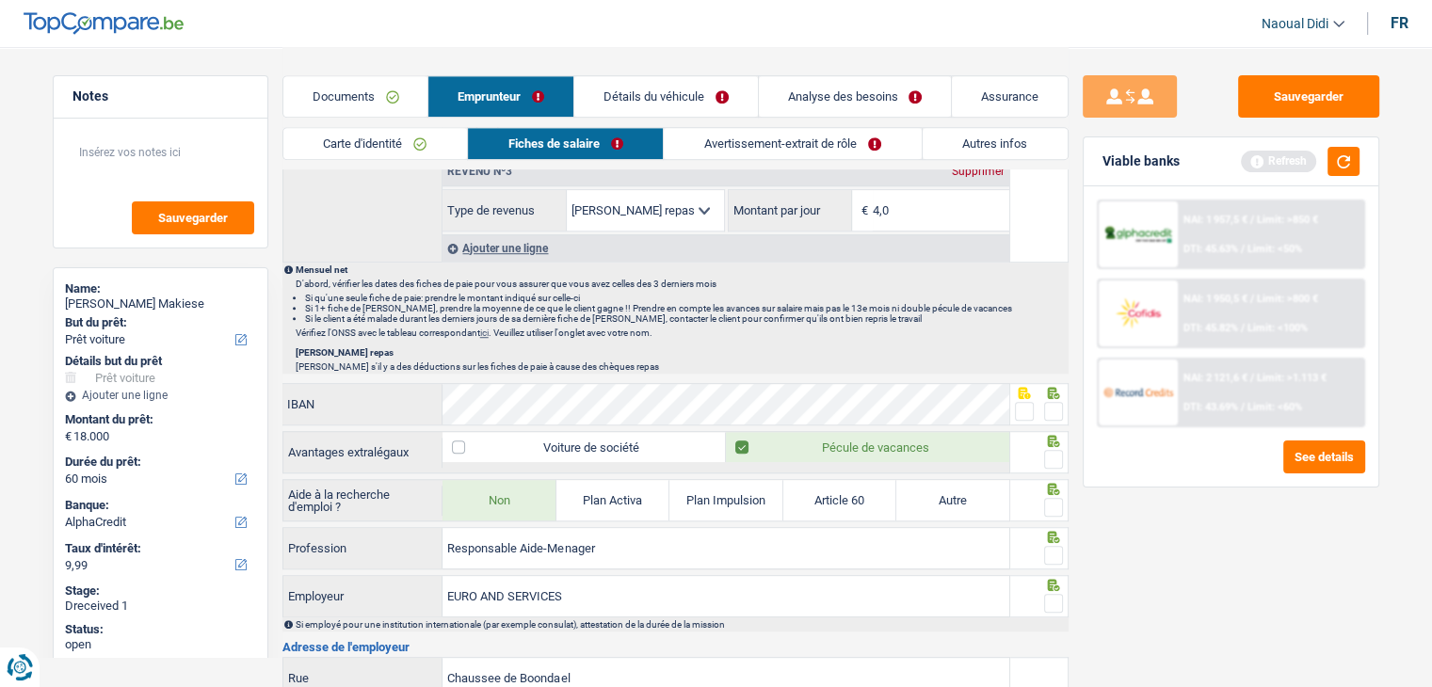
drag, startPoint x: 1024, startPoint y: 400, endPoint x: 1037, endPoint y: 427, distance: 30.3
click at [1024, 402] on span at bounding box center [1024, 411] width 19 height 19
click at [0, 0] on input "radio" at bounding box center [0, 0] width 0 height 0
click at [1024, 402] on span at bounding box center [1024, 411] width 19 height 19
click at [0, 0] on input "radio" at bounding box center [0, 0] width 0 height 0
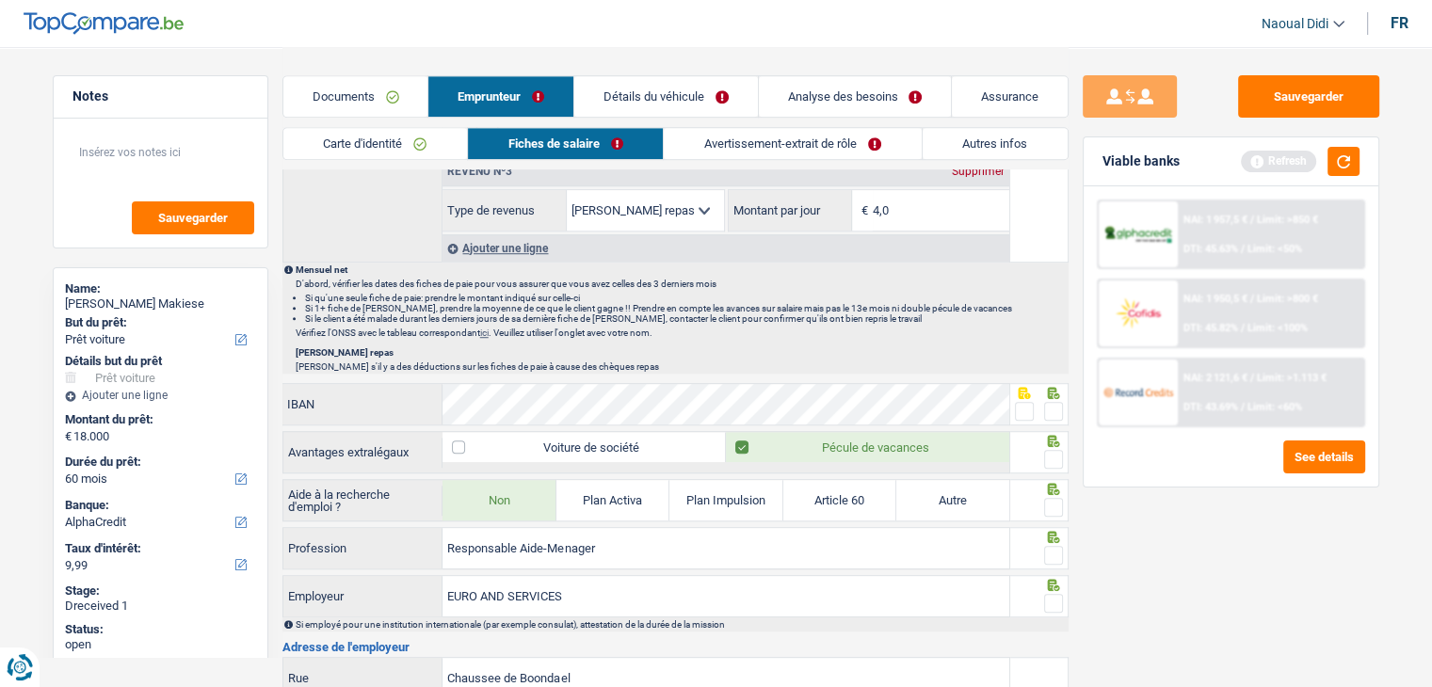
click at [1034, 405] on fieldset at bounding box center [1039, 412] width 48 height 24
click at [1020, 404] on span at bounding box center [1024, 411] width 19 height 19
click at [0, 0] on input "radio" at bounding box center [0, 0] width 0 height 0
click at [1020, 404] on span at bounding box center [1024, 411] width 19 height 19
click at [0, 0] on input "radio" at bounding box center [0, 0] width 0 height 0
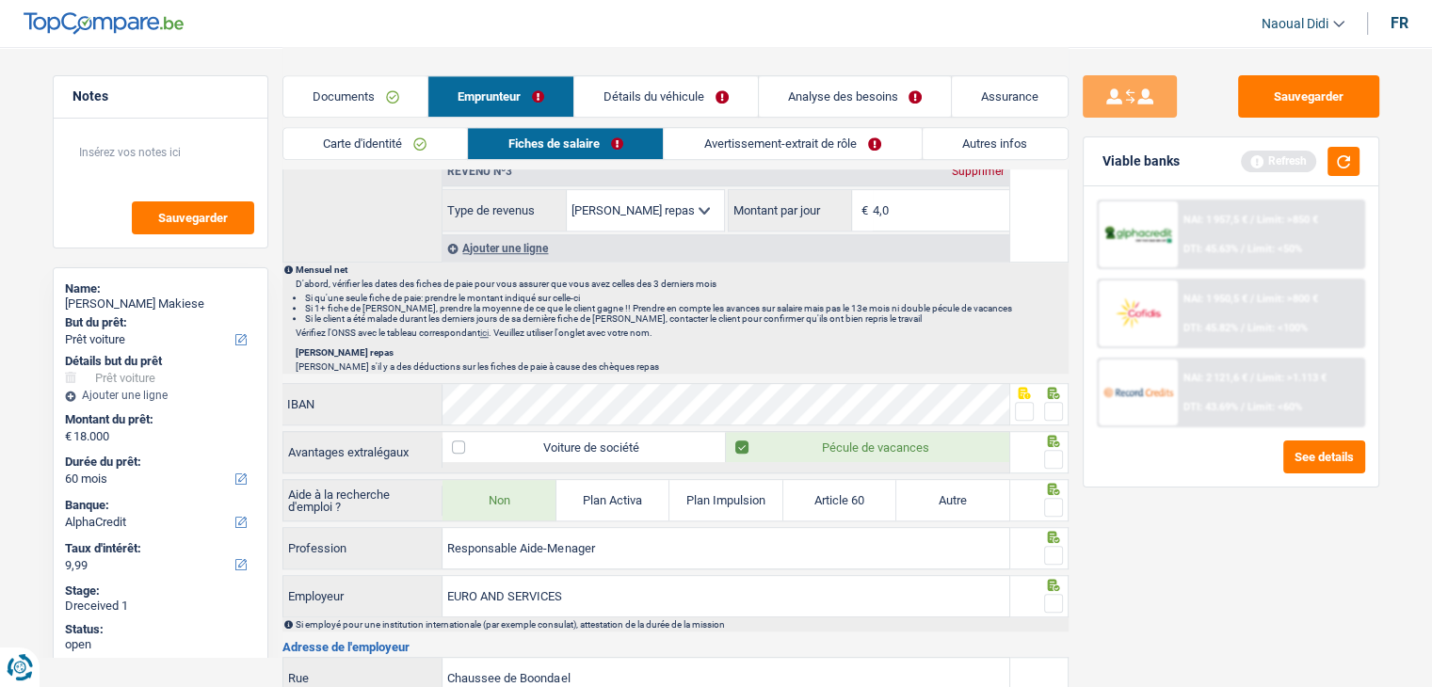
click at [1024, 406] on span at bounding box center [1024, 411] width 19 height 19
click at [0, 0] on input "radio" at bounding box center [0, 0] width 0 height 0
click at [1058, 454] on span at bounding box center [1053, 459] width 19 height 19
click at [0, 0] on input "radio" at bounding box center [0, 0] width 0 height 0
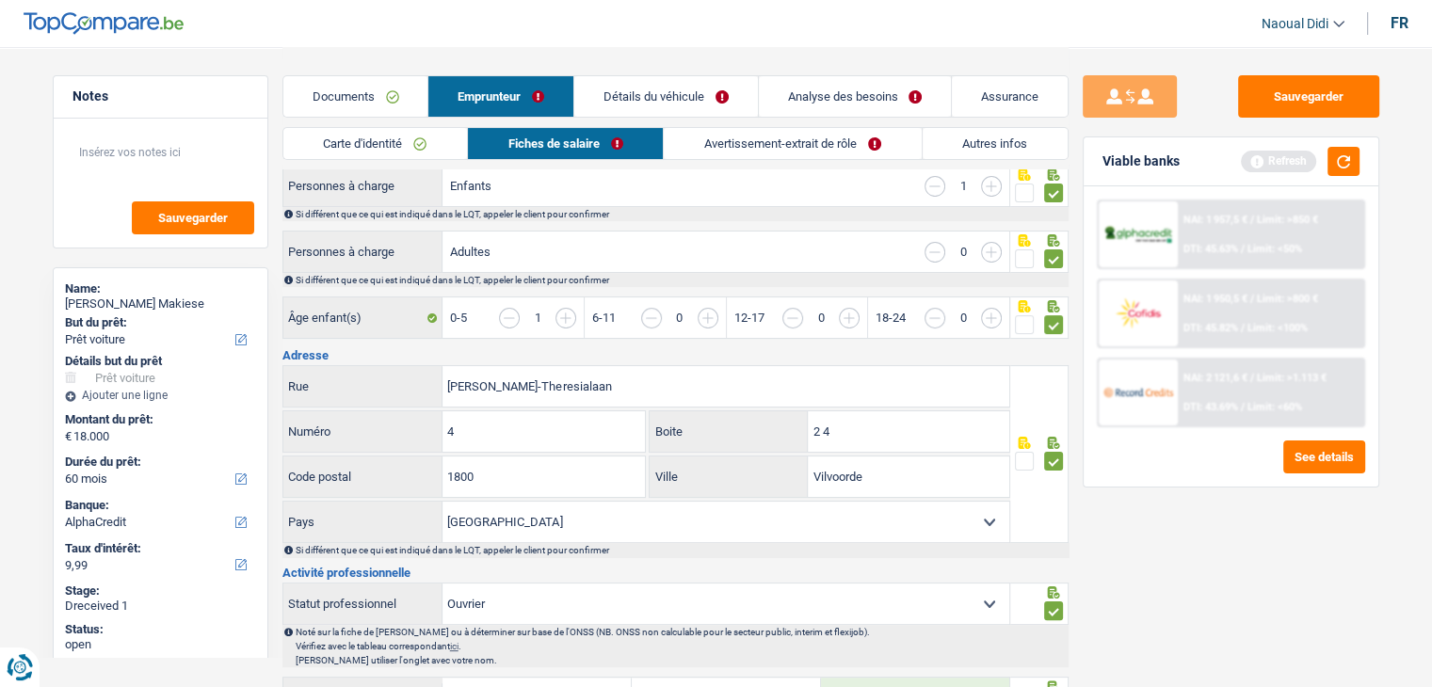
scroll to position [0, 0]
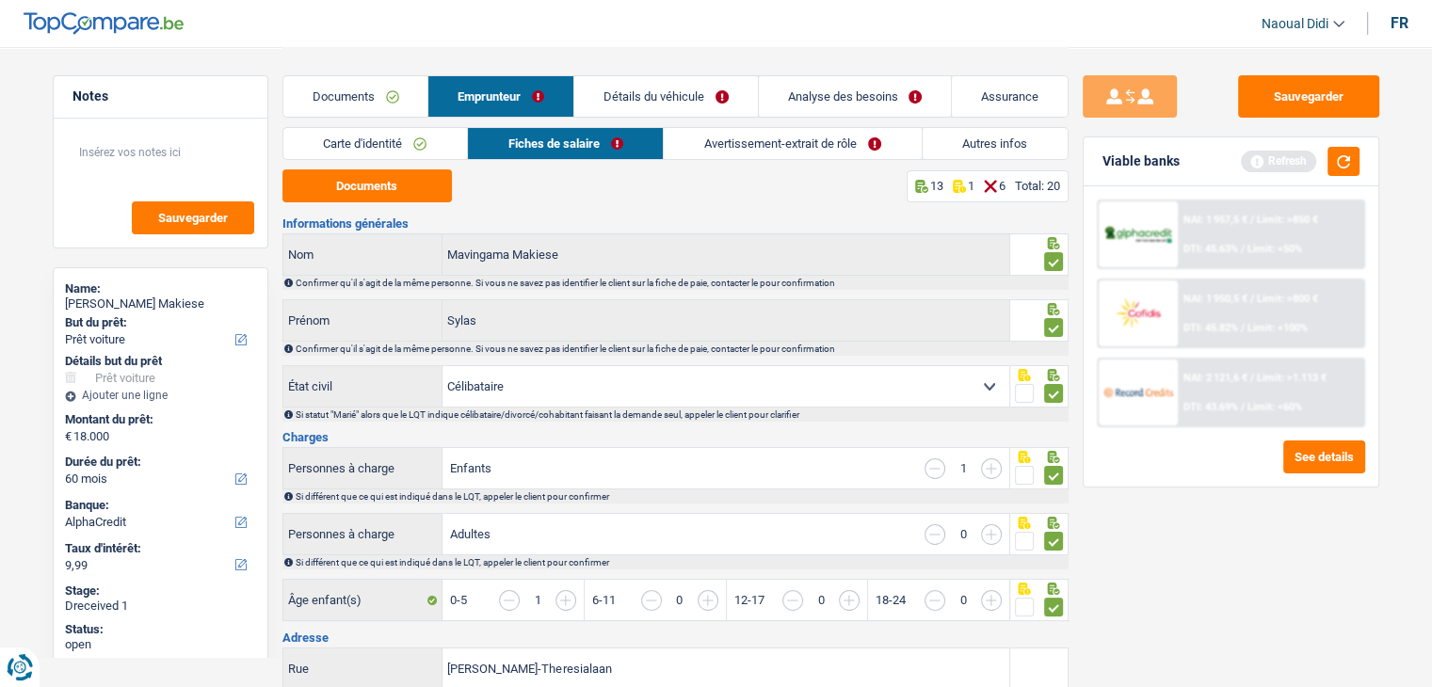
click at [790, 146] on link "Avertissement-extrait de rôle" at bounding box center [792, 143] width 257 height 31
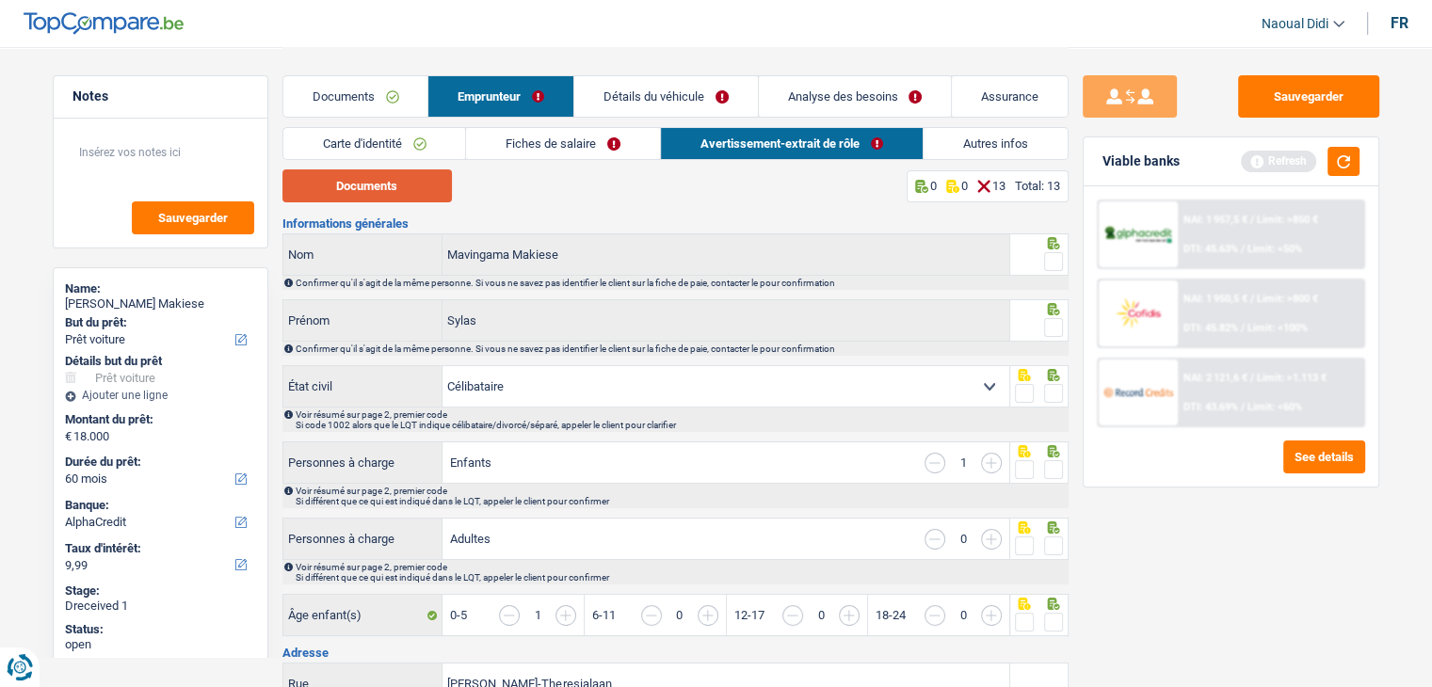
click at [369, 199] on button "Documents" at bounding box center [366, 185] width 169 height 33
click at [541, 146] on link "Fiches de salaire" at bounding box center [563, 143] width 194 height 31
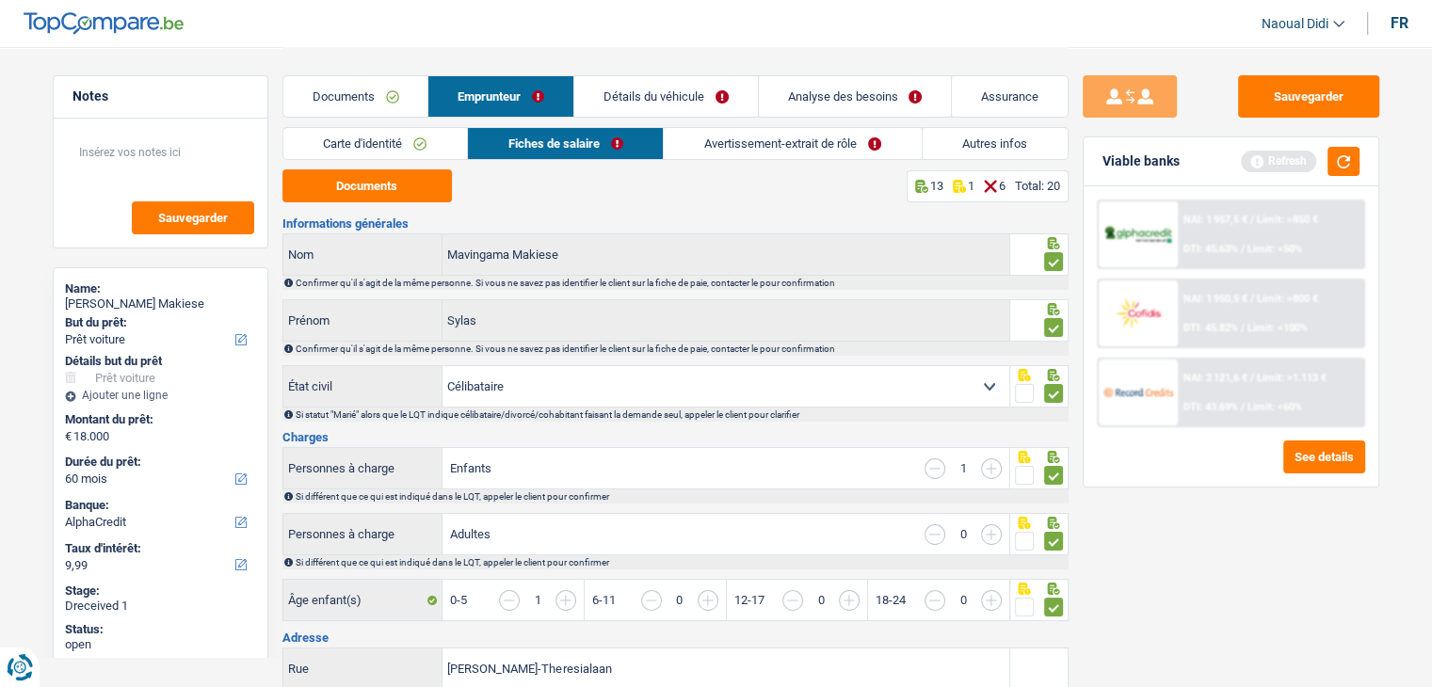
click at [335, 96] on link "Documents" at bounding box center [355, 96] width 145 height 40
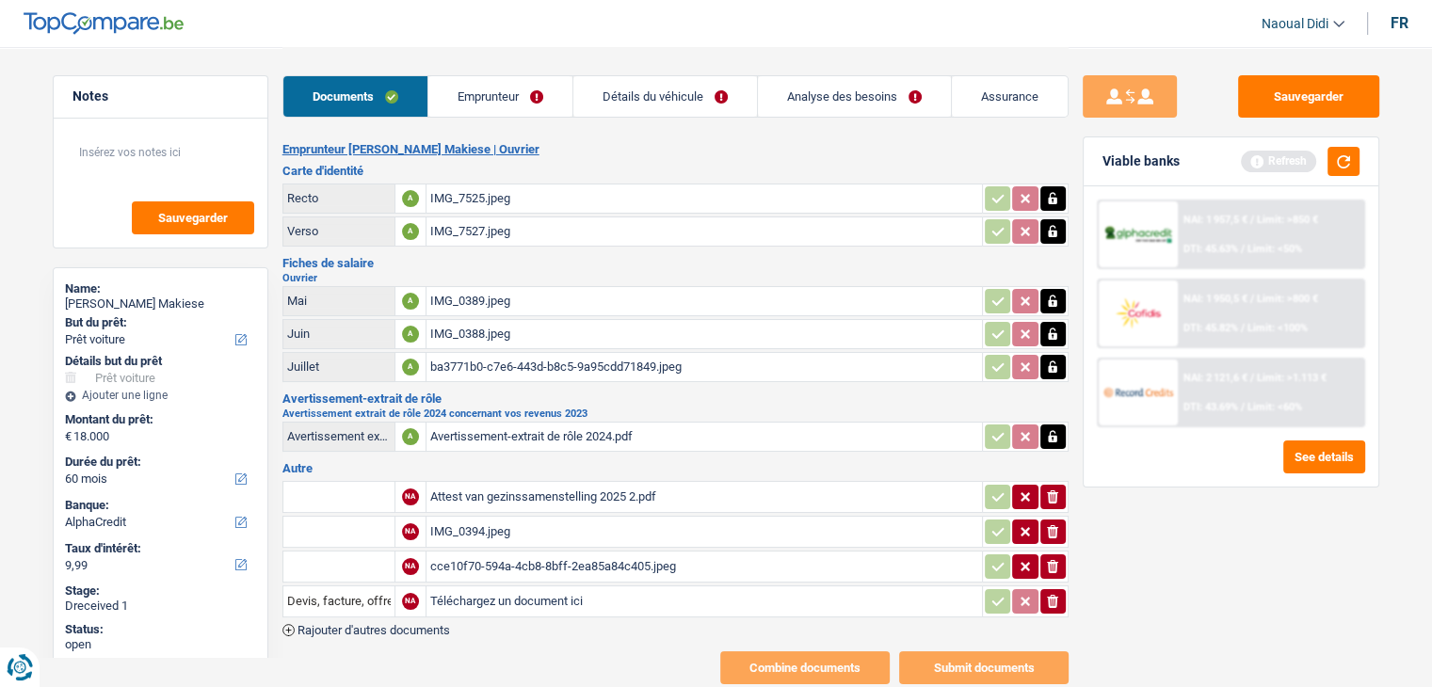
click at [474, 490] on div "Attest van gezinssamenstelling 2025 2.pdf" at bounding box center [704, 497] width 548 height 28
click at [500, 532] on div "IMG_0394.jpeg" at bounding box center [704, 532] width 548 height 28
click at [489, 558] on div "cce10f70-594a-4cb8-8bff-2ea85a84c405.jpeg" at bounding box center [704, 567] width 548 height 28
click at [493, 99] on link "Emprunteur" at bounding box center [500, 96] width 144 height 40
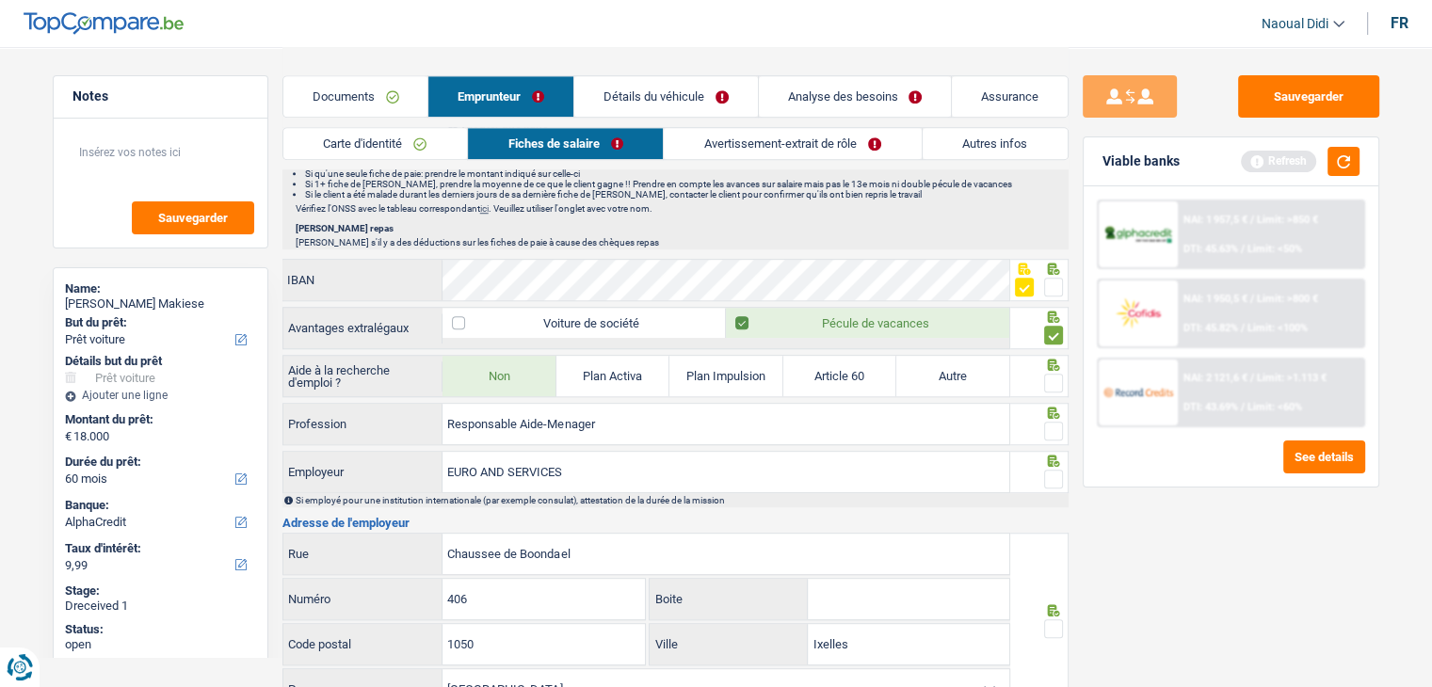
scroll to position [1412, 0]
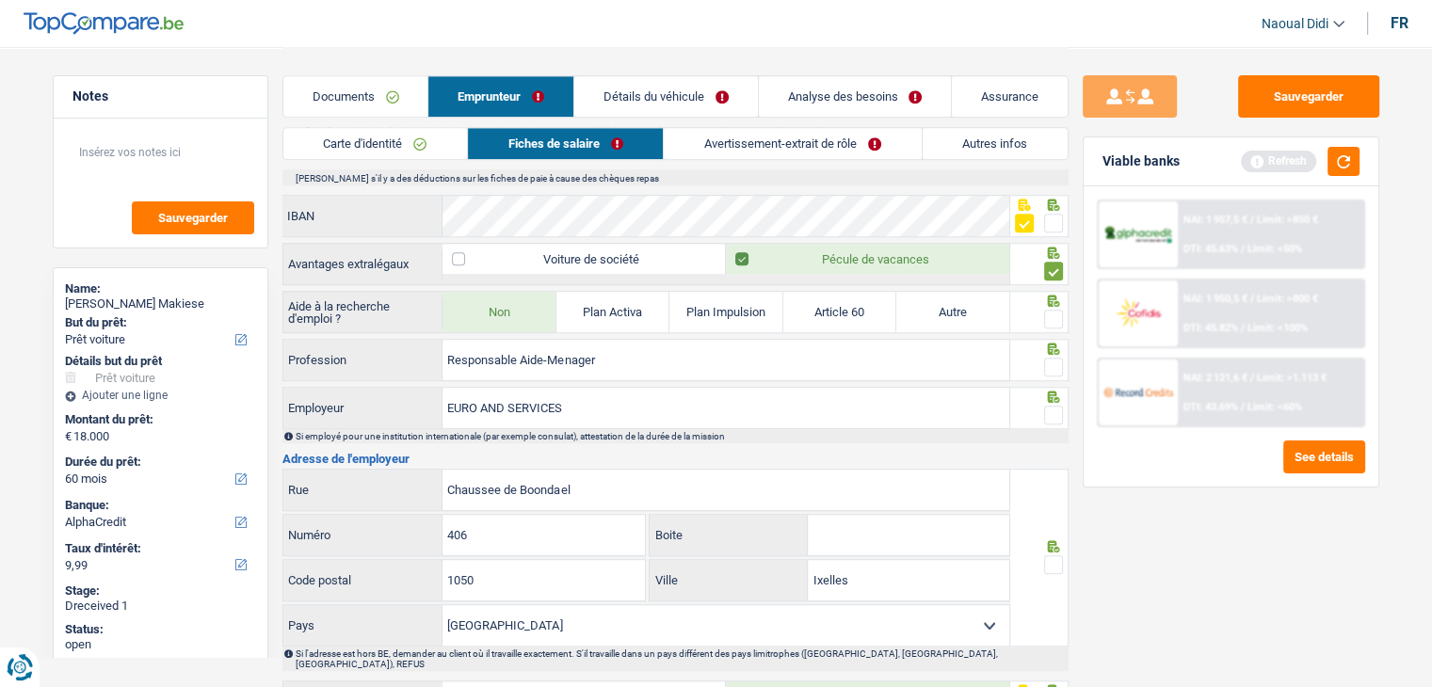
click at [1051, 310] on span at bounding box center [1053, 319] width 19 height 19
click at [0, 0] on input "radio" at bounding box center [0, 0] width 0 height 0
click at [1054, 359] on span at bounding box center [1053, 367] width 19 height 19
click at [0, 0] on input "radio" at bounding box center [0, 0] width 0 height 0
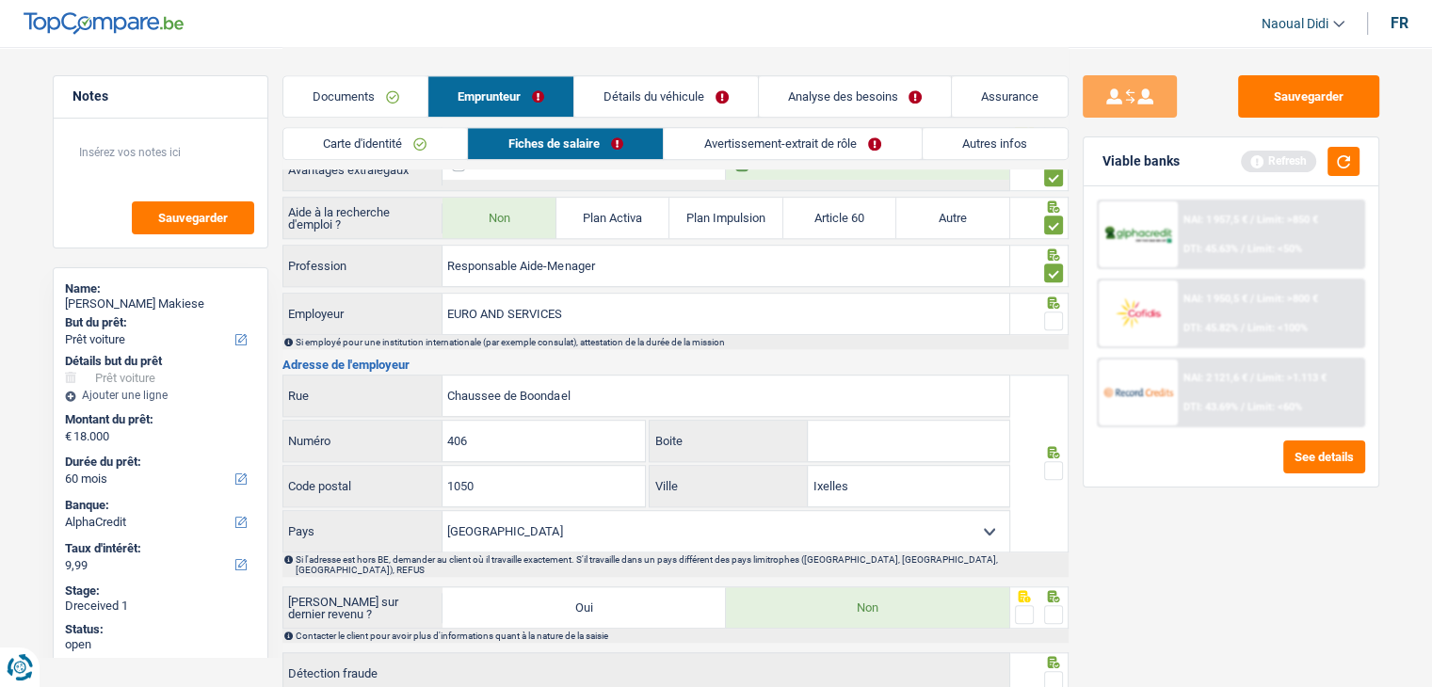
click at [1052, 461] on span at bounding box center [1053, 470] width 19 height 19
click at [0, 0] on input "radio" at bounding box center [0, 0] width 0 height 0
click at [1053, 605] on span at bounding box center [1053, 614] width 19 height 19
click at [0, 0] on input "radio" at bounding box center [0, 0] width 0 height 0
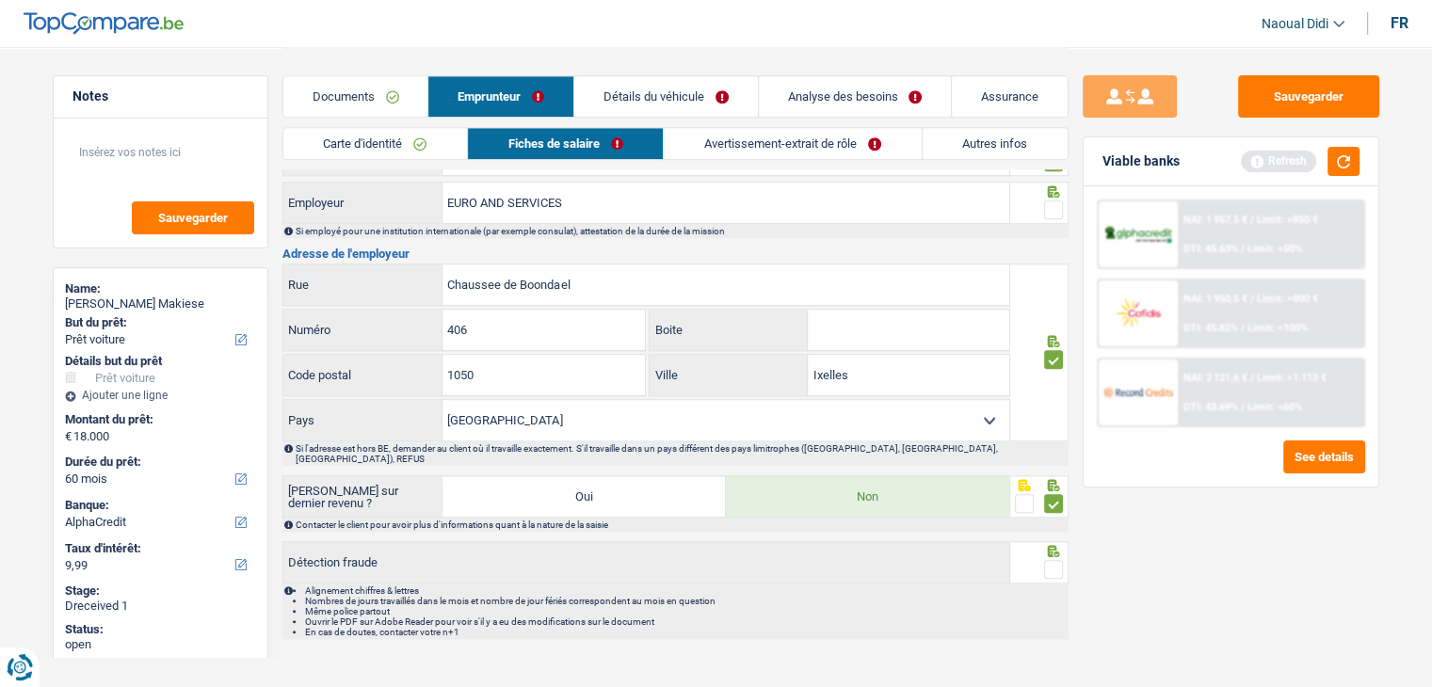
scroll to position [1619, 0]
click at [1056, 558] on span at bounding box center [1053, 567] width 19 height 19
click at [0, 0] on input "radio" at bounding box center [0, 0] width 0 height 0
click at [1325, 102] on button "Sauvegarder" at bounding box center [1308, 96] width 141 height 42
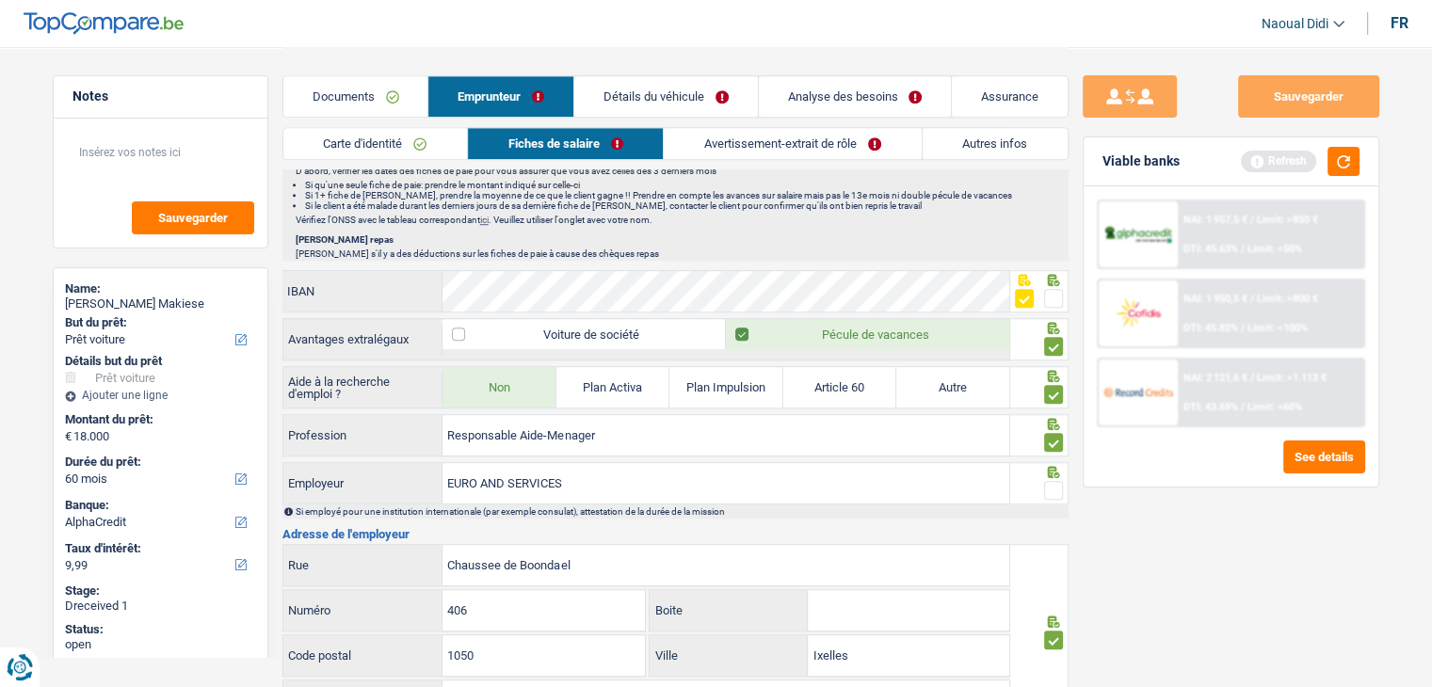
scroll to position [1190, 0]
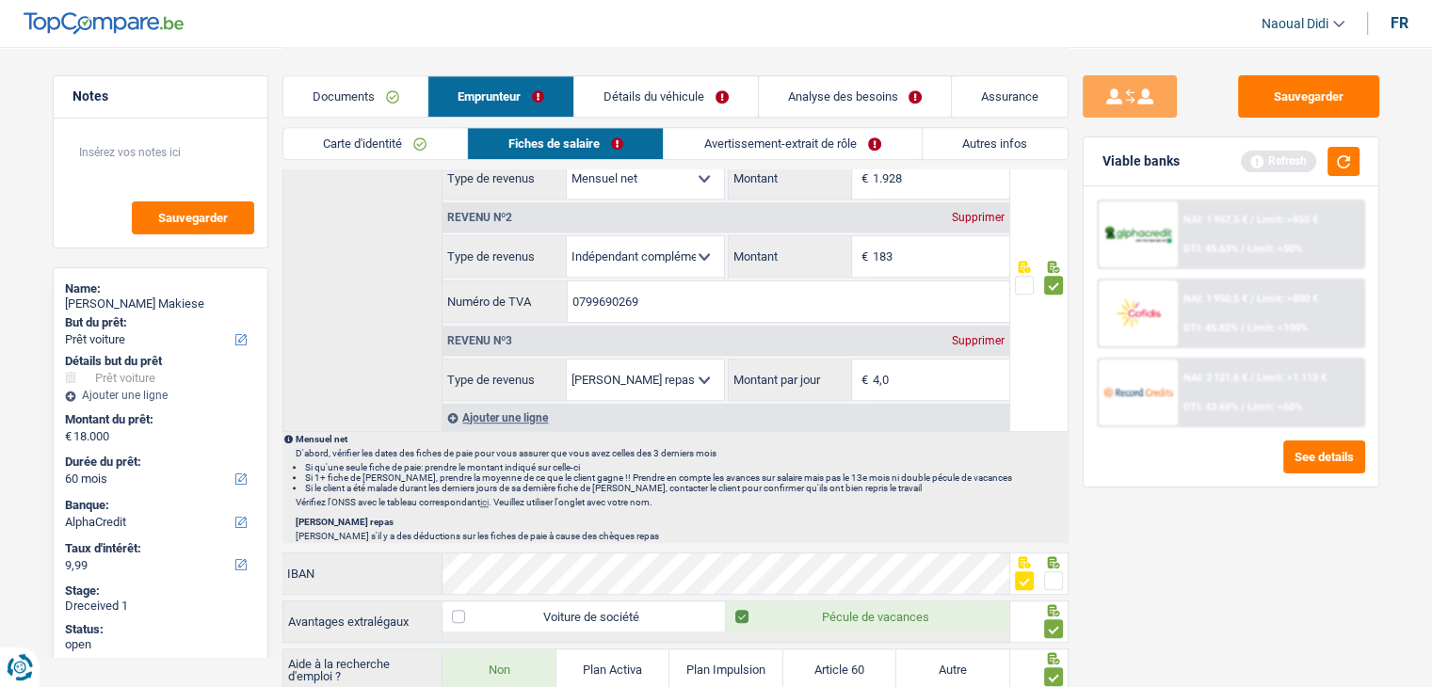
click at [874, 98] on link "Analyse des besoins" at bounding box center [855, 96] width 193 height 40
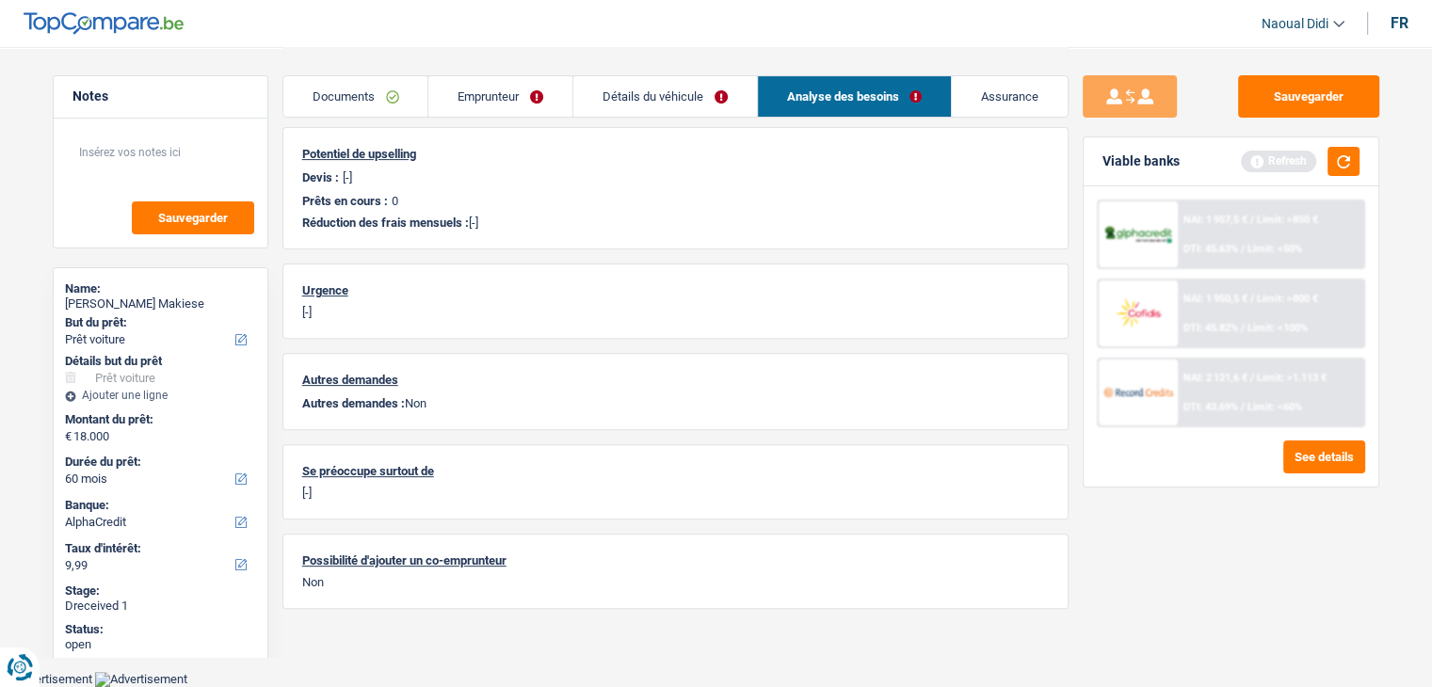
scroll to position [584, 0]
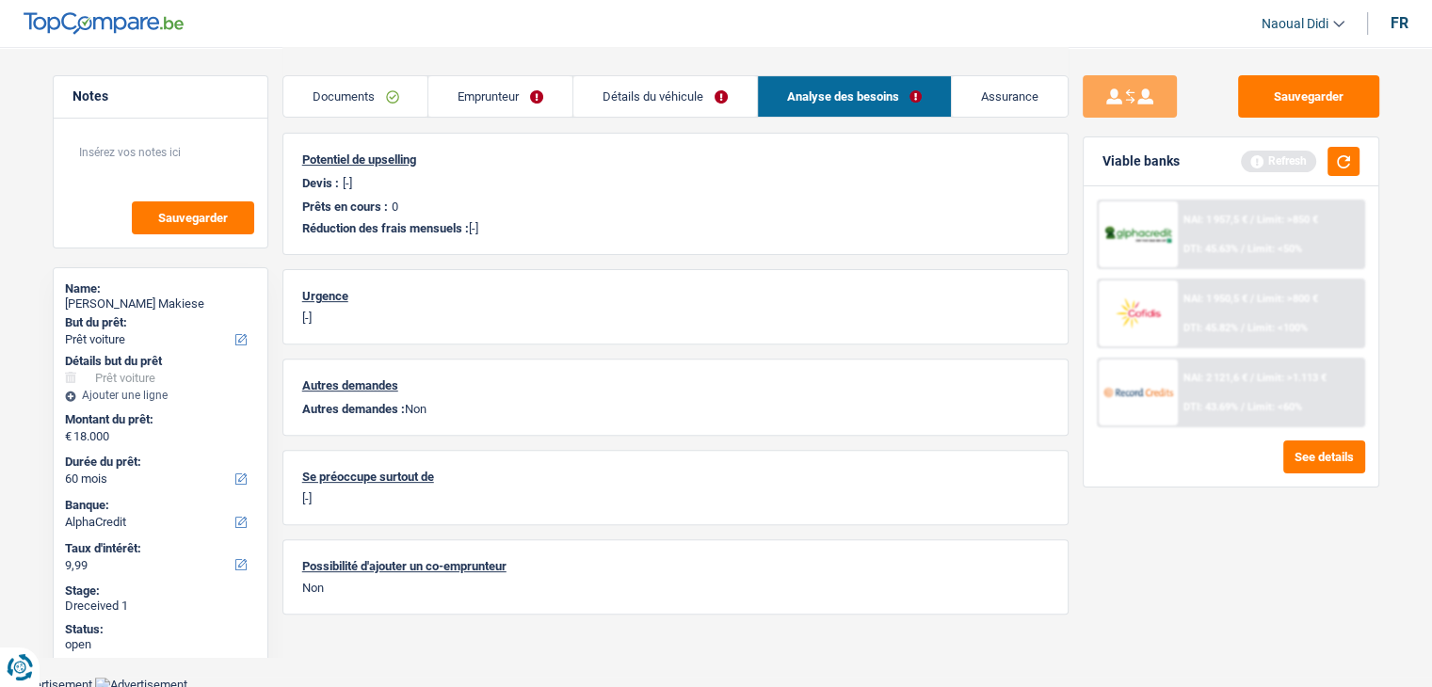
click at [663, 105] on link "Détails du véhicule" at bounding box center [665, 96] width 184 height 40
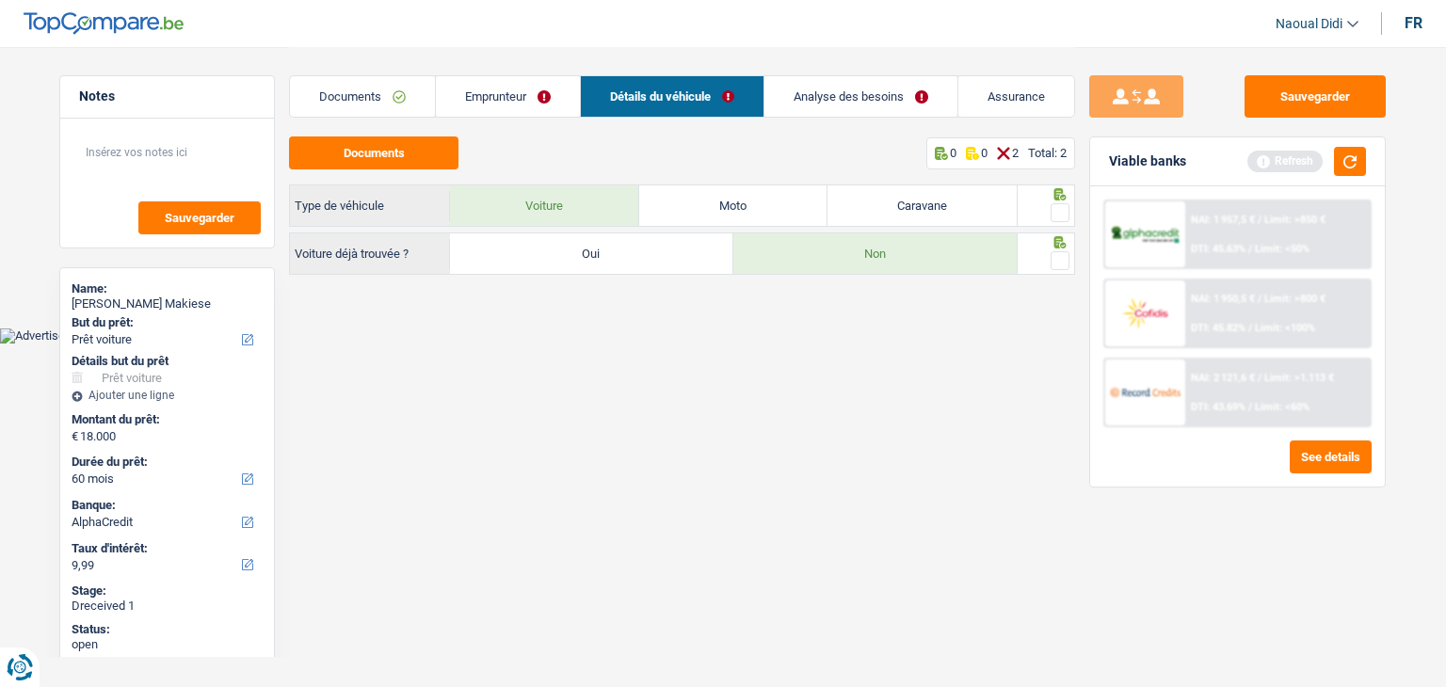
click at [1069, 219] on span at bounding box center [1060, 212] width 19 height 19
click at [0, 0] on input "radio" at bounding box center [0, 0] width 0 height 0
click at [1064, 256] on span at bounding box center [1060, 260] width 19 height 19
click at [0, 0] on input "radio" at bounding box center [0, 0] width 0 height 0
click at [514, 104] on link "Emprunteur" at bounding box center [508, 96] width 144 height 40
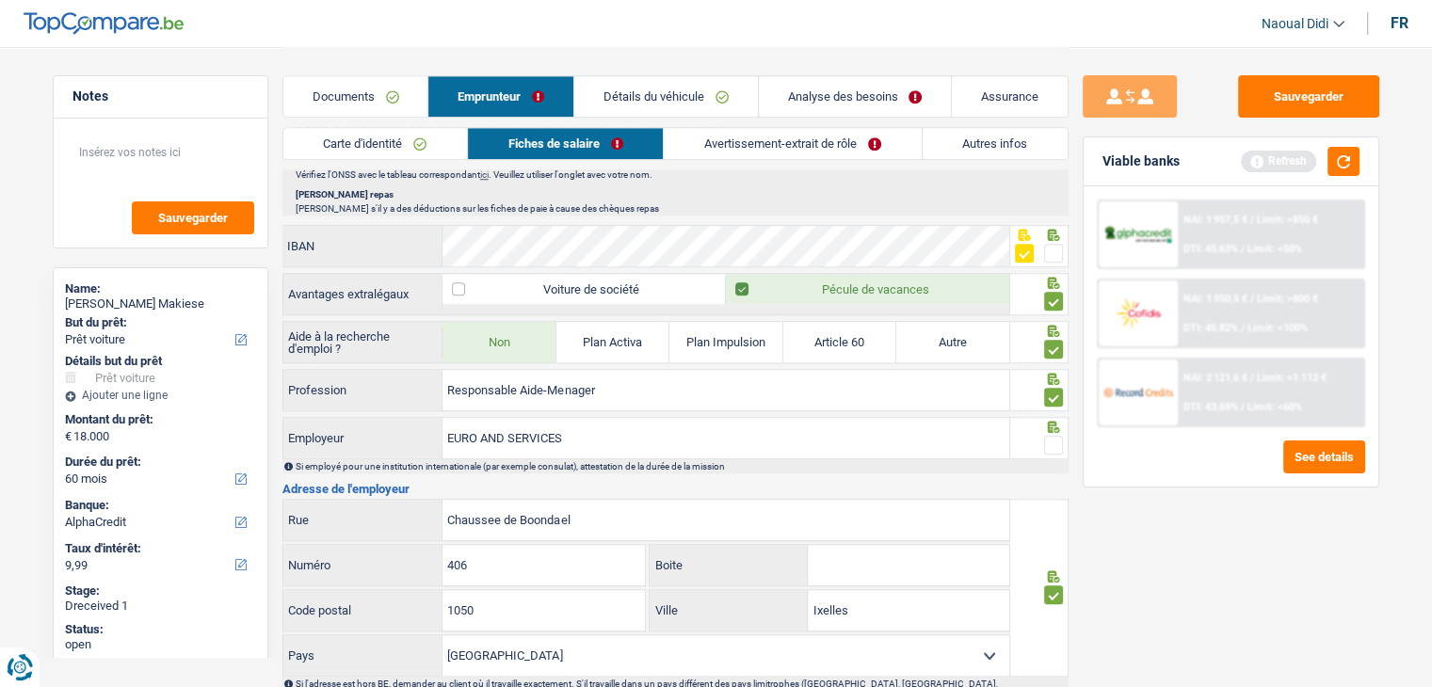
scroll to position [1412, 0]
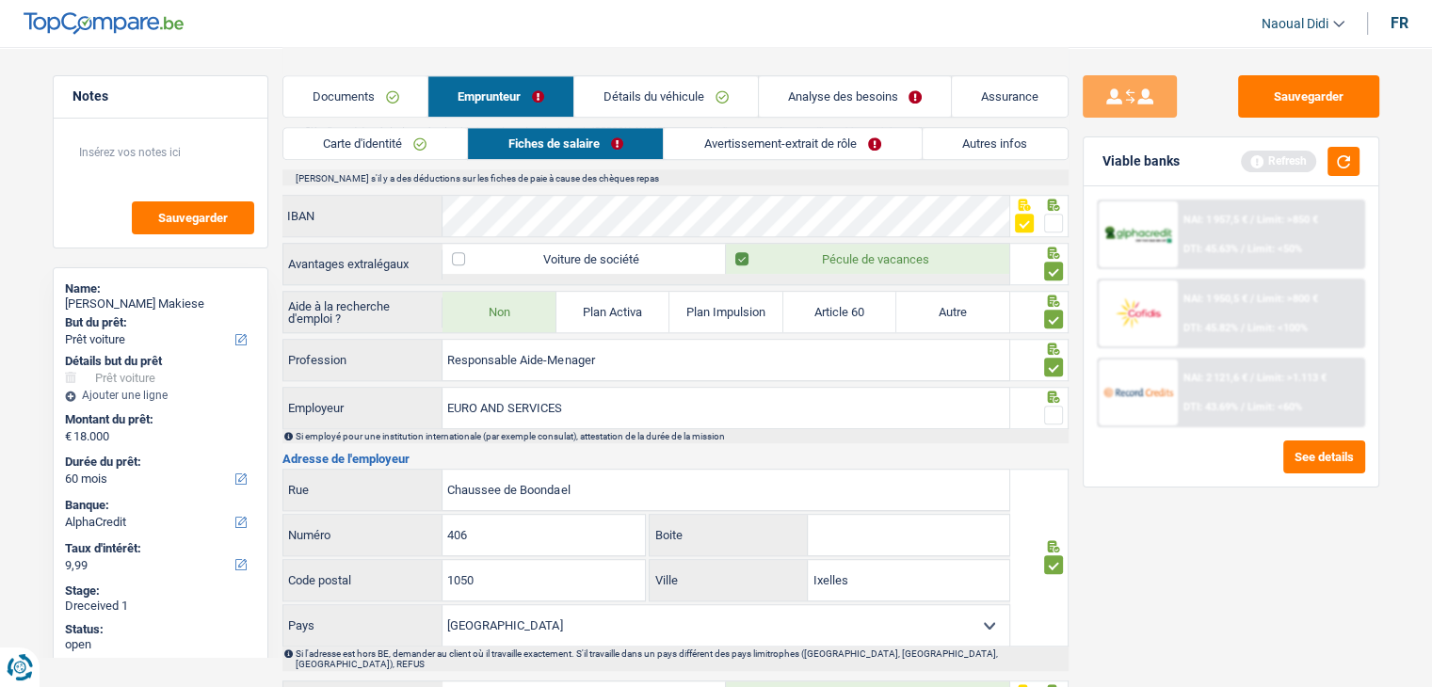
click at [1062, 408] on span at bounding box center [1053, 415] width 19 height 19
click at [0, 0] on input "radio" at bounding box center [0, 0] width 0 height 0
click at [1315, 98] on button "Sauvegarder" at bounding box center [1308, 96] width 141 height 42
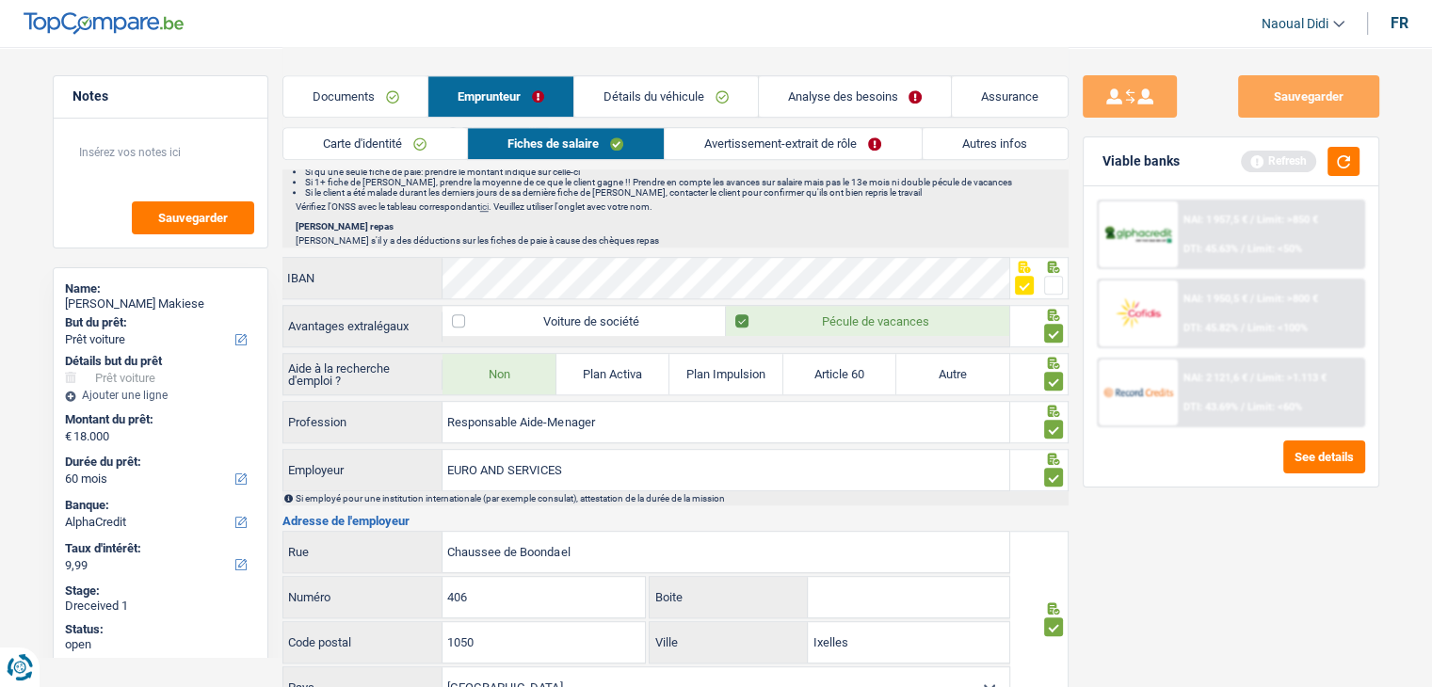
scroll to position [1318, 0]
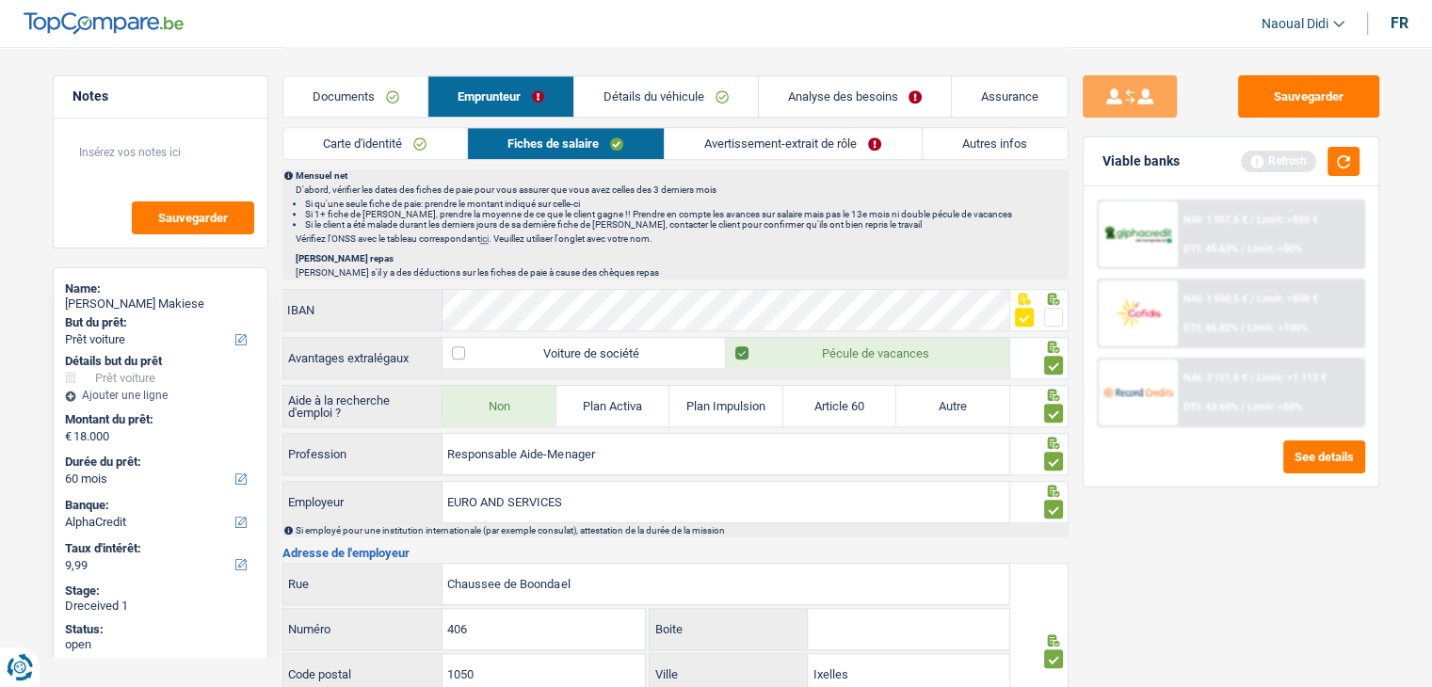
click at [900, 99] on link "Analyse des besoins" at bounding box center [855, 96] width 193 height 40
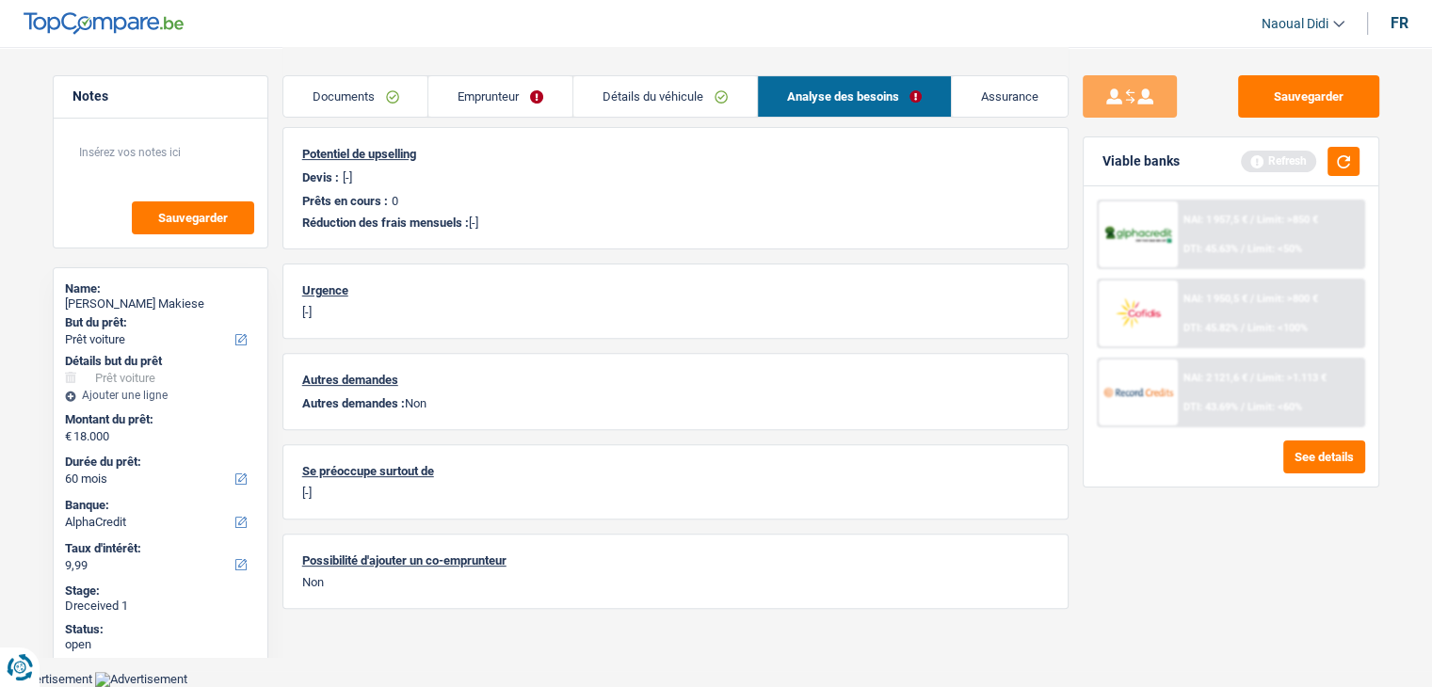
scroll to position [584, 0]
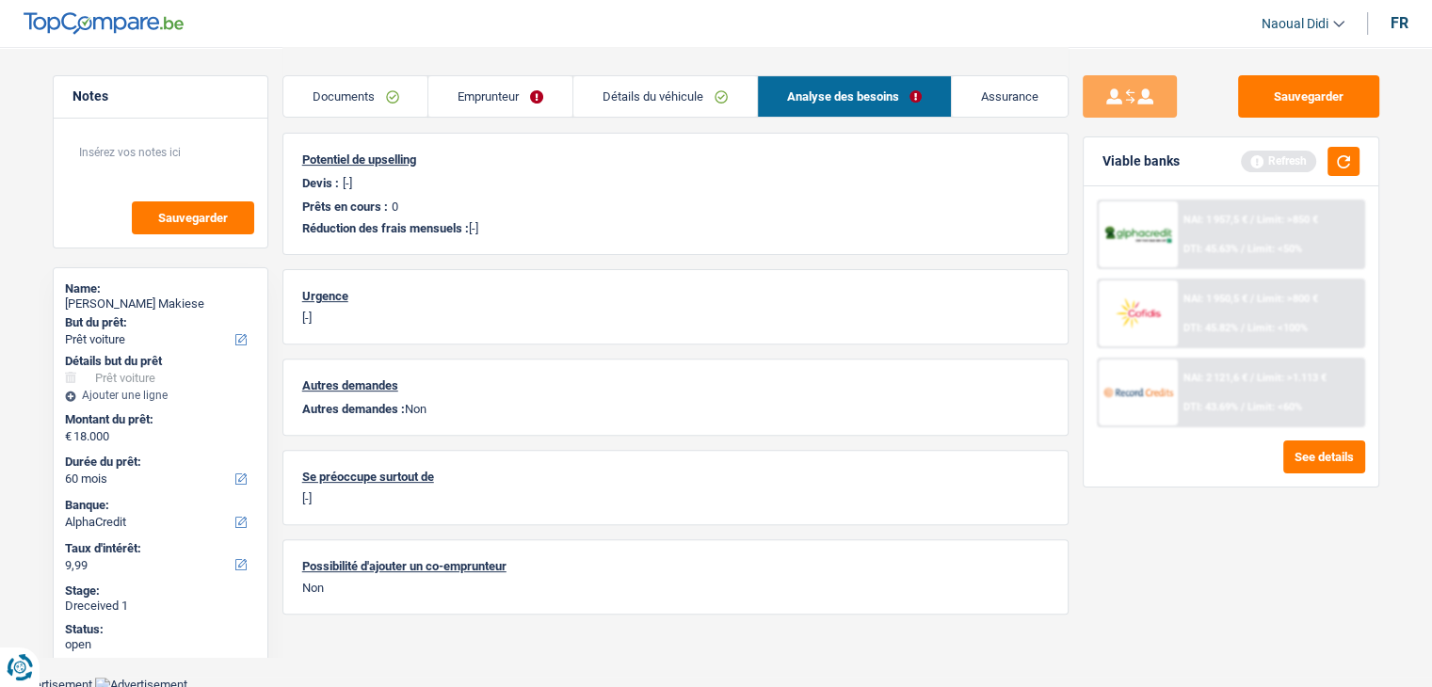
click at [486, 99] on link "Emprunteur" at bounding box center [500, 96] width 144 height 40
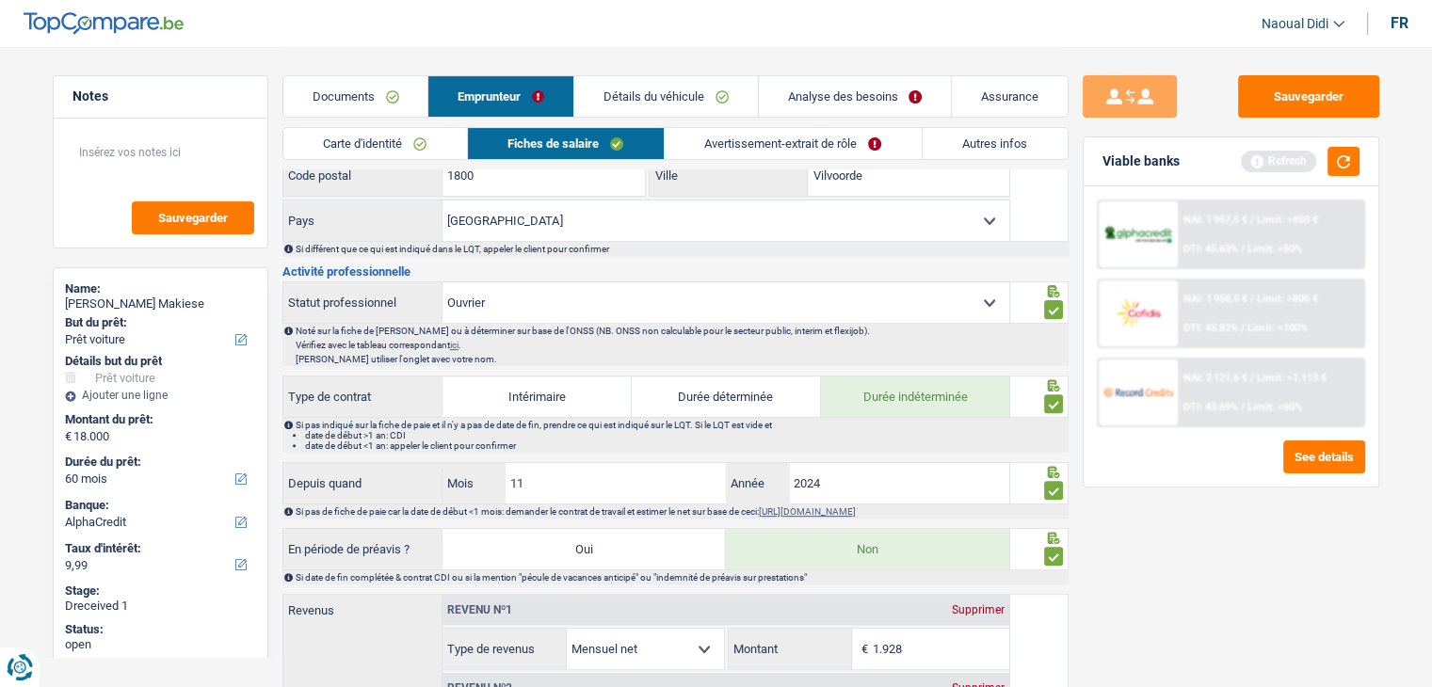
click at [794, 146] on link "Avertissement-extrait de rôle" at bounding box center [793, 143] width 257 height 31
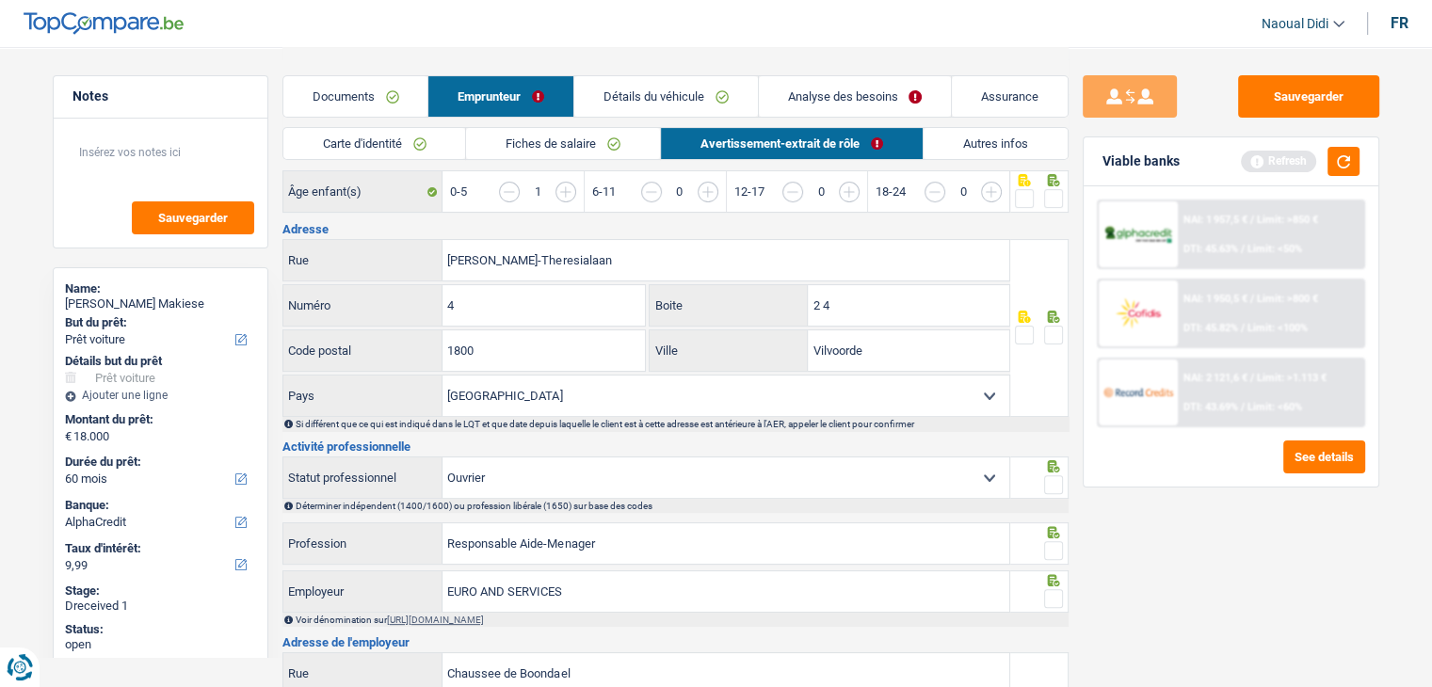
scroll to position [395, 0]
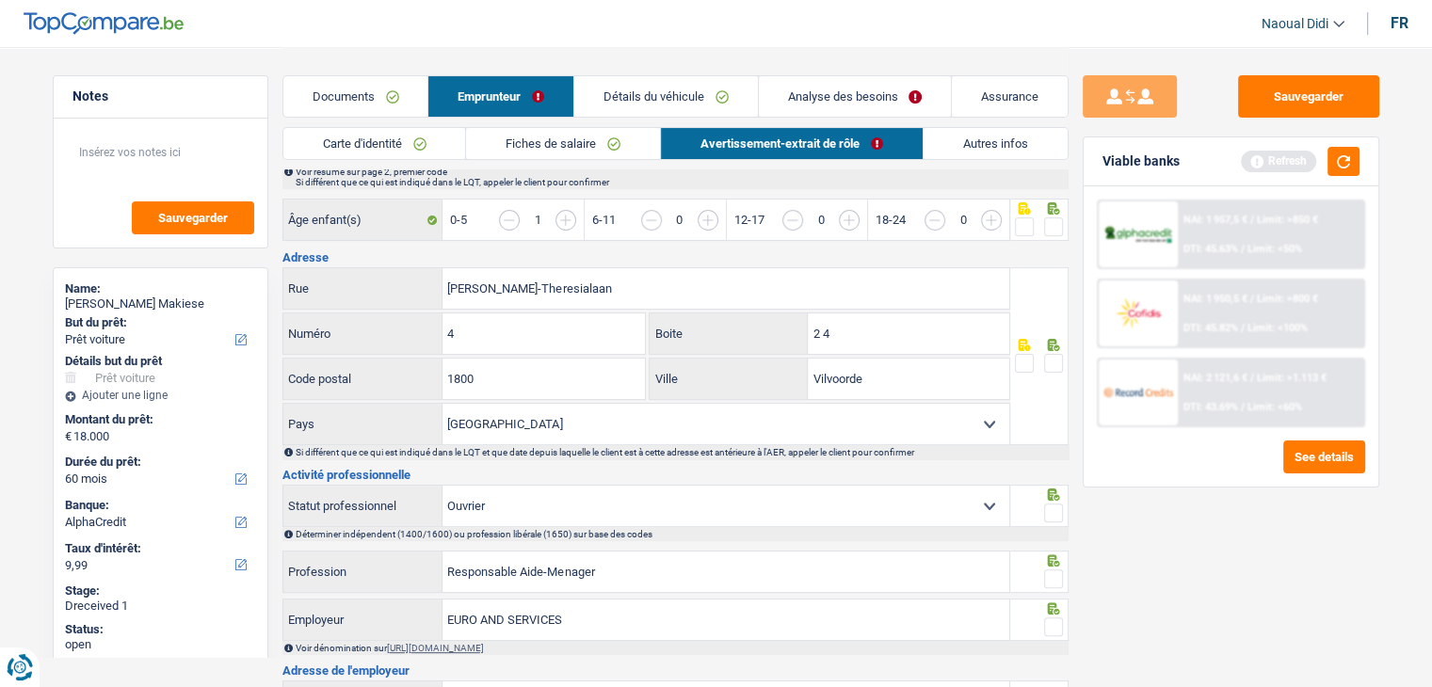
click at [1057, 360] on span at bounding box center [1053, 363] width 19 height 19
click at [0, 0] on input "radio" at bounding box center [0, 0] width 0 height 0
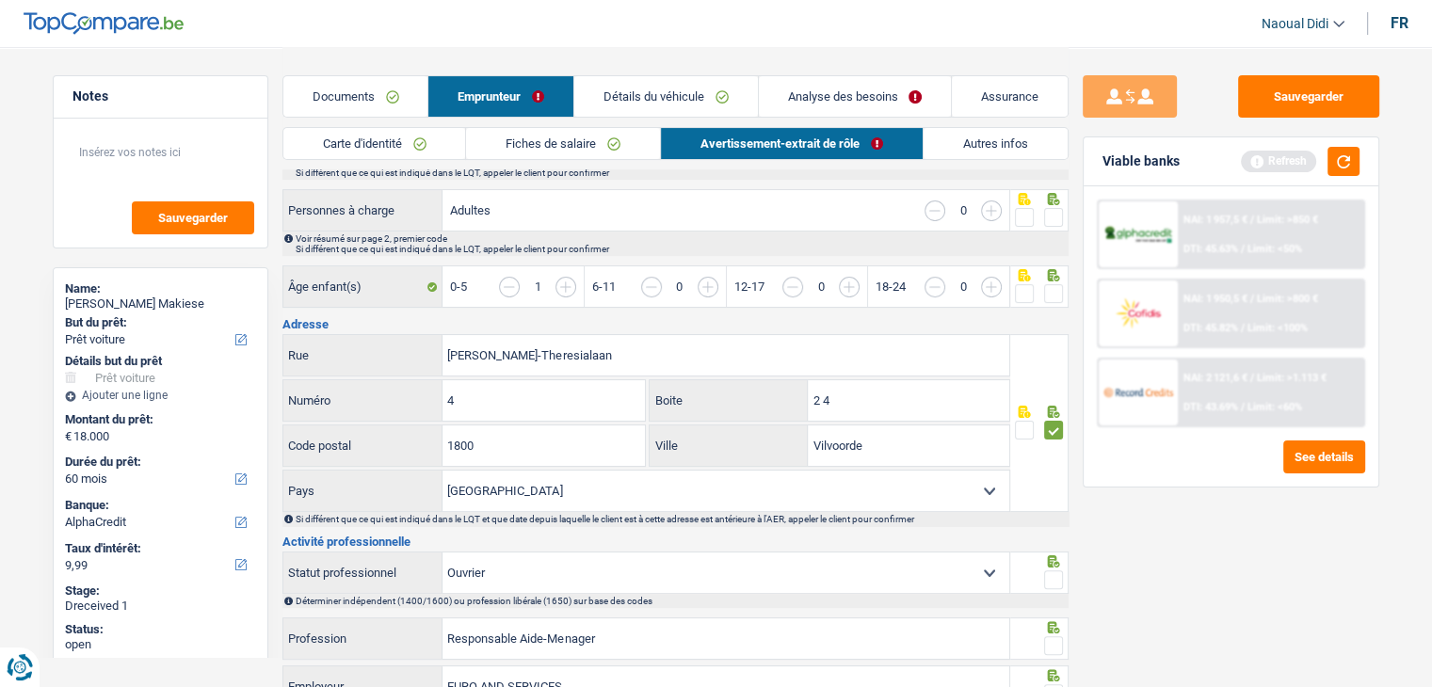
scroll to position [301, 0]
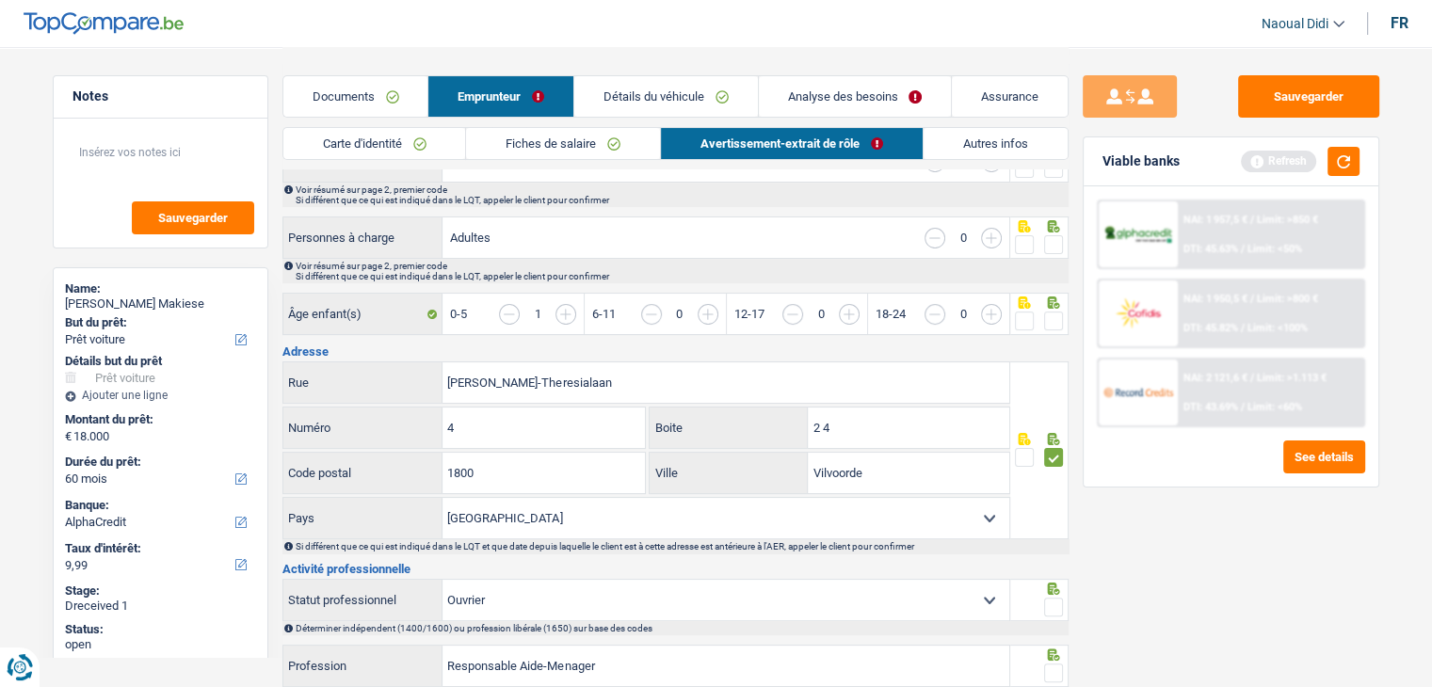
drag, startPoint x: 1051, startPoint y: 310, endPoint x: 1053, endPoint y: 249, distance: 61.2
click at [1051, 312] on span at bounding box center [1053, 321] width 19 height 19
click at [0, 0] on input "radio" at bounding box center [0, 0] width 0 height 0
click at [1053, 245] on span at bounding box center [1053, 244] width 19 height 19
click at [0, 0] on input "radio" at bounding box center [0, 0] width 0 height 0
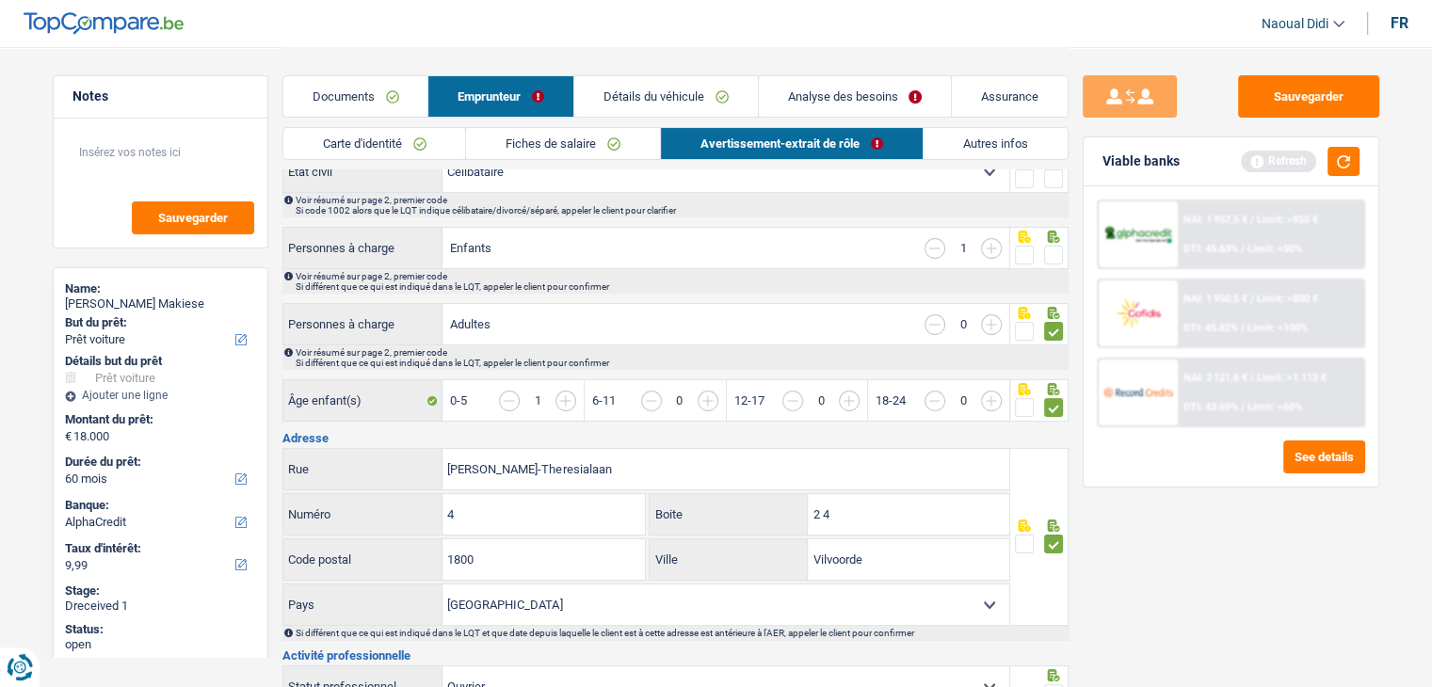
scroll to position [113, 0]
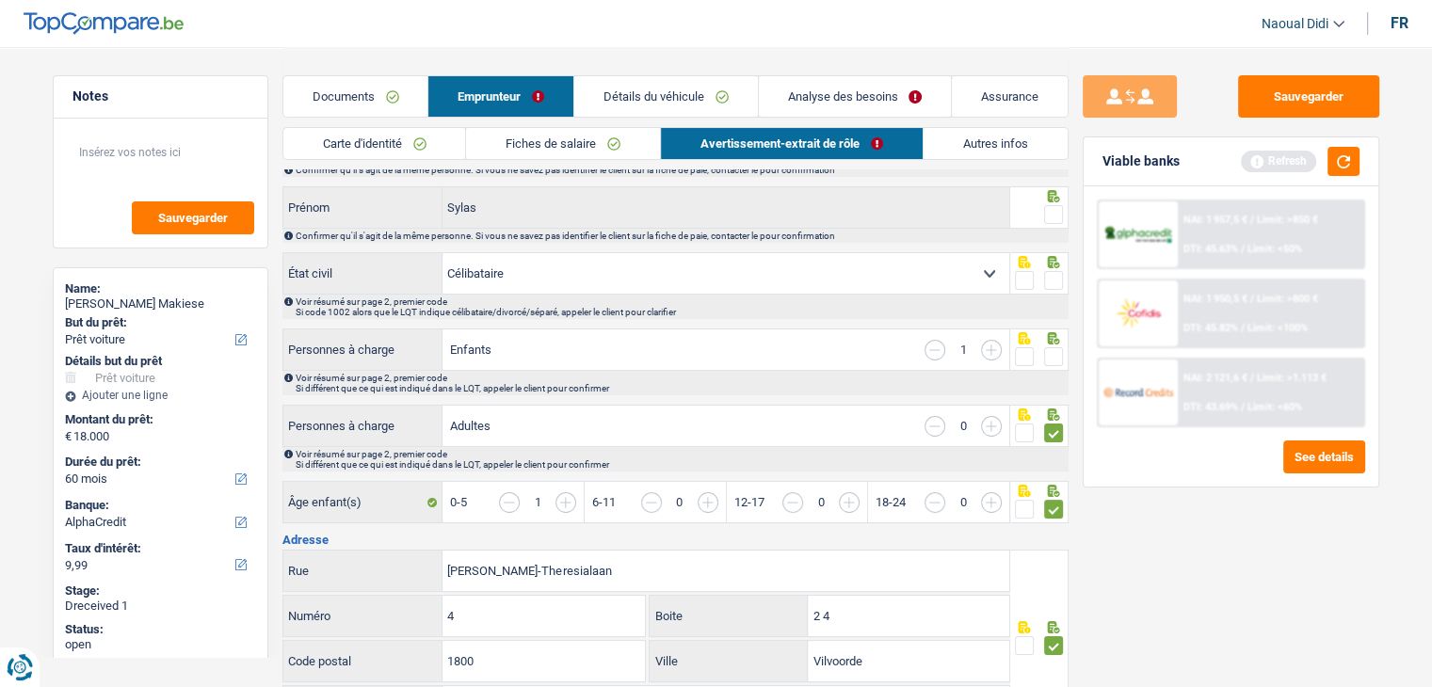
click at [1047, 347] on span at bounding box center [1053, 356] width 19 height 19
click at [0, 0] on input "radio" at bounding box center [0, 0] width 0 height 0
click at [1053, 282] on span at bounding box center [1053, 280] width 19 height 19
click at [0, 0] on input "radio" at bounding box center [0, 0] width 0 height 0
click at [1058, 216] on span at bounding box center [1053, 214] width 19 height 19
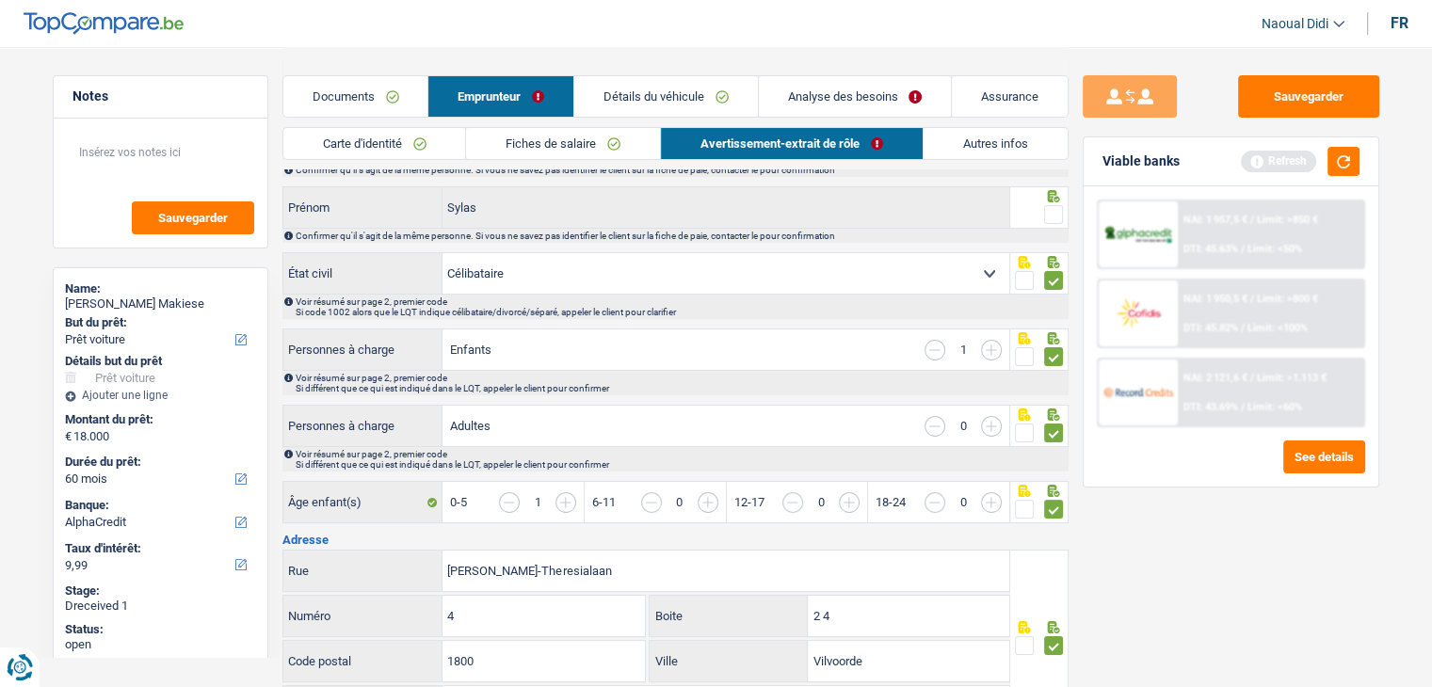
click at [0, 0] on input "radio" at bounding box center [0, 0] width 0 height 0
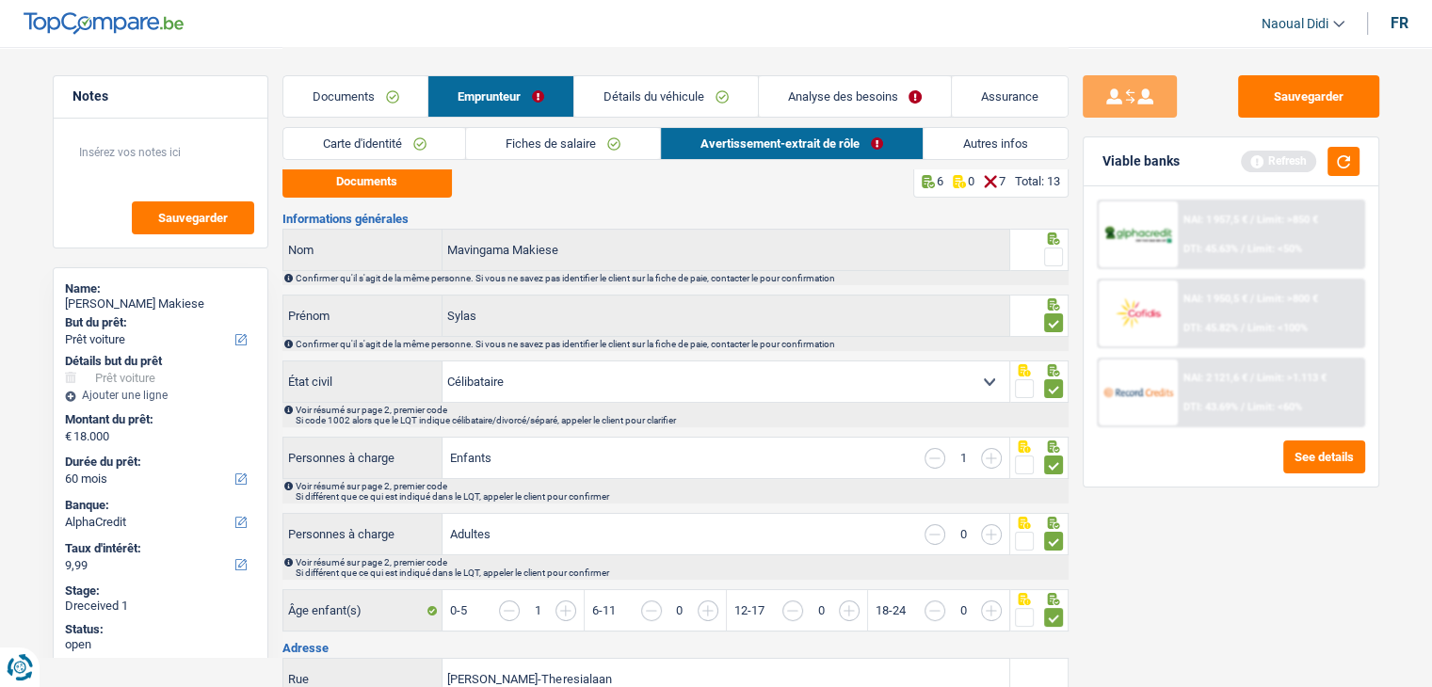
scroll to position [0, 0]
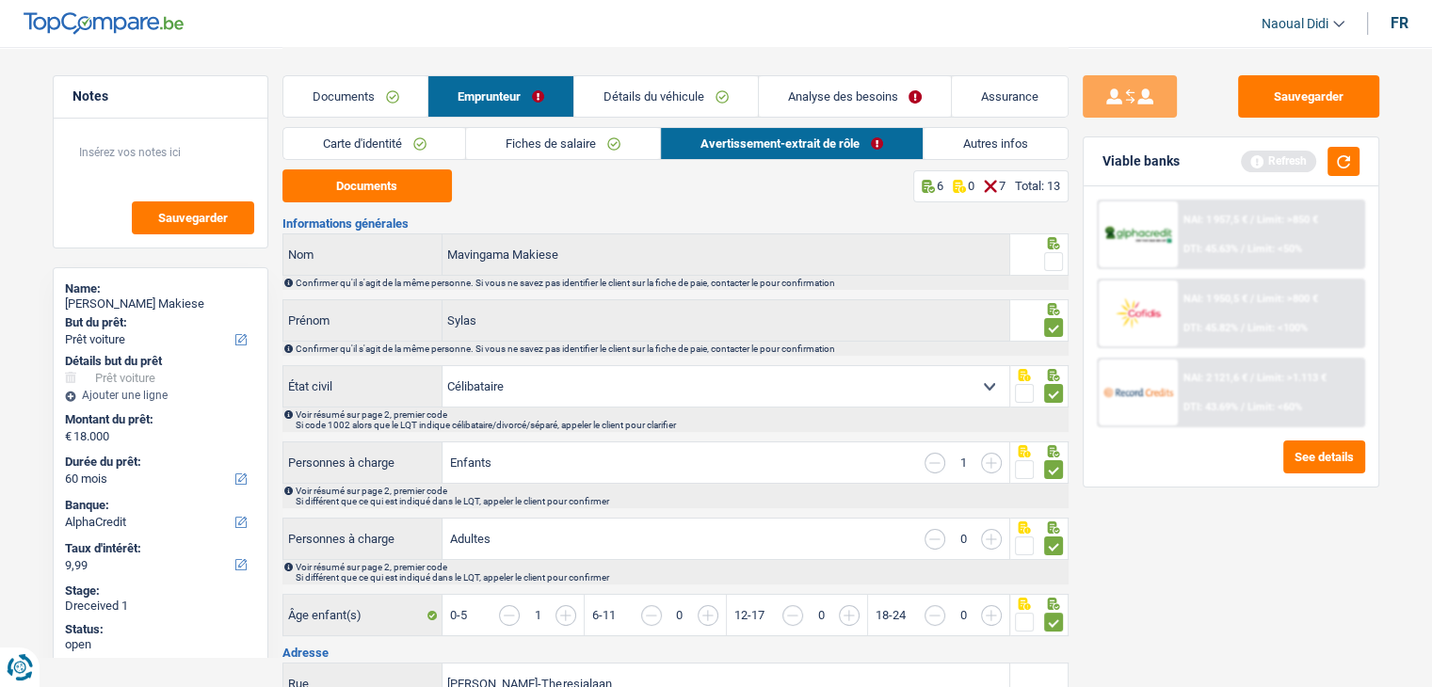
click at [1047, 268] on span at bounding box center [1053, 261] width 19 height 19
click at [0, 0] on input "radio" at bounding box center [0, 0] width 0 height 0
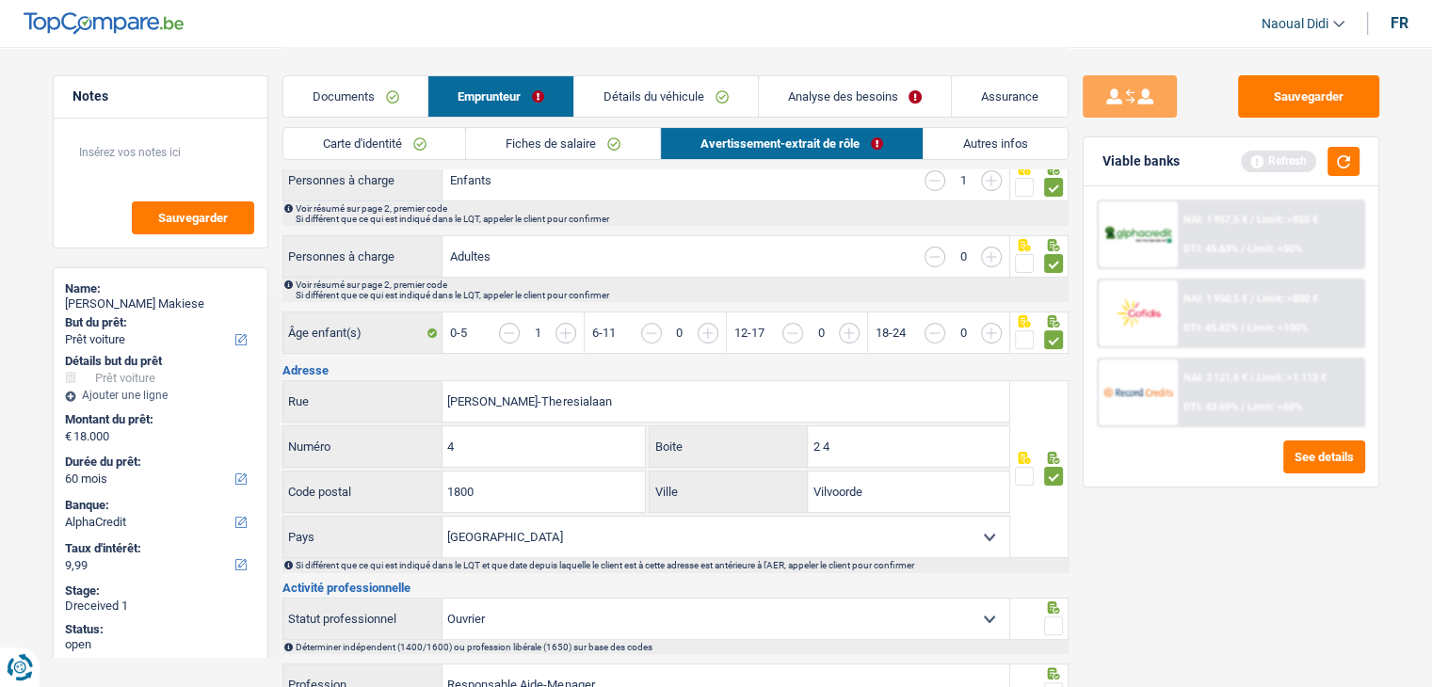
scroll to position [471, 0]
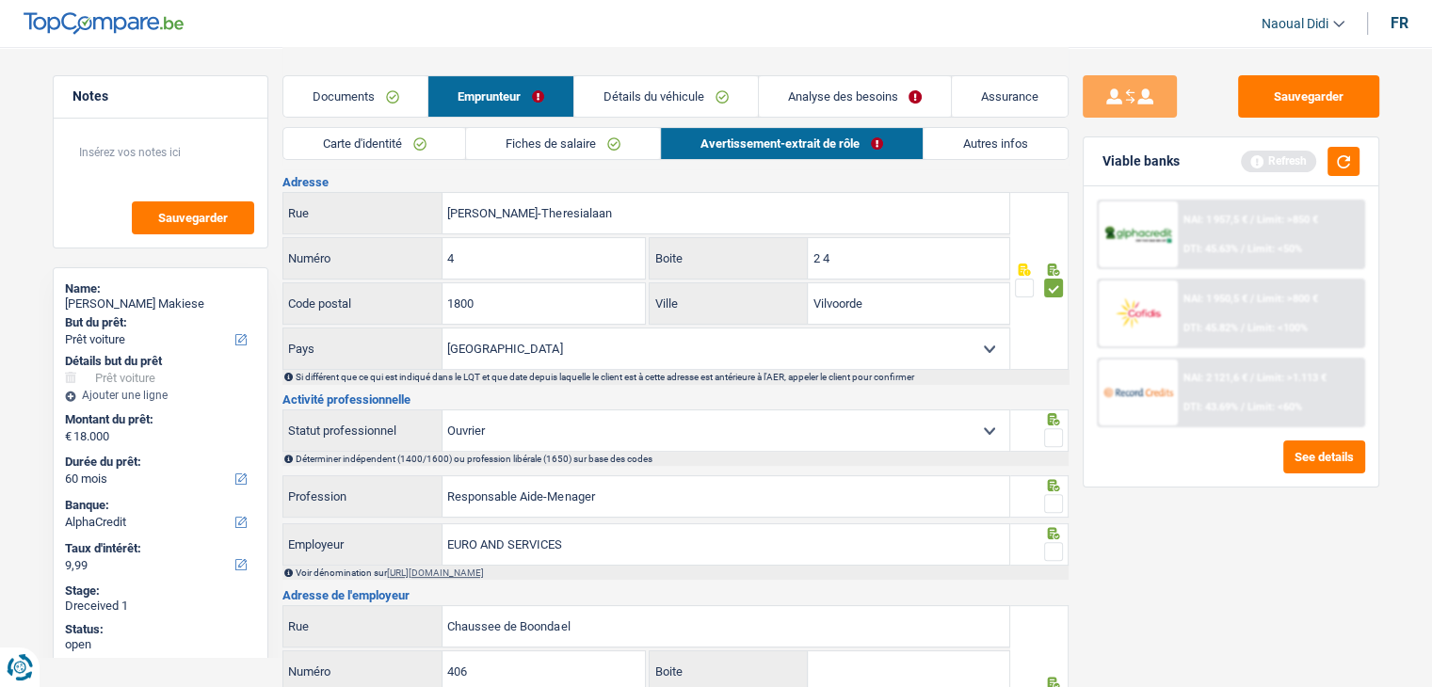
click at [1051, 432] on span at bounding box center [1053, 437] width 19 height 19
click at [0, 0] on input "radio" at bounding box center [0, 0] width 0 height 0
click at [1052, 494] on span at bounding box center [1053, 503] width 19 height 19
click at [0, 0] on input "radio" at bounding box center [0, 0] width 0 height 0
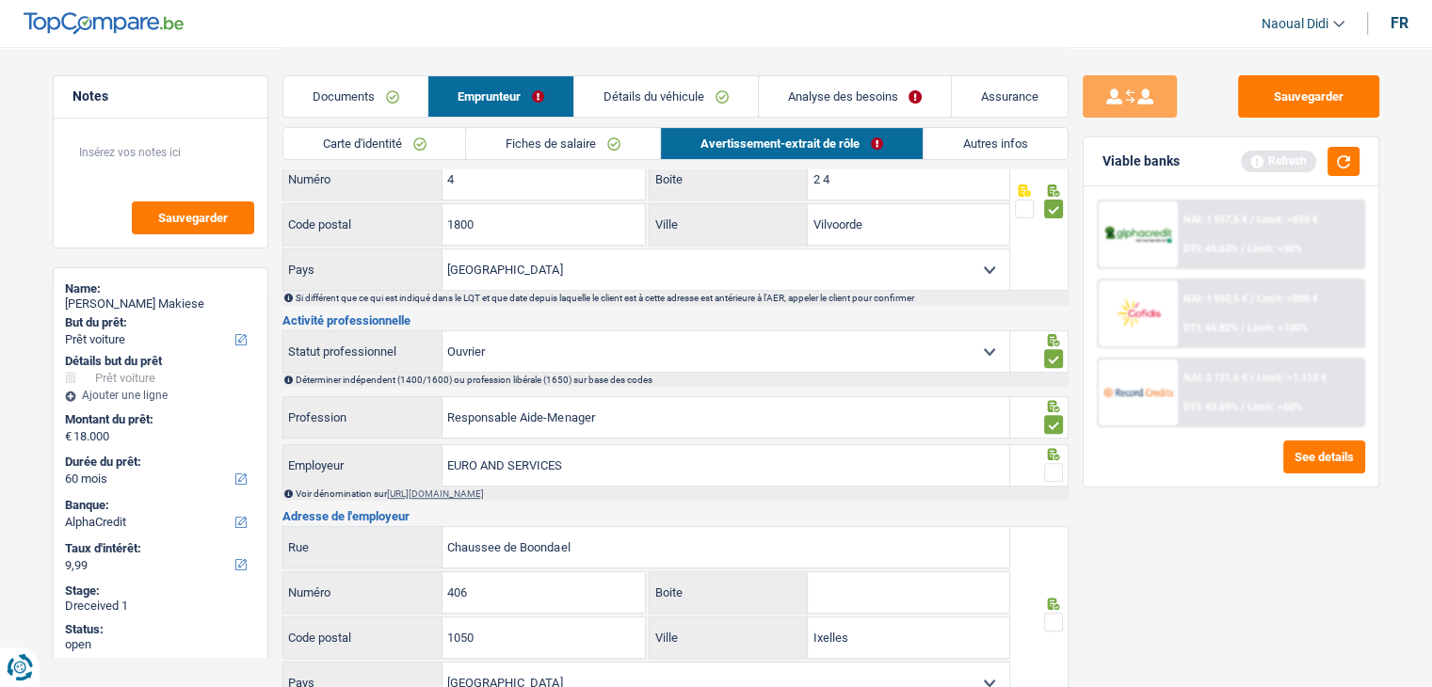
scroll to position [659, 0]
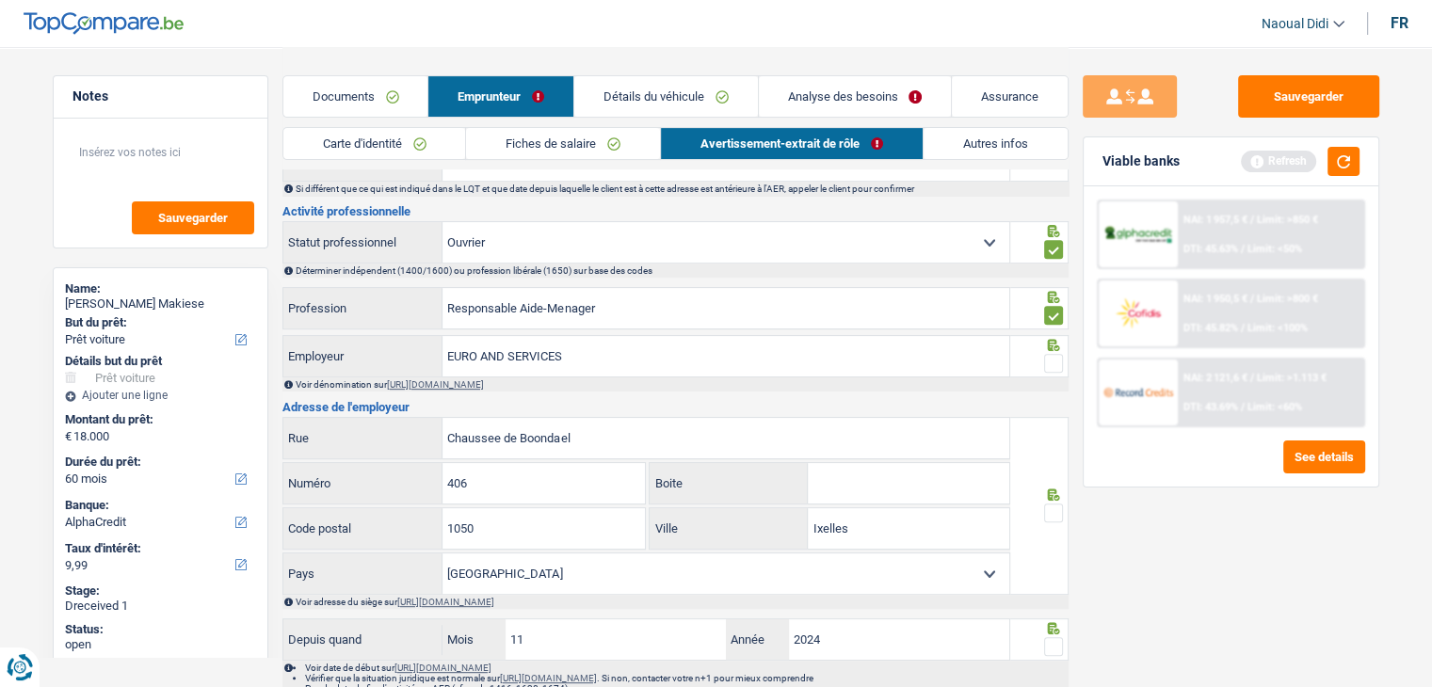
click at [1055, 362] on span at bounding box center [1053, 363] width 19 height 19
click at [0, 0] on input "radio" at bounding box center [0, 0] width 0 height 0
click at [1057, 506] on span at bounding box center [1053, 513] width 19 height 19
click at [0, 0] on input "radio" at bounding box center [0, 0] width 0 height 0
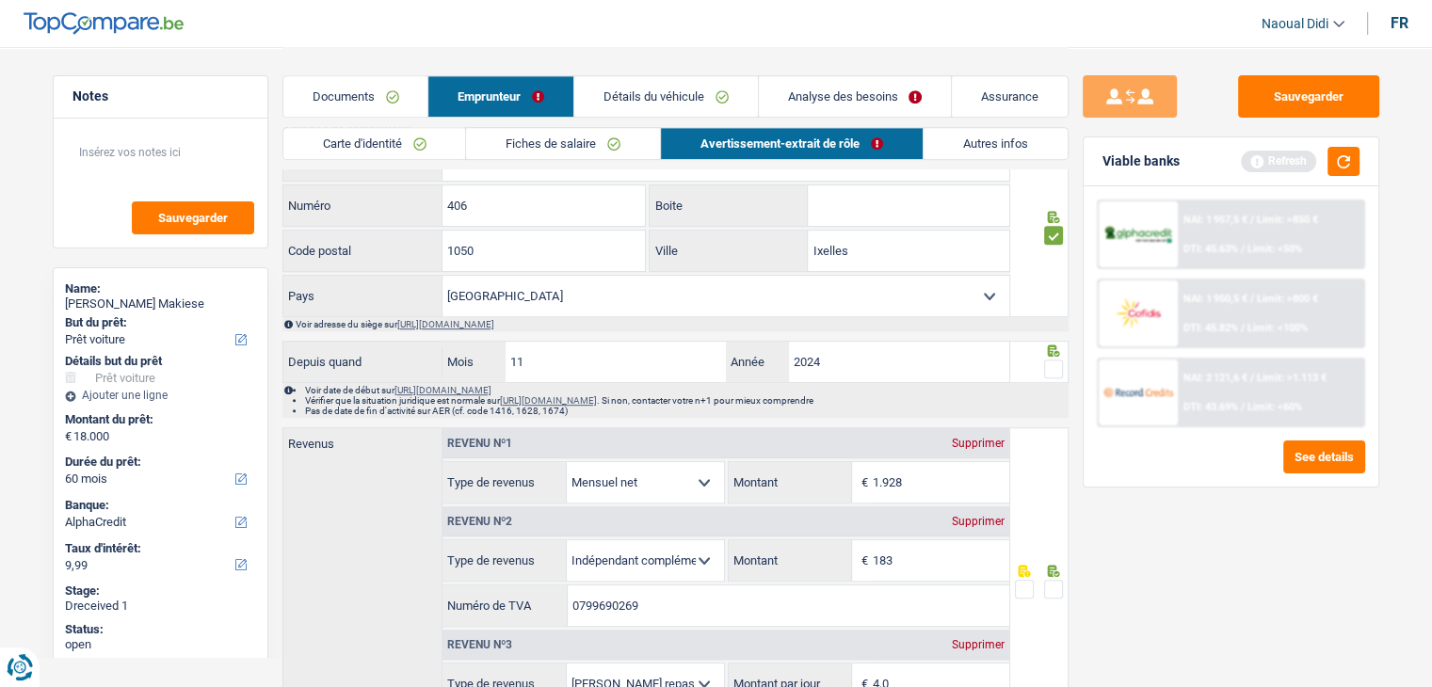
scroll to position [941, 0]
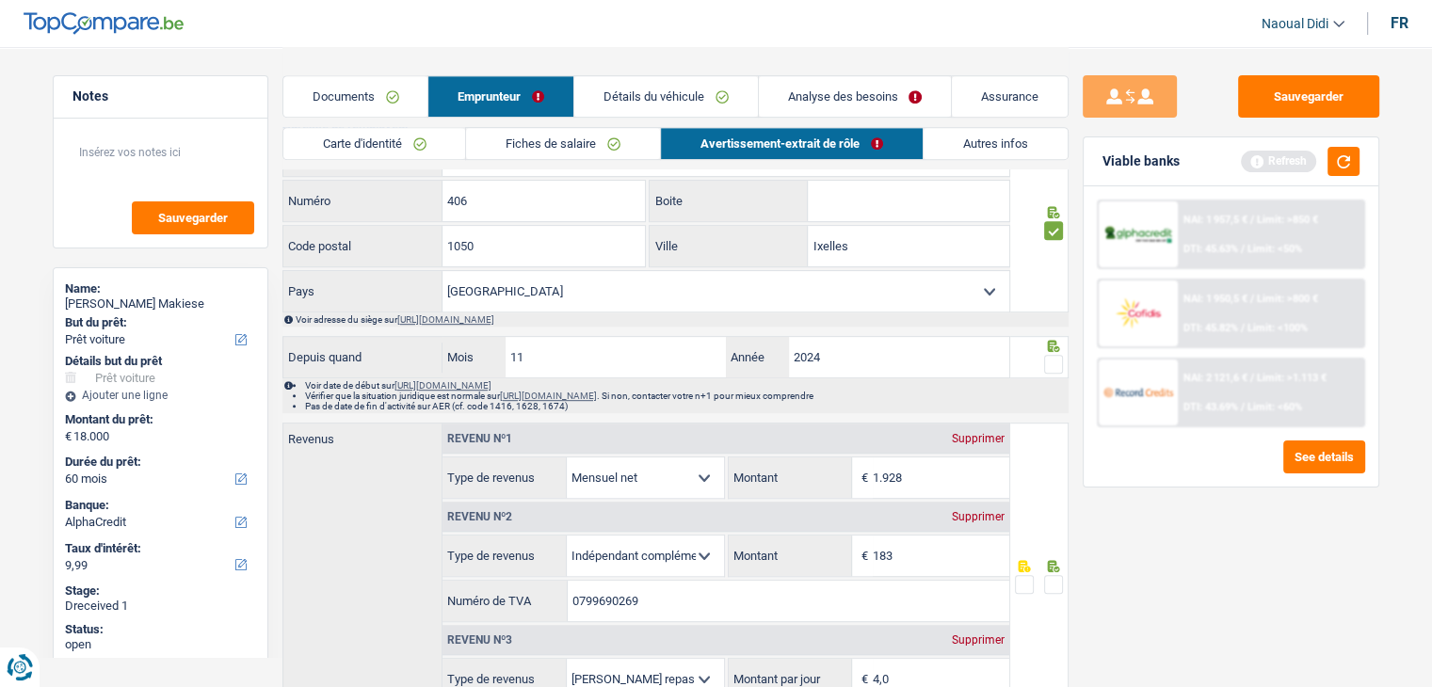
click at [1051, 359] on span at bounding box center [1053, 364] width 19 height 19
click at [0, 0] on input "radio" at bounding box center [0, 0] width 0 height 0
click at [1053, 576] on span at bounding box center [1053, 584] width 19 height 19
click at [0, 0] on input "radio" at bounding box center [0, 0] width 0 height 0
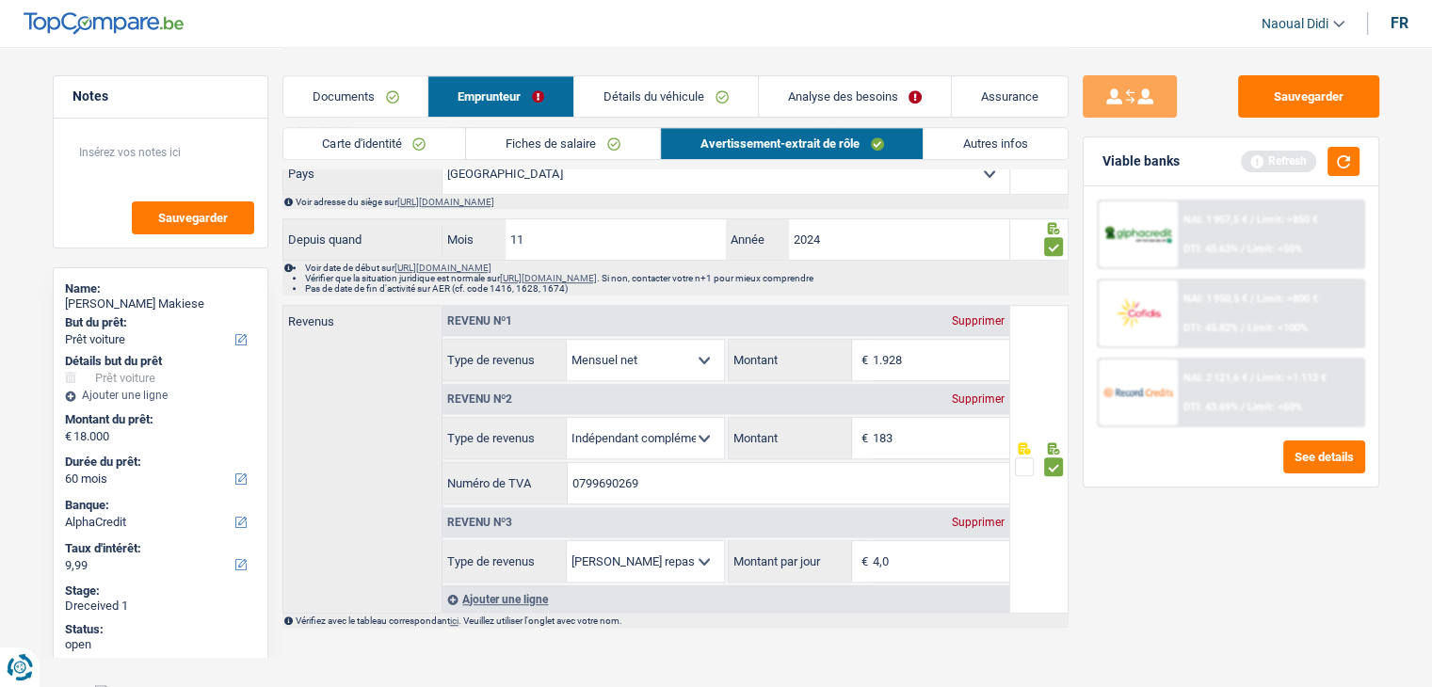
scroll to position [1062, 0]
click at [1298, 90] on button "Sauvegarder" at bounding box center [1308, 96] width 141 height 42
click at [334, 130] on link "Carte d'identité" at bounding box center [374, 143] width 183 height 31
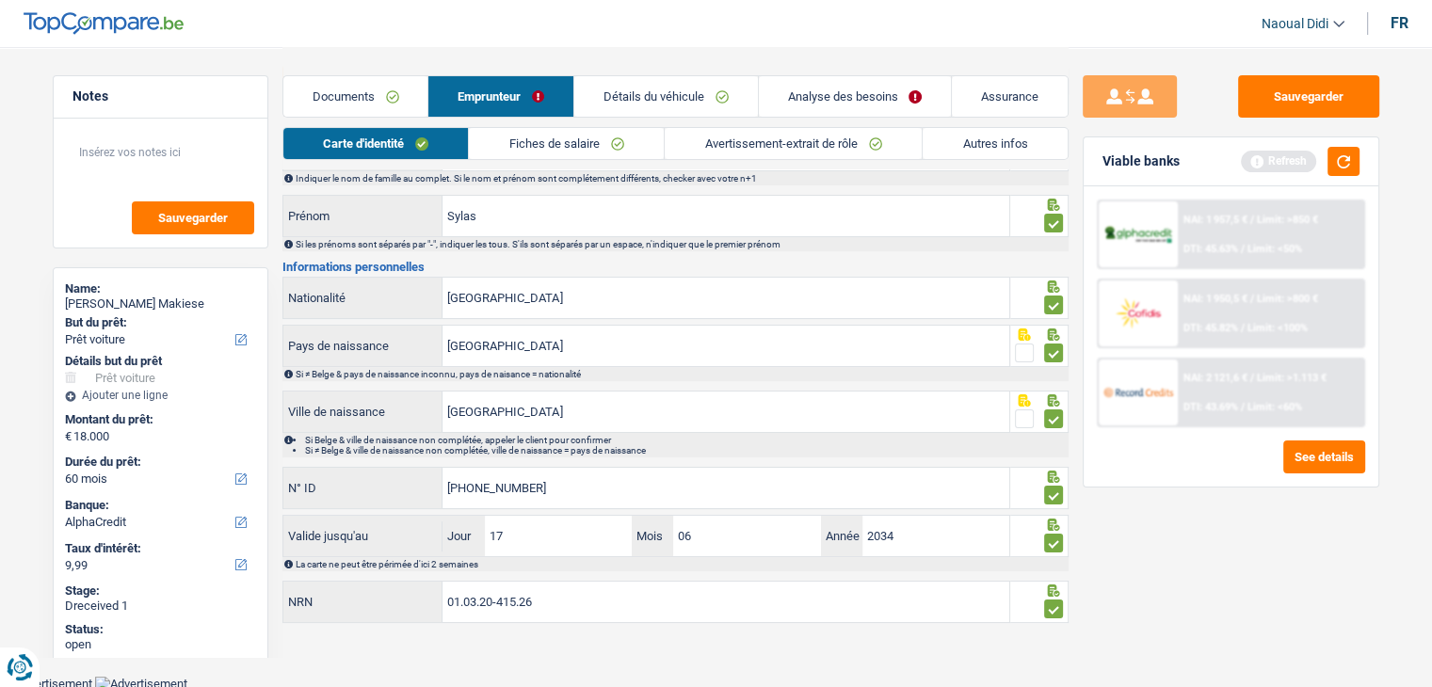
click at [490, 85] on link "Emprunteur" at bounding box center [500, 96] width 145 height 40
click at [496, 97] on link "Emprunteur" at bounding box center [500, 96] width 145 height 40
click at [1352, 163] on button "button" at bounding box center [1343, 161] width 32 height 29
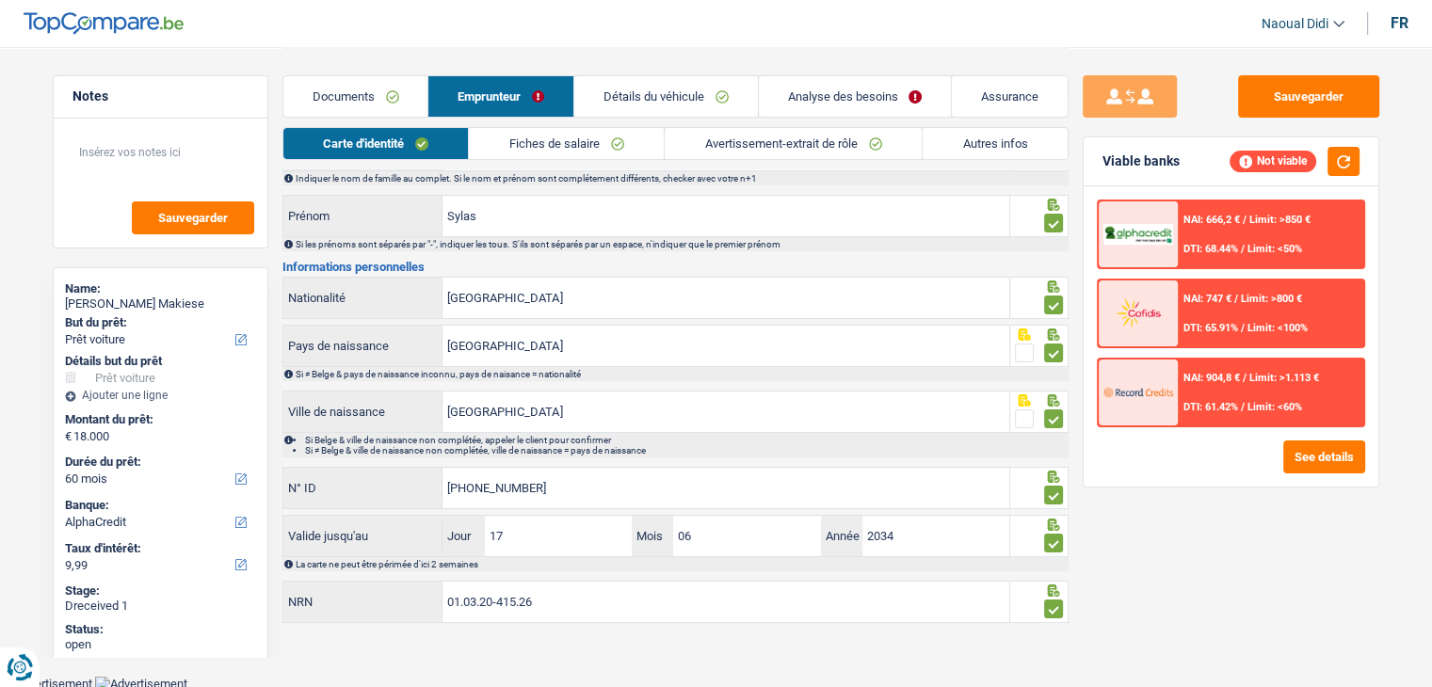
click at [803, 98] on link "Analyse des besoins" at bounding box center [855, 96] width 193 height 40
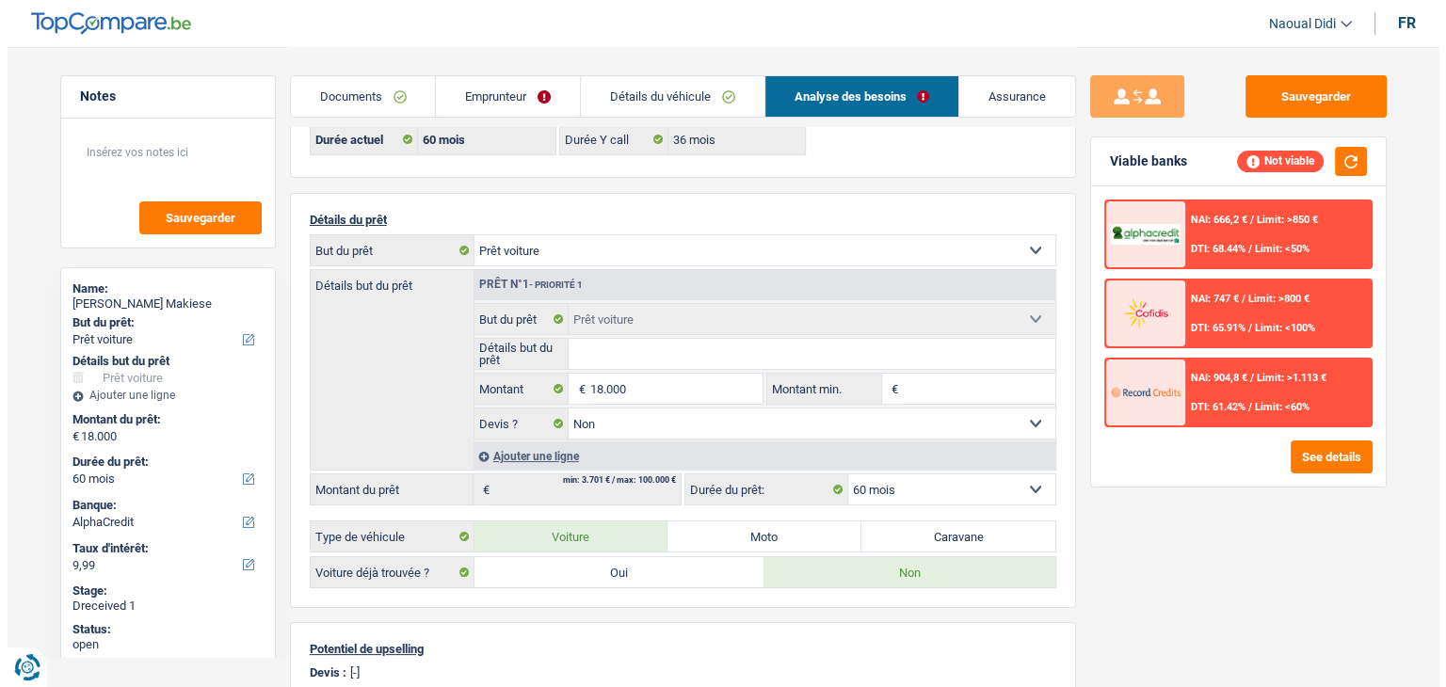
scroll to position [0, 0]
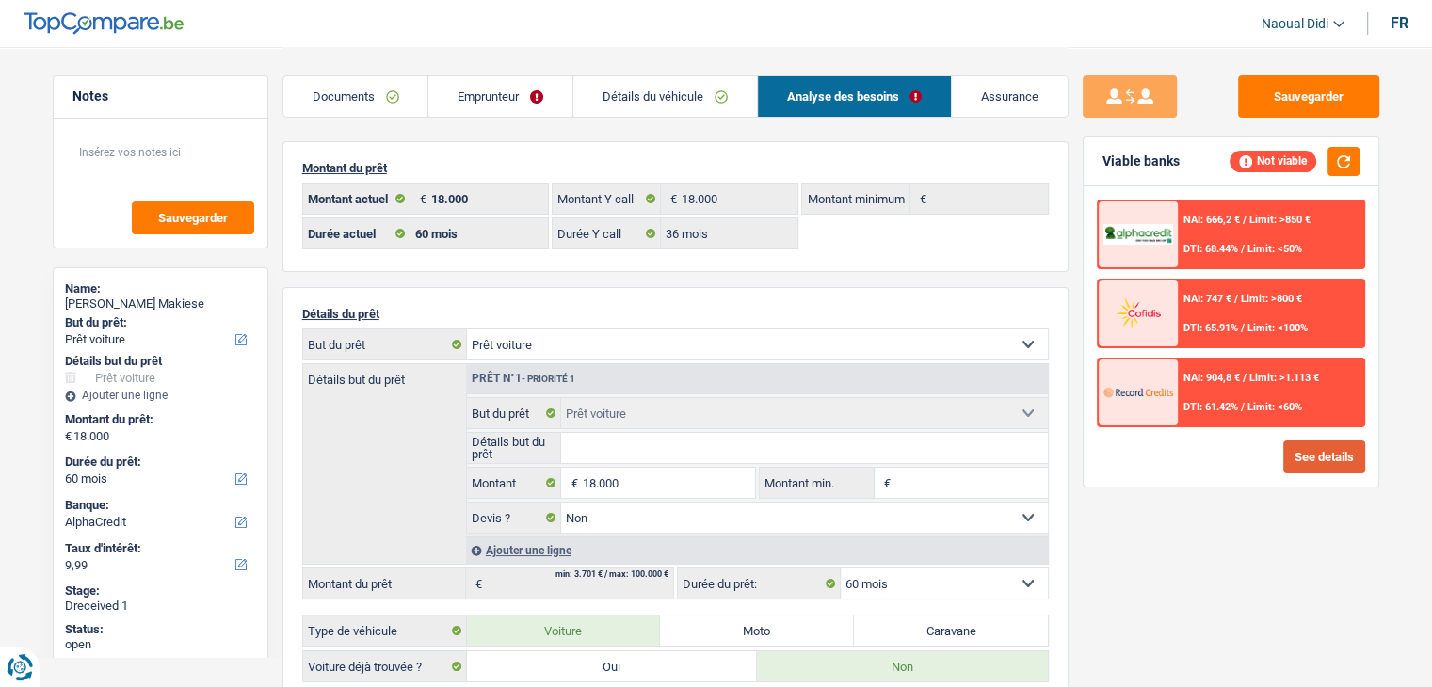
click at [1319, 454] on button "See details" at bounding box center [1324, 457] width 82 height 33
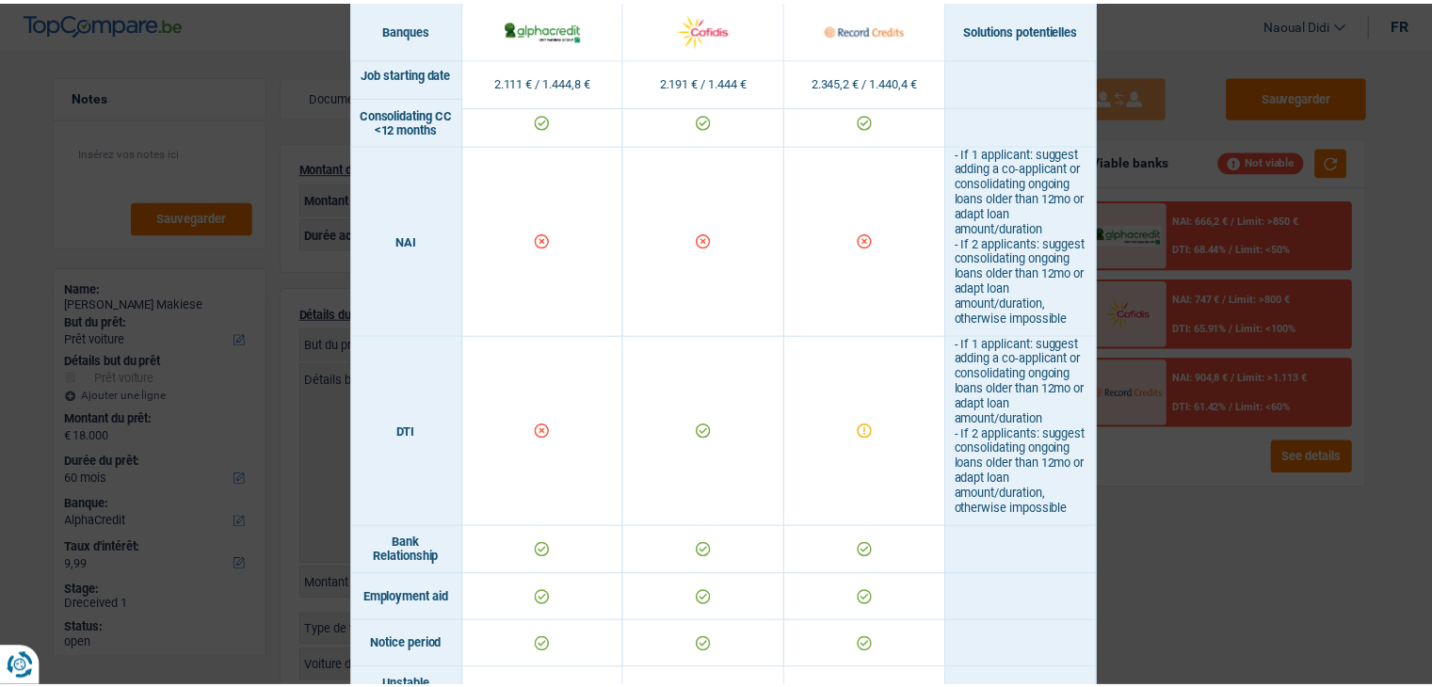
scroll to position [567, 0]
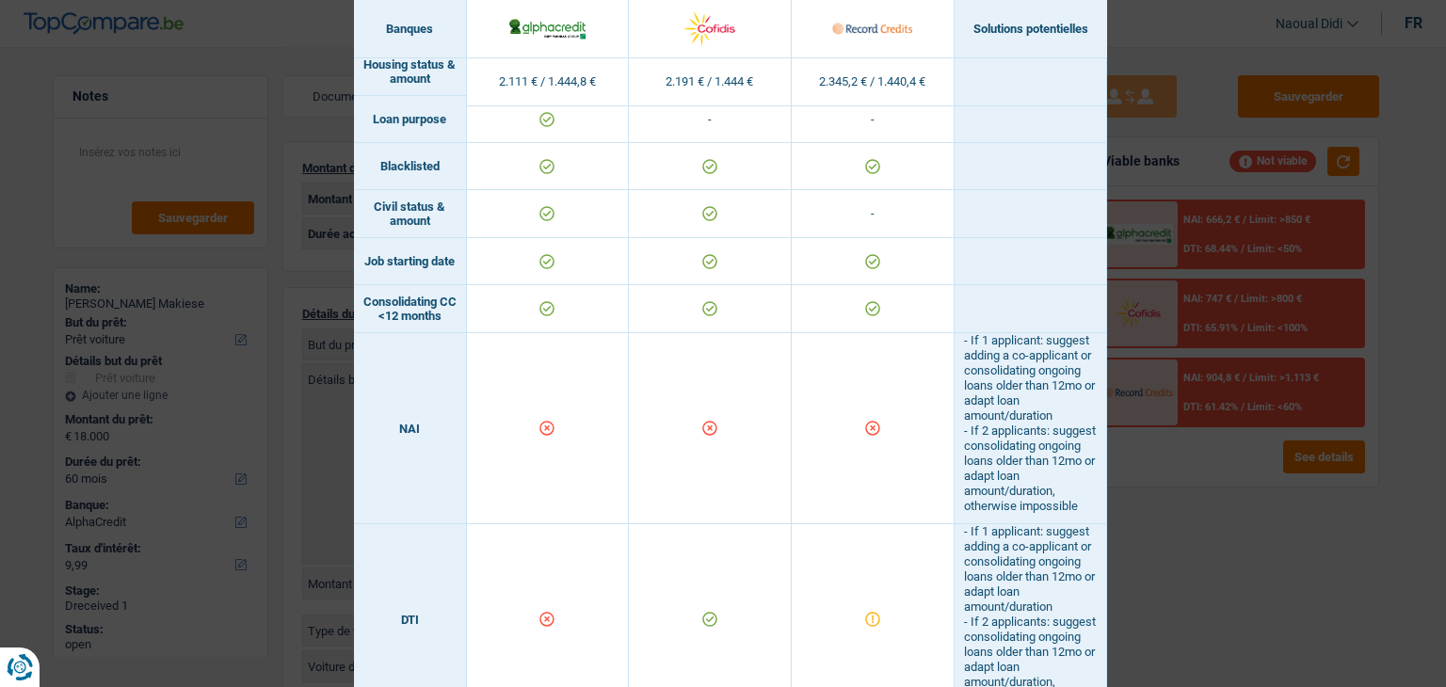
click at [1216, 34] on div "Banks conditions × Banques Solutions potentielles Revenus / Charges 2.111 € / 1…" at bounding box center [723, 343] width 1446 height 687
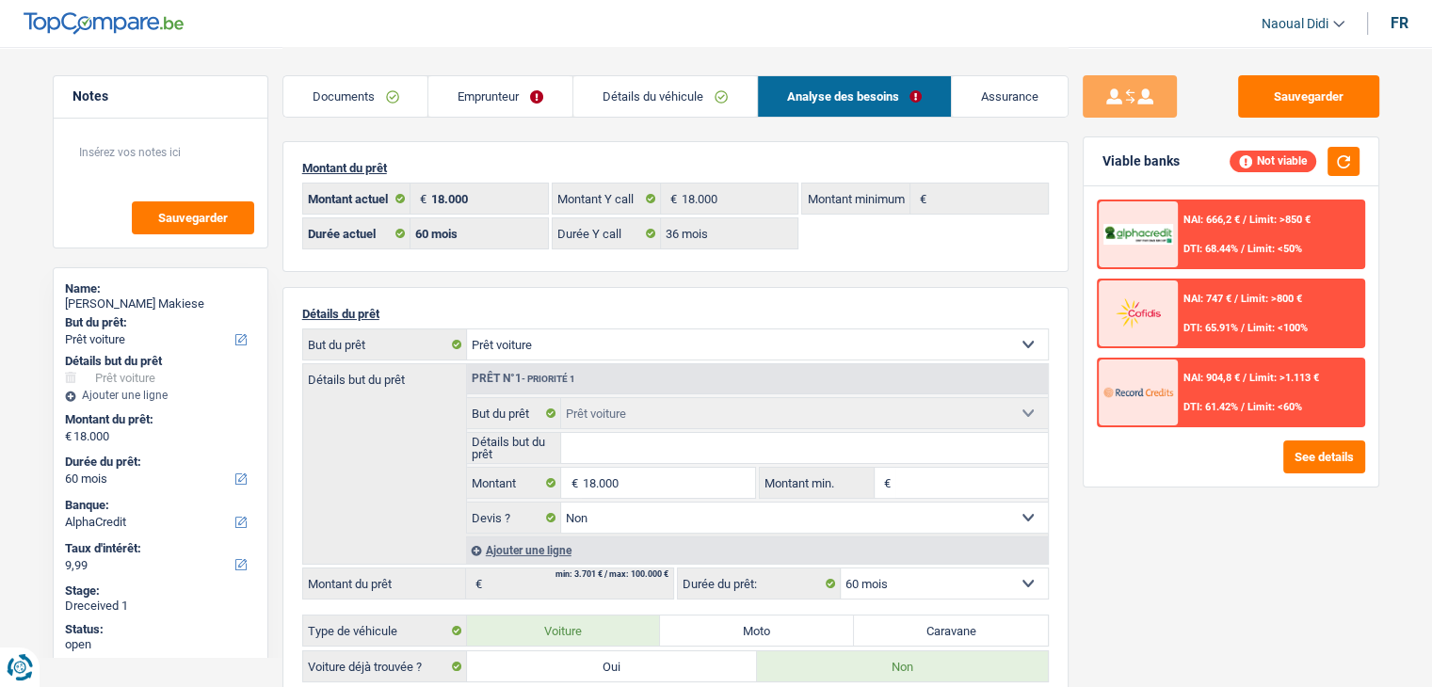
click at [576, 348] on select "Confort maison: meubles, textile, peinture, électroménager, outillage non-profe…" at bounding box center [757, 344] width 581 height 30
drag, startPoint x: 231, startPoint y: 305, endPoint x: 72, endPoint y: 289, distance: 159.9
click at [72, 289] on div "Name: [PERSON_NAME] Makiese" at bounding box center [160, 298] width 191 height 34
click at [221, 299] on div "[PERSON_NAME] Makiese" at bounding box center [160, 304] width 191 height 15
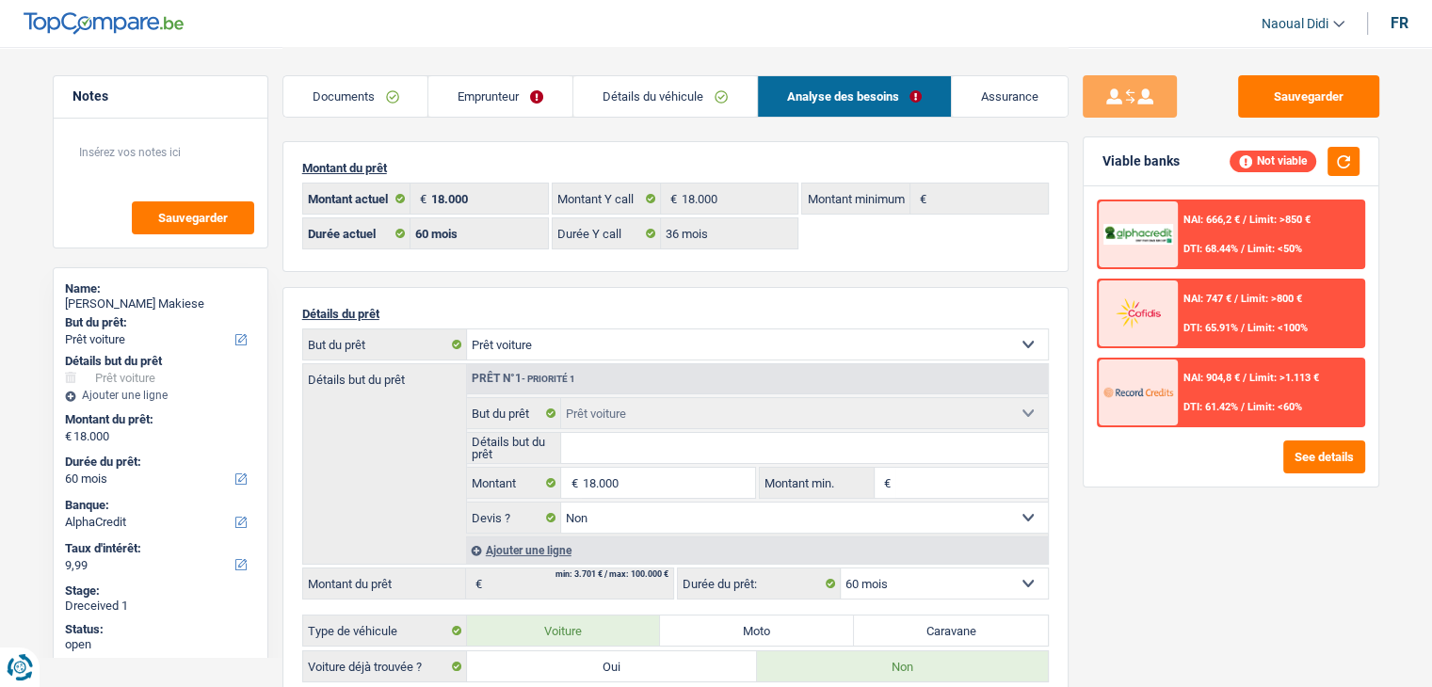
click at [217, 301] on div "[PERSON_NAME] Makiese" at bounding box center [160, 304] width 191 height 15
drag, startPoint x: 215, startPoint y: 302, endPoint x: 72, endPoint y: 302, distance: 143.1
click at [72, 302] on div "[PERSON_NAME] Makiese" at bounding box center [160, 304] width 191 height 15
